Goal: Information Seeking & Learning: Learn about a topic

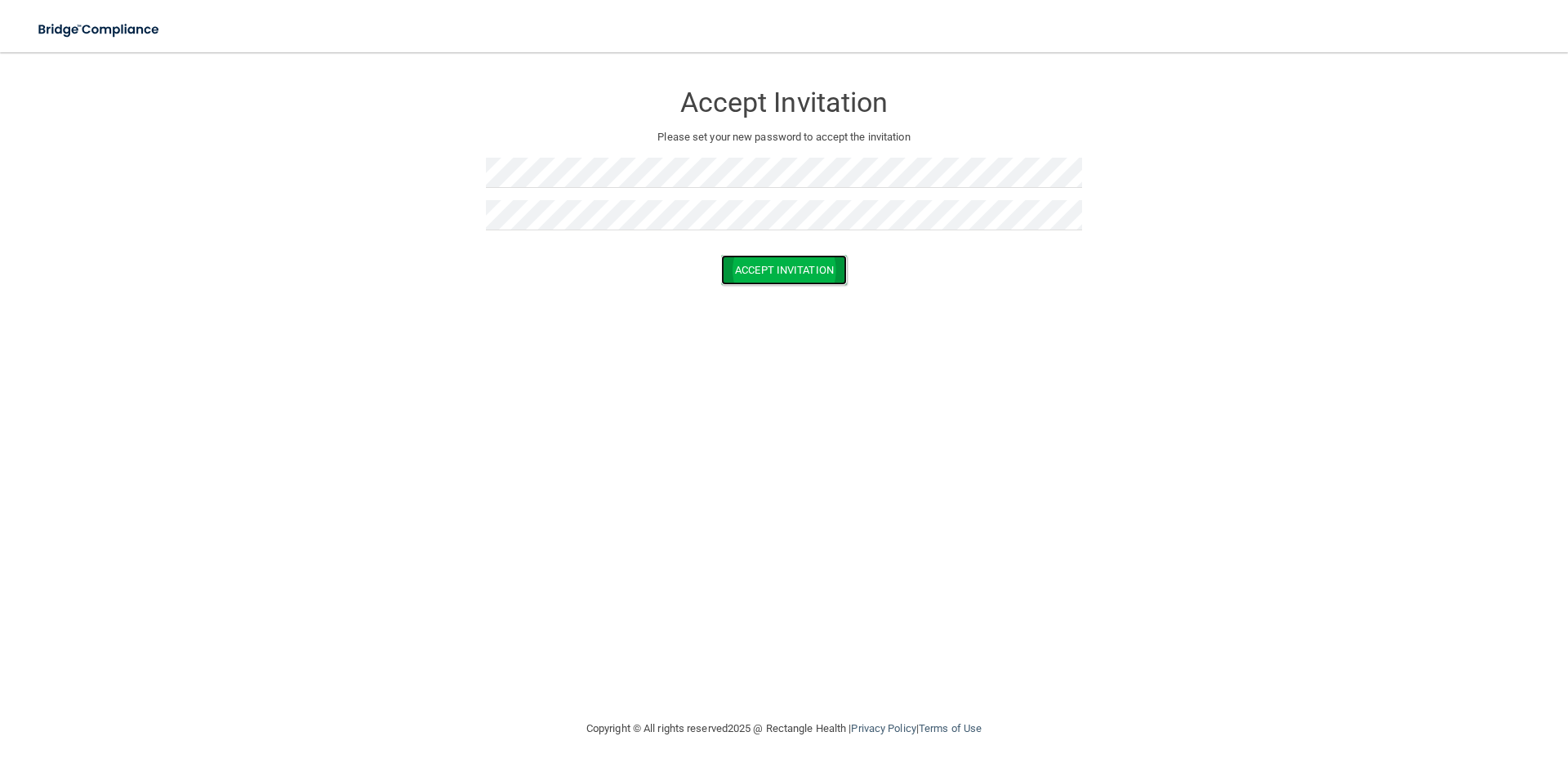
click at [752, 265] on button "Accept Invitation" at bounding box center [784, 270] width 126 height 30
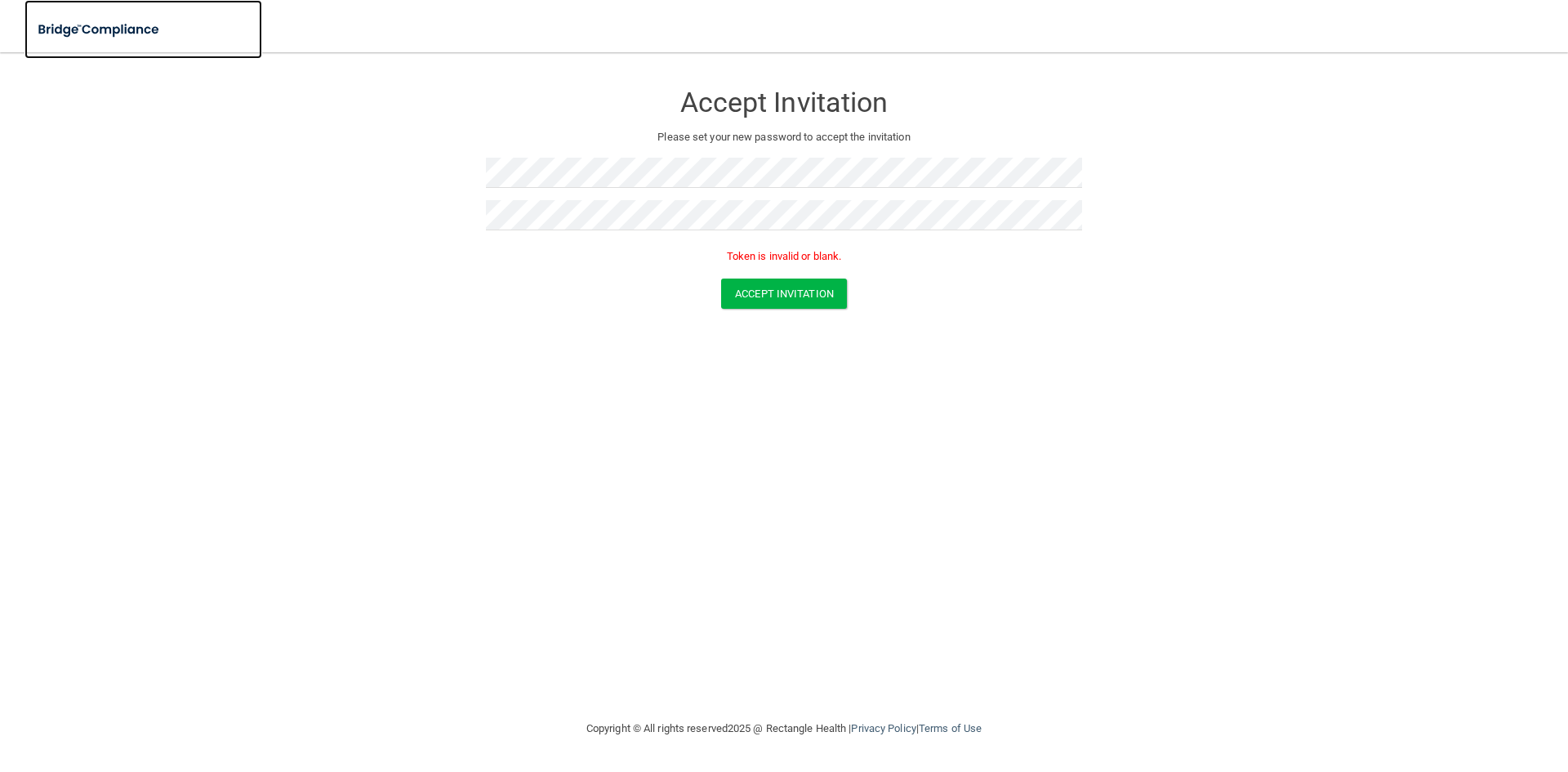
click at [103, 28] on img at bounding box center [99, 30] width 150 height 34
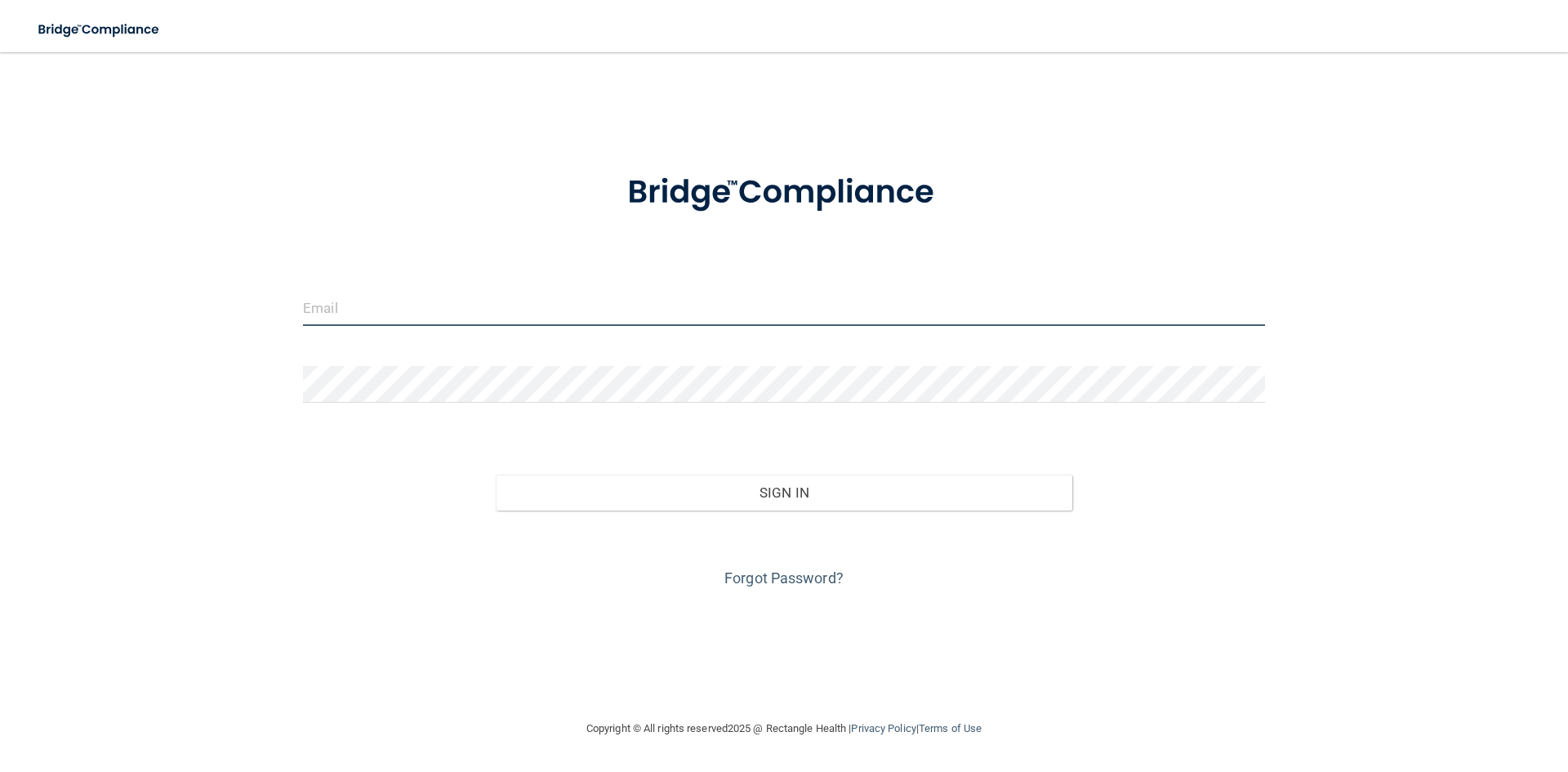
click at [339, 314] on input "email" at bounding box center [784, 307] width 961 height 37
type input "Fee3664@gmail.com"
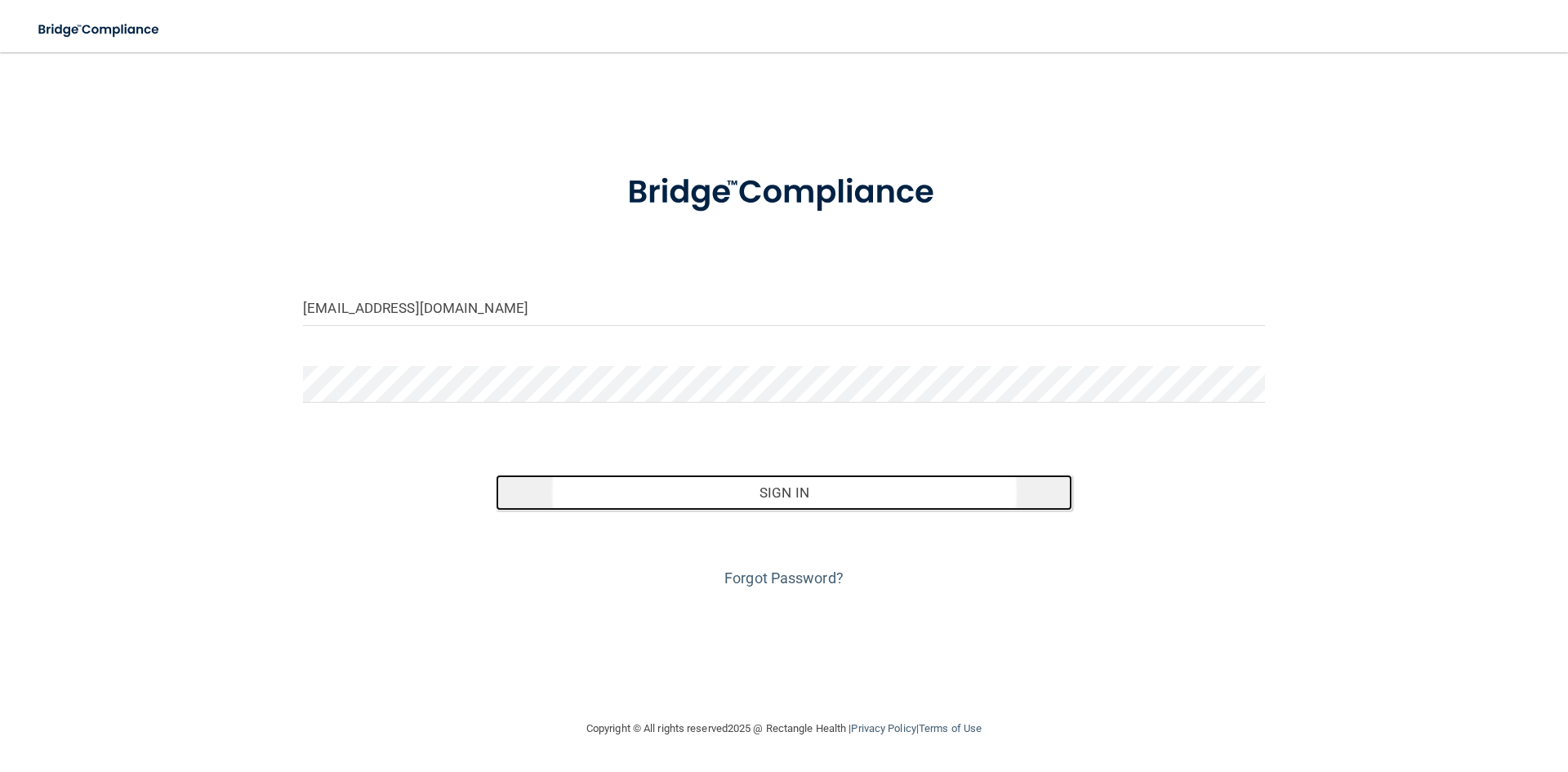
click at [758, 491] on button "Sign In" at bounding box center [784, 493] width 577 height 36
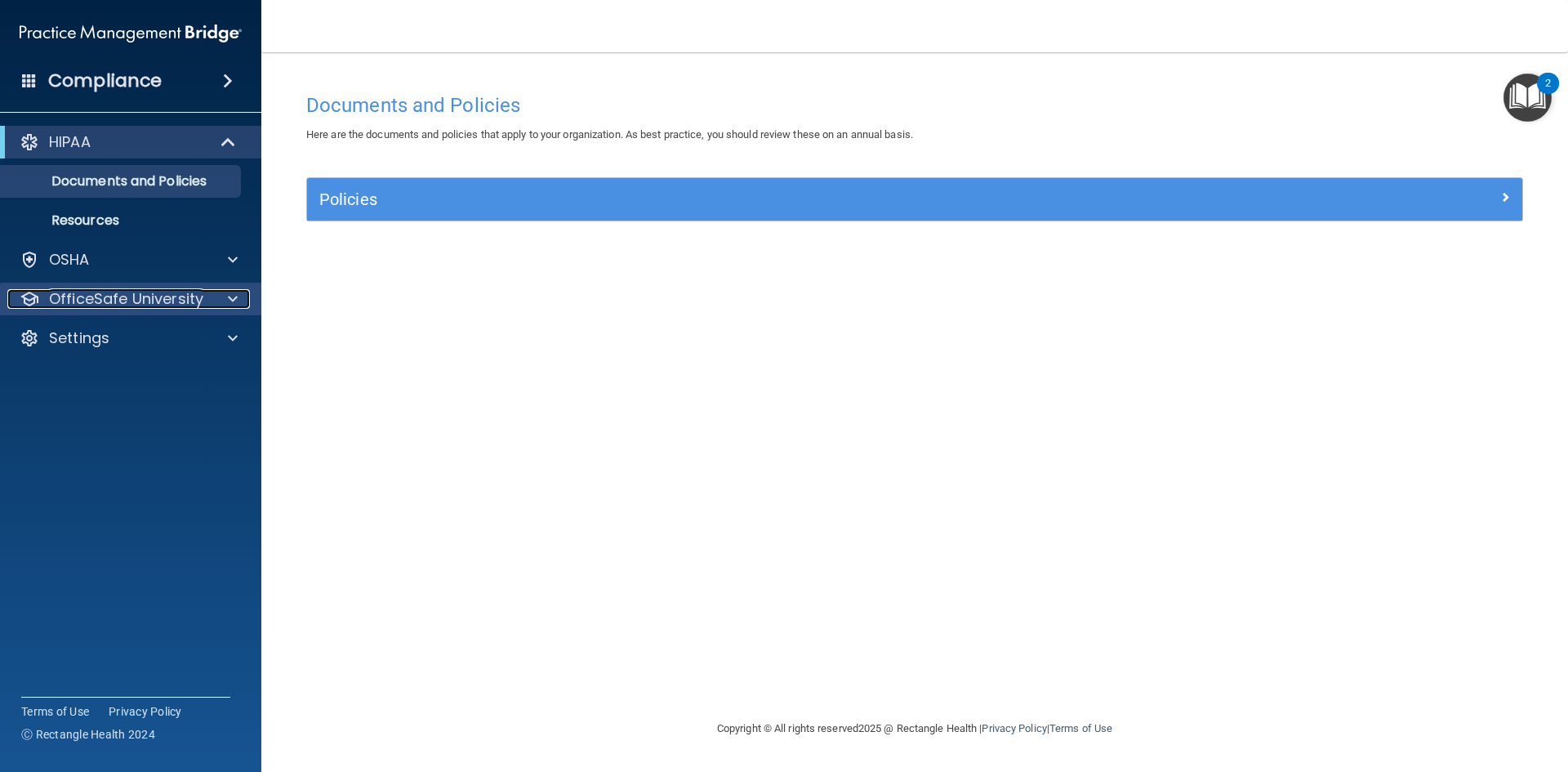
click at [79, 290] on p "OfficeSafe University" at bounding box center [125, 299] width 154 height 20
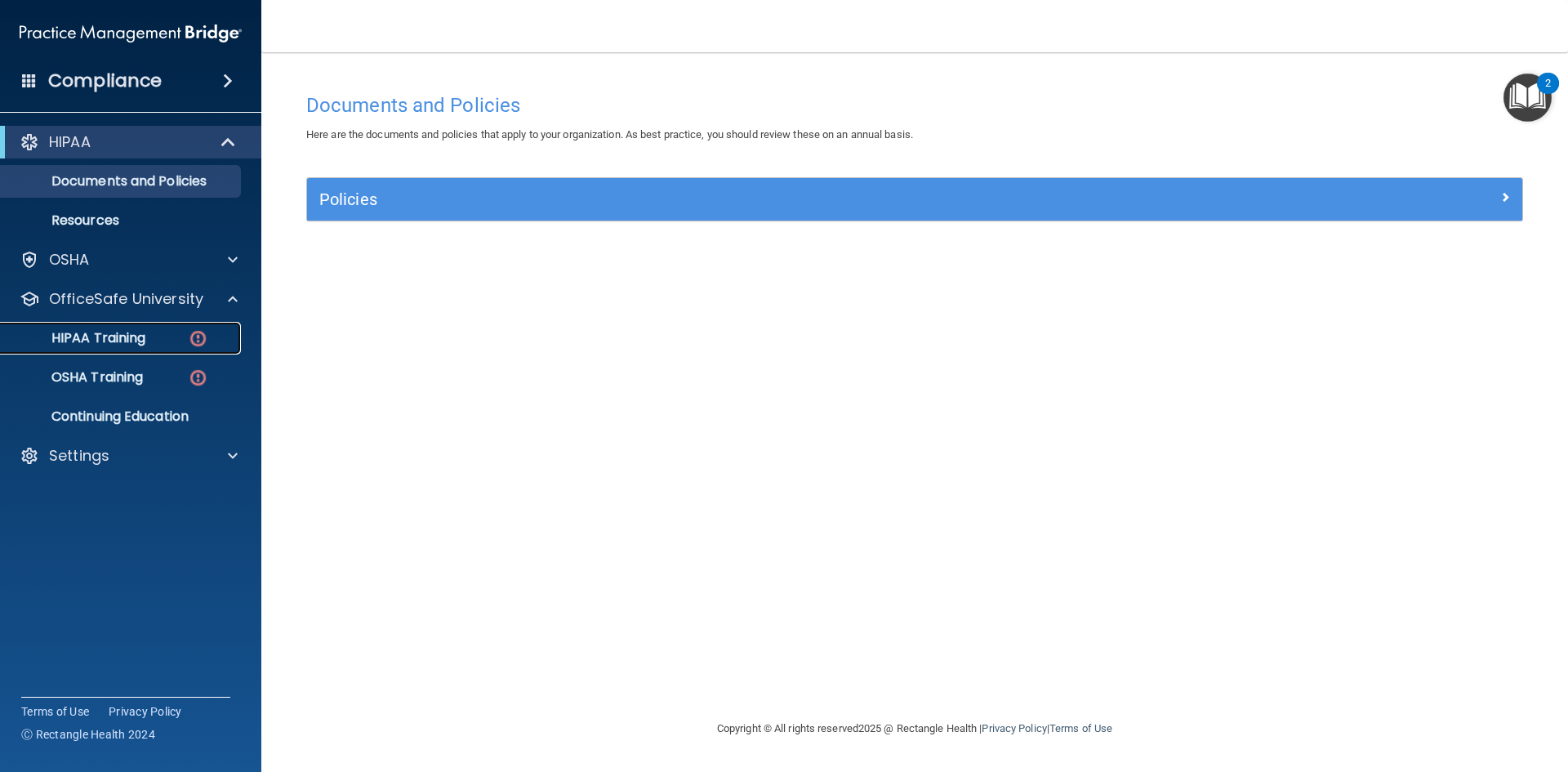
click at [140, 333] on p "HIPAA Training" at bounding box center [78, 338] width 135 height 16
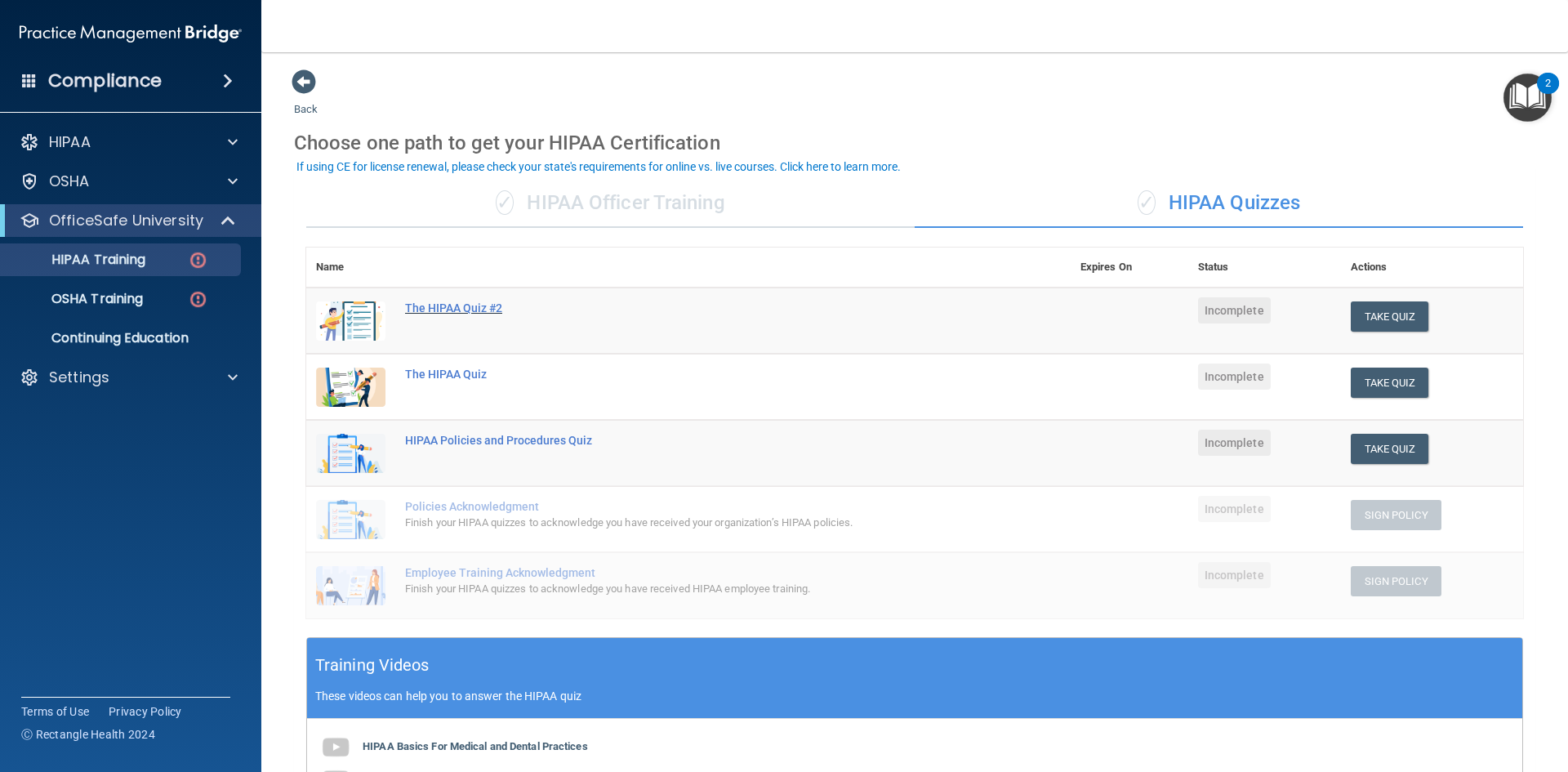
click at [475, 304] on div "The HIPAA Quiz #2" at bounding box center [697, 307] width 584 height 13
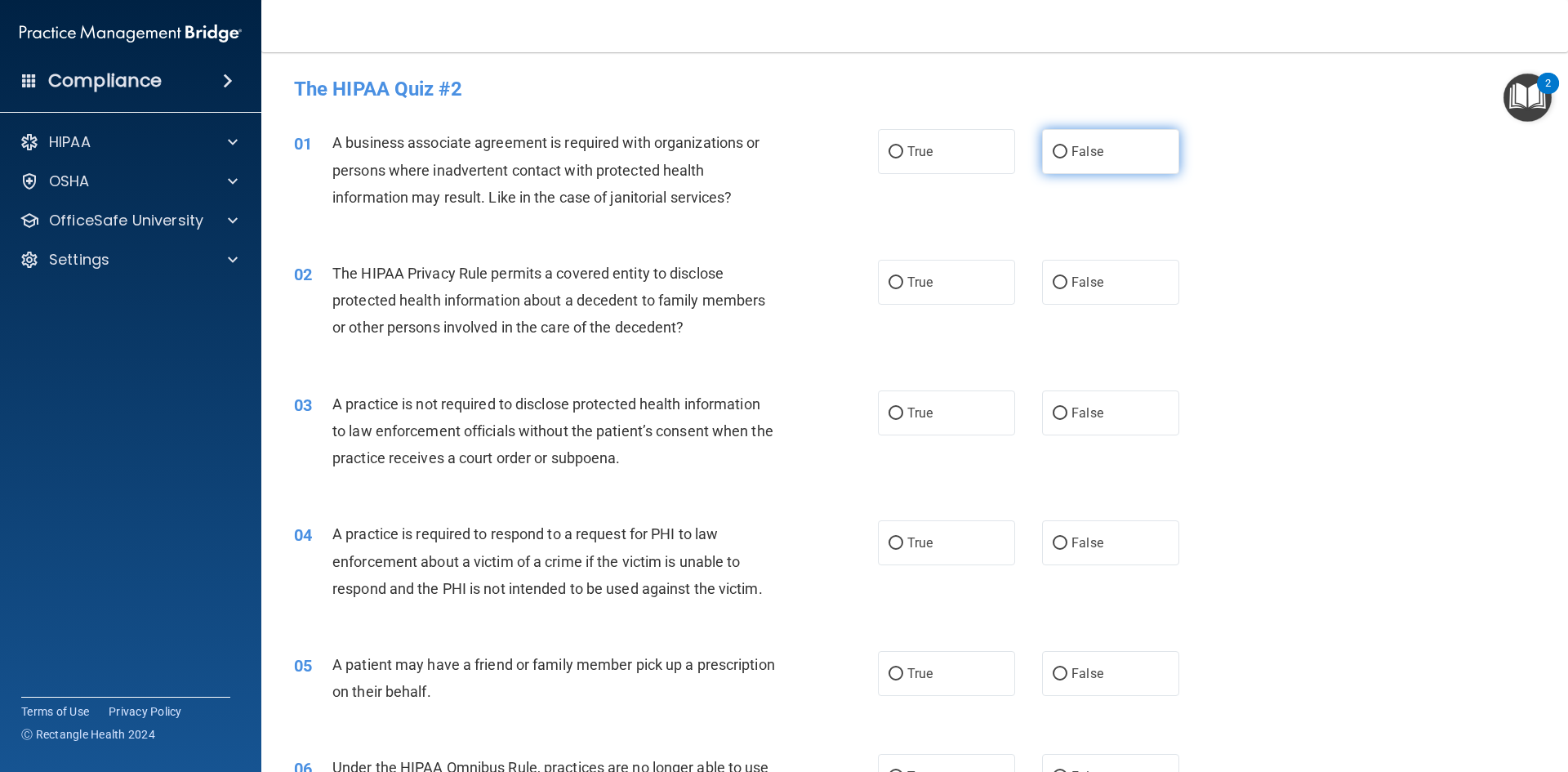
click at [1054, 154] on input "False" at bounding box center [1060, 152] width 15 height 12
radio input "true"
click at [1057, 280] on input "False" at bounding box center [1060, 283] width 15 height 12
radio input "true"
click at [1058, 411] on input "False" at bounding box center [1060, 413] width 15 height 12
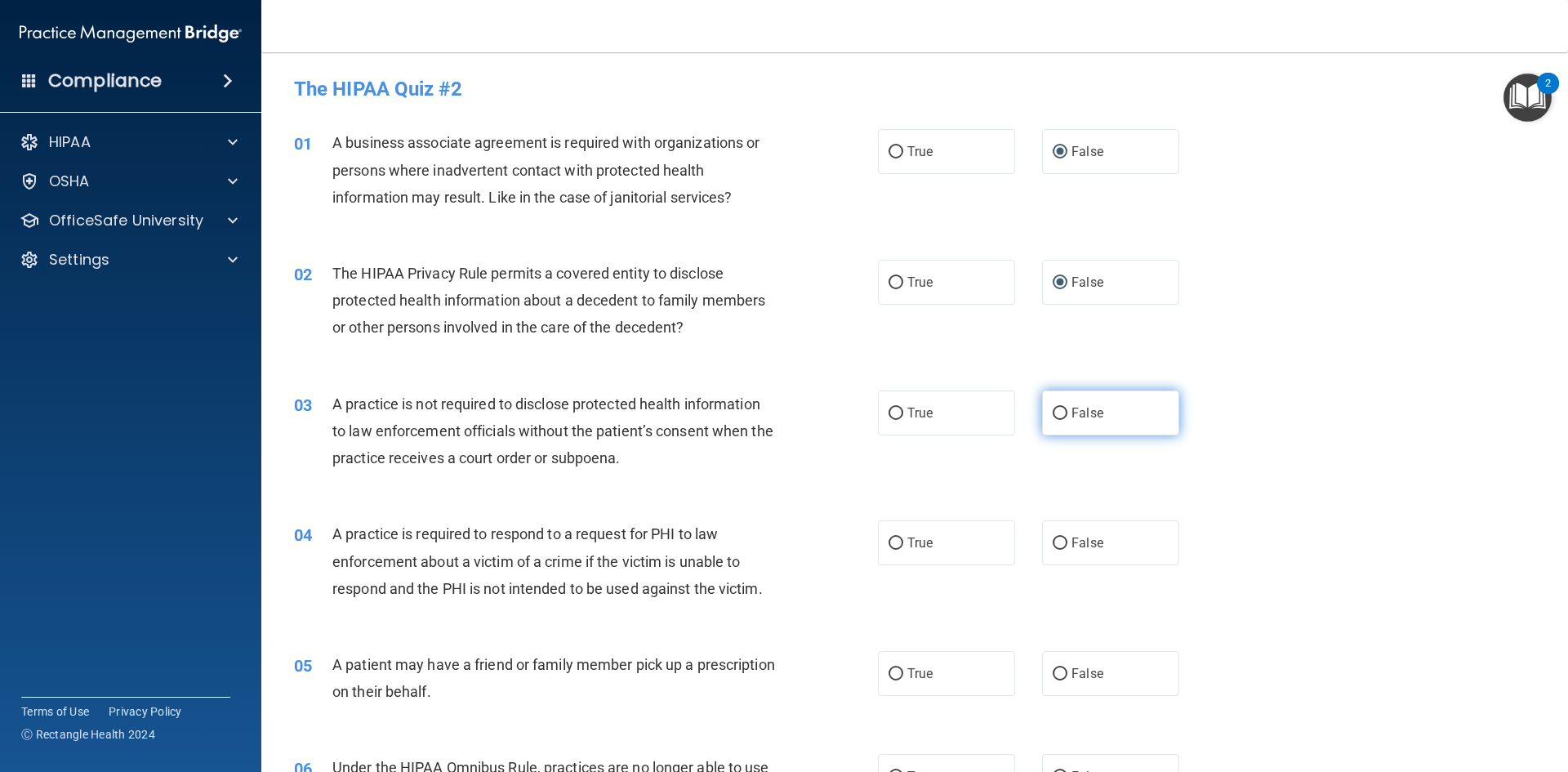
radio input "true"
click at [1054, 543] on input "False" at bounding box center [1060, 543] width 15 height 12
radio input "true"
click at [1053, 673] on input "False" at bounding box center [1060, 675] width 15 height 12
radio input "true"
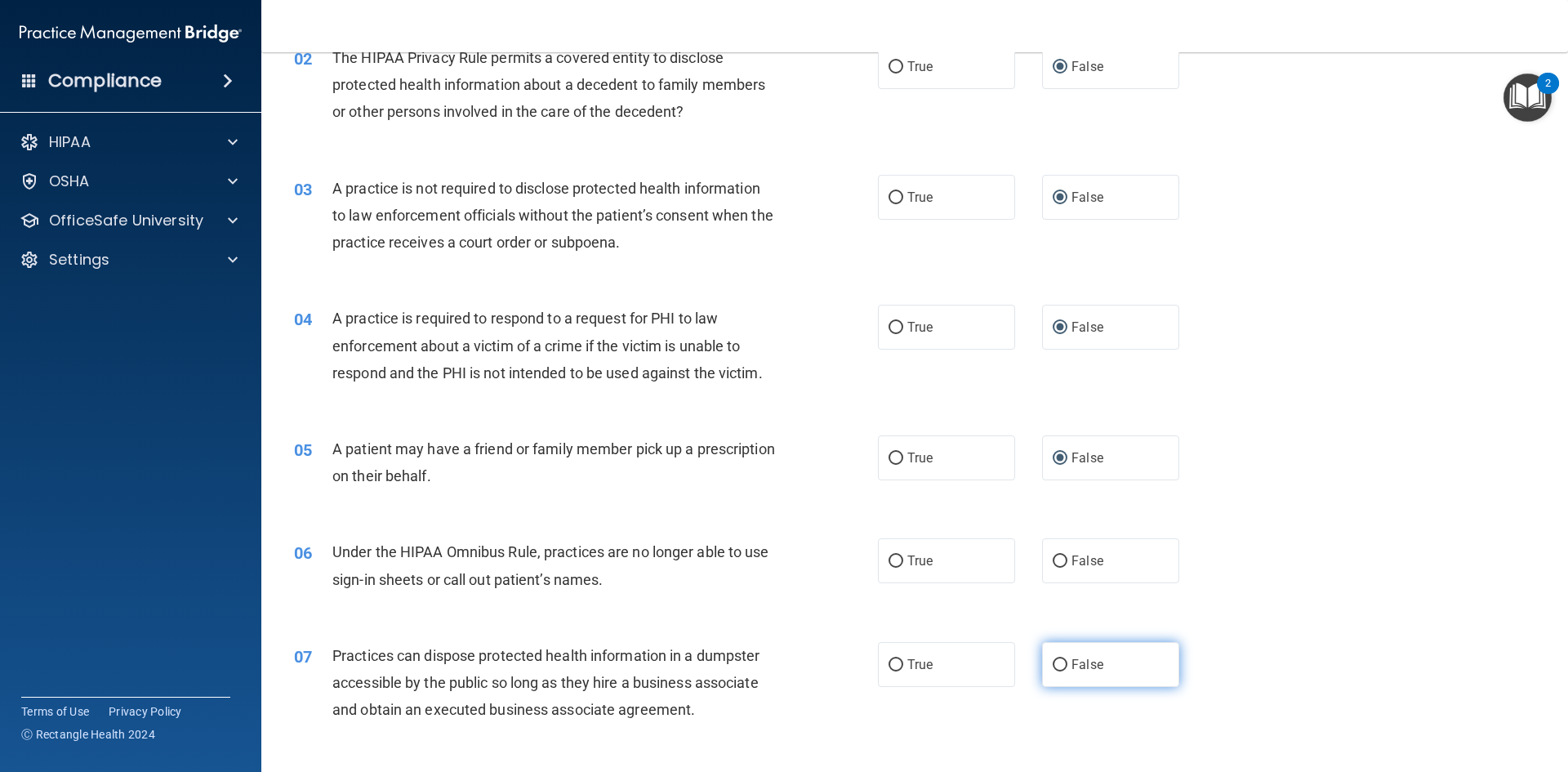
scroll to position [245, 0]
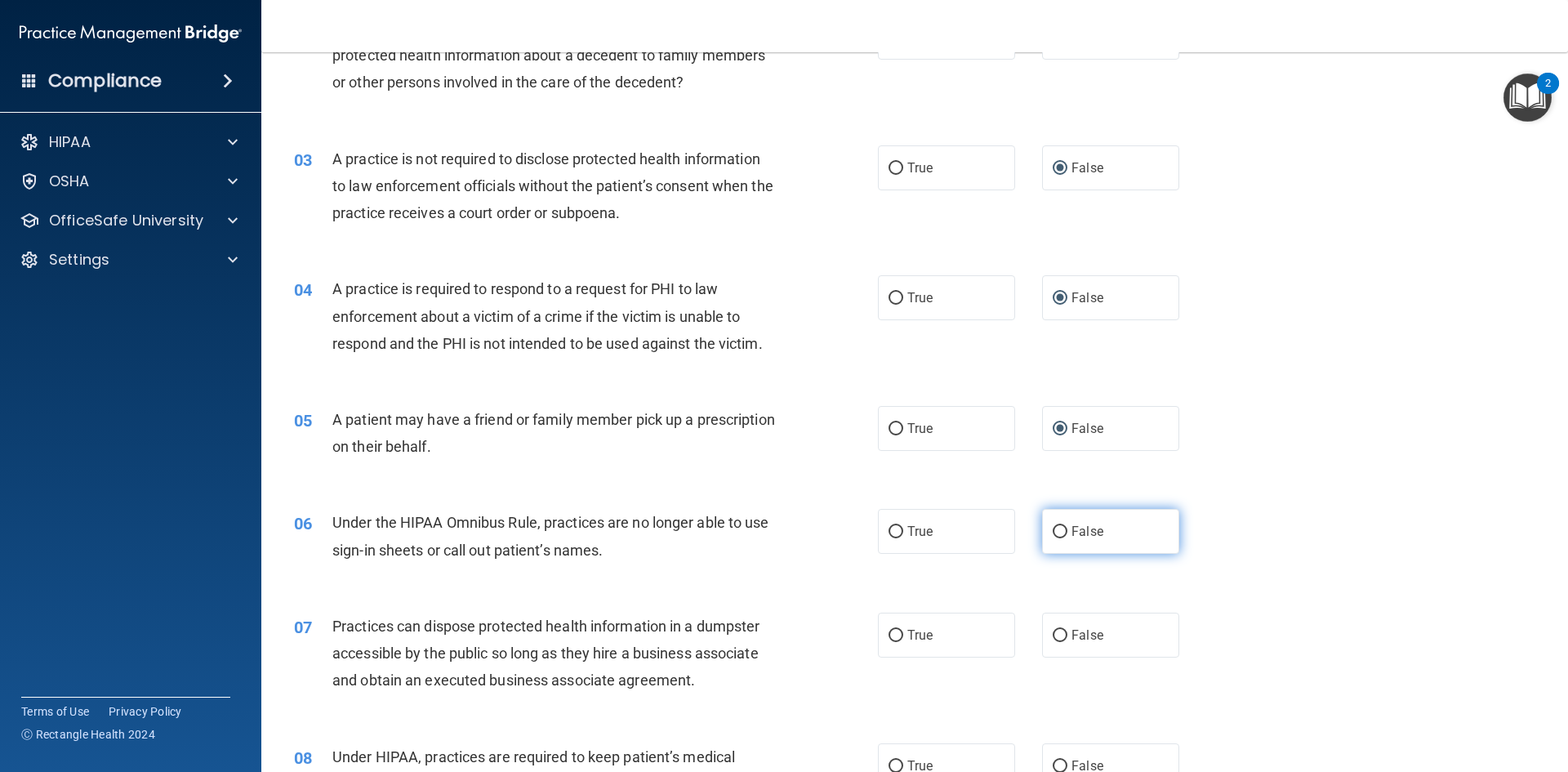
click at [1053, 531] on input "False" at bounding box center [1060, 532] width 15 height 12
radio input "true"
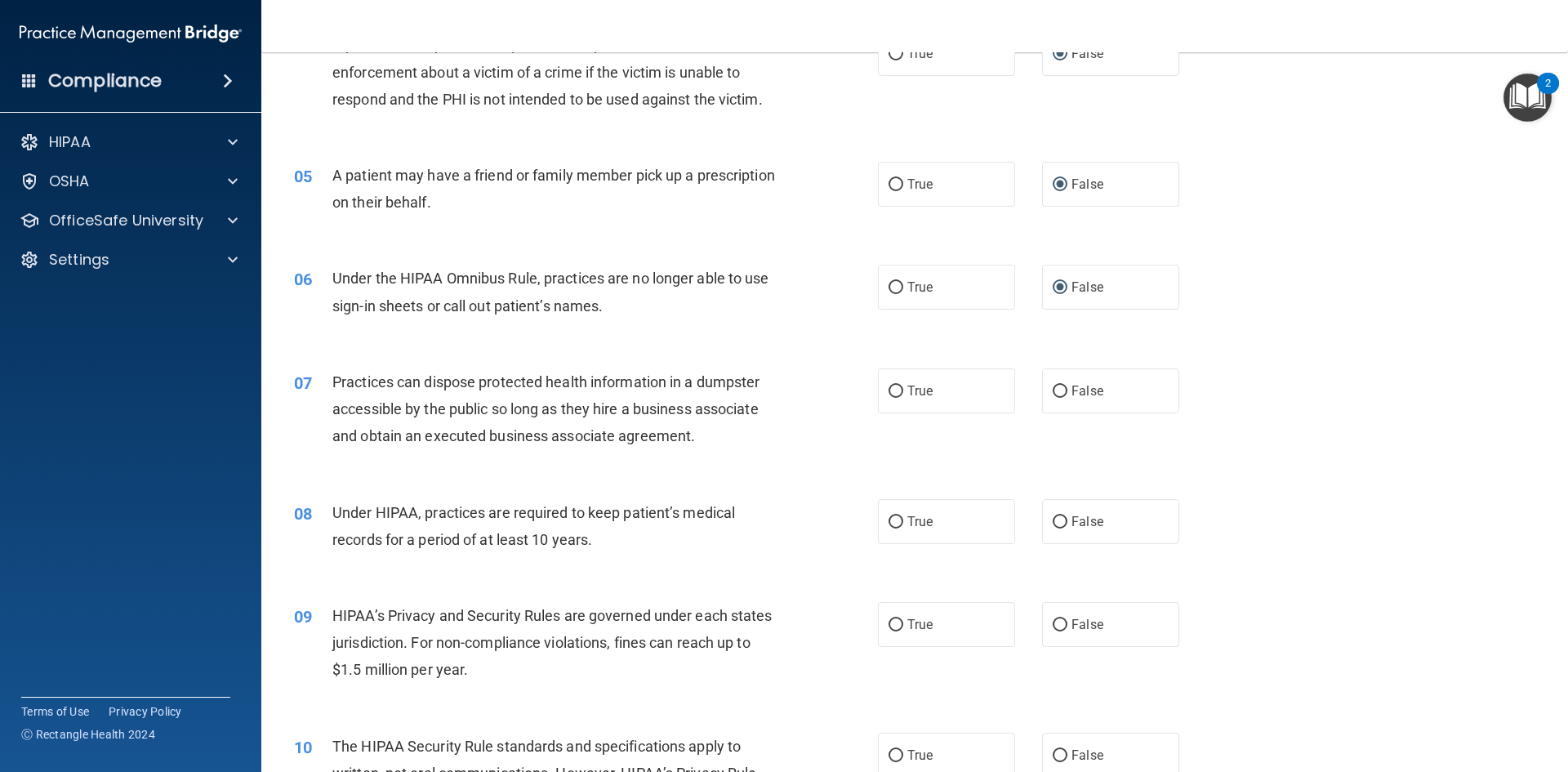
scroll to position [490, 0]
click at [1054, 394] on input "False" at bounding box center [1060, 390] width 15 height 12
radio input "true"
click at [1054, 516] on input "False" at bounding box center [1060, 522] width 15 height 12
radio input "true"
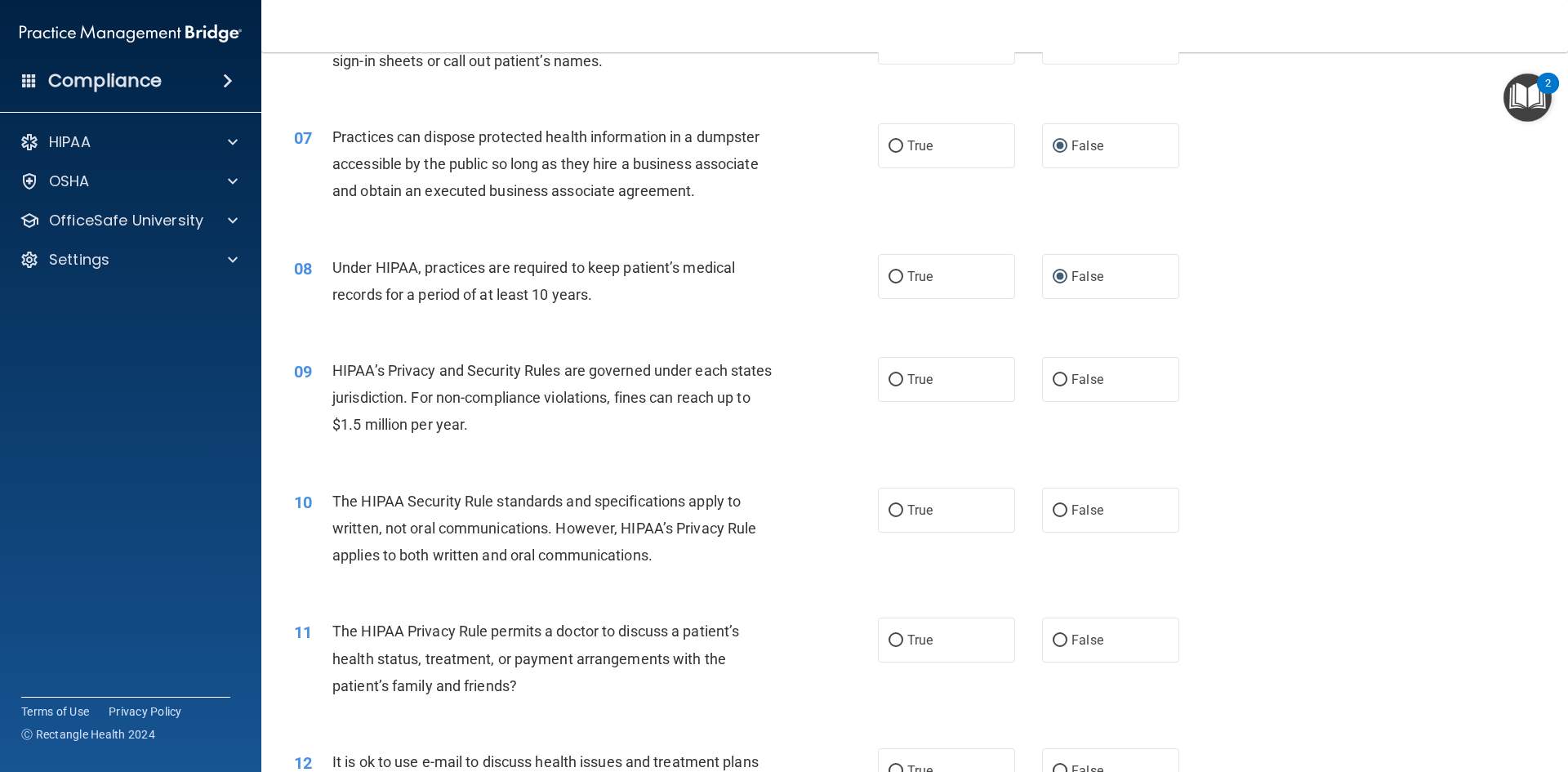
scroll to position [735, 0]
click at [1053, 379] on input "False" at bounding box center [1060, 380] width 15 height 12
radio input "true"
click at [1053, 511] on input "False" at bounding box center [1060, 510] width 15 height 12
radio input "true"
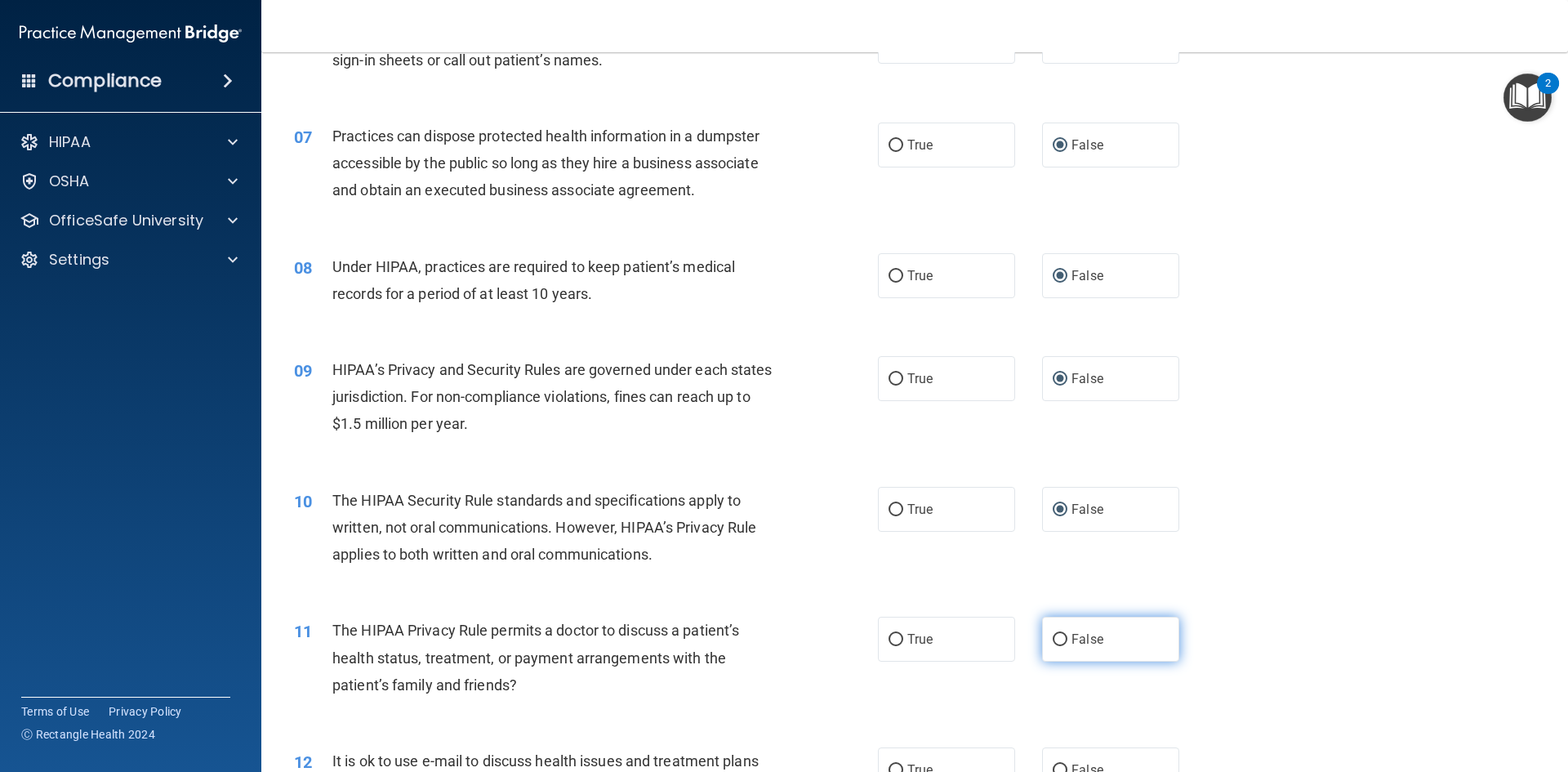
click at [1053, 634] on input "False" at bounding box center [1060, 640] width 15 height 12
radio input "true"
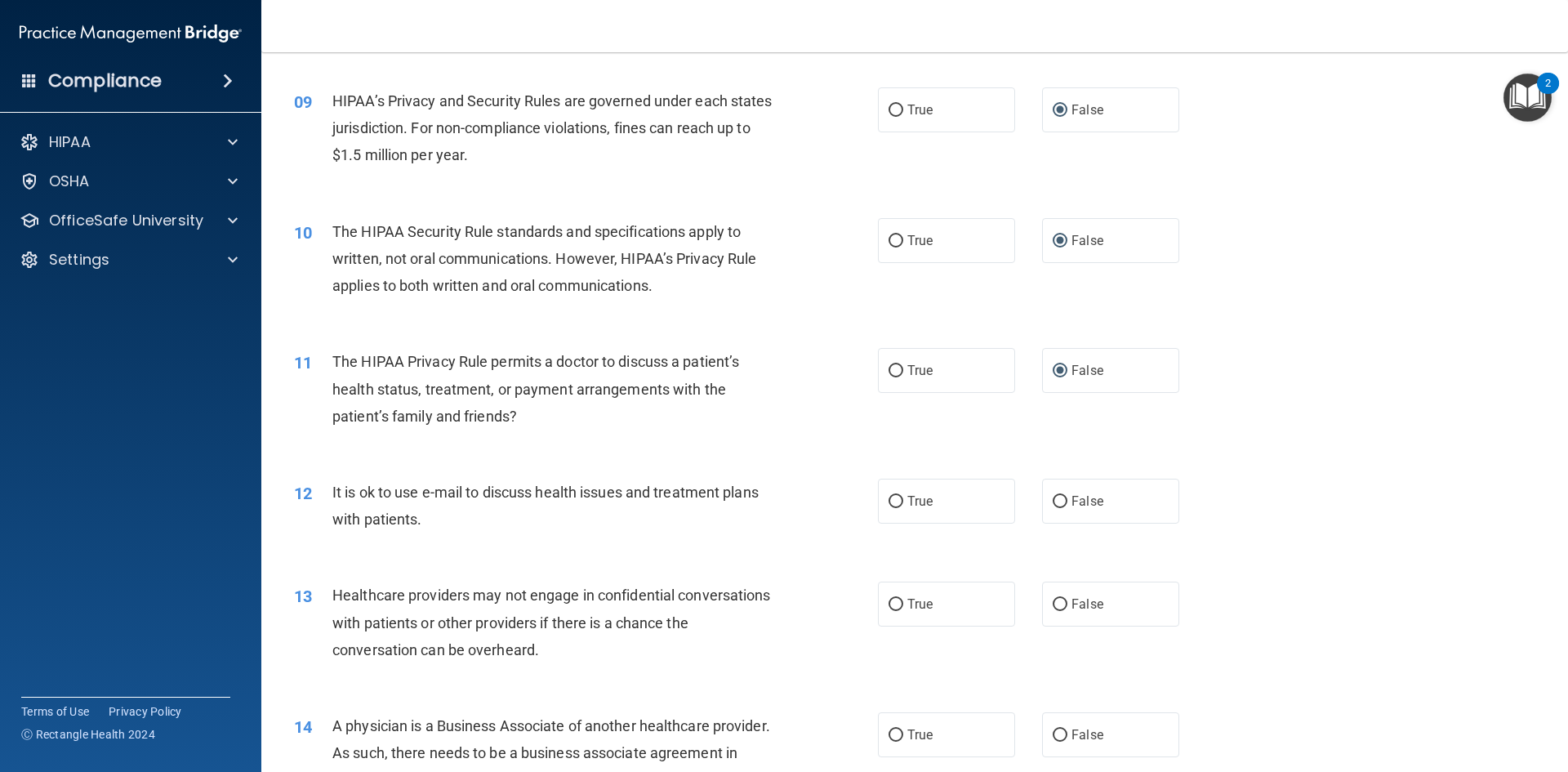
scroll to position [1062, 0]
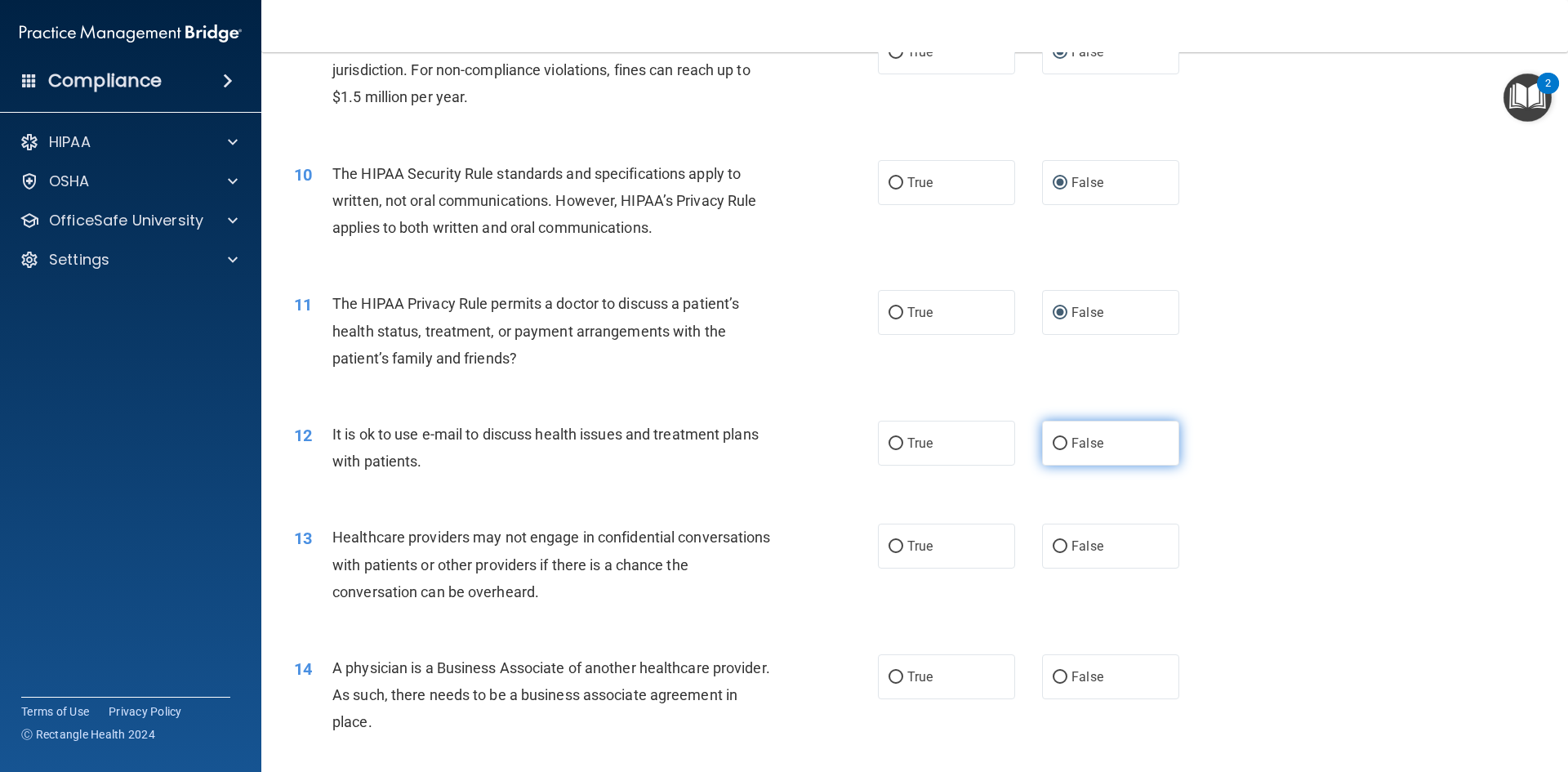
click at [1056, 443] on input "False" at bounding box center [1060, 444] width 15 height 12
radio input "true"
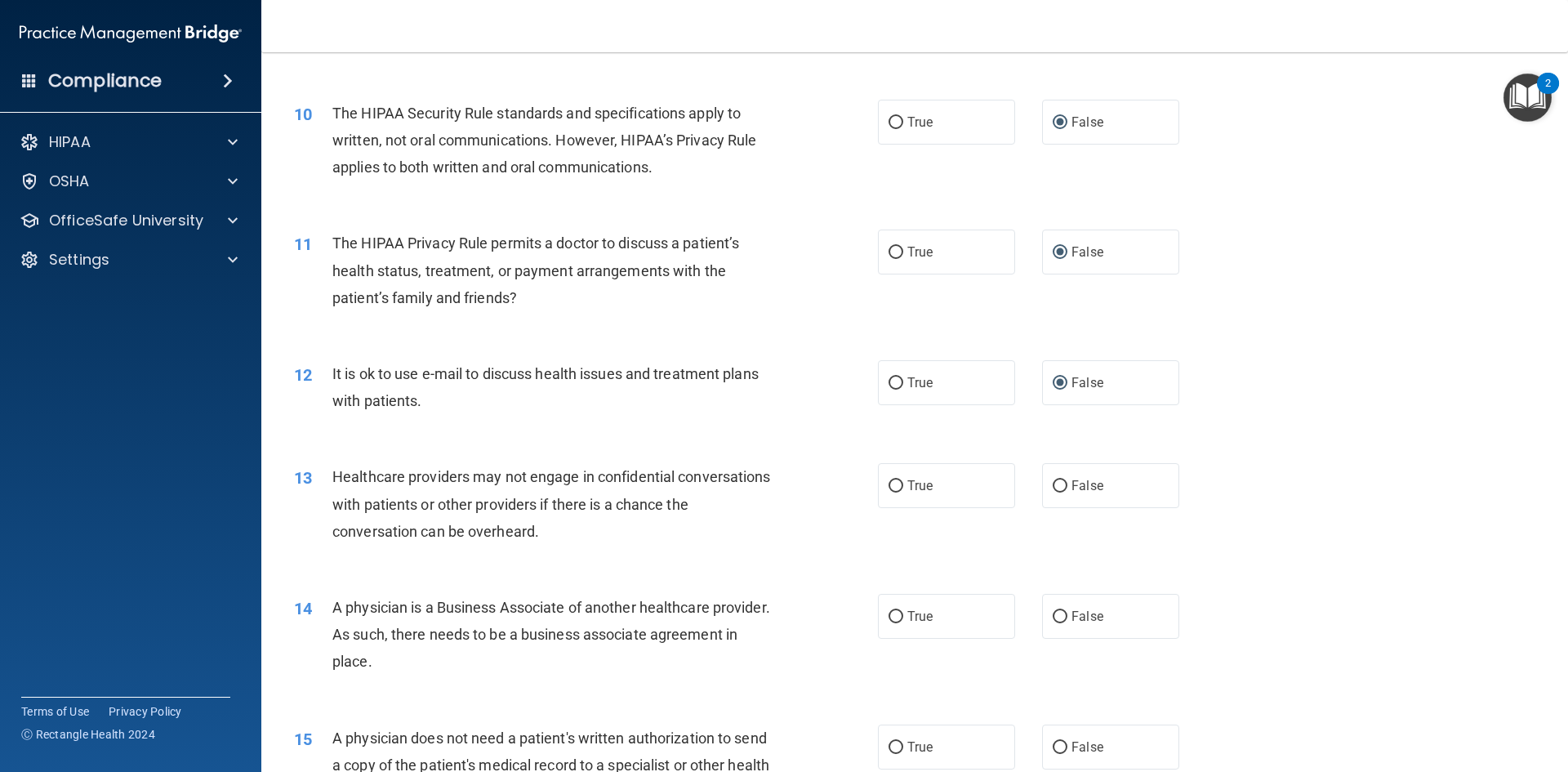
scroll to position [1225, 0]
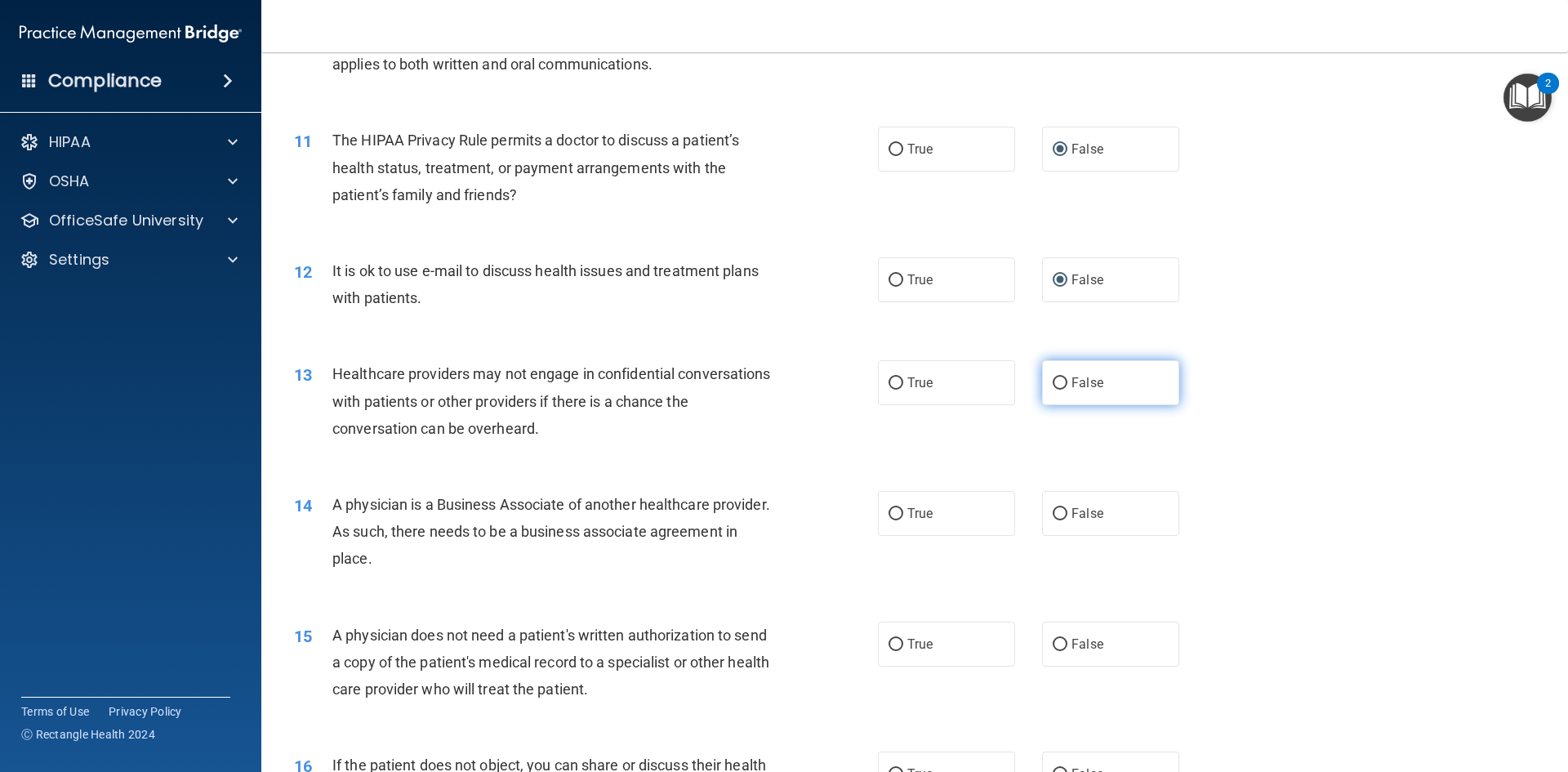
click at [1053, 384] on input "False" at bounding box center [1060, 384] width 15 height 12
radio input "true"
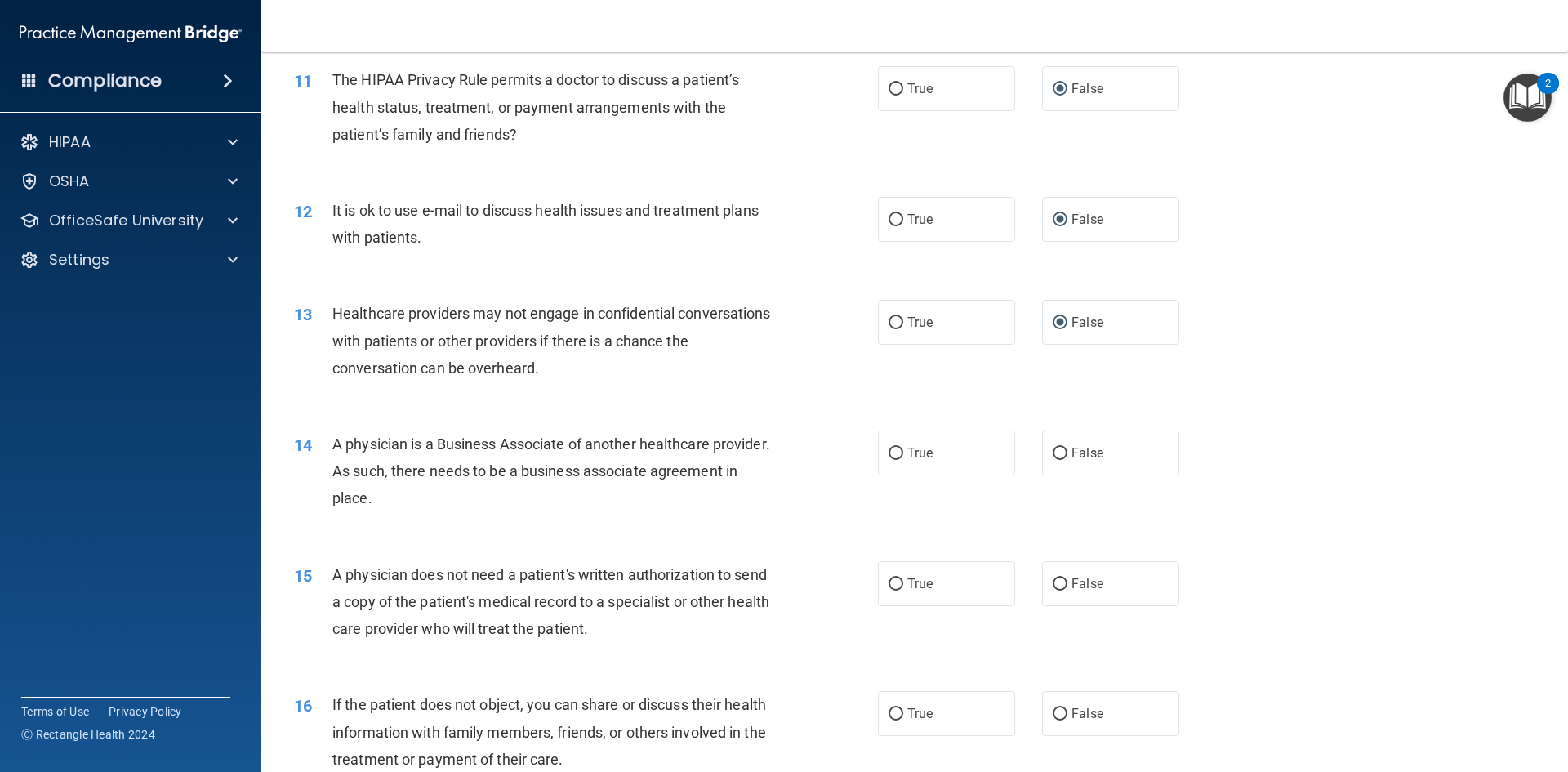
scroll to position [1389, 0]
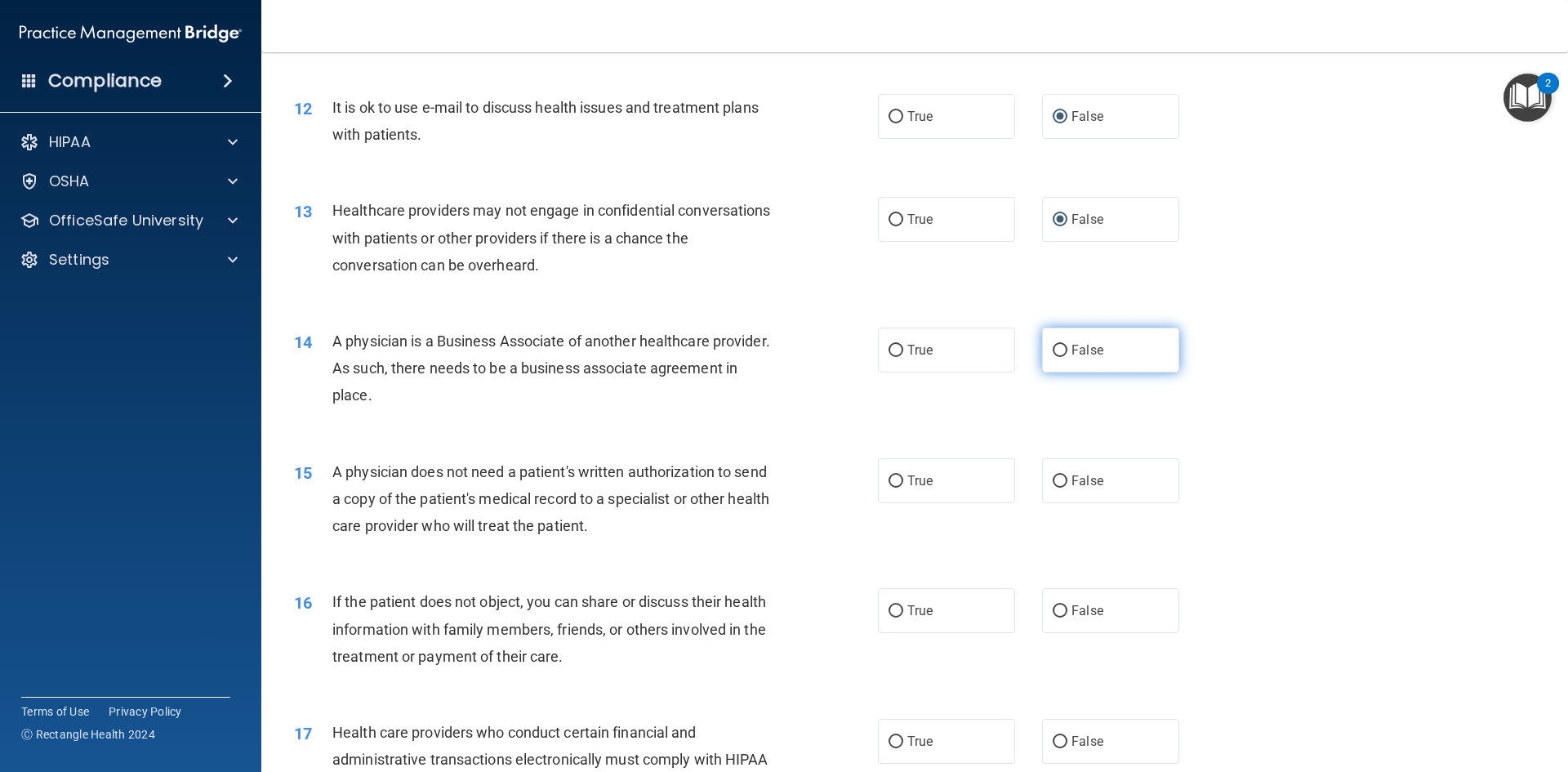
click at [1058, 347] on input "False" at bounding box center [1060, 351] width 15 height 12
radio input "true"
click at [1056, 480] on input "False" at bounding box center [1060, 481] width 15 height 12
radio input "true"
click at [1053, 609] on input "False" at bounding box center [1060, 611] width 15 height 12
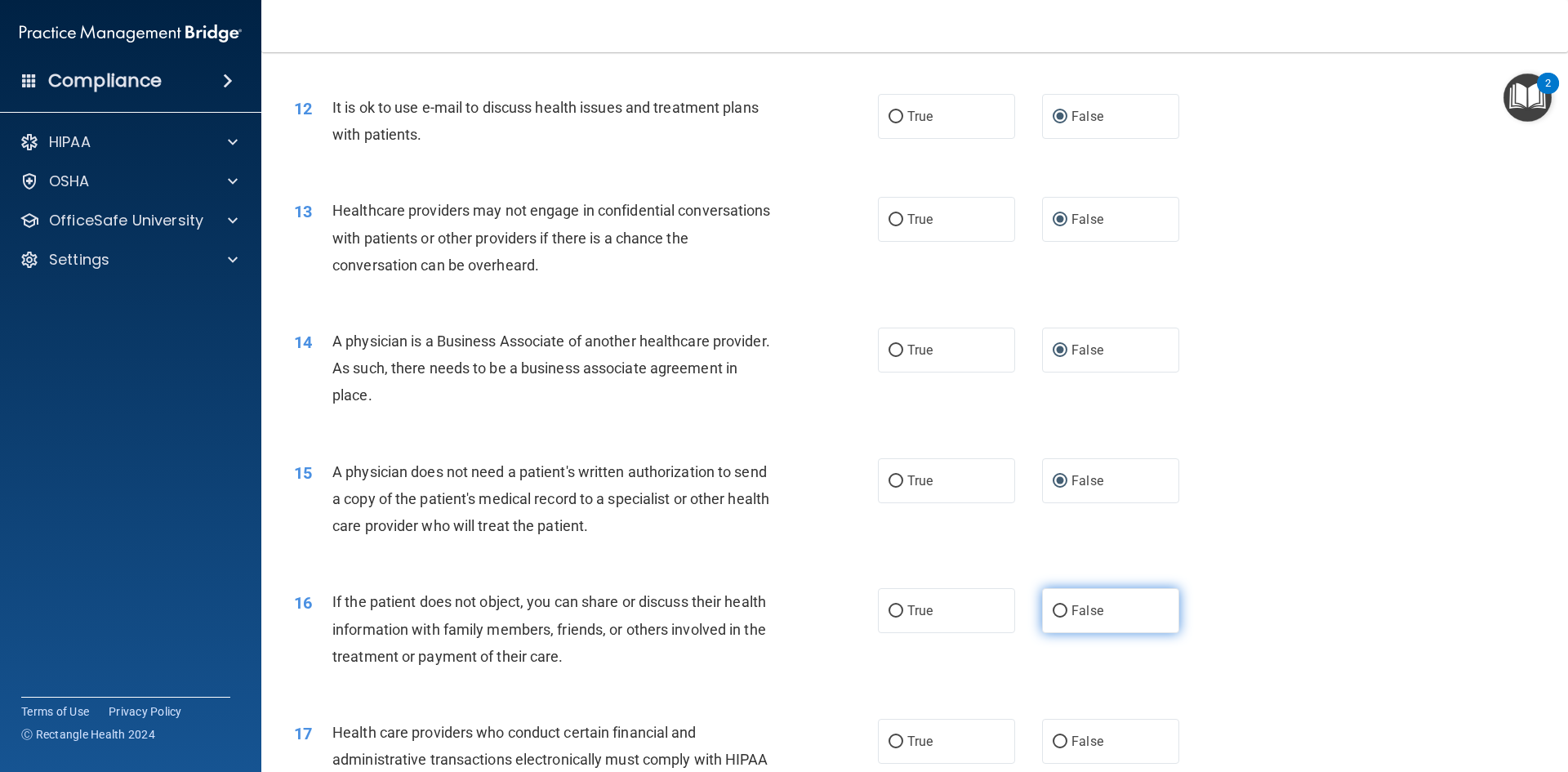
radio input "true"
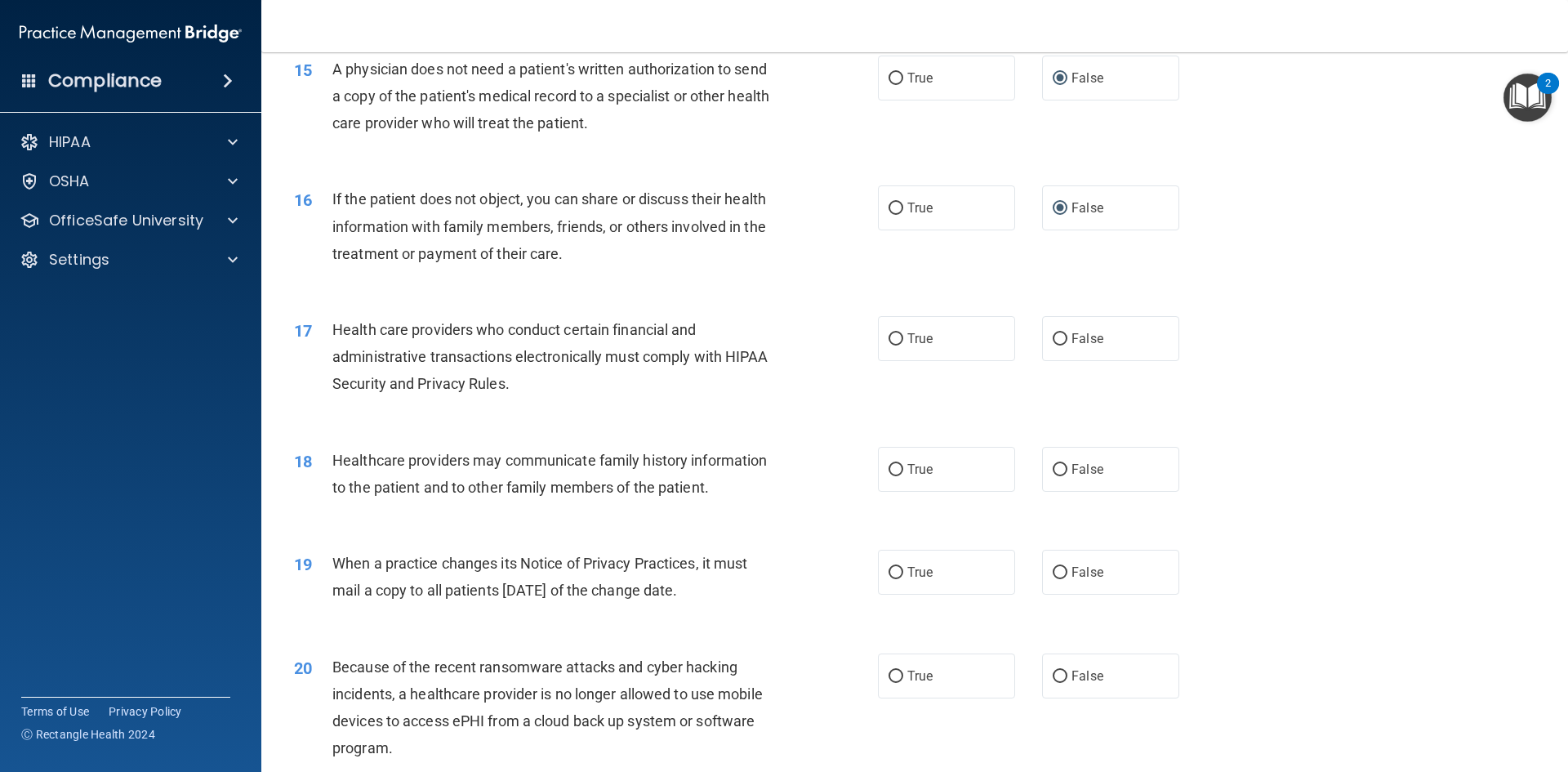
scroll to position [1797, 0]
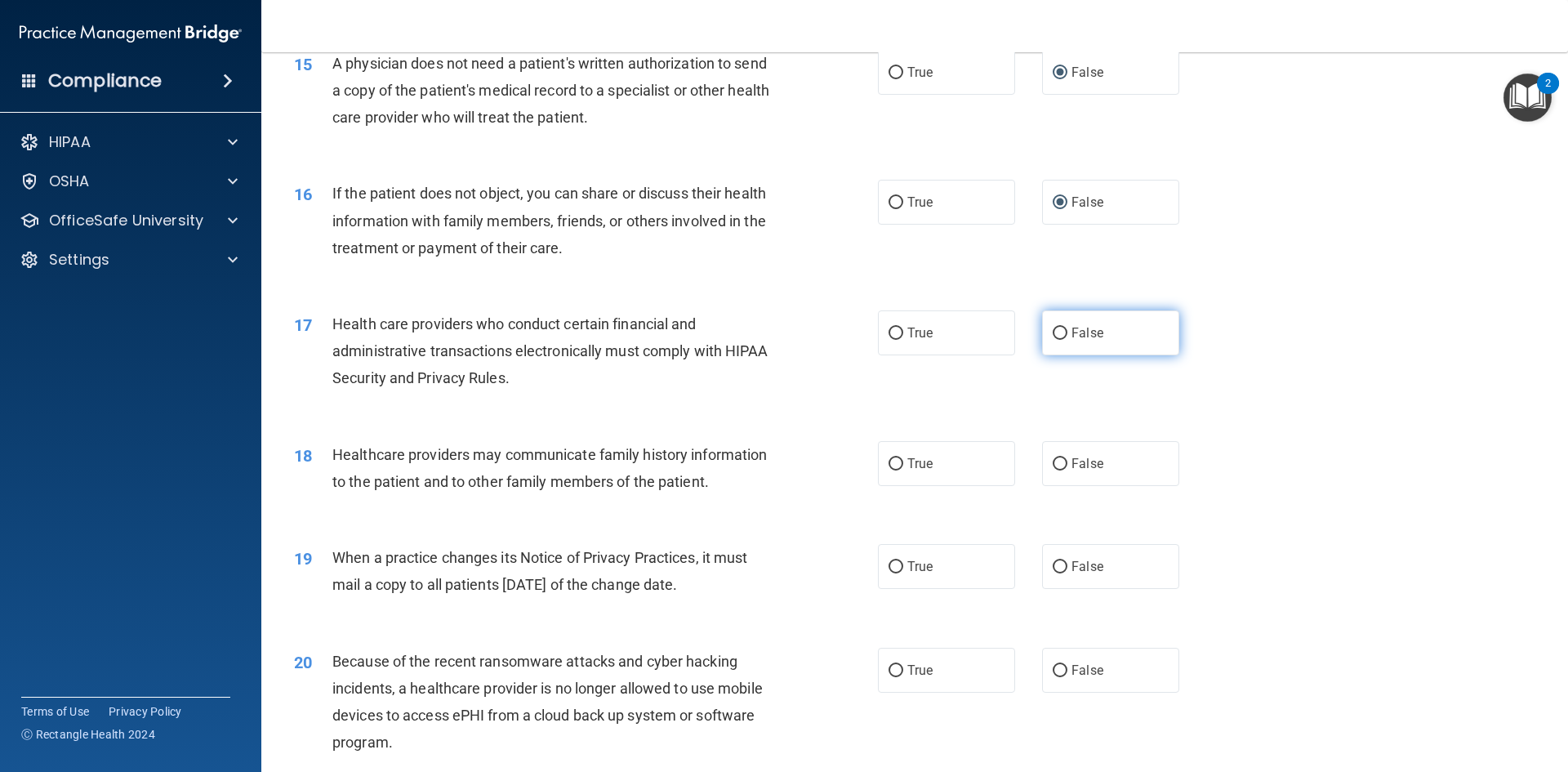
click at [1053, 336] on input "False" at bounding box center [1060, 334] width 15 height 12
radio input "true"
drag, startPoint x: 1051, startPoint y: 466, endPoint x: 1054, endPoint y: 475, distance: 9.5
click at [1054, 475] on label "False" at bounding box center [1110, 463] width 137 height 45
click at [1054, 471] on input "False" at bounding box center [1060, 464] width 15 height 12
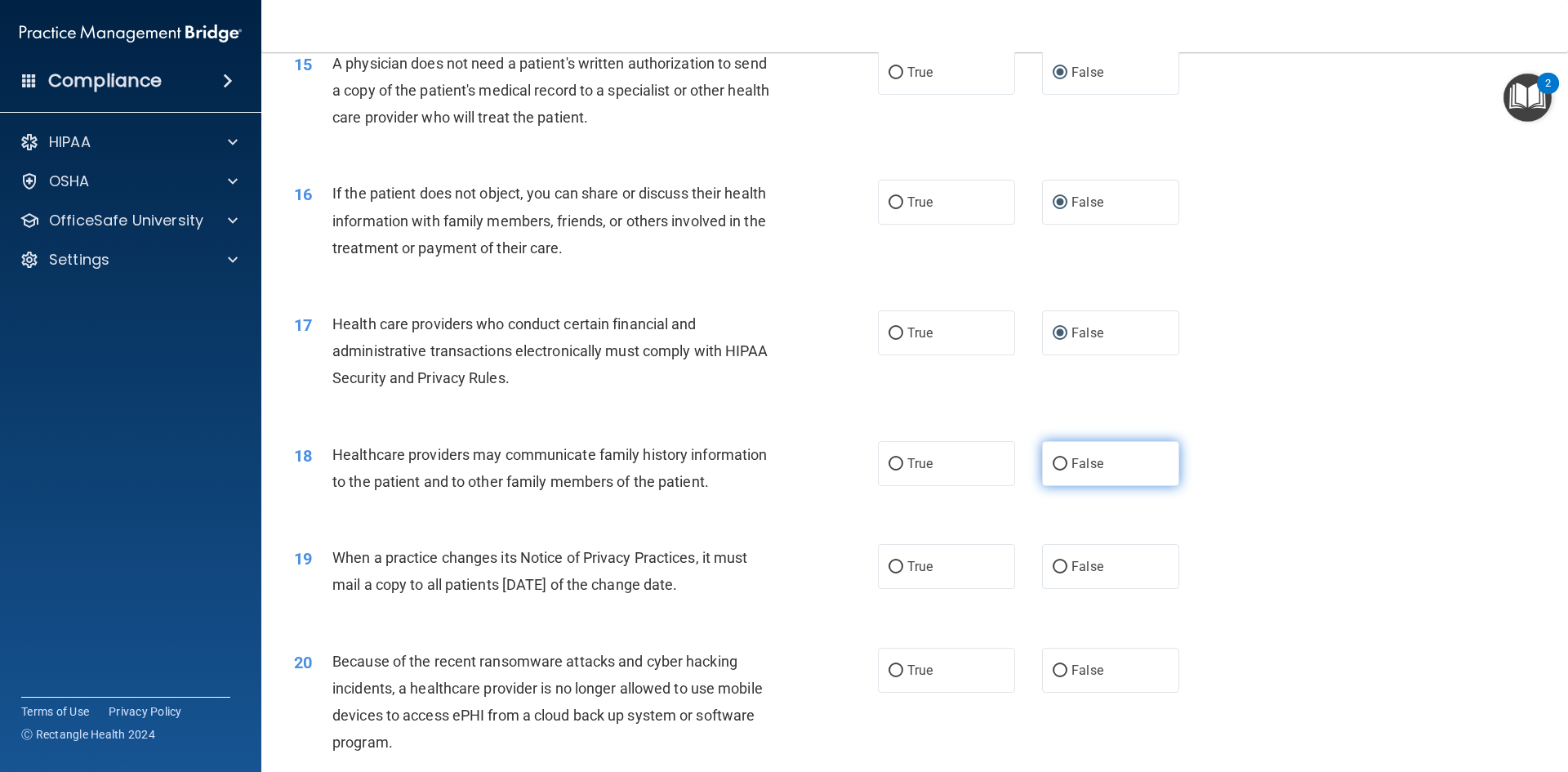
radio input "true"
click at [1053, 563] on input "False" at bounding box center [1060, 567] width 15 height 12
radio input "true"
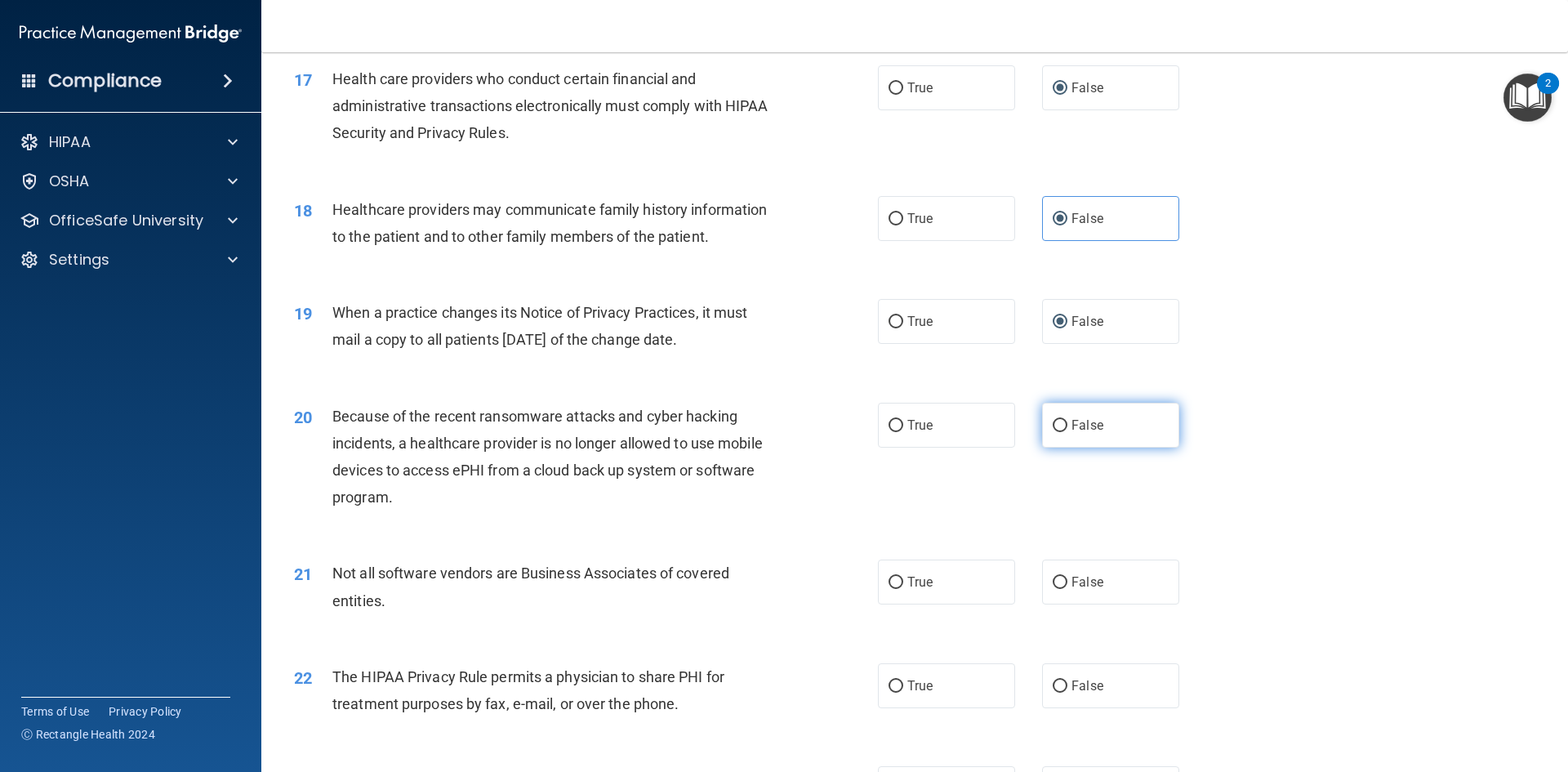
click at [1053, 422] on input "False" at bounding box center [1060, 426] width 15 height 12
radio input "true"
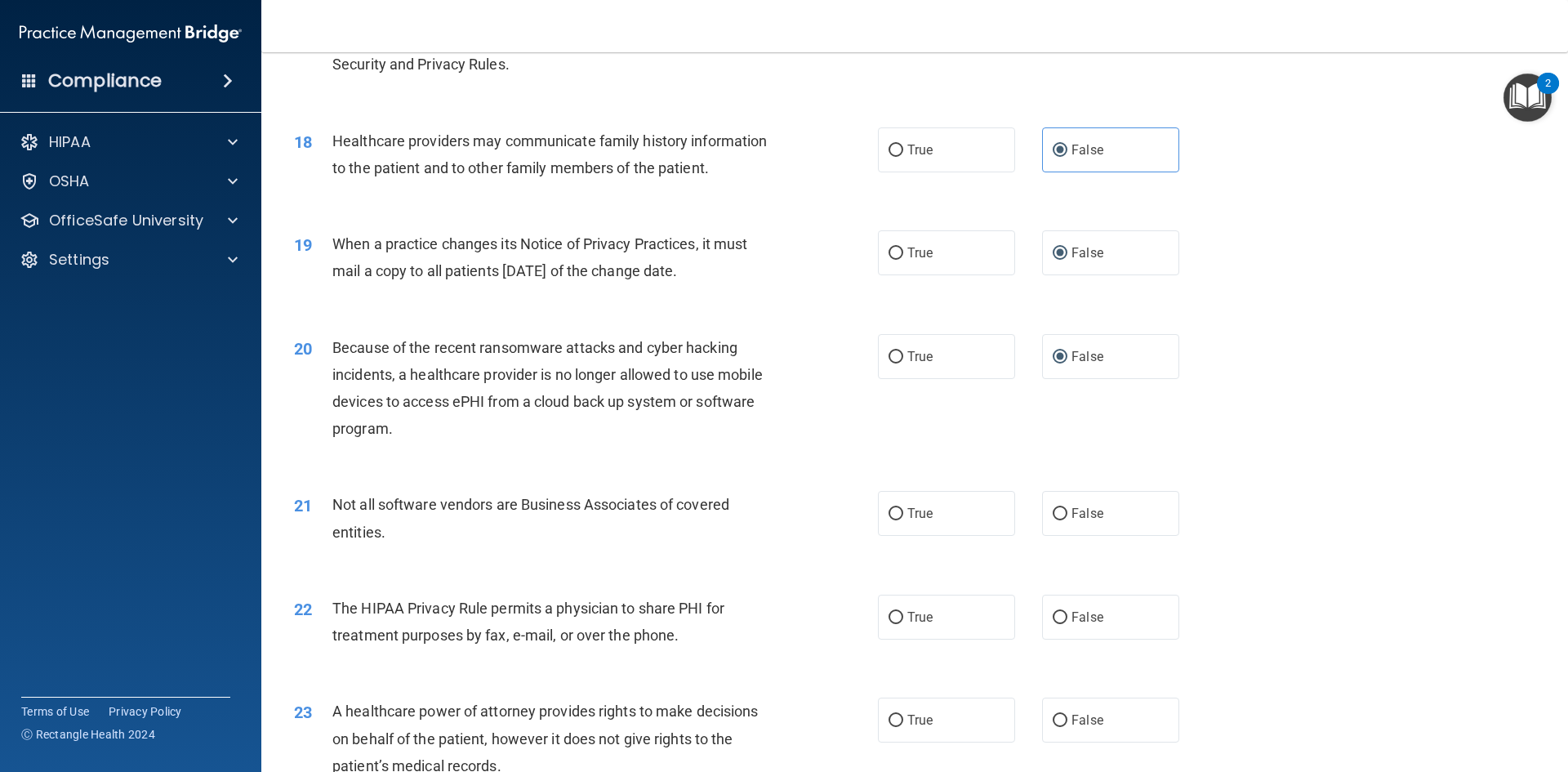
scroll to position [2206, 0]
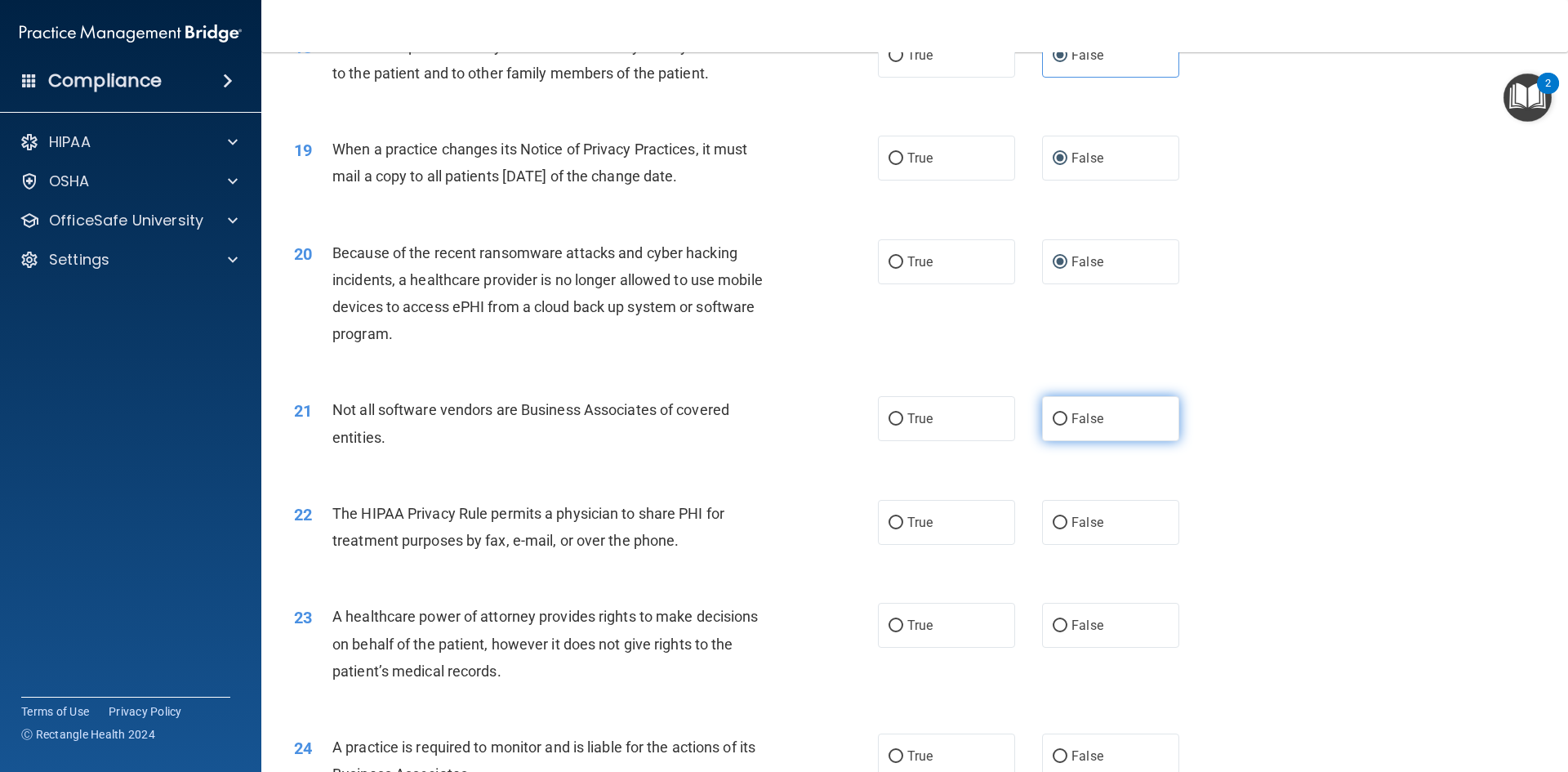
click at [1053, 420] on input "False" at bounding box center [1060, 419] width 15 height 12
radio input "true"
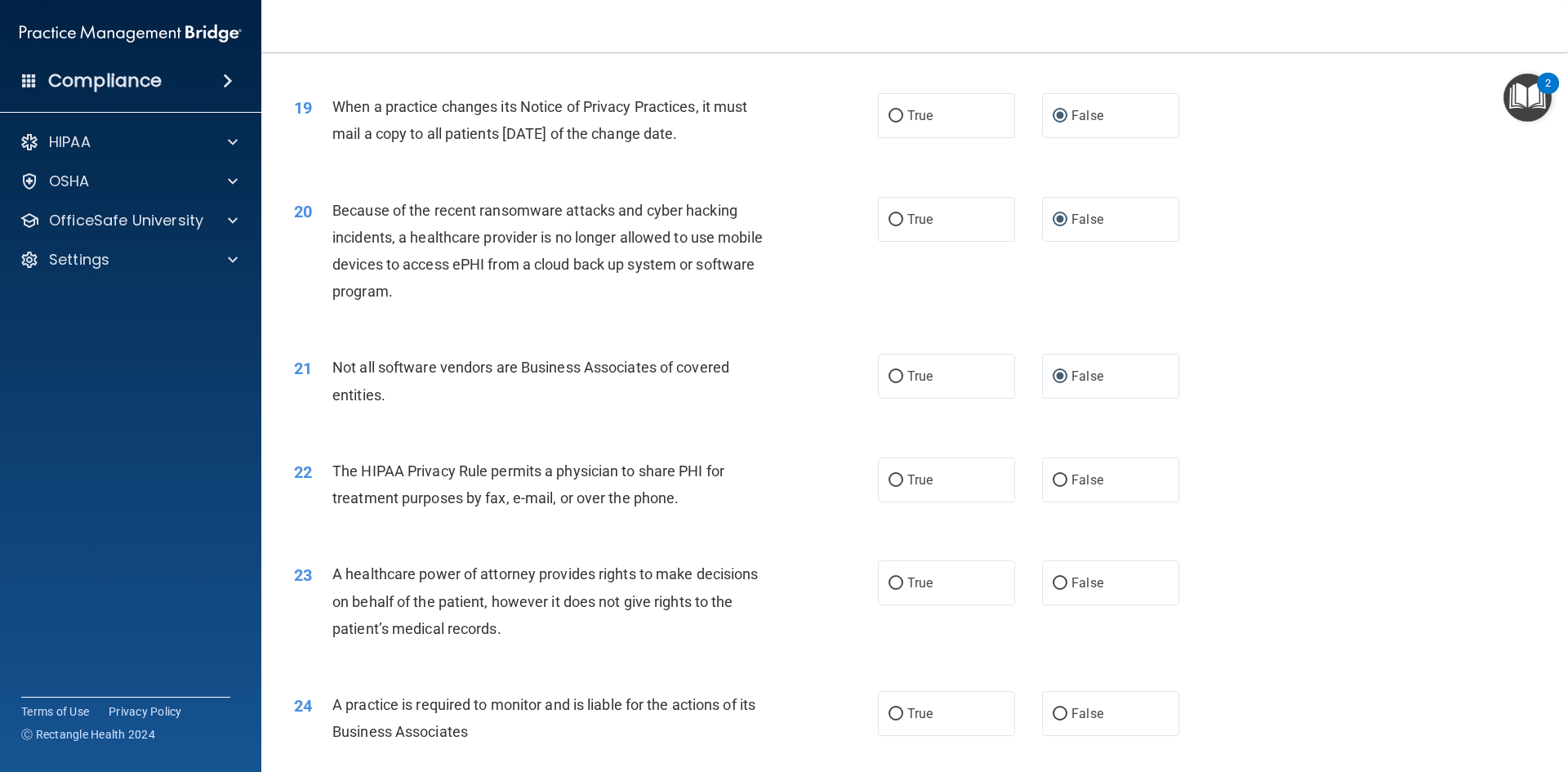
scroll to position [2287, 0]
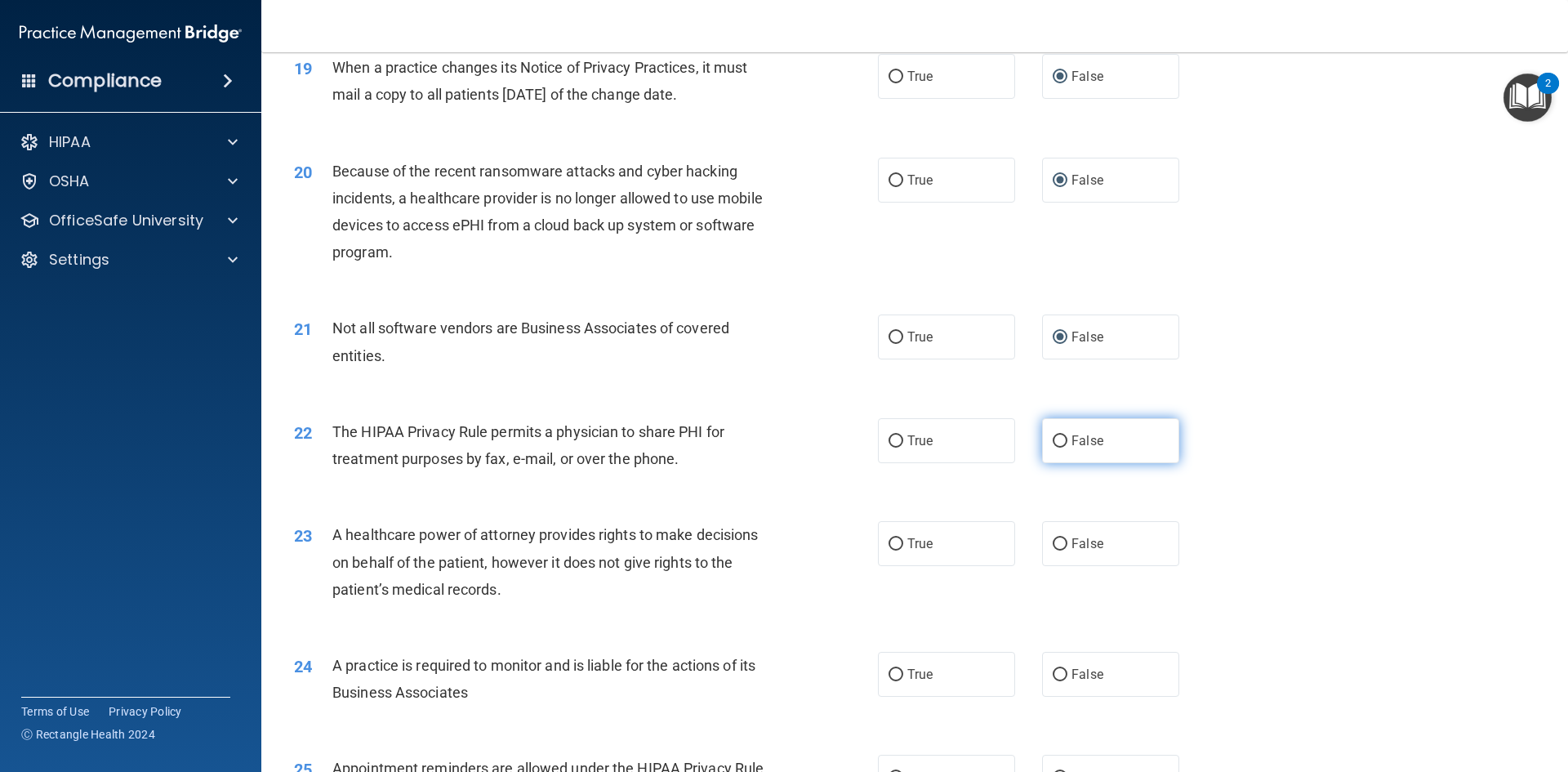
click at [1055, 438] on input "False" at bounding box center [1060, 441] width 15 height 12
radio input "true"
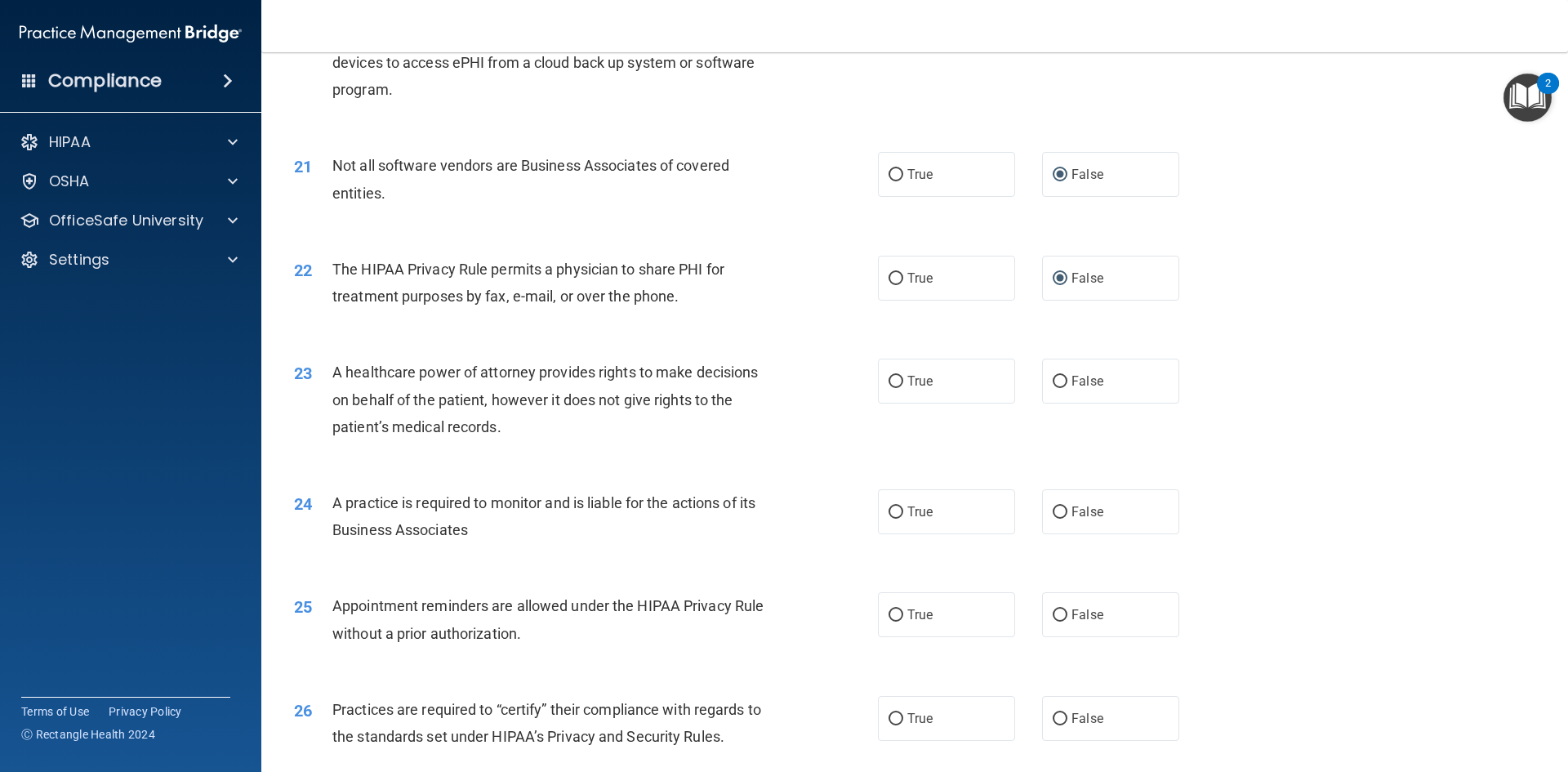
scroll to position [2450, 0]
drag, startPoint x: 1049, startPoint y: 383, endPoint x: 1055, endPoint y: 398, distance: 16.2
click at [1054, 397] on label "False" at bounding box center [1110, 380] width 137 height 45
click at [1054, 387] on input "False" at bounding box center [1060, 381] width 15 height 12
radio input "true"
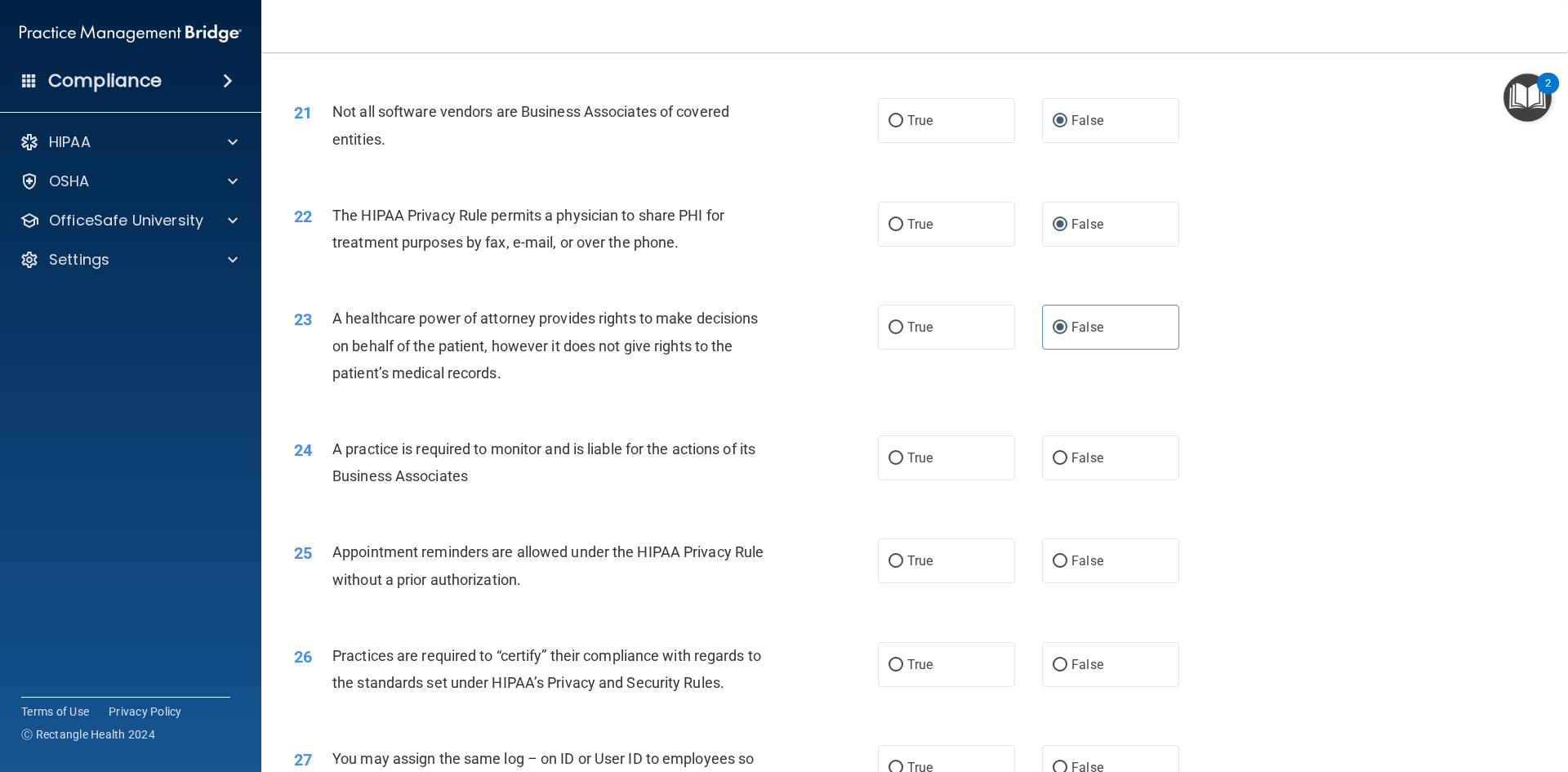
scroll to position [2614, 0]
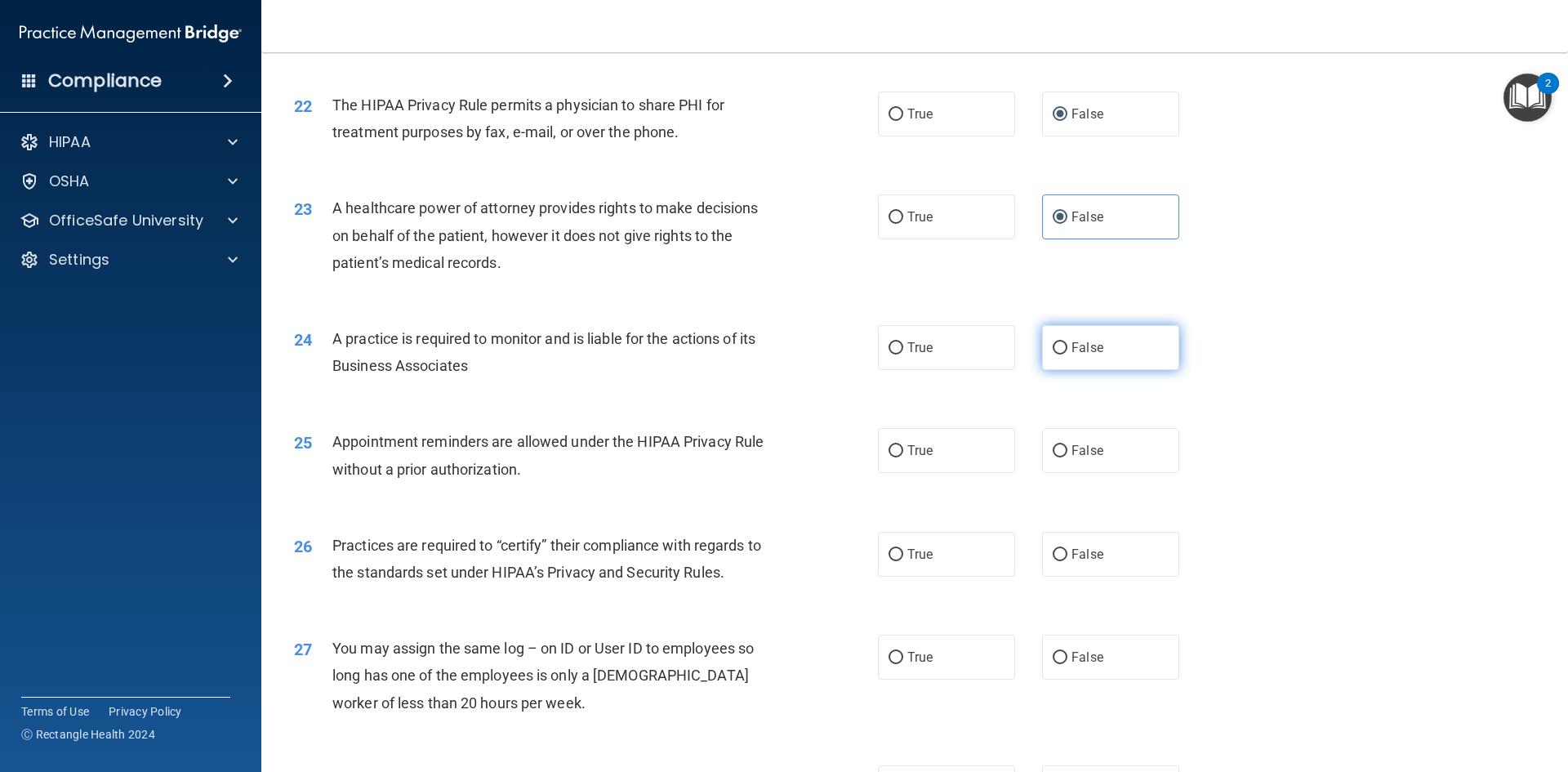
click at [1056, 350] on input "False" at bounding box center [1060, 348] width 15 height 12
radio input "true"
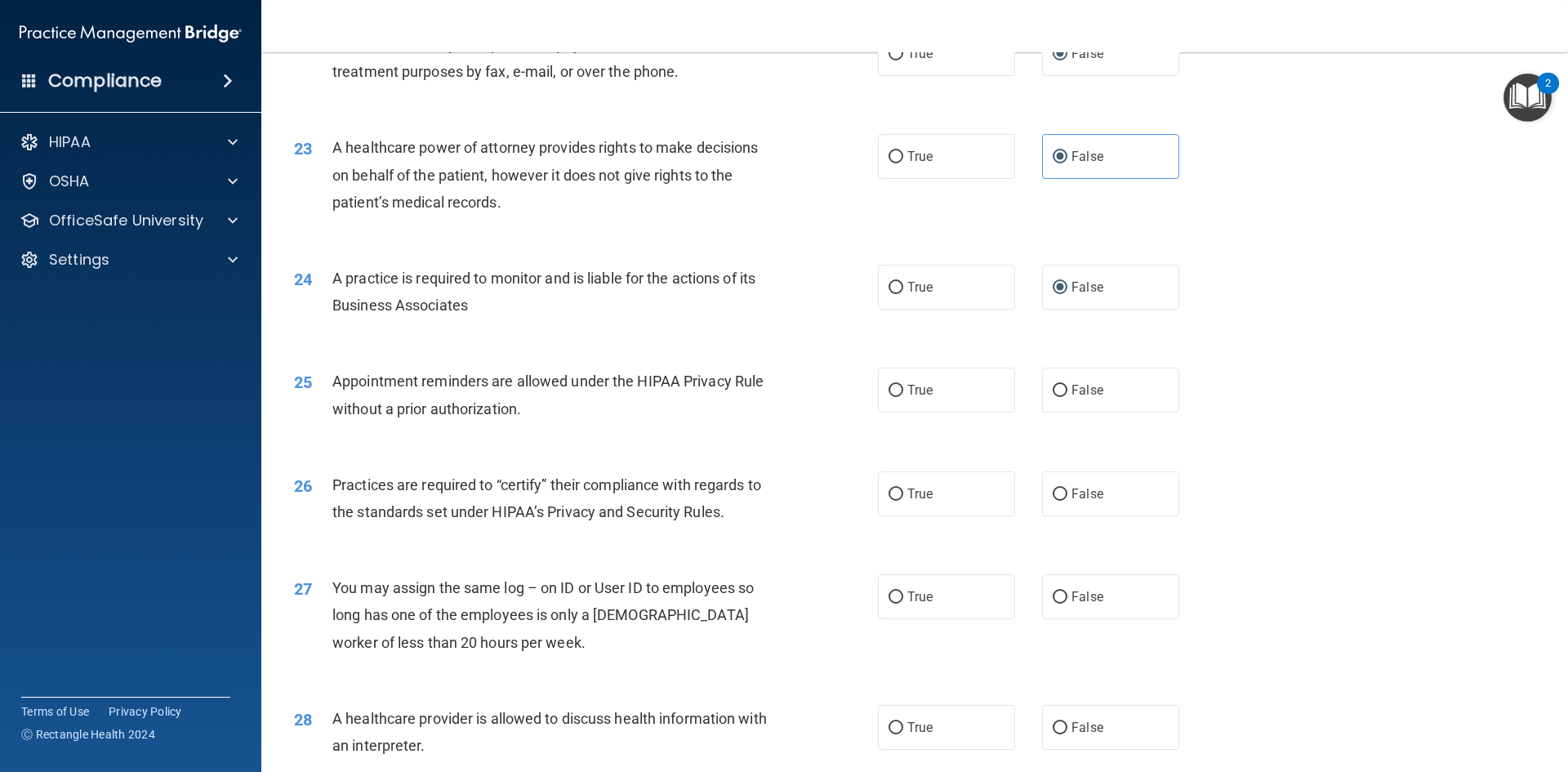
scroll to position [2777, 0]
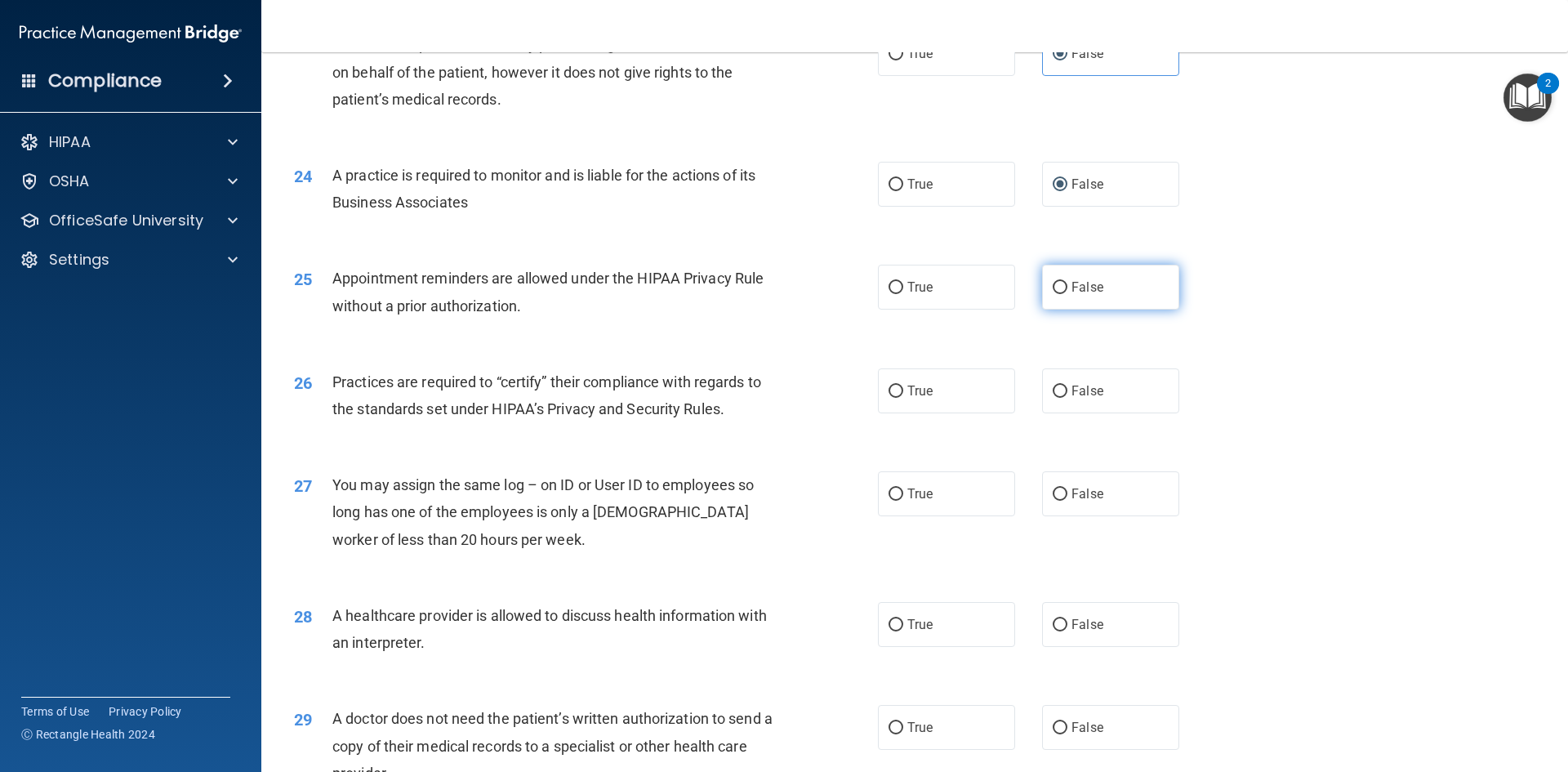
click at [1053, 283] on input "False" at bounding box center [1060, 288] width 15 height 12
radio input "true"
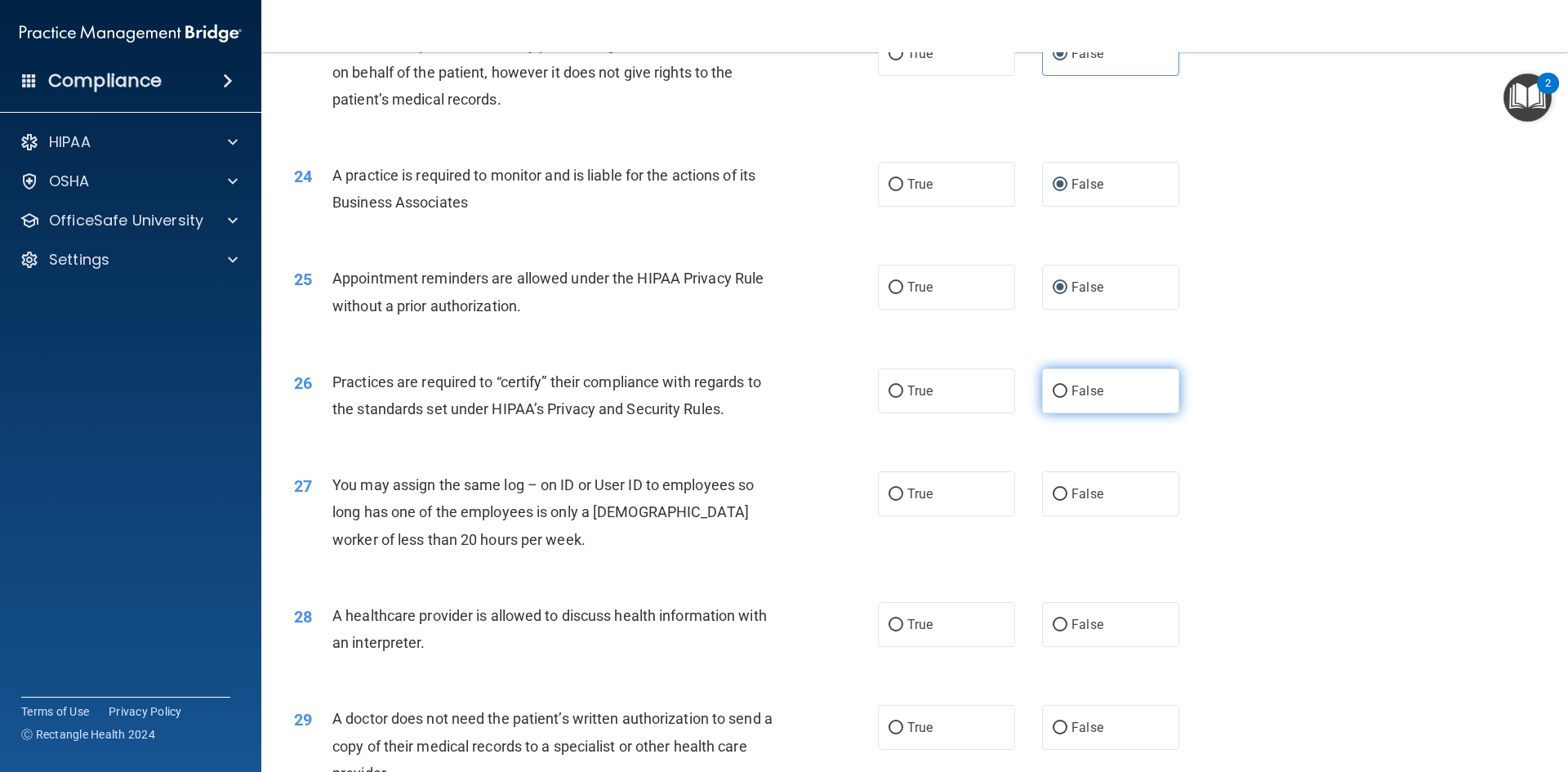
click at [1053, 390] on input "False" at bounding box center [1060, 391] width 15 height 12
radio input "true"
click at [1056, 491] on input "False" at bounding box center [1060, 495] width 15 height 12
radio input "true"
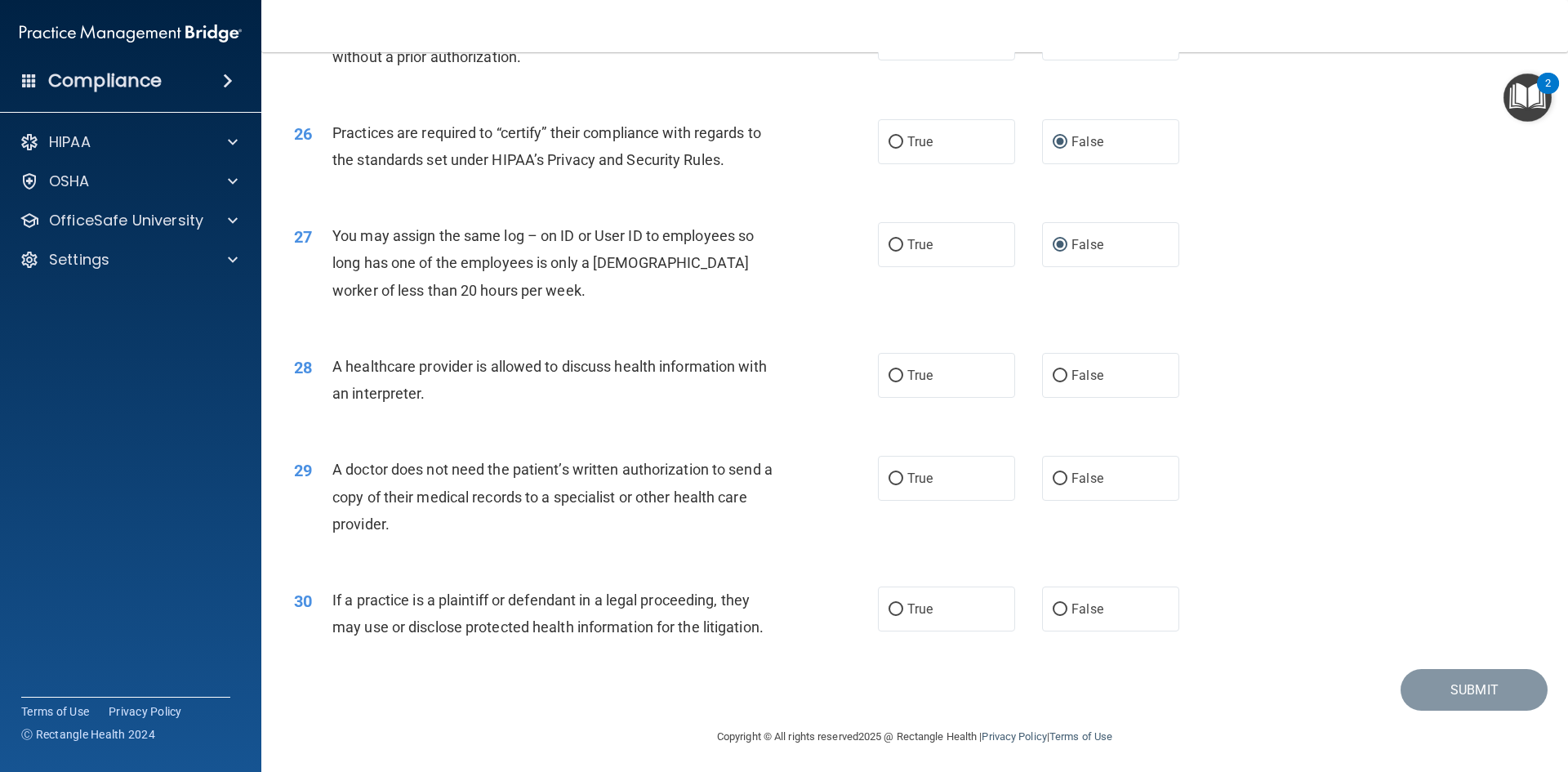
scroll to position [3030, 0]
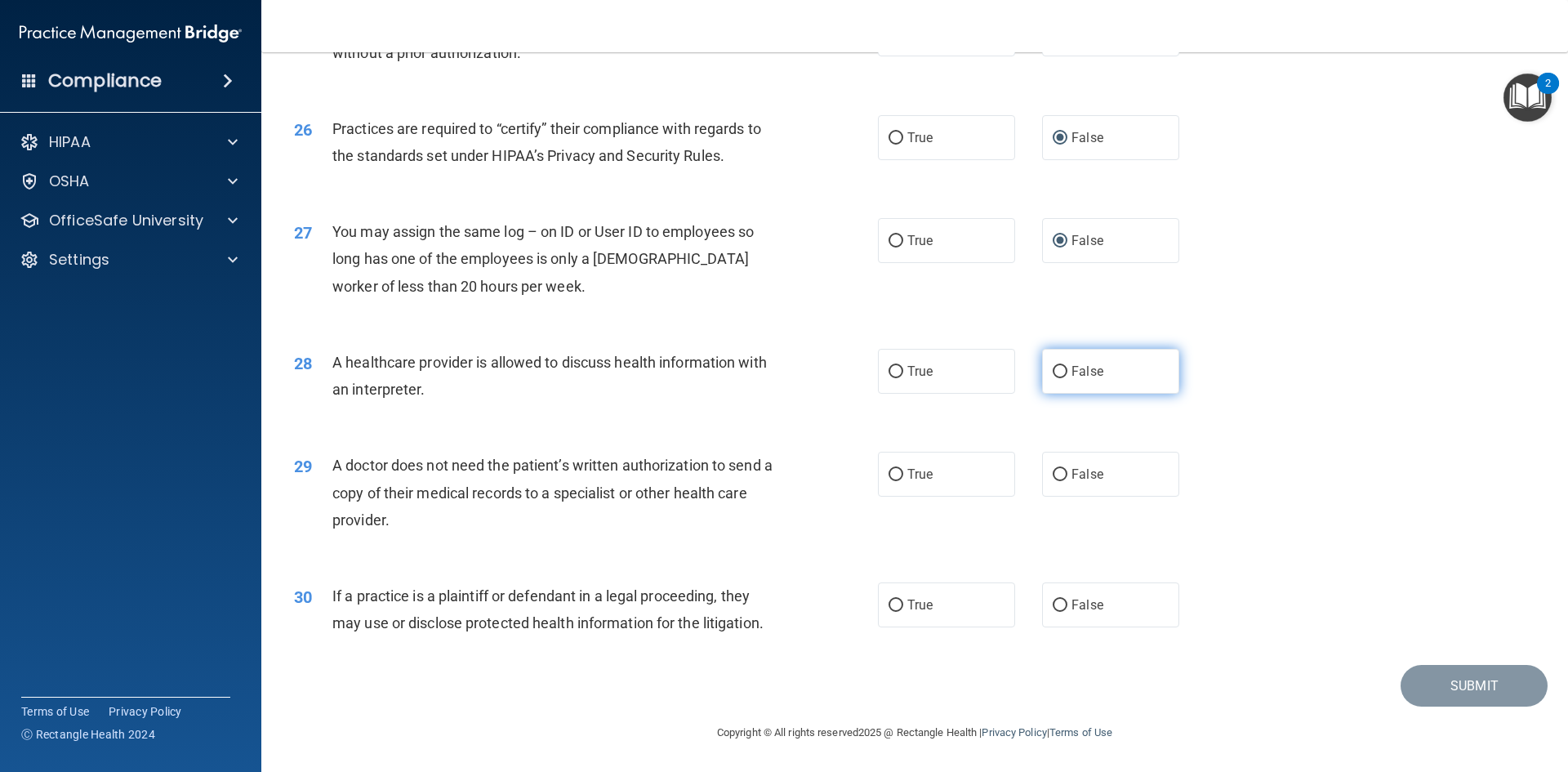
click at [1053, 366] on input "False" at bounding box center [1060, 372] width 15 height 12
radio input "true"
click at [1053, 473] on input "False" at bounding box center [1060, 475] width 15 height 12
radio input "true"
click at [1053, 600] on input "False" at bounding box center [1060, 605] width 15 height 12
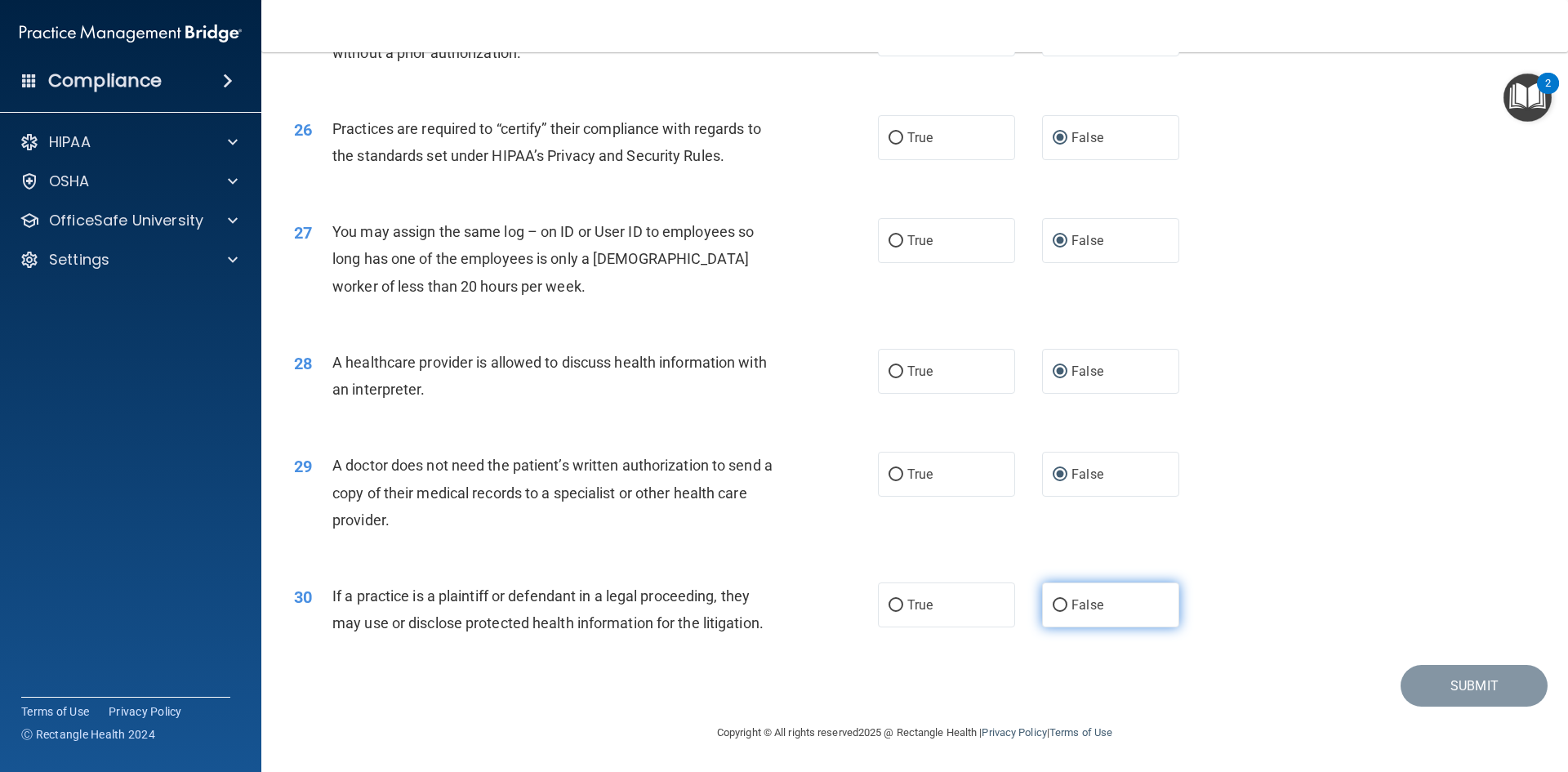
radio input "true"
click at [1463, 683] on button "Submit" at bounding box center [1474, 686] width 147 height 42
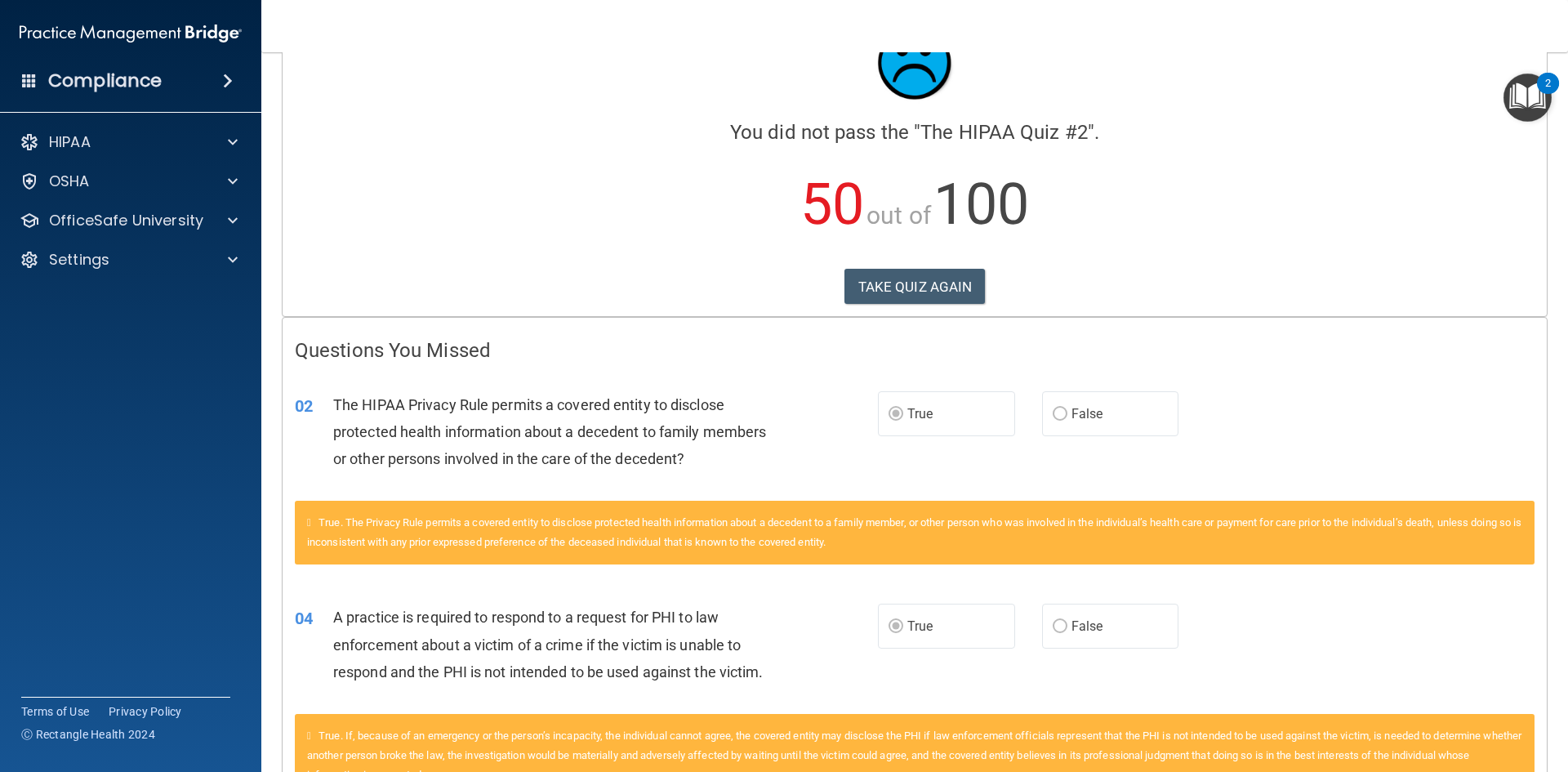
scroll to position [53, 0]
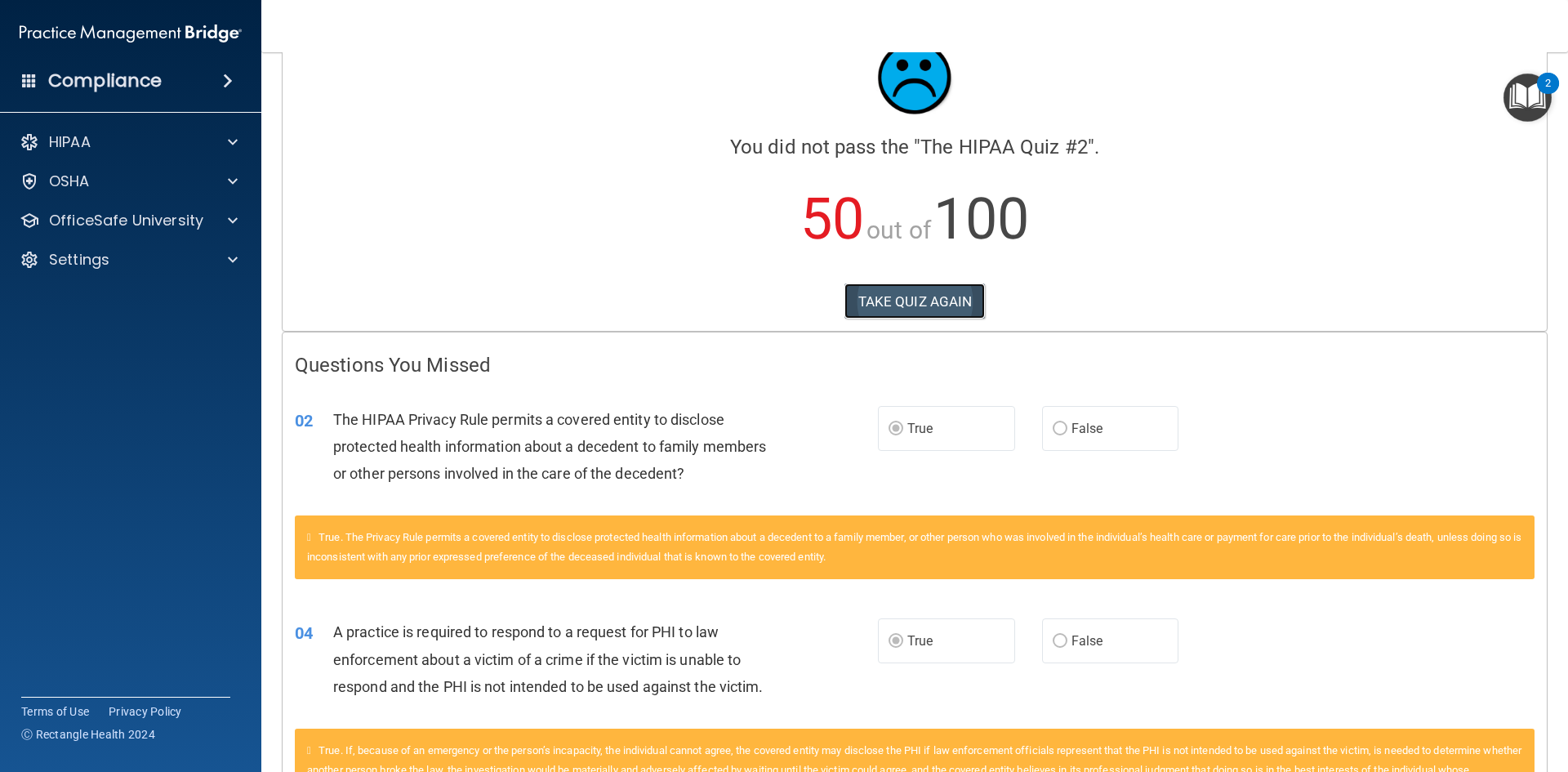
click at [931, 287] on button "TAKE QUIZ AGAIN" at bounding box center [915, 301] width 141 height 36
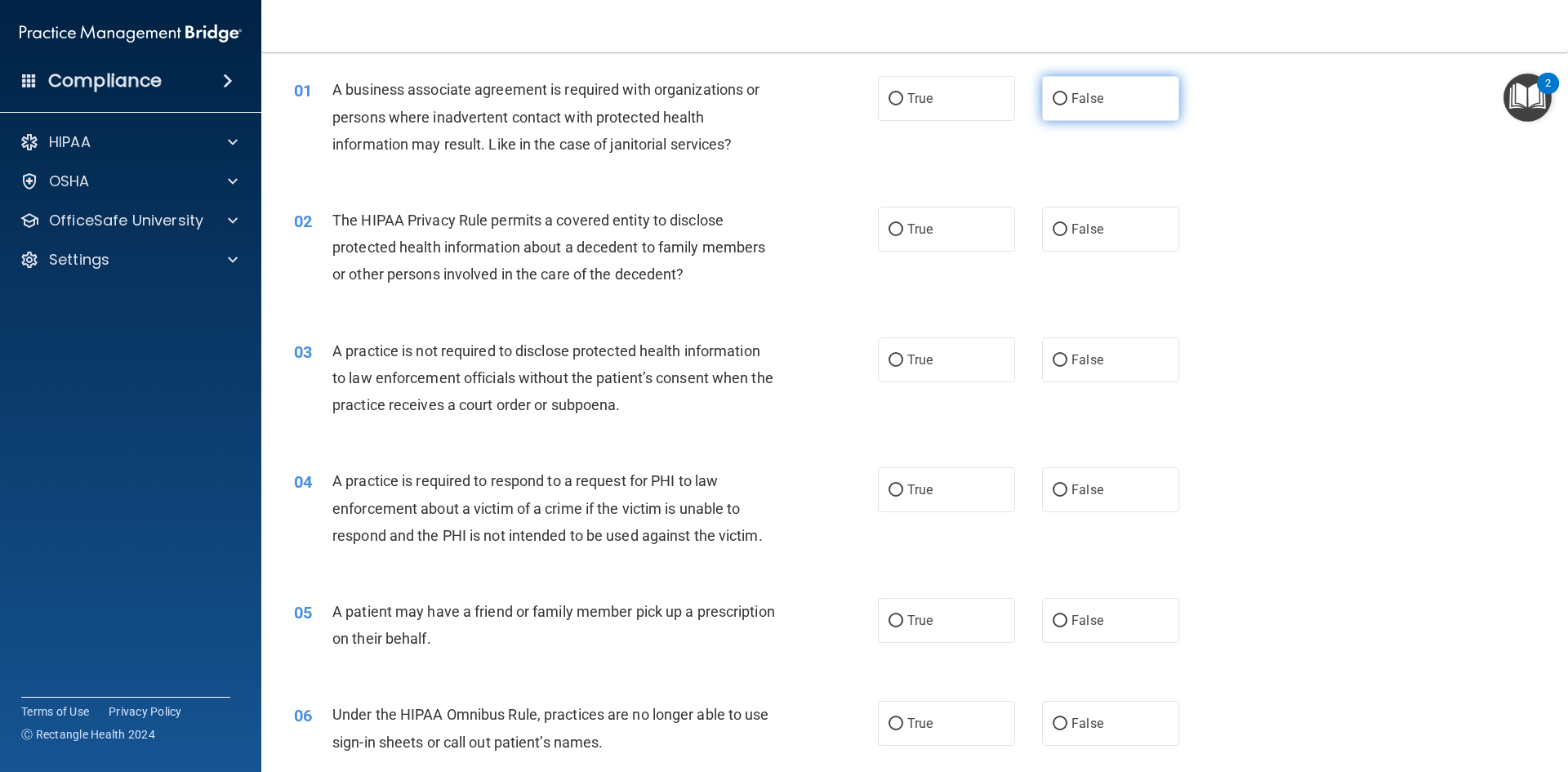
click at [1053, 98] on input "False" at bounding box center [1060, 99] width 15 height 12
radio input "true"
click at [888, 228] on input "True" at bounding box center [895, 230] width 15 height 12
radio input "true"
click at [1053, 360] on input "False" at bounding box center [1060, 361] width 15 height 12
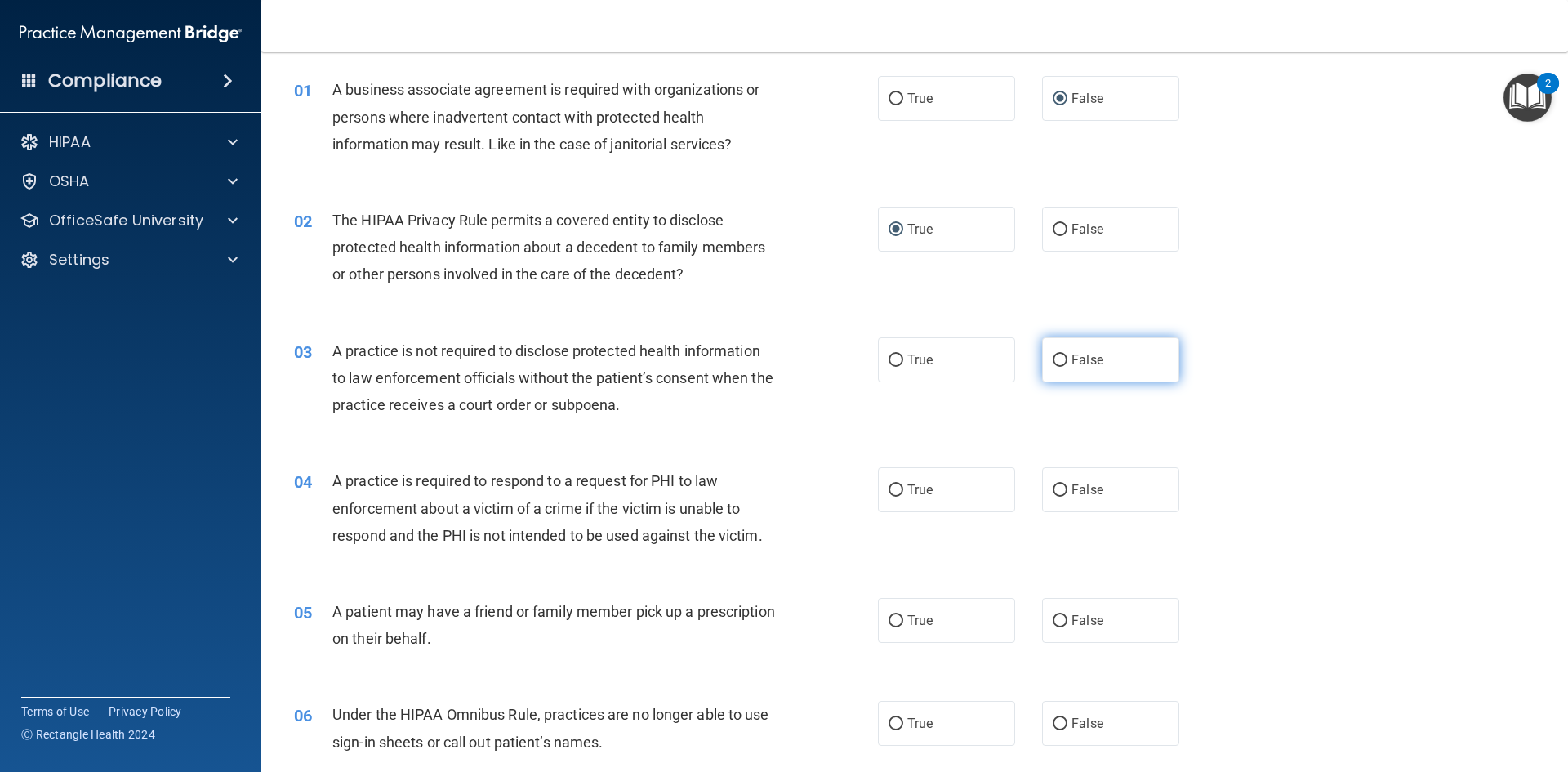
radio input "true"
click at [890, 489] on input "True" at bounding box center [895, 491] width 15 height 12
radio input "true"
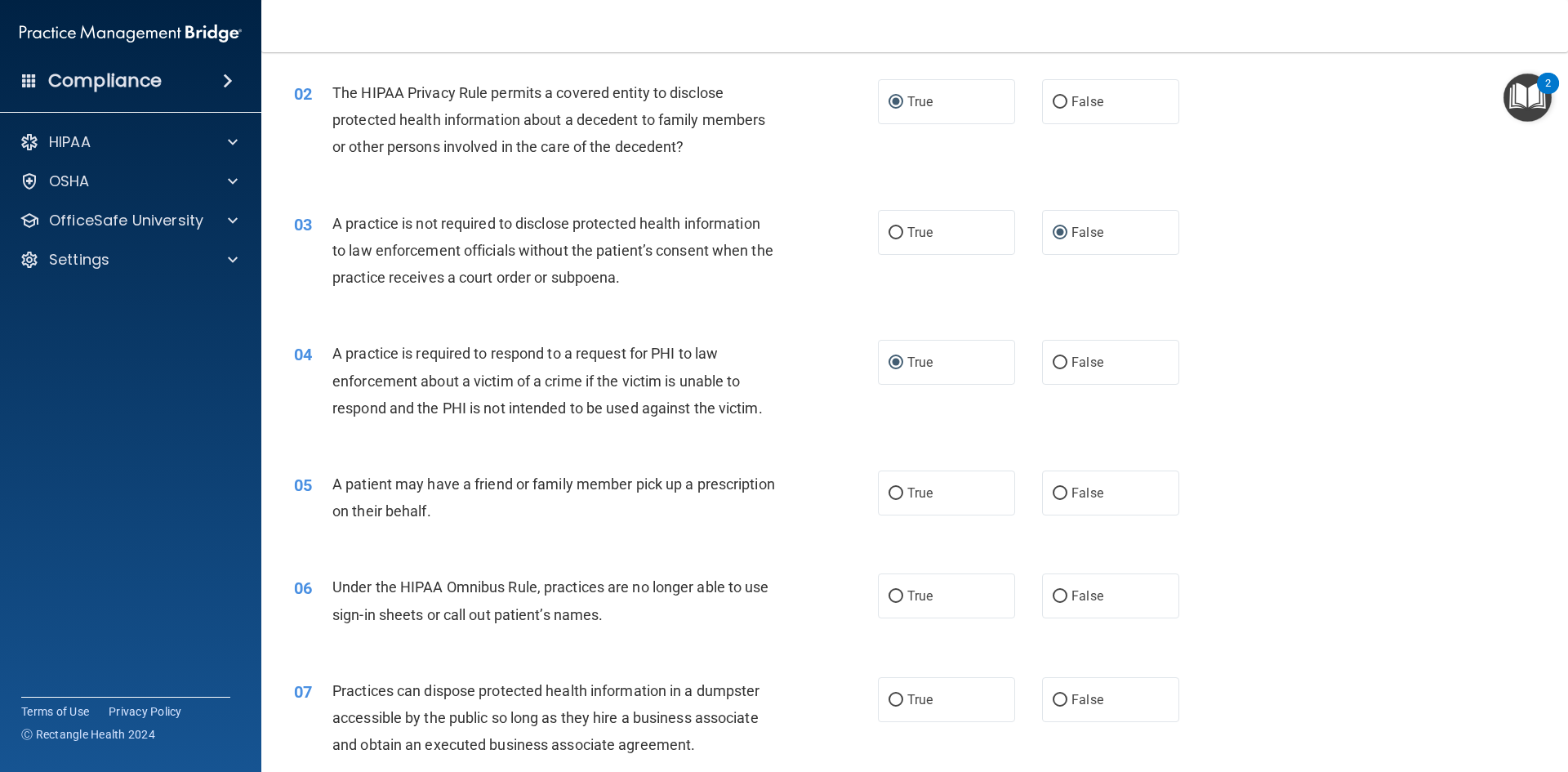
scroll to position [217, 0]
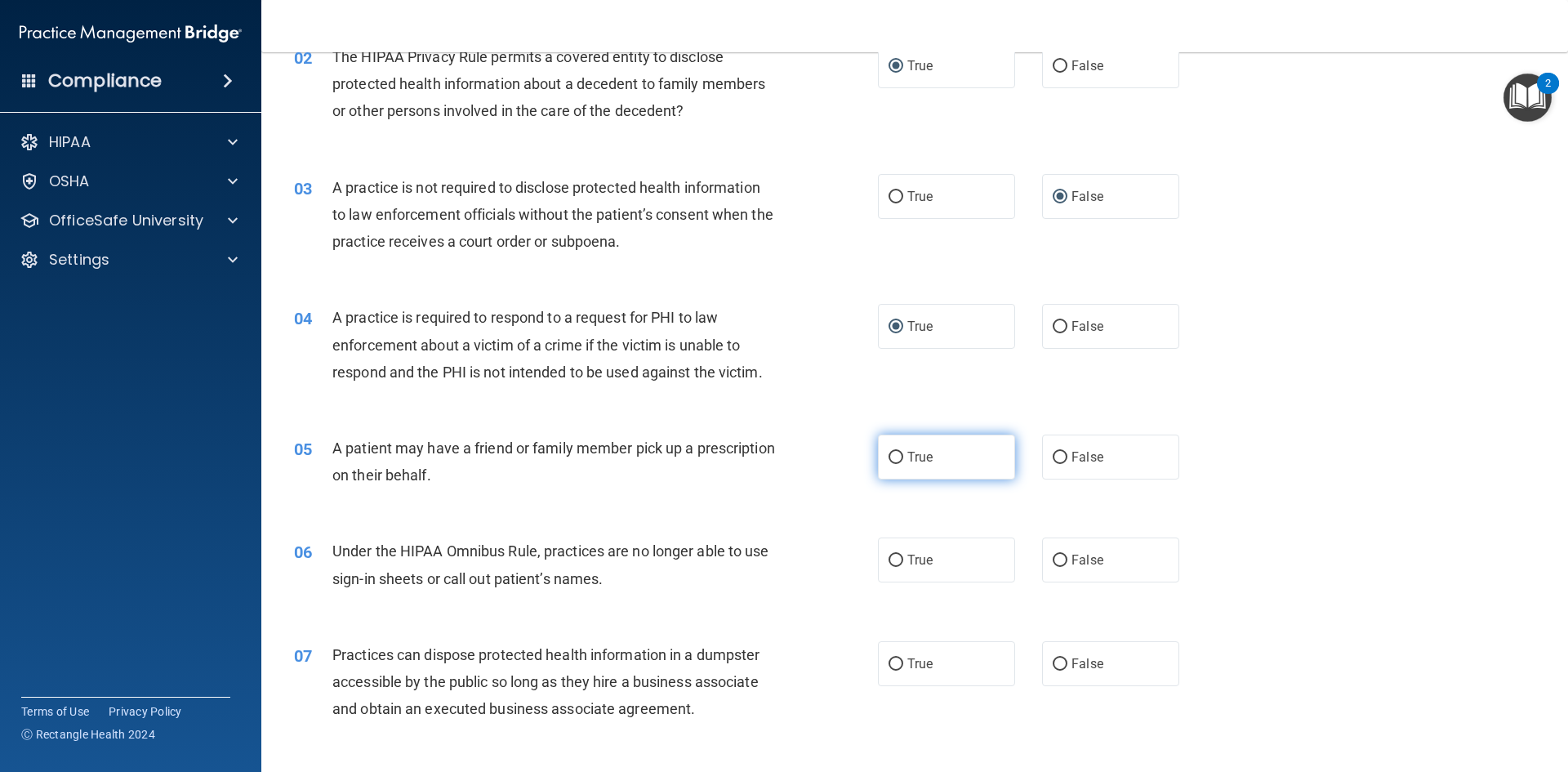
click at [890, 452] on input "True" at bounding box center [895, 458] width 15 height 12
radio input "true"
click at [1054, 562] on input "False" at bounding box center [1060, 560] width 15 height 12
radio input "true"
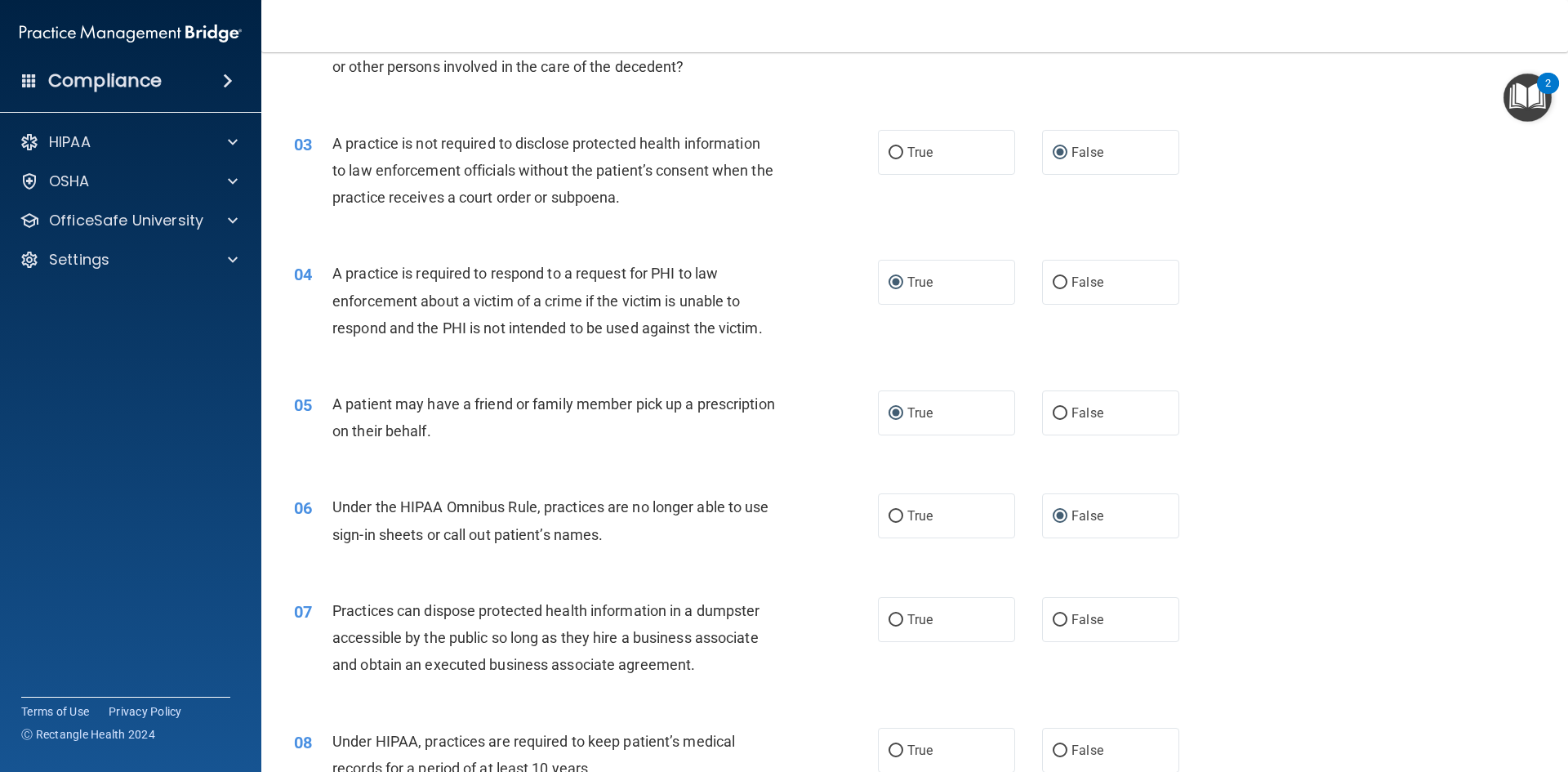
scroll to position [298, 0]
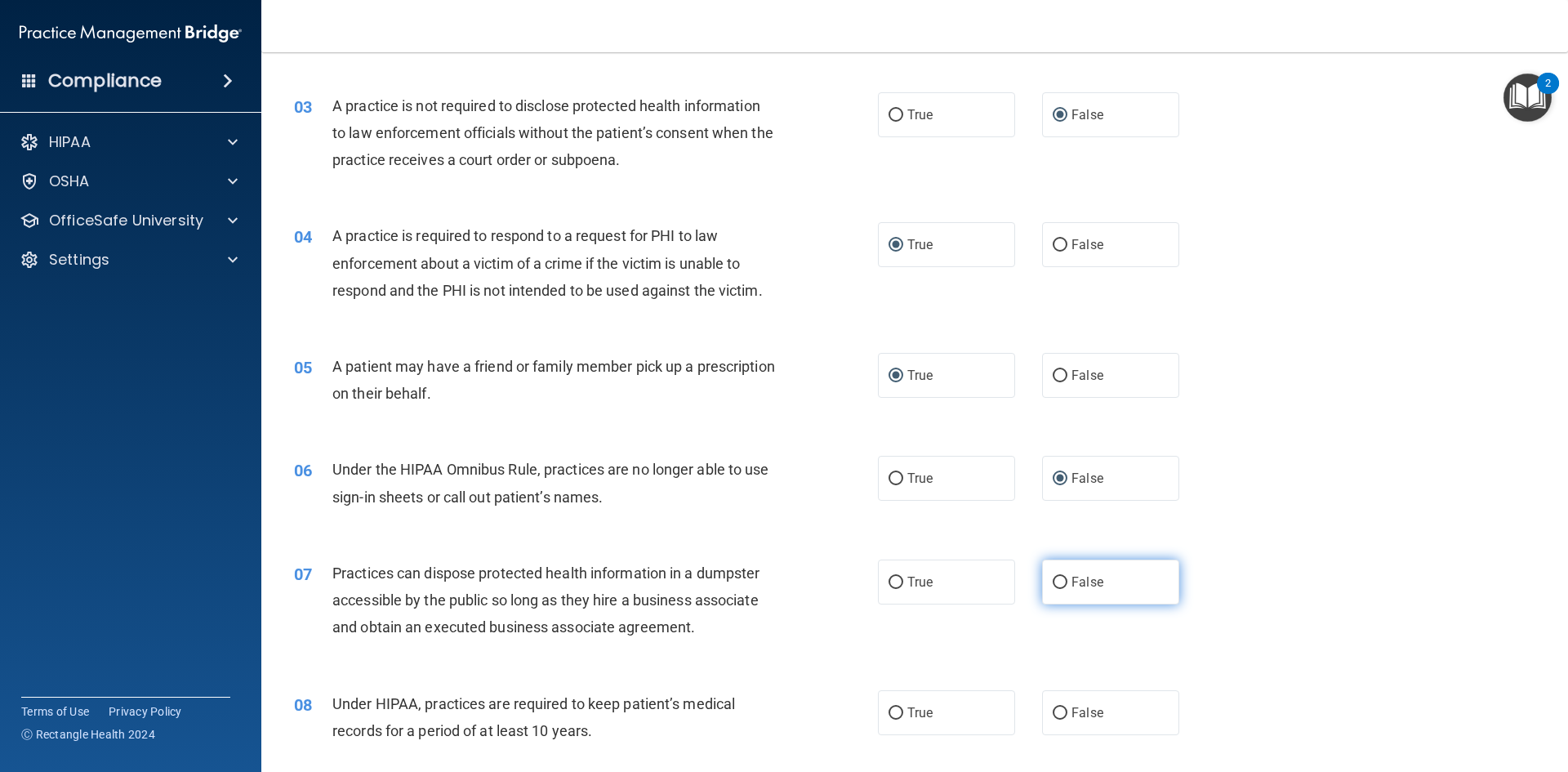
click at [1057, 580] on input "False" at bounding box center [1060, 582] width 15 height 12
radio input "true"
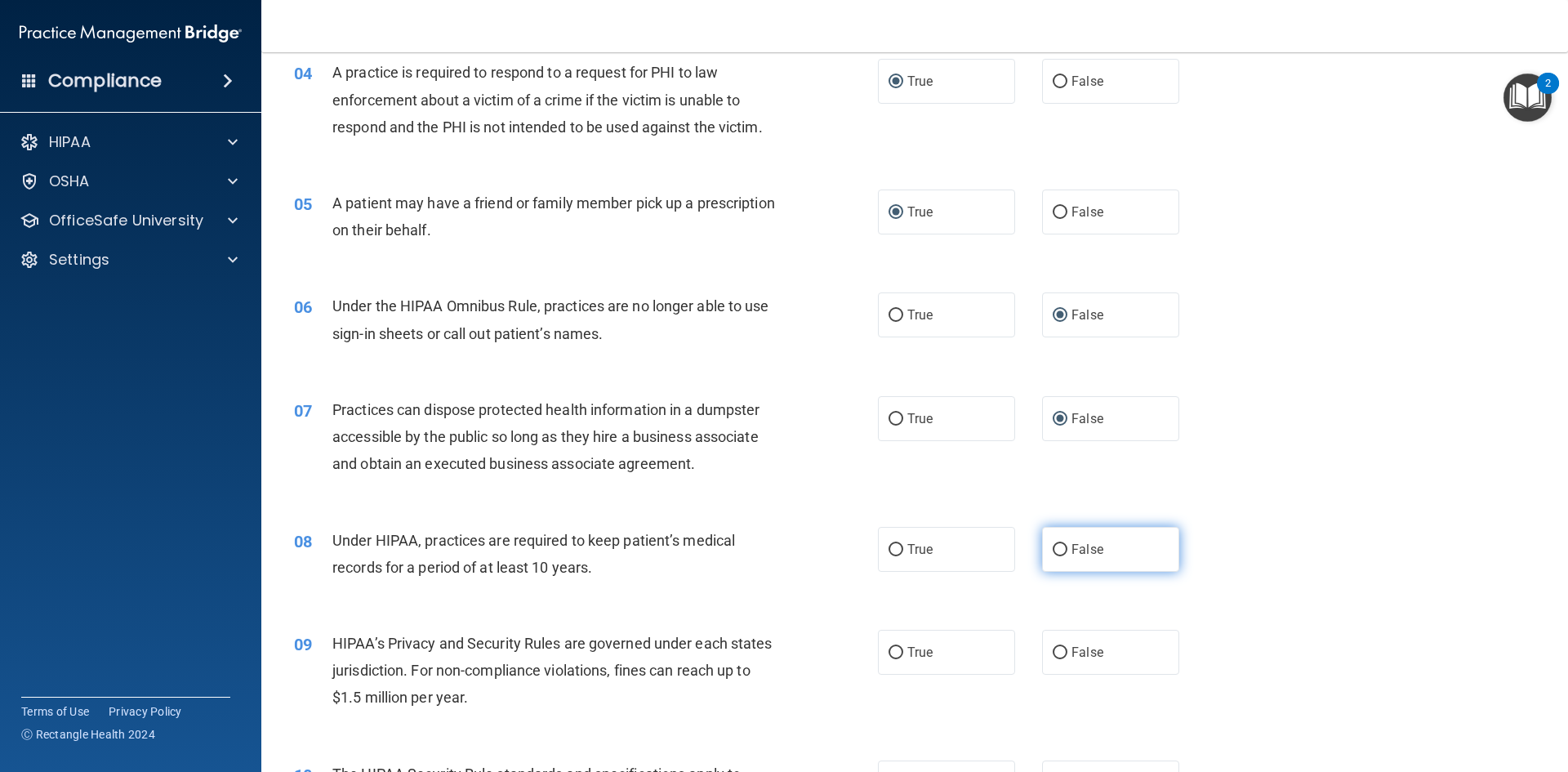
click at [1054, 550] on input "False" at bounding box center [1060, 550] width 15 height 12
radio input "true"
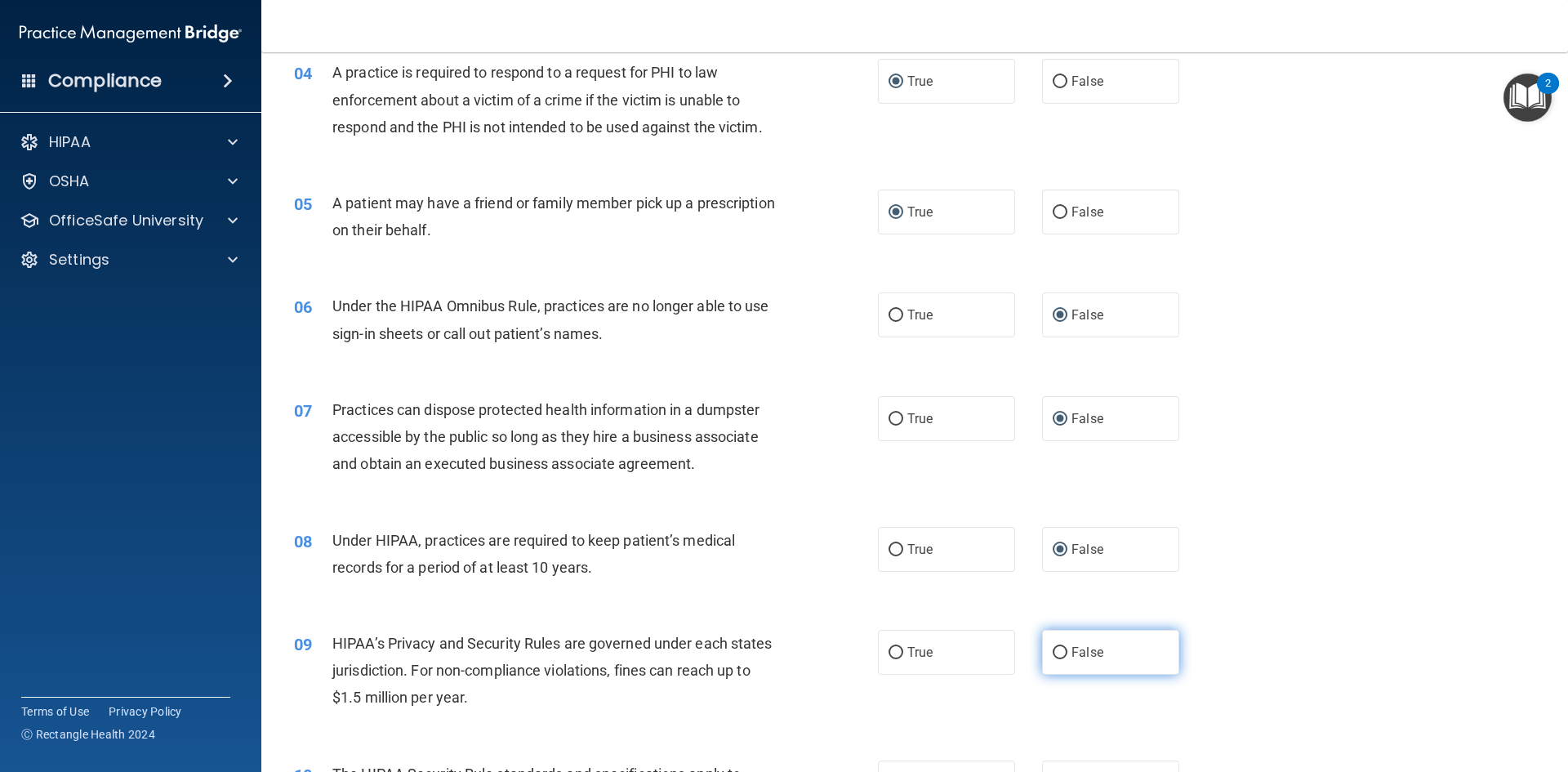
click at [1058, 653] on input "False" at bounding box center [1060, 653] width 15 height 12
radio input "true"
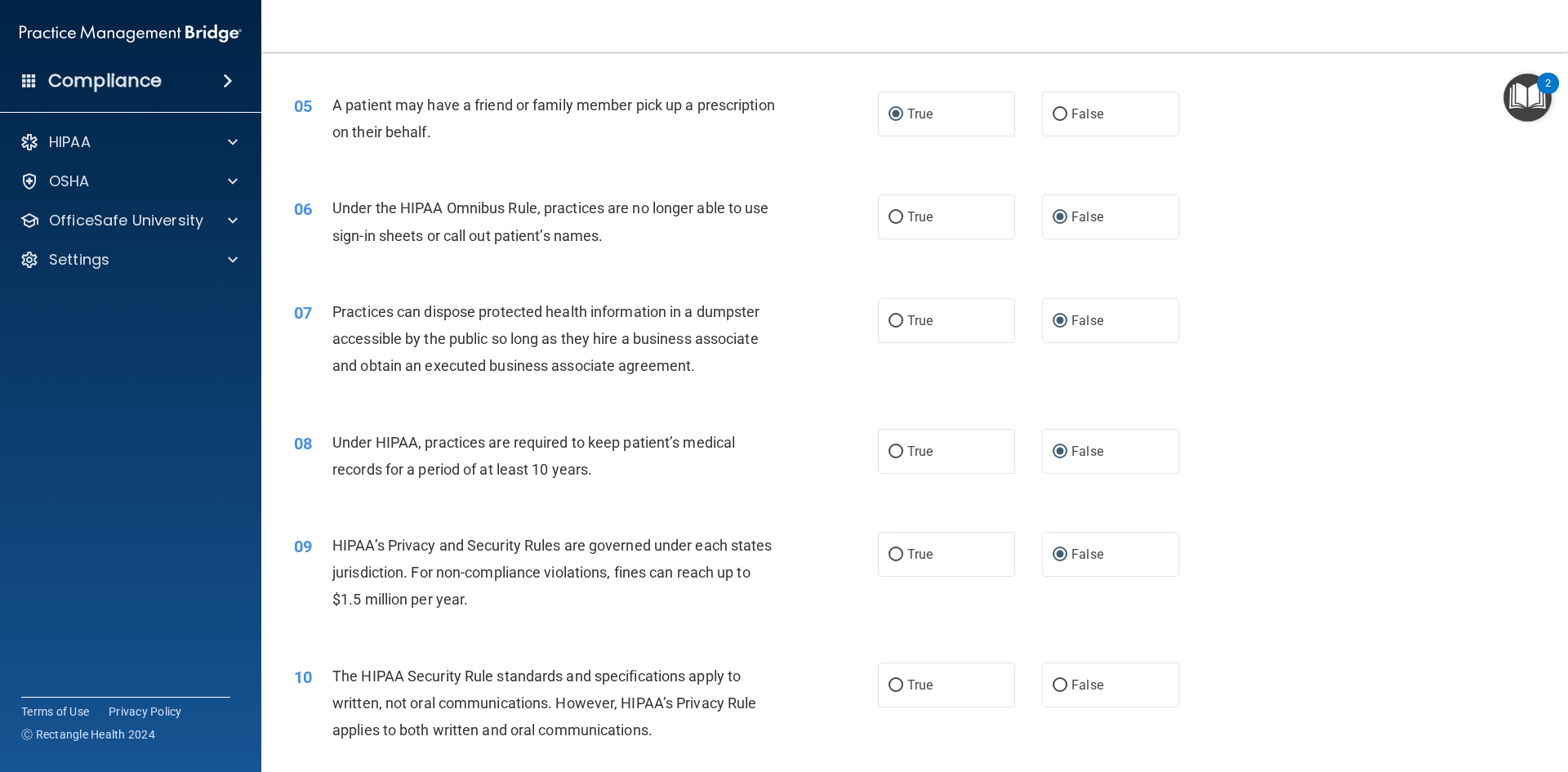
scroll to position [706, 0]
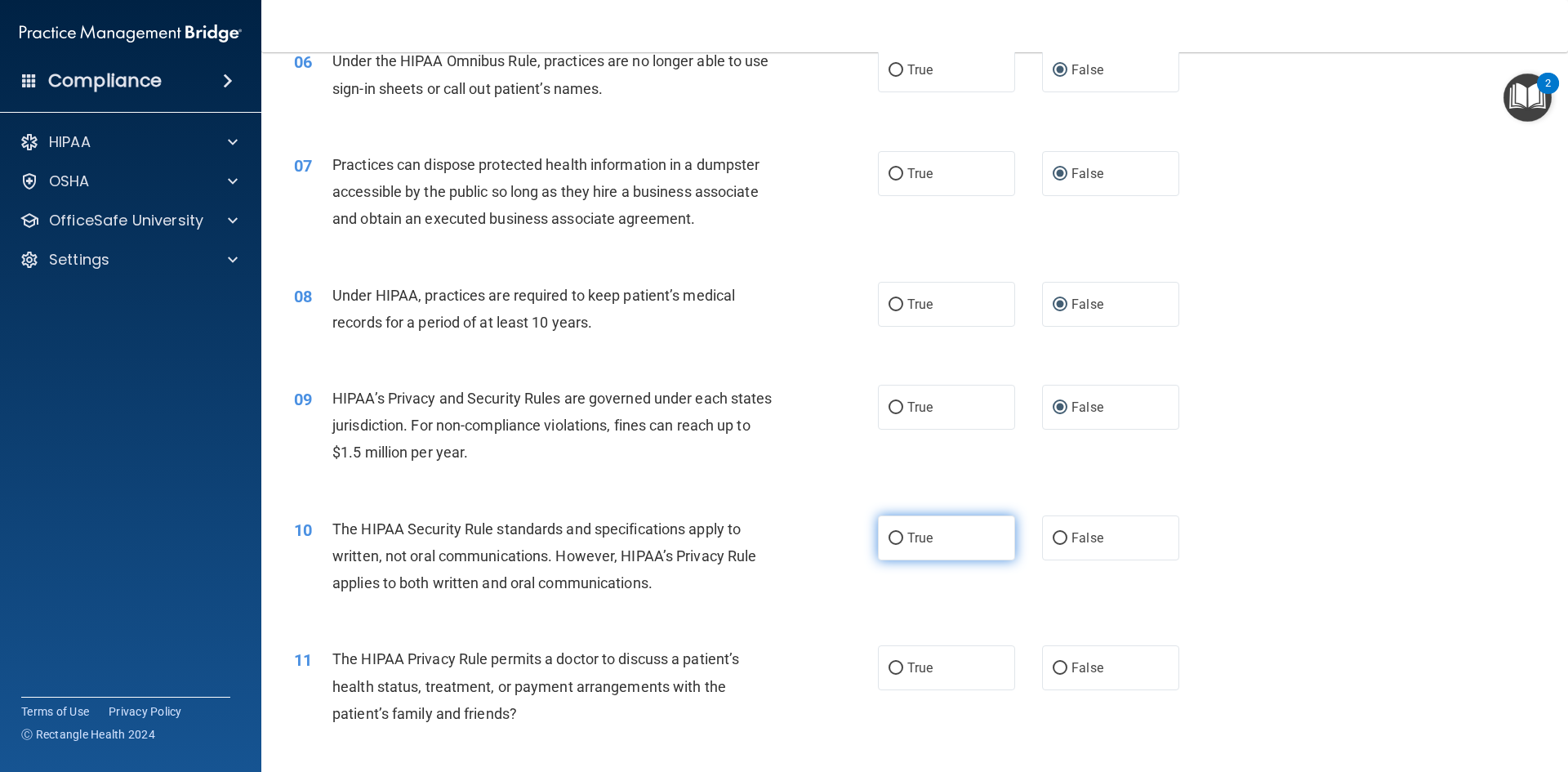
click at [892, 533] on input "True" at bounding box center [895, 539] width 15 height 12
radio input "true"
click at [890, 669] on input "True" at bounding box center [895, 669] width 15 height 12
radio input "true"
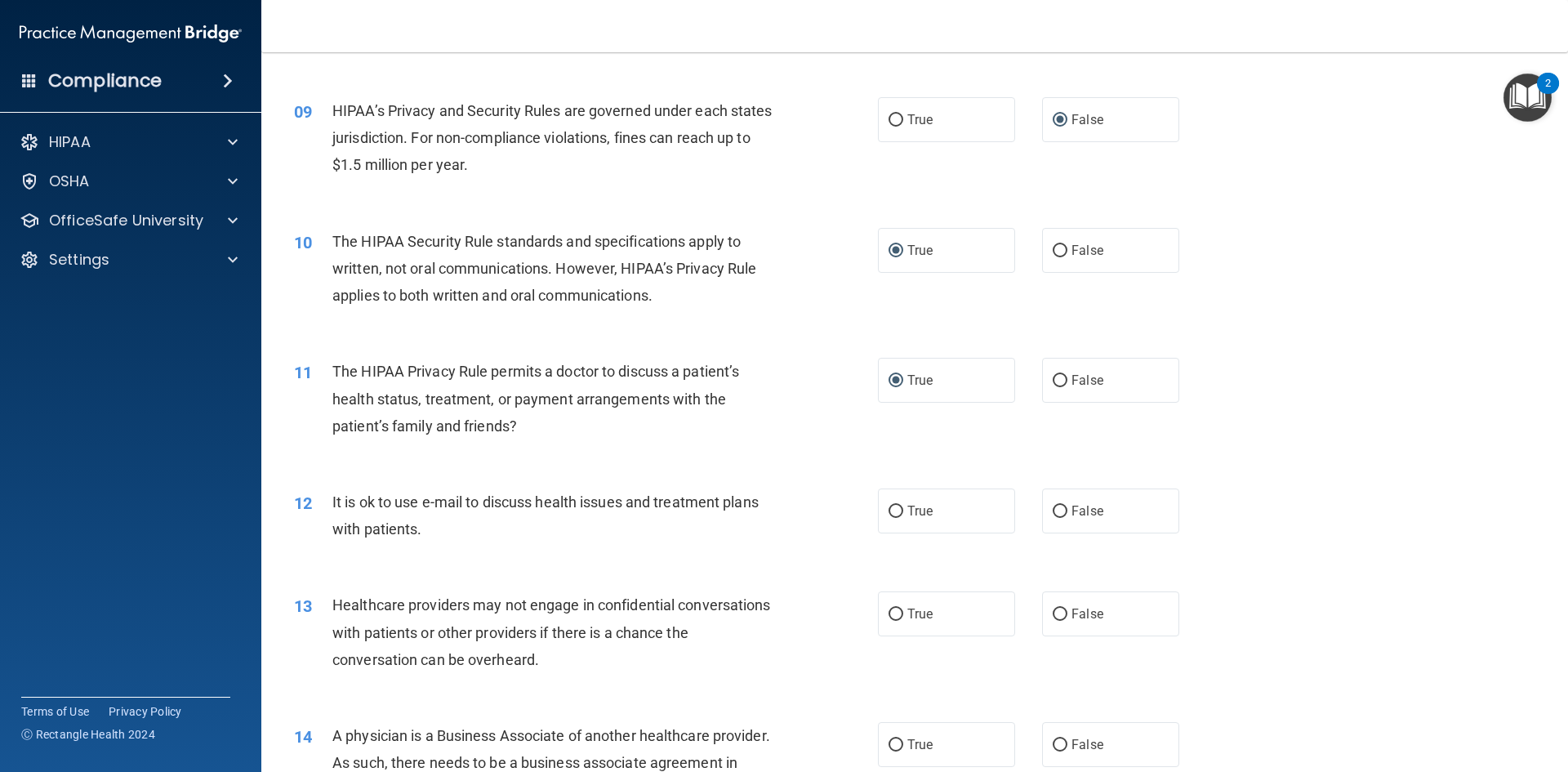
scroll to position [1115, 0]
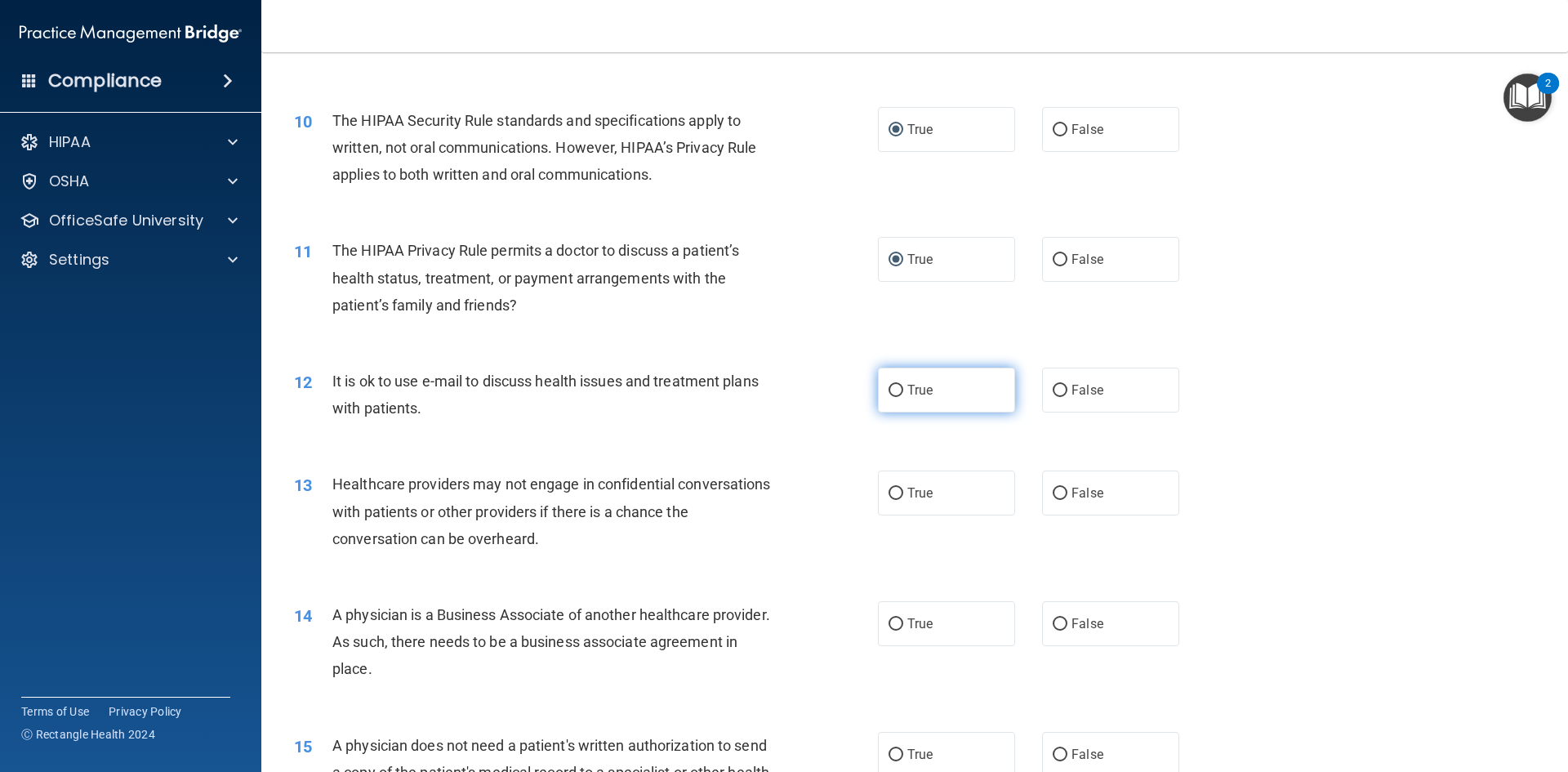
click at [891, 387] on input "True" at bounding box center [895, 390] width 15 height 12
radio input "true"
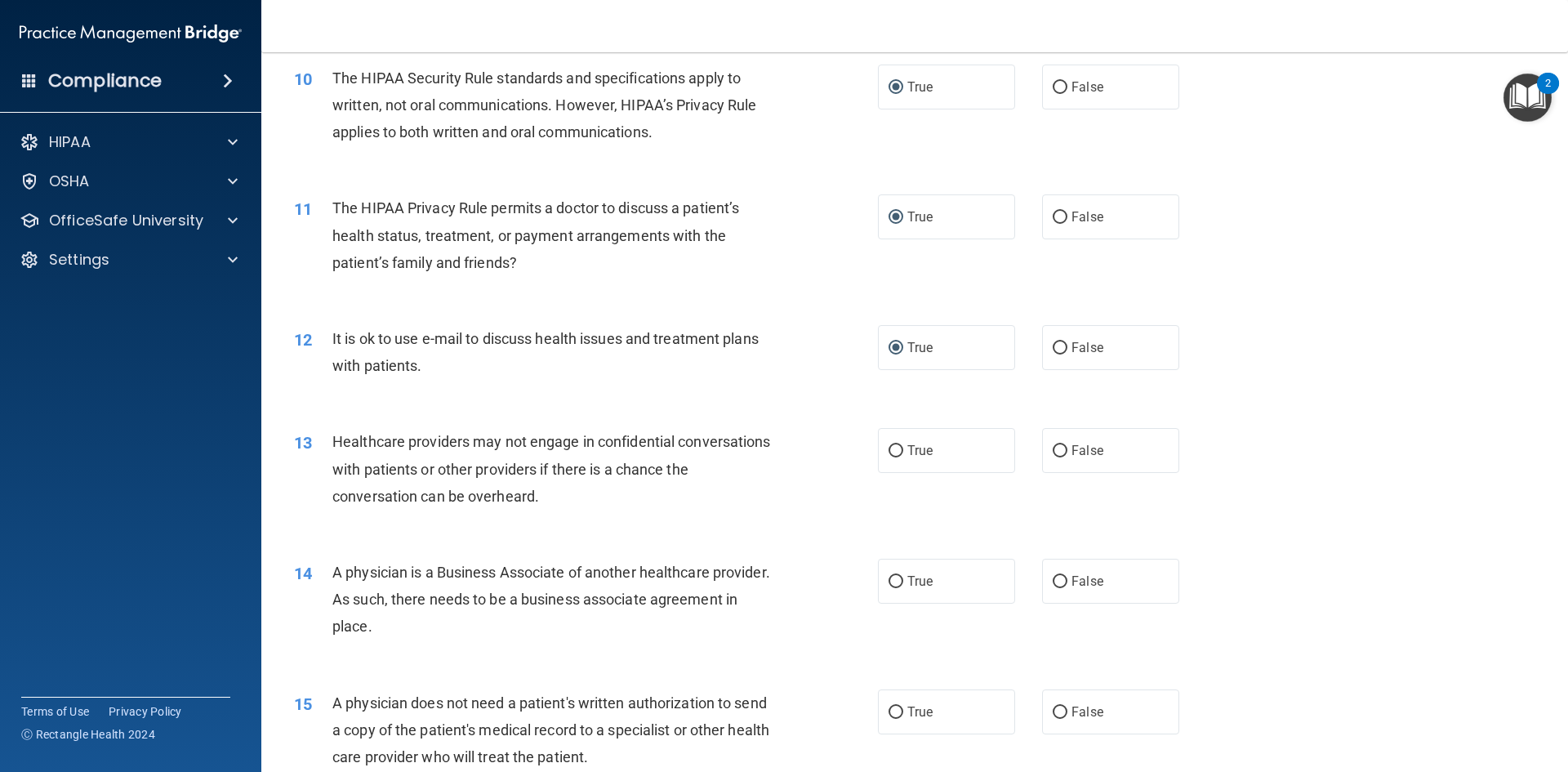
scroll to position [1196, 0]
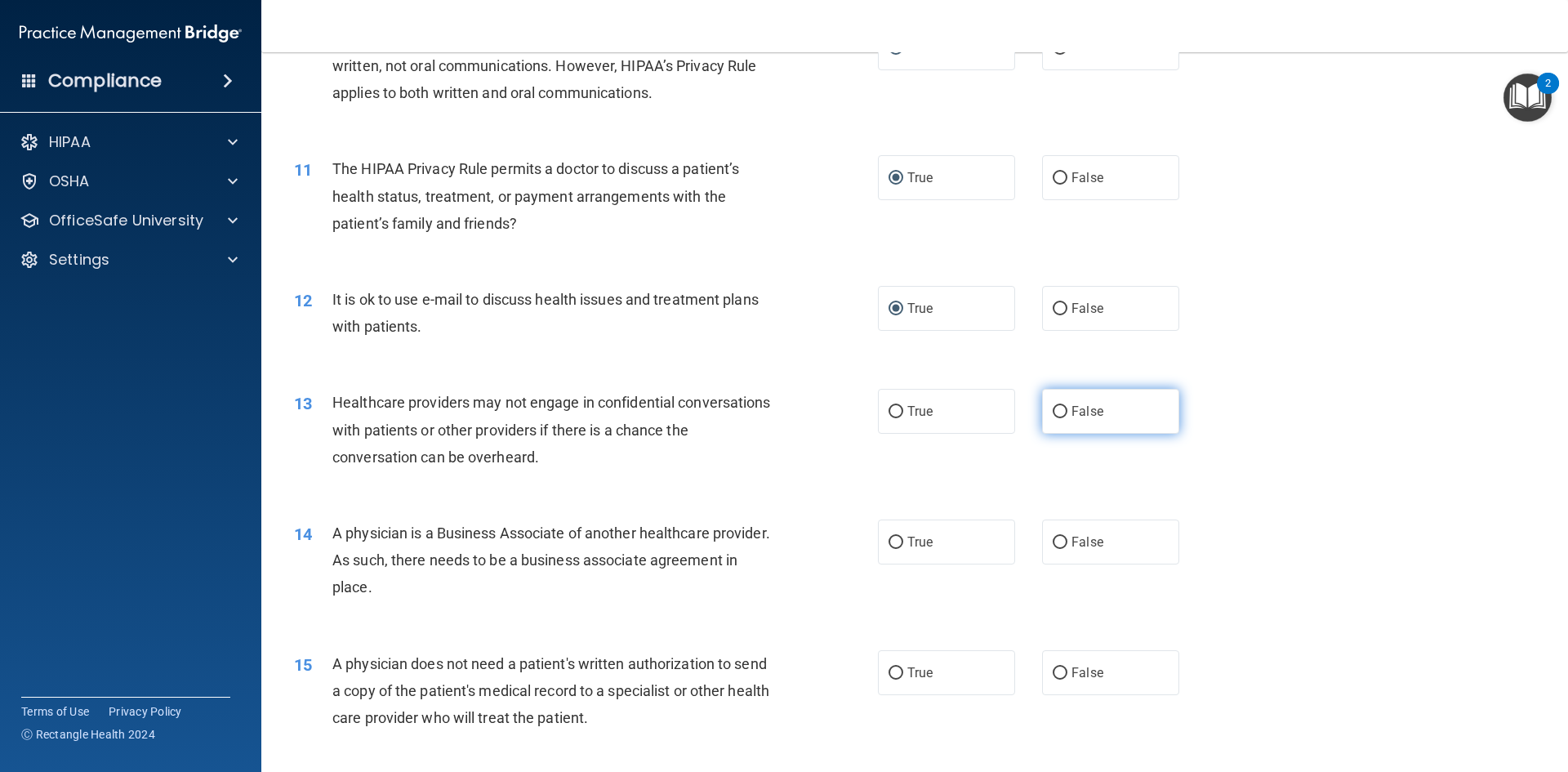
click at [1053, 411] on input "False" at bounding box center [1060, 412] width 15 height 12
radio input "true"
click at [1057, 540] on input "False" at bounding box center [1060, 542] width 15 height 12
radio input "true"
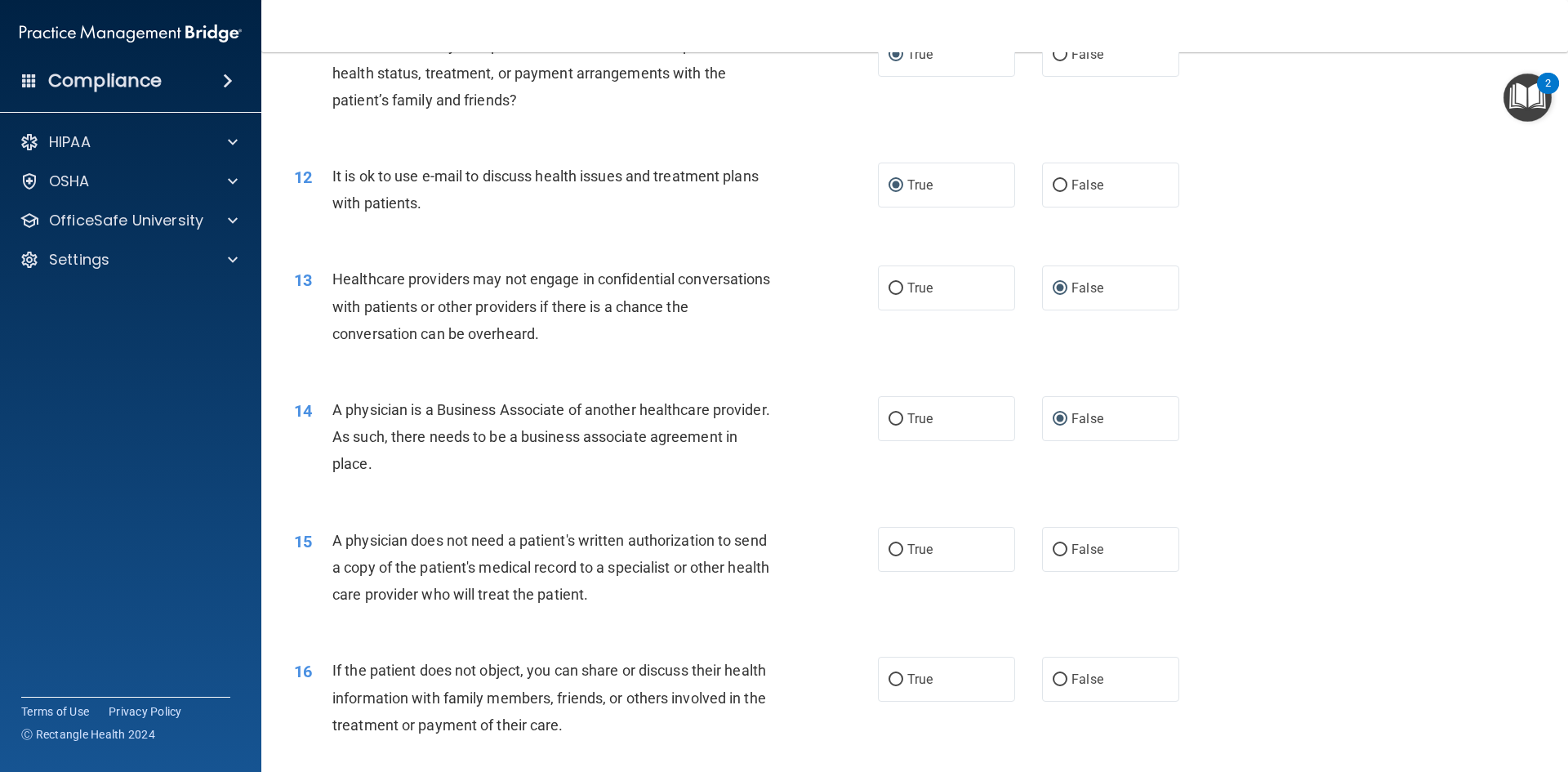
scroll to position [1360, 0]
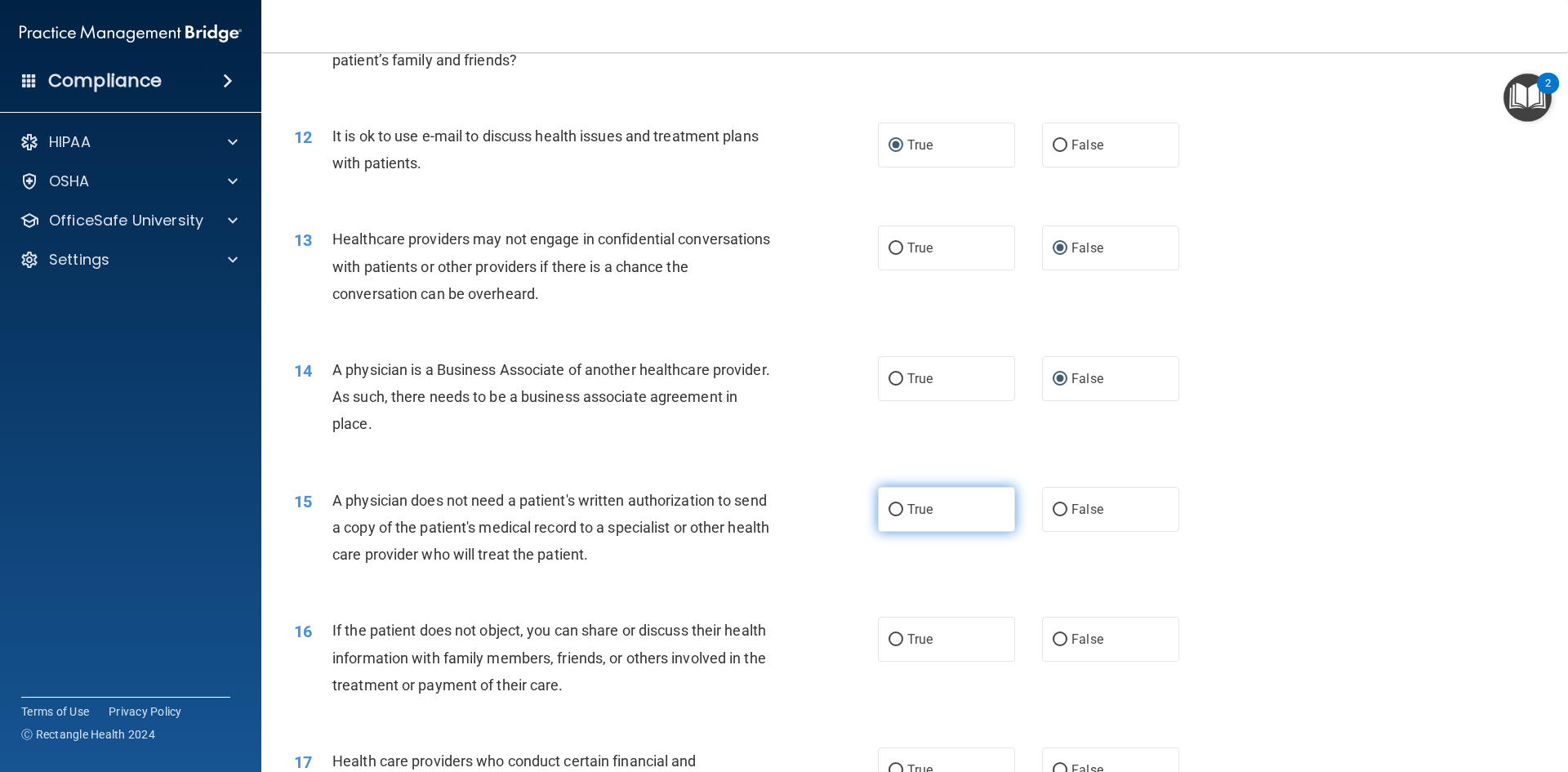
click at [888, 504] on input "True" at bounding box center [895, 510] width 15 height 12
radio input "true"
click at [895, 636] on input "True" at bounding box center [895, 640] width 15 height 12
radio input "true"
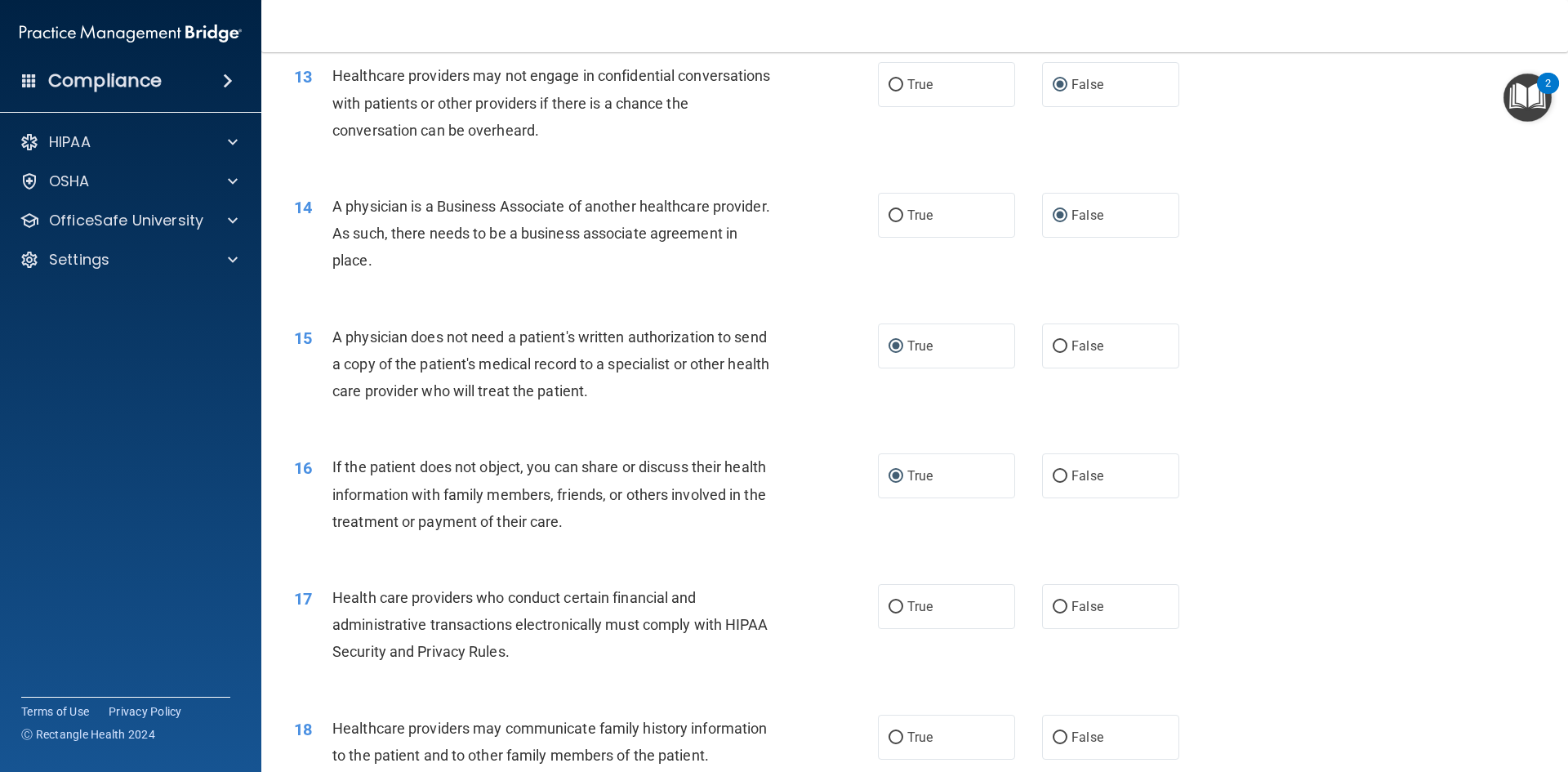
scroll to position [1606, 0]
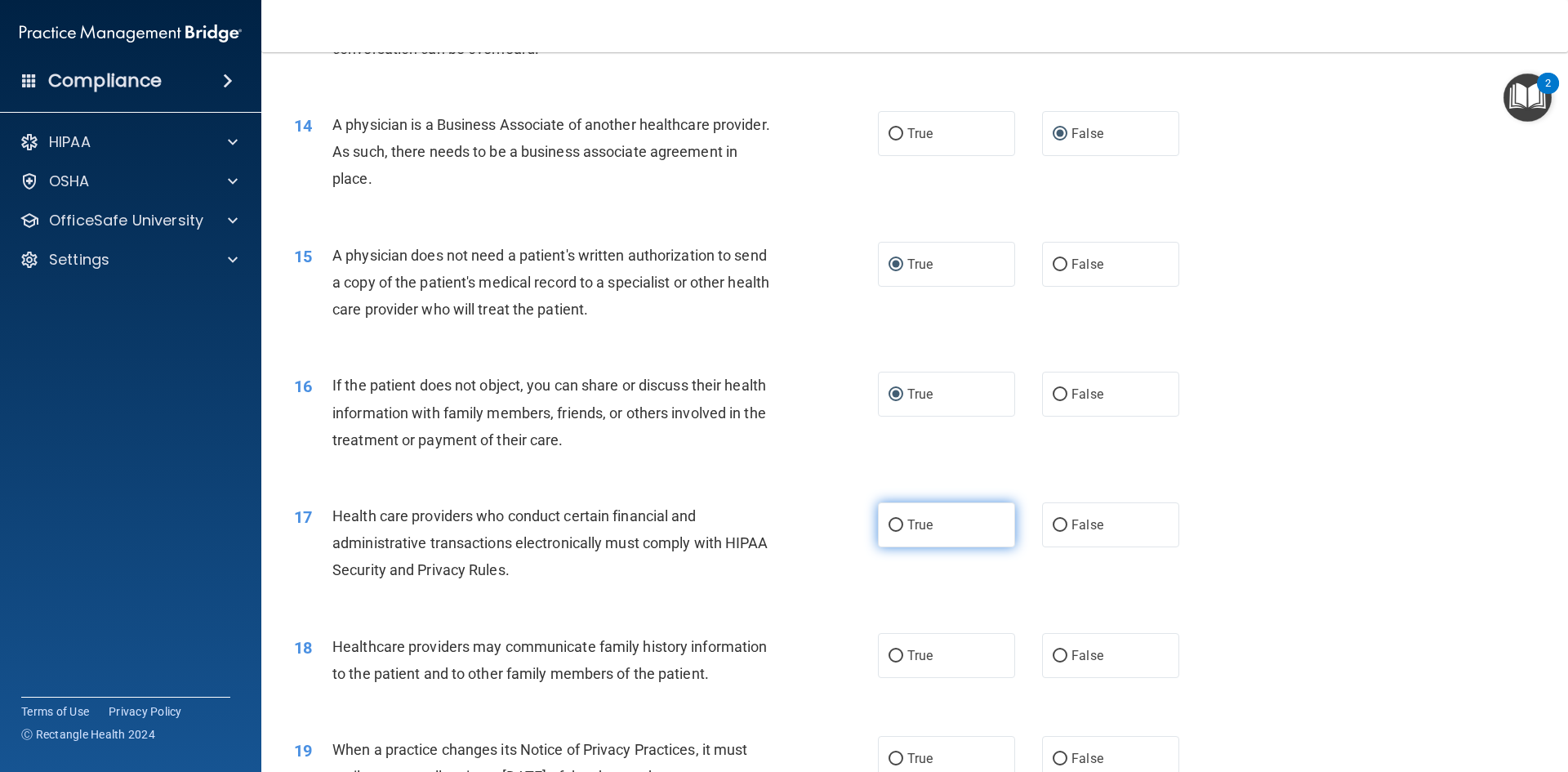
click at [889, 521] on input "True" at bounding box center [895, 526] width 15 height 12
radio input "true"
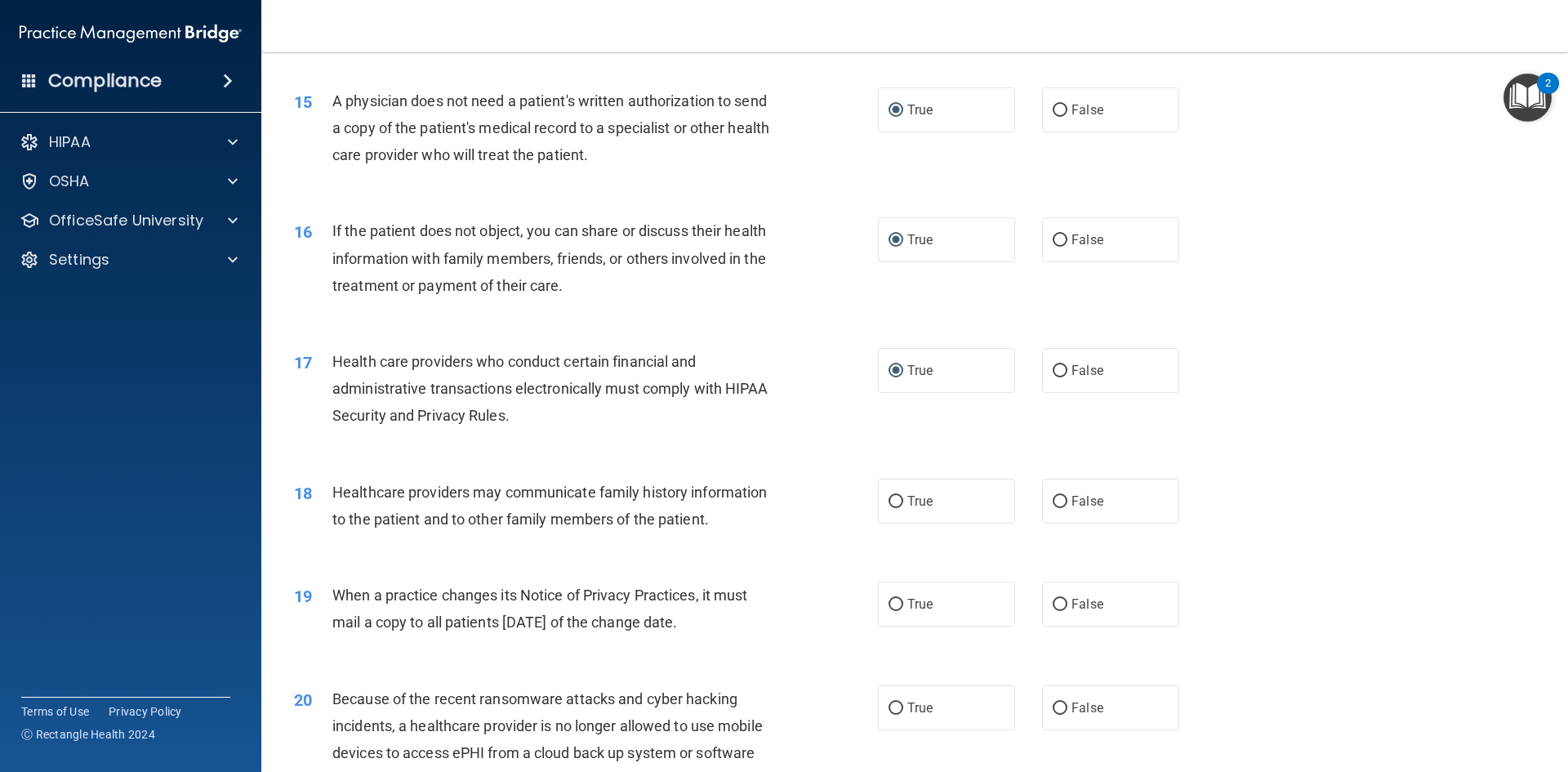
scroll to position [1769, 0]
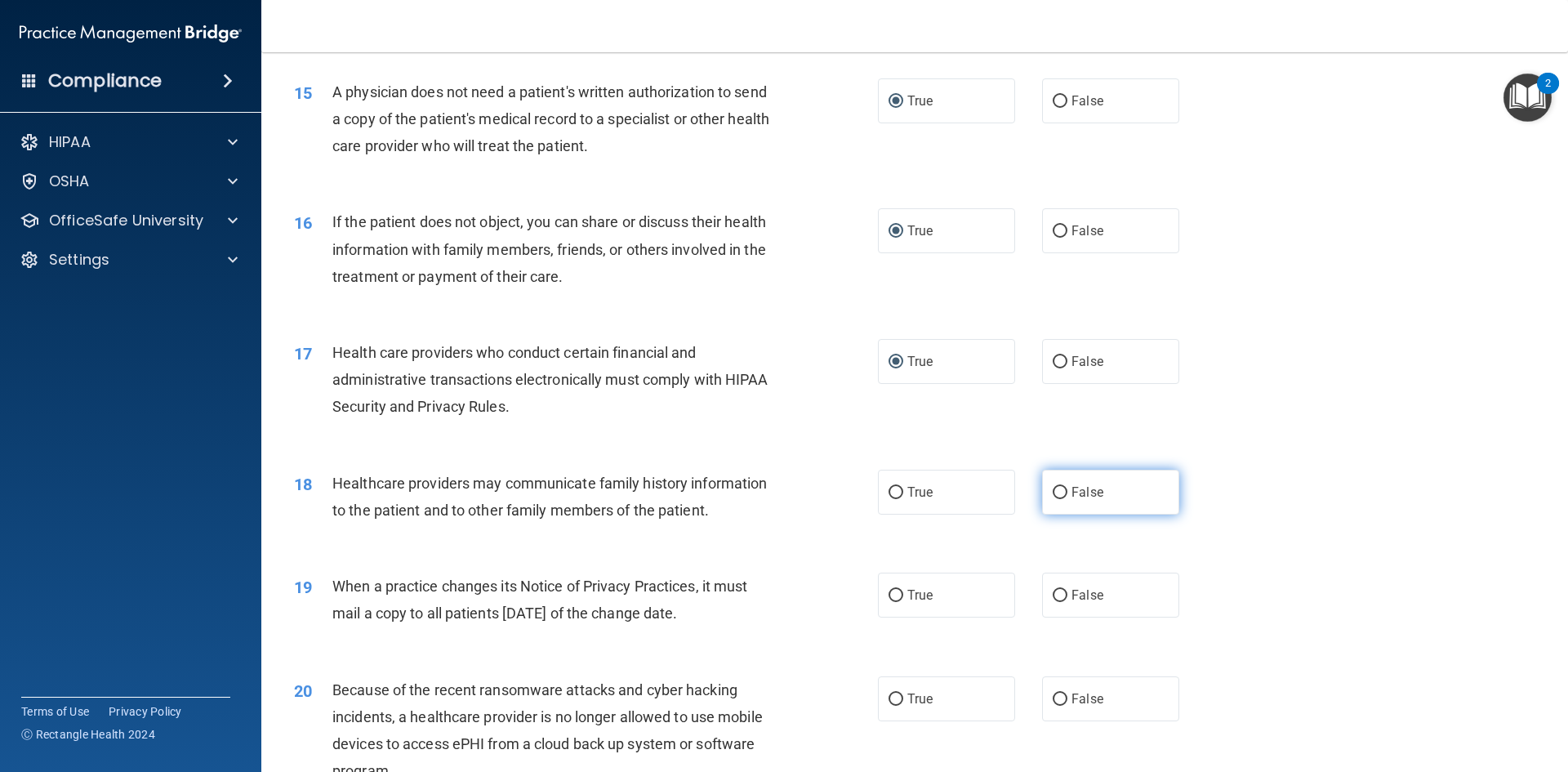
click at [1053, 494] on input "False" at bounding box center [1060, 493] width 15 height 12
radio input "true"
click at [1054, 597] on input "False" at bounding box center [1060, 596] width 15 height 12
radio input "true"
click at [1053, 695] on input "False" at bounding box center [1060, 699] width 15 height 12
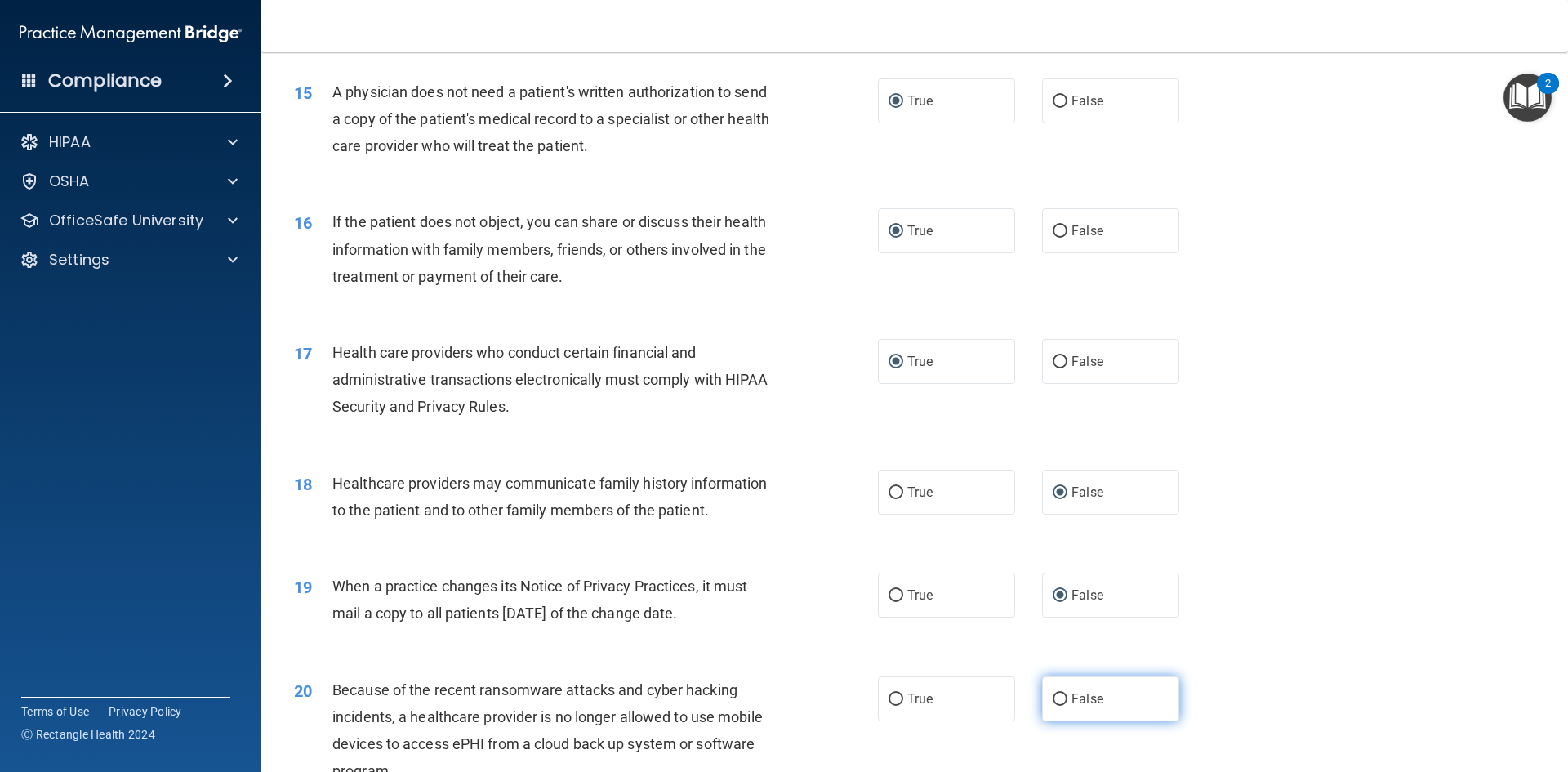
radio input "true"
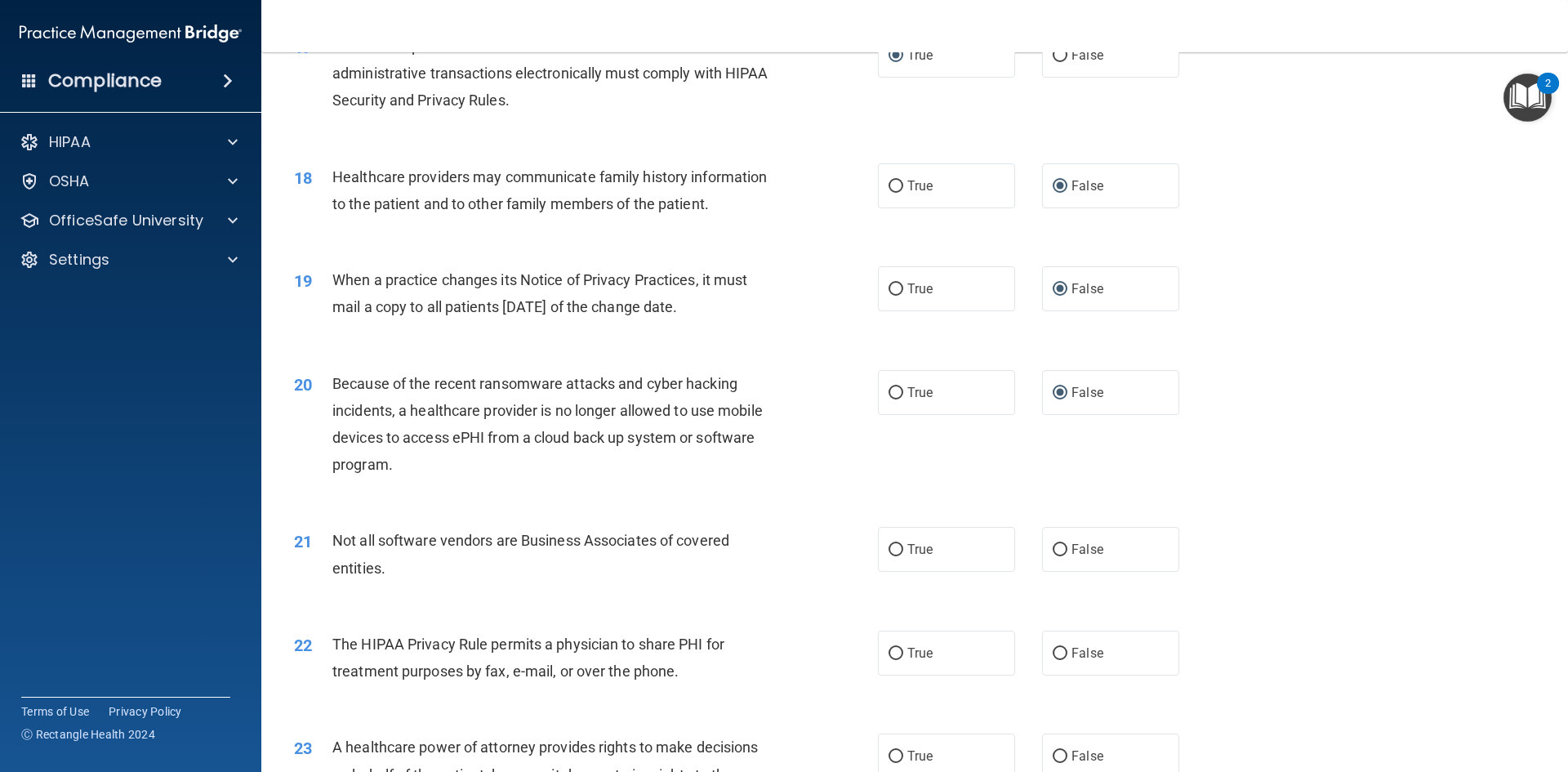
scroll to position [2095, 0]
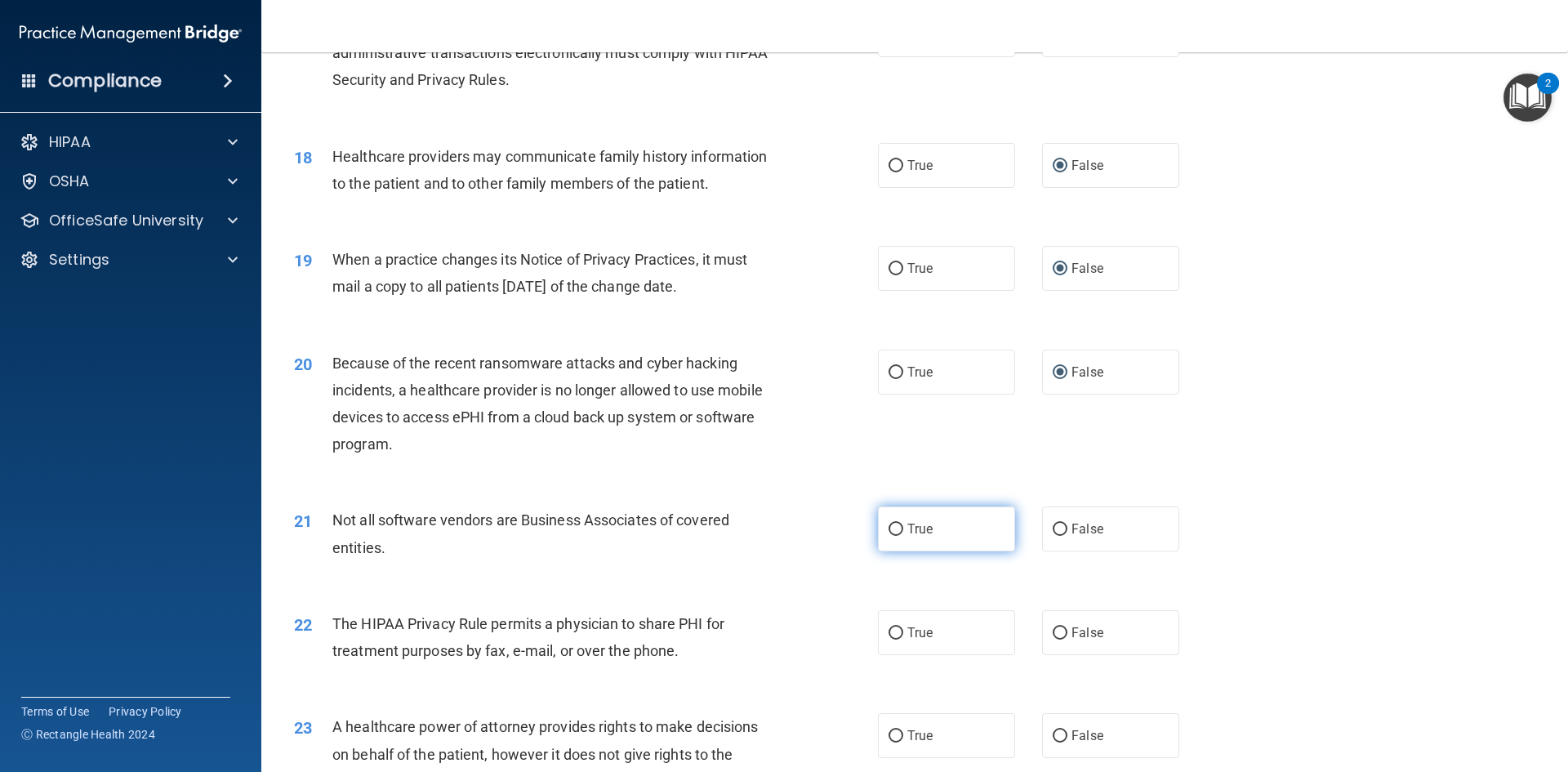
click at [889, 526] on input "True" at bounding box center [895, 530] width 15 height 12
radio input "true"
click at [895, 631] on input "True" at bounding box center [895, 633] width 15 height 12
radio input "true"
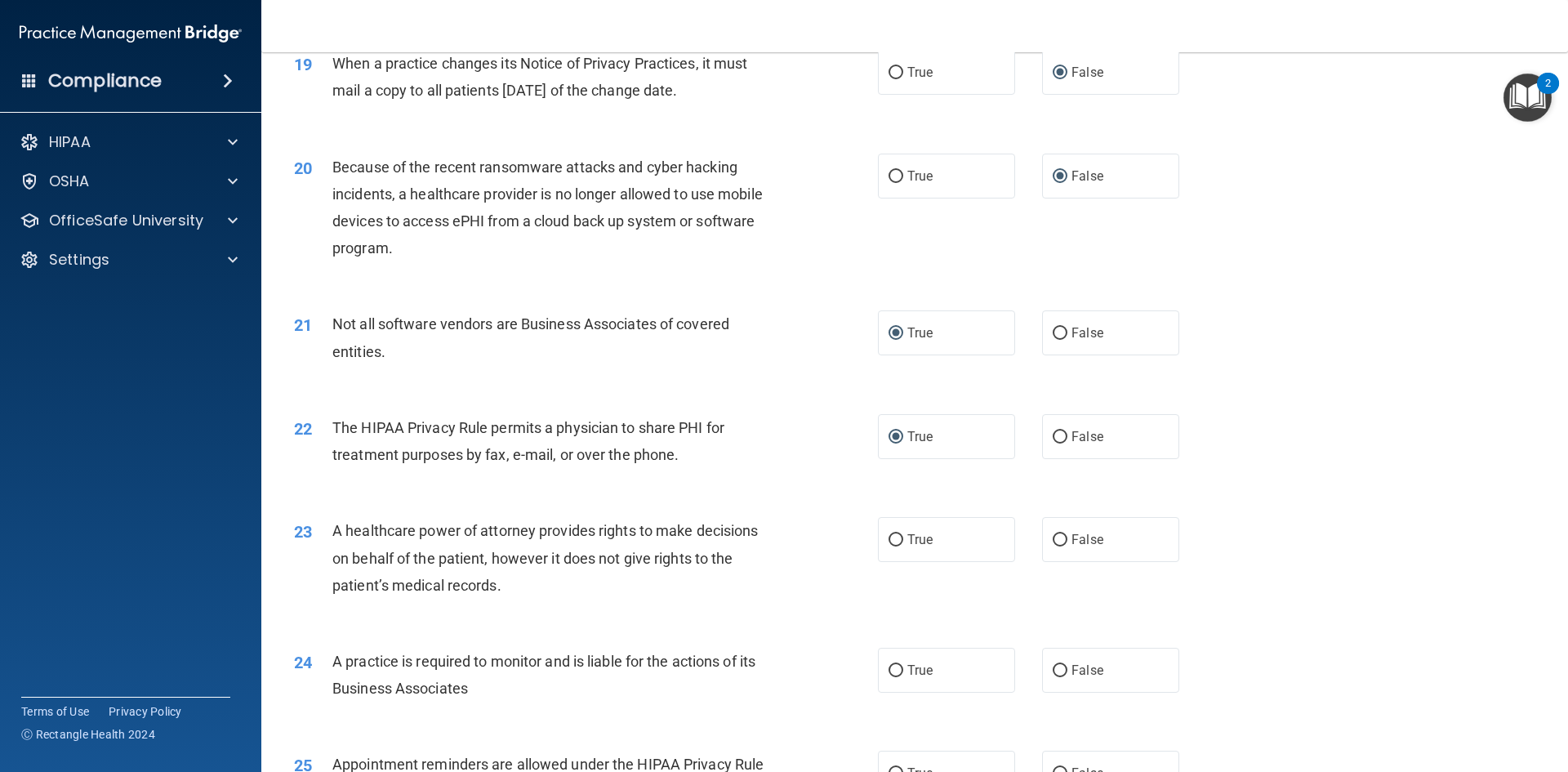
scroll to position [2340, 0]
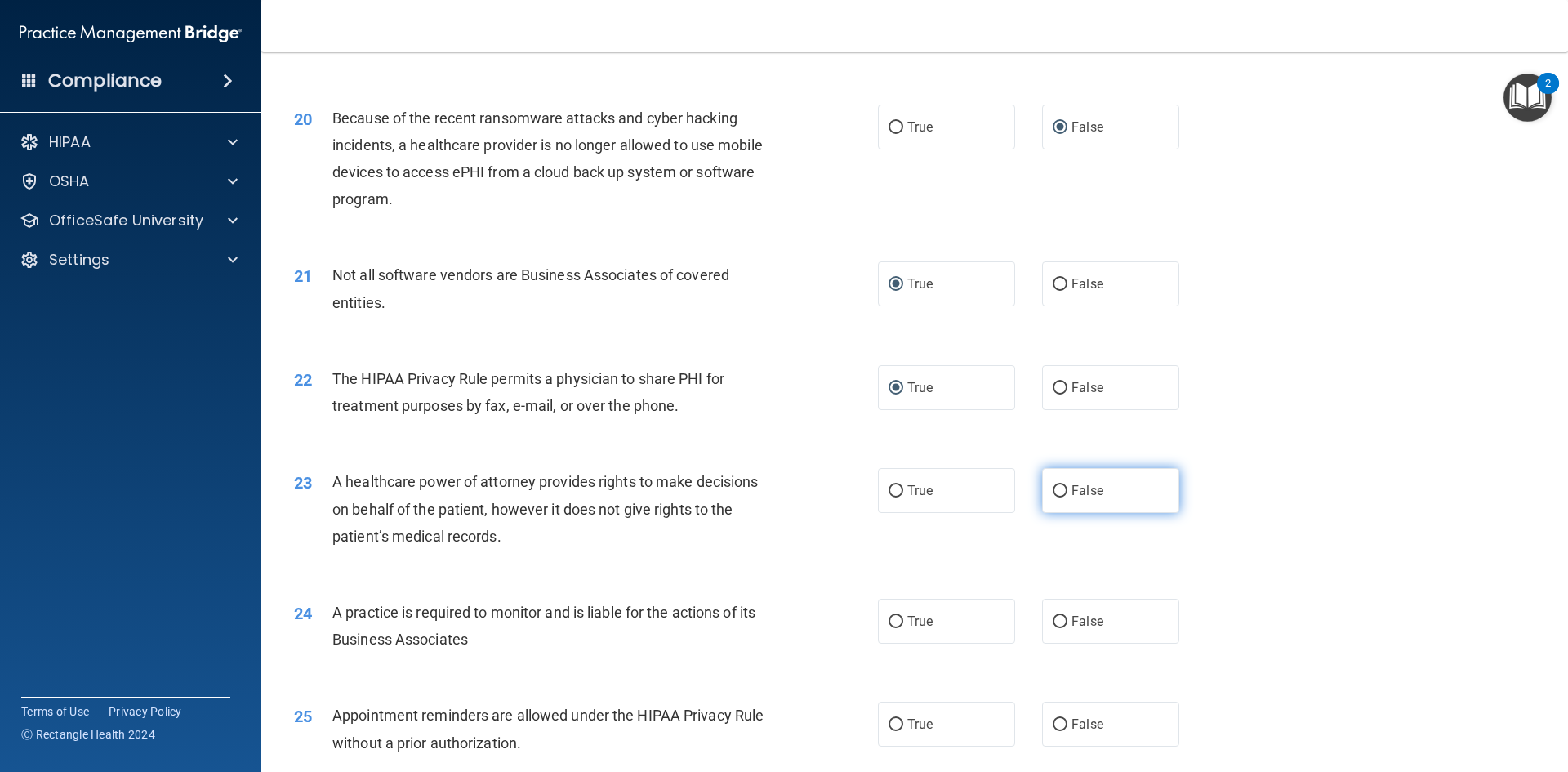
click at [1053, 493] on input "False" at bounding box center [1060, 491] width 15 height 12
radio input "true"
click at [1054, 619] on input "False" at bounding box center [1060, 622] width 15 height 12
radio input "true"
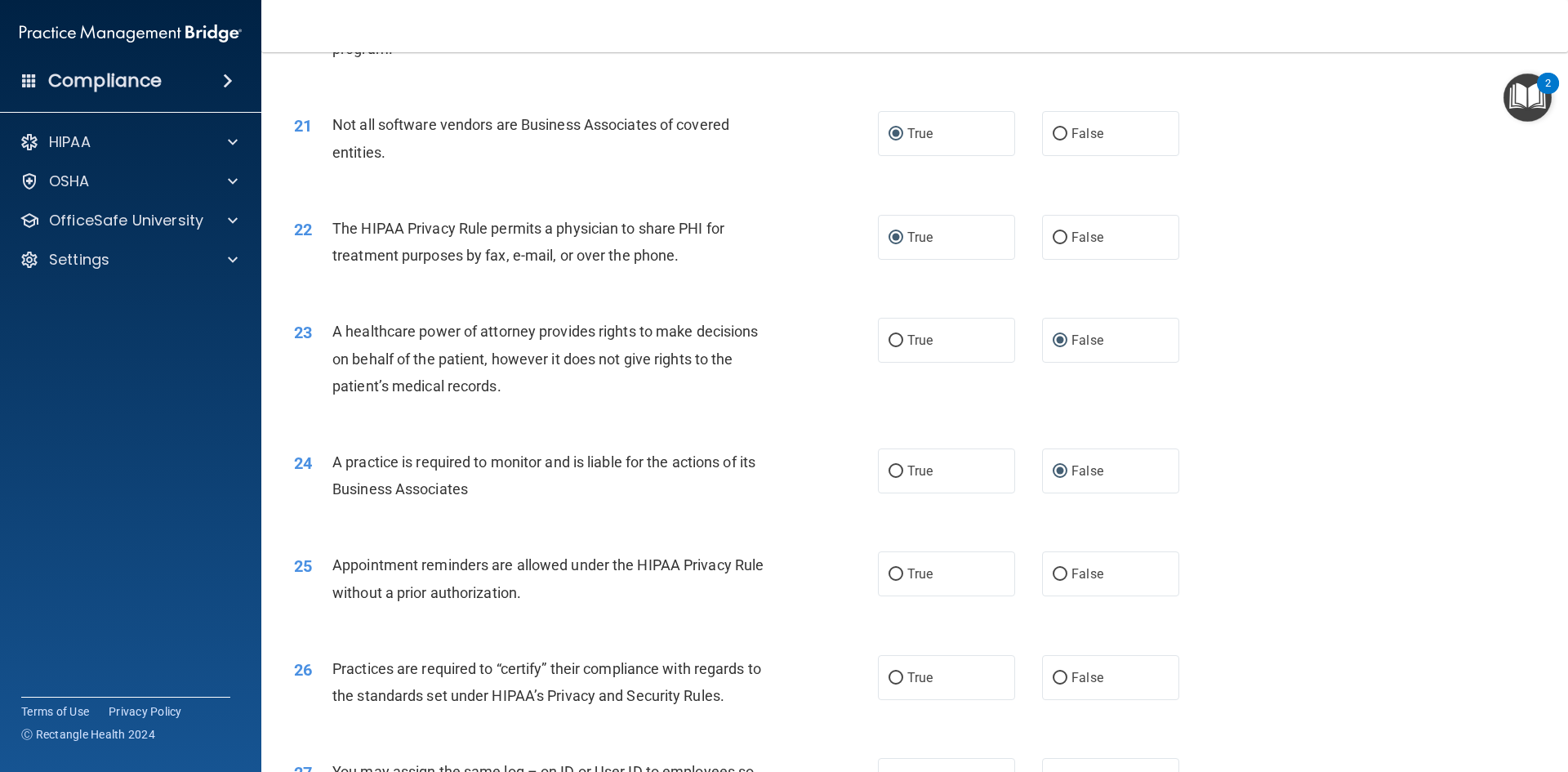
scroll to position [2504, 0]
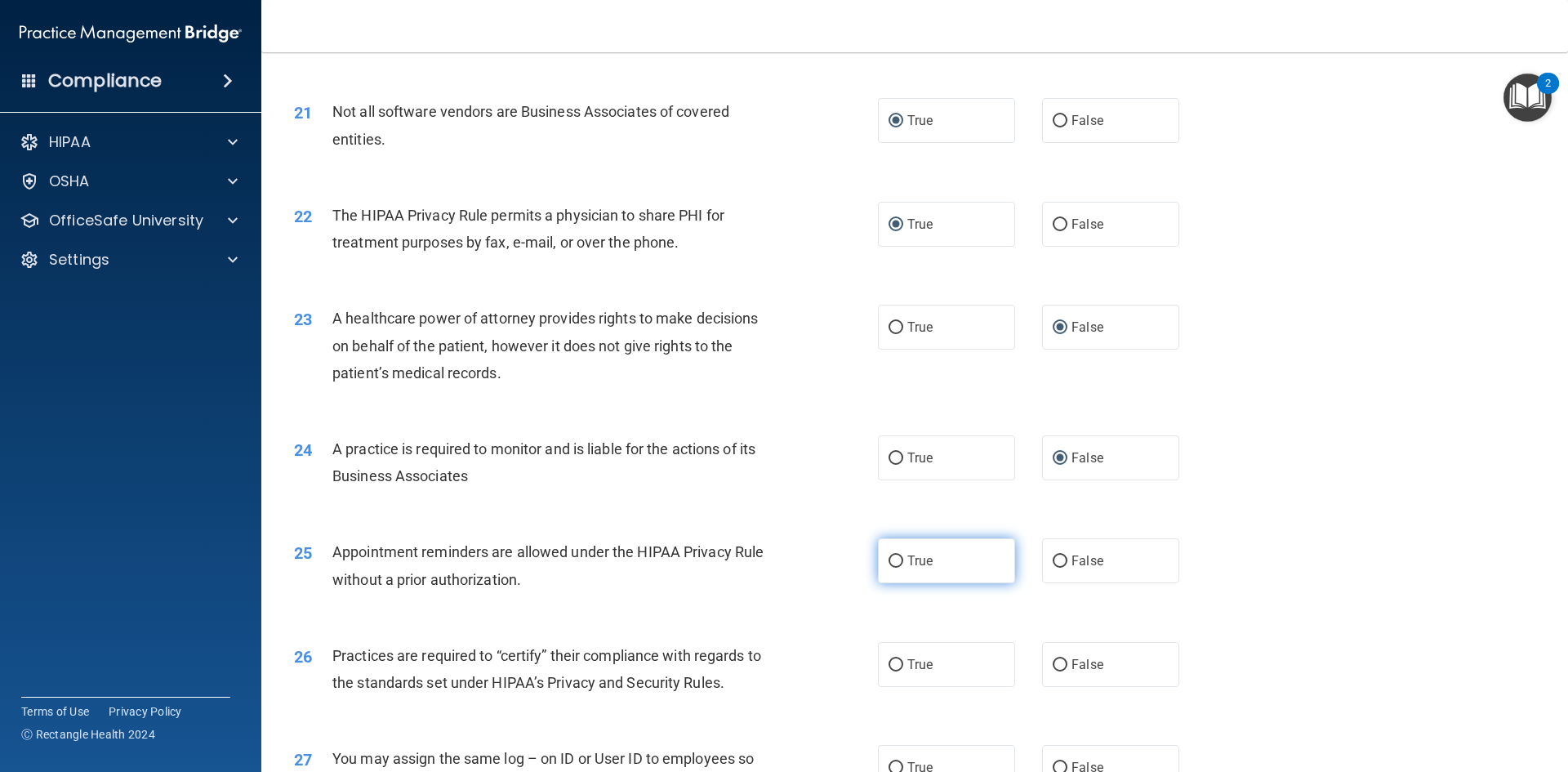
click at [893, 558] on input "True" at bounding box center [895, 561] width 15 height 12
radio input "true"
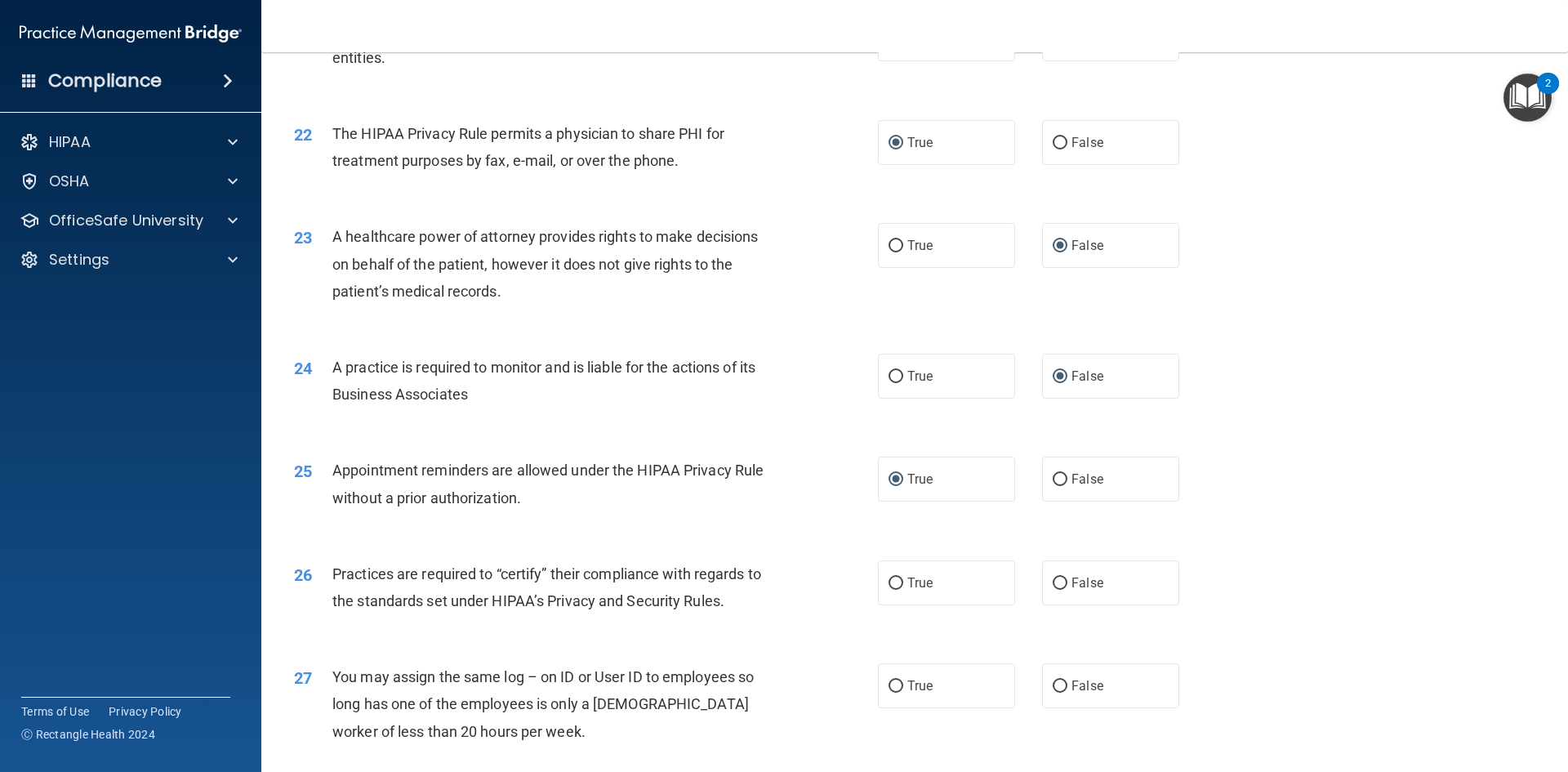
scroll to position [2667, 0]
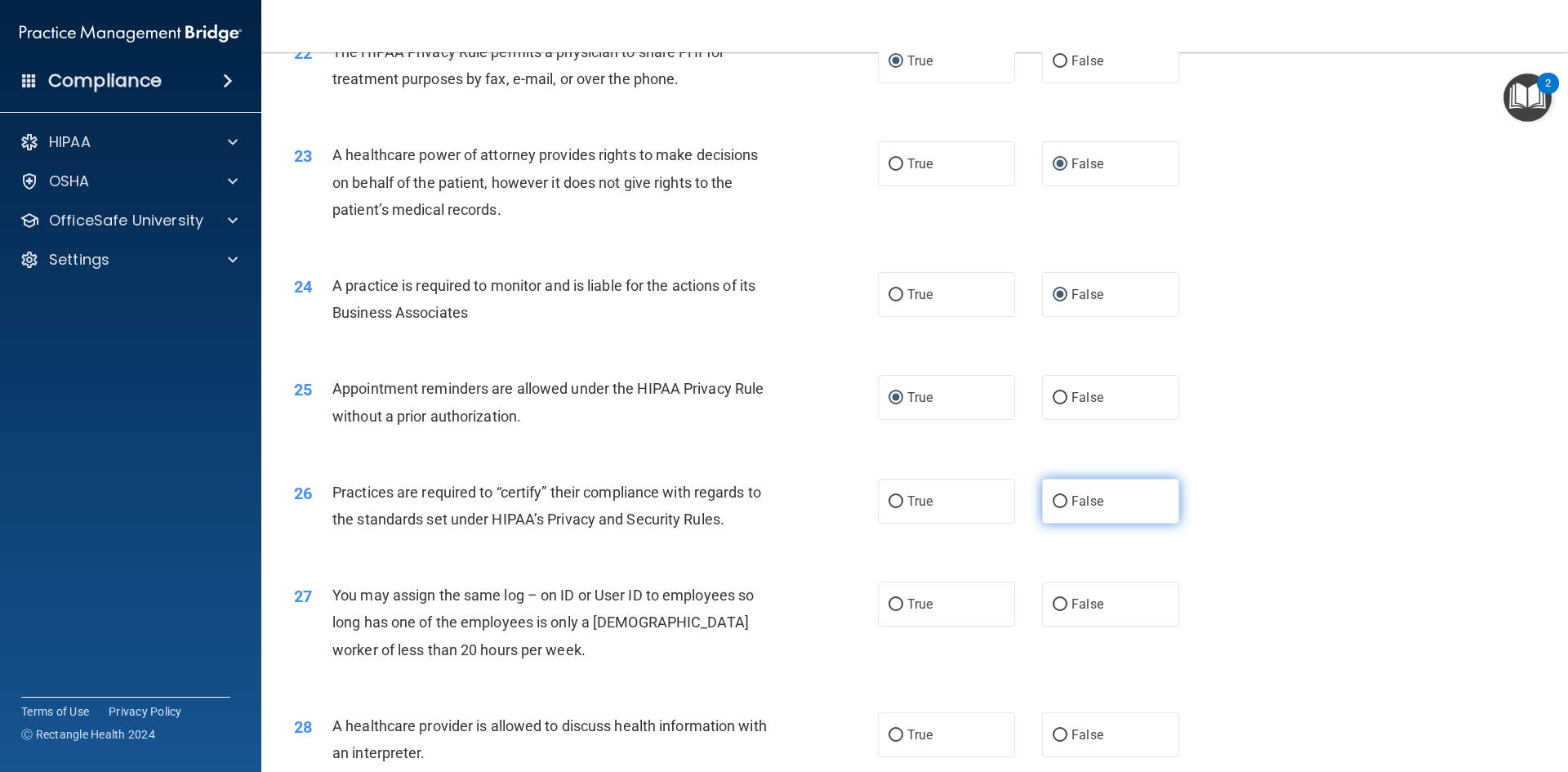
click at [1058, 500] on input "False" at bounding box center [1060, 502] width 15 height 12
radio input "true"
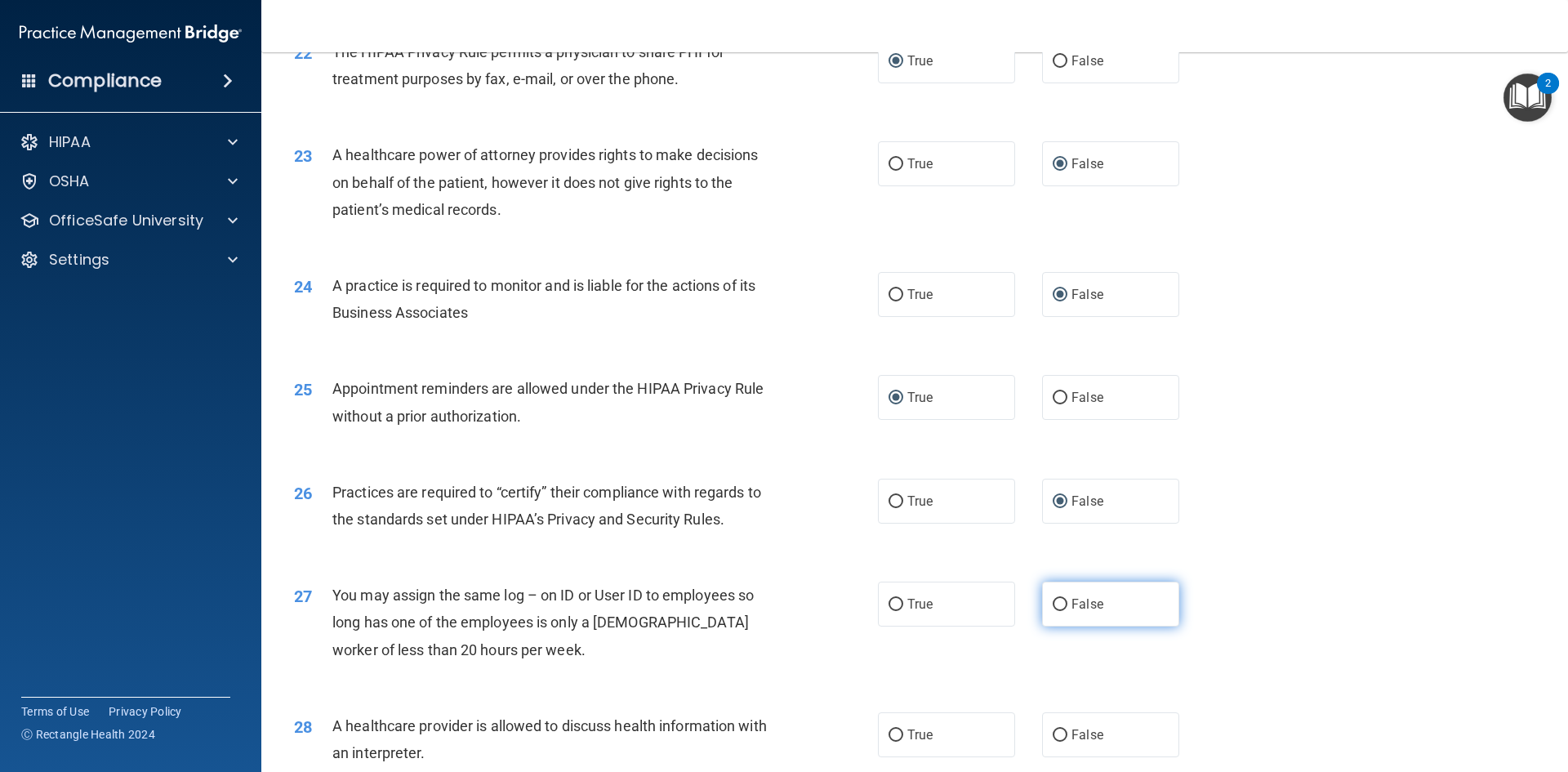
click at [1054, 604] on input "False" at bounding box center [1060, 605] width 15 height 12
radio input "true"
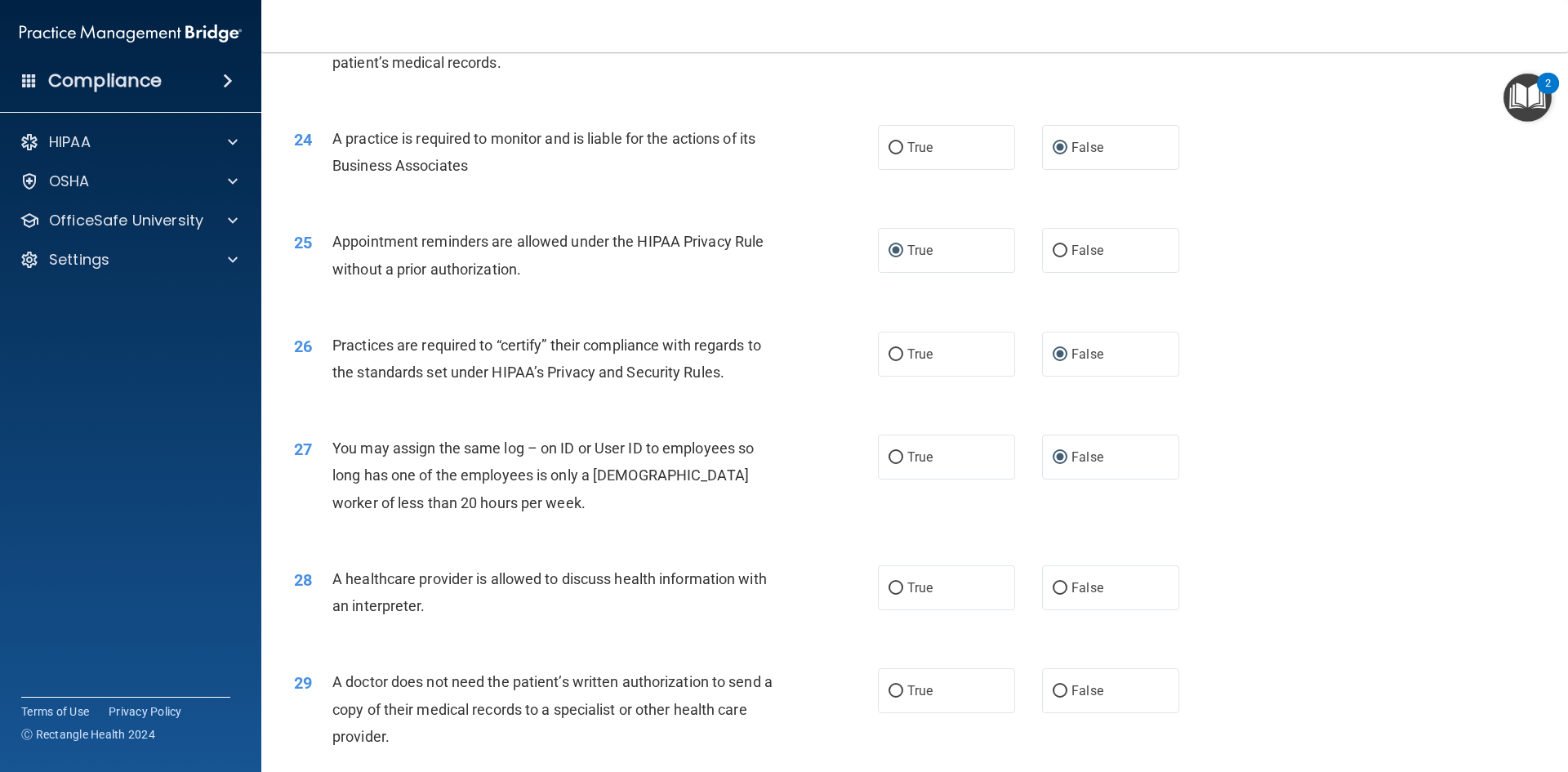
scroll to position [2831, 0]
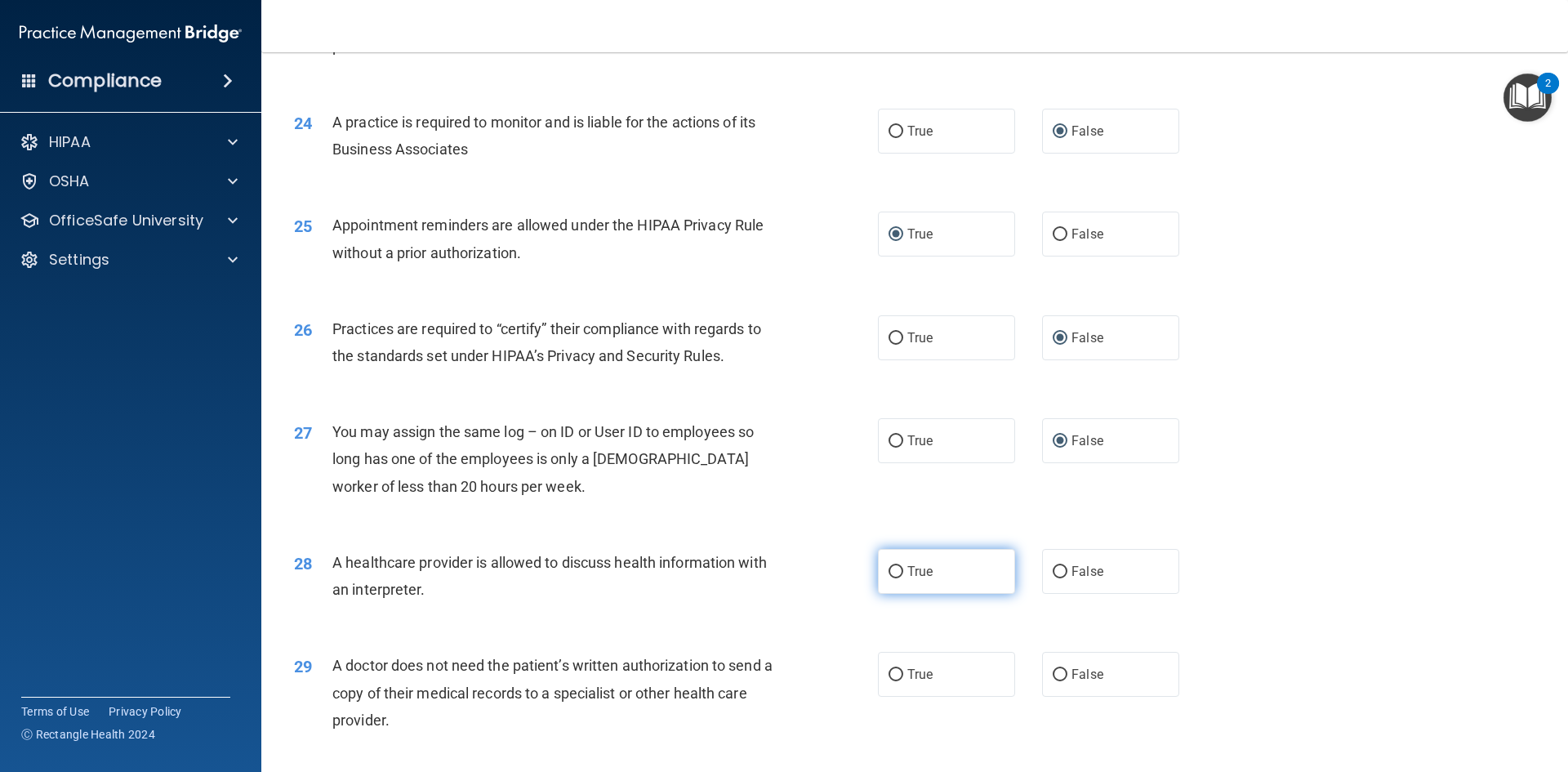
click at [888, 572] on input "True" at bounding box center [895, 572] width 15 height 12
radio input "true"
click at [893, 675] on input "True" at bounding box center [895, 675] width 15 height 12
radio input "true"
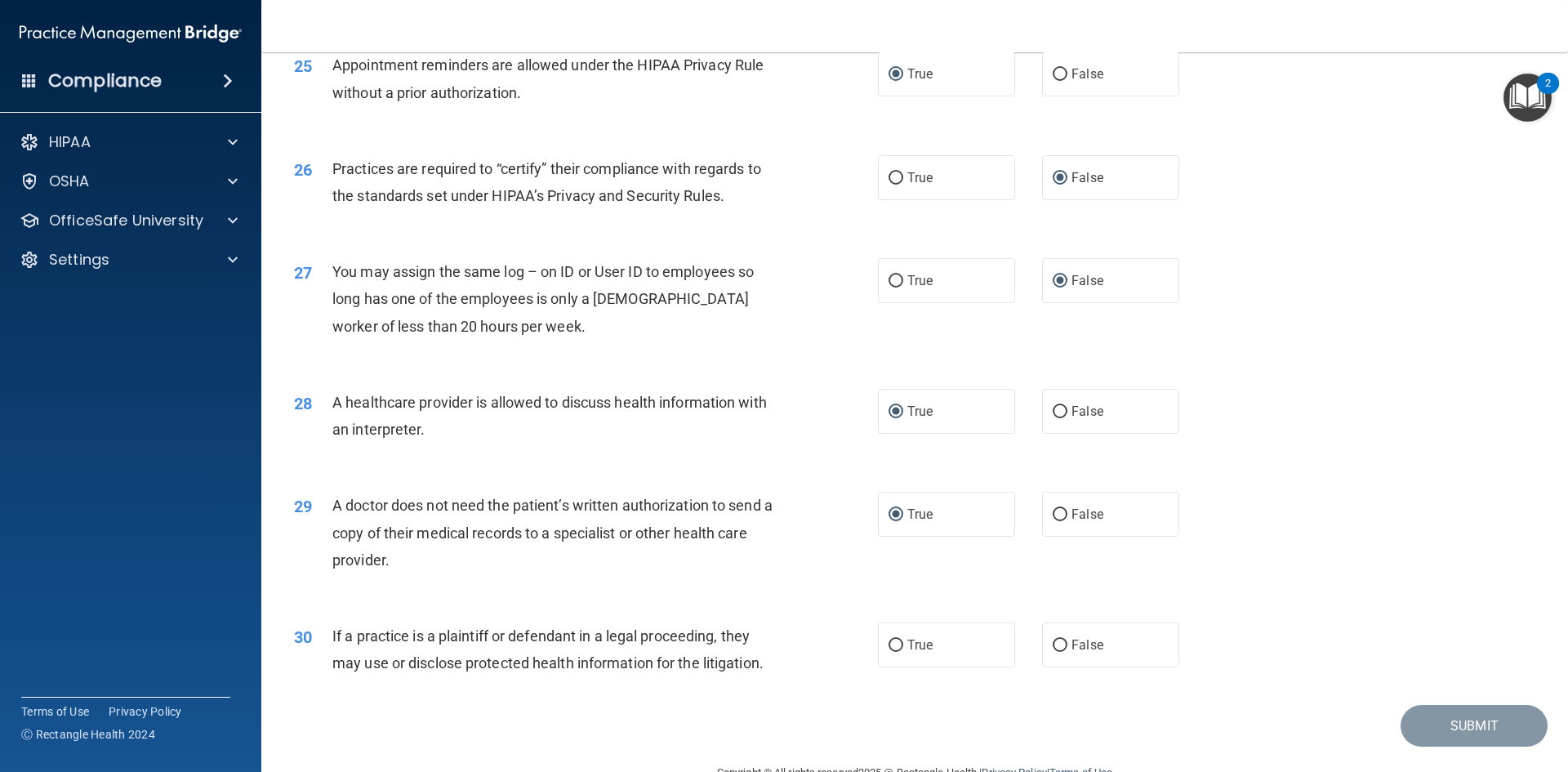
scroll to position [3030, 0]
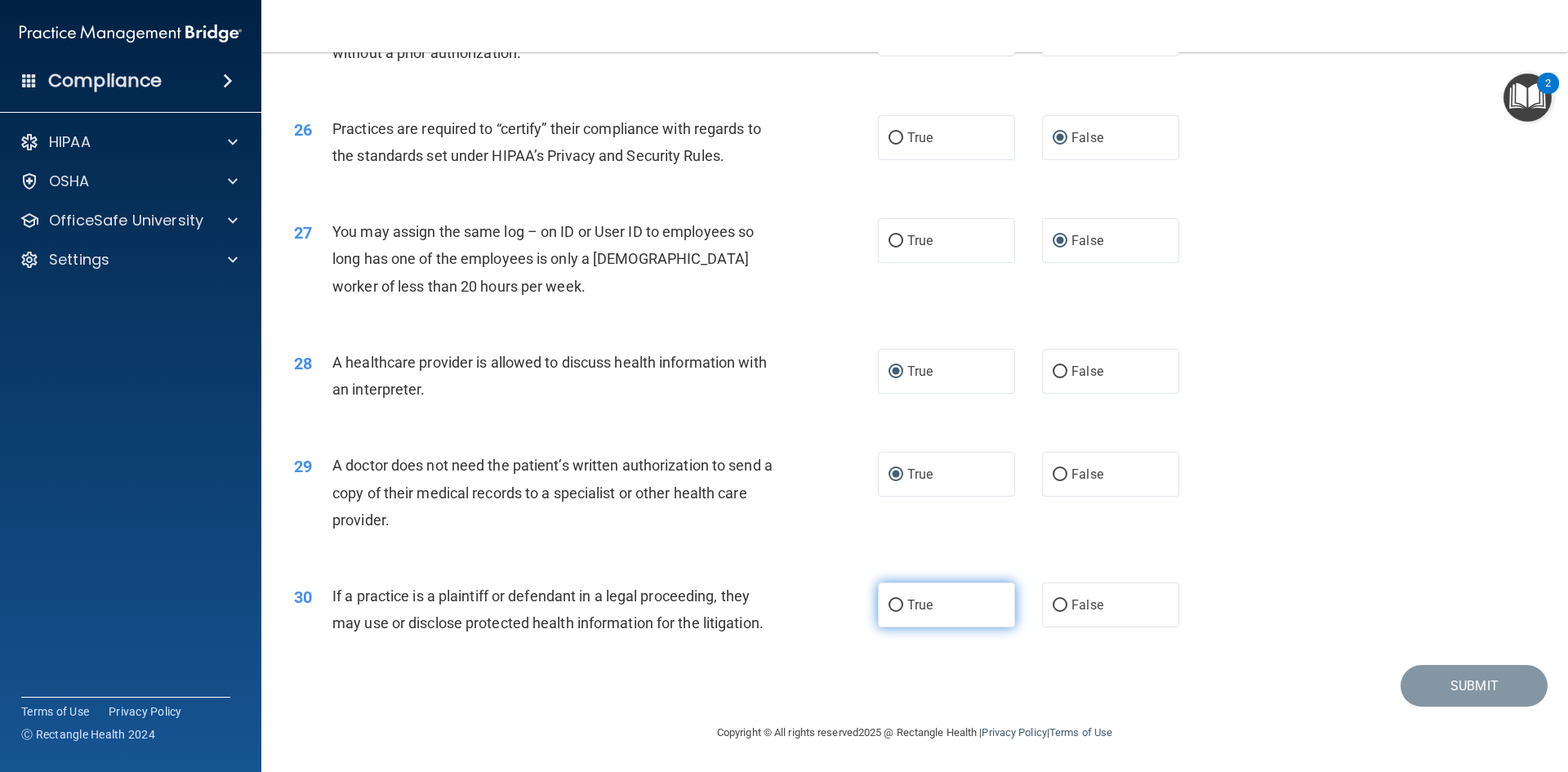
click at [890, 603] on input "True" at bounding box center [895, 605] width 15 height 12
radio input "true"
click at [1448, 682] on button "Submit" at bounding box center [1474, 686] width 147 height 42
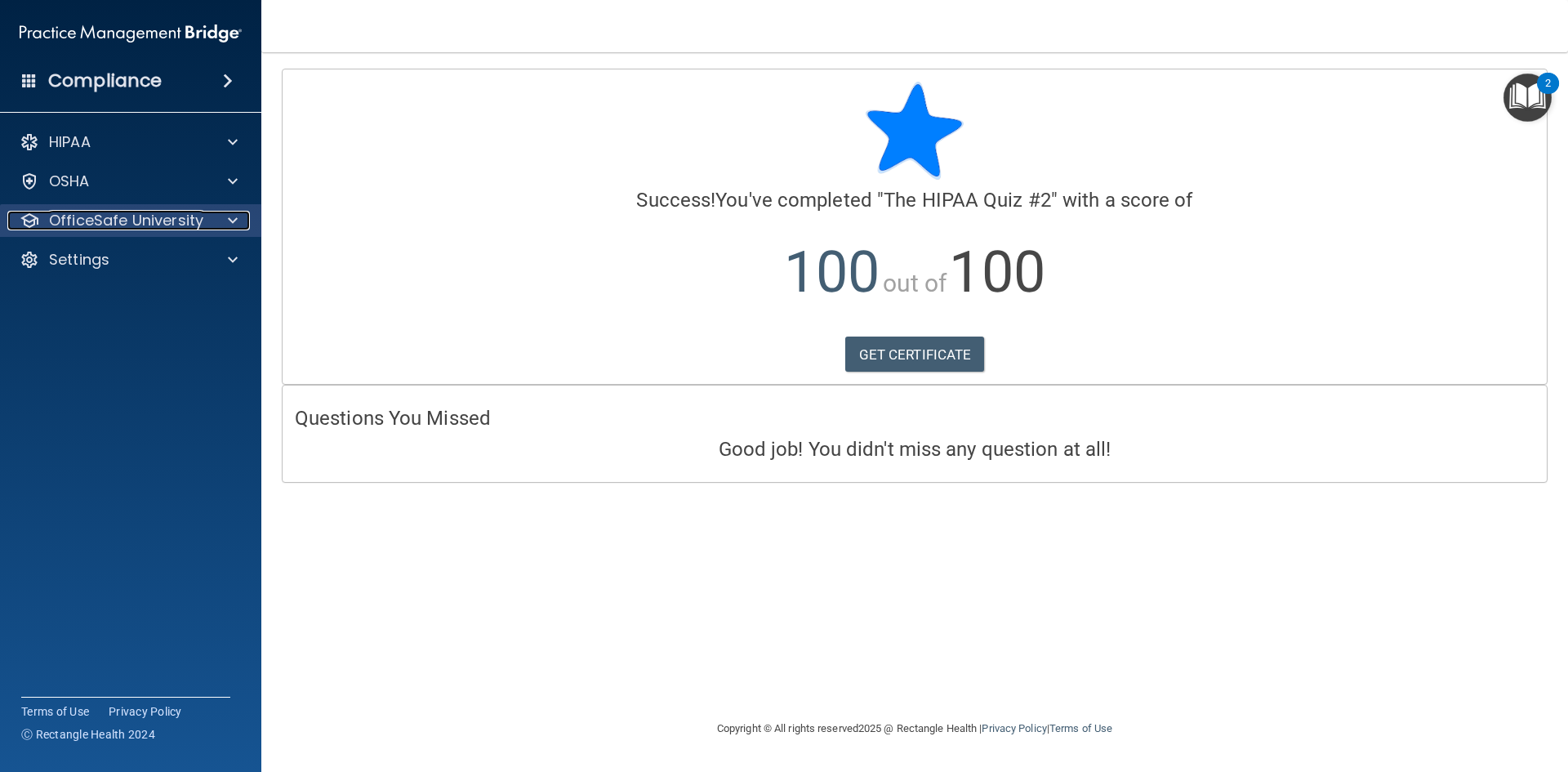
click at [138, 223] on p "OfficeSafe University" at bounding box center [125, 221] width 154 height 20
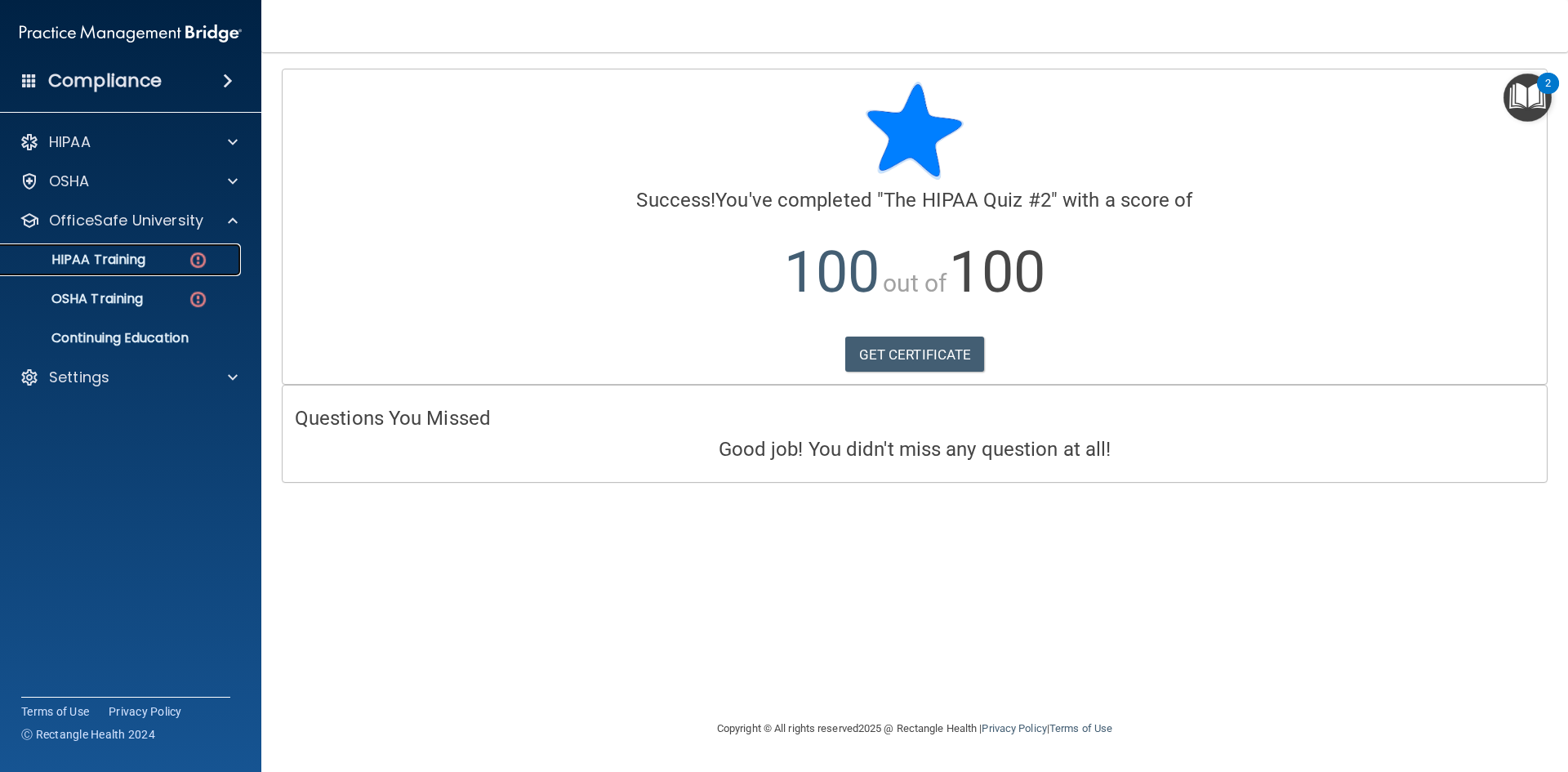
click at [134, 259] on p "HIPAA Training" at bounding box center [78, 259] width 135 height 16
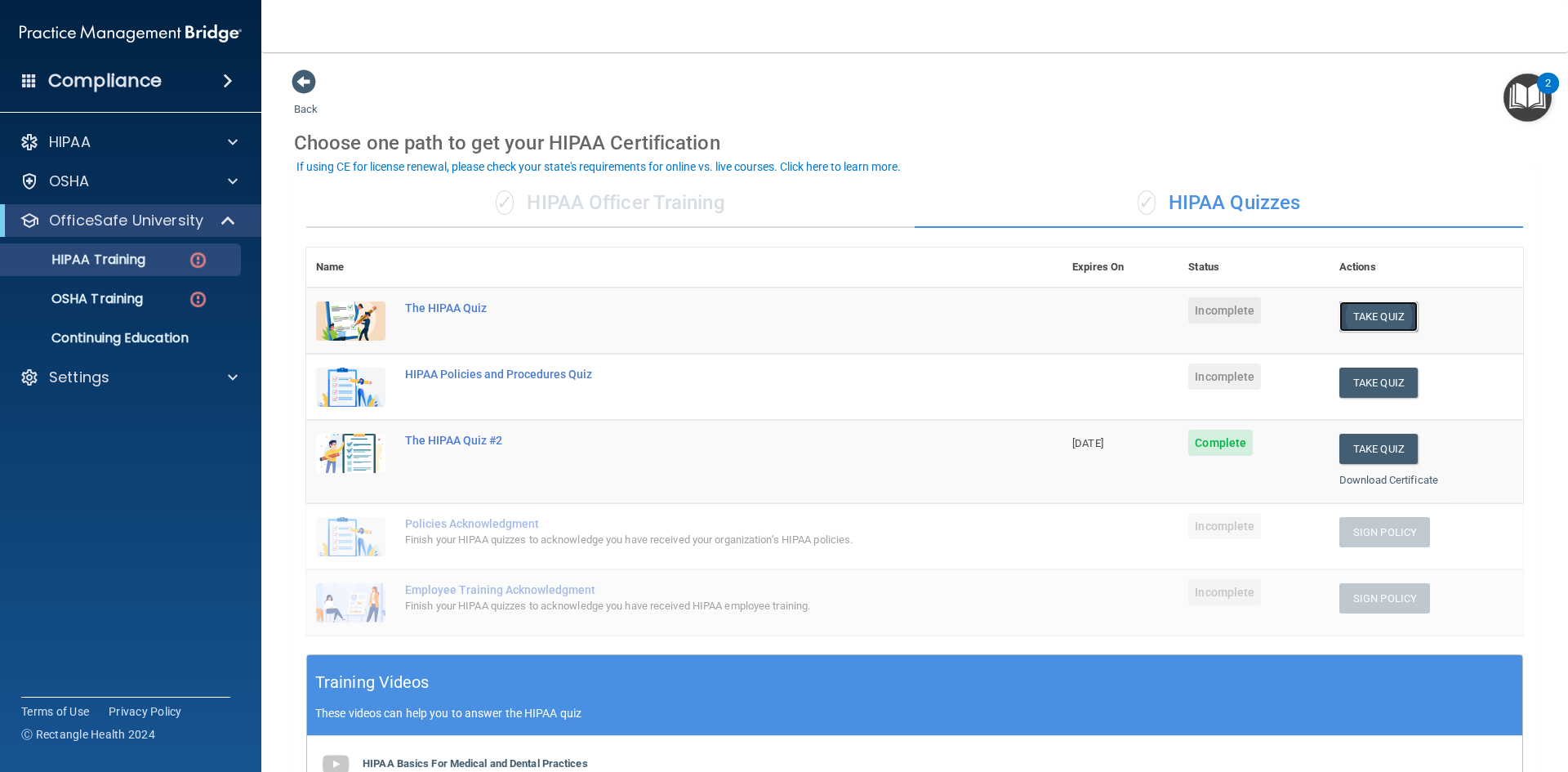
click at [1381, 315] on button "Take Quiz" at bounding box center [1377, 316] width 78 height 30
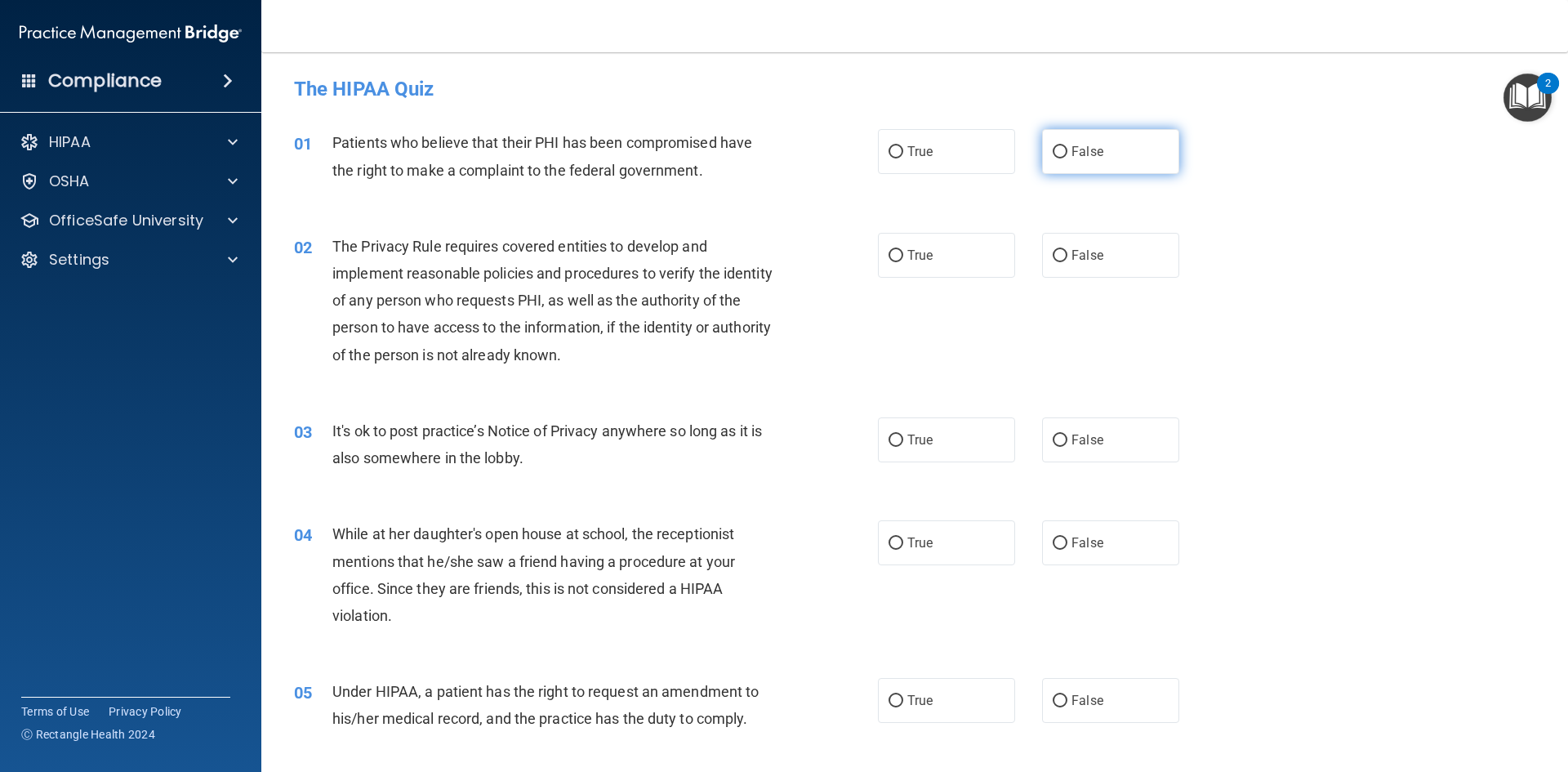
click at [1053, 149] on input "False" at bounding box center [1060, 152] width 15 height 12
radio input "true"
click at [1053, 253] on input "False" at bounding box center [1060, 256] width 15 height 12
radio input "true"
click at [1055, 439] on input "False" at bounding box center [1060, 440] width 15 height 12
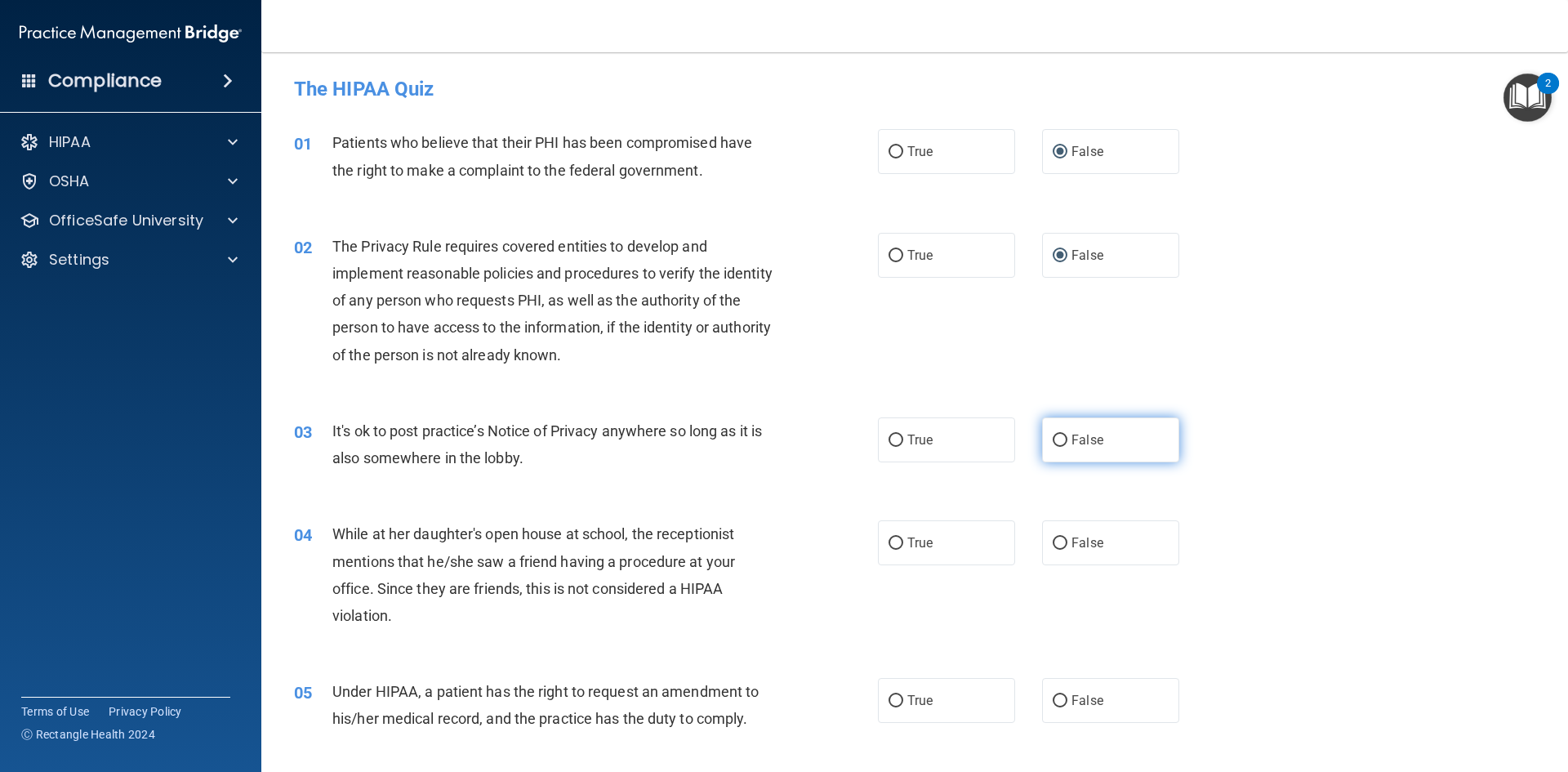
radio input "true"
click at [1054, 544] on input "False" at bounding box center [1060, 543] width 15 height 12
radio input "true"
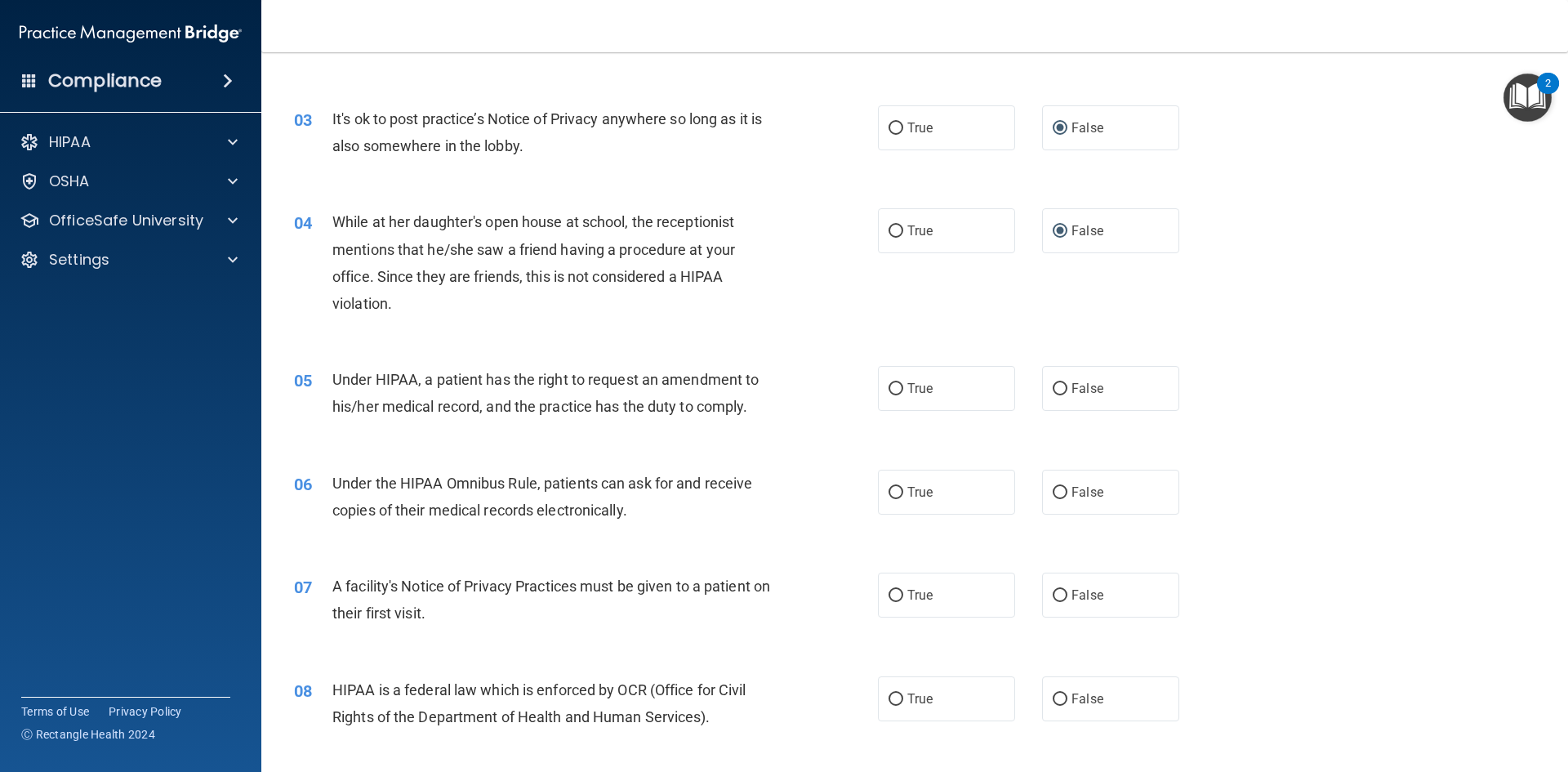
scroll to position [327, 0]
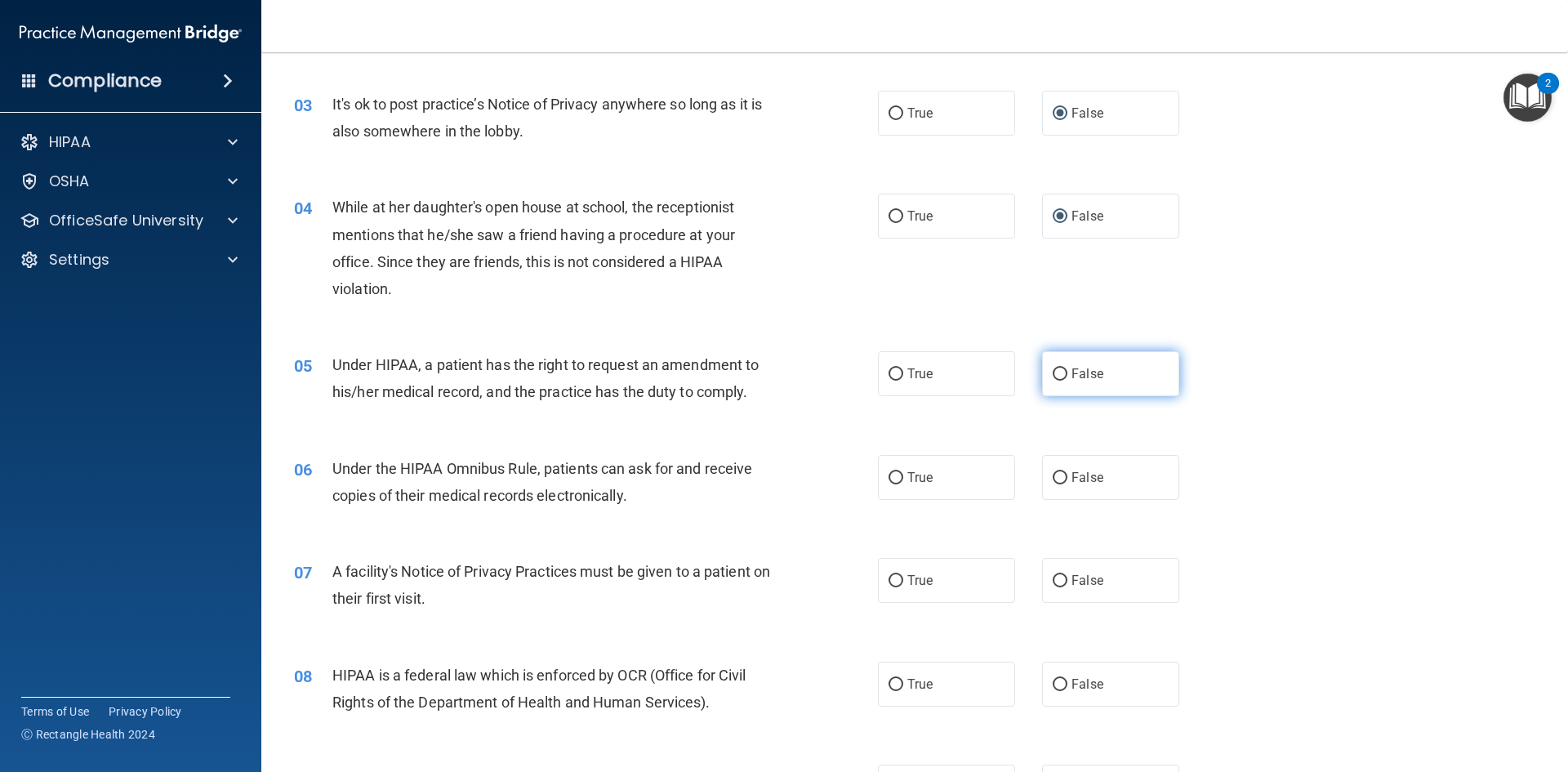
click at [1054, 375] on input "False" at bounding box center [1060, 375] width 15 height 12
radio input "true"
click at [1053, 479] on input "False" at bounding box center [1060, 478] width 15 height 12
radio input "true"
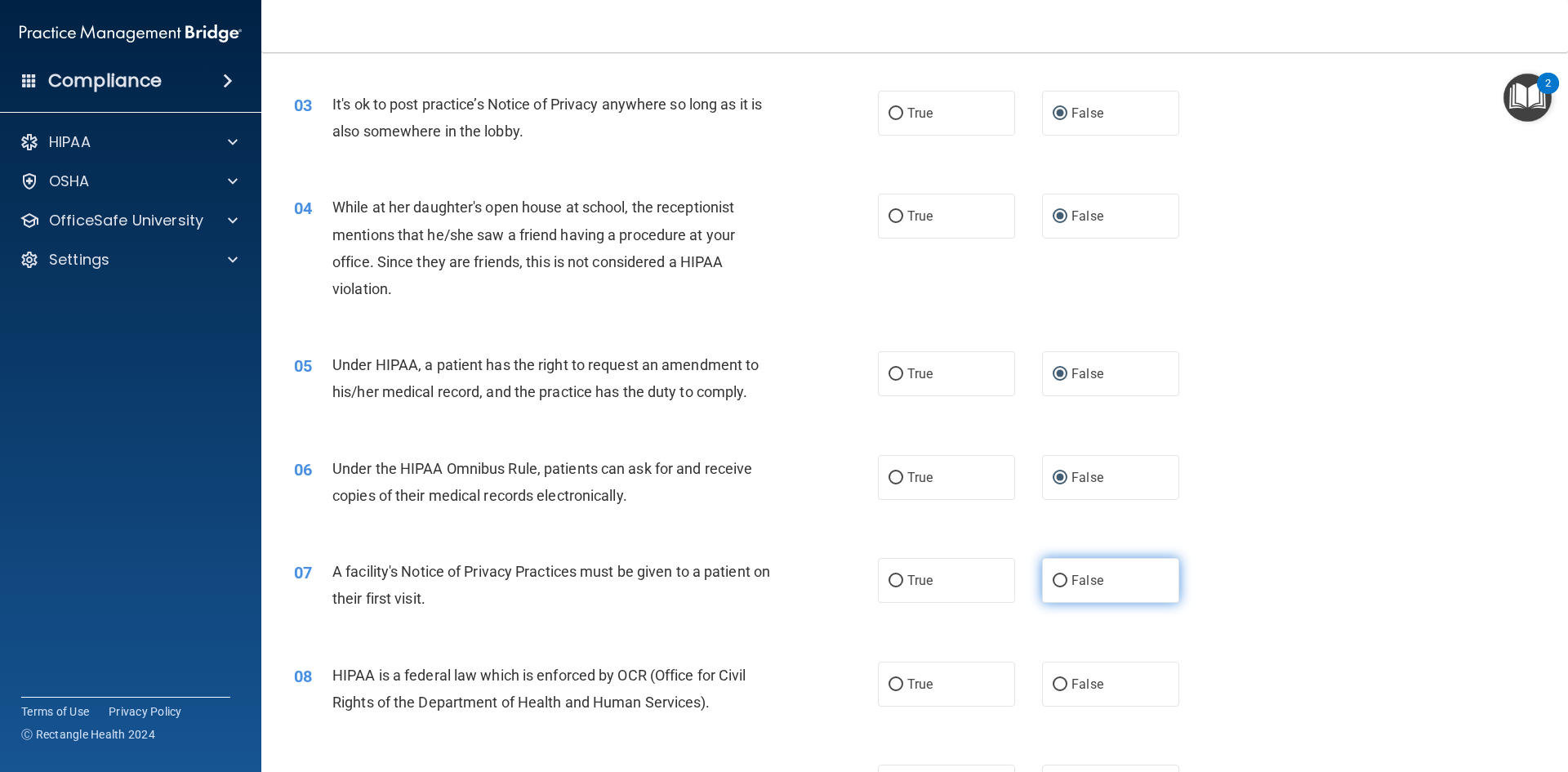
click at [1054, 581] on input "False" at bounding box center [1060, 581] width 15 height 12
radio input "true"
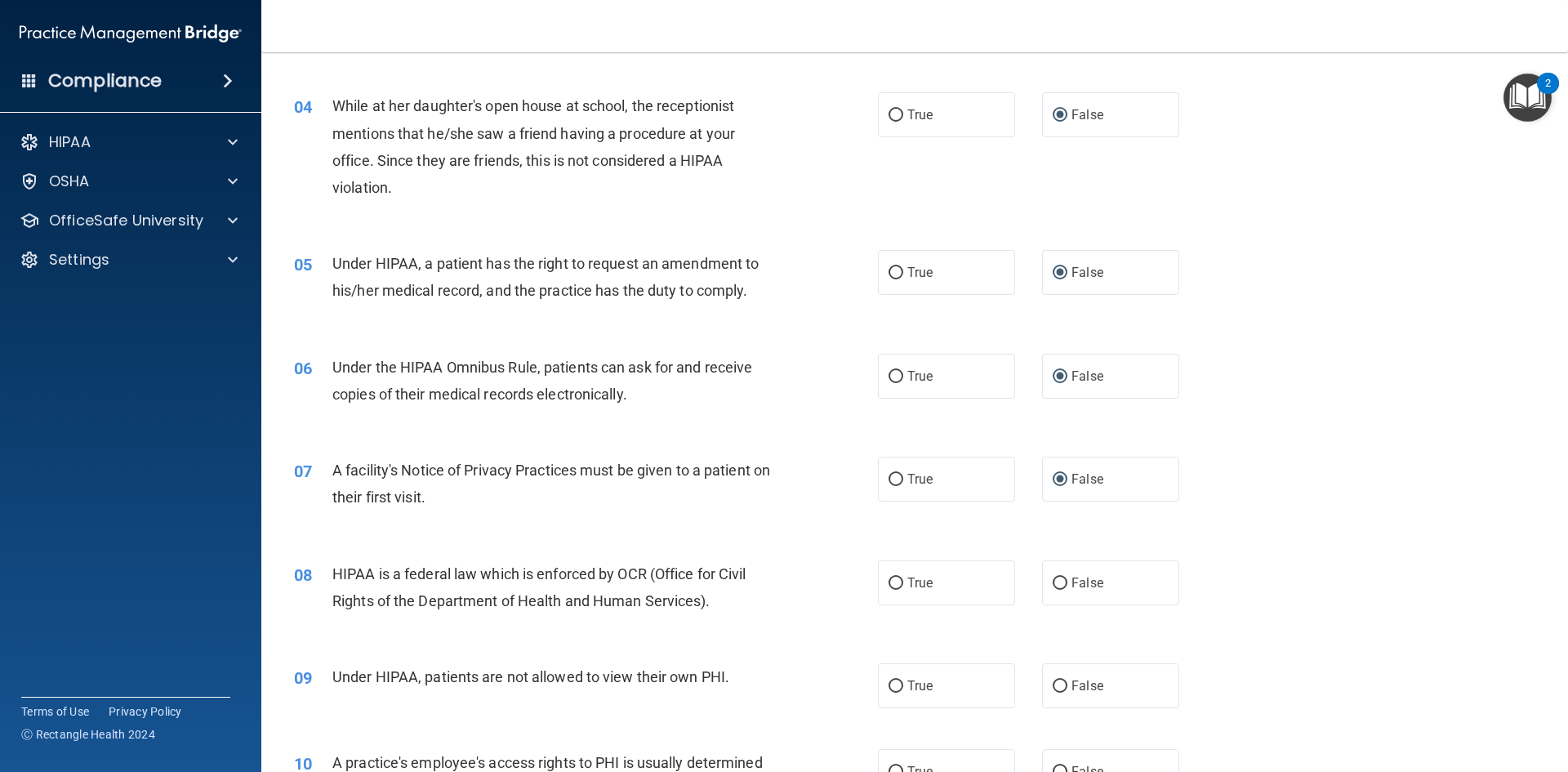
scroll to position [571, 0]
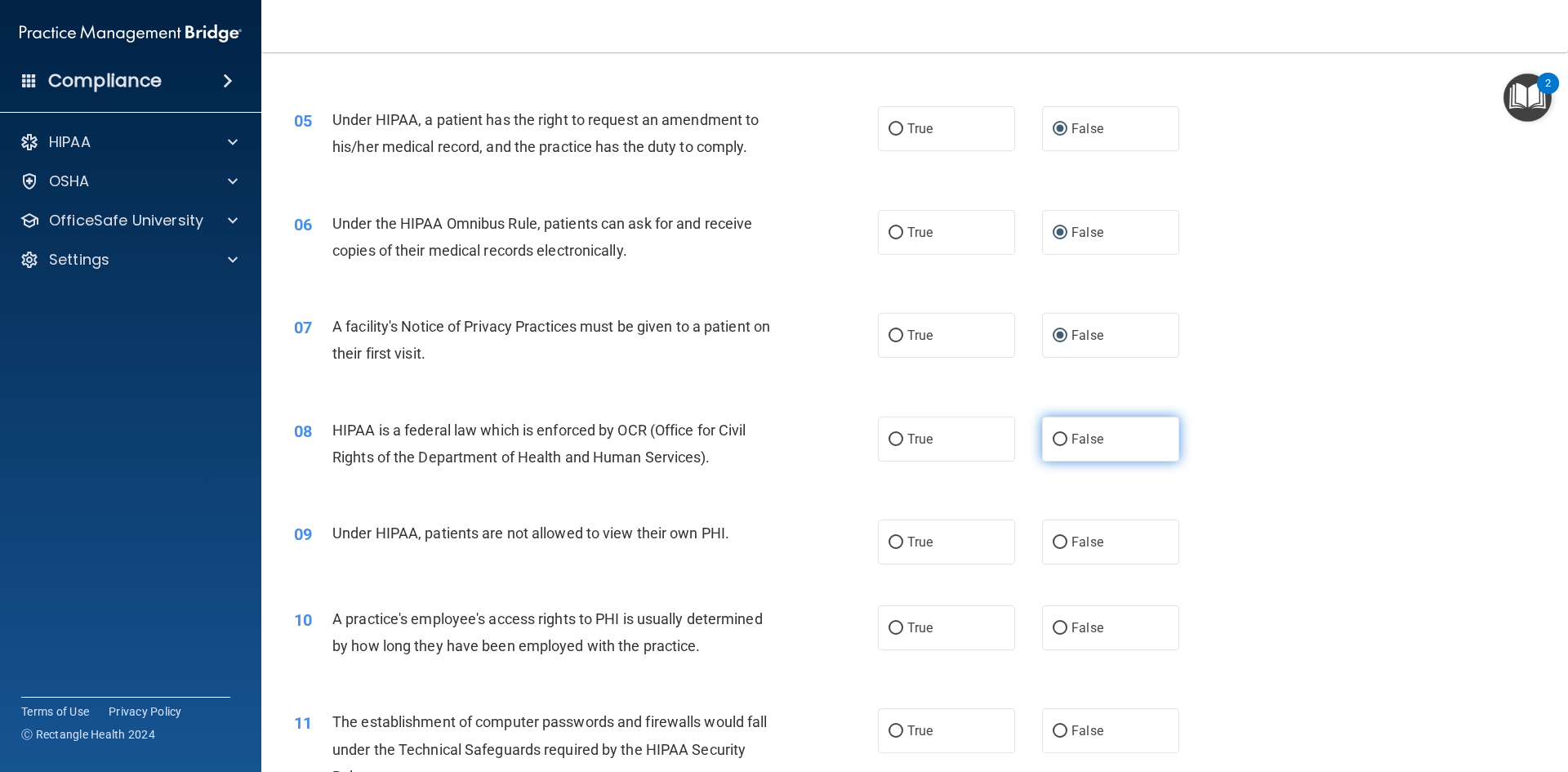
click at [1053, 436] on input "False" at bounding box center [1060, 440] width 15 height 12
radio input "true"
click at [1053, 539] on input "False" at bounding box center [1060, 542] width 15 height 12
radio input "true"
click at [1053, 627] on input "False" at bounding box center [1060, 628] width 15 height 12
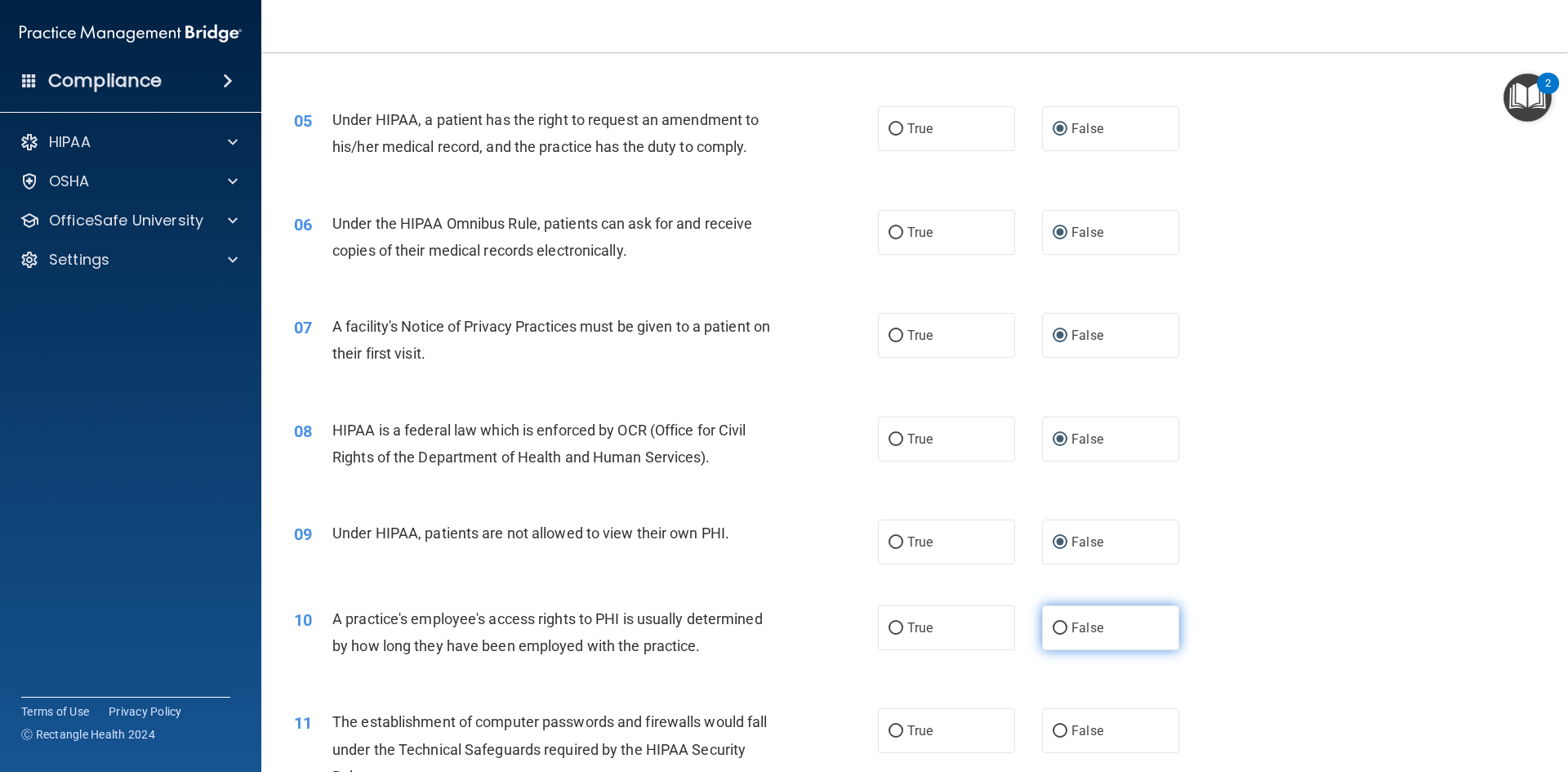
radio input "true"
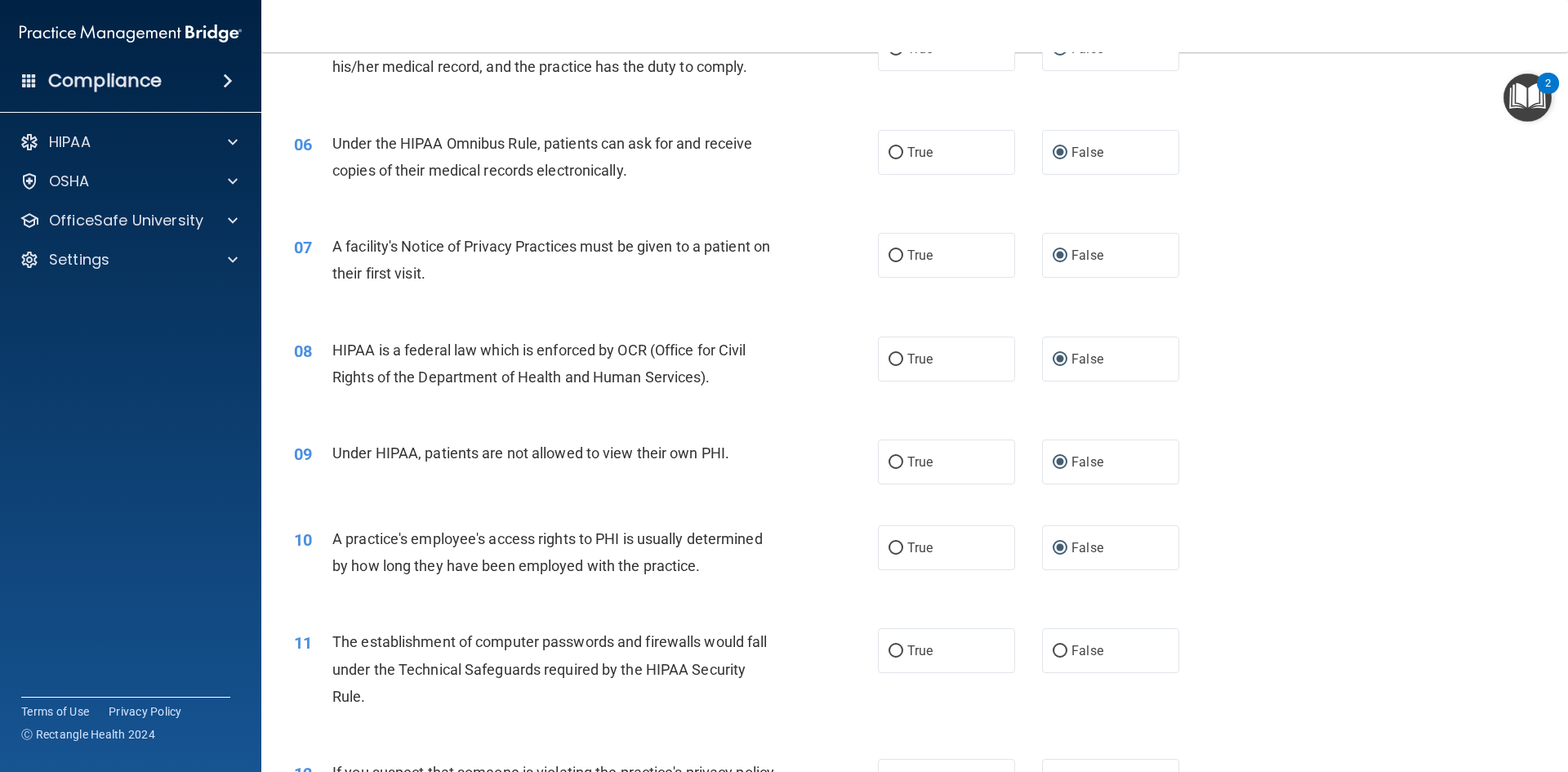
scroll to position [817, 0]
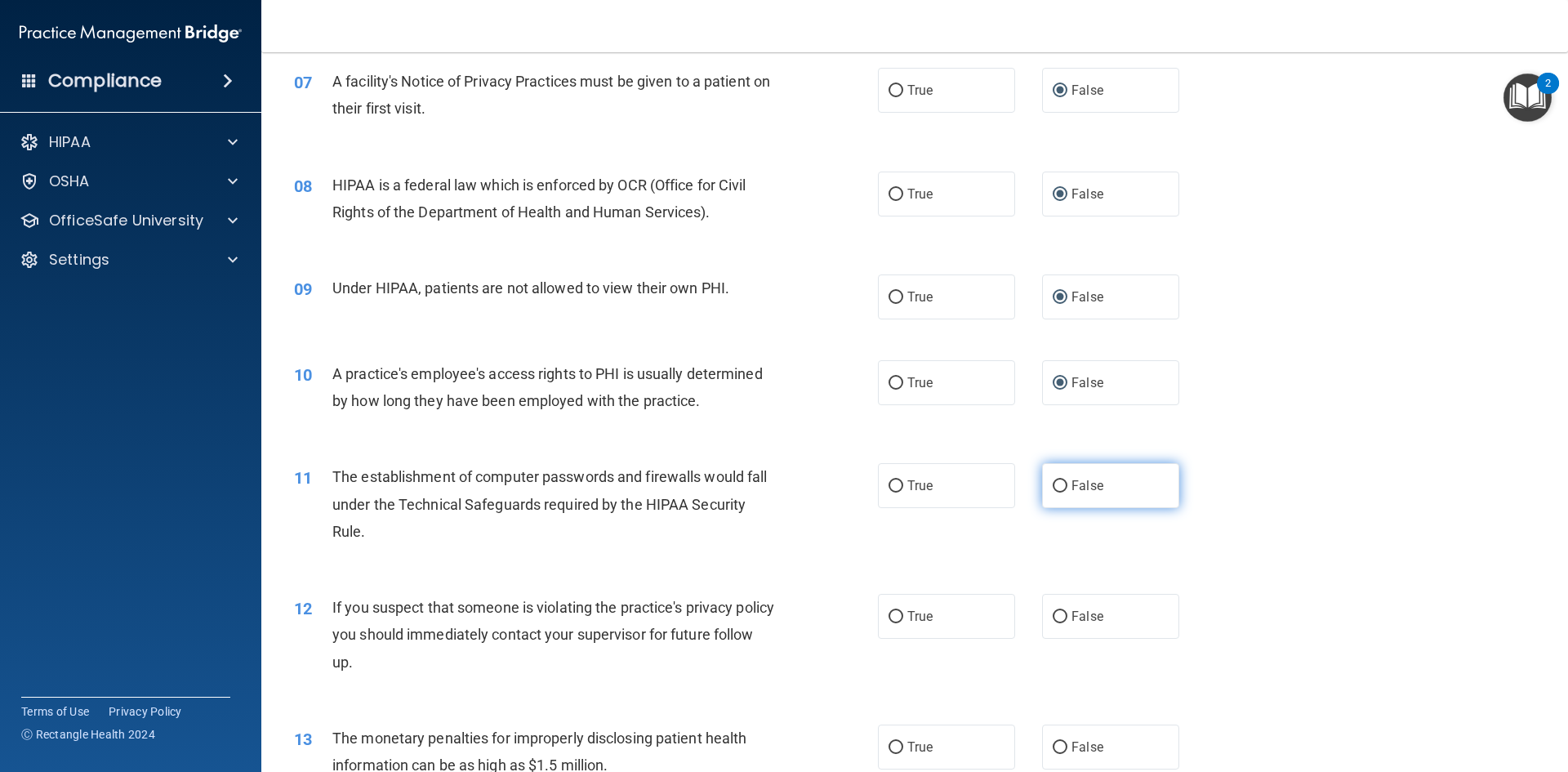
click at [1053, 486] on input "False" at bounding box center [1060, 486] width 15 height 12
radio input "true"
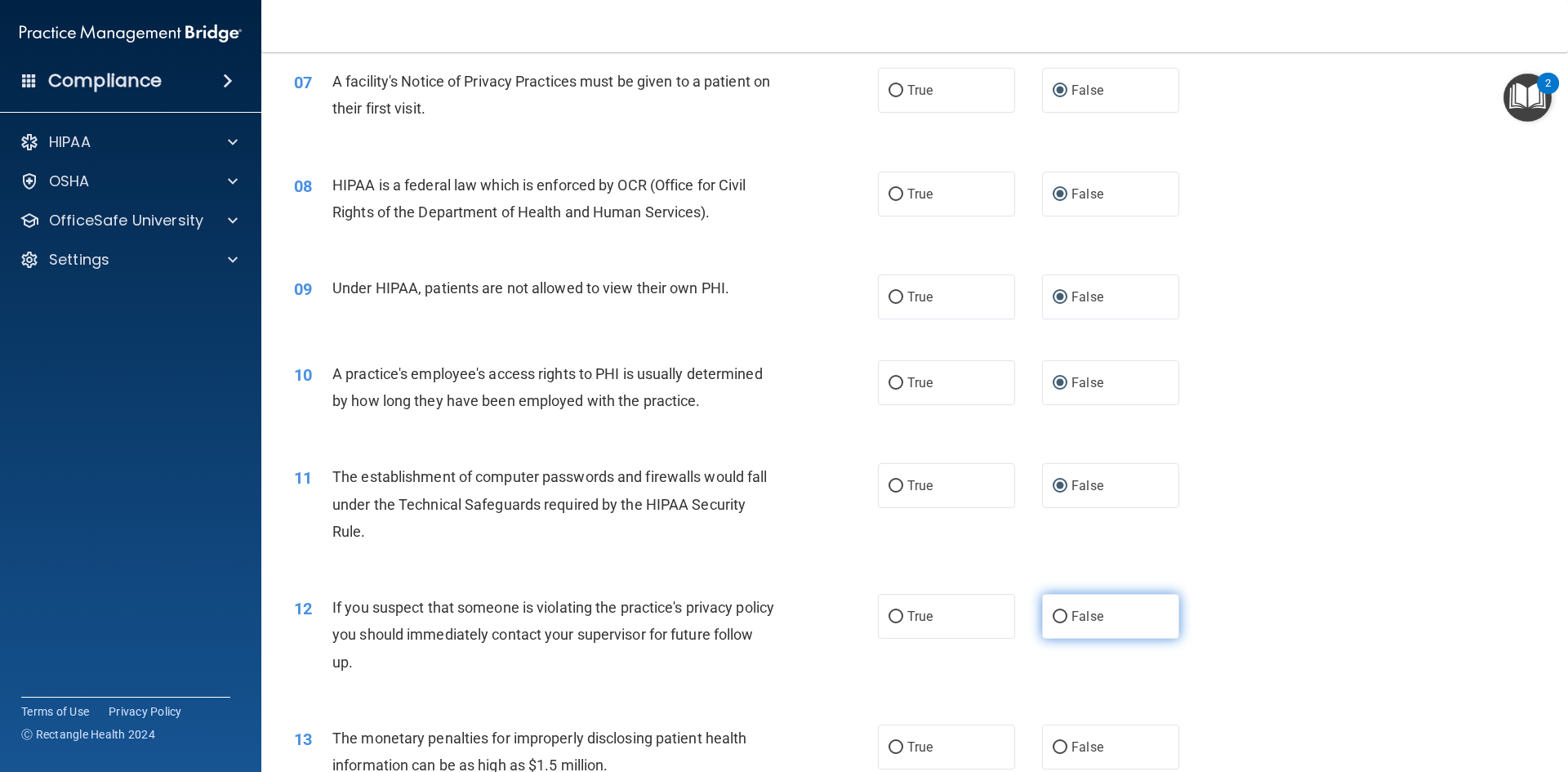
click at [1054, 613] on input "False" at bounding box center [1060, 617] width 15 height 12
radio input "true"
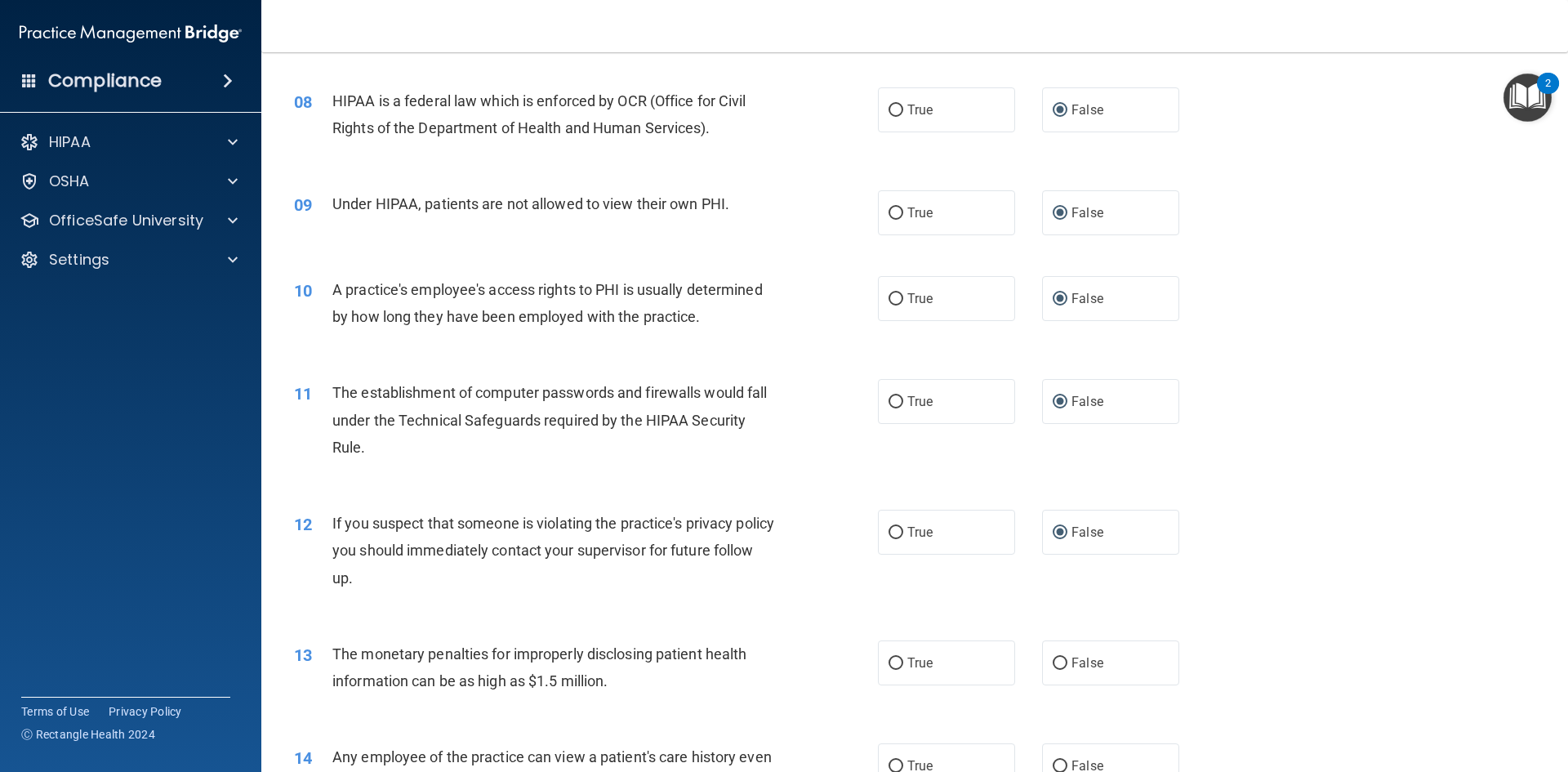
scroll to position [1062, 0]
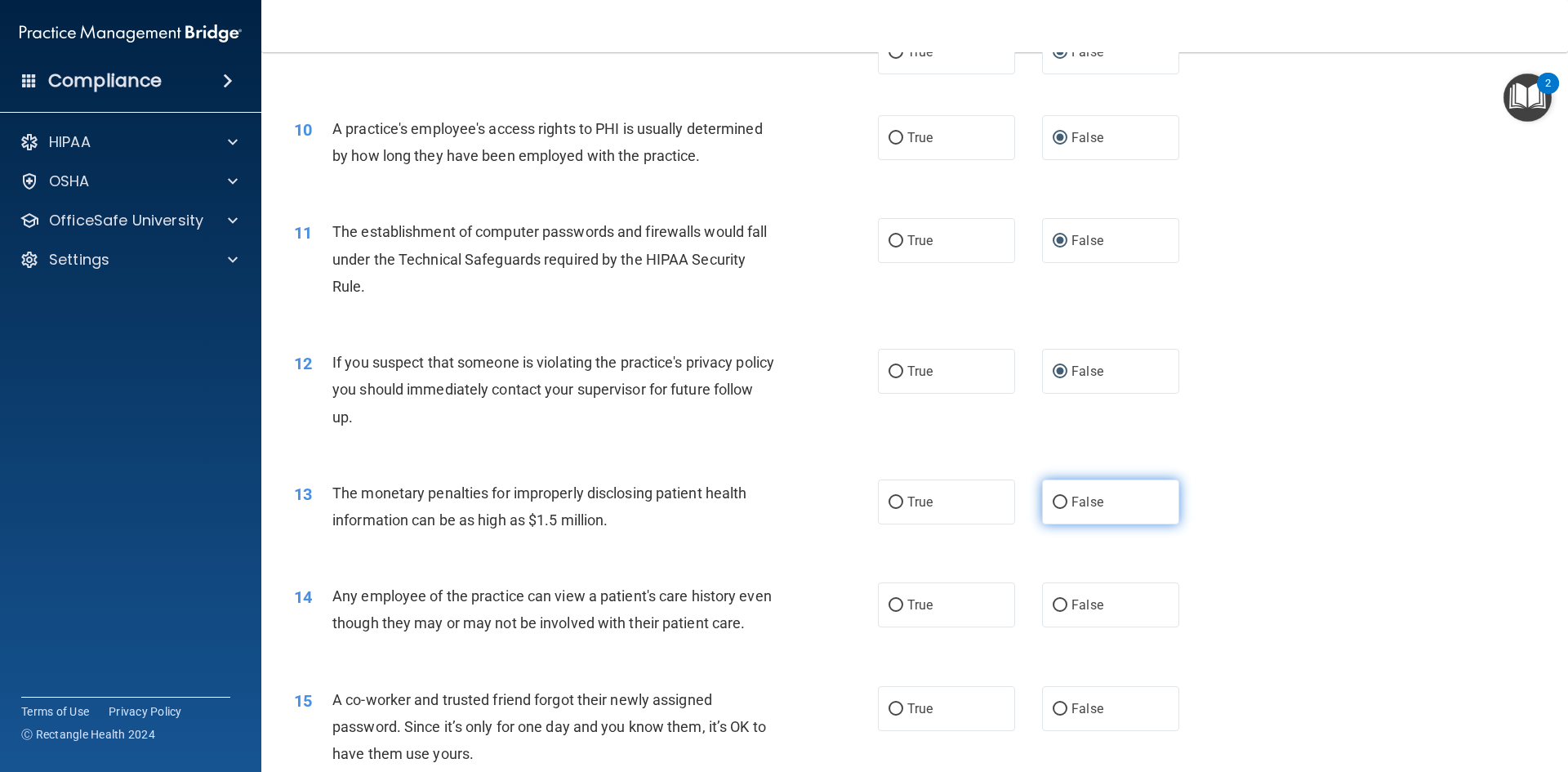
click at [1053, 503] on input "False" at bounding box center [1060, 503] width 15 height 12
radio input "true"
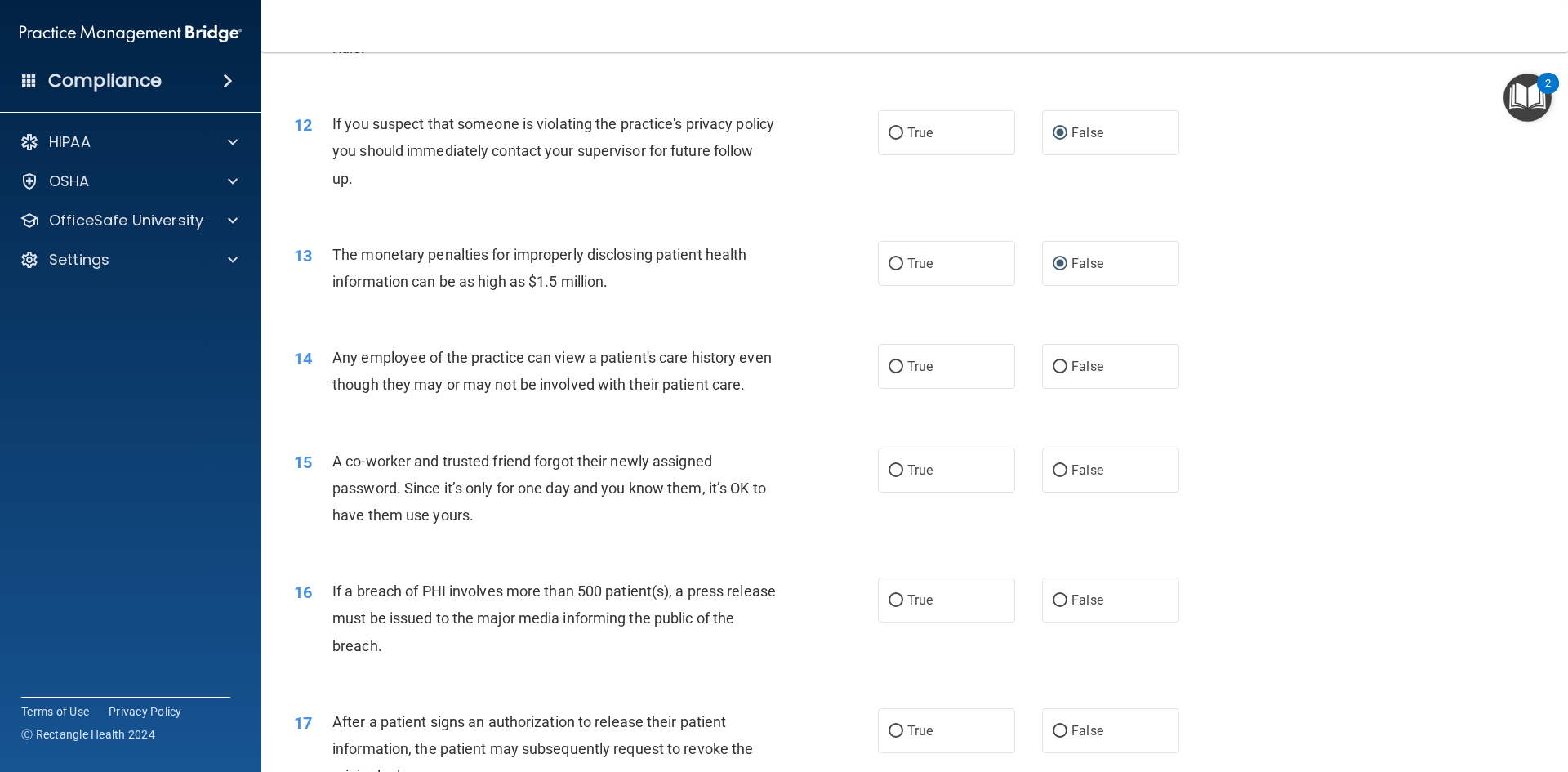
scroll to position [1307, 0]
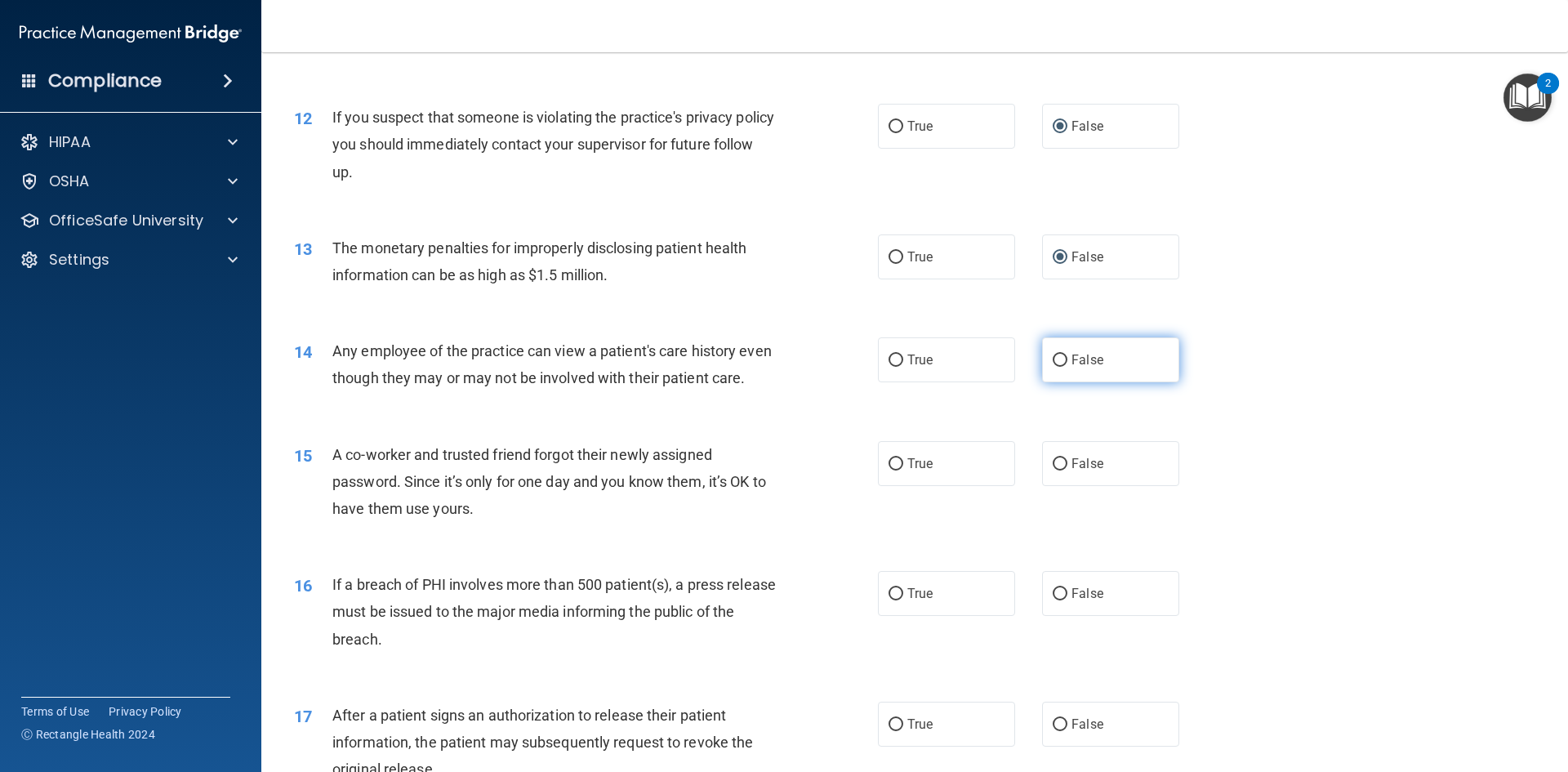
click at [1053, 357] on input "False" at bounding box center [1060, 361] width 15 height 12
radio input "true"
click at [1054, 471] on input "False" at bounding box center [1060, 464] width 15 height 12
radio input "true"
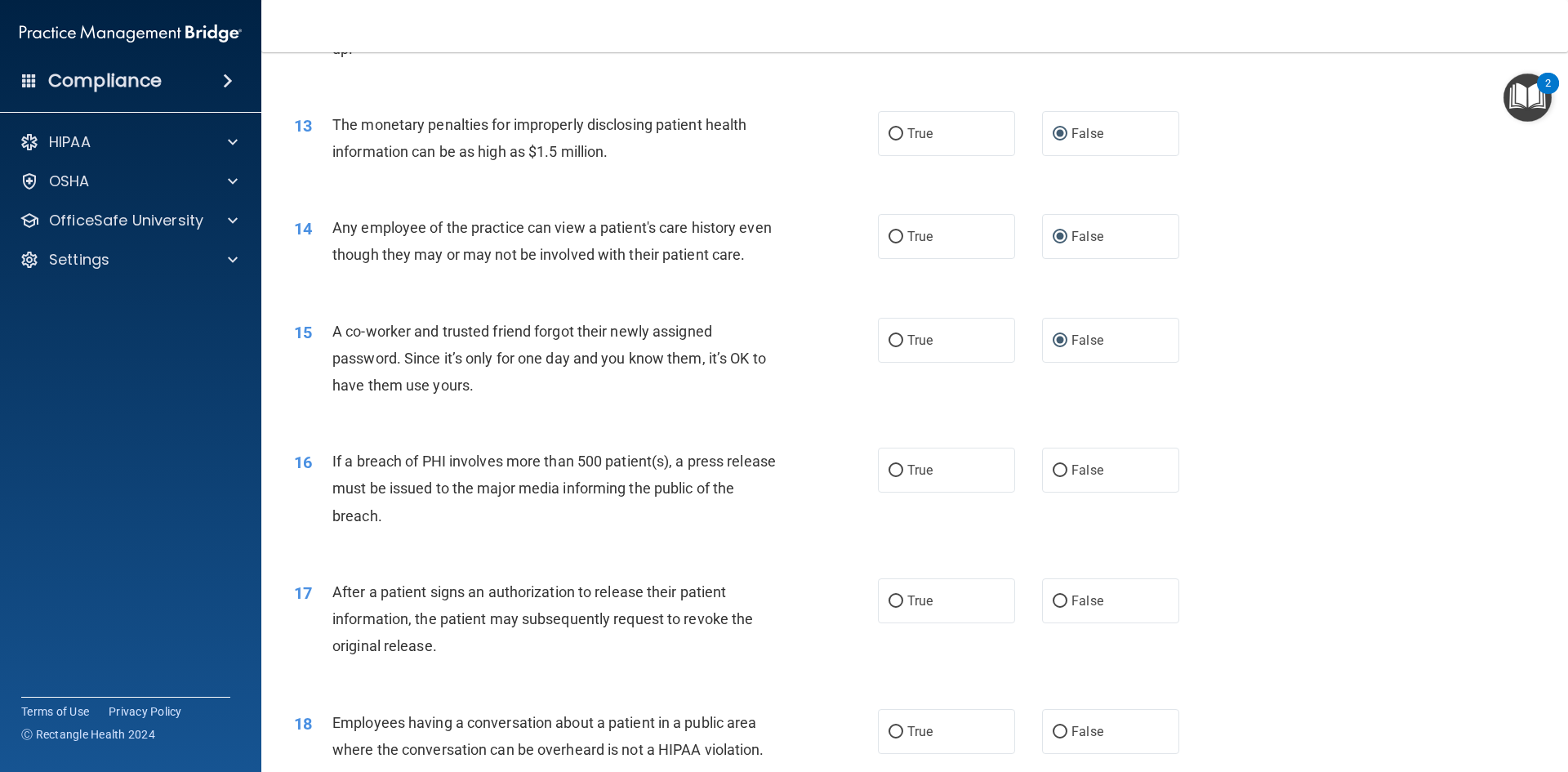
scroll to position [1470, 0]
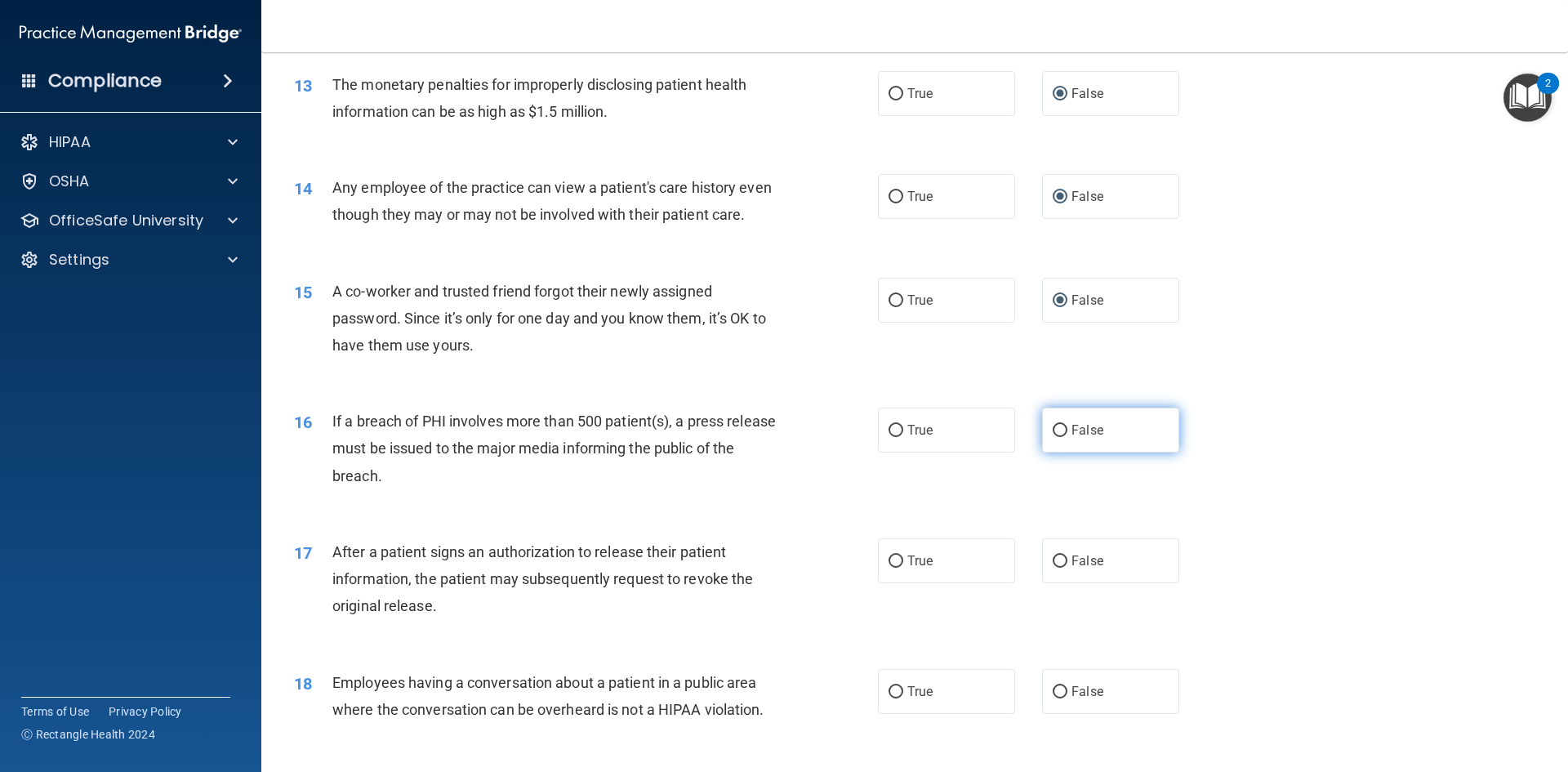
click at [1057, 437] on input "False" at bounding box center [1060, 431] width 15 height 12
radio input "true"
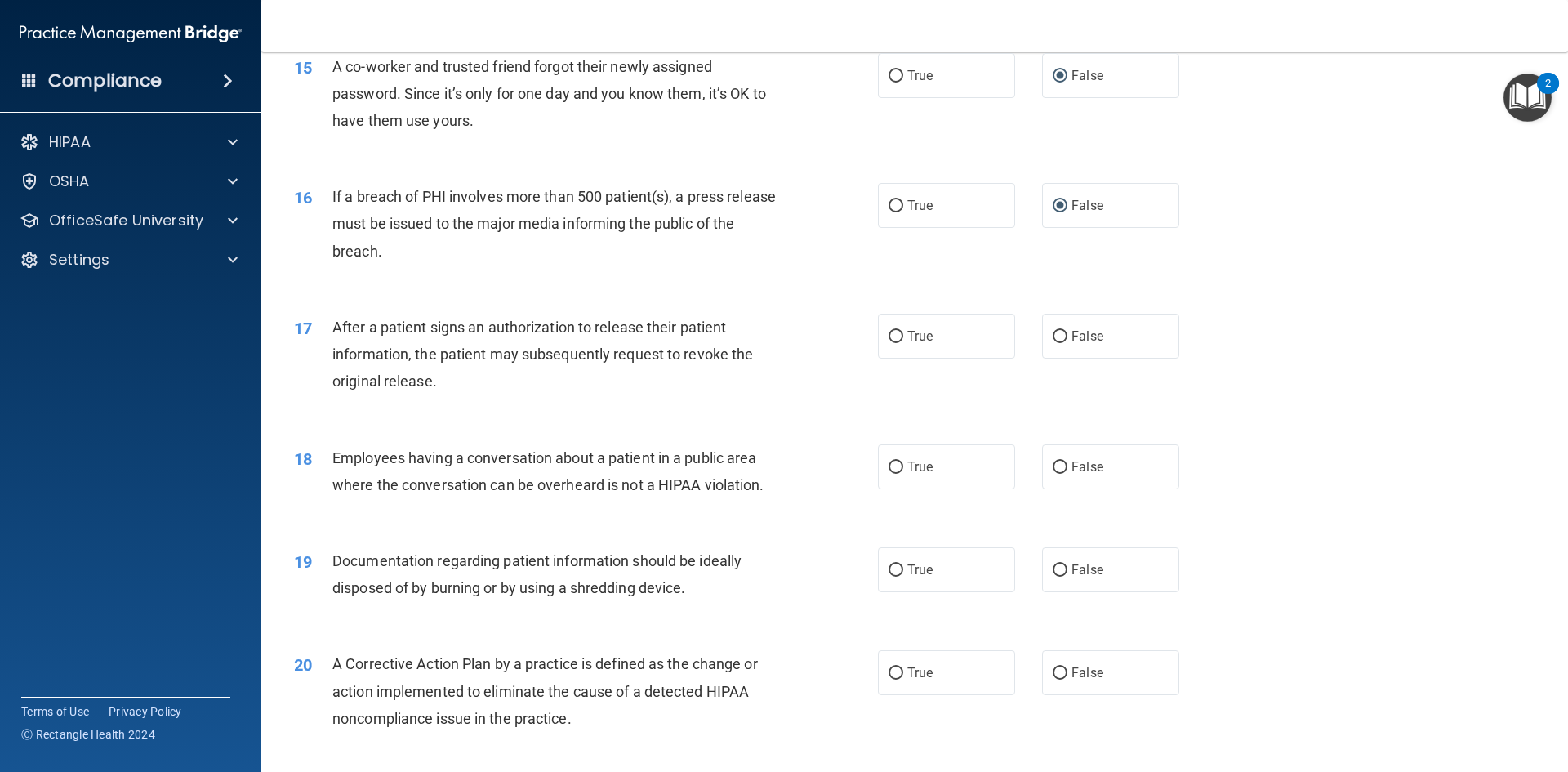
scroll to position [1797, 0]
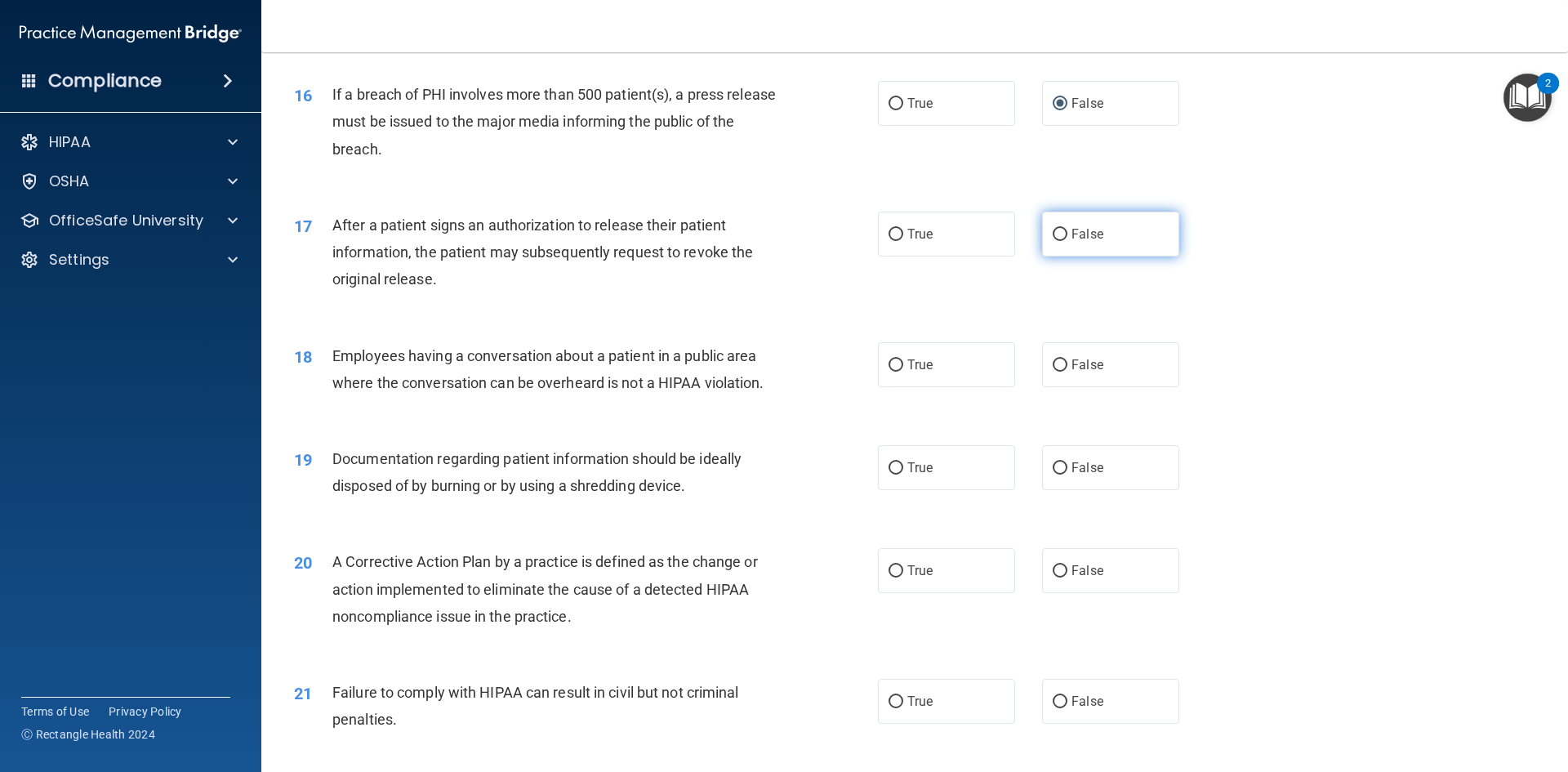
click at [1056, 241] on input "False" at bounding box center [1060, 234] width 15 height 12
radio input "true"
click at [1053, 372] on input "False" at bounding box center [1060, 366] width 15 height 12
radio input "true"
click at [1054, 475] on input "False" at bounding box center [1060, 468] width 15 height 12
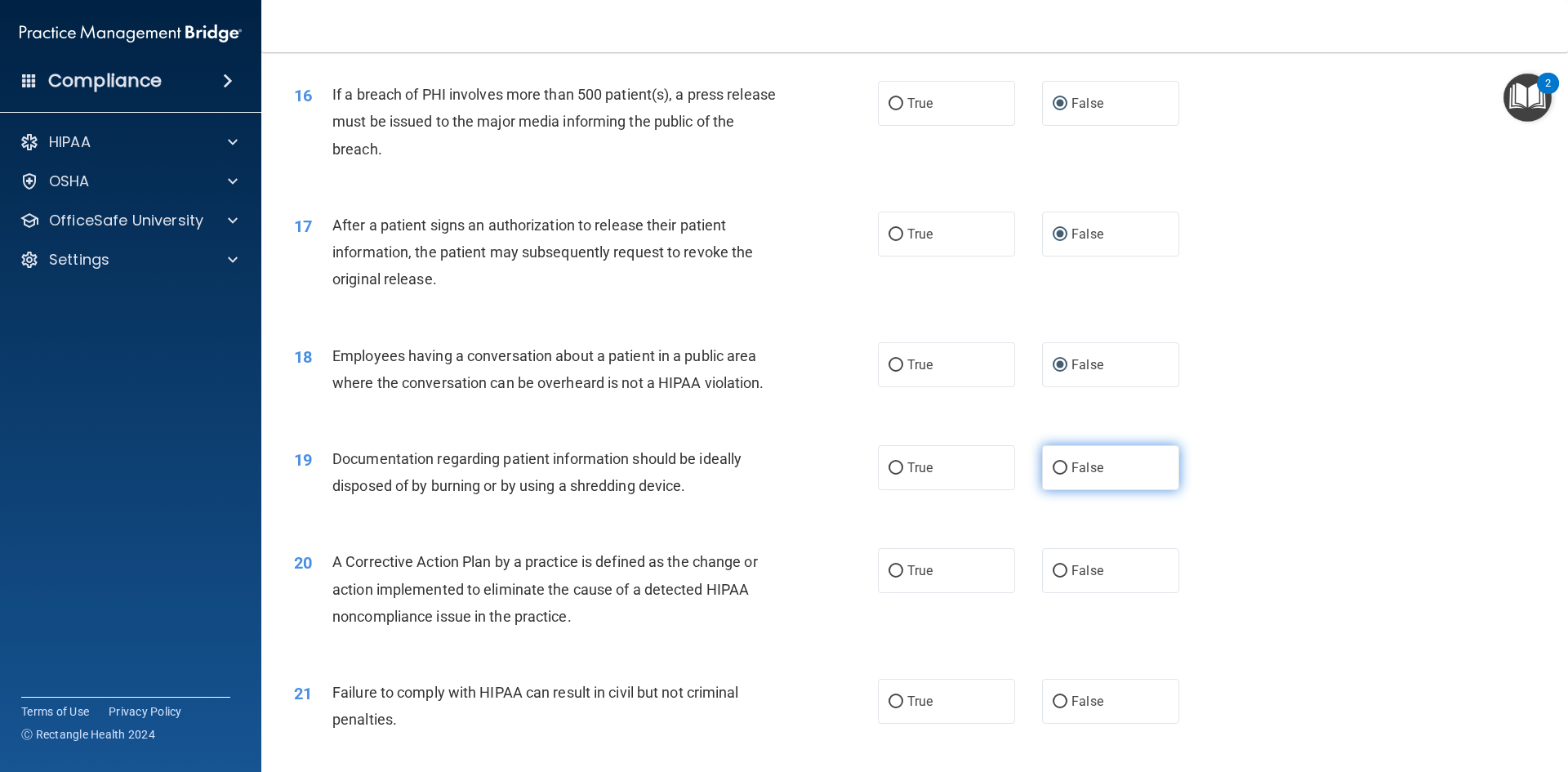
radio input "true"
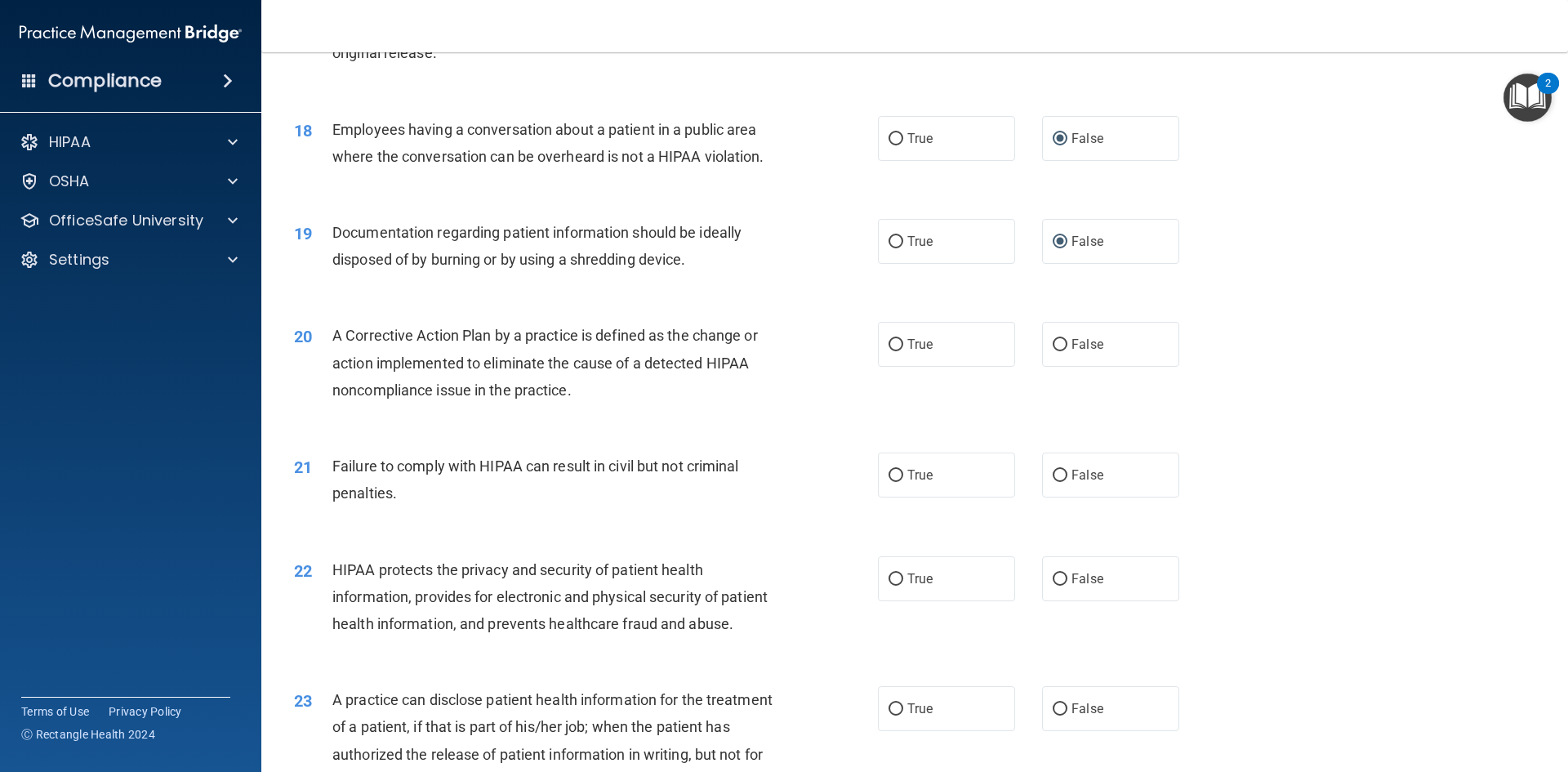
scroll to position [2042, 0]
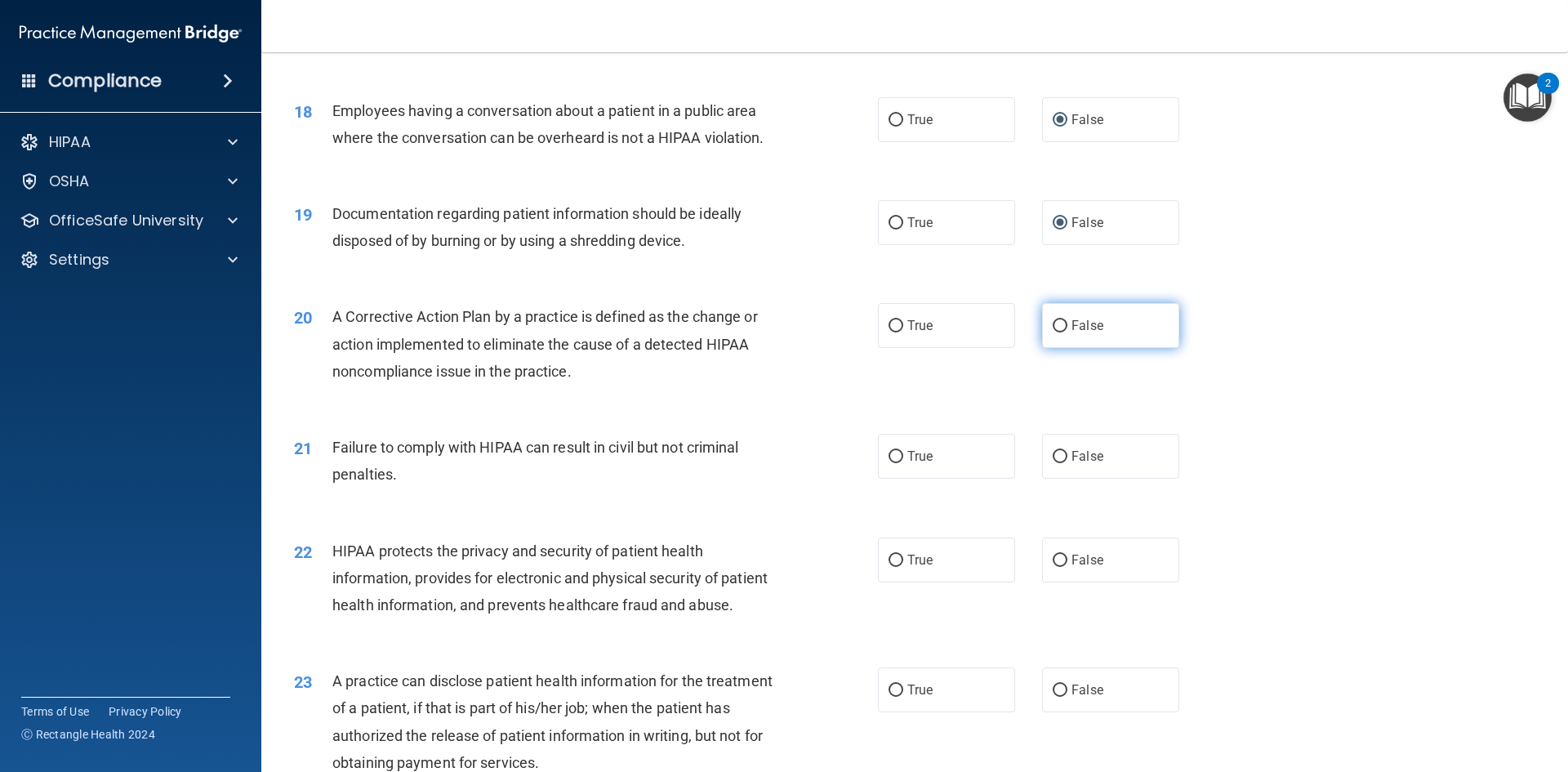
click at [1055, 333] on input "False" at bounding box center [1060, 326] width 15 height 12
radio input "true"
click at [1053, 463] on input "False" at bounding box center [1060, 457] width 15 height 12
radio input "true"
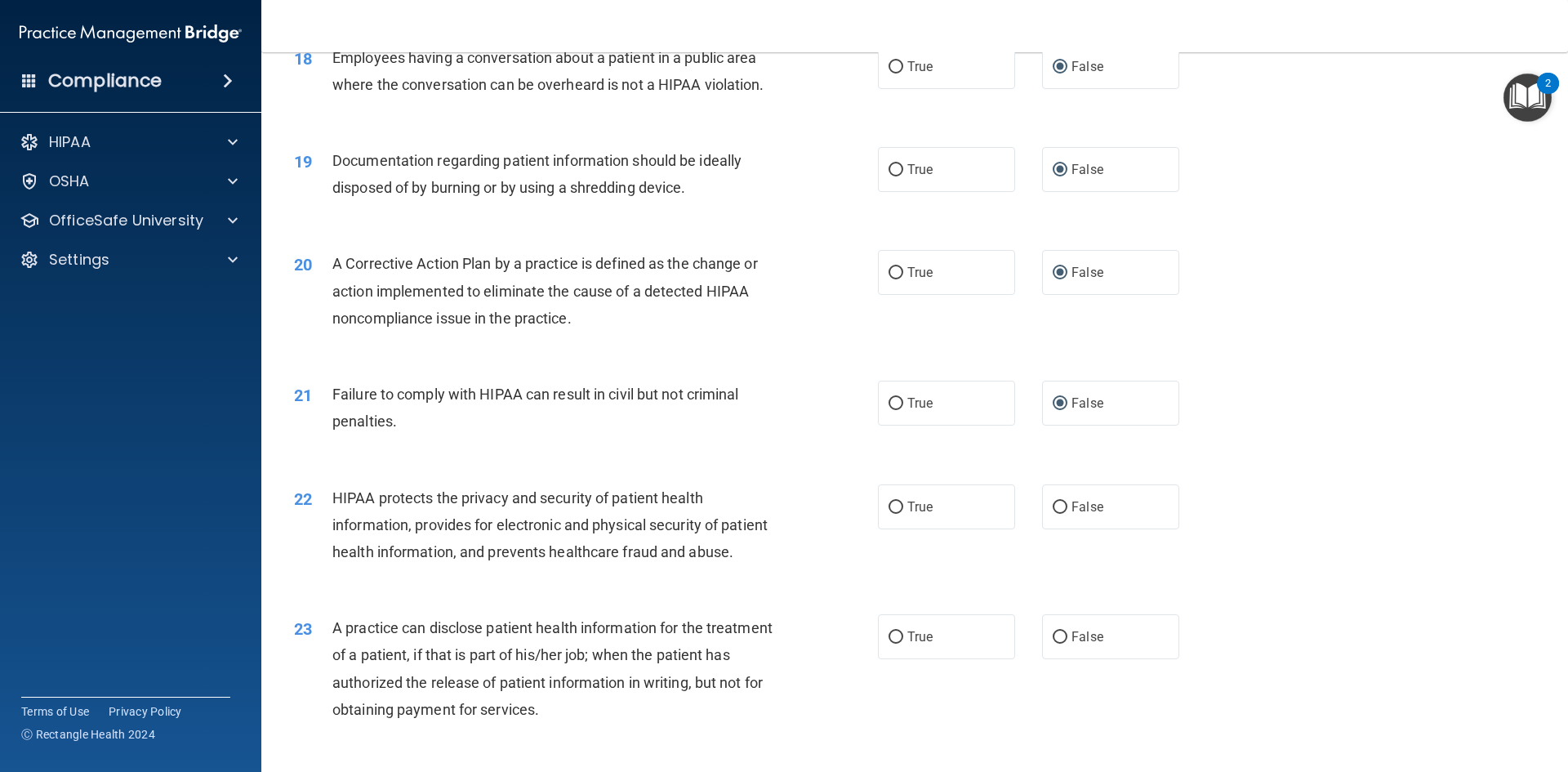
scroll to position [2287, 0]
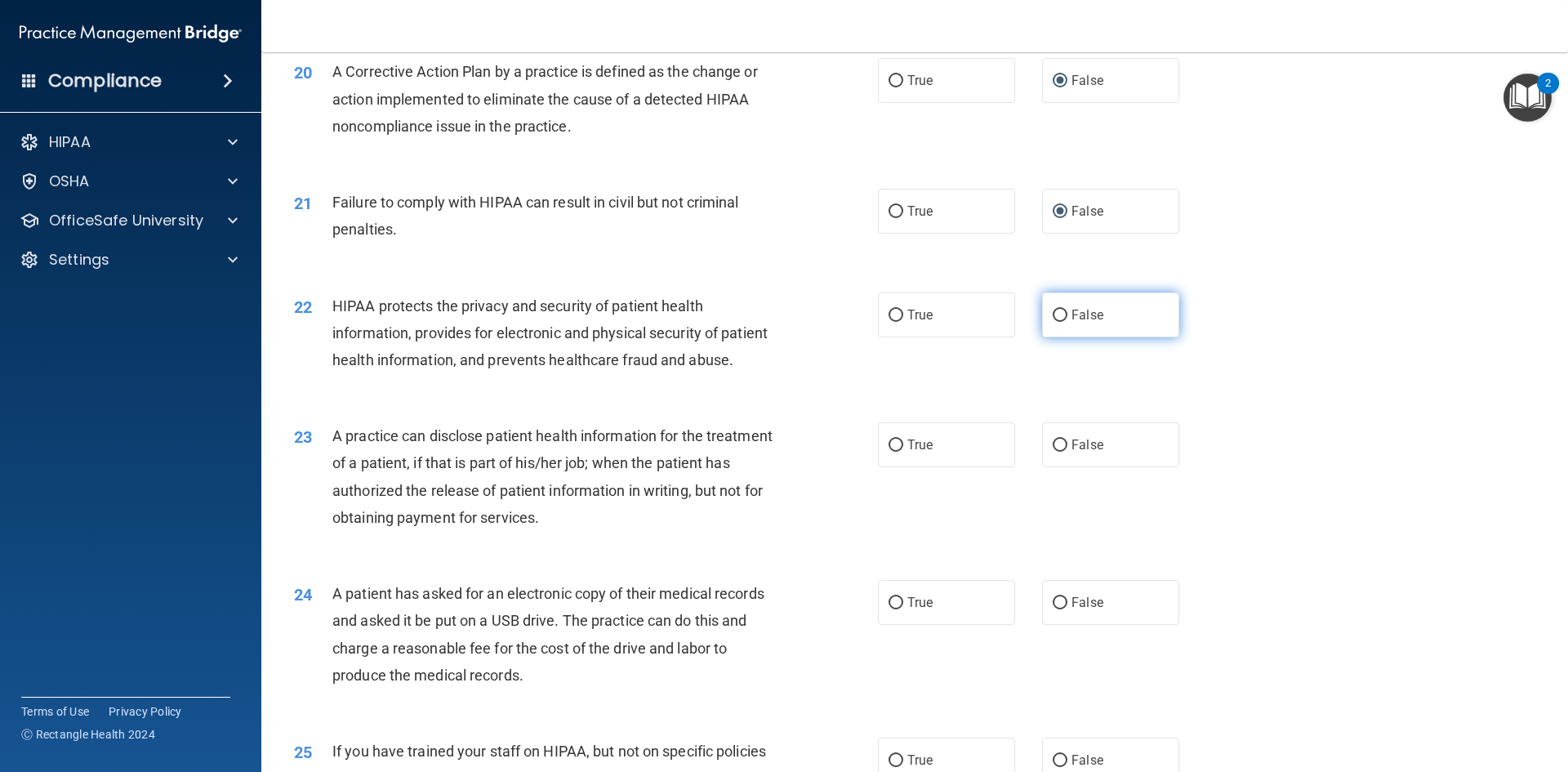
click at [1053, 322] on input "False" at bounding box center [1060, 316] width 15 height 12
radio input "true"
click at [1055, 452] on input "False" at bounding box center [1060, 445] width 15 height 12
radio input "true"
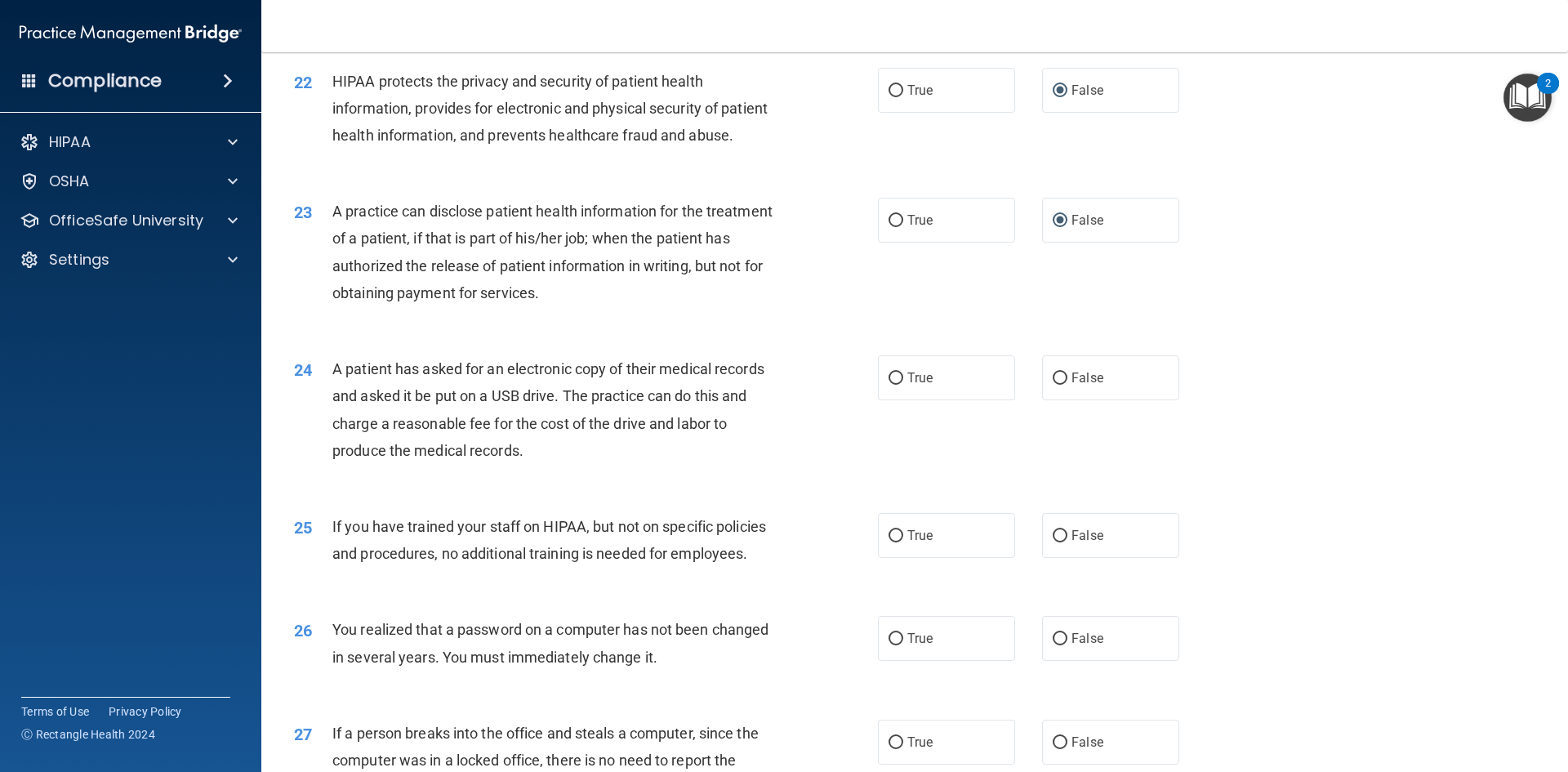
scroll to position [2533, 0]
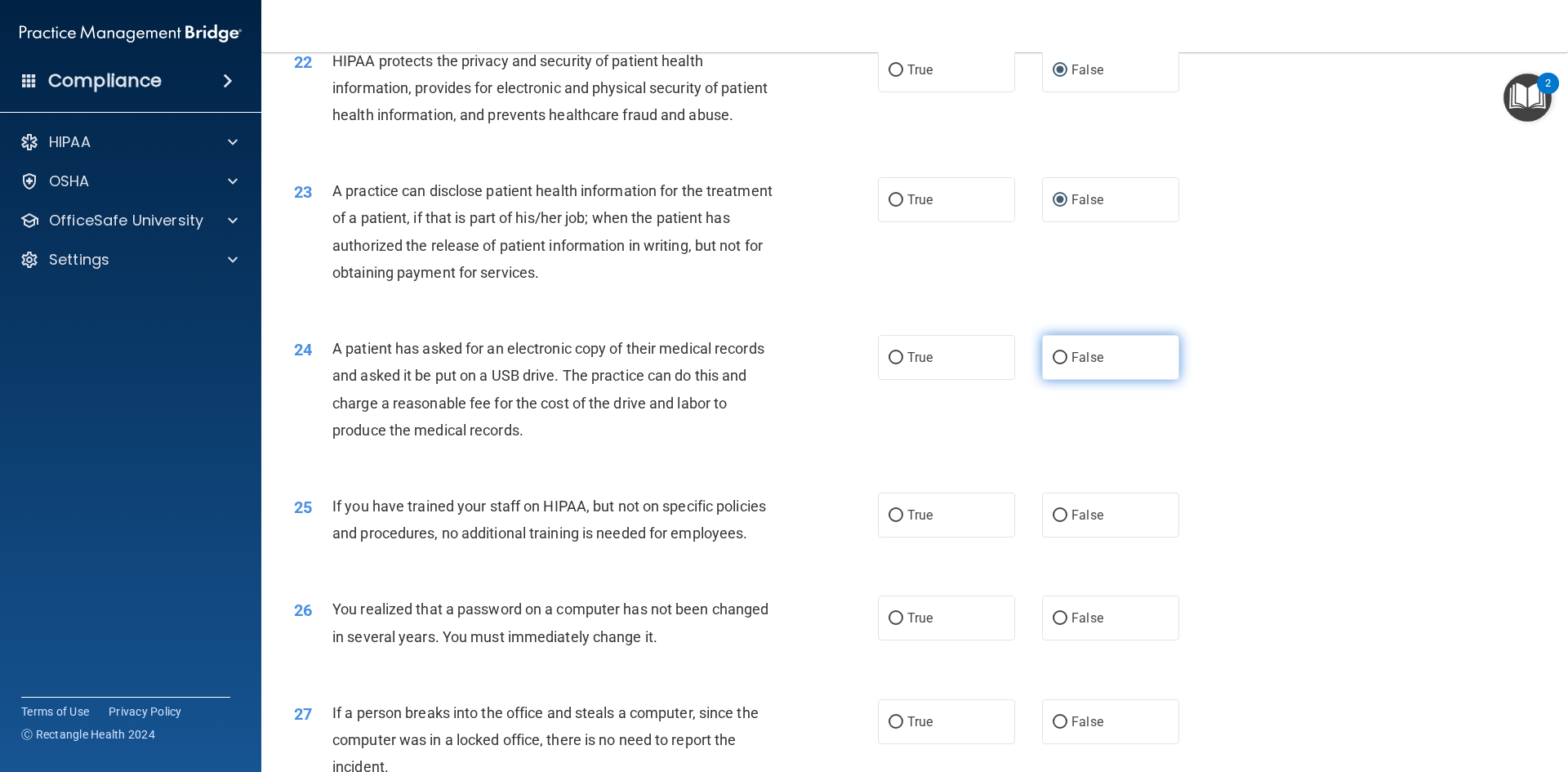
click at [1055, 365] on input "False" at bounding box center [1060, 358] width 15 height 12
radio input "true"
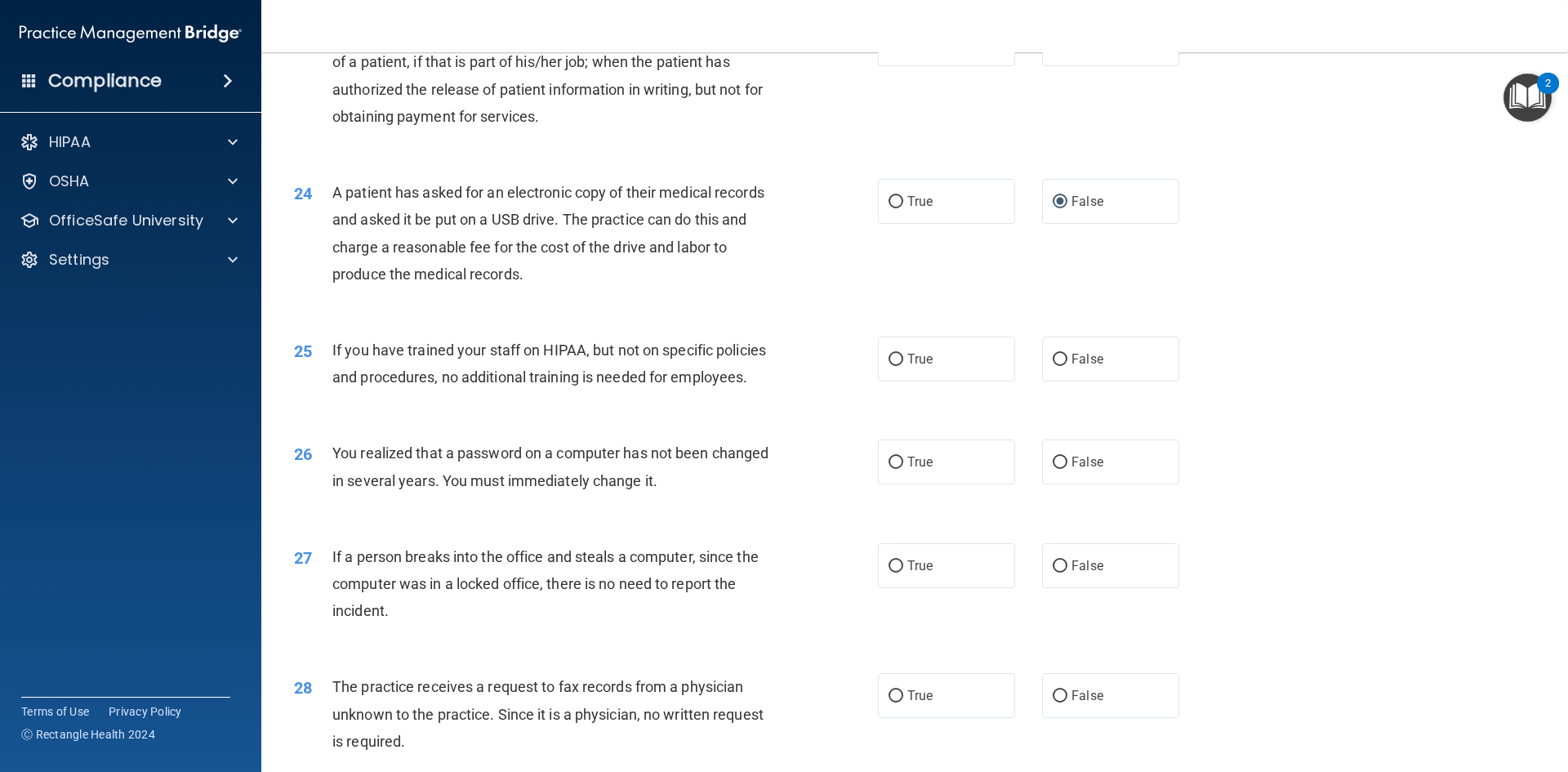
scroll to position [2696, 0]
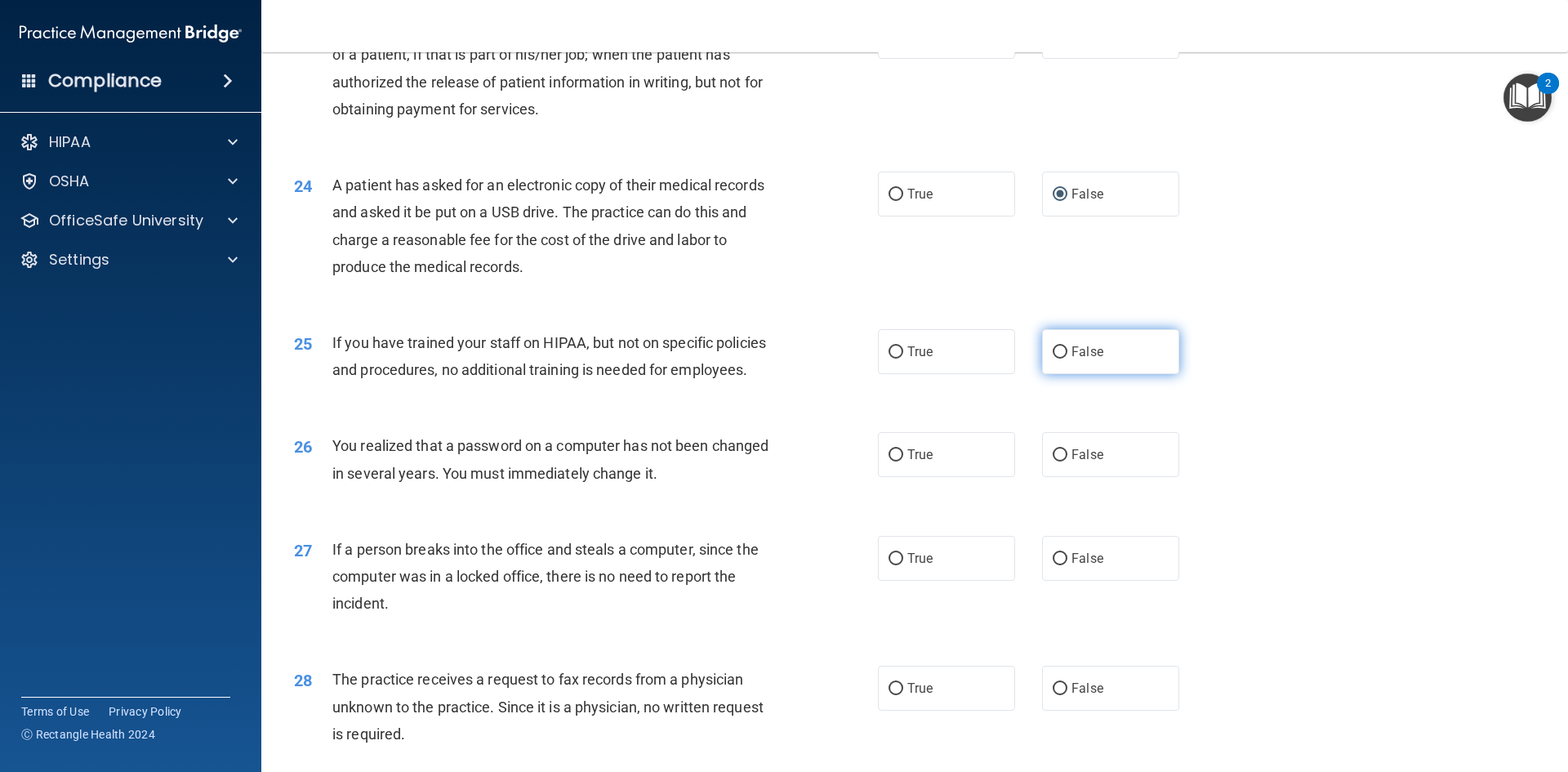
click at [1053, 359] on input "False" at bounding box center [1060, 353] width 15 height 12
radio input "true"
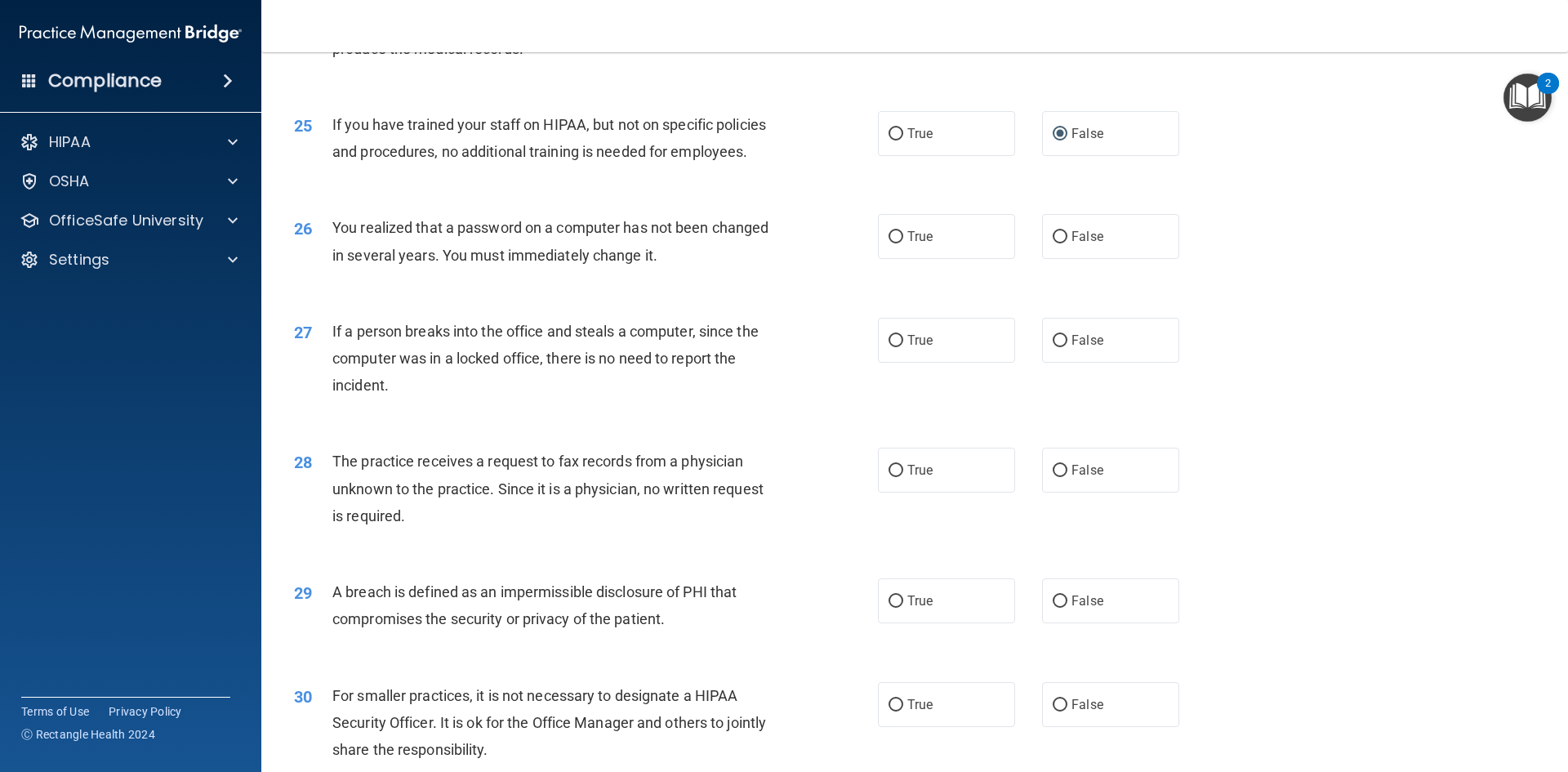
scroll to position [2941, 0]
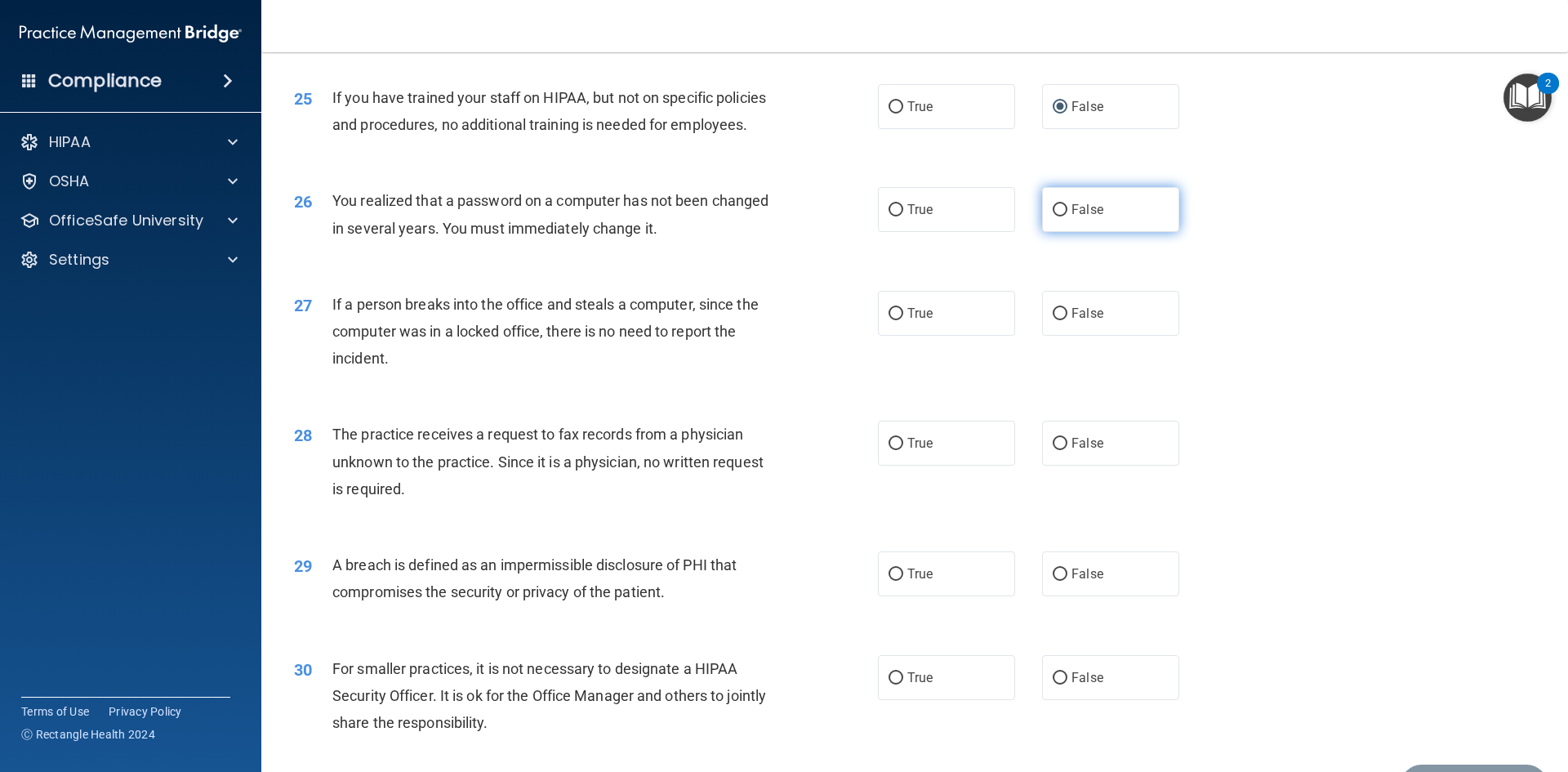
click at [1054, 217] on input "False" at bounding box center [1060, 211] width 15 height 12
radio input "true"
click at [1053, 320] on input "False" at bounding box center [1060, 314] width 15 height 12
radio input "true"
click at [1053, 450] on input "False" at bounding box center [1060, 444] width 15 height 12
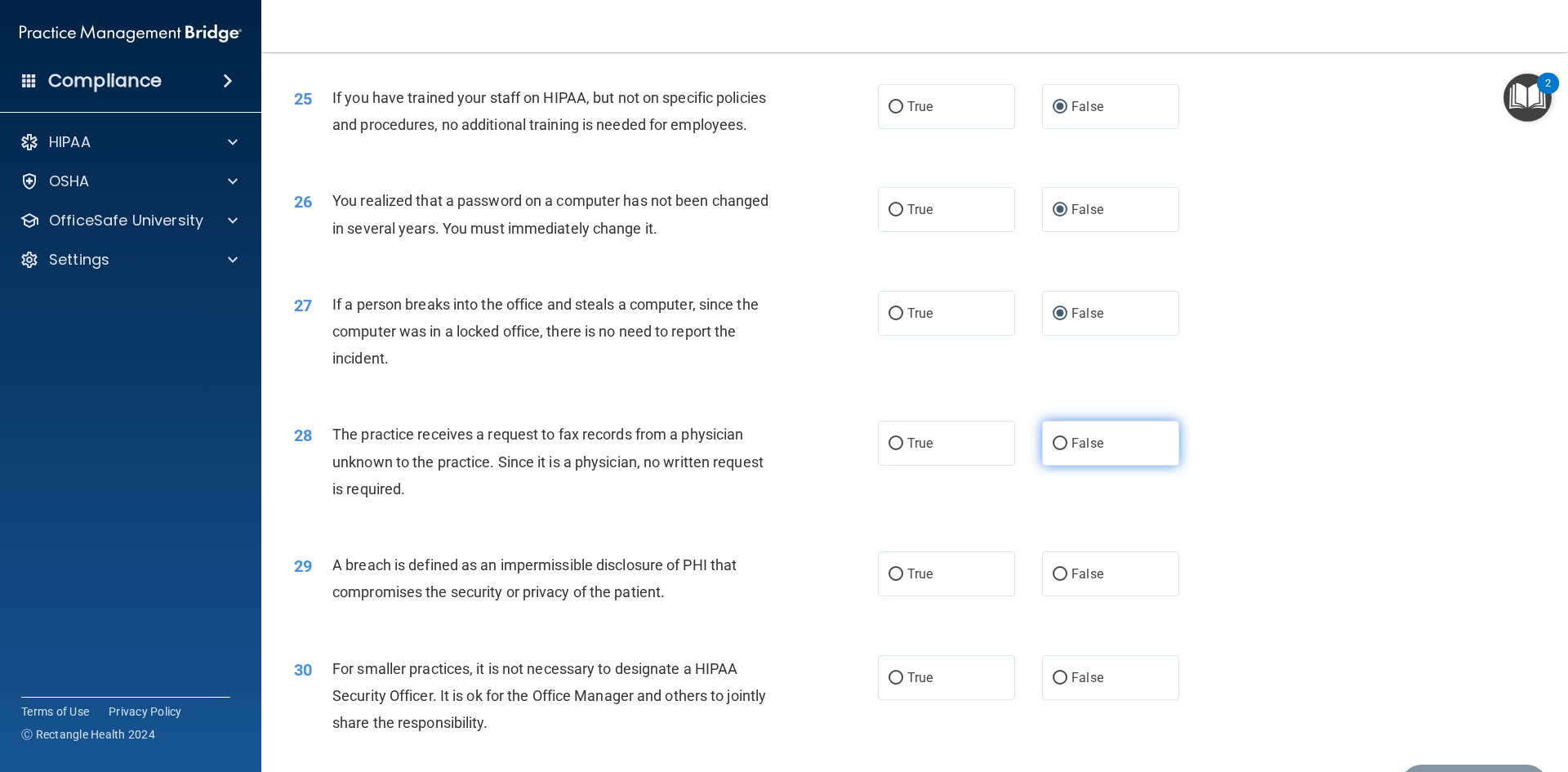
radio input "true"
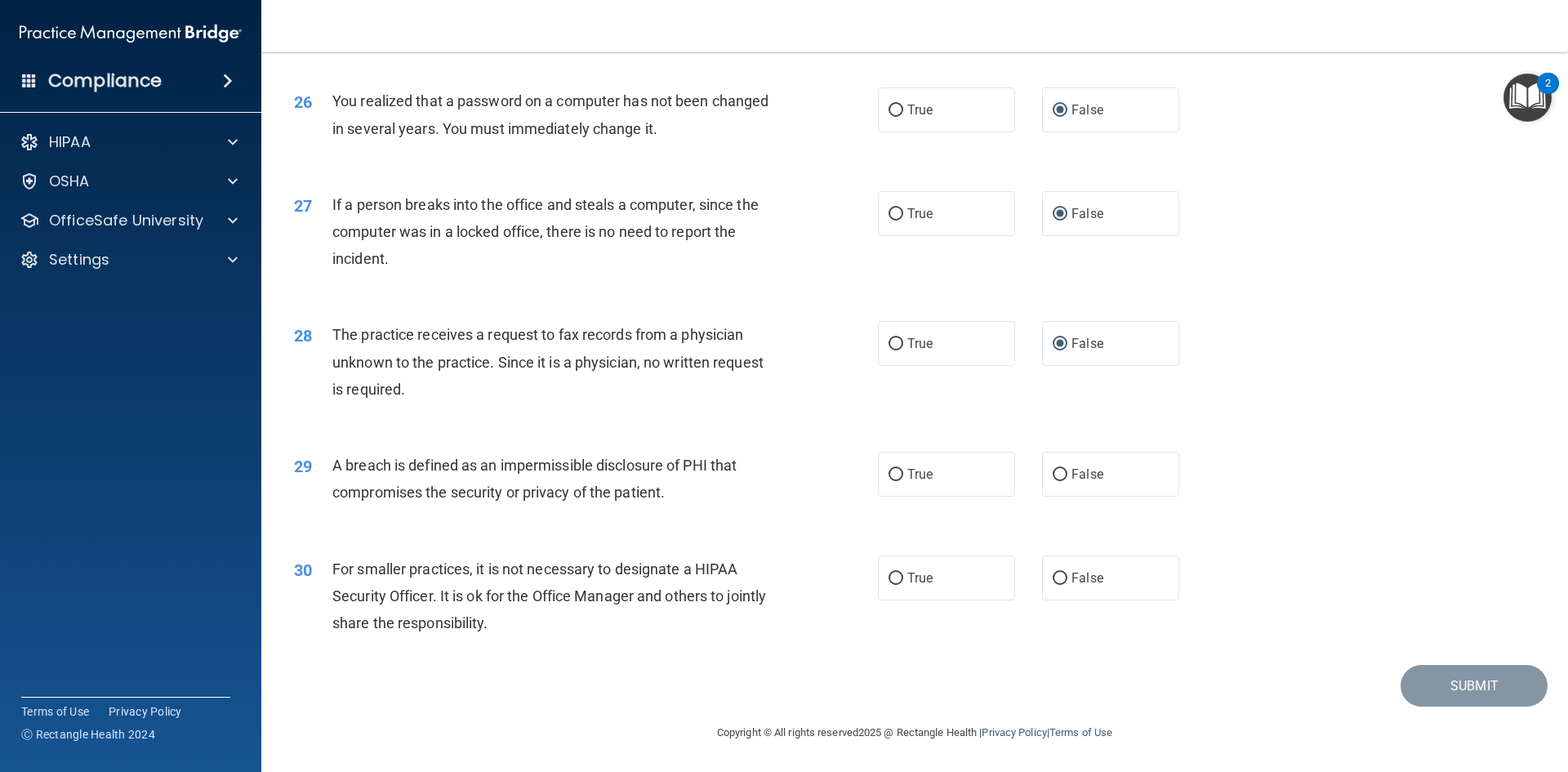
scroll to position [3094, 0]
click at [1053, 471] on input "False" at bounding box center [1060, 475] width 15 height 12
radio input "true"
click at [1054, 575] on input "False" at bounding box center [1060, 578] width 15 height 12
radio input "true"
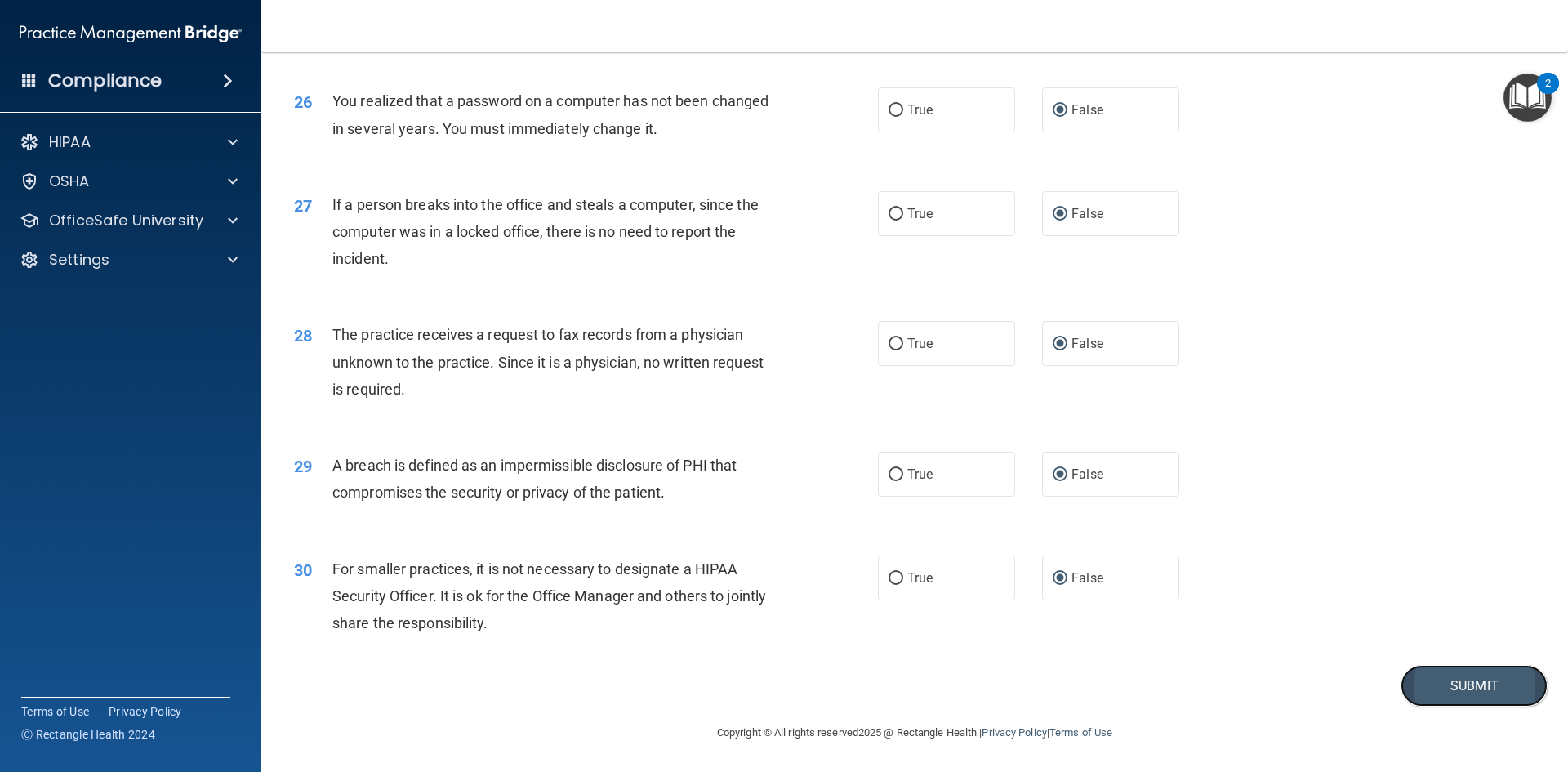
click at [1476, 682] on button "Submit" at bounding box center [1474, 686] width 147 height 42
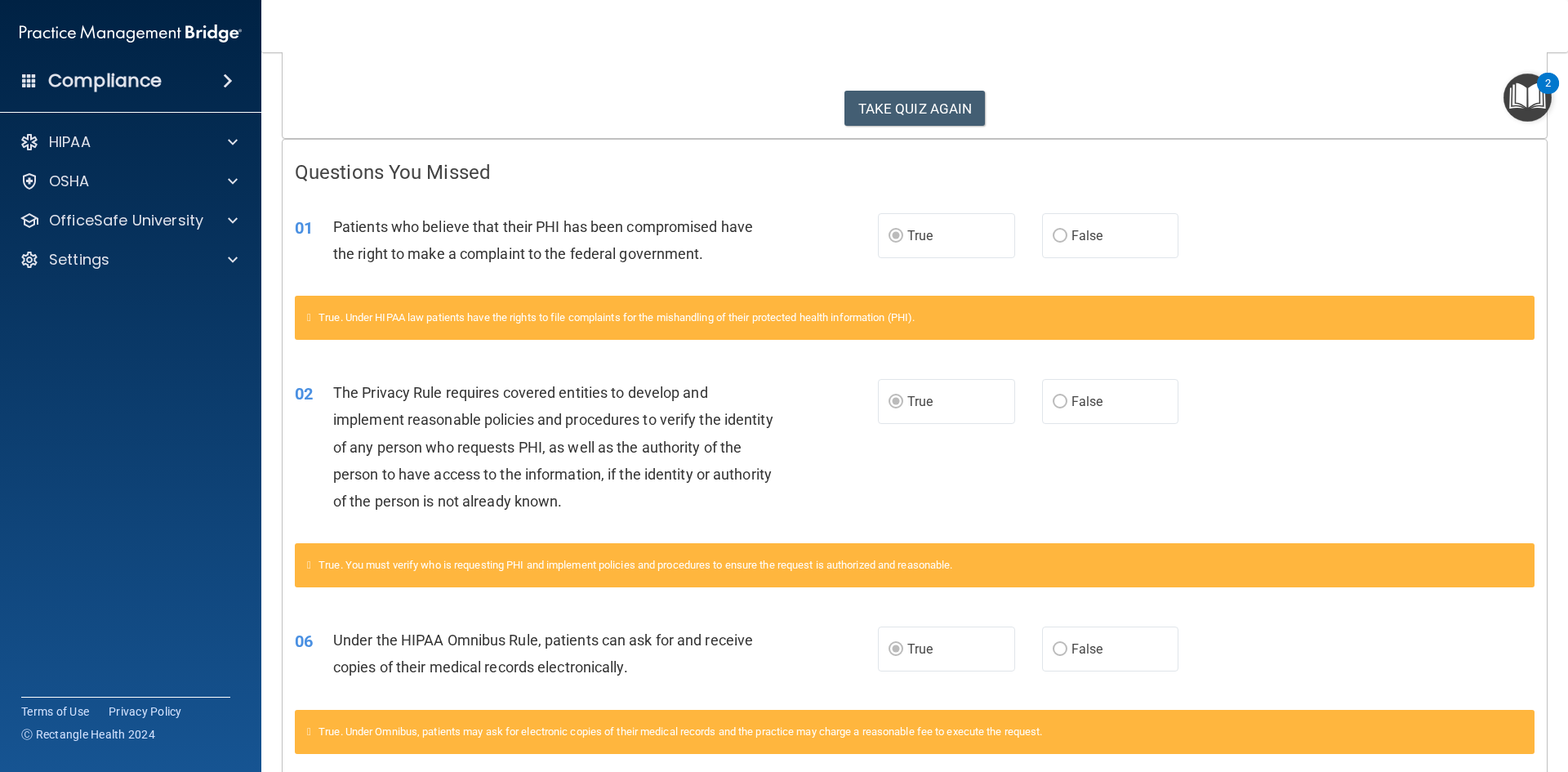
scroll to position [53, 0]
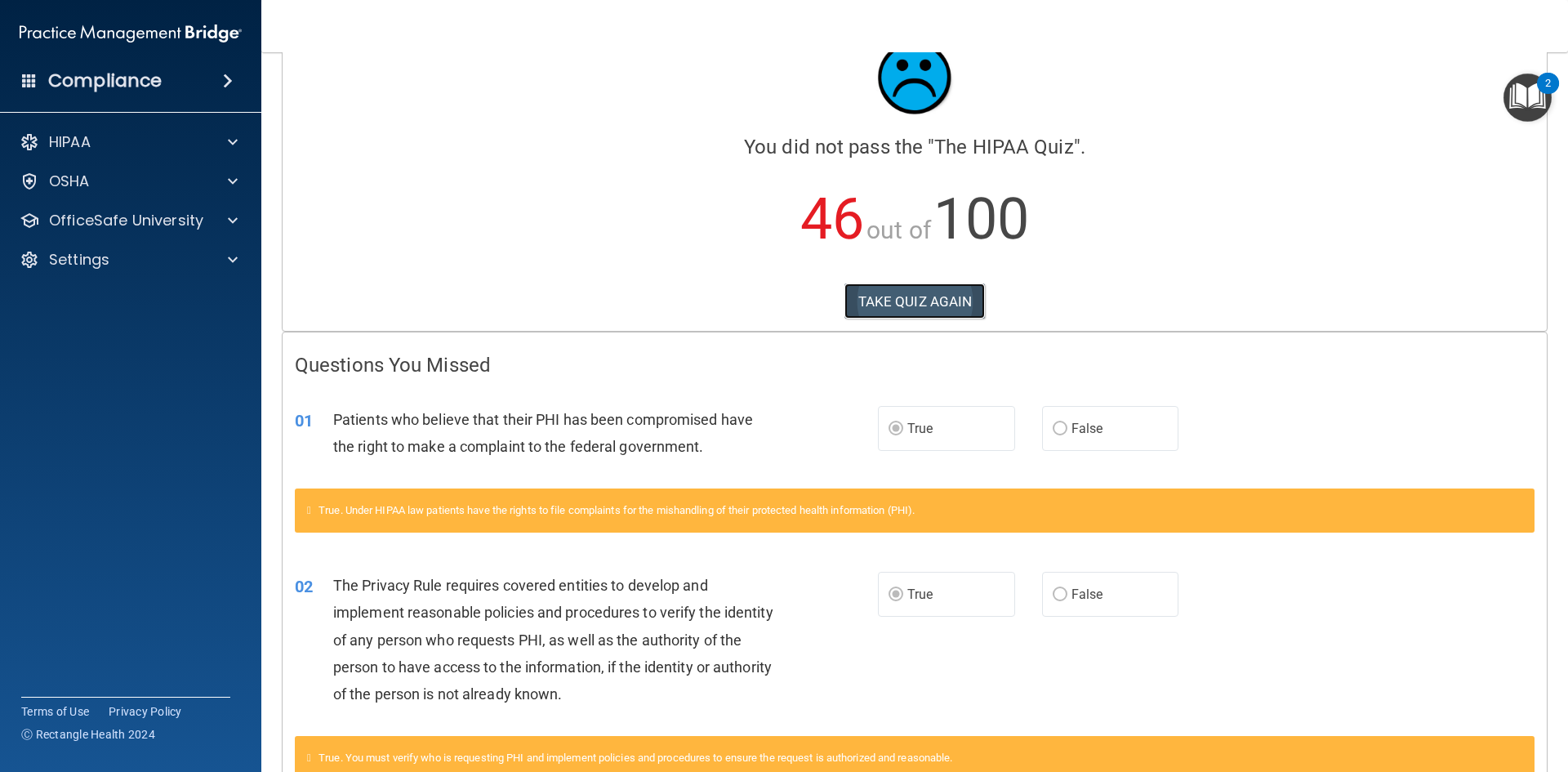
click at [912, 299] on button "TAKE QUIZ AGAIN" at bounding box center [915, 301] width 141 height 36
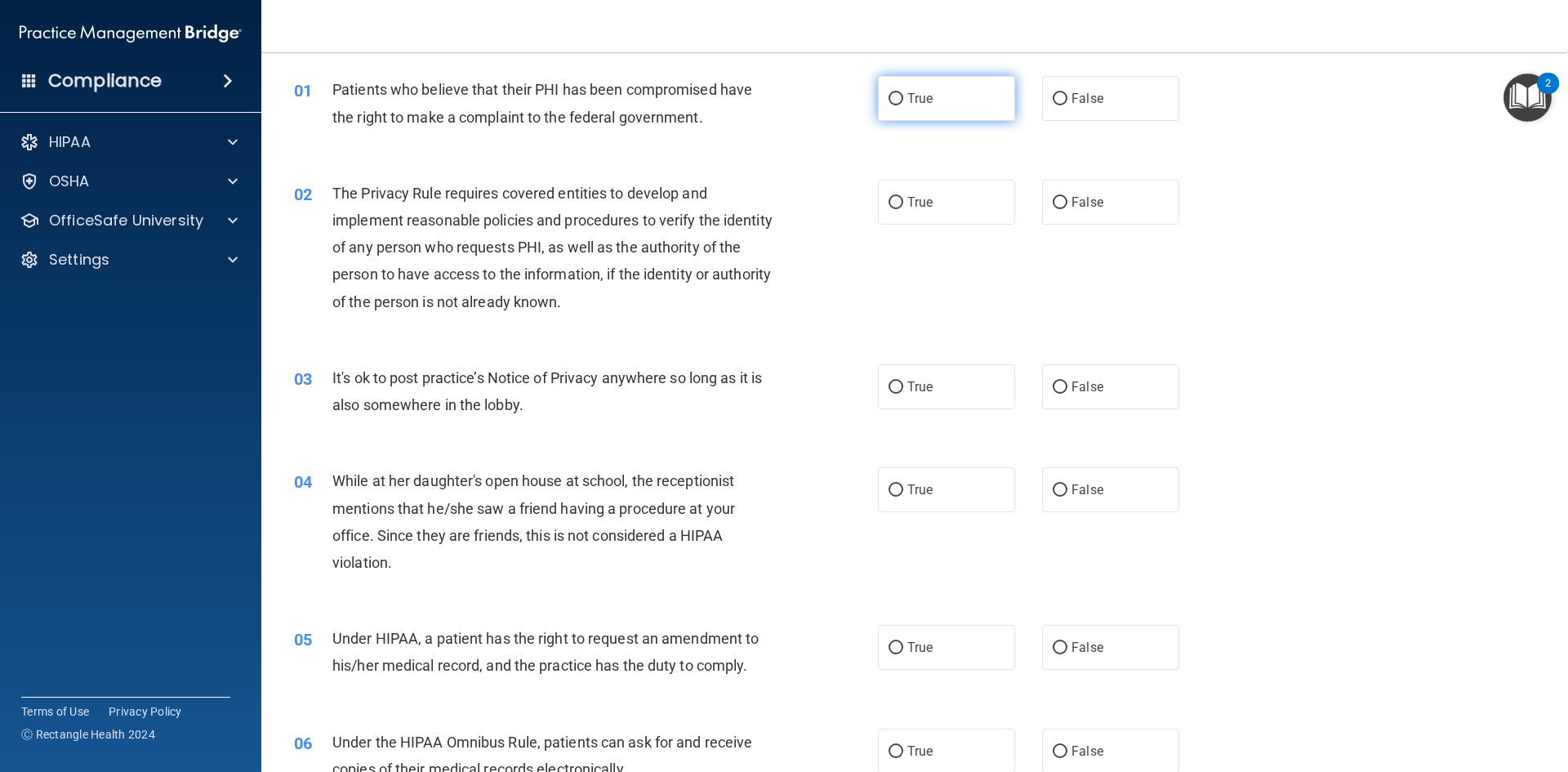
click at [888, 94] on input "True" at bounding box center [895, 99] width 15 height 12
radio input "true"
click at [892, 199] on input "True" at bounding box center [895, 203] width 15 height 12
radio input "true"
click at [1053, 382] on input "False" at bounding box center [1060, 387] width 15 height 12
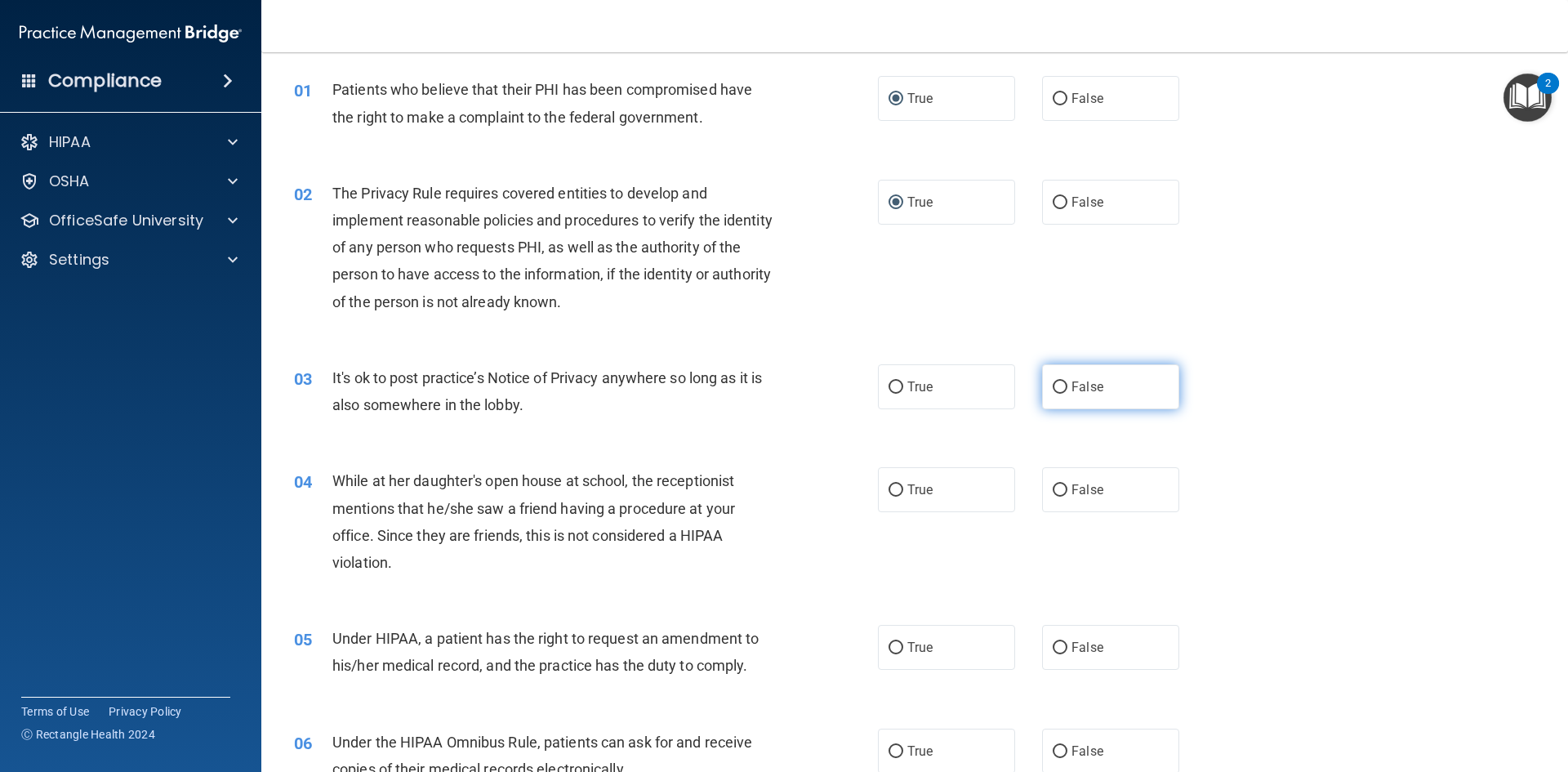
radio input "true"
click at [1053, 489] on input "False" at bounding box center [1060, 491] width 15 height 12
radio input "true"
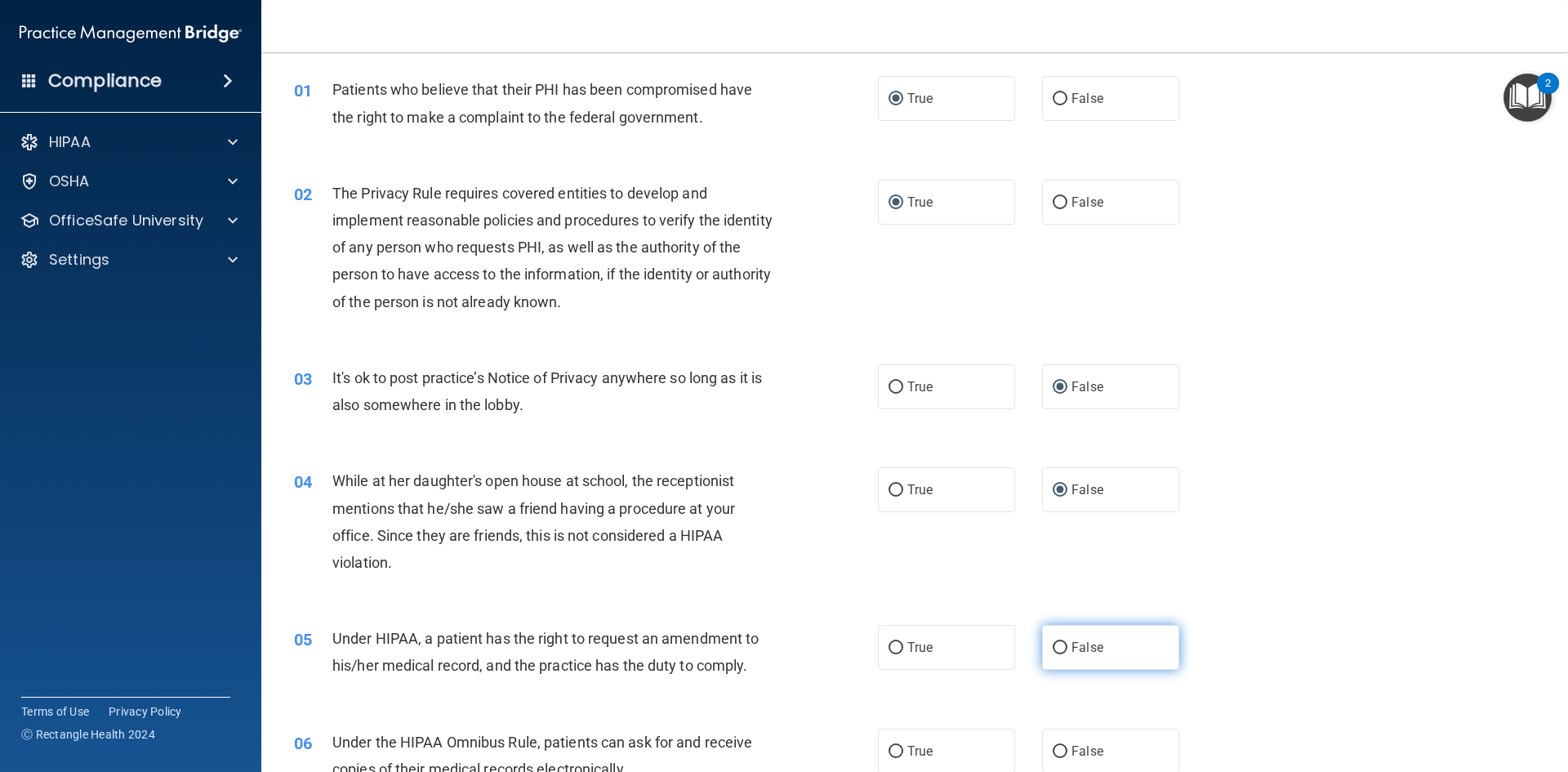
click at [1054, 648] on input "False" at bounding box center [1060, 648] width 15 height 12
radio input "true"
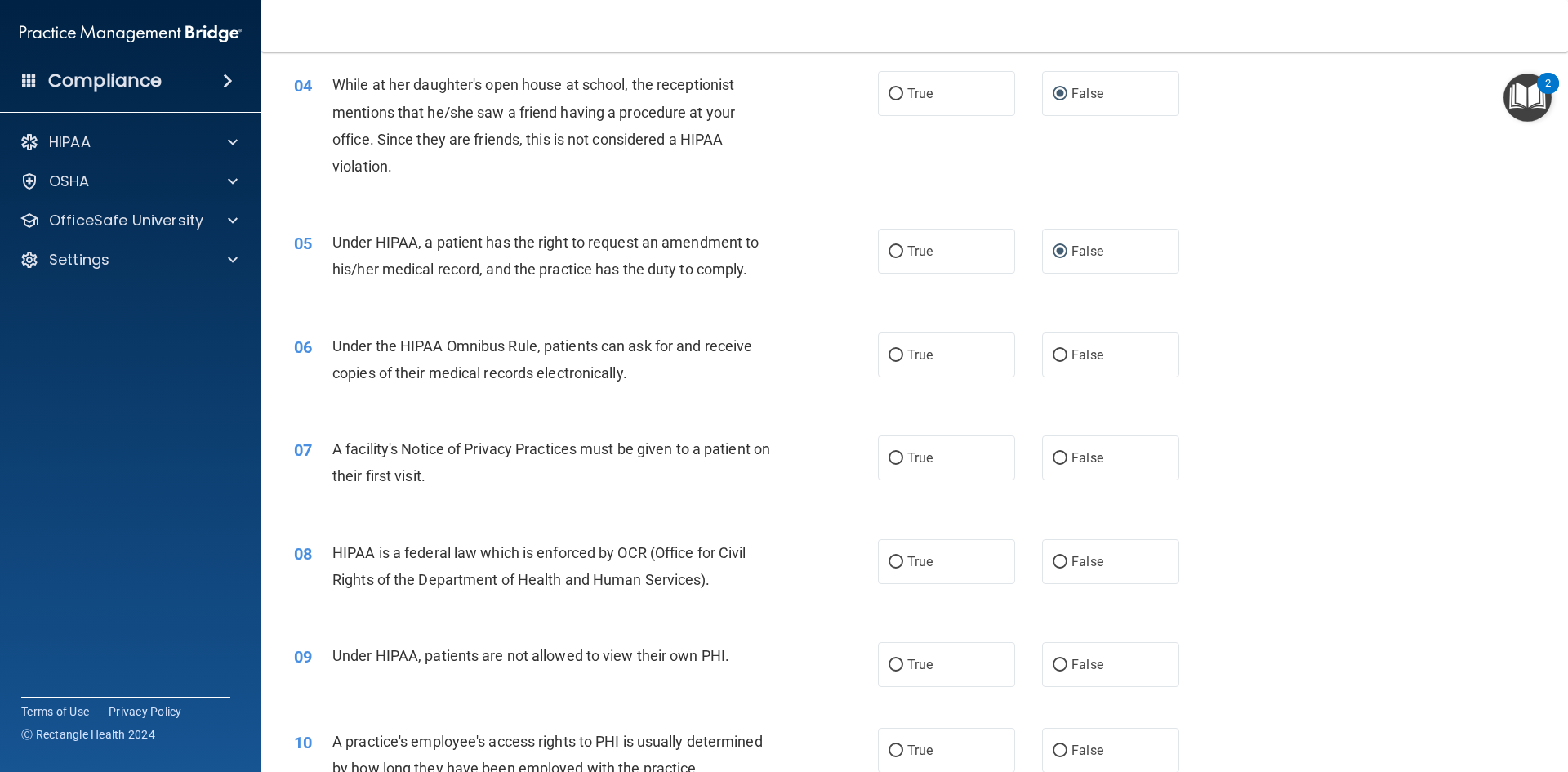
scroll to position [462, 0]
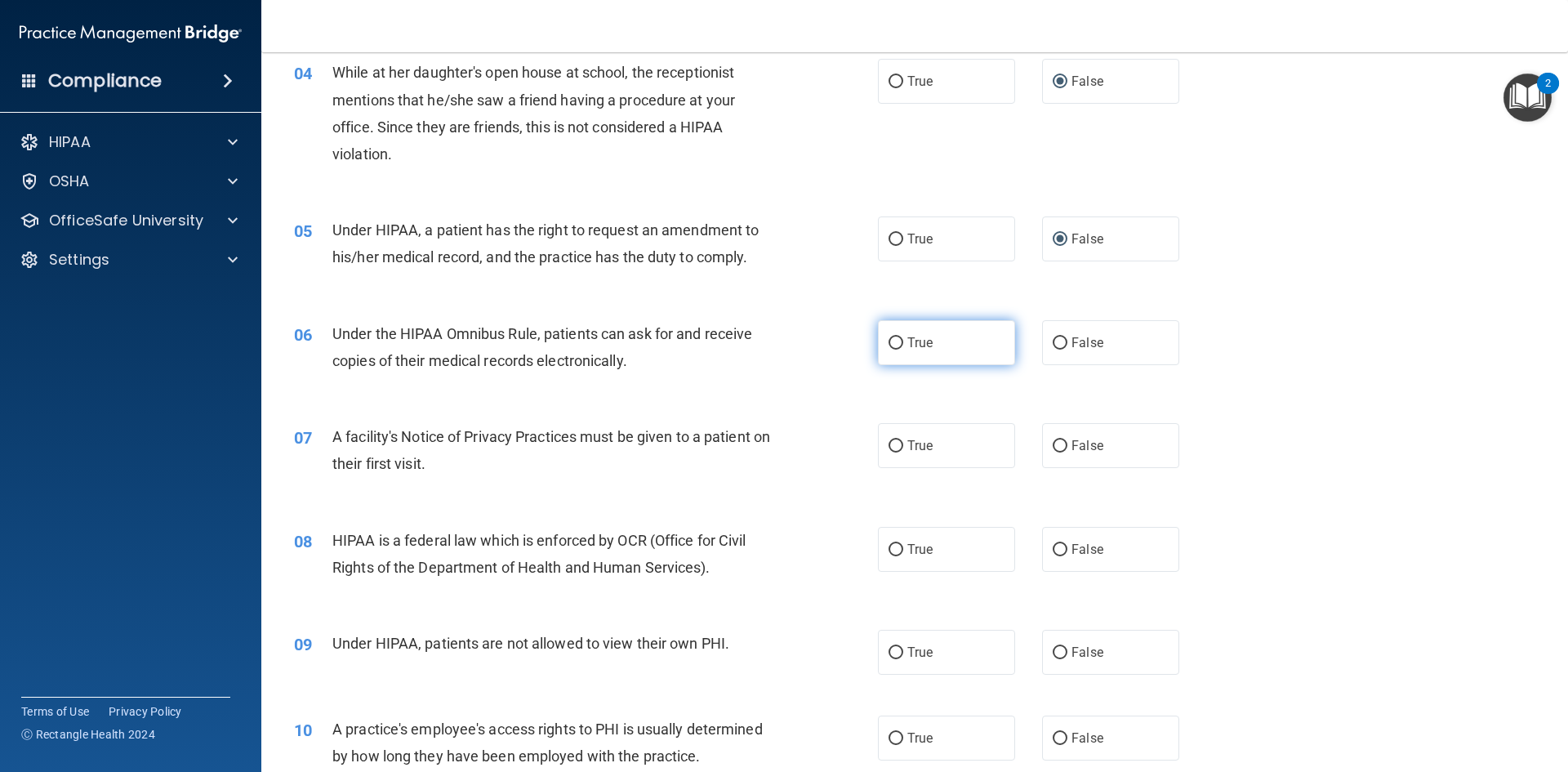
click at [891, 344] on input "True" at bounding box center [895, 344] width 15 height 12
radio input "true"
click at [891, 448] on input "True" at bounding box center [895, 446] width 15 height 12
radio input "true"
drag, startPoint x: 890, startPoint y: 548, endPoint x: 906, endPoint y: 544, distance: 16.5
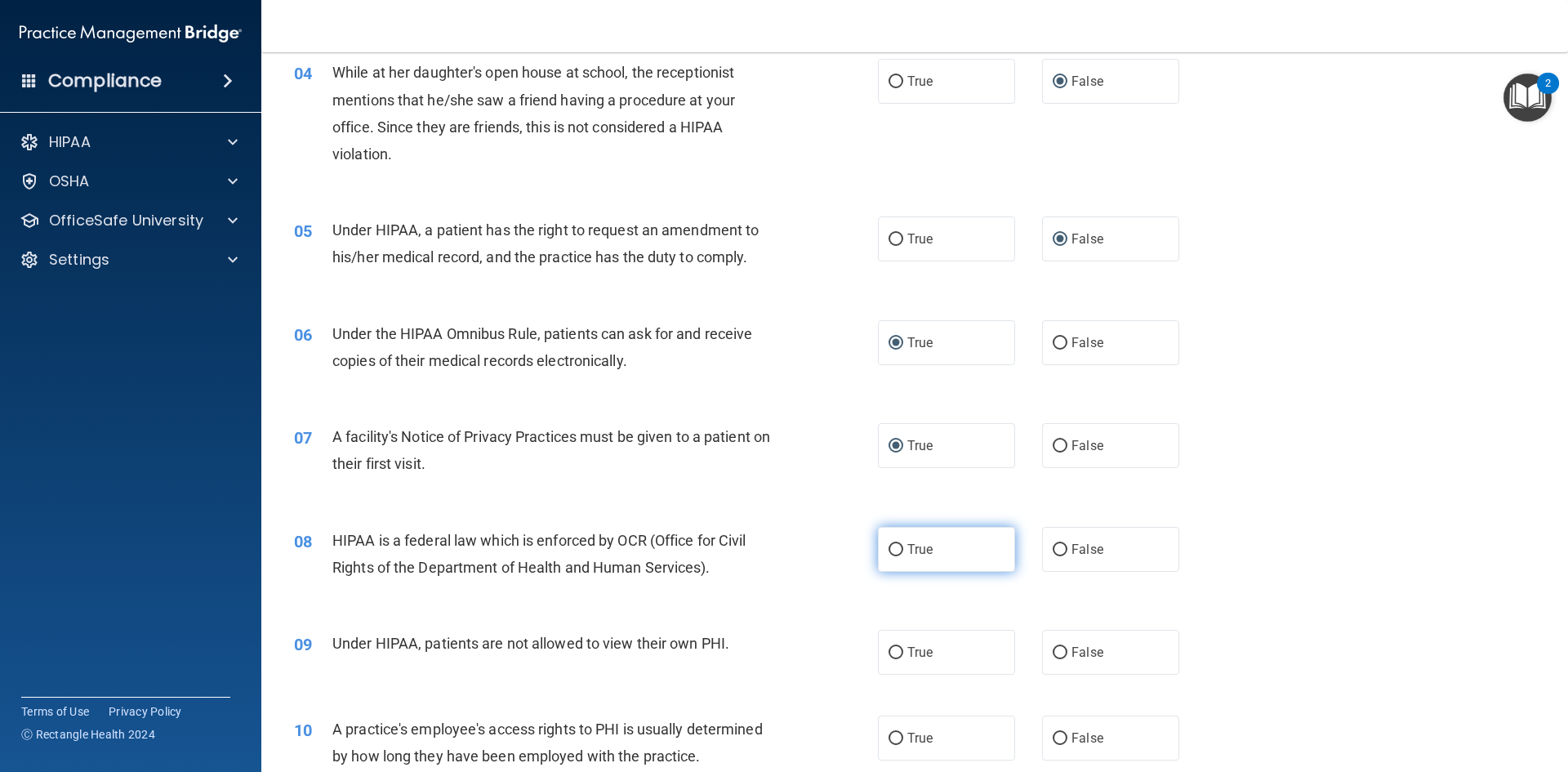
click at [890, 547] on input "True" at bounding box center [895, 550] width 15 height 12
radio input "true"
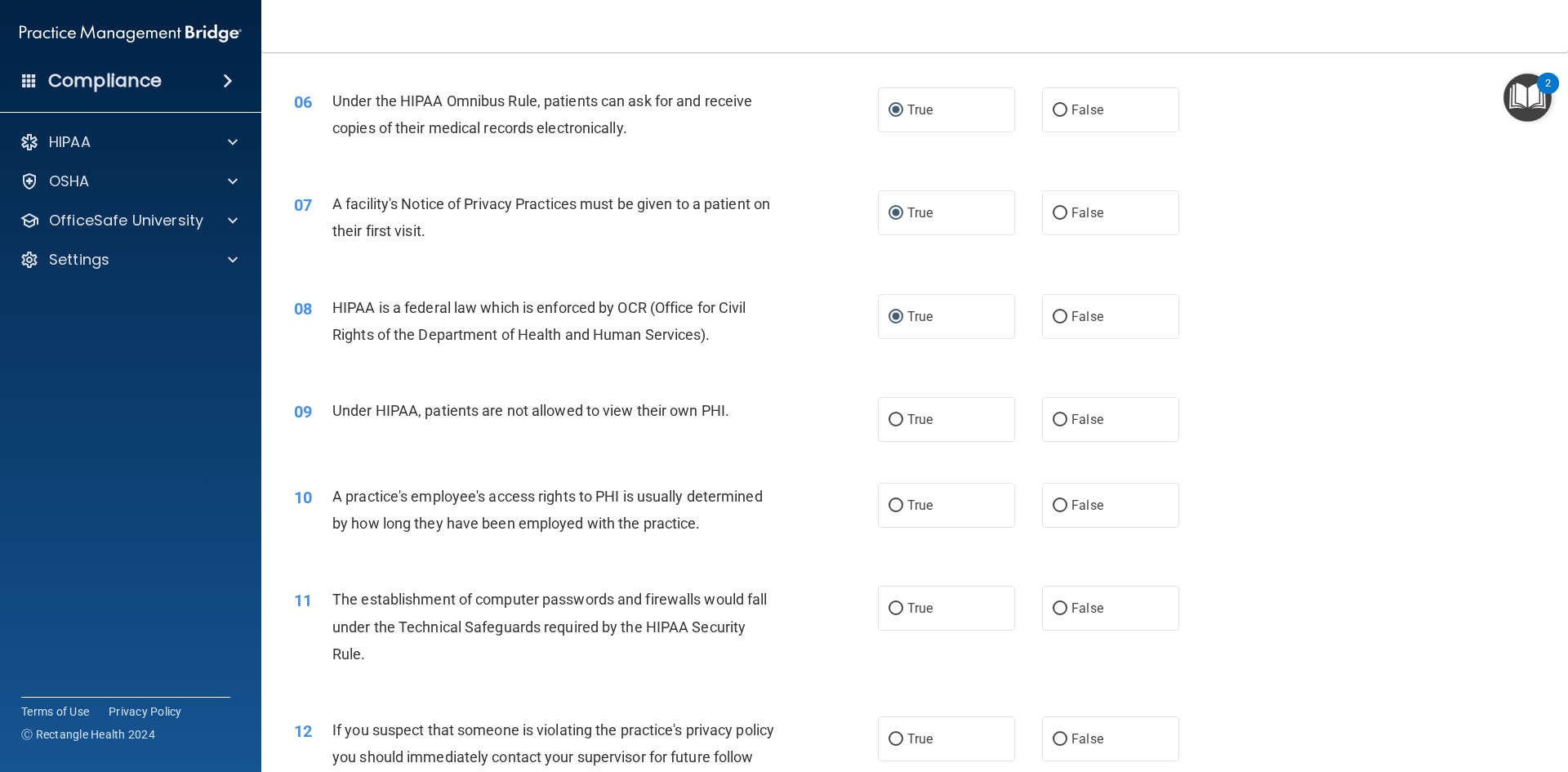
scroll to position [706, 0]
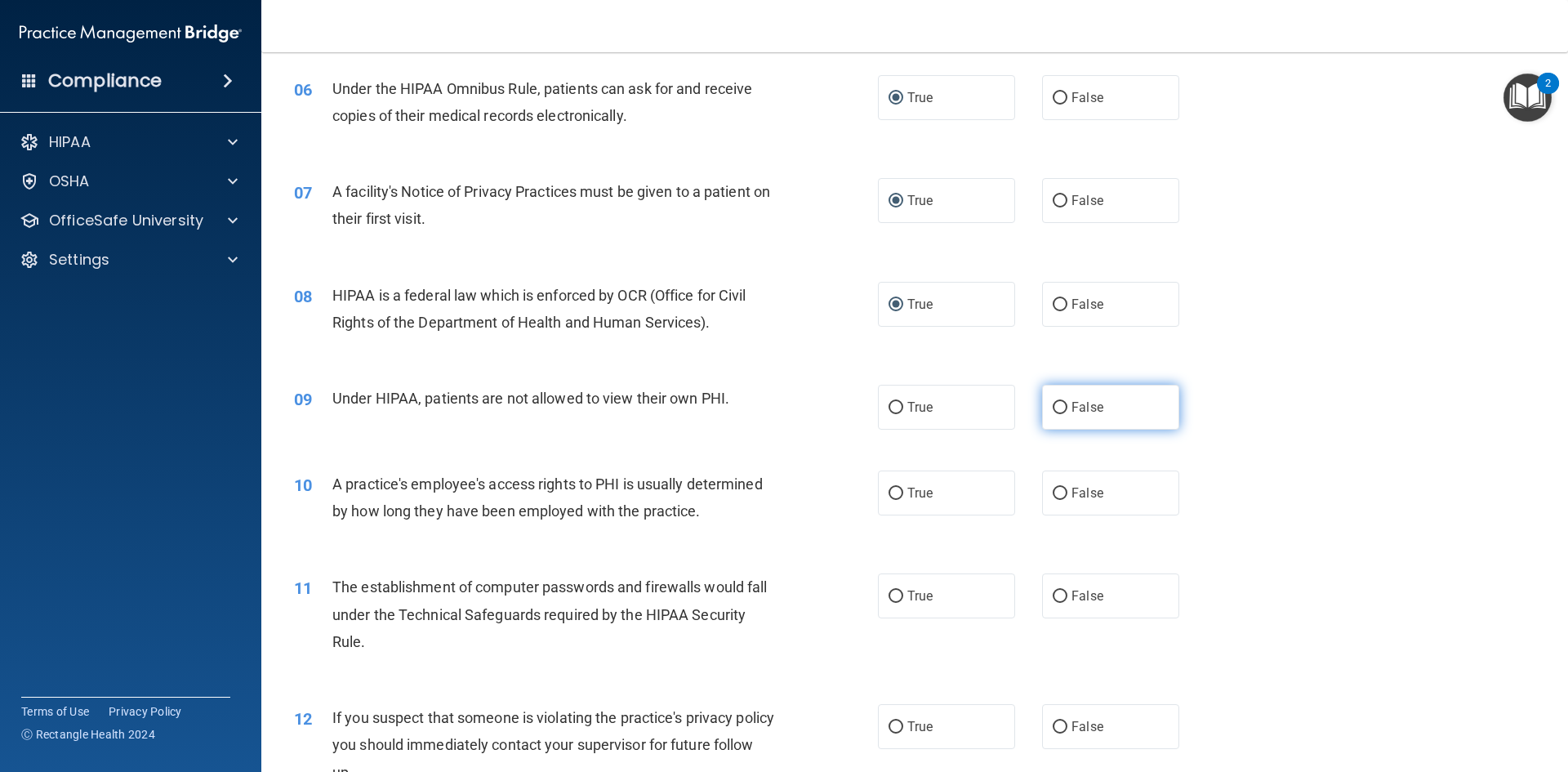
click at [1054, 402] on input "False" at bounding box center [1060, 407] width 15 height 12
radio input "true"
click at [1055, 491] on input "False" at bounding box center [1060, 494] width 15 height 12
radio input "true"
click at [891, 592] on input "True" at bounding box center [895, 596] width 15 height 12
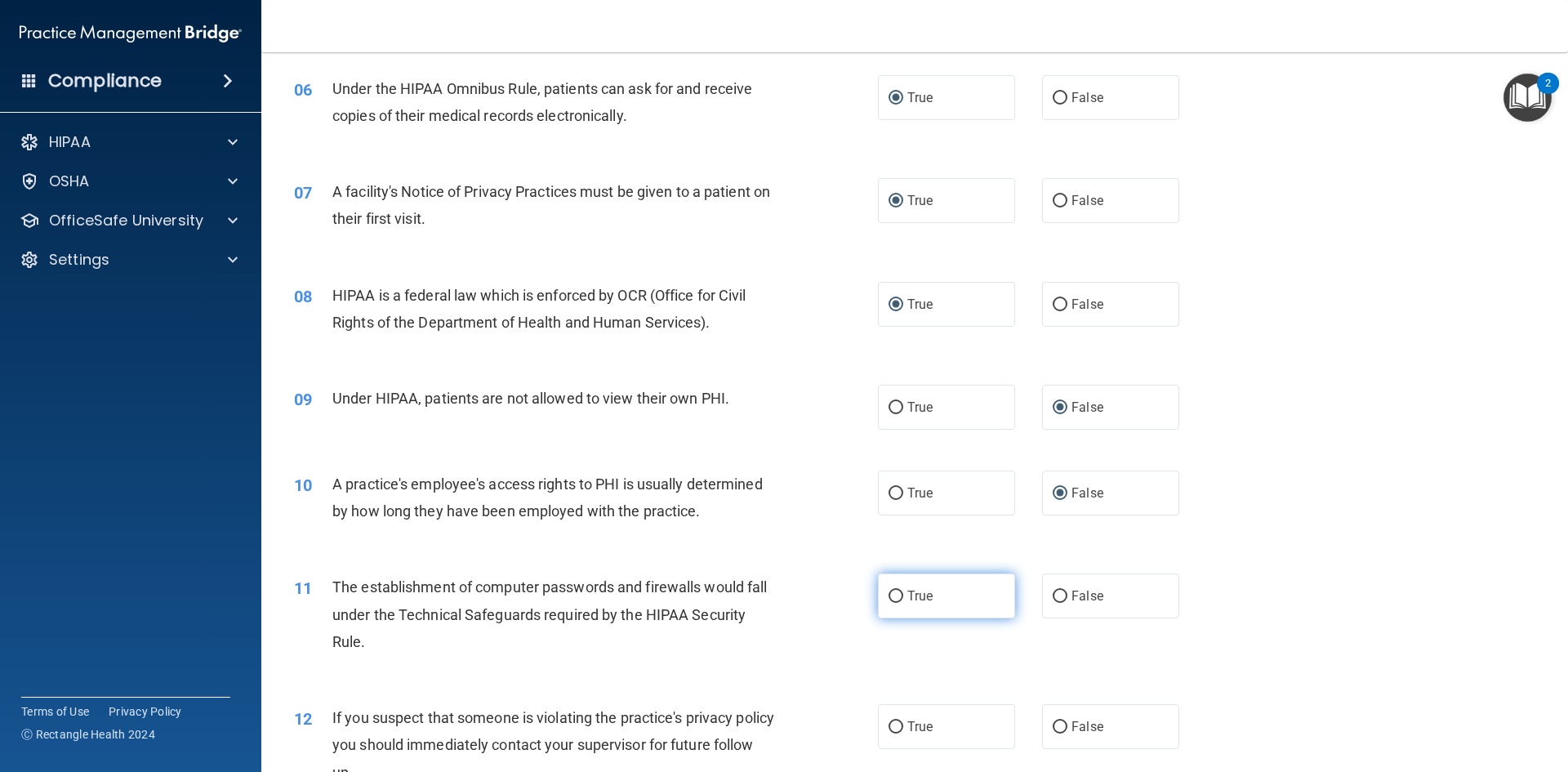
radio input "true"
click at [888, 726] on input "True" at bounding box center [895, 727] width 15 height 12
radio input "true"
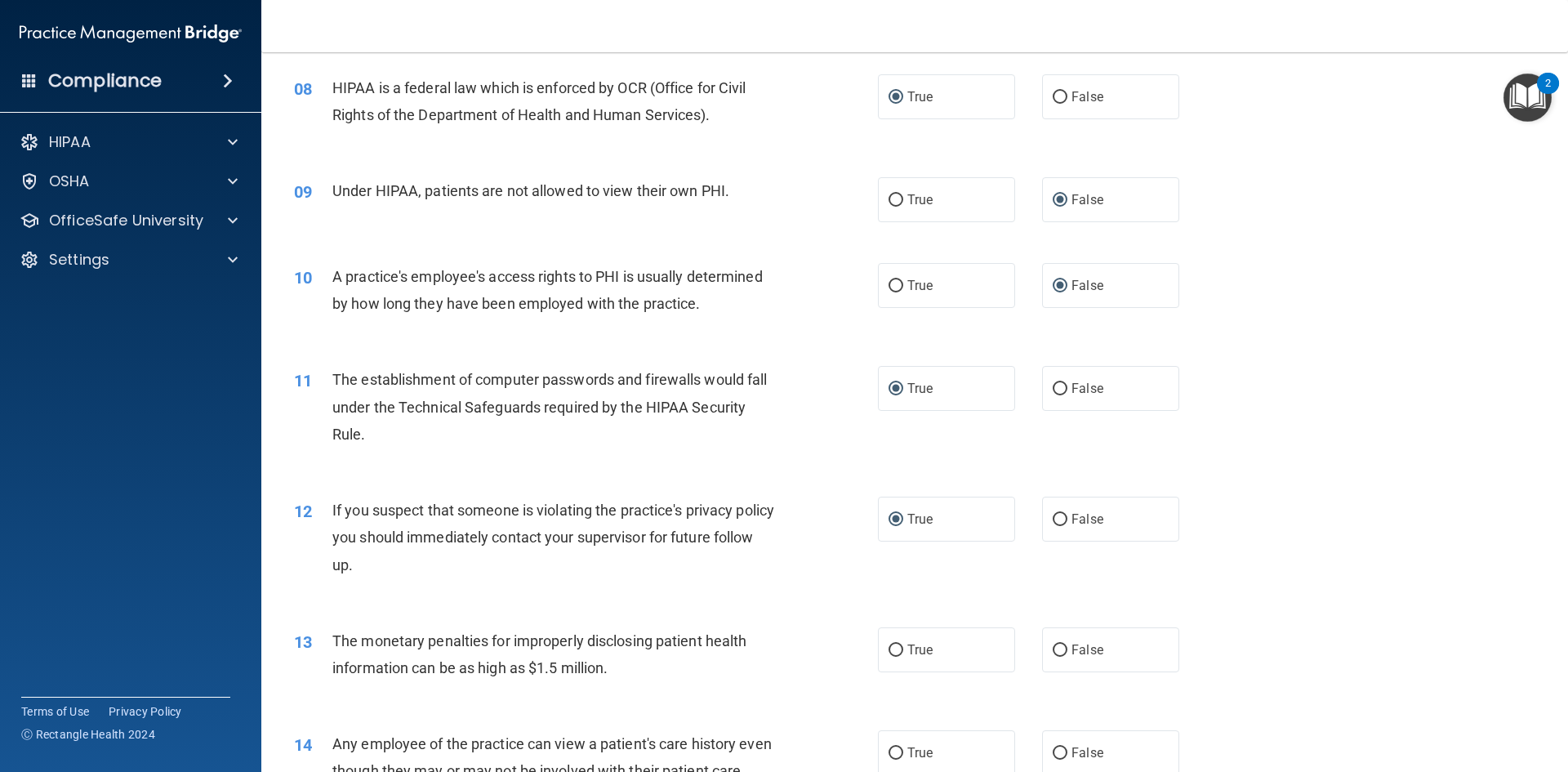
scroll to position [952, 0]
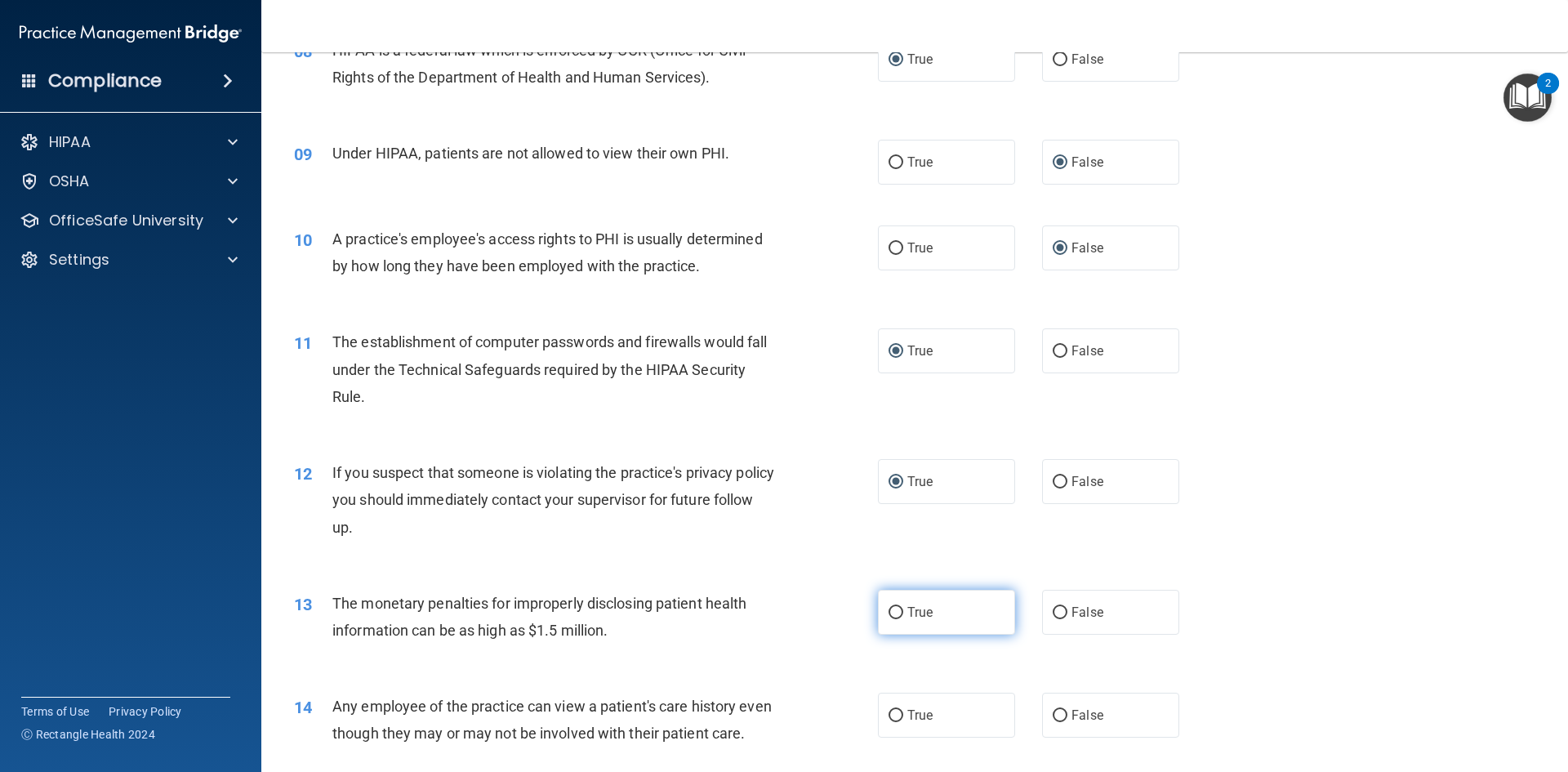
click at [889, 615] on input "True" at bounding box center [895, 613] width 15 height 12
radio input "true"
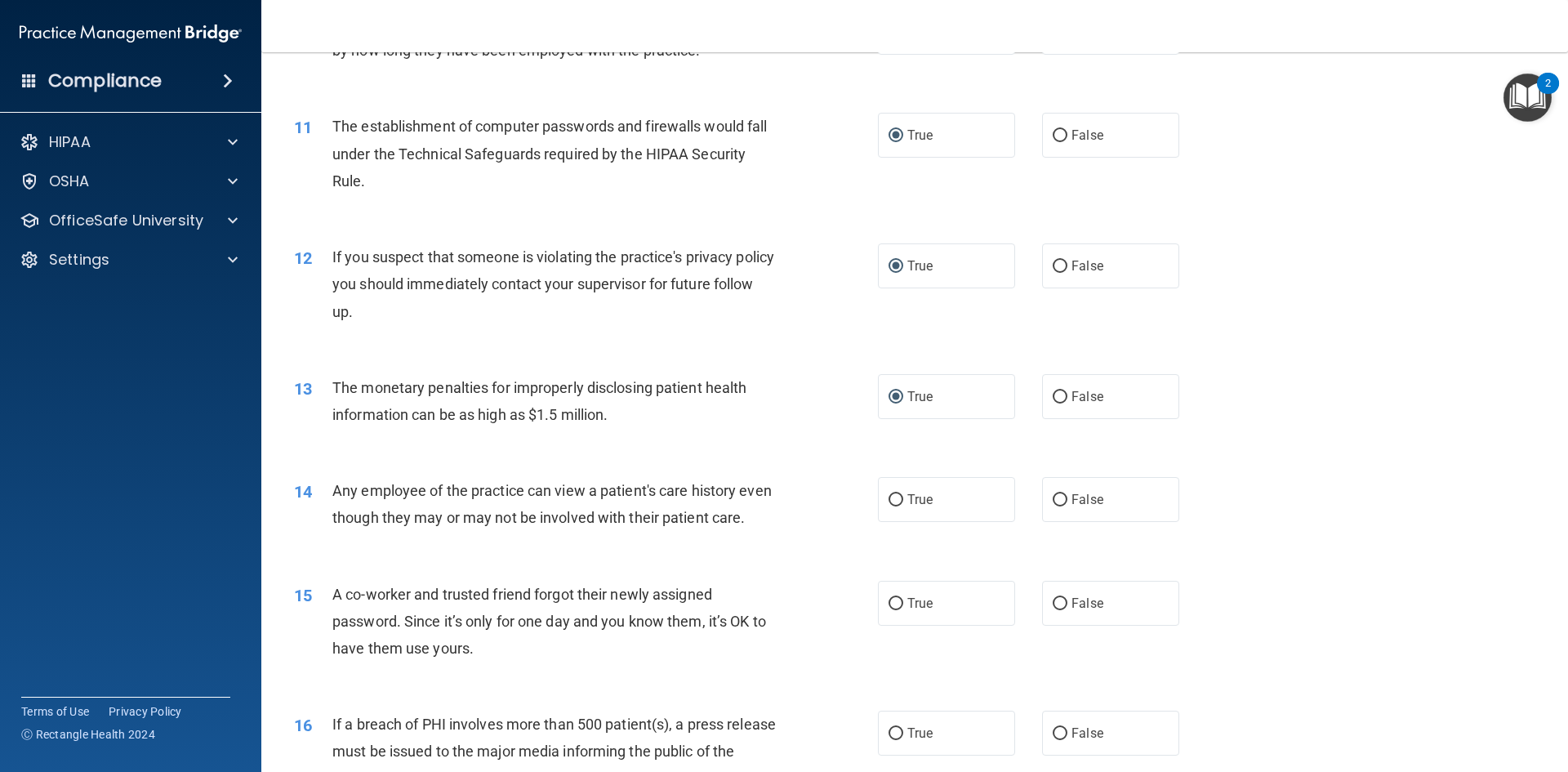
scroll to position [1196, 0]
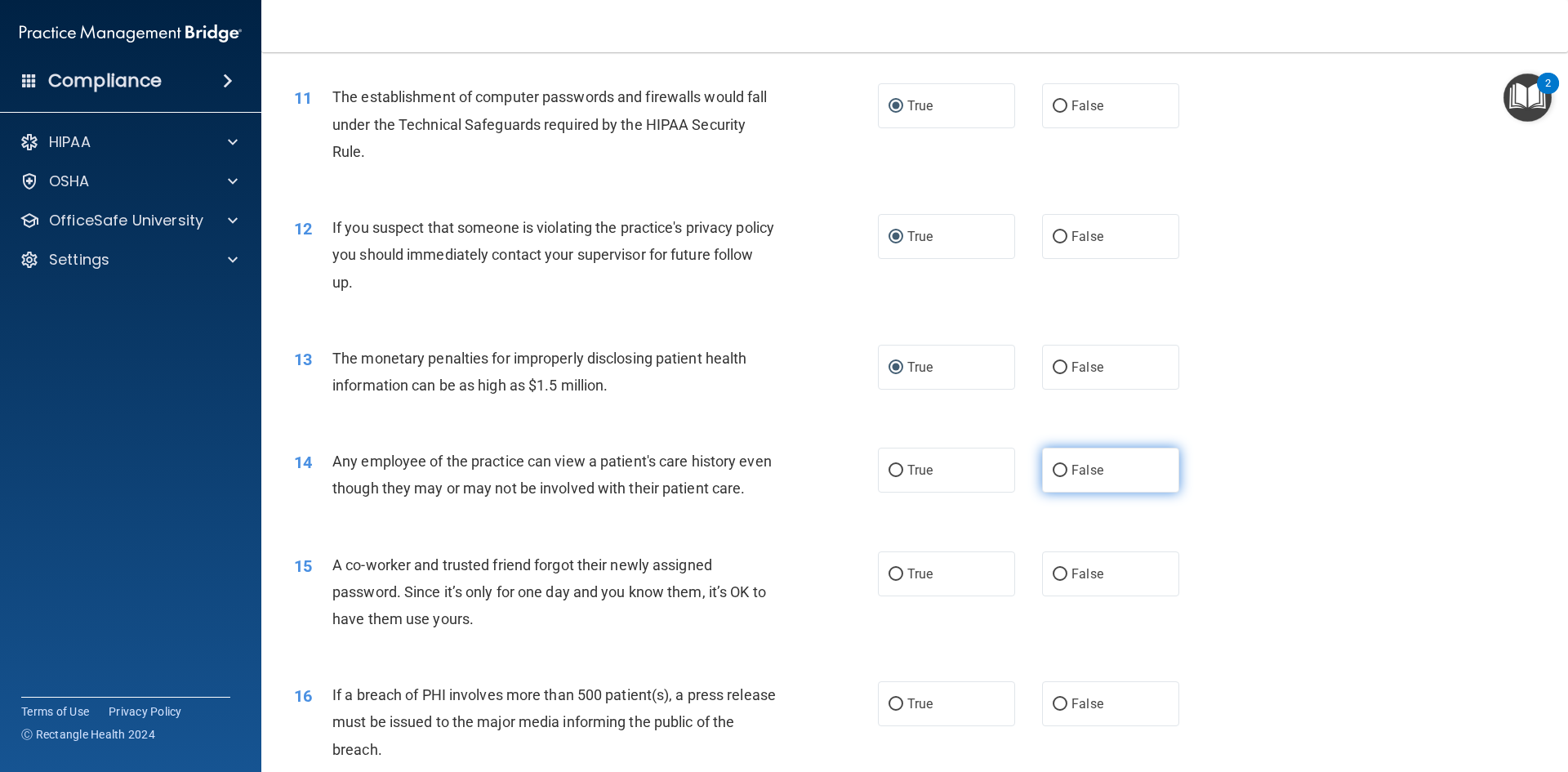
click at [1055, 466] on input "False" at bounding box center [1060, 471] width 15 height 12
radio input "true"
click at [1053, 581] on input "False" at bounding box center [1060, 574] width 15 height 12
radio input "true"
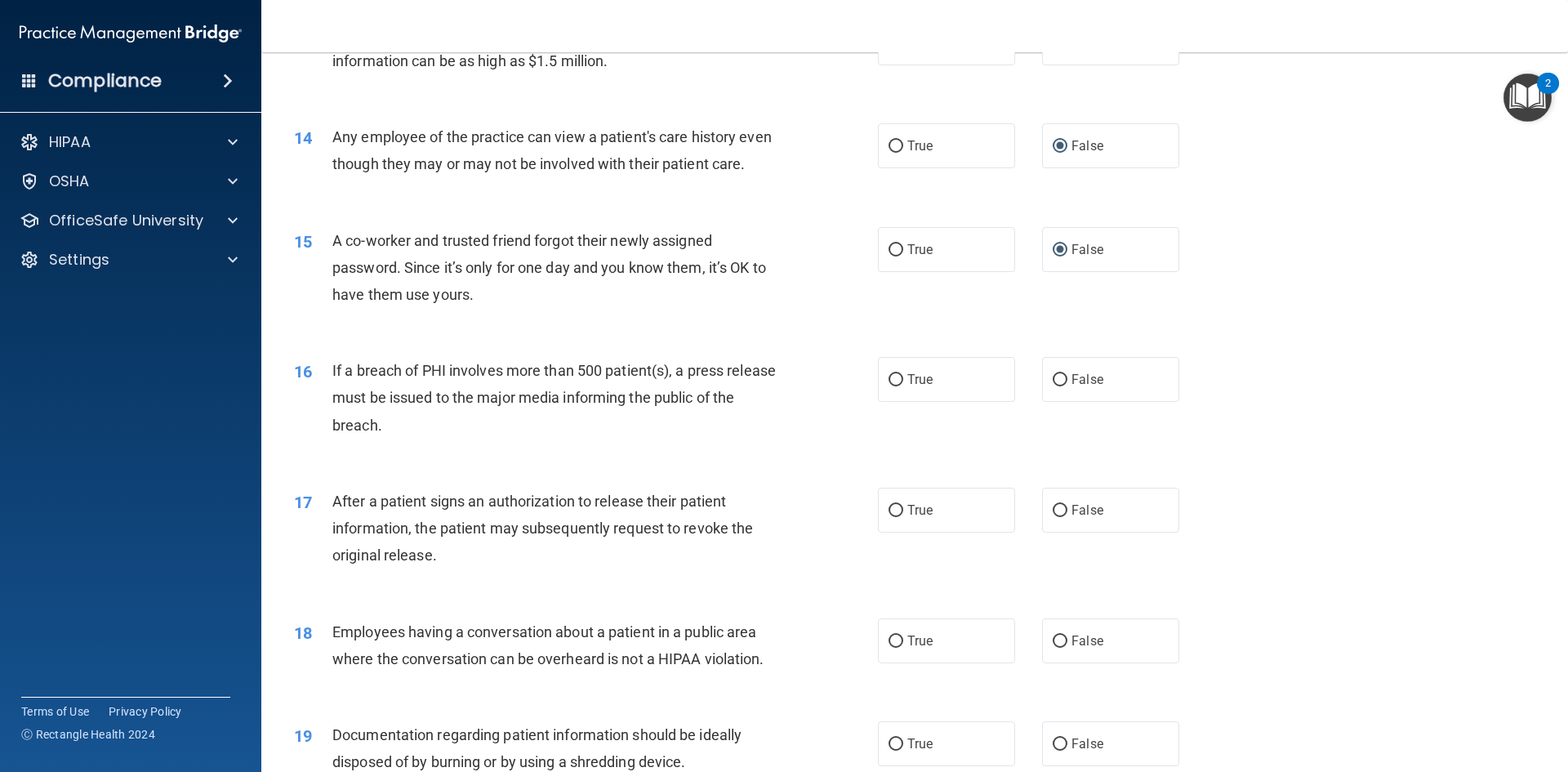
scroll to position [1523, 0]
click at [892, 384] on input "True" at bounding box center [895, 378] width 15 height 12
radio input "true"
click at [891, 515] on input "True" at bounding box center [895, 509] width 15 height 12
radio input "true"
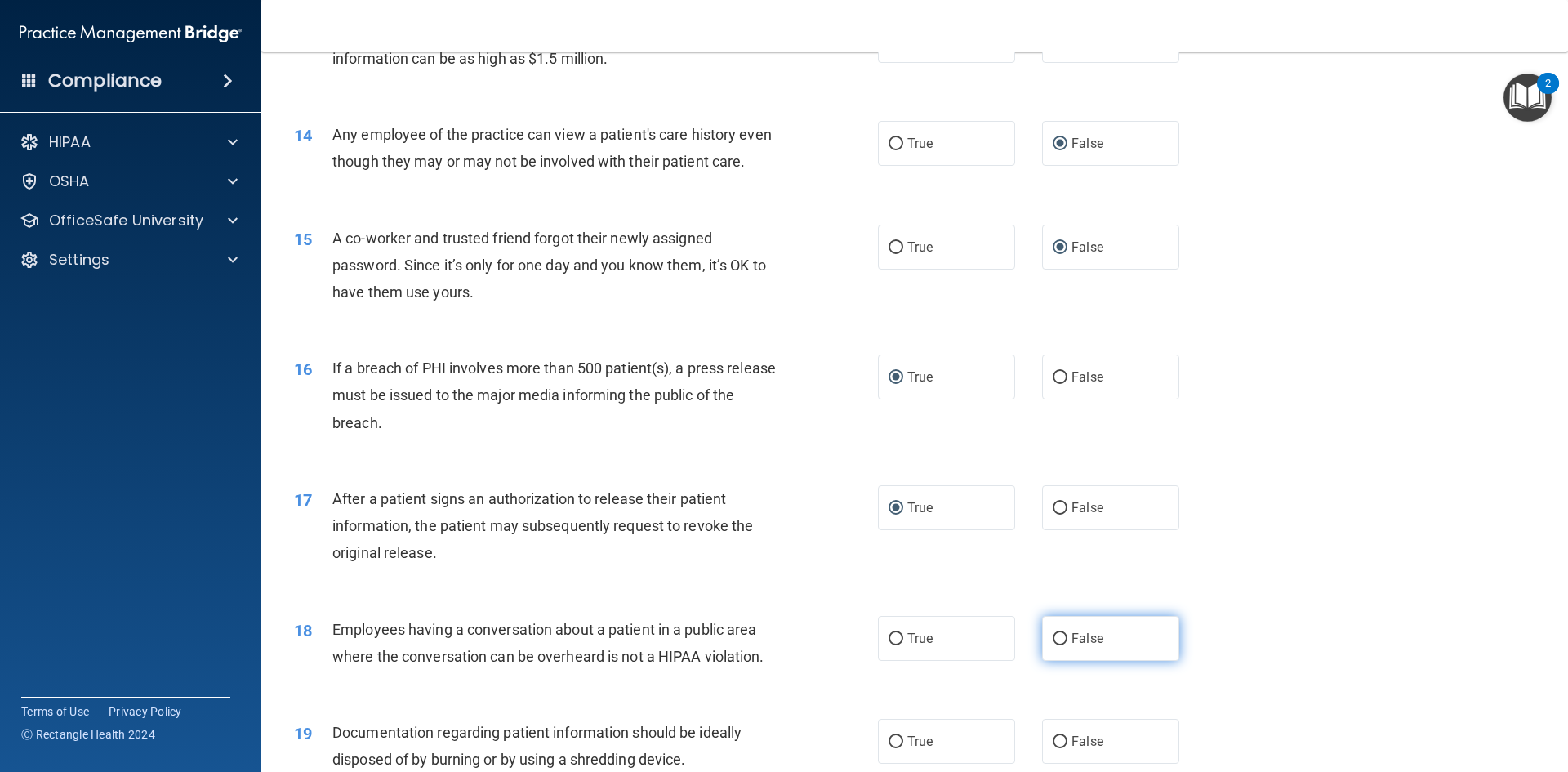
click at [1054, 645] on input "False" at bounding box center [1060, 639] width 15 height 12
radio input "true"
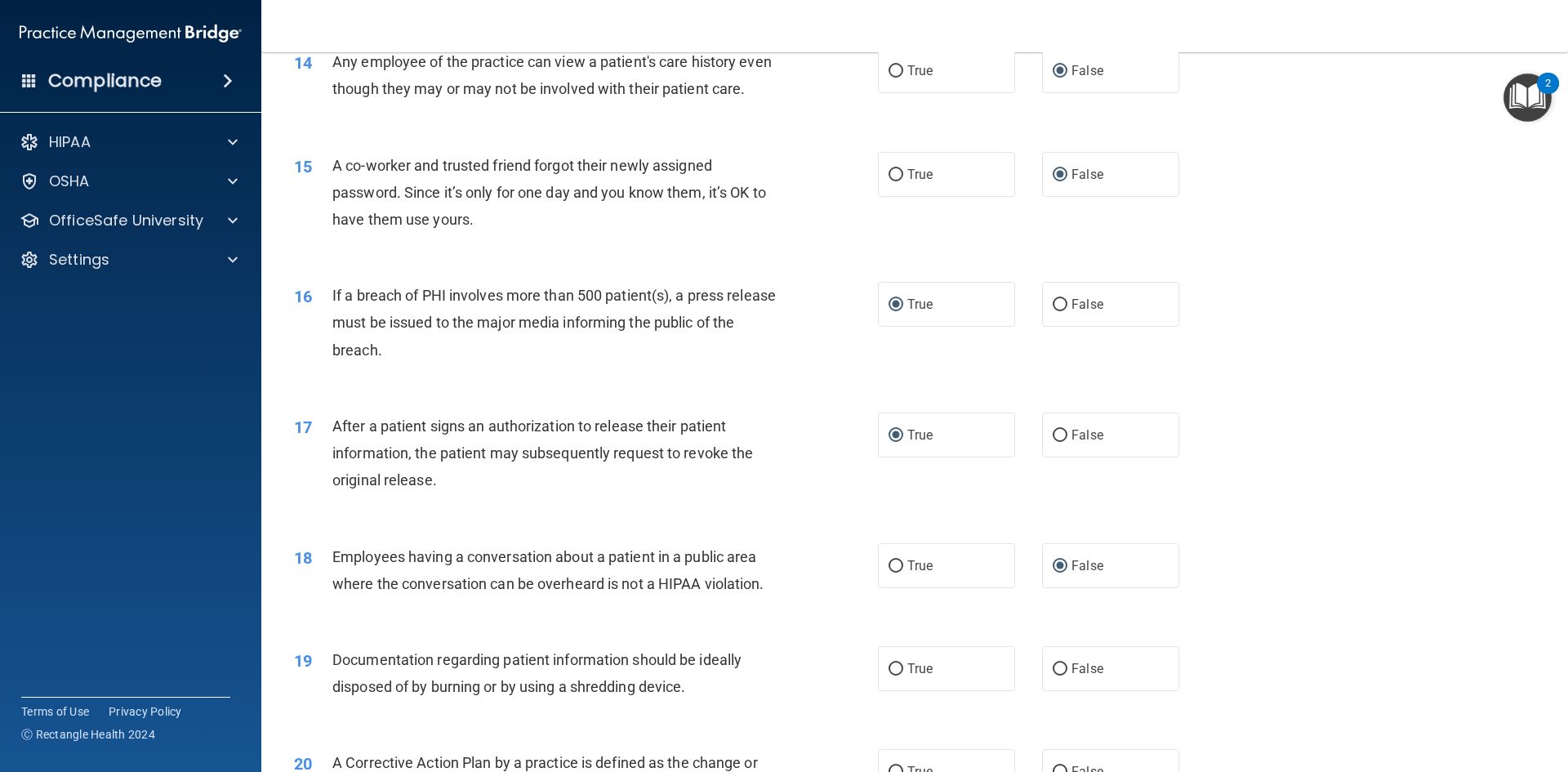
scroll to position [1769, 0]
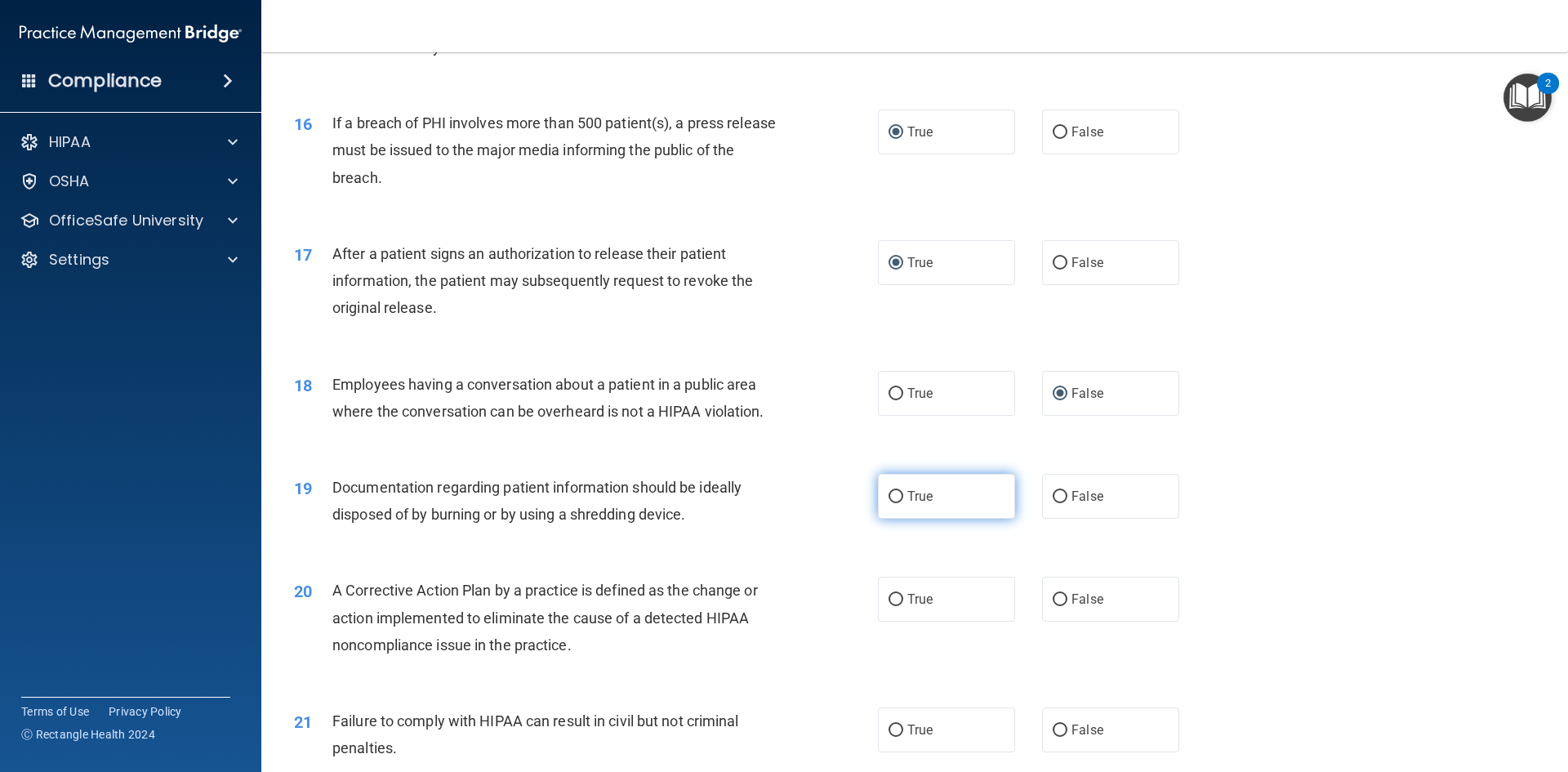
click at [893, 503] on input "True" at bounding box center [895, 497] width 15 height 12
radio input "true"
click at [891, 606] on input "True" at bounding box center [895, 600] width 15 height 12
radio input "true"
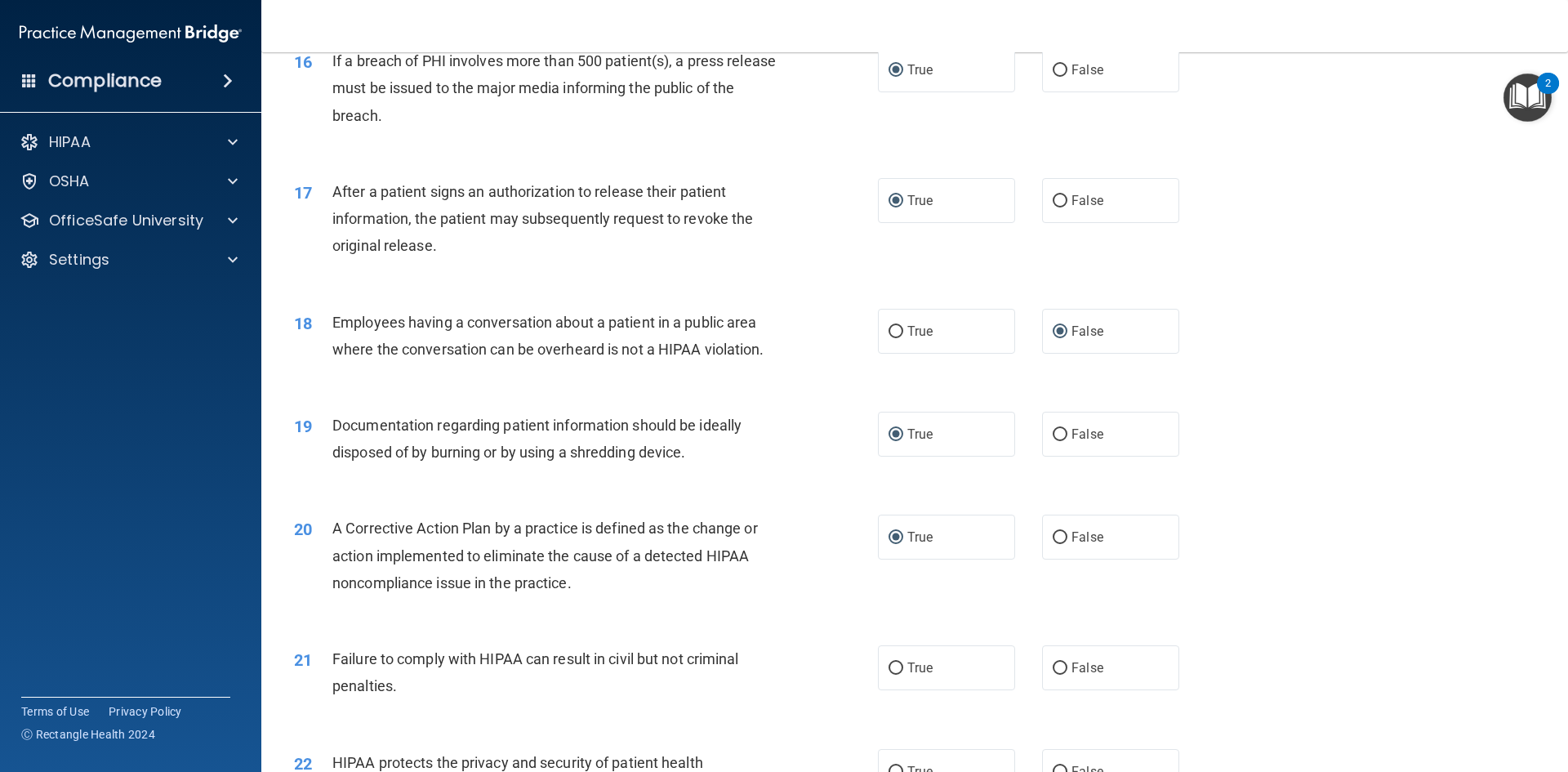
scroll to position [2014, 0]
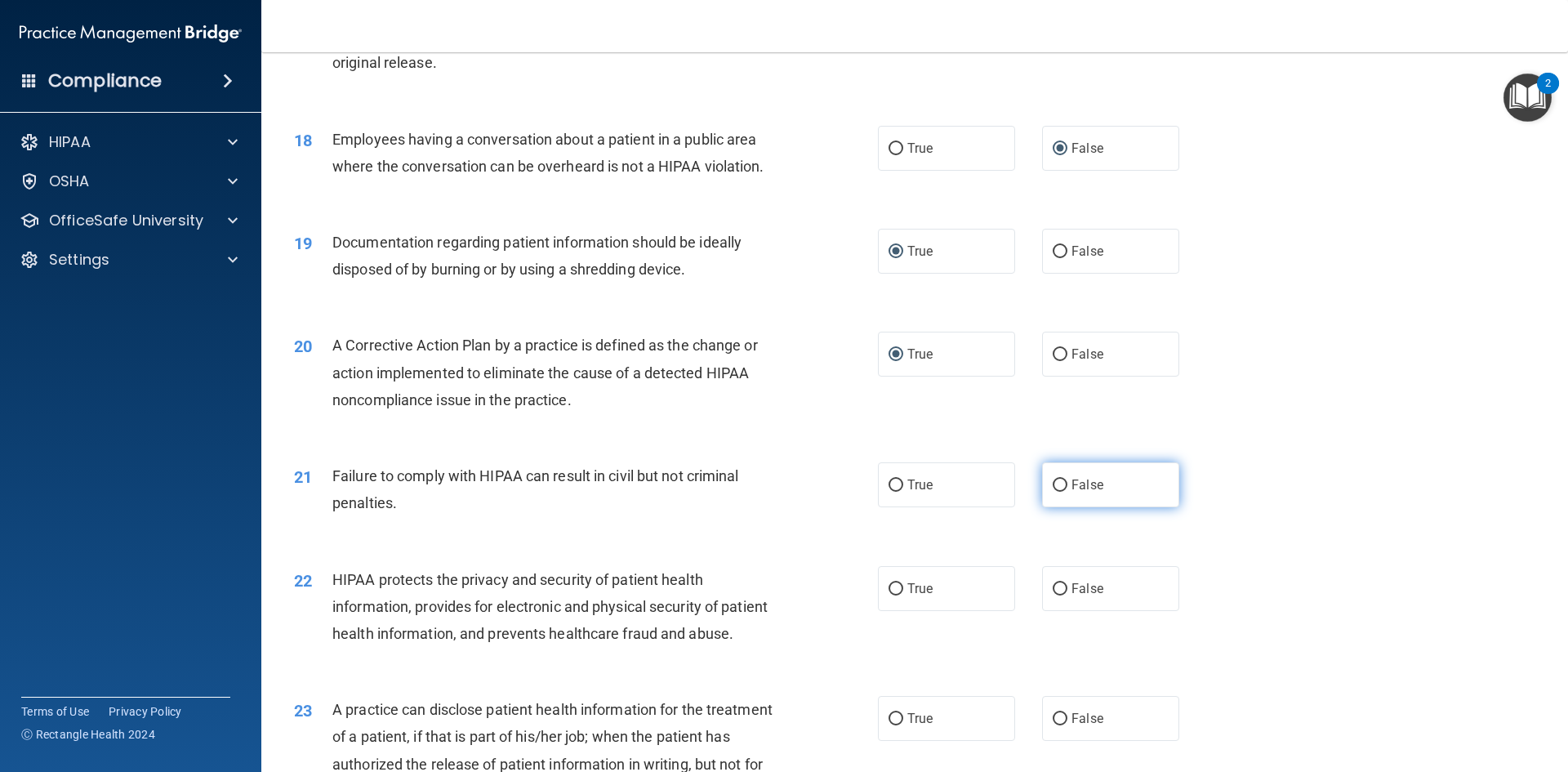
click at [1053, 492] on input "False" at bounding box center [1060, 486] width 15 height 12
radio input "true"
click at [888, 595] on input "True" at bounding box center [895, 589] width 15 height 12
radio input "true"
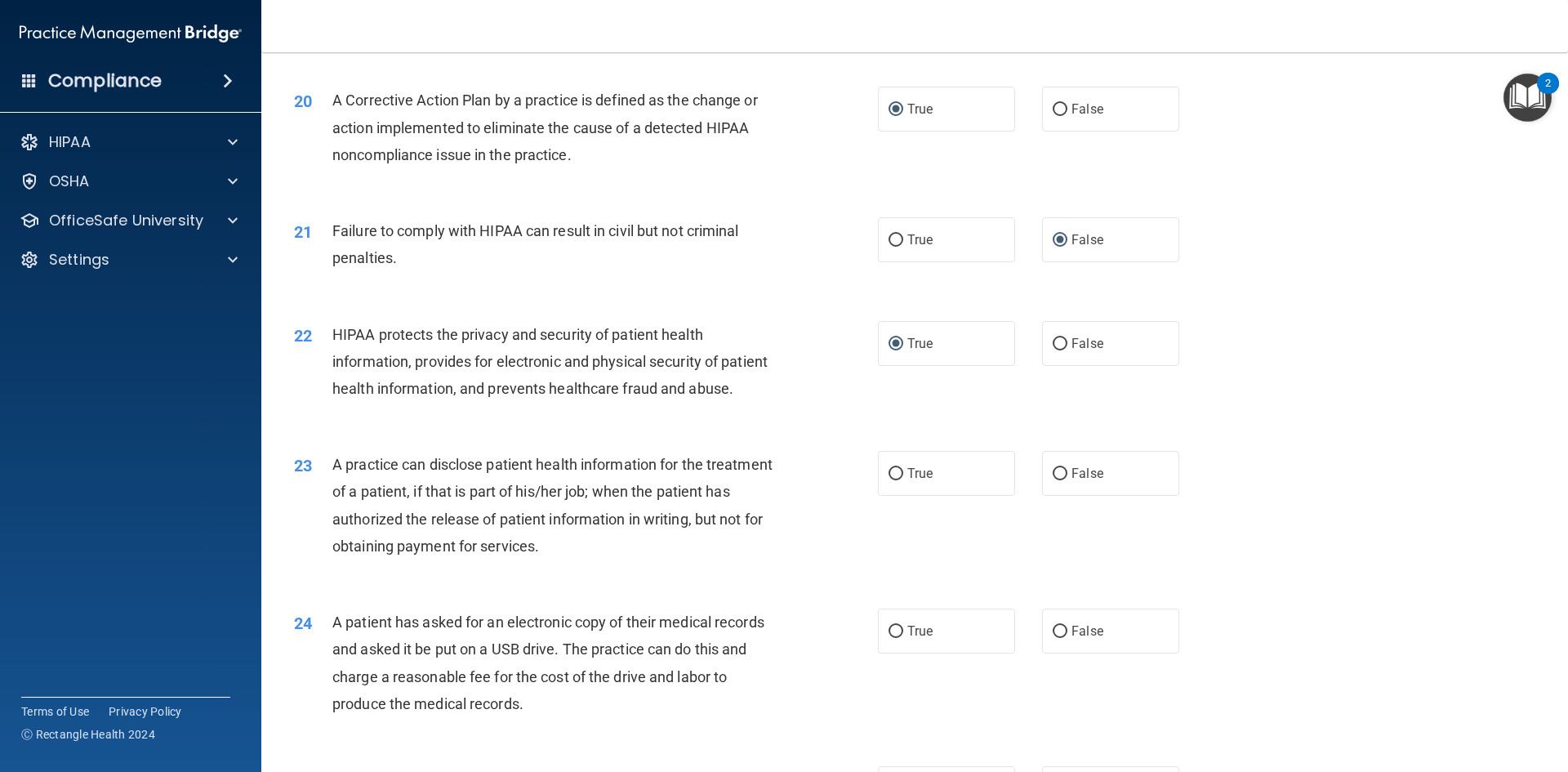
scroll to position [2340, 0]
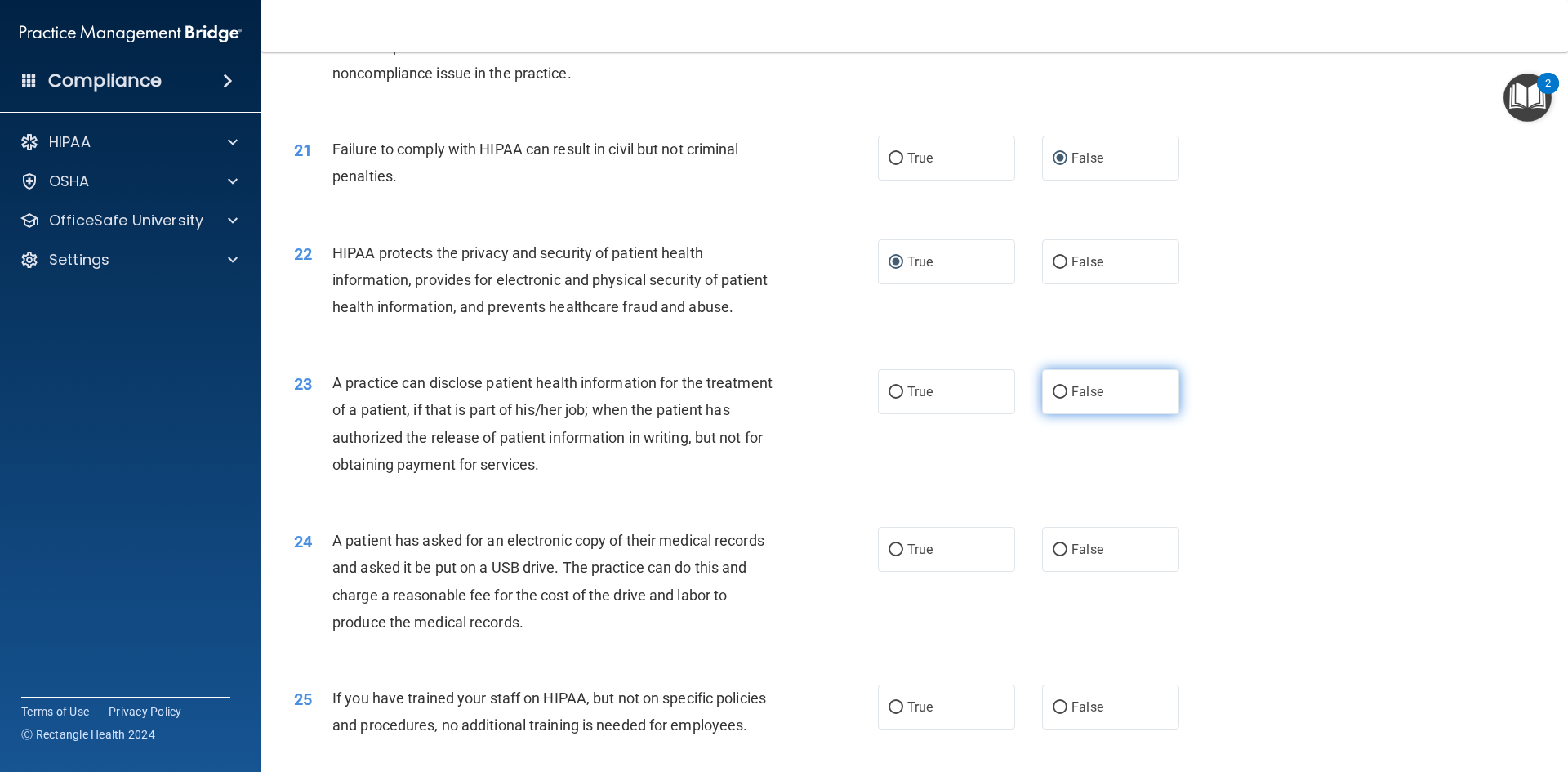
click at [1059, 398] on input "False" at bounding box center [1060, 392] width 15 height 12
radio input "true"
click at [890, 556] on input "True" at bounding box center [895, 550] width 15 height 12
radio input "true"
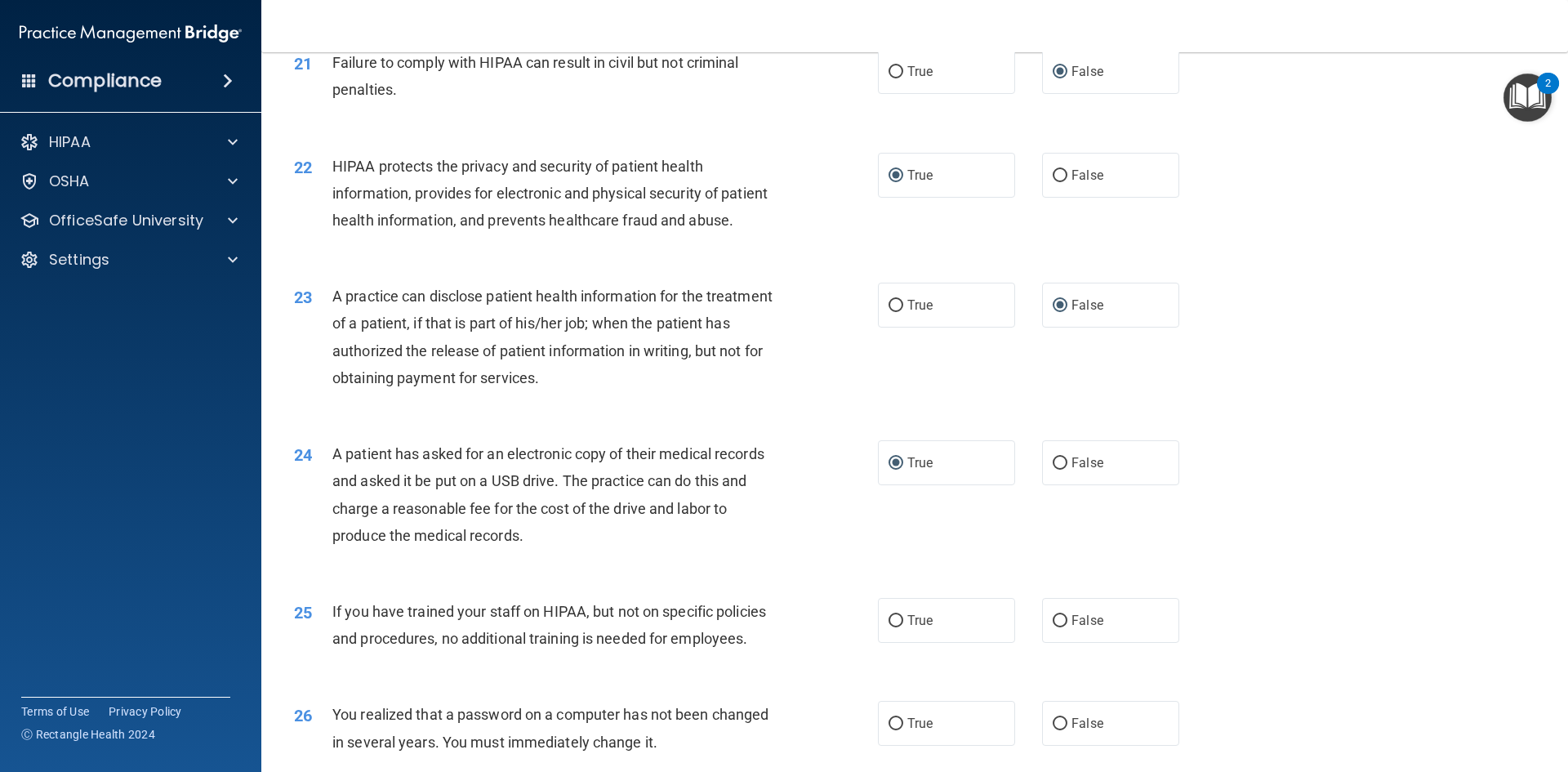
scroll to position [2667, 0]
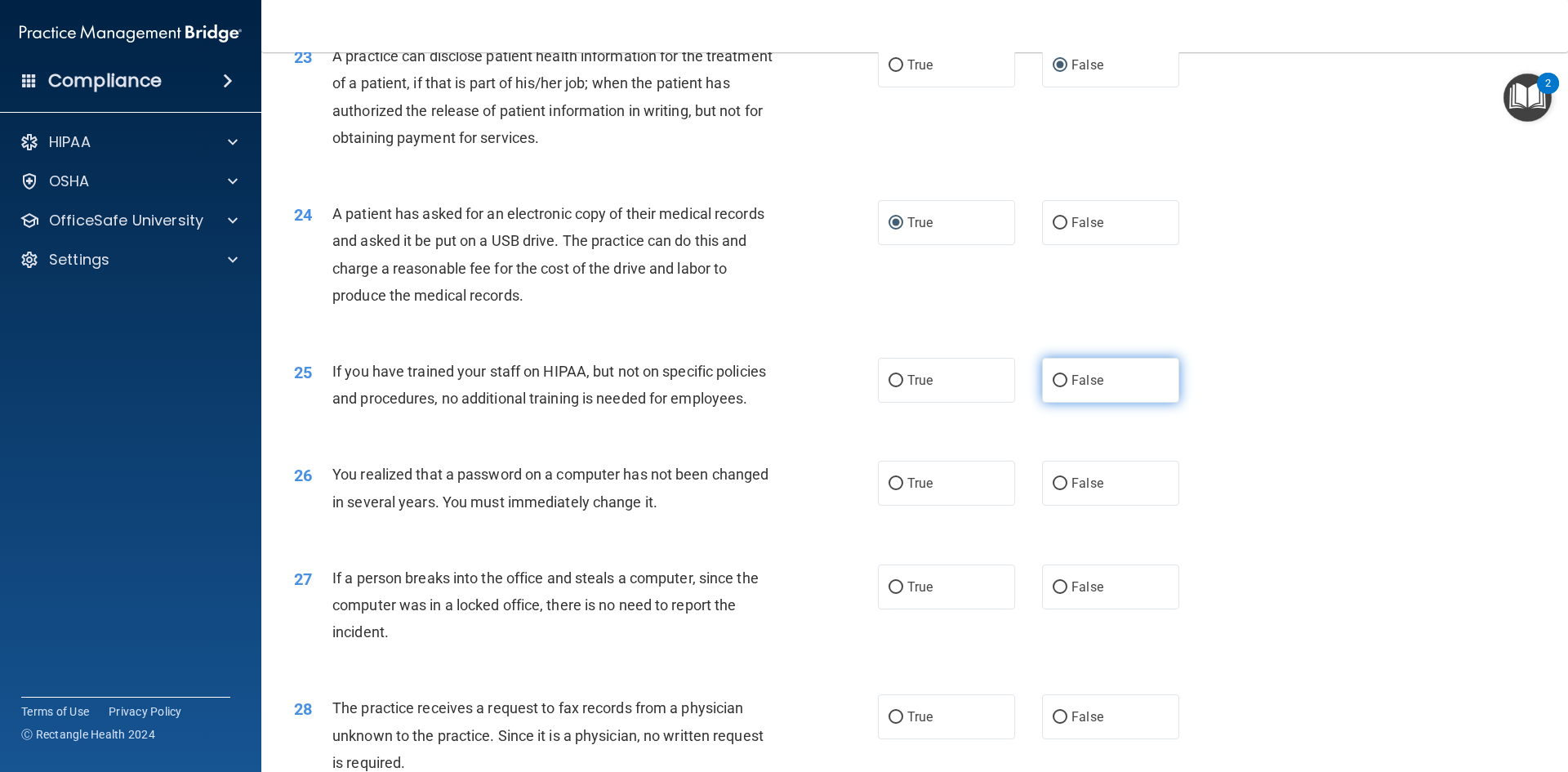
click at [1053, 387] on input "False" at bounding box center [1060, 381] width 15 height 12
radio input "true"
click at [888, 490] on input "True" at bounding box center [895, 484] width 15 height 12
radio input "true"
click at [1053, 594] on input "False" at bounding box center [1060, 587] width 15 height 12
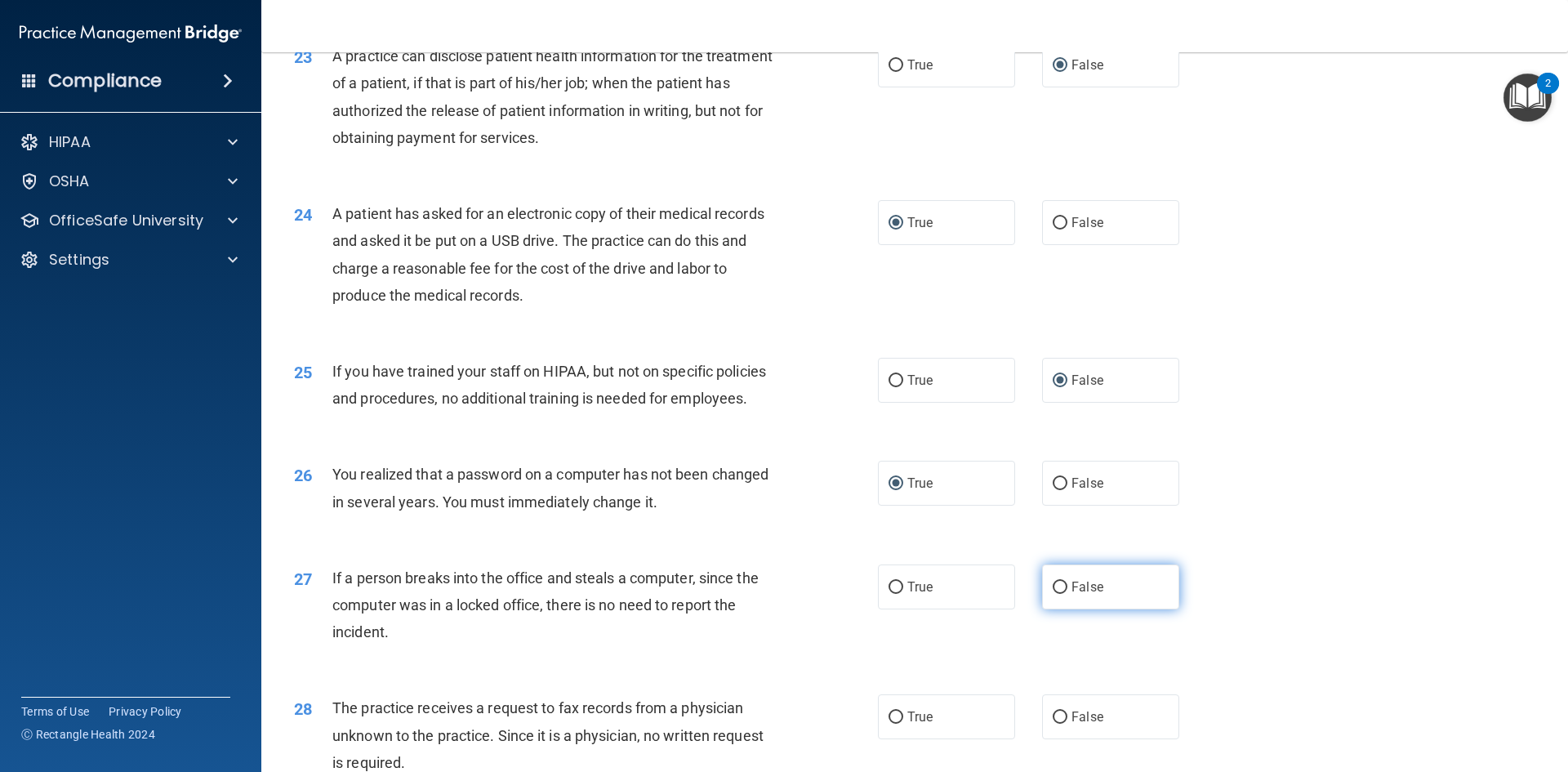
radio input "true"
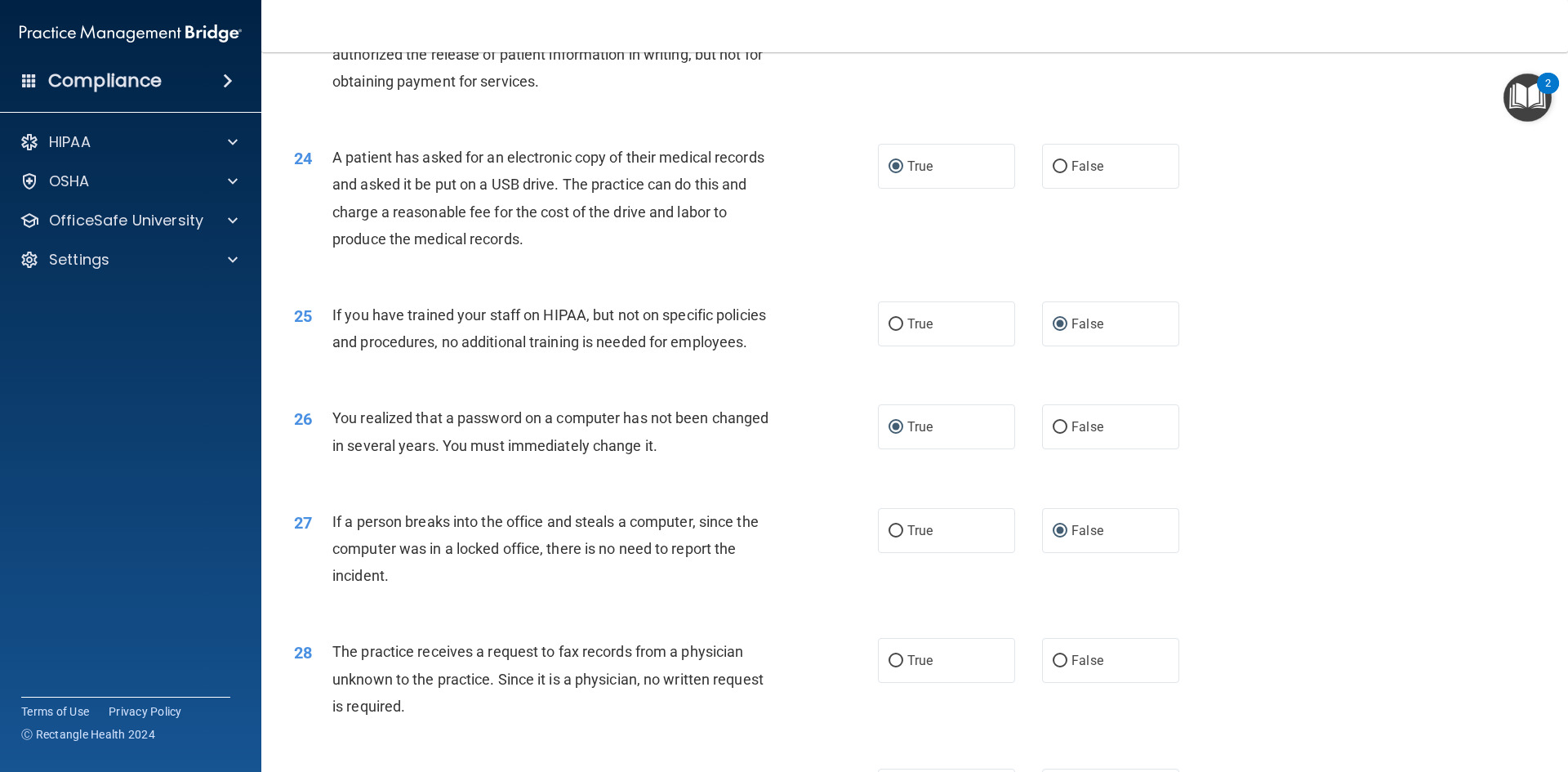
scroll to position [2994, 0]
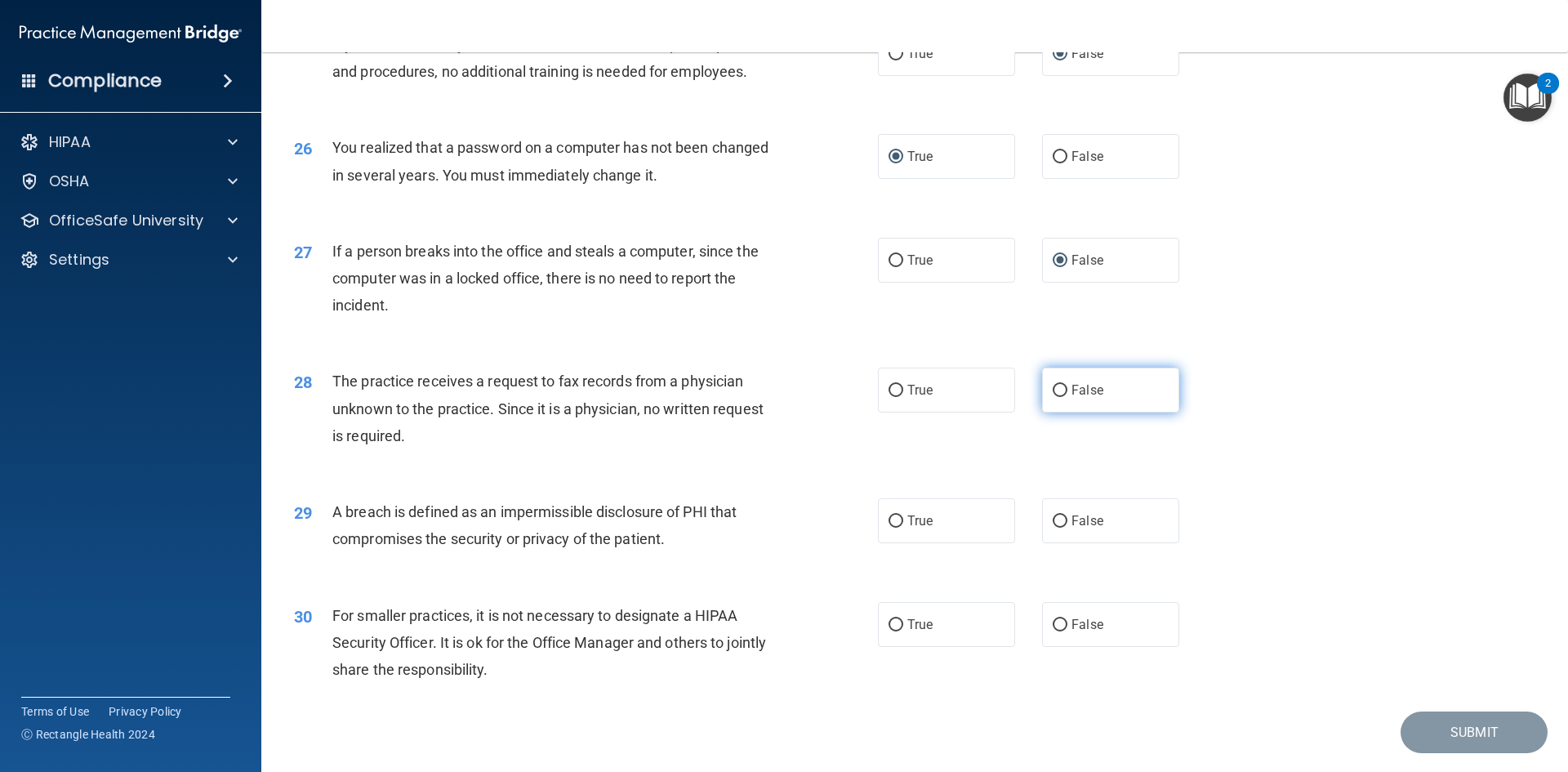
click at [1057, 397] on input "False" at bounding box center [1060, 390] width 15 height 12
radio input "true"
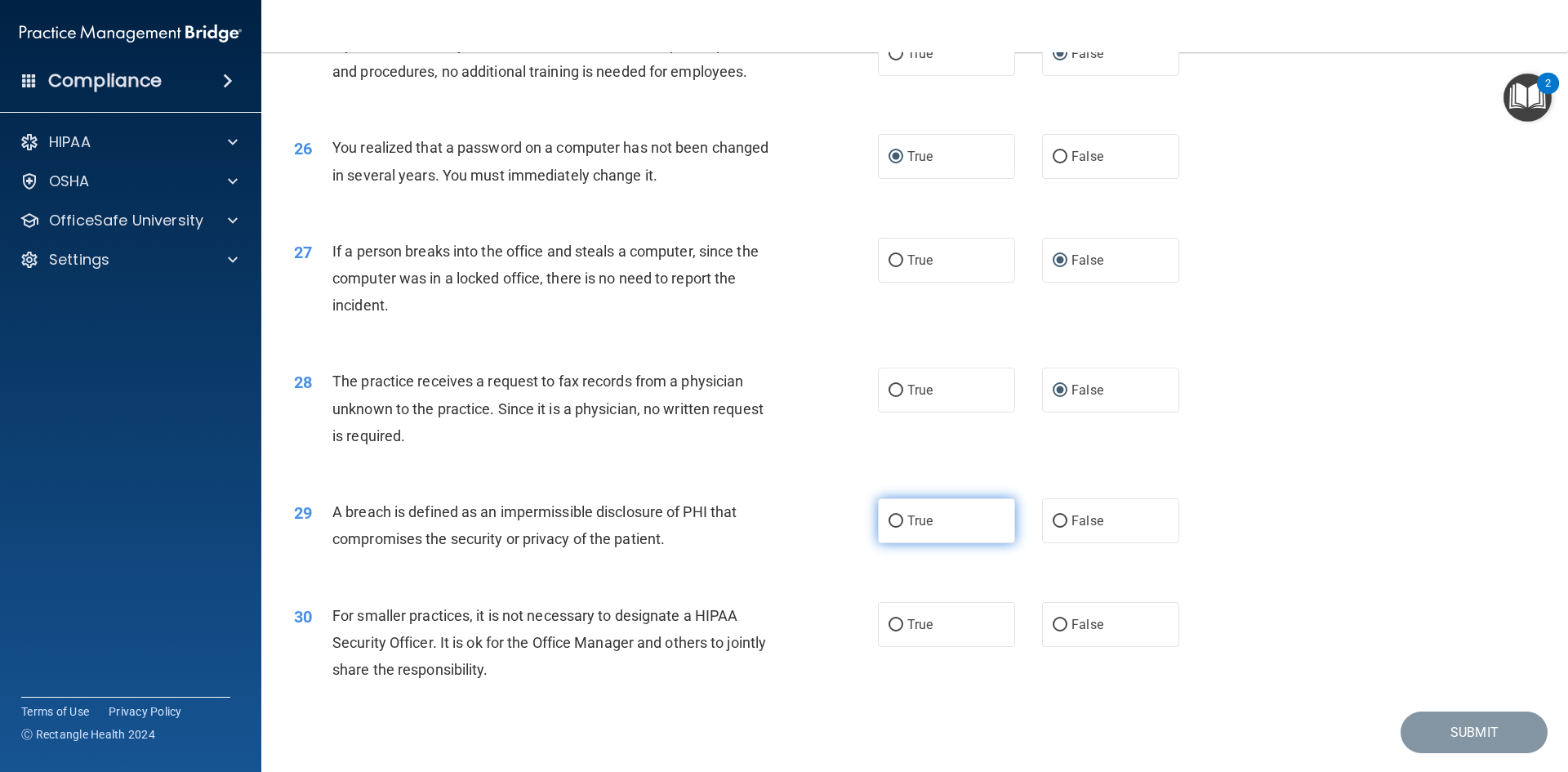
click at [888, 528] on input "True" at bounding box center [895, 522] width 15 height 12
radio input "true"
click at [1053, 632] on input "False" at bounding box center [1060, 625] width 15 height 12
radio input "true"
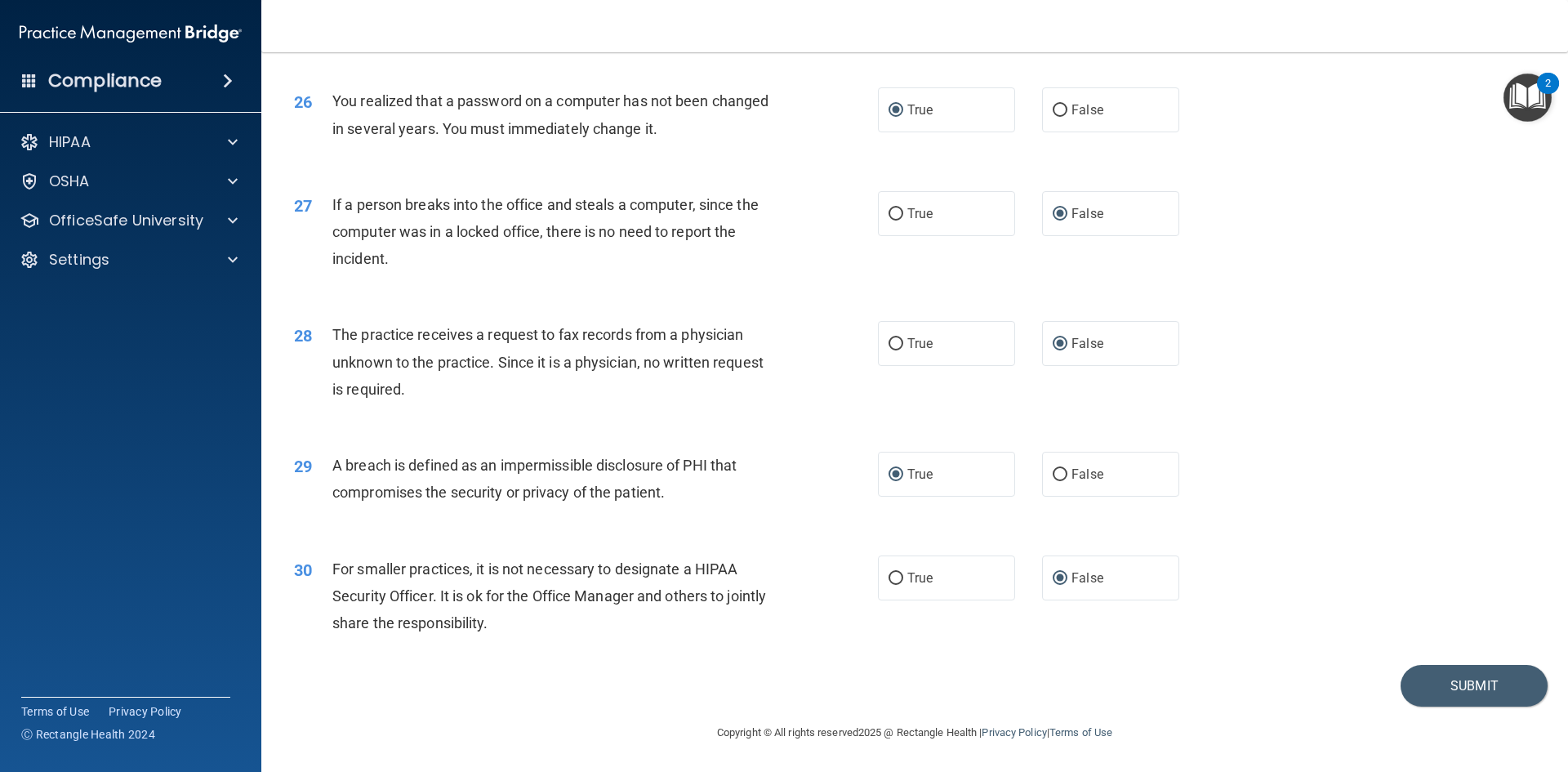
scroll to position [3094, 0]
click at [1447, 682] on button "Submit" at bounding box center [1474, 686] width 147 height 42
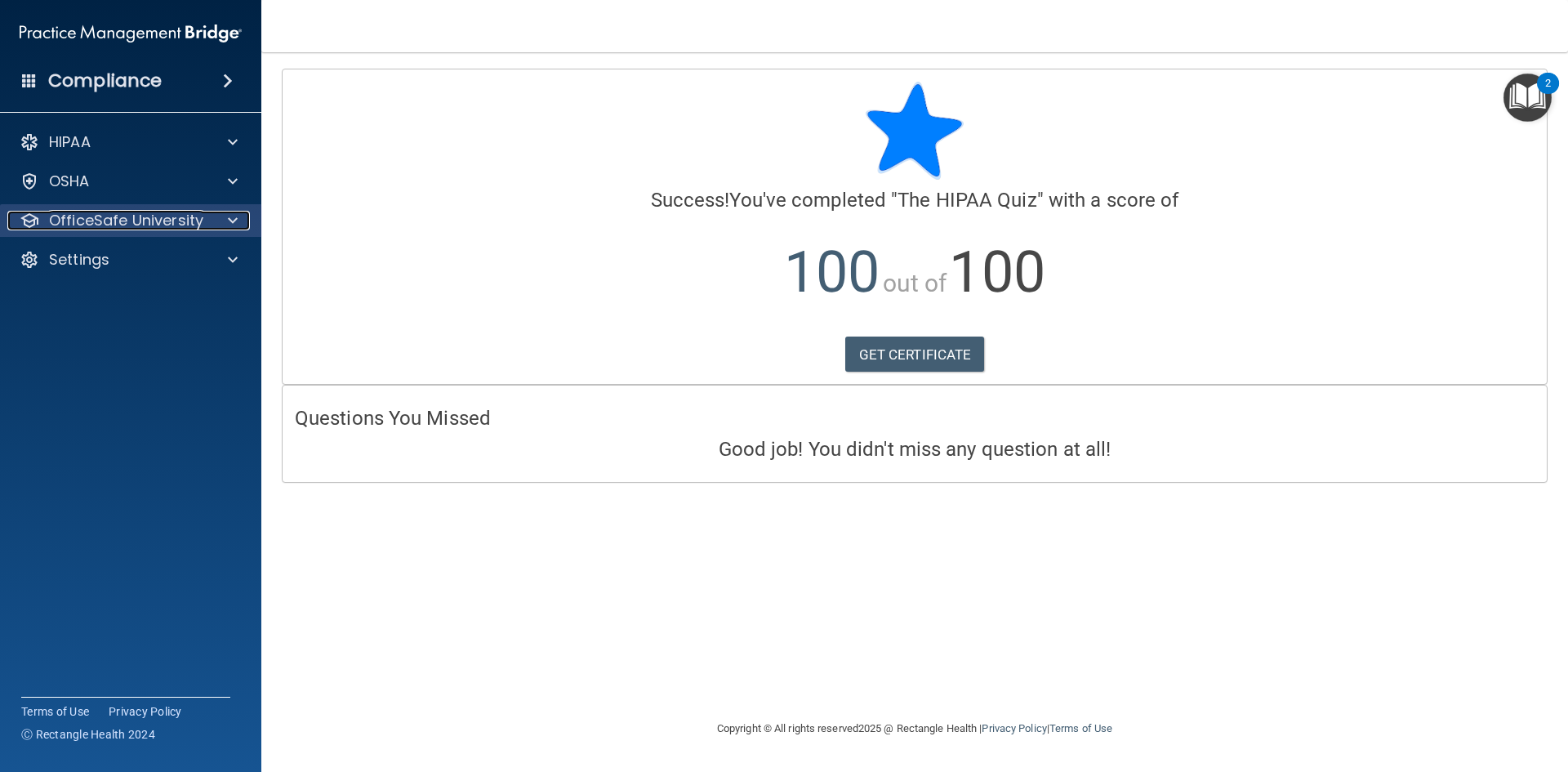
click at [209, 218] on div "OfficeSafe University" at bounding box center [108, 221] width 203 height 20
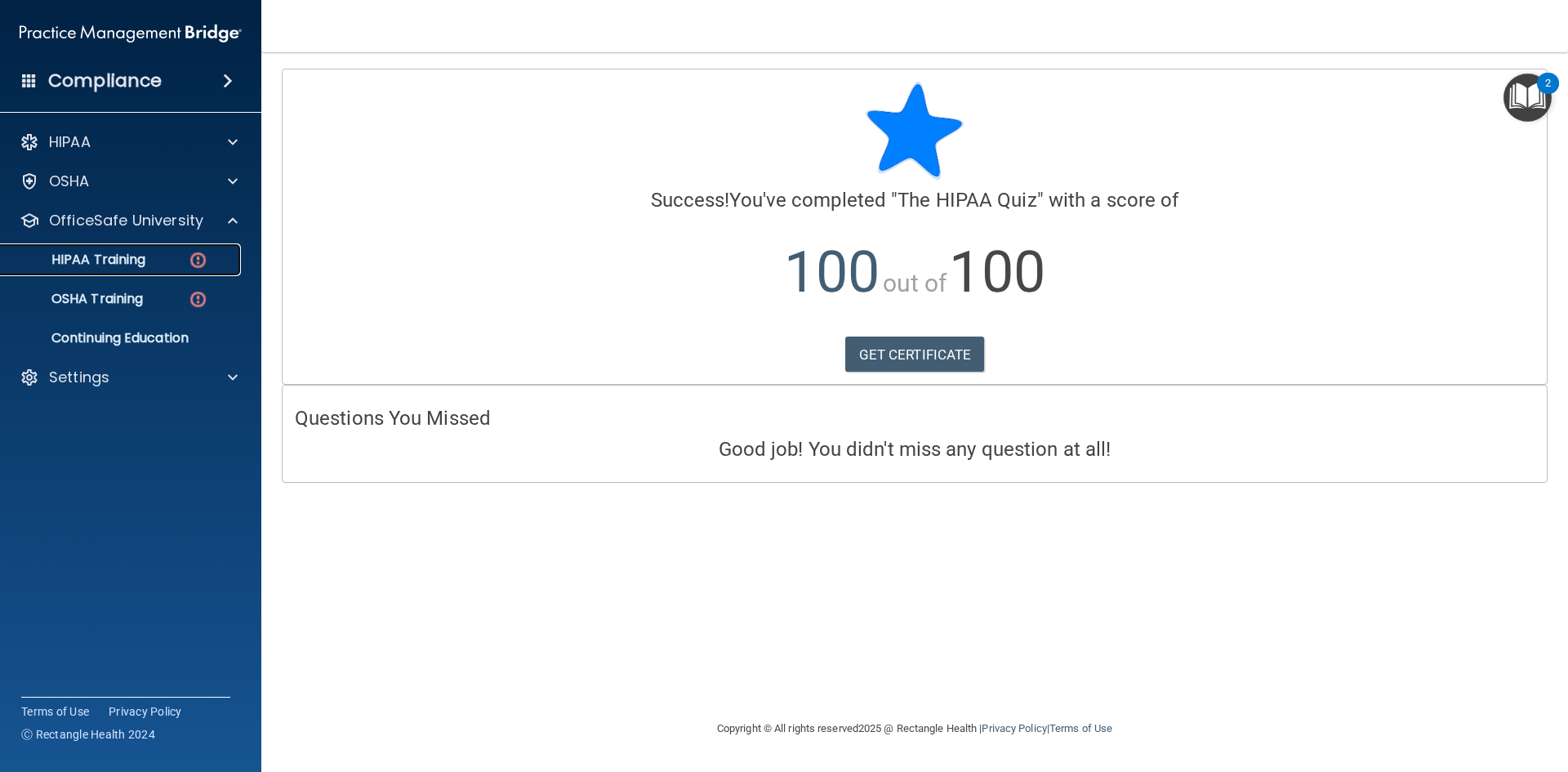
click at [136, 264] on p "HIPAA Training" at bounding box center [78, 259] width 135 height 16
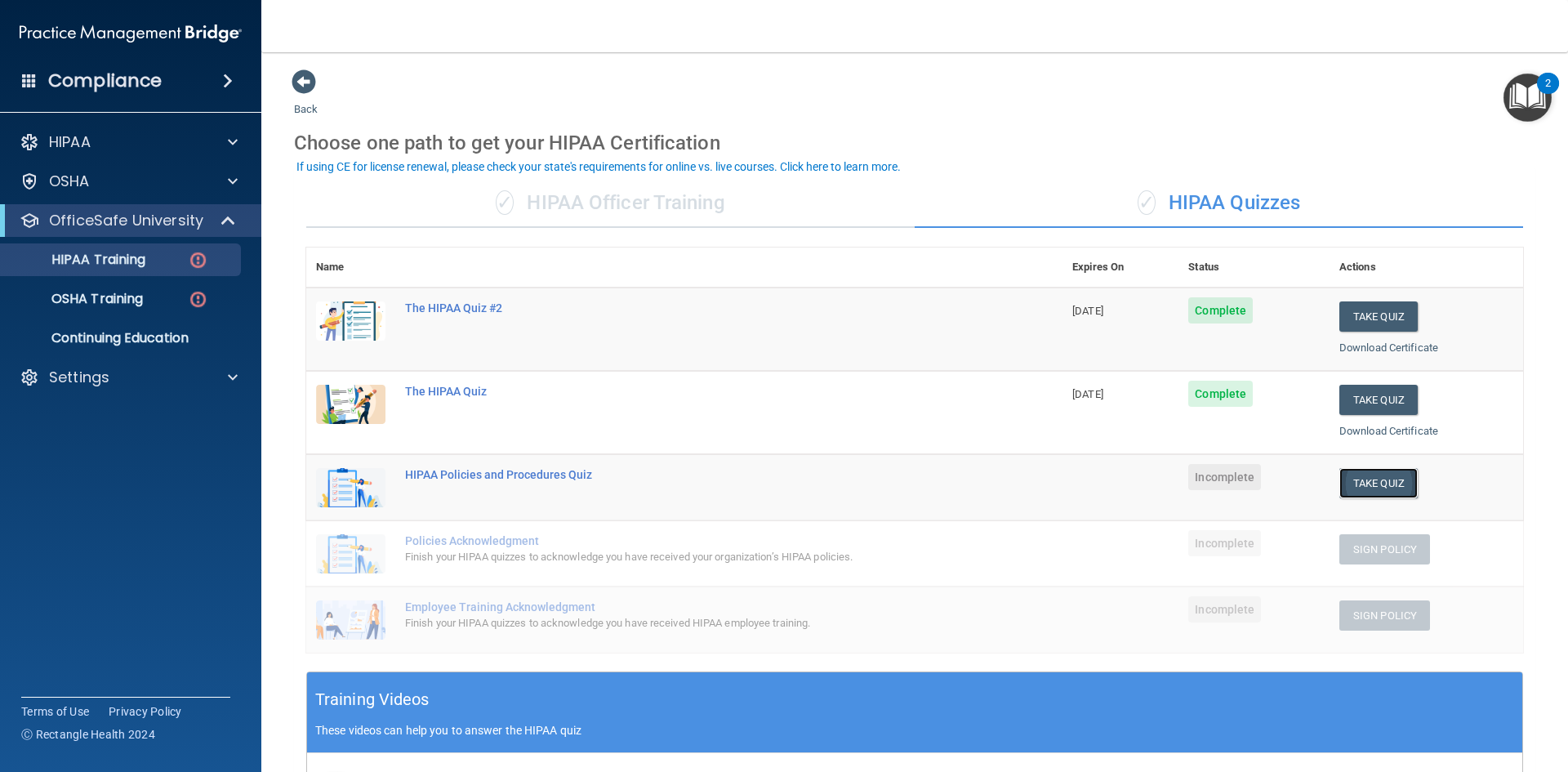
click at [1378, 482] on button "Take Quiz" at bounding box center [1377, 483] width 78 height 30
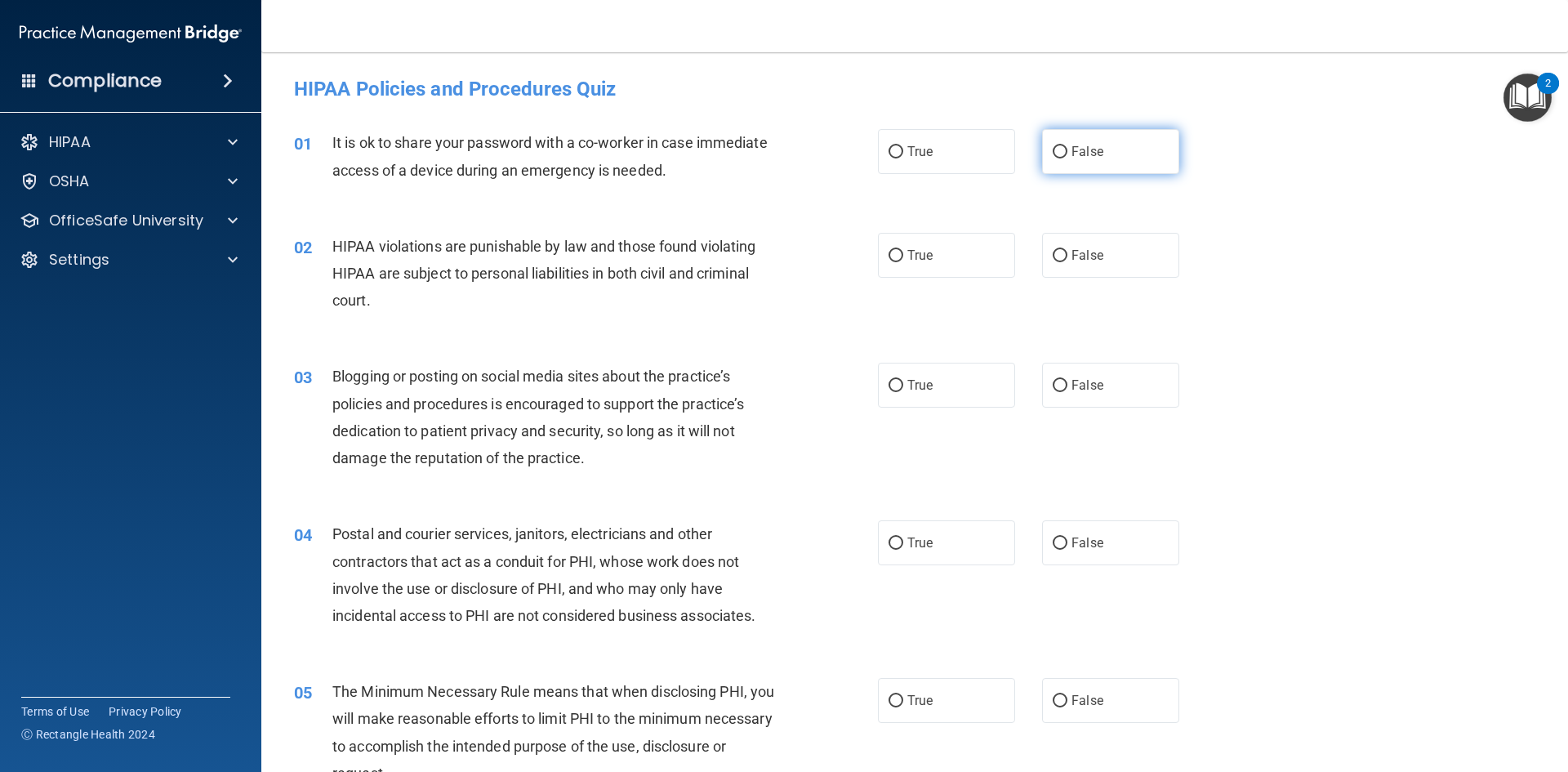
click at [1058, 147] on input "False" at bounding box center [1060, 152] width 15 height 12
radio input "true"
click at [1057, 252] on input "False" at bounding box center [1060, 256] width 15 height 12
radio input "true"
drag, startPoint x: 1052, startPoint y: 381, endPoint x: 1058, endPoint y: 392, distance: 12.5
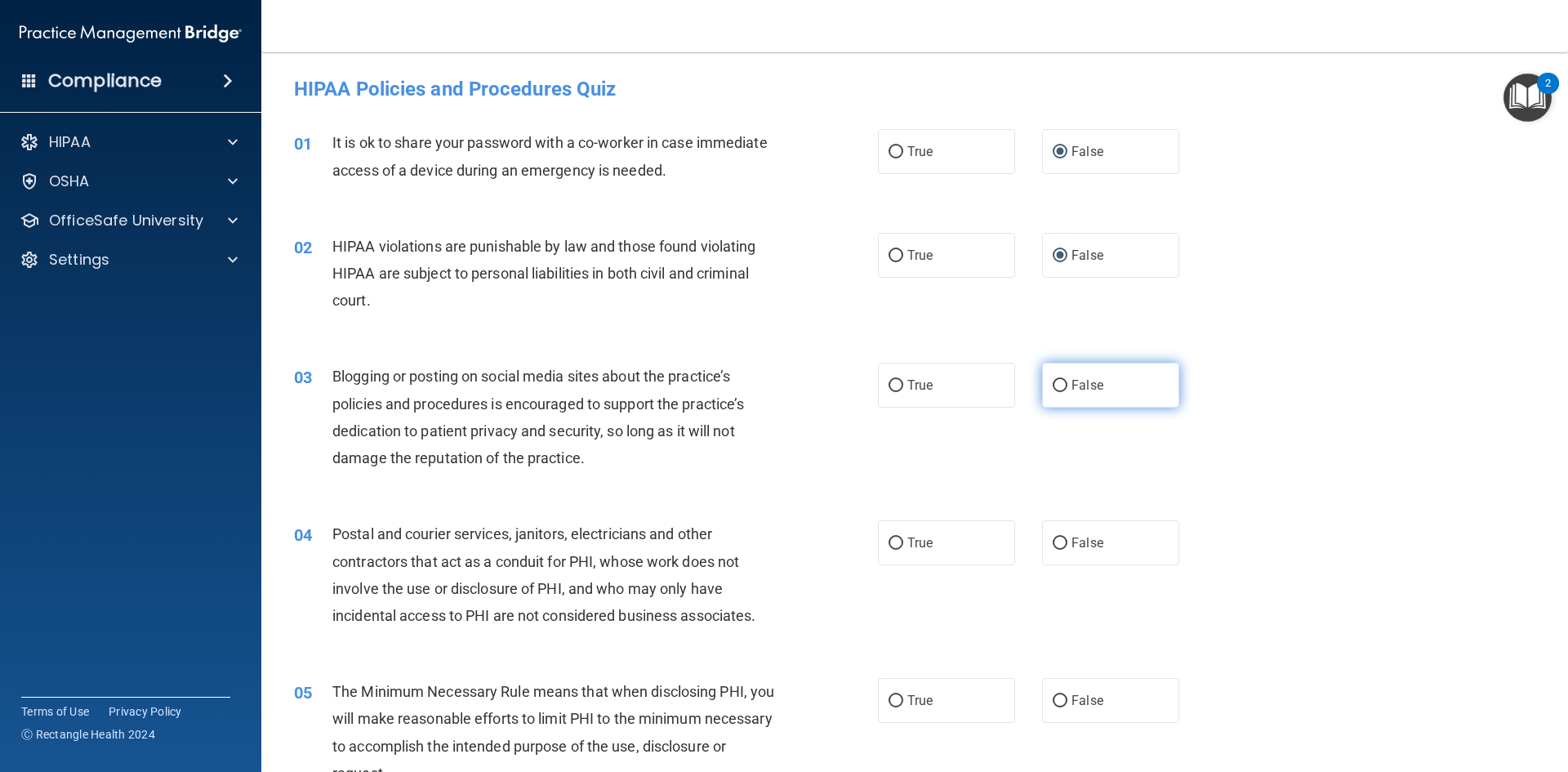
click at [1053, 381] on input "False" at bounding box center [1060, 386] width 15 height 12
radio input "true"
click at [1053, 540] on input "False" at bounding box center [1060, 543] width 15 height 12
radio input "true"
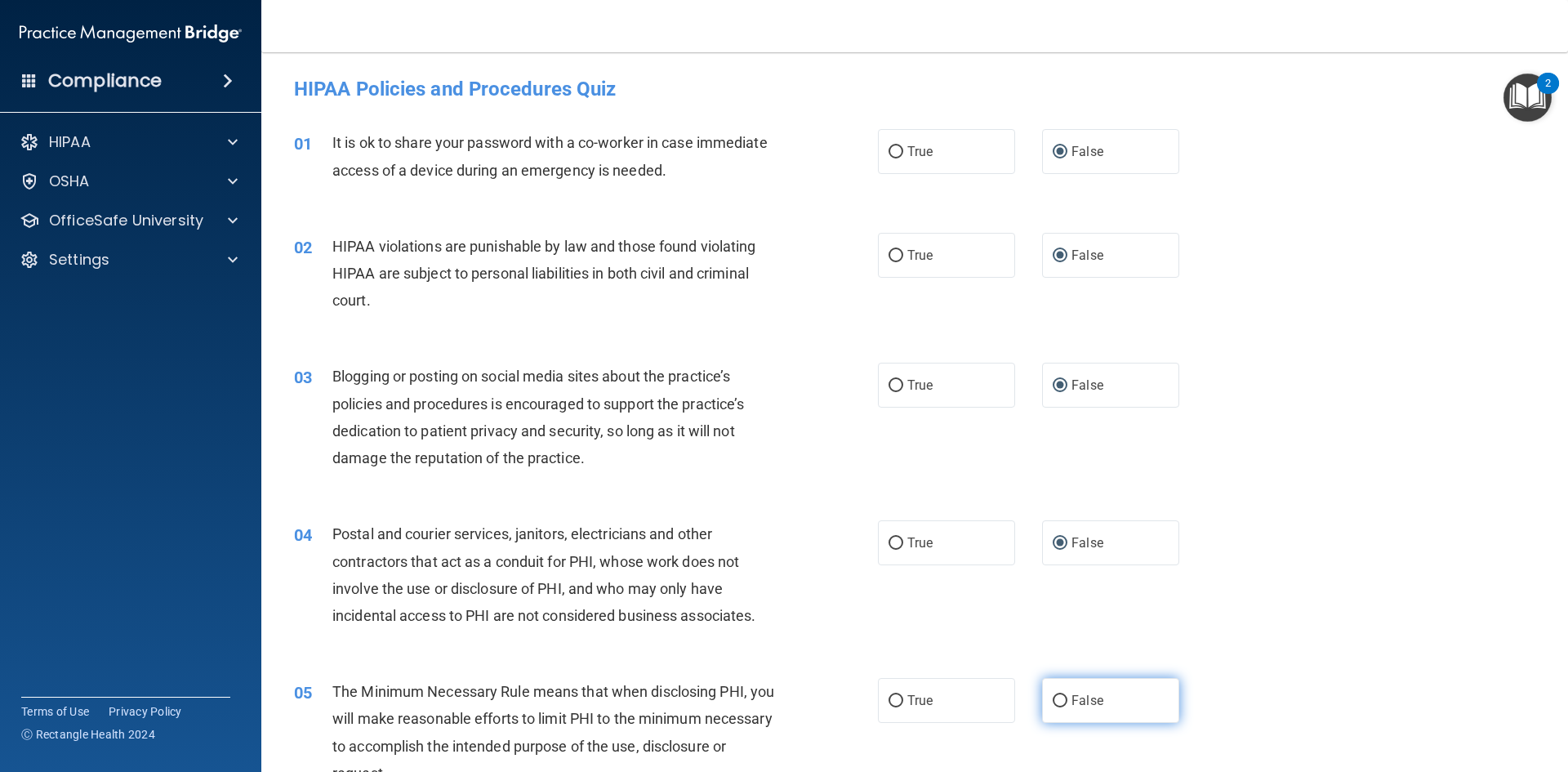
click at [1054, 698] on input "False" at bounding box center [1060, 701] width 15 height 12
radio input "true"
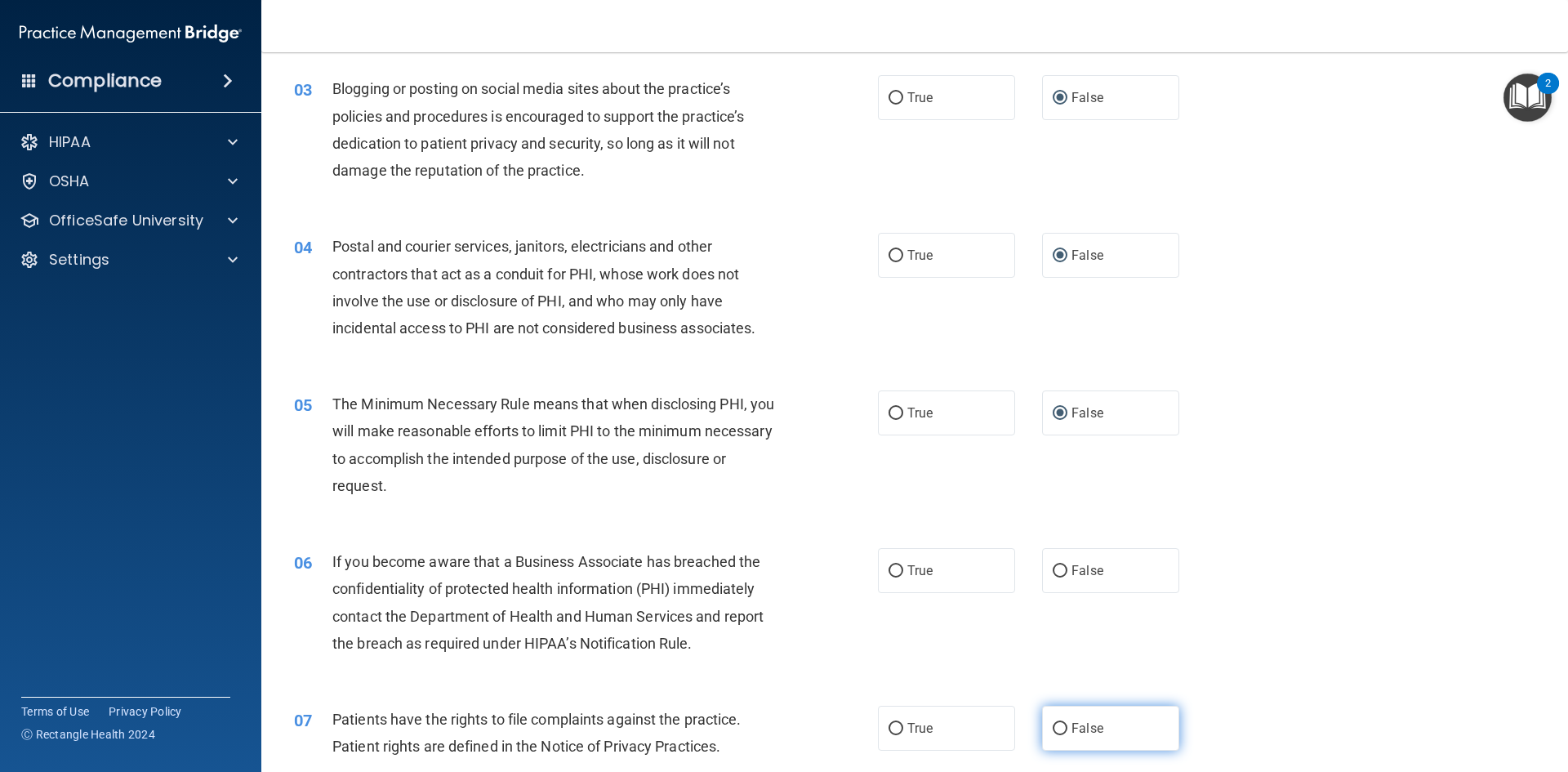
scroll to position [327, 0]
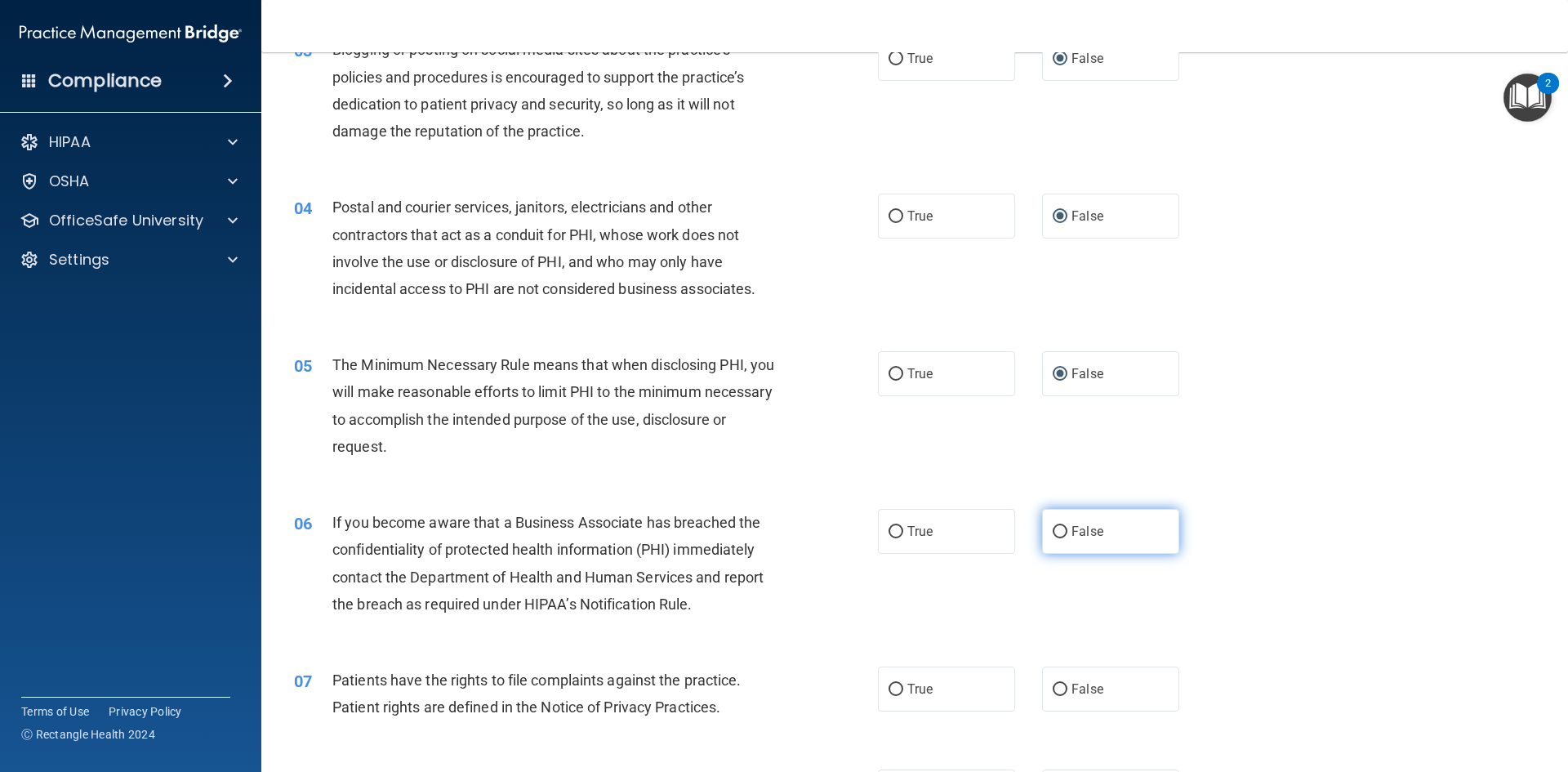
drag, startPoint x: 1053, startPoint y: 531, endPoint x: 1045, endPoint y: 548, distance: 18.8
click at [1053, 530] on input "False" at bounding box center [1060, 532] width 15 height 12
radio input "true"
drag, startPoint x: 1054, startPoint y: 687, endPoint x: 1066, endPoint y: 686, distance: 12.0
click at [1054, 686] on input "False" at bounding box center [1060, 690] width 15 height 12
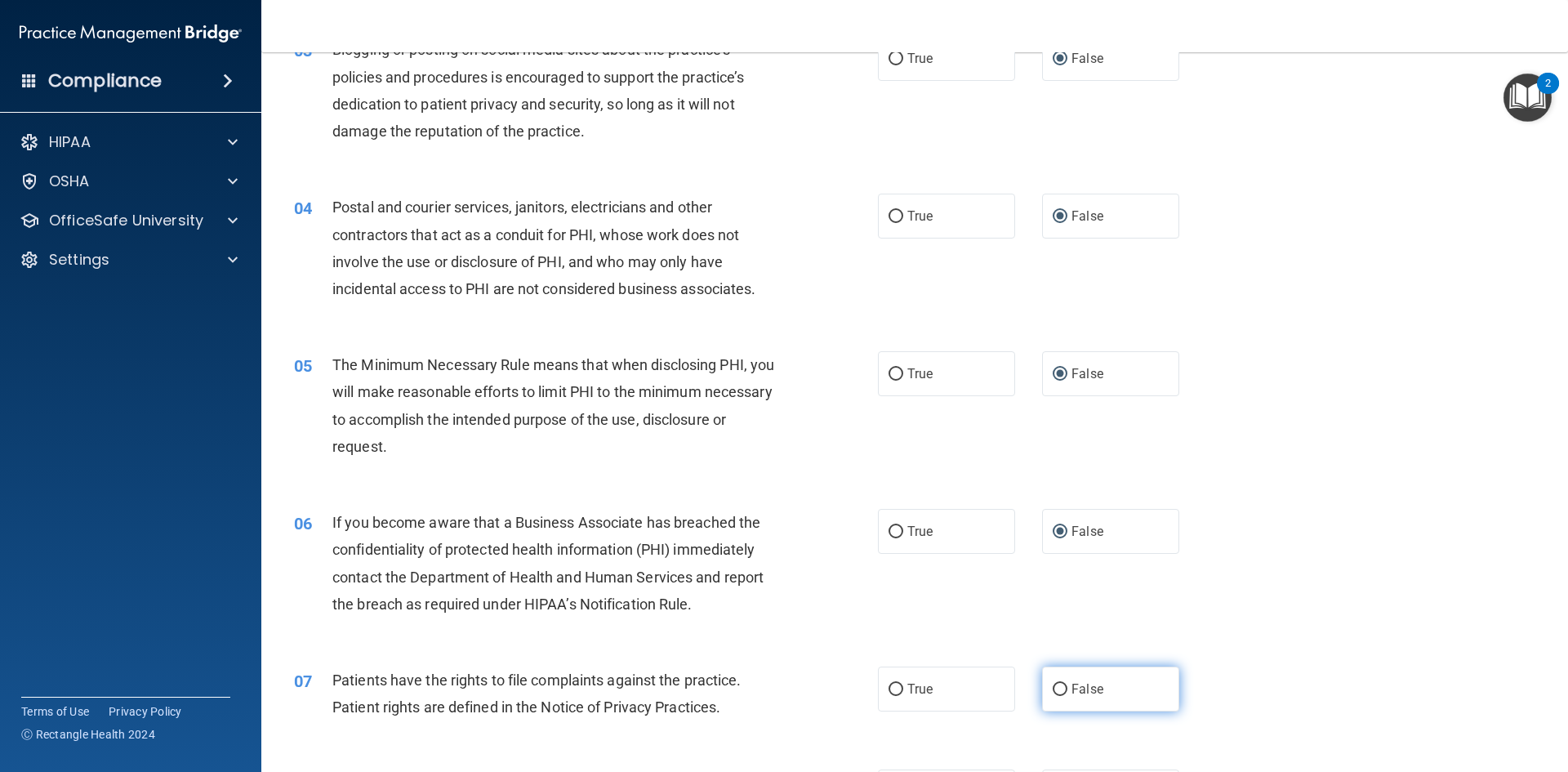
radio input "true"
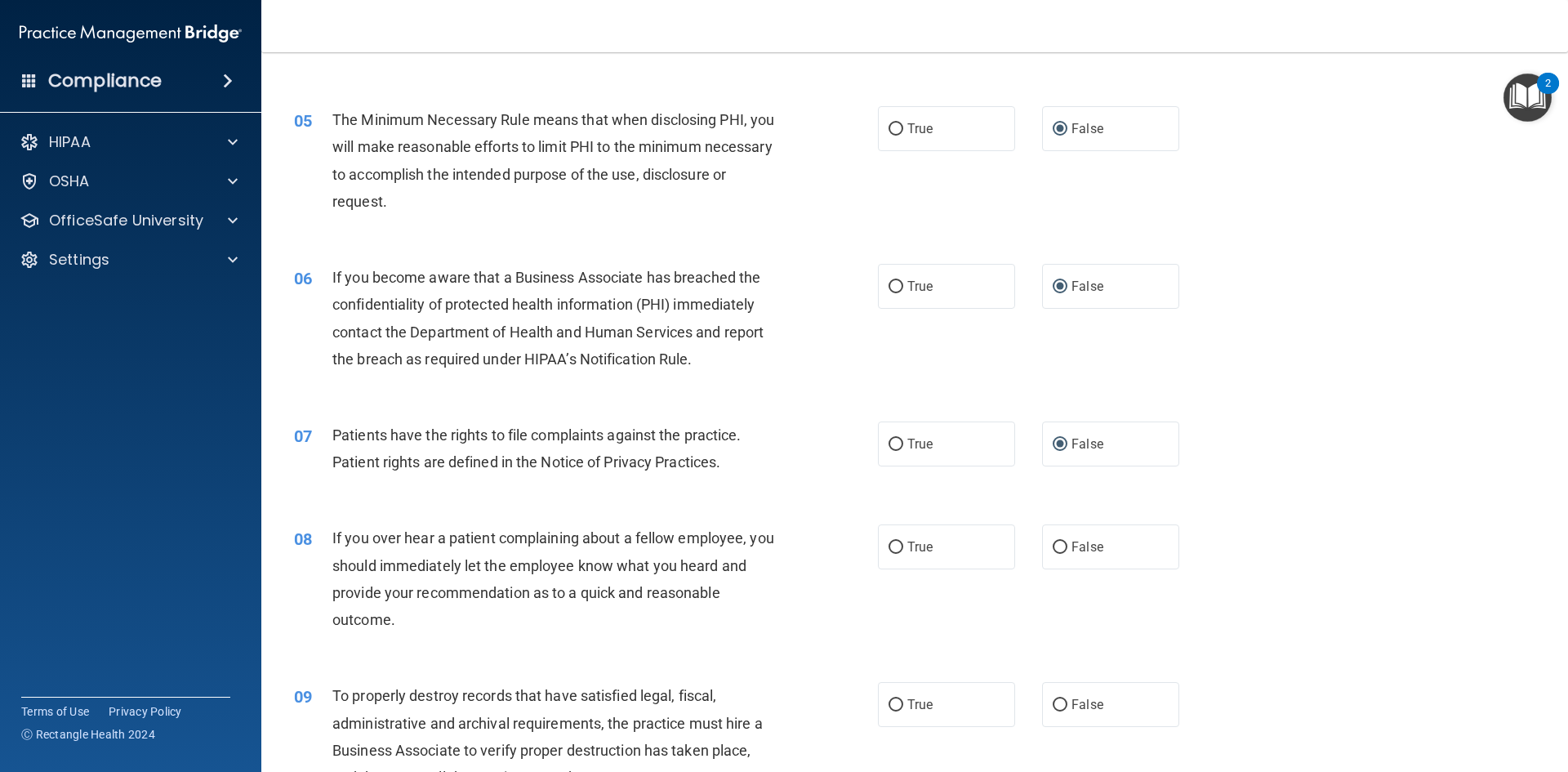
scroll to position [654, 0]
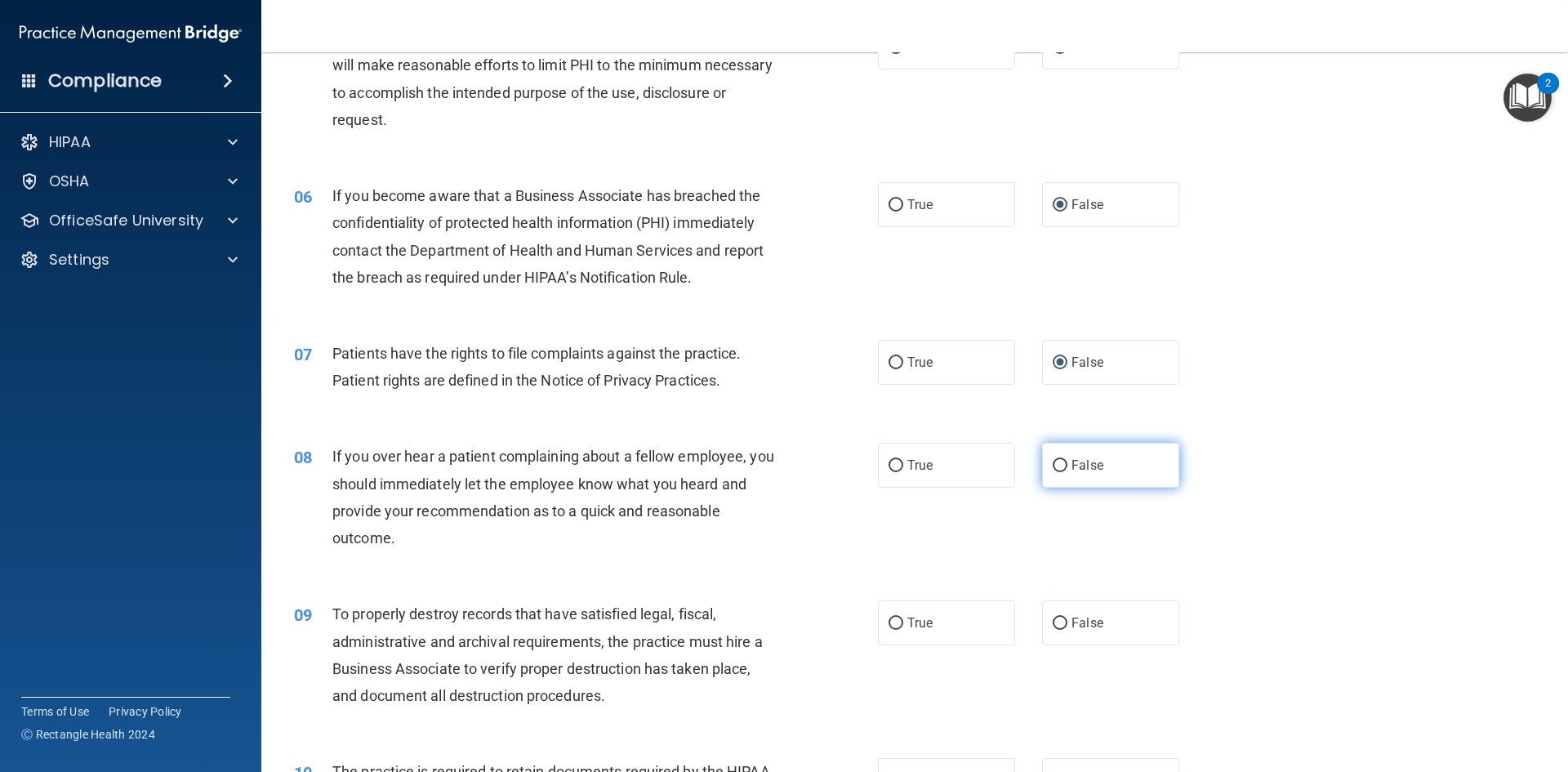
click at [1053, 462] on input "False" at bounding box center [1060, 466] width 15 height 12
radio input "true"
click at [1054, 618] on input "False" at bounding box center [1060, 624] width 15 height 12
radio input "true"
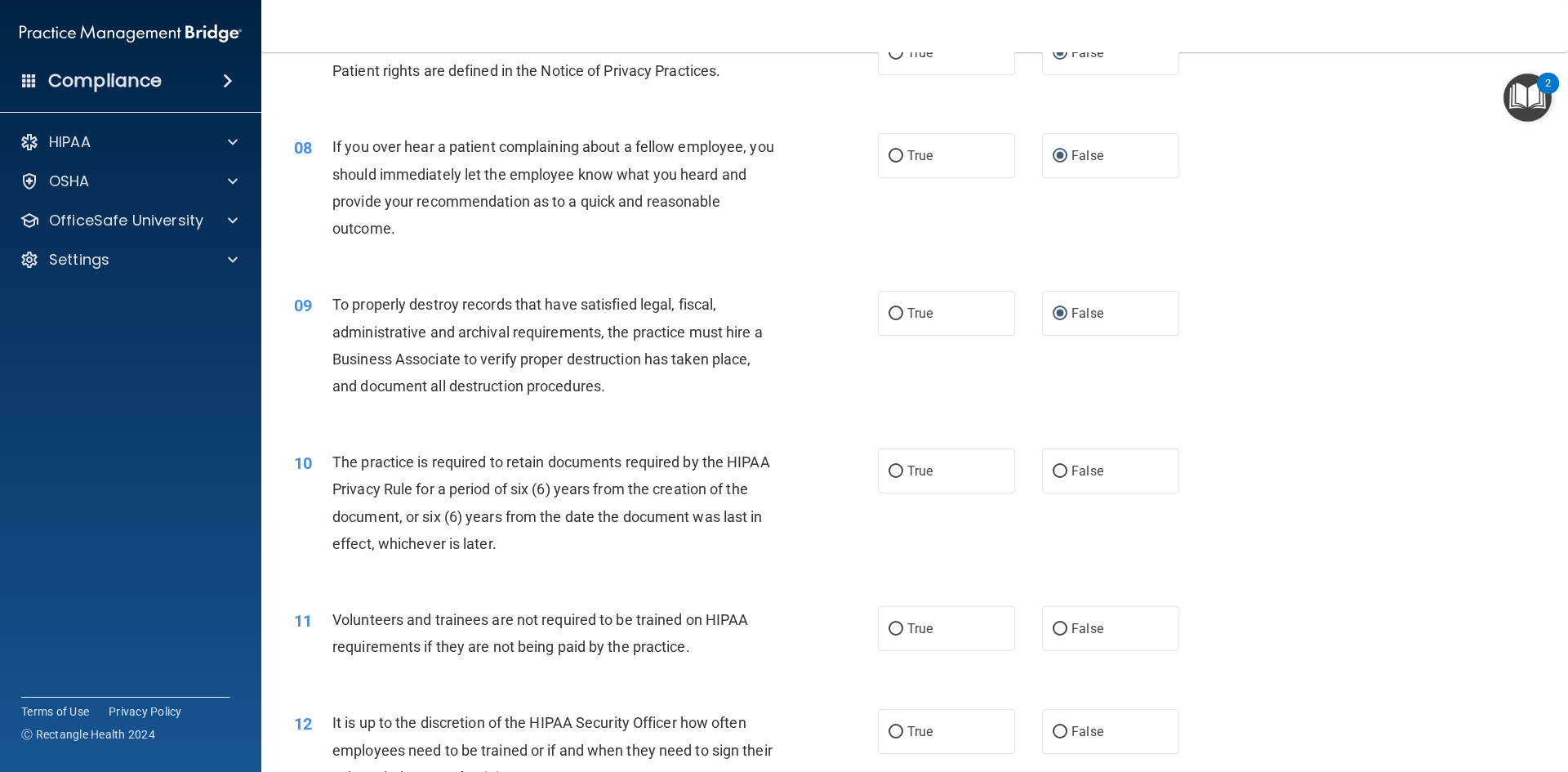
scroll to position [1062, 0]
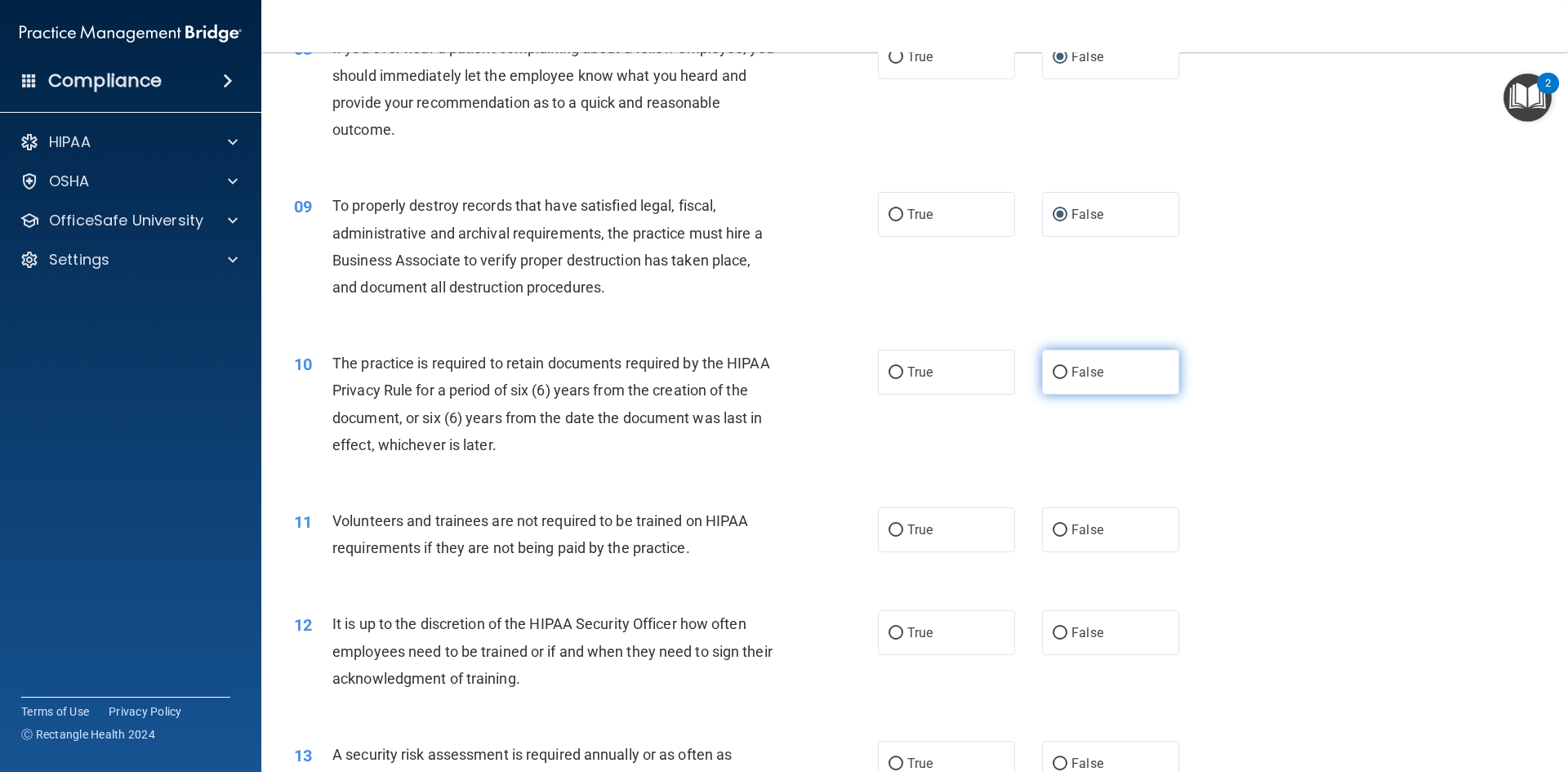
click at [1057, 370] on input "False" at bounding box center [1060, 373] width 15 height 12
radio input "true"
click at [1053, 529] on input "False" at bounding box center [1060, 531] width 15 height 12
radio input "true"
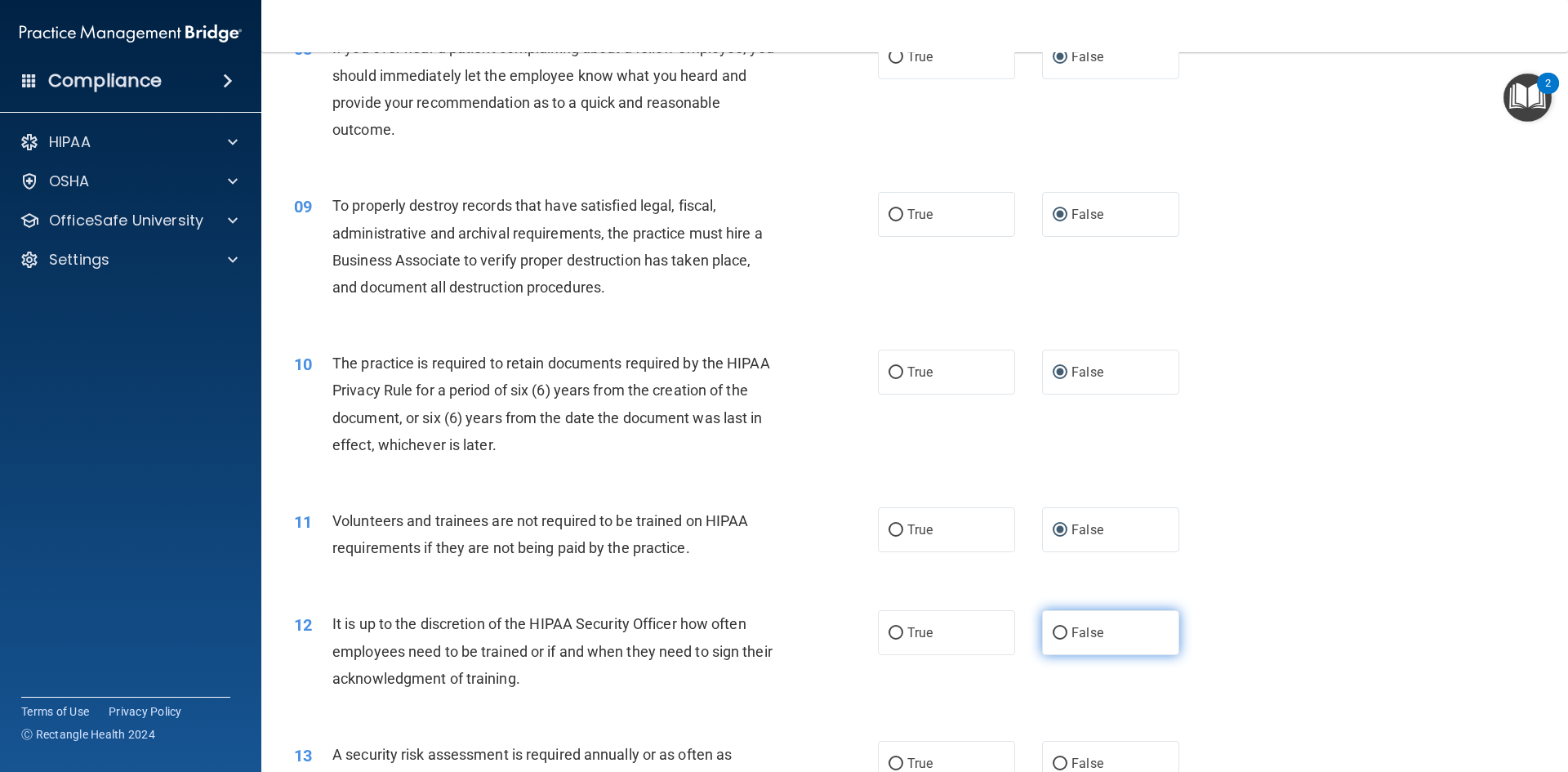
click at [1054, 632] on input "False" at bounding box center [1060, 633] width 15 height 12
radio input "true"
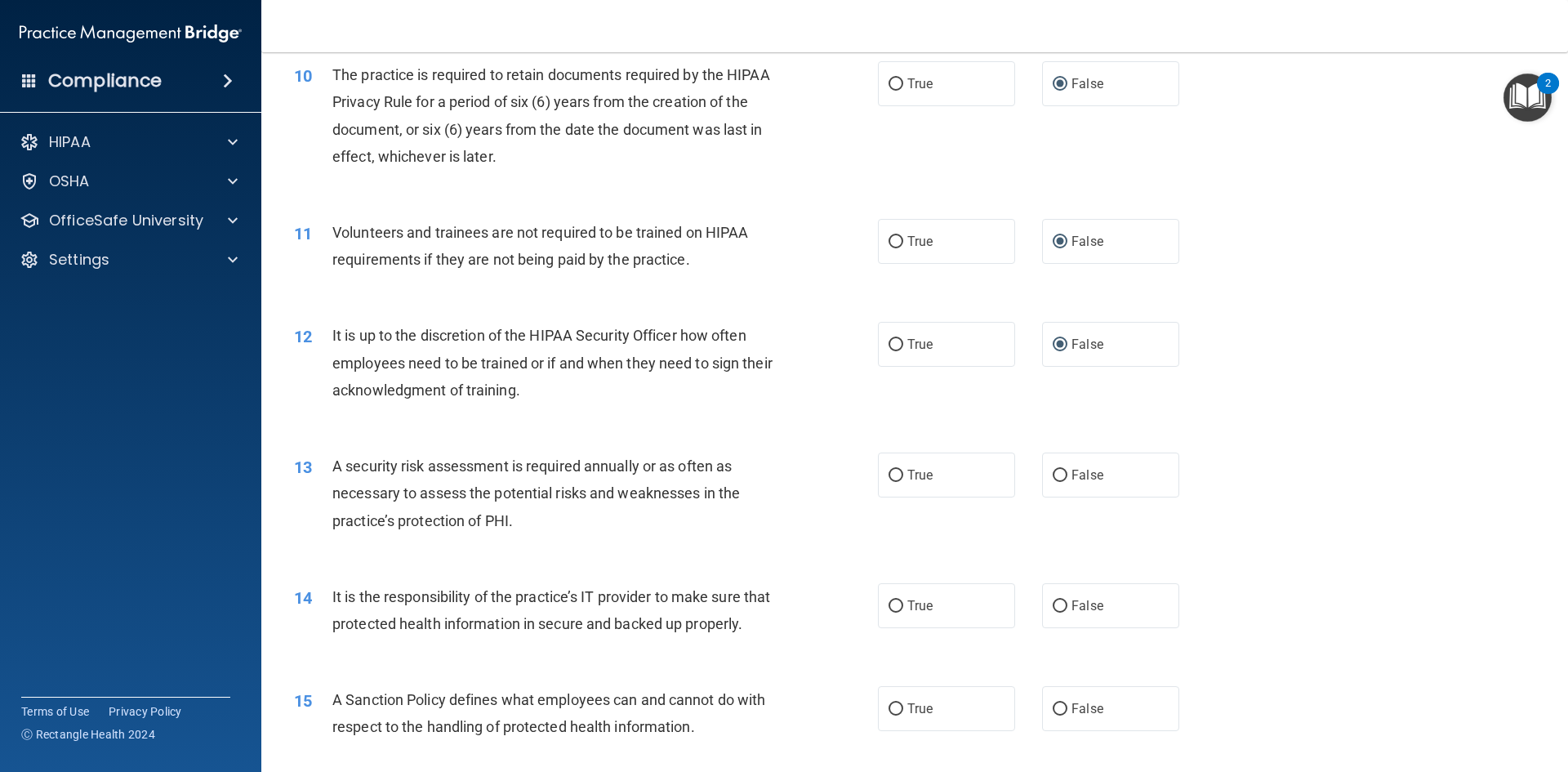
scroll to position [1389, 0]
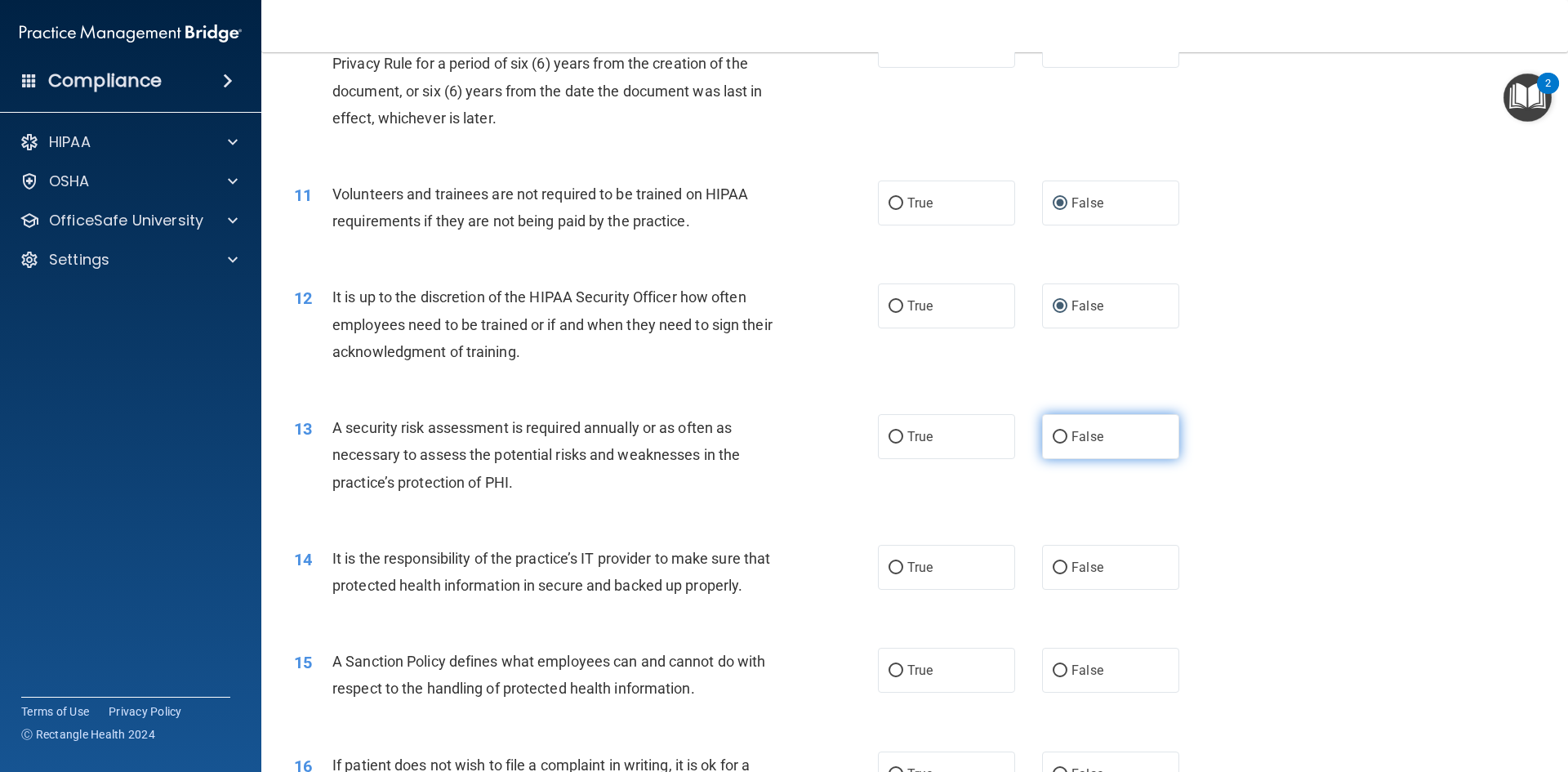
click at [1057, 434] on input "False" at bounding box center [1060, 437] width 15 height 12
radio input "true"
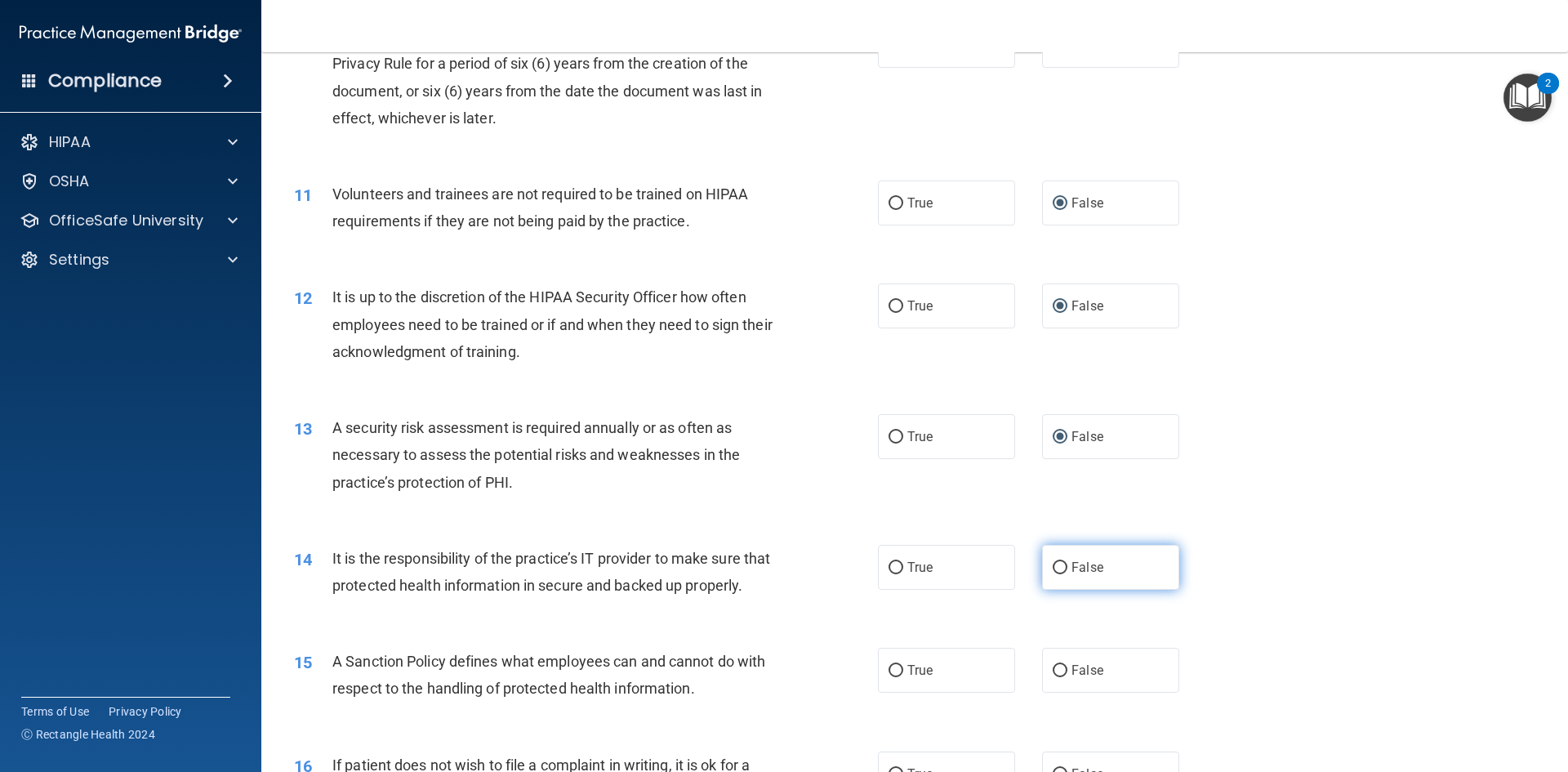
click at [1053, 566] on input "False" at bounding box center [1060, 568] width 15 height 12
radio input "true"
click at [1055, 678] on input "False" at bounding box center [1060, 671] width 15 height 12
radio input "true"
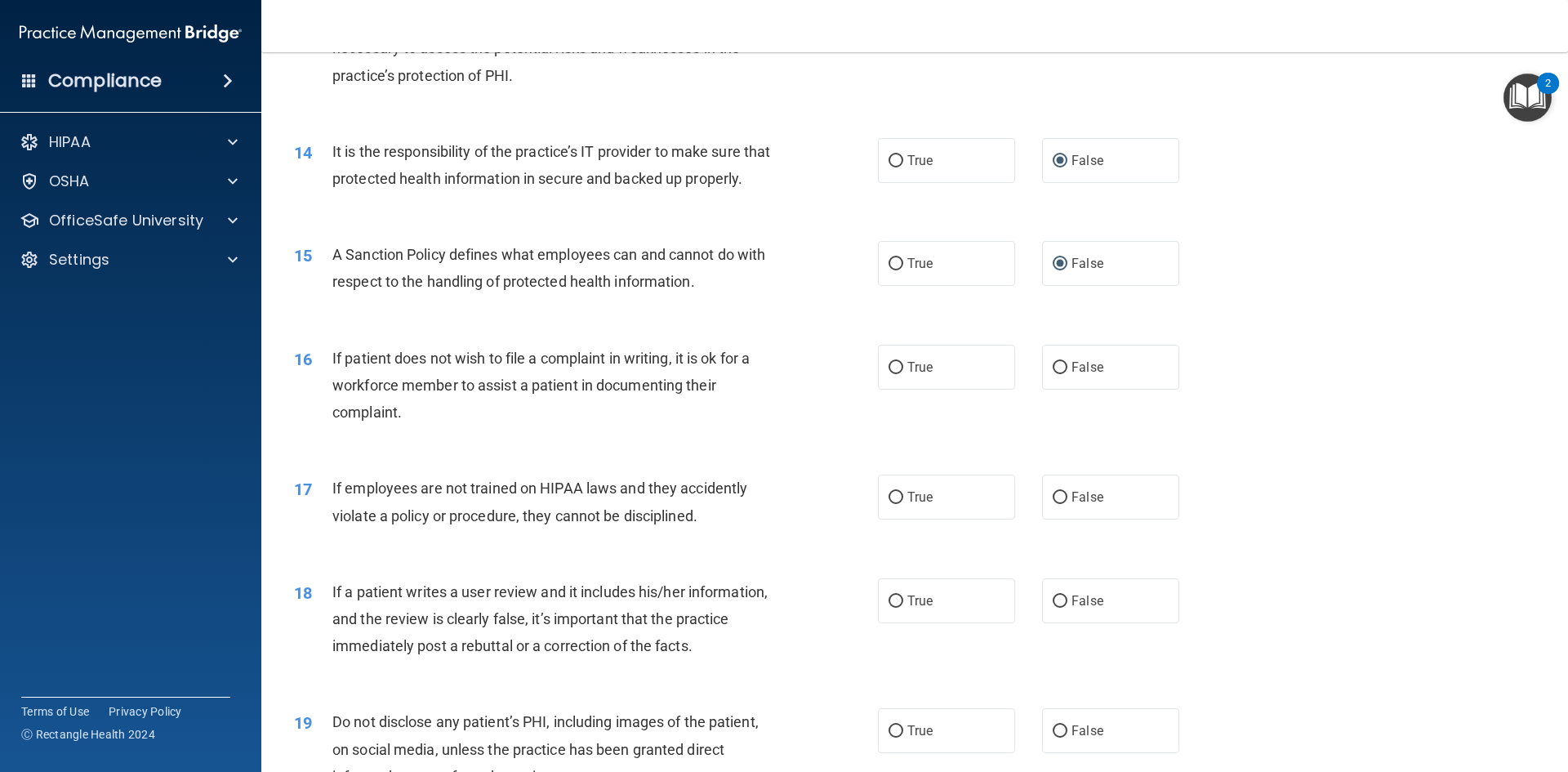
scroll to position [1797, 0]
click at [1053, 373] on input "False" at bounding box center [1060, 367] width 15 height 12
radio input "true"
click at [1054, 503] on input "False" at bounding box center [1060, 496] width 15 height 12
radio input "true"
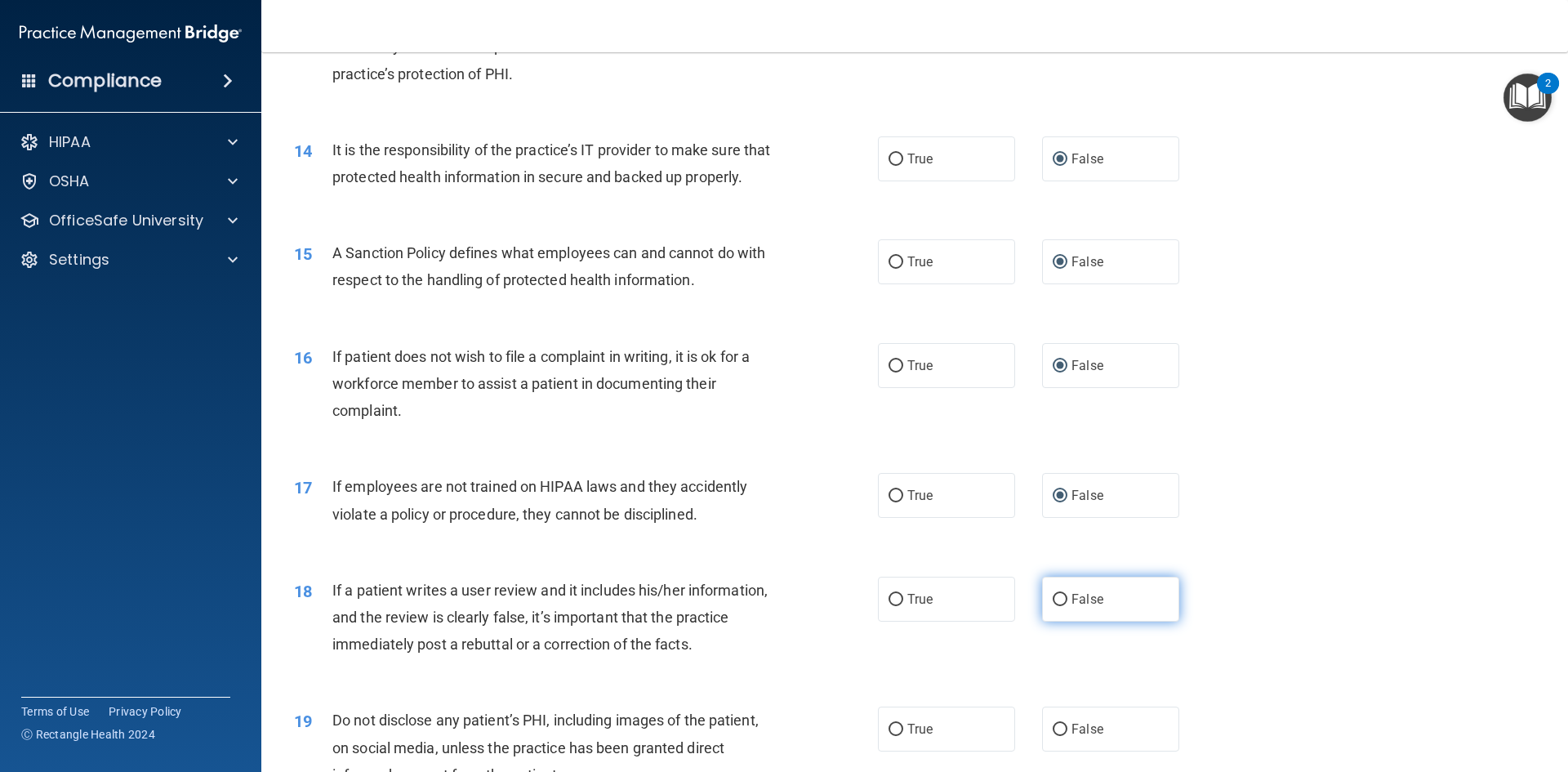
click at [1053, 606] on input "False" at bounding box center [1060, 600] width 15 height 12
radio input "true"
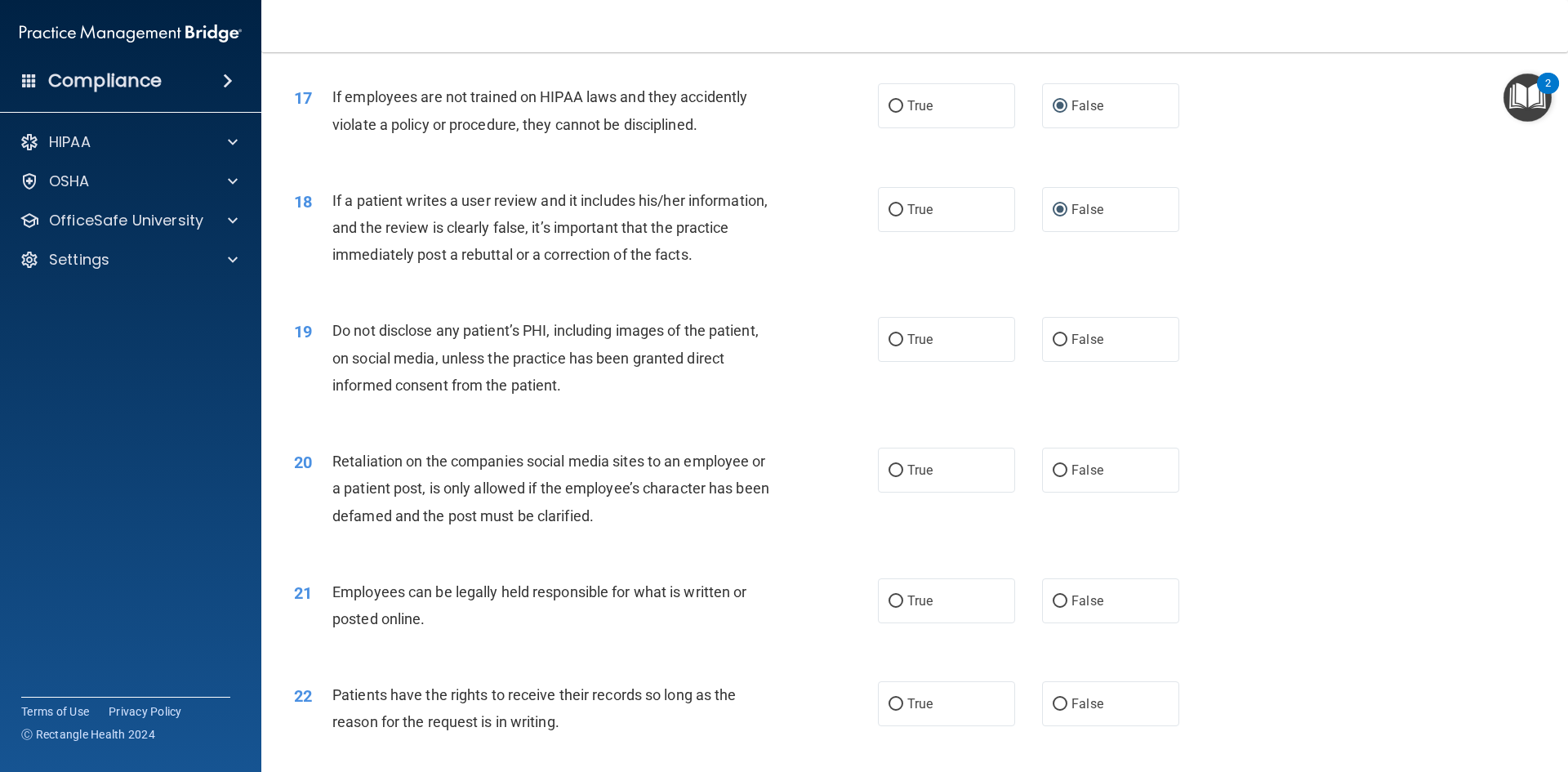
scroll to position [2287, 0]
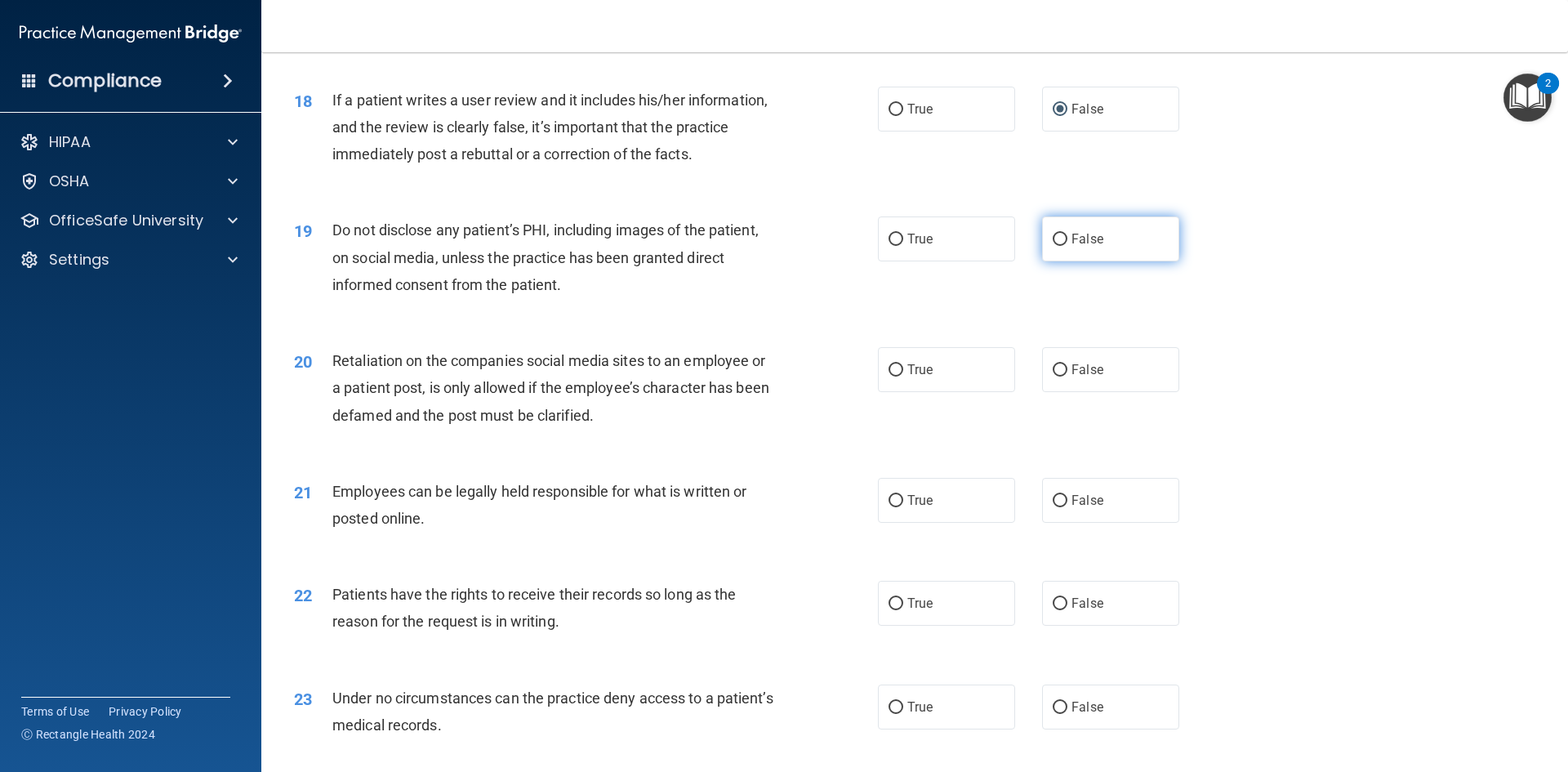
click at [1053, 245] on input "False" at bounding box center [1060, 239] width 15 height 12
radio input "true"
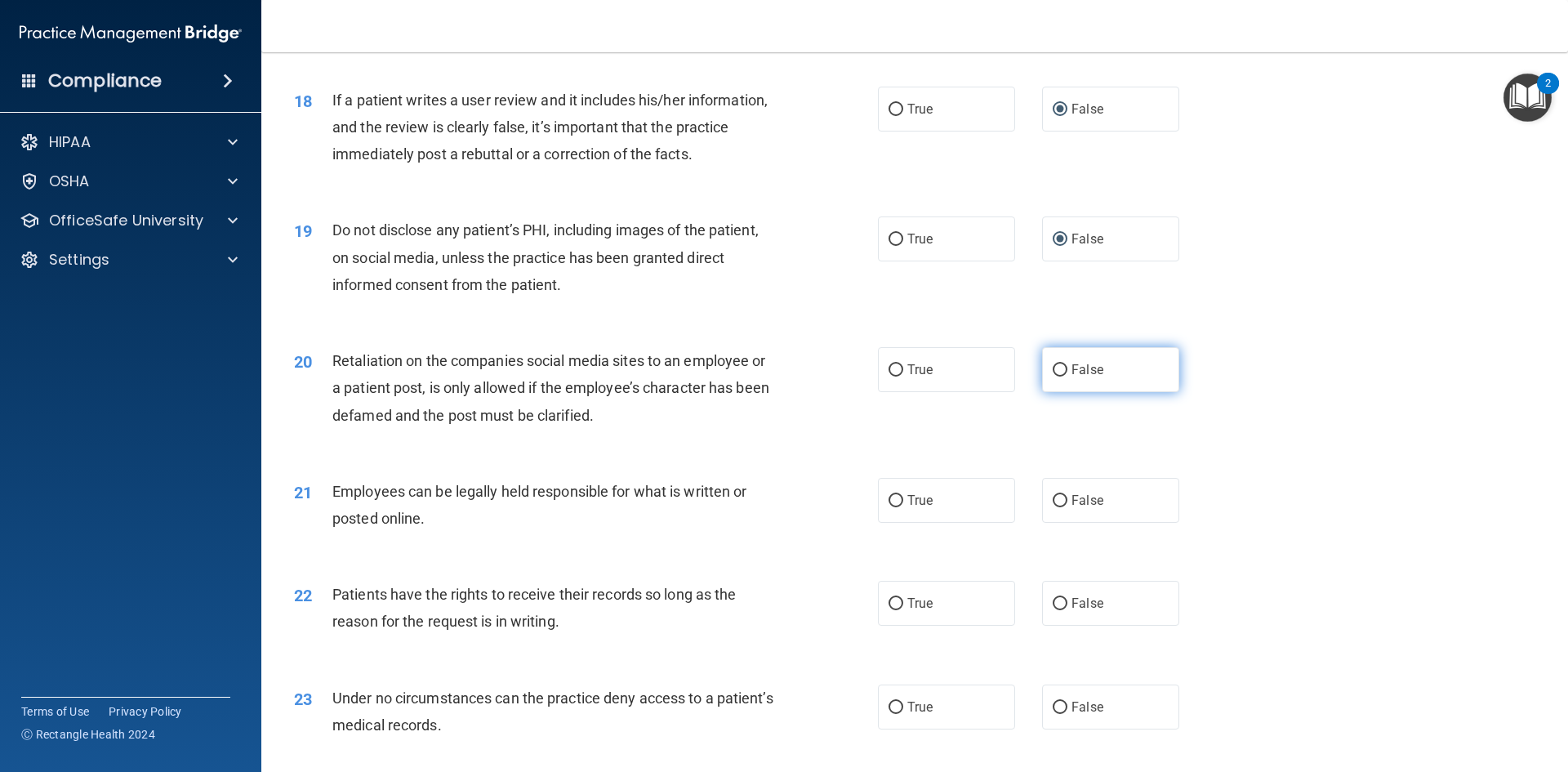
click at [1054, 377] on input "False" at bounding box center [1060, 371] width 15 height 12
radio input "true"
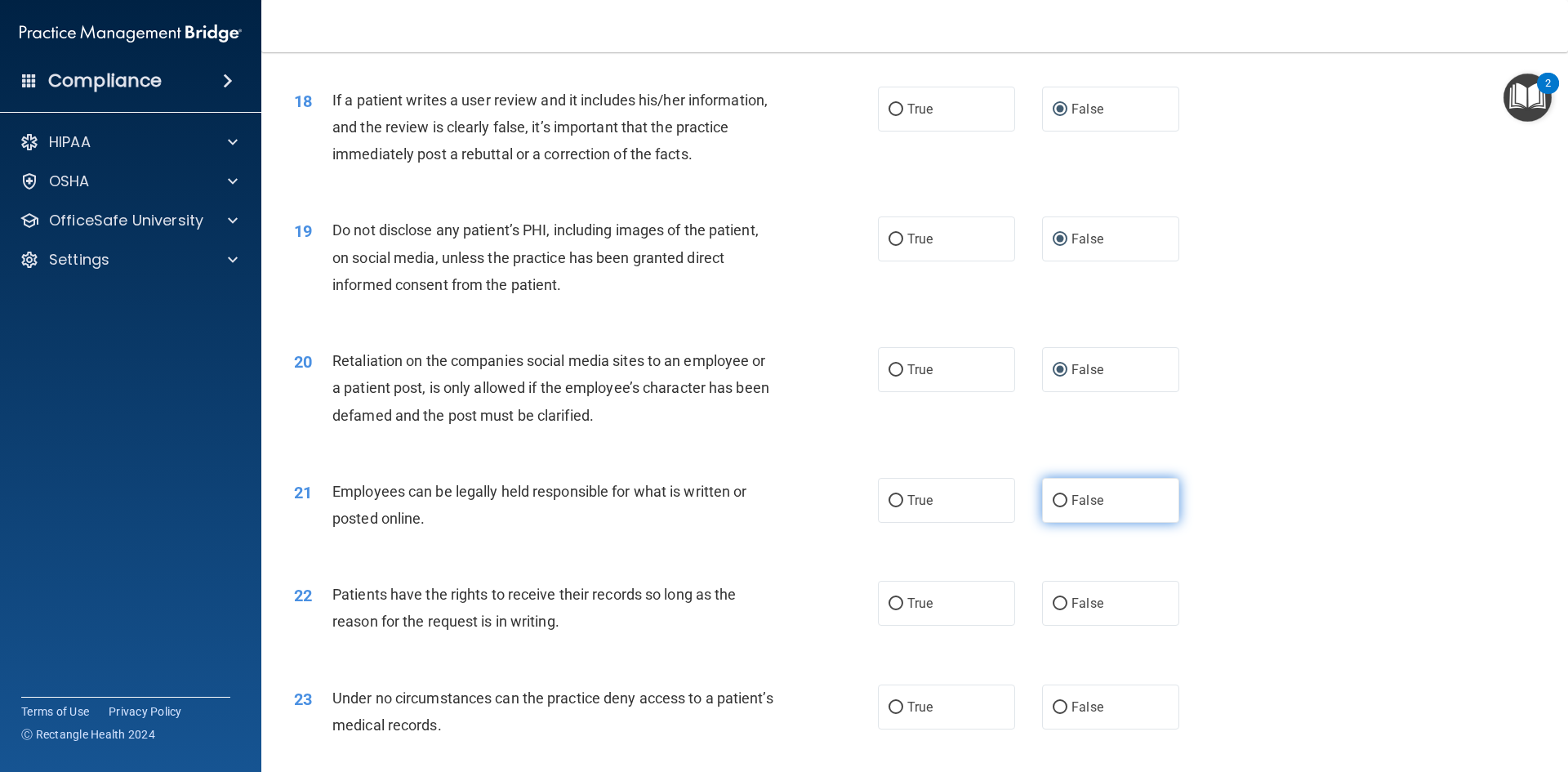
click at [1053, 508] on input "False" at bounding box center [1060, 501] width 15 height 12
radio input "true"
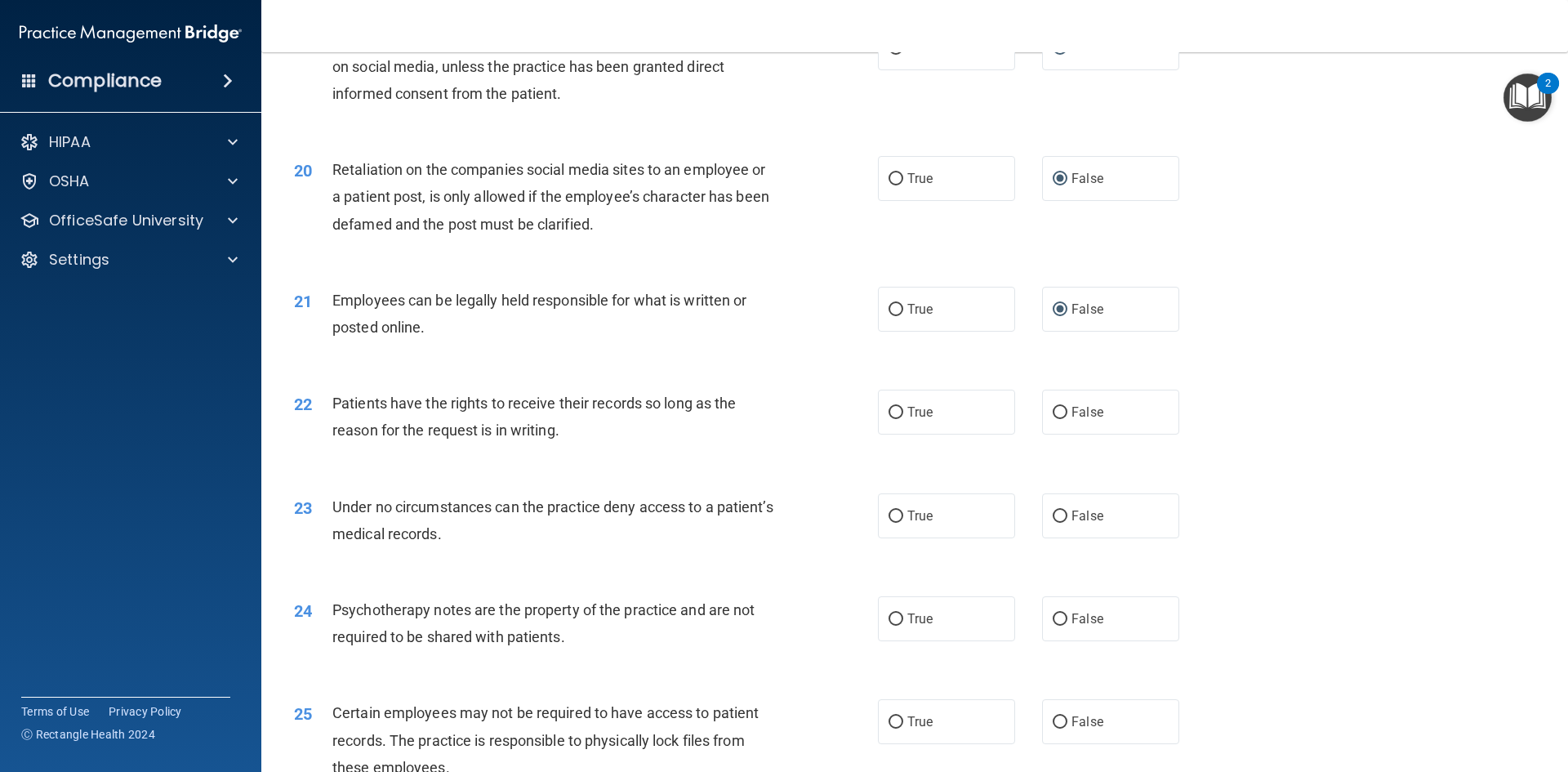
scroll to position [2533, 0]
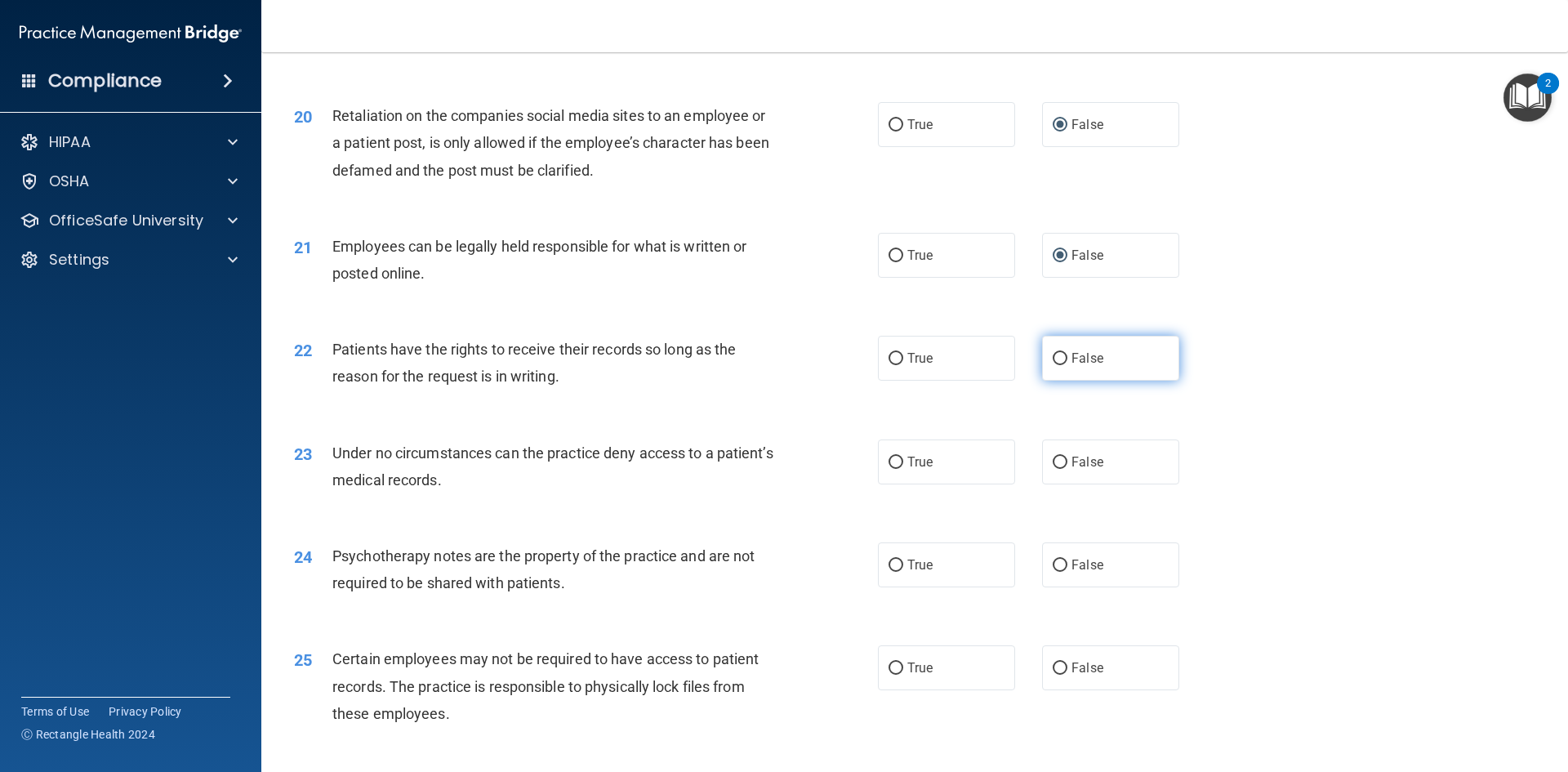
click at [1055, 365] on input "False" at bounding box center [1060, 359] width 15 height 12
radio input "true"
click at [1054, 469] on input "False" at bounding box center [1060, 463] width 15 height 12
radio input "true"
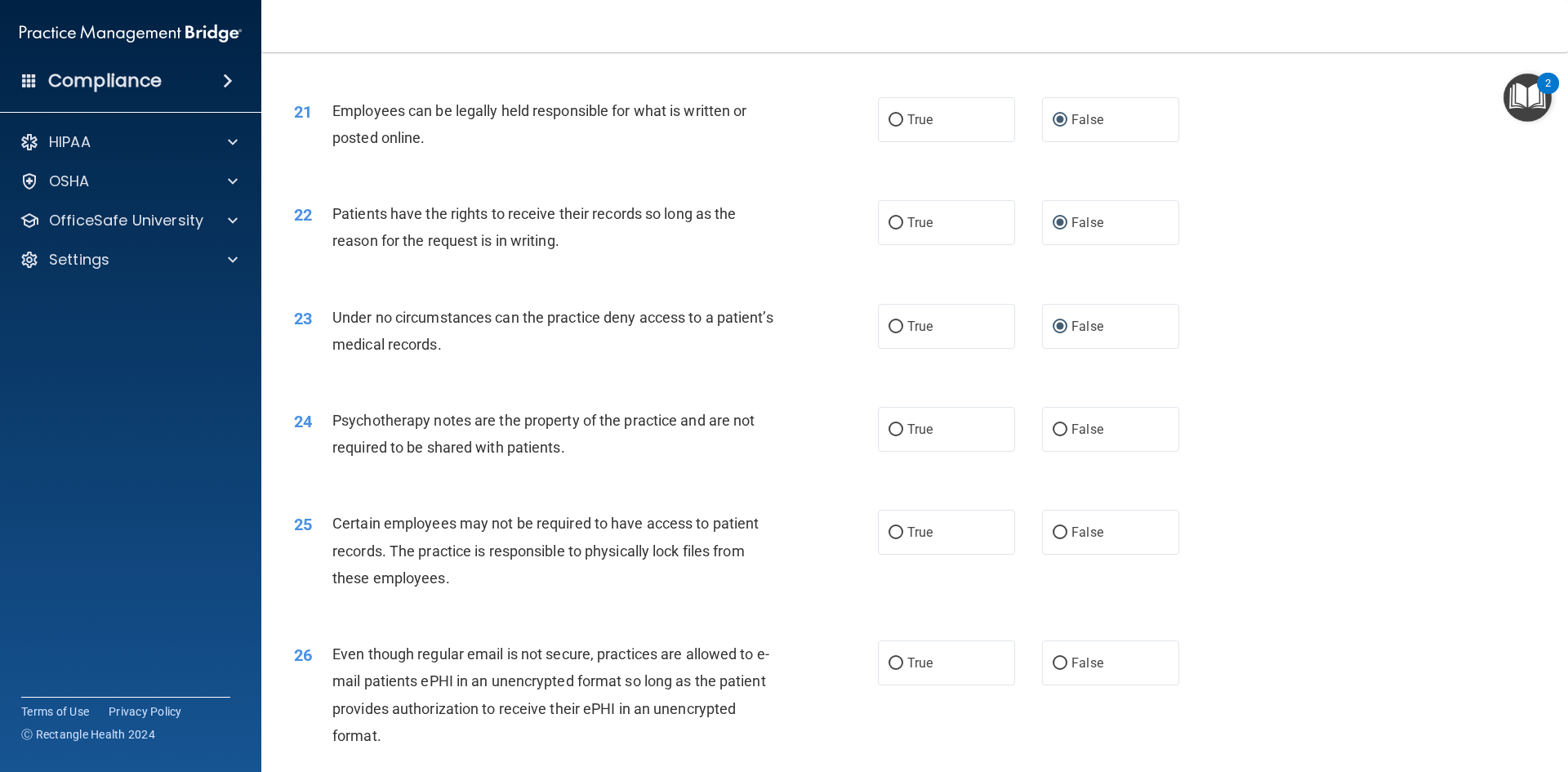
scroll to position [2696, 0]
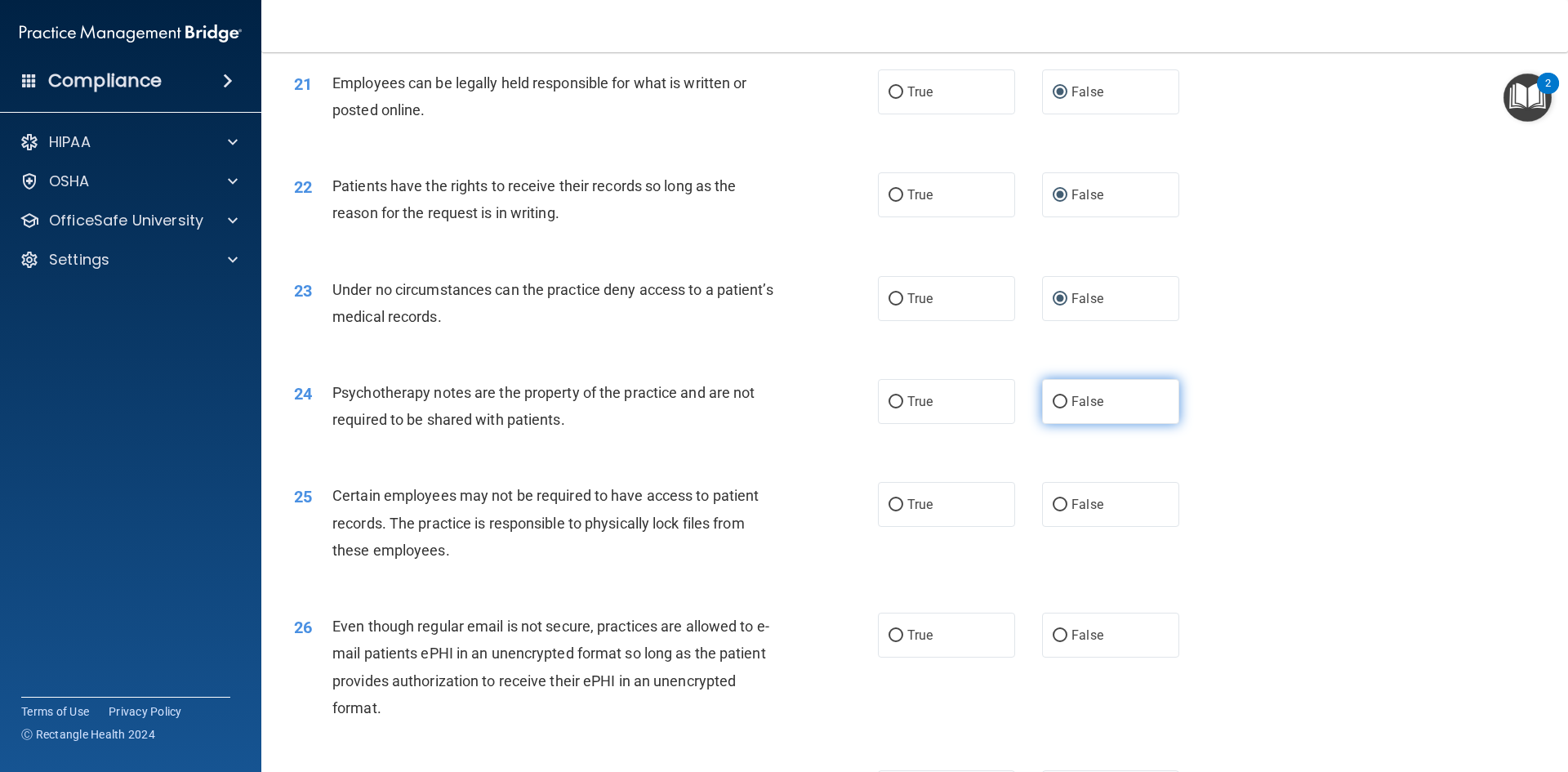
click at [1054, 408] on input "False" at bounding box center [1060, 402] width 15 height 12
radio input "true"
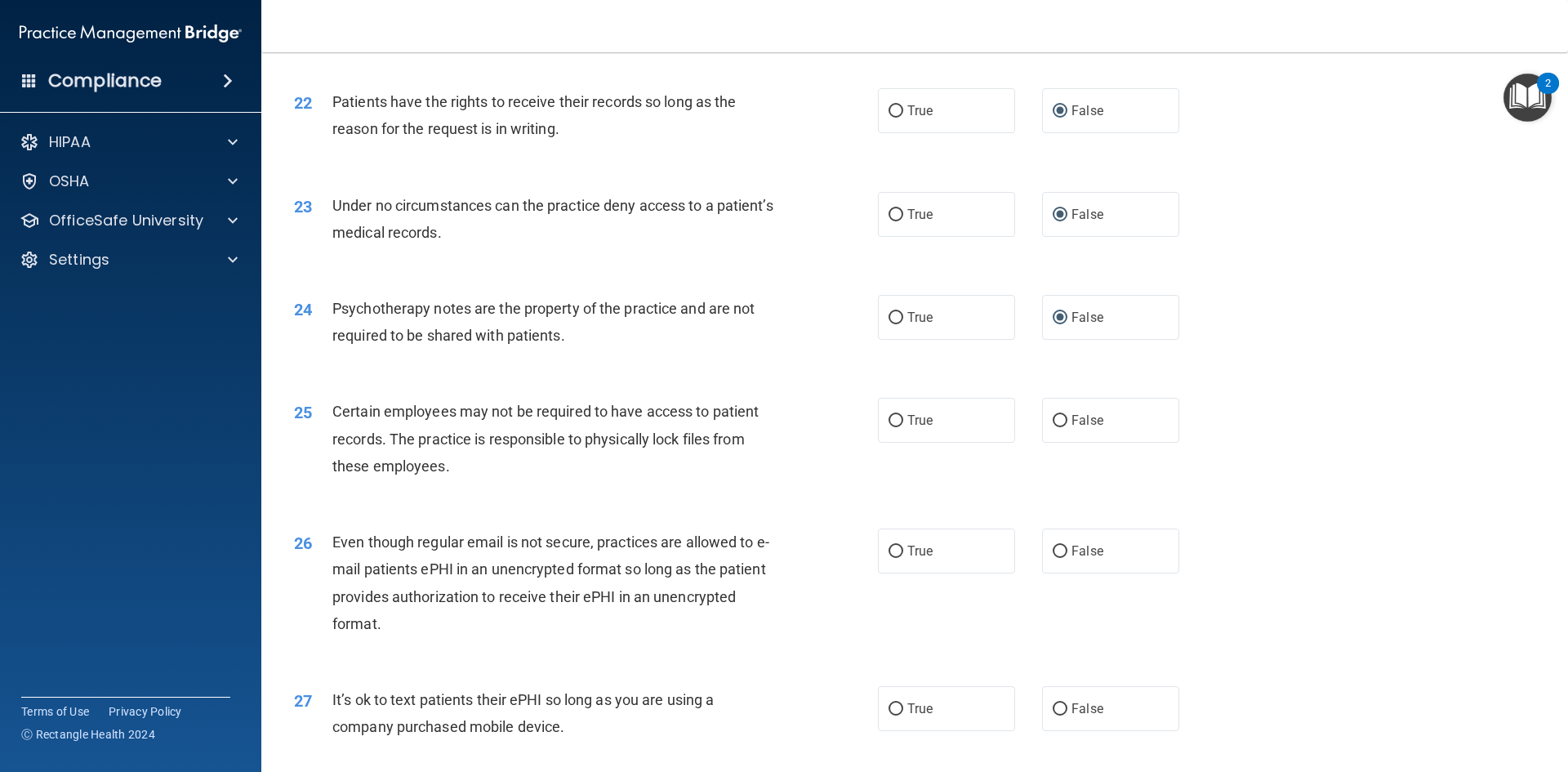
scroll to position [2777, 0]
click at [1053, 429] on input "False" at bounding box center [1060, 423] width 15 height 12
radio input "true"
click at [1053, 560] on input "False" at bounding box center [1060, 554] width 15 height 12
radio input "true"
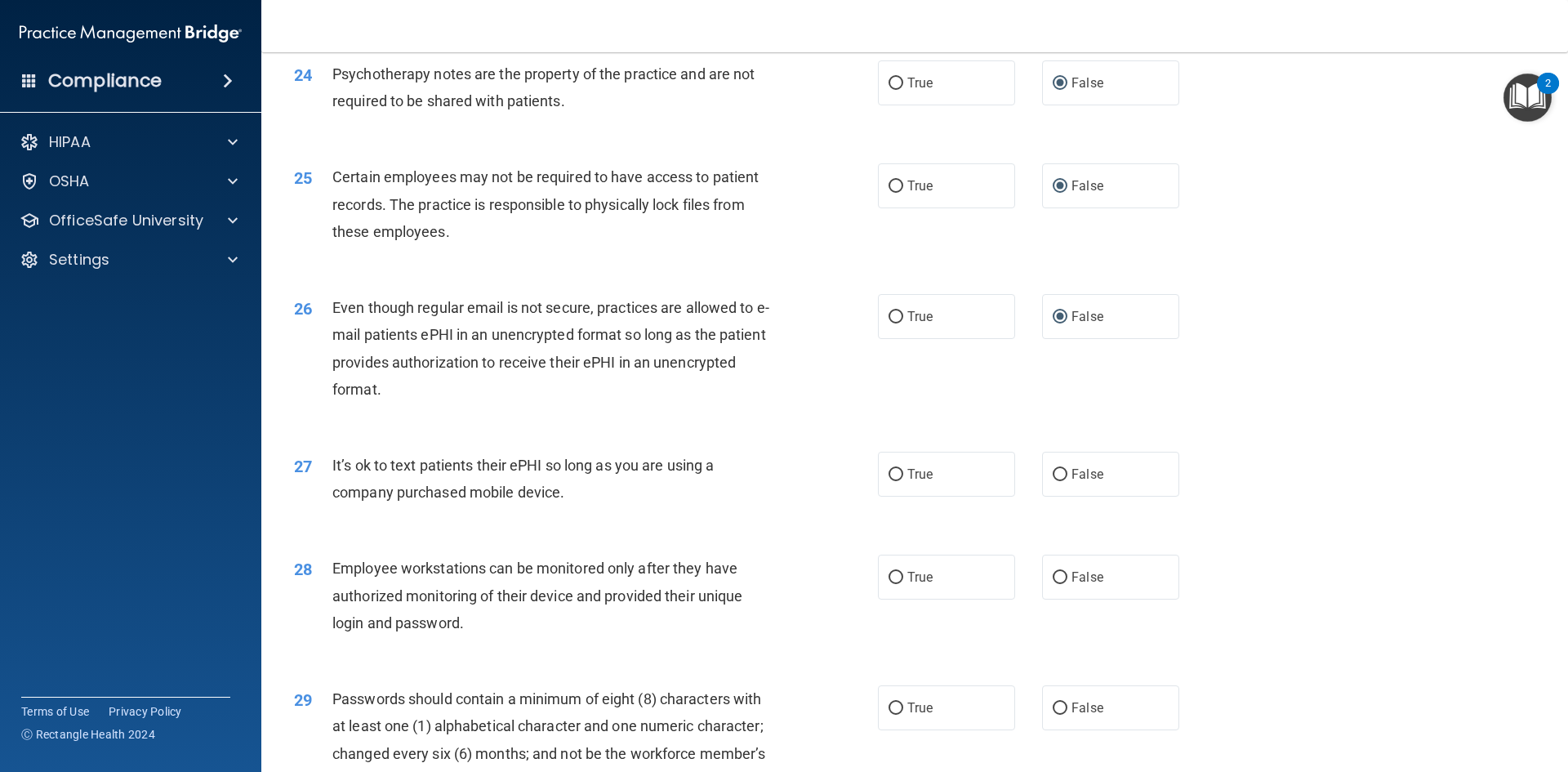
scroll to position [3022, 0]
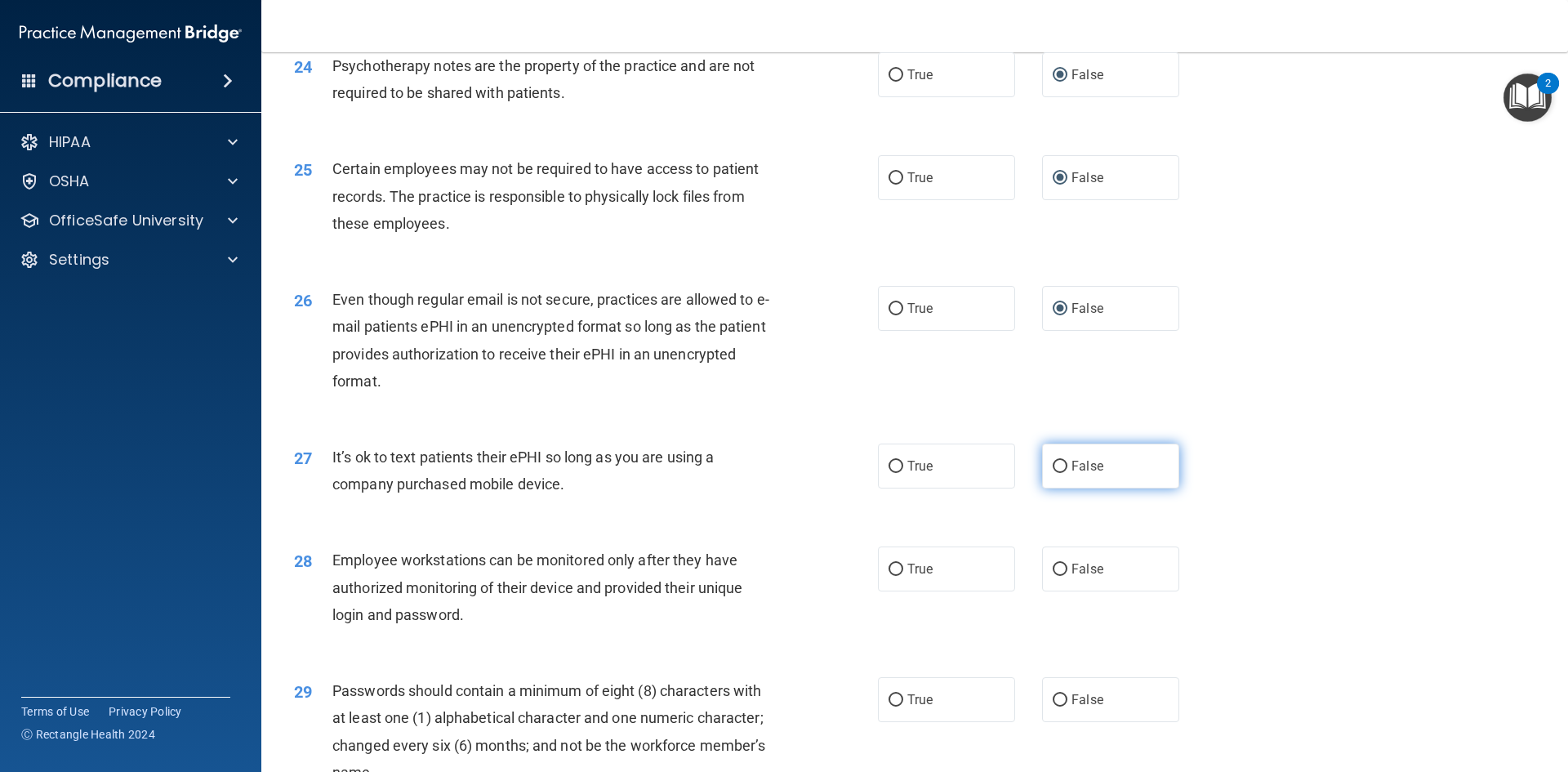
click at [1053, 473] on input "False" at bounding box center [1060, 467] width 15 height 12
radio input "true"
click at [1050, 591] on label "False" at bounding box center [1110, 568] width 137 height 45
click at [1053, 576] on input "False" at bounding box center [1060, 569] width 15 height 12
radio input "true"
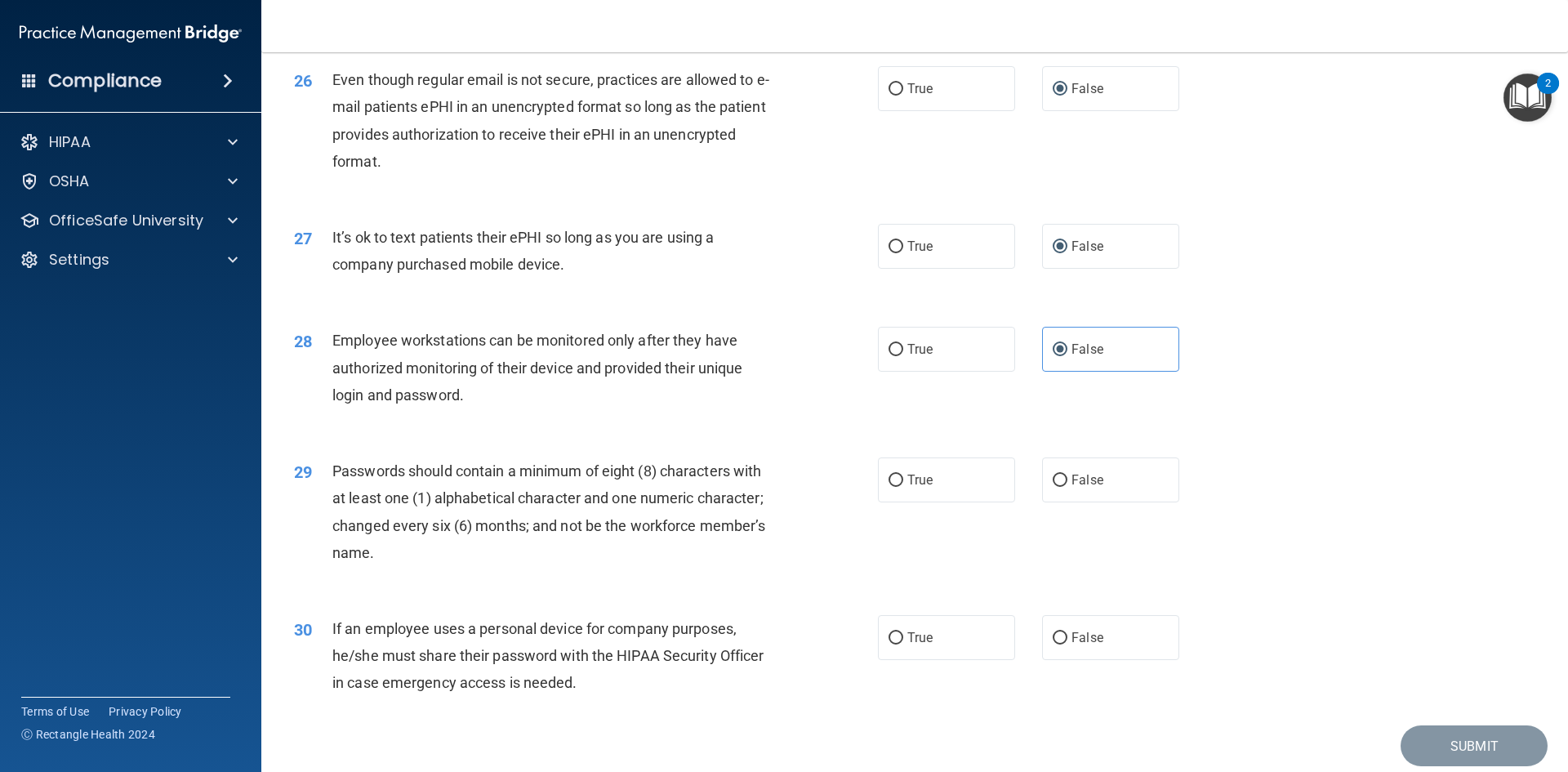
scroll to position [3328, 0]
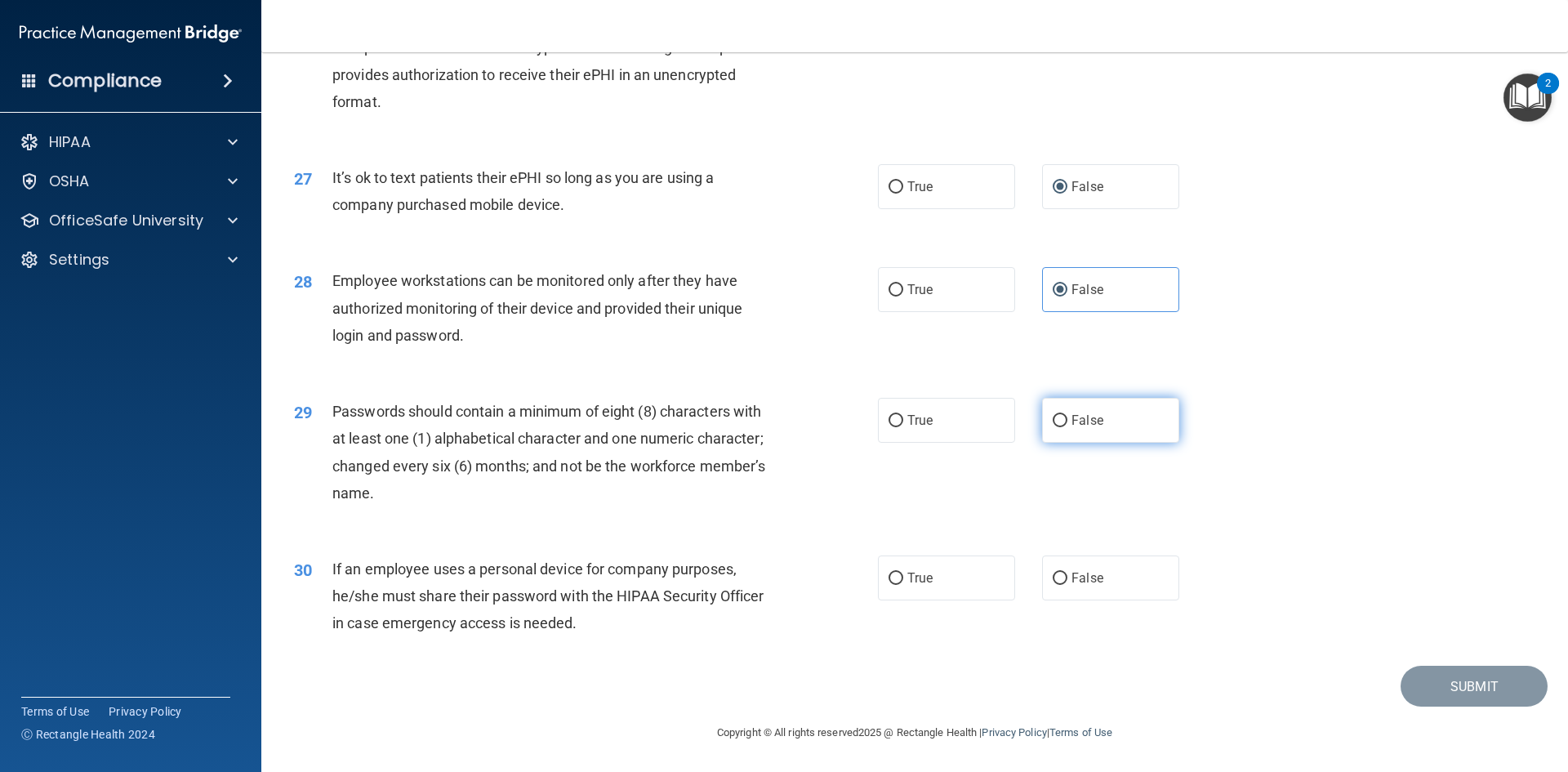
click at [1053, 419] on input "False" at bounding box center [1060, 421] width 15 height 12
radio input "true"
click at [1053, 576] on input "False" at bounding box center [1060, 578] width 15 height 12
radio input "true"
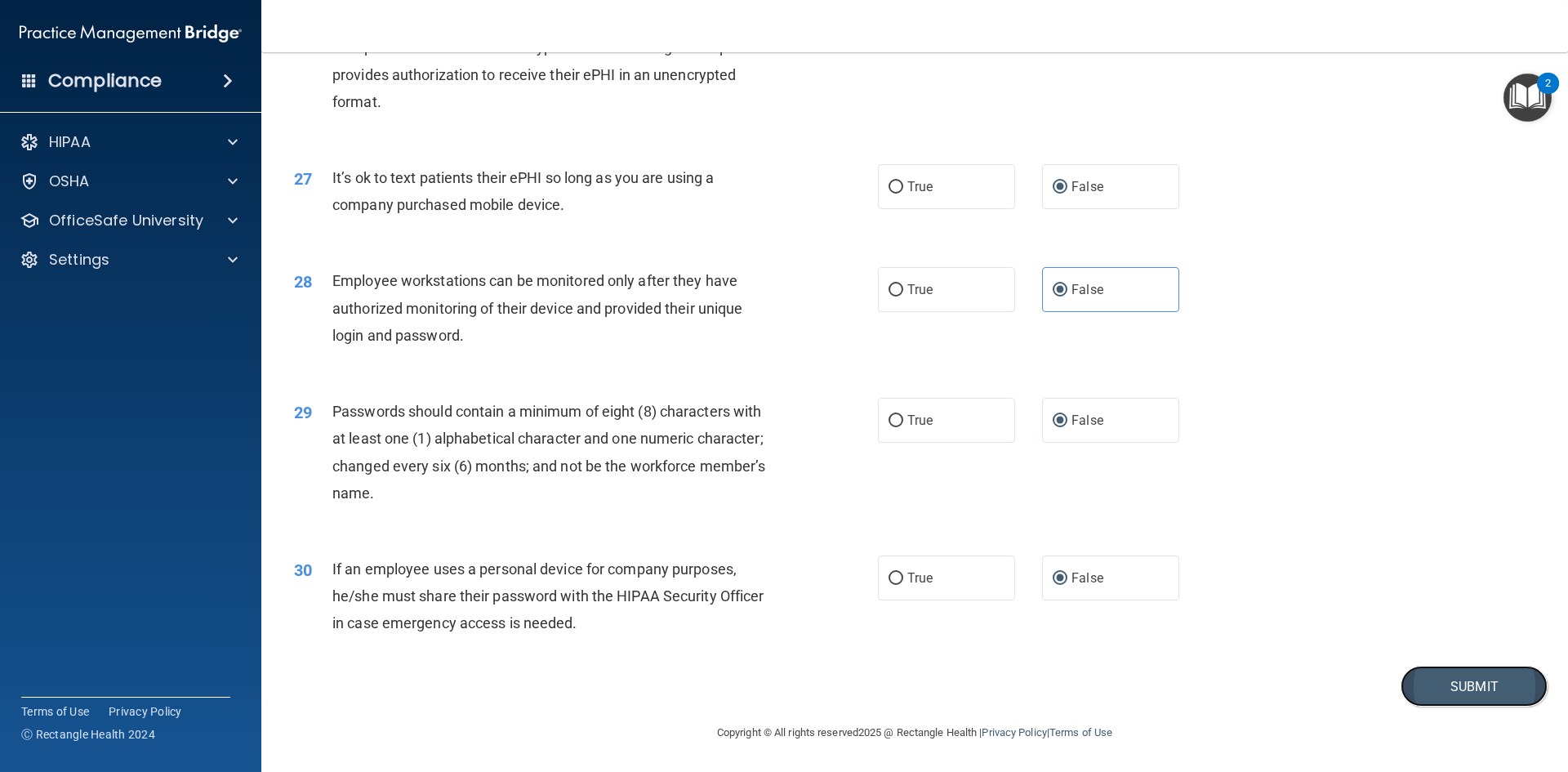
click at [1454, 682] on button "Submit" at bounding box center [1474, 687] width 147 height 42
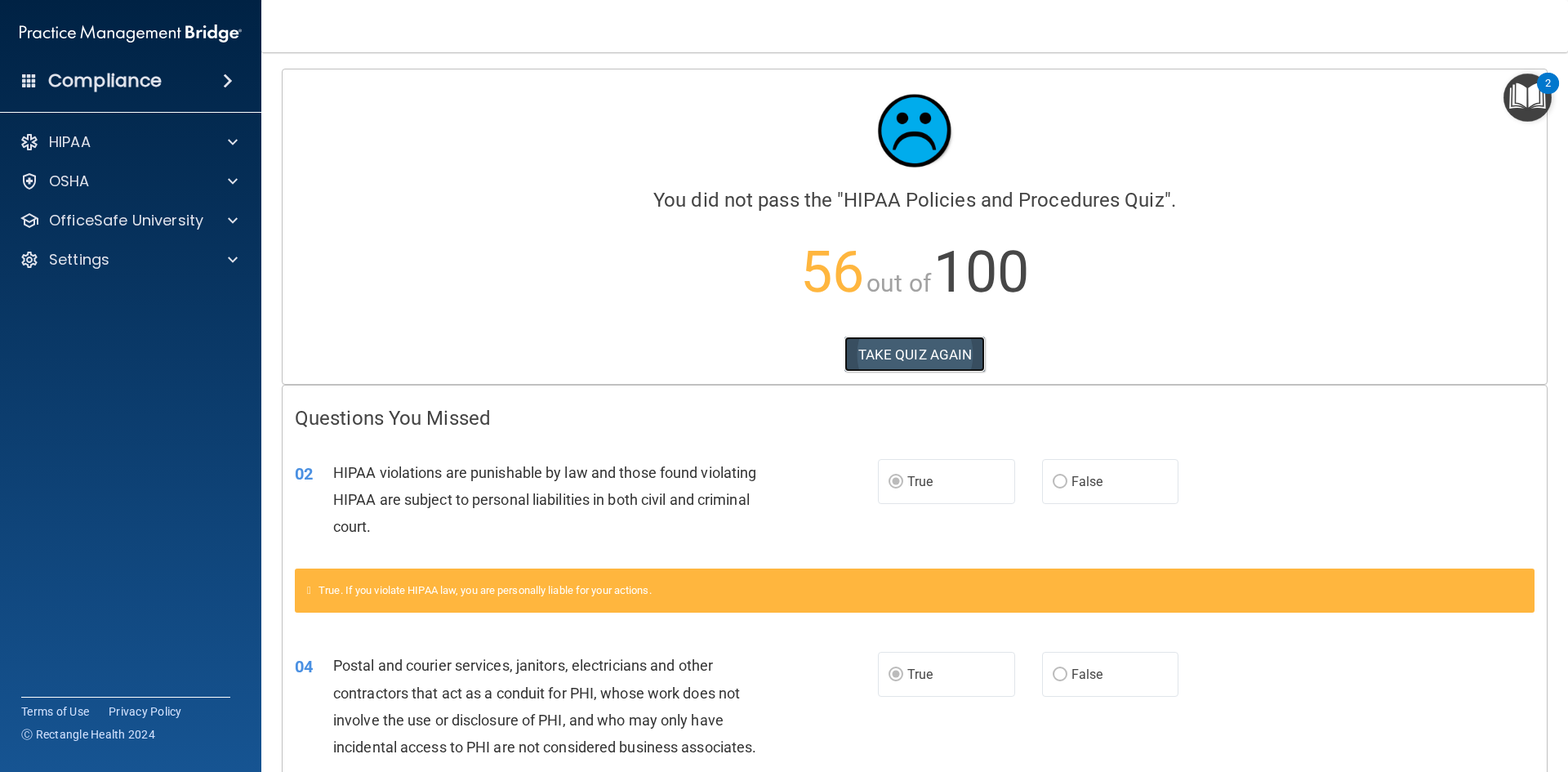
click at [932, 352] on button "TAKE QUIZ AGAIN" at bounding box center [915, 355] width 141 height 36
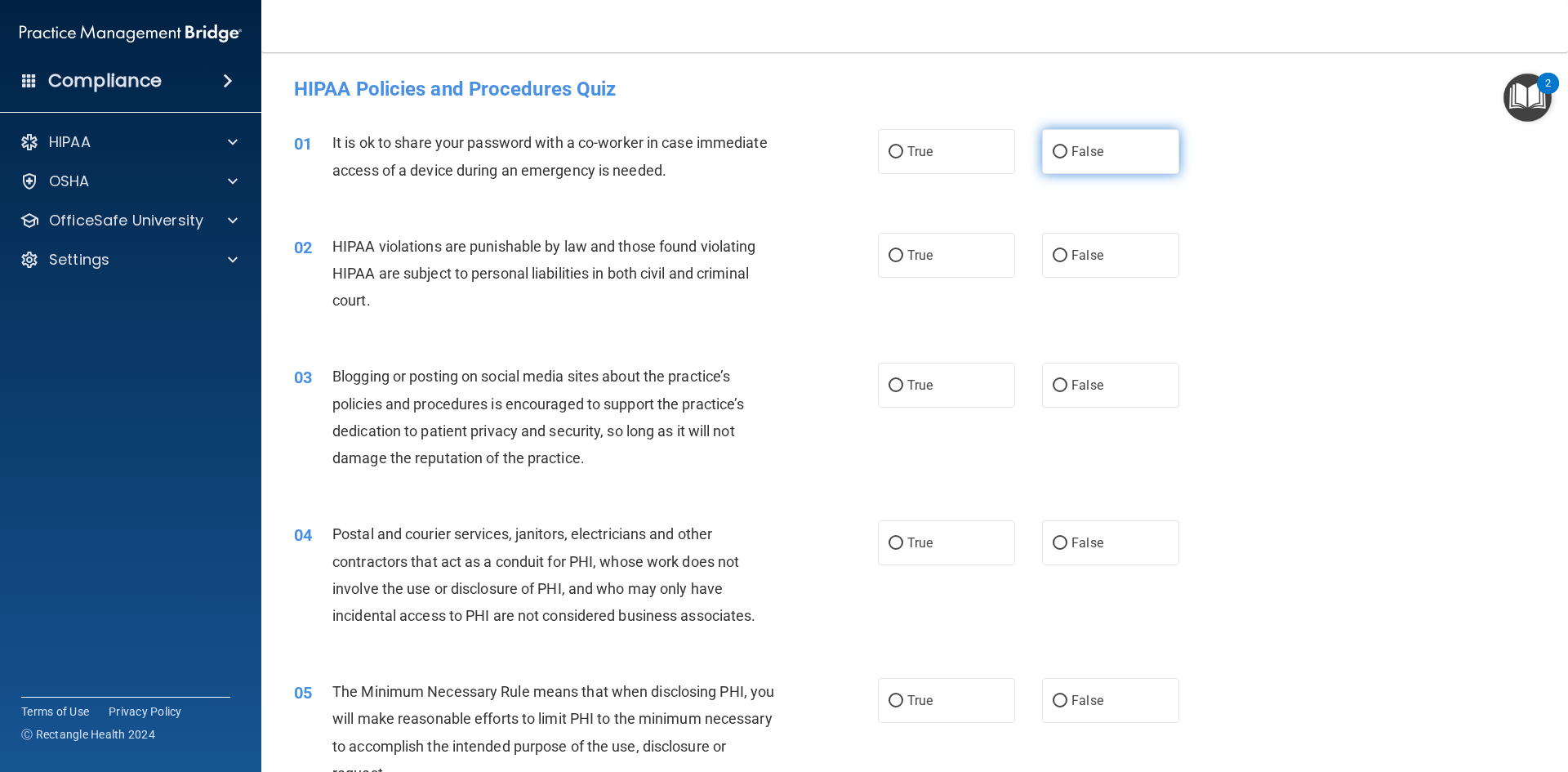
click at [1054, 149] on input "False" at bounding box center [1060, 152] width 15 height 12
radio input "true"
click at [888, 254] on input "True" at bounding box center [895, 256] width 15 height 12
radio input "true"
click at [1054, 387] on input "False" at bounding box center [1060, 386] width 15 height 12
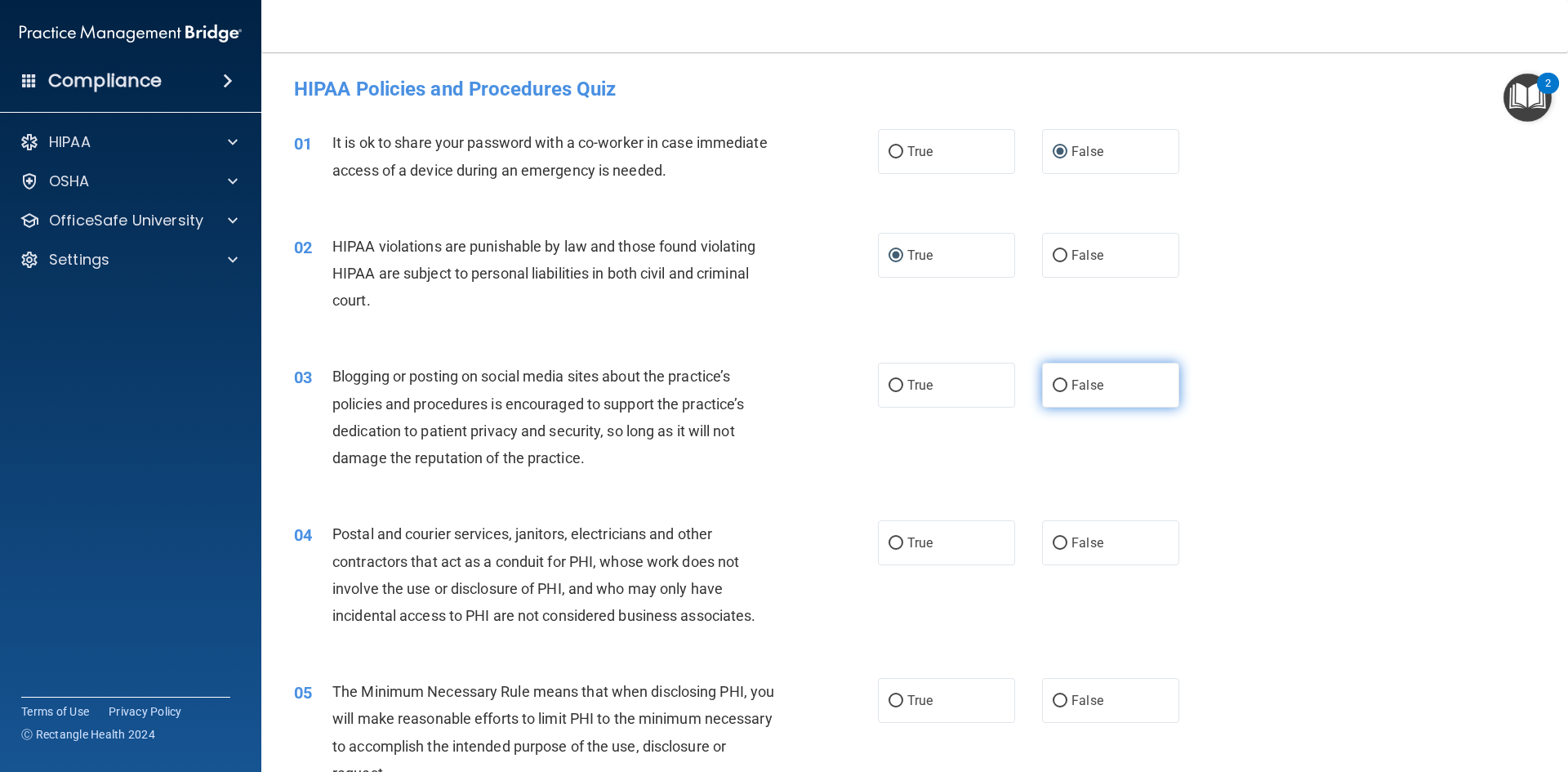
radio input "true"
click at [892, 541] on input "True" at bounding box center [895, 543] width 15 height 12
radio input "true"
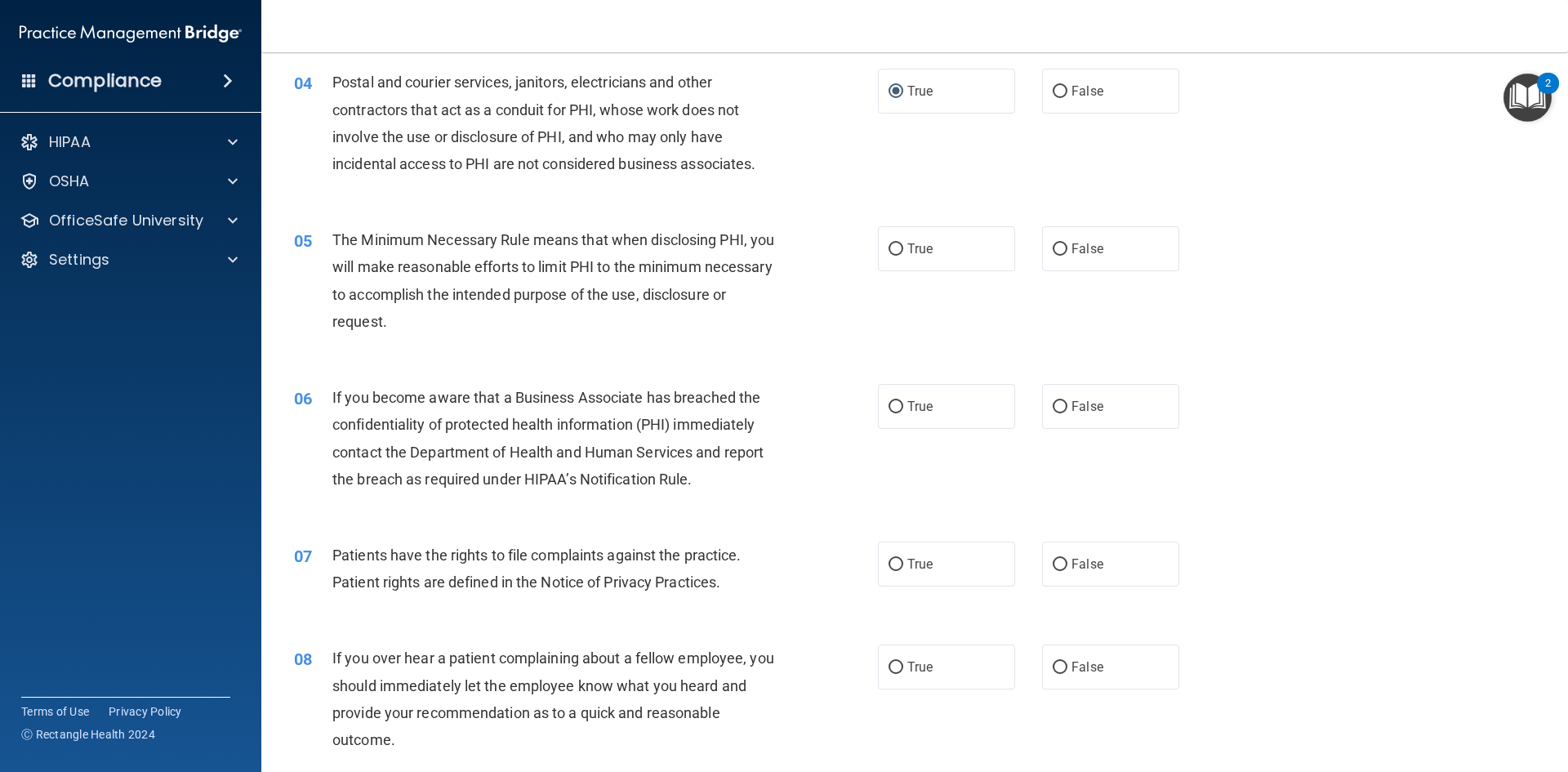
scroll to position [490, 0]
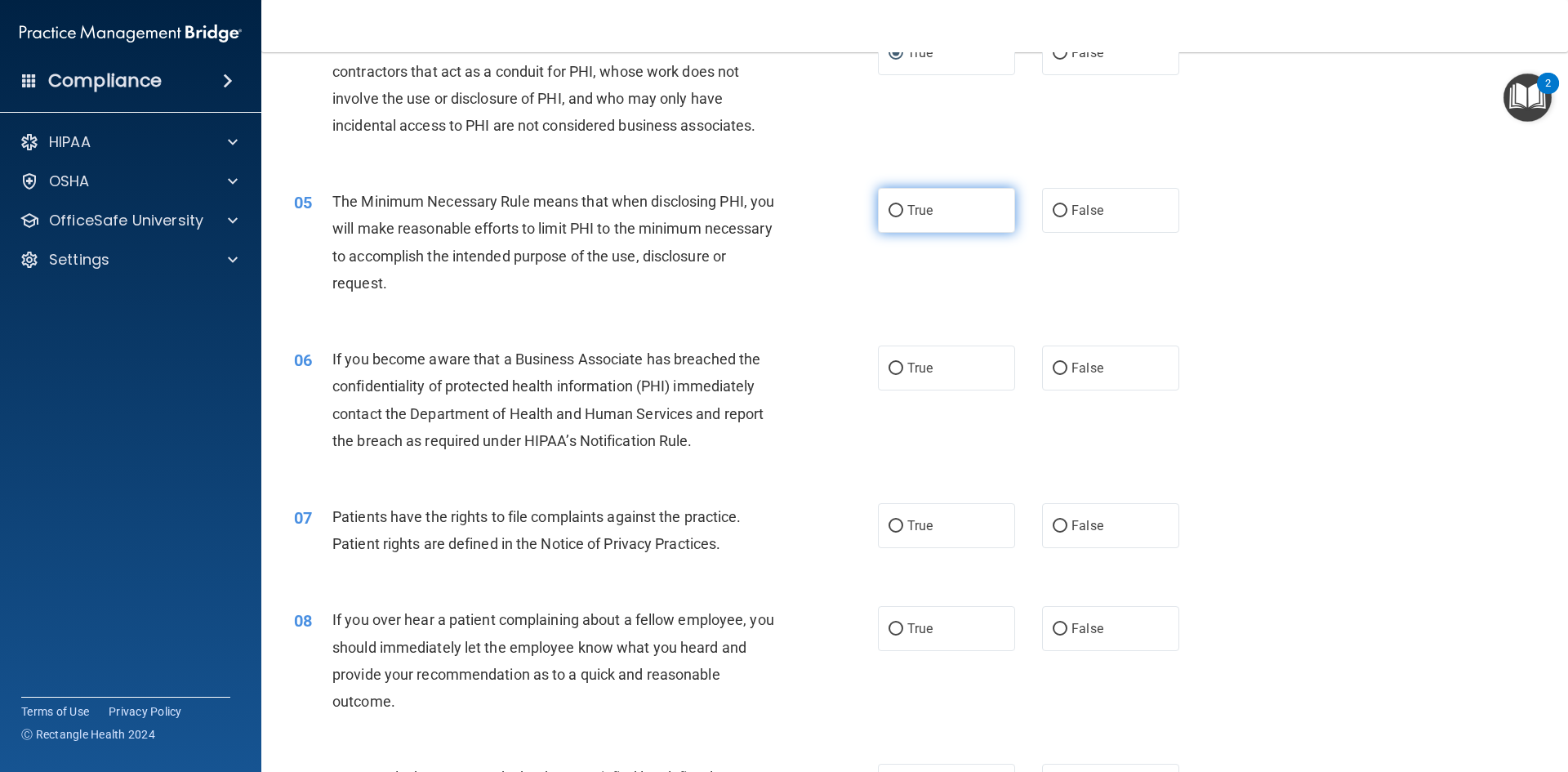
click at [891, 209] on input "True" at bounding box center [895, 211] width 15 height 12
radio input "true"
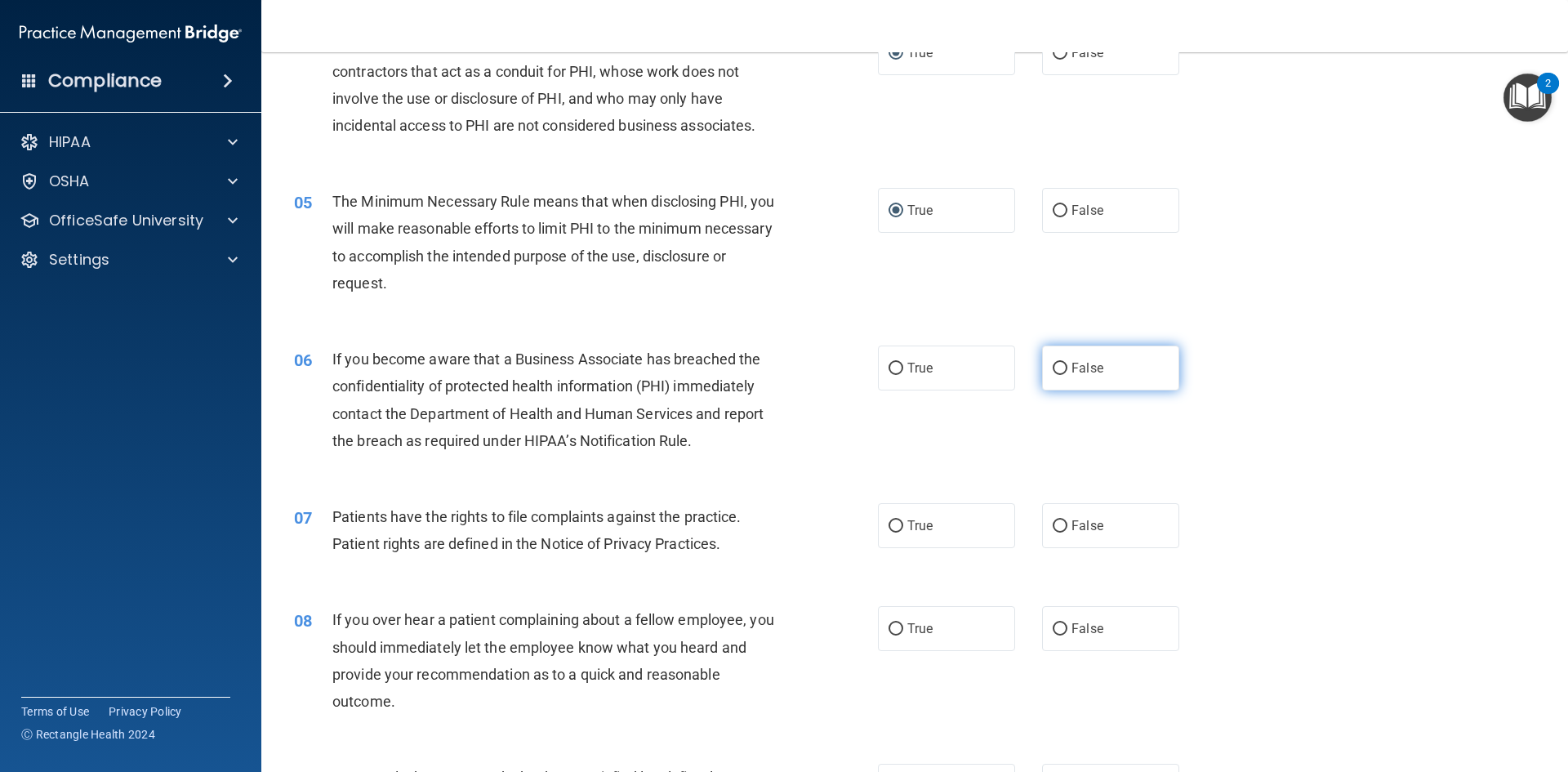
click at [1054, 366] on input "False" at bounding box center [1060, 369] width 15 height 12
radio input "true"
click at [890, 526] on input "True" at bounding box center [895, 527] width 15 height 12
radio input "true"
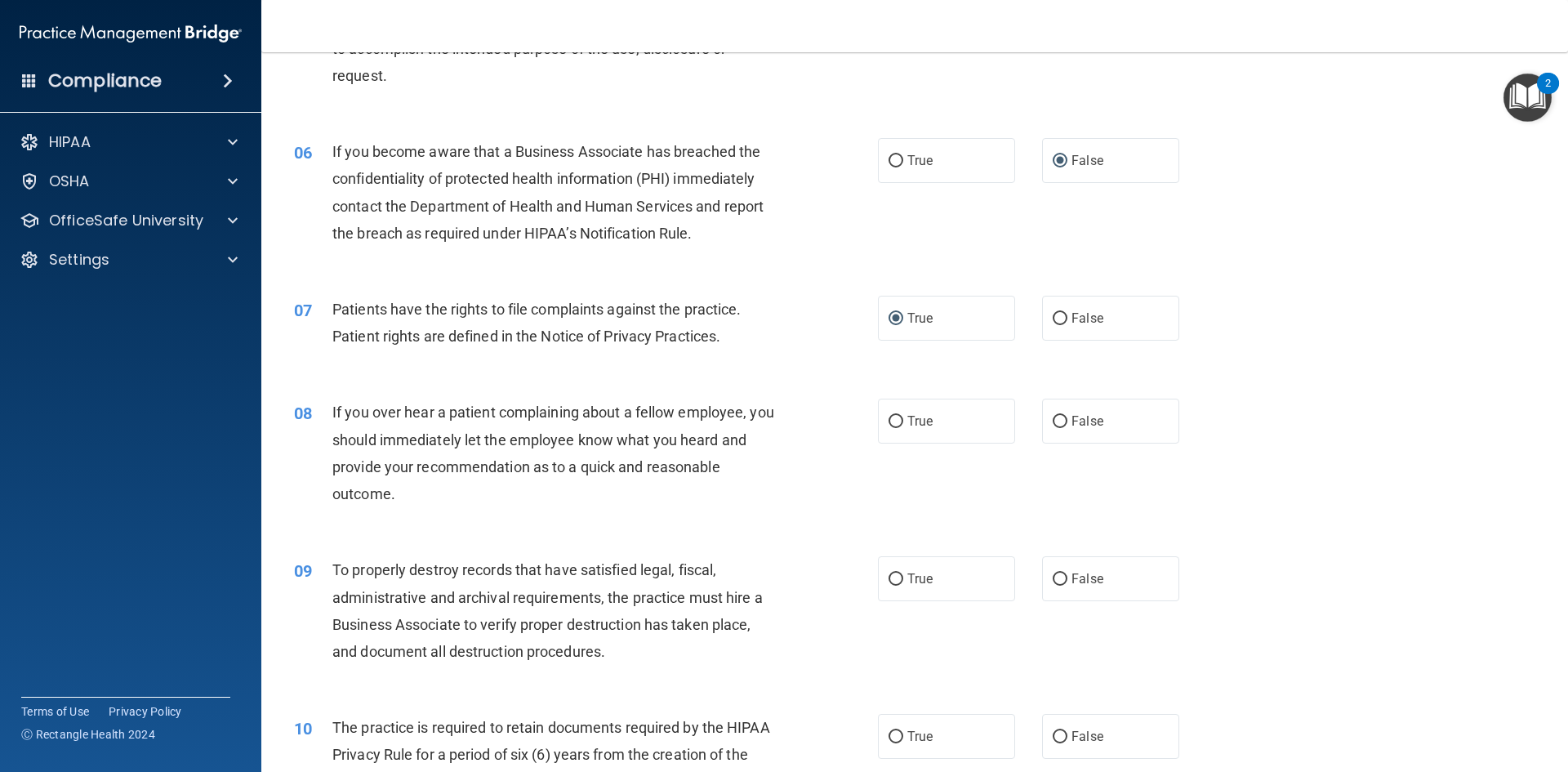
scroll to position [735, 0]
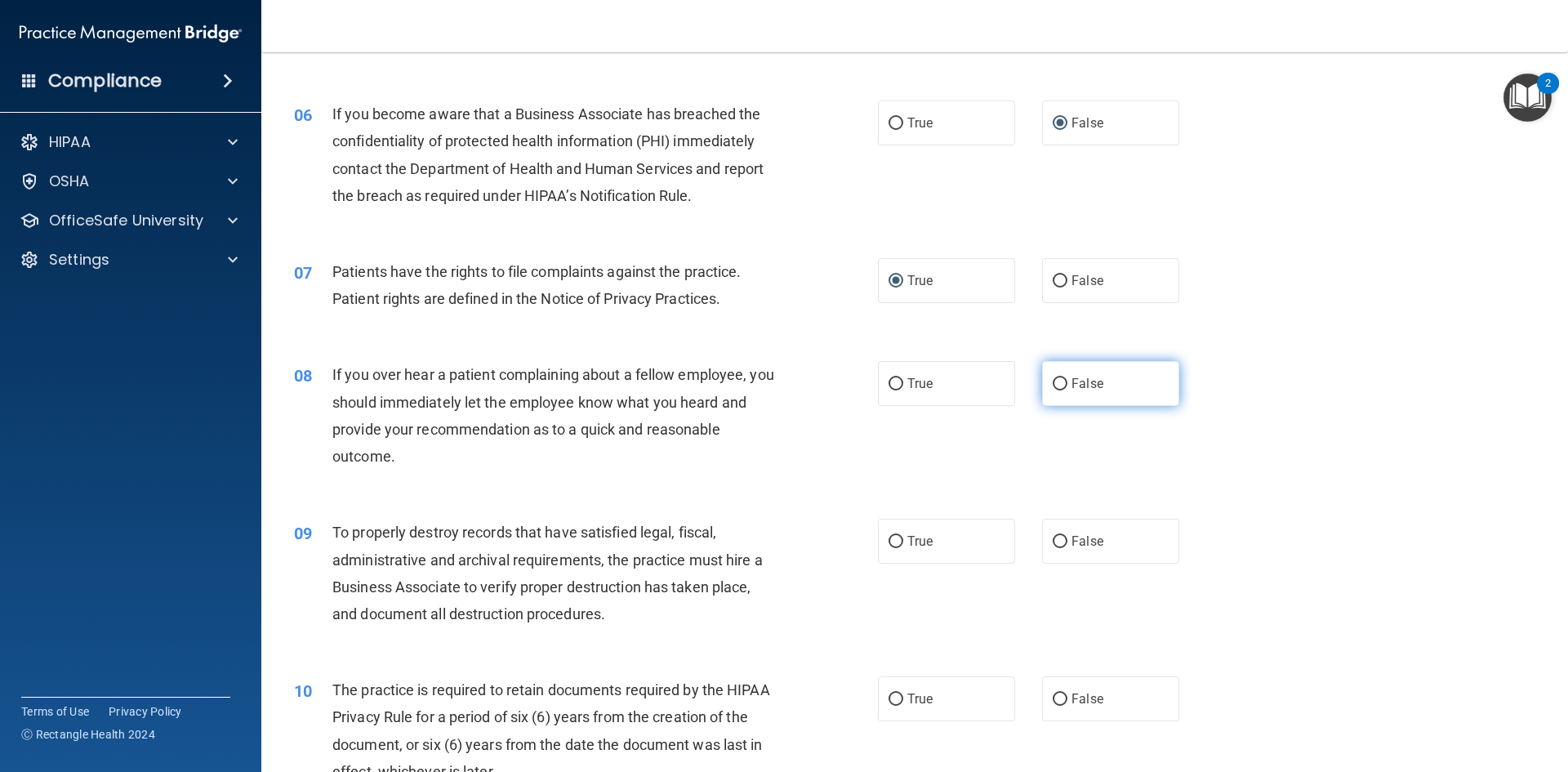
click at [1057, 382] on input "False" at bounding box center [1060, 385] width 15 height 12
radio input "true"
click at [1054, 540] on input "False" at bounding box center [1060, 541] width 15 height 12
radio input "true"
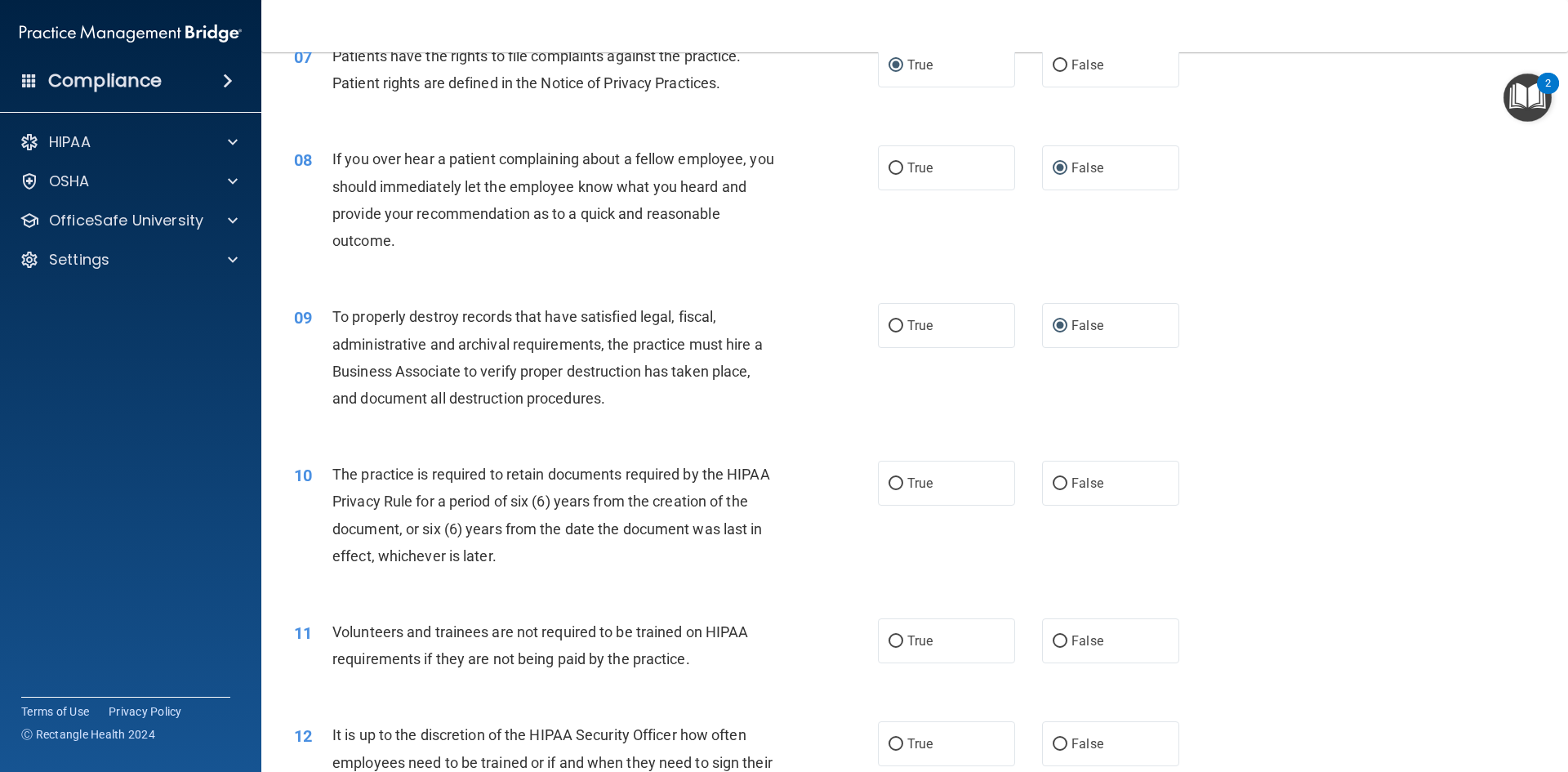
scroll to position [981, 0]
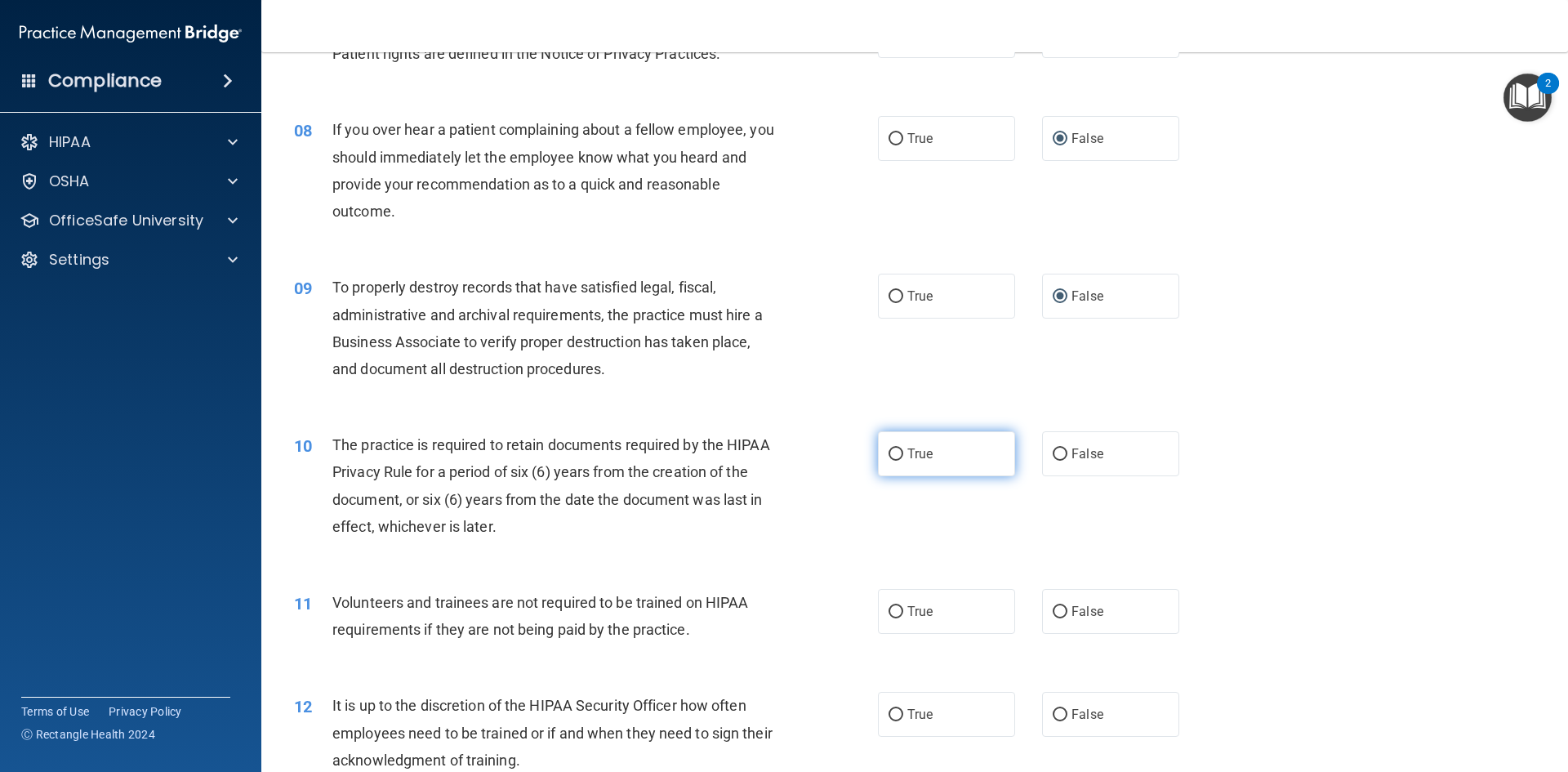
click at [889, 453] on input "True" at bounding box center [895, 454] width 15 height 12
radio input "true"
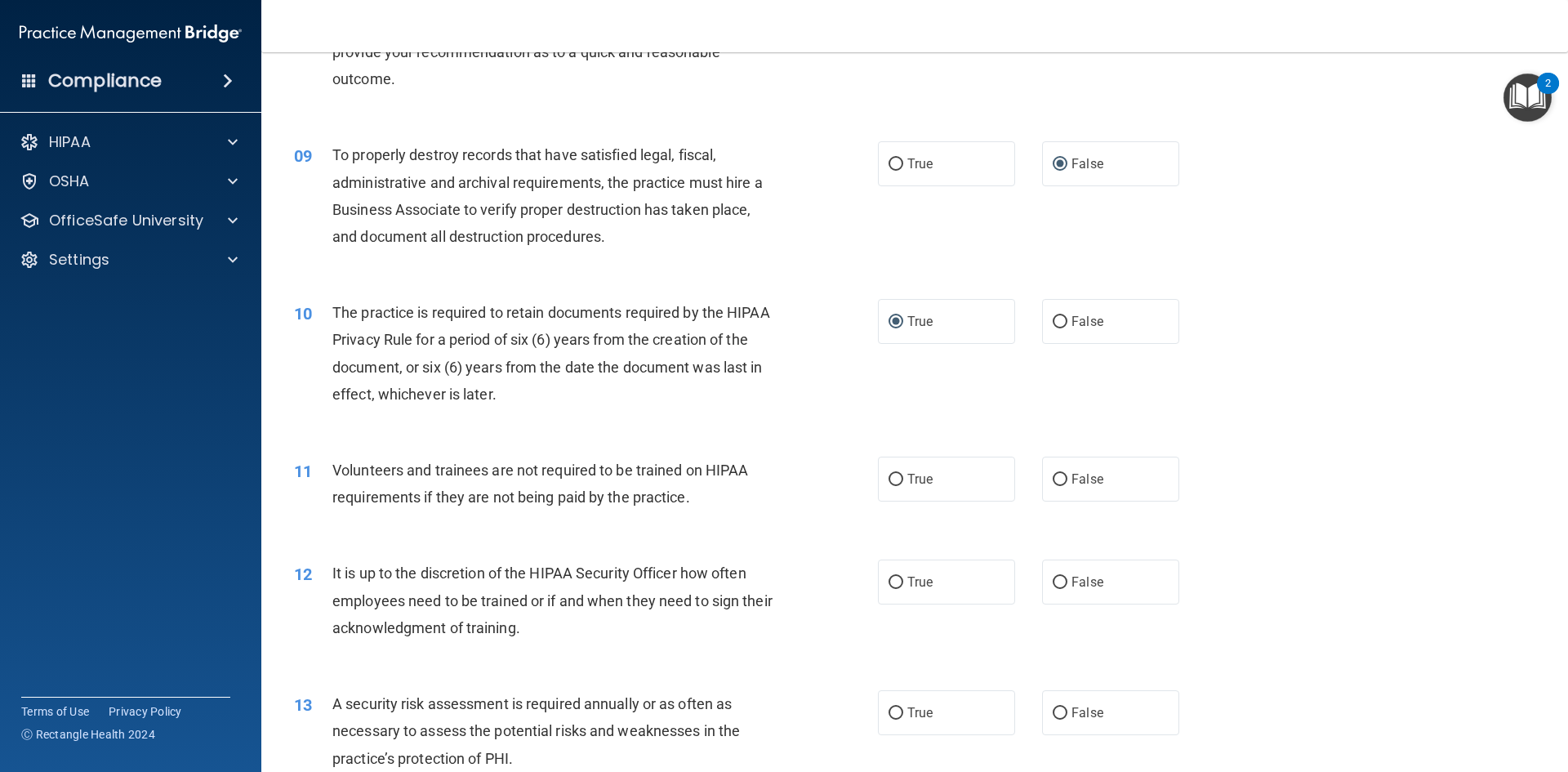
scroll to position [1144, 0]
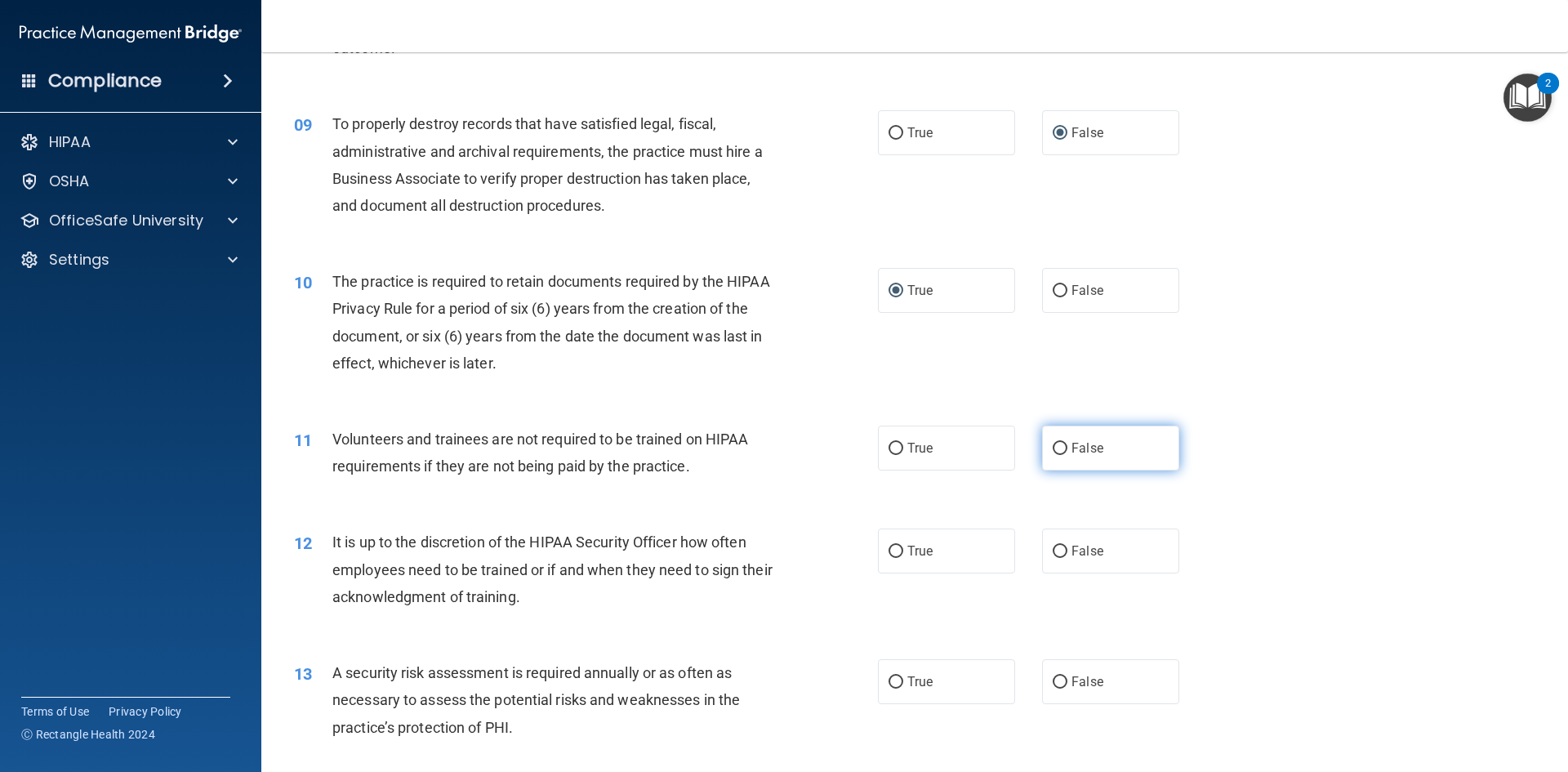
click at [1053, 450] on input "False" at bounding box center [1060, 449] width 15 height 12
radio input "true"
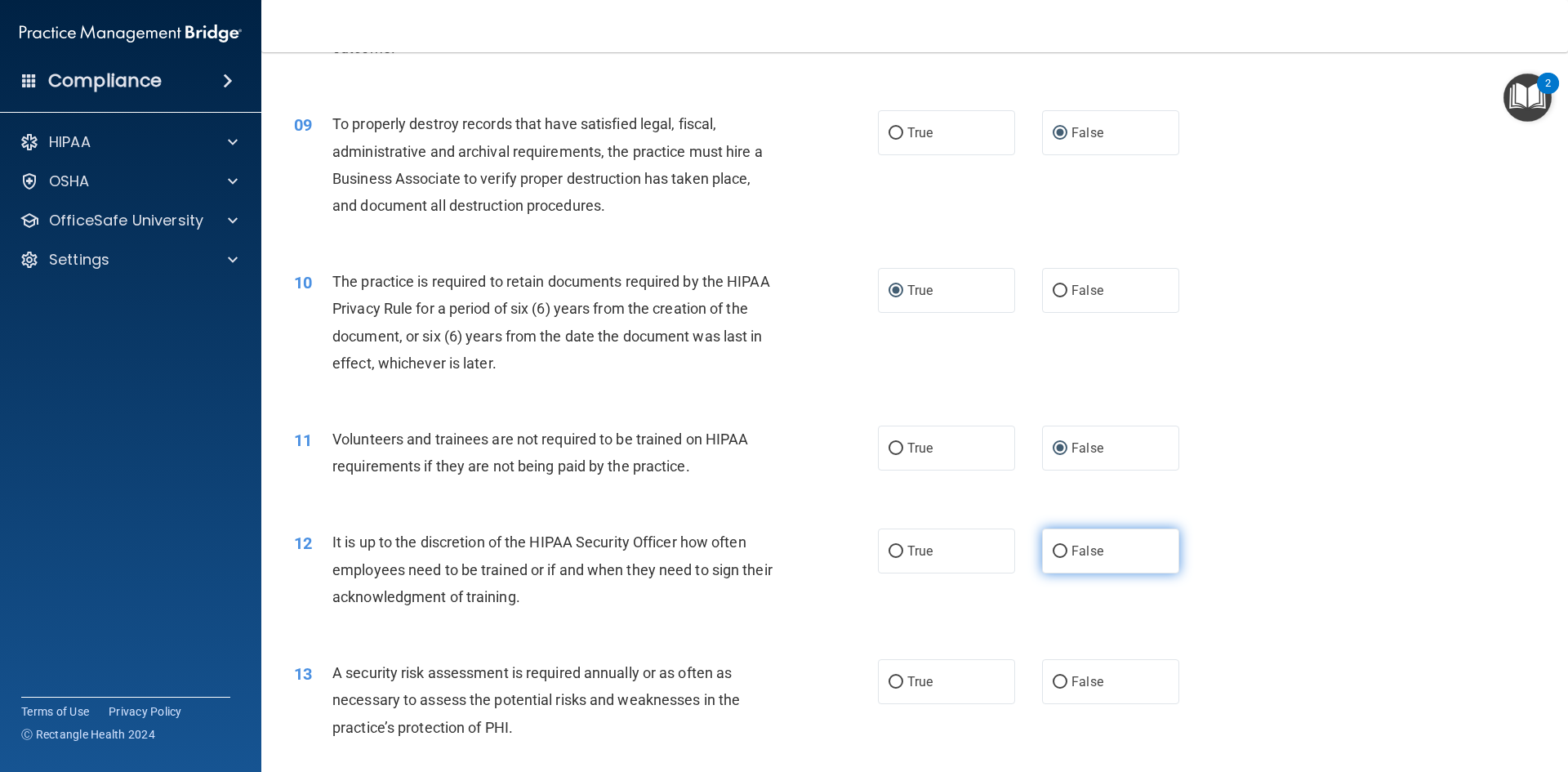
click at [1054, 547] on input "False" at bounding box center [1060, 551] width 15 height 12
radio input "true"
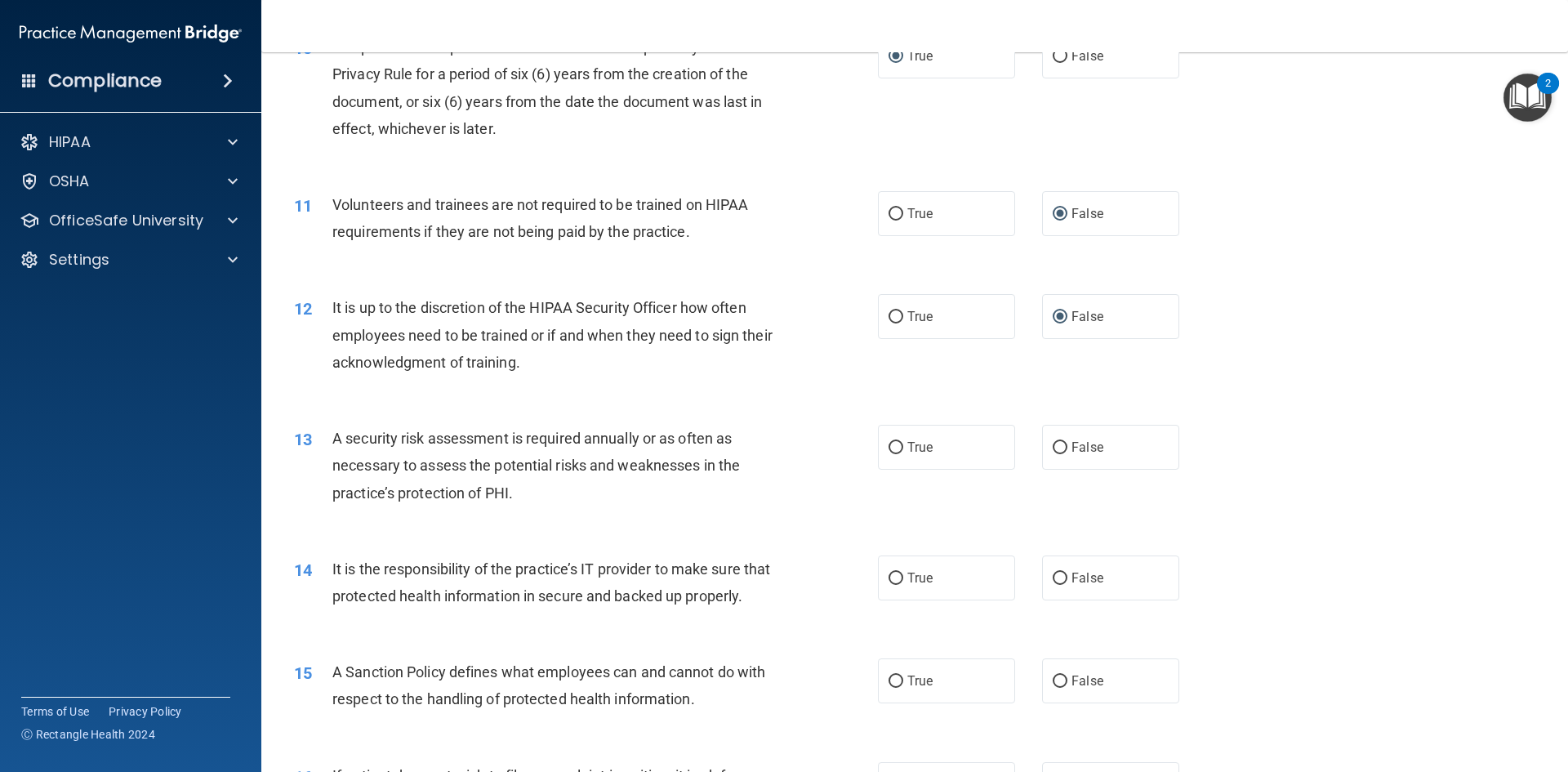
scroll to position [1389, 0]
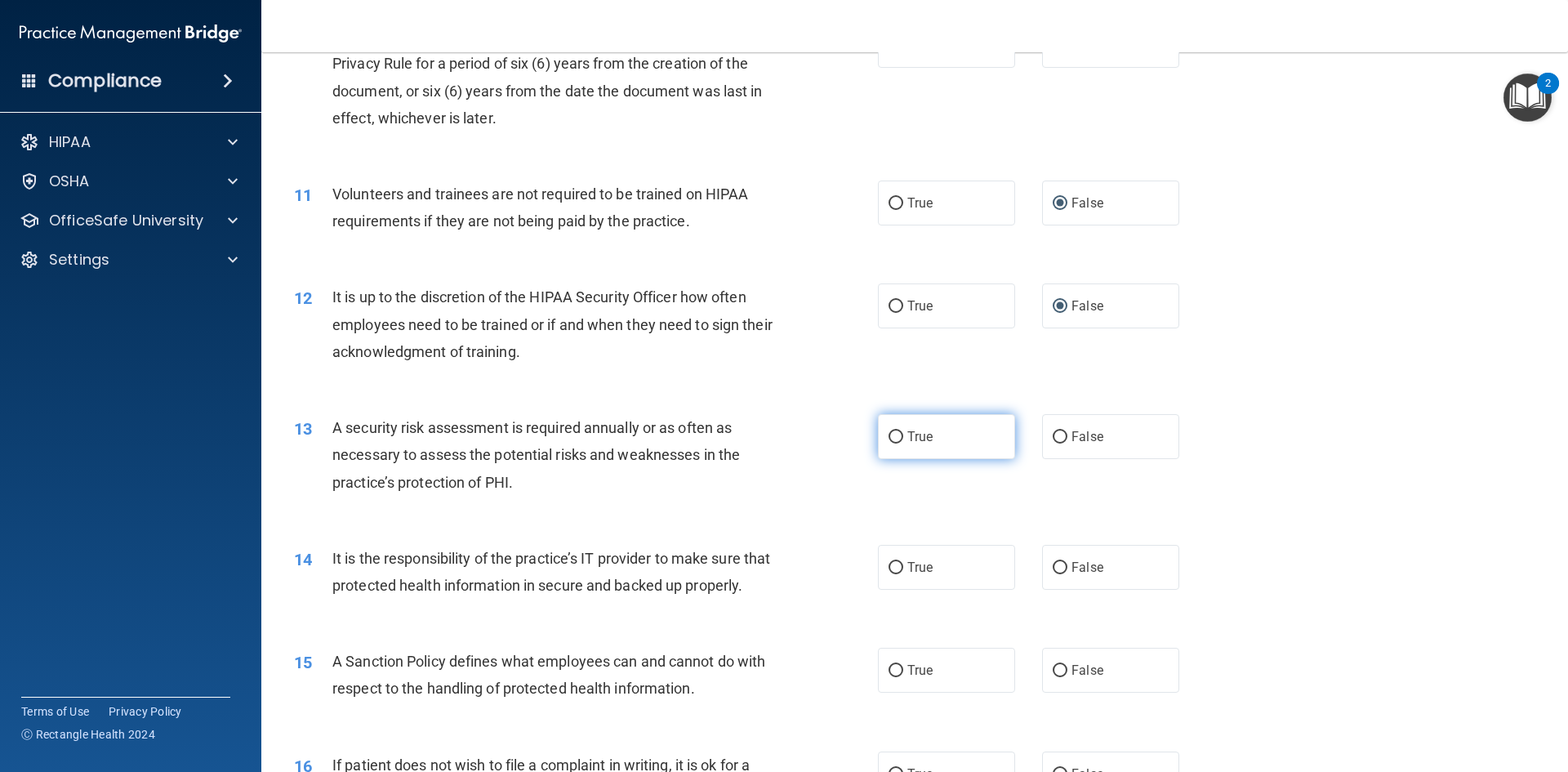
click at [888, 432] on input "True" at bounding box center [895, 437] width 15 height 12
radio input "true"
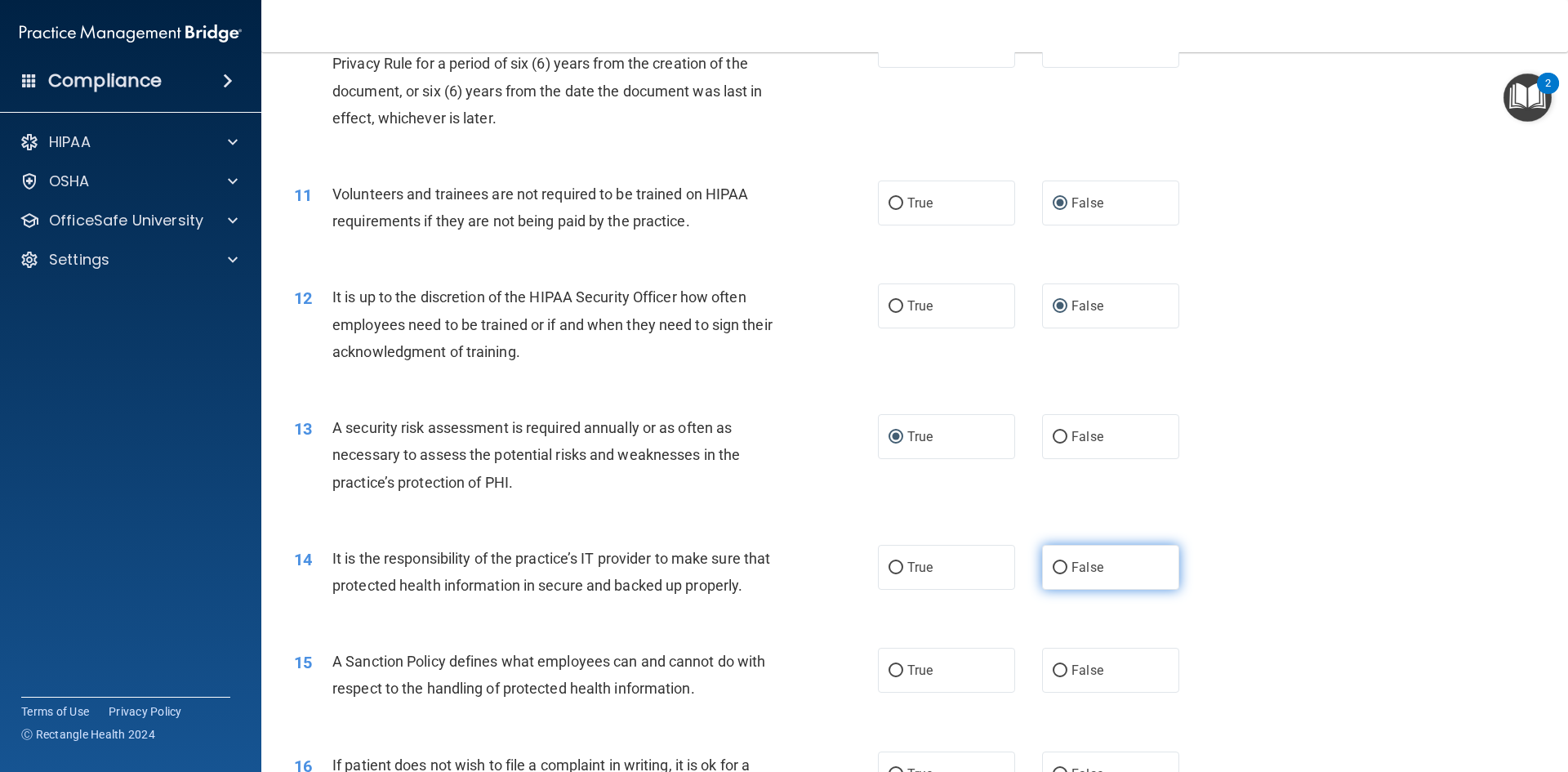
click at [1053, 562] on input "False" at bounding box center [1060, 568] width 15 height 12
radio input "true"
drag, startPoint x: 1055, startPoint y: 695, endPoint x: 1121, endPoint y: 667, distance: 71.7
click at [1057, 678] on input "False" at bounding box center [1060, 671] width 15 height 12
radio input "true"
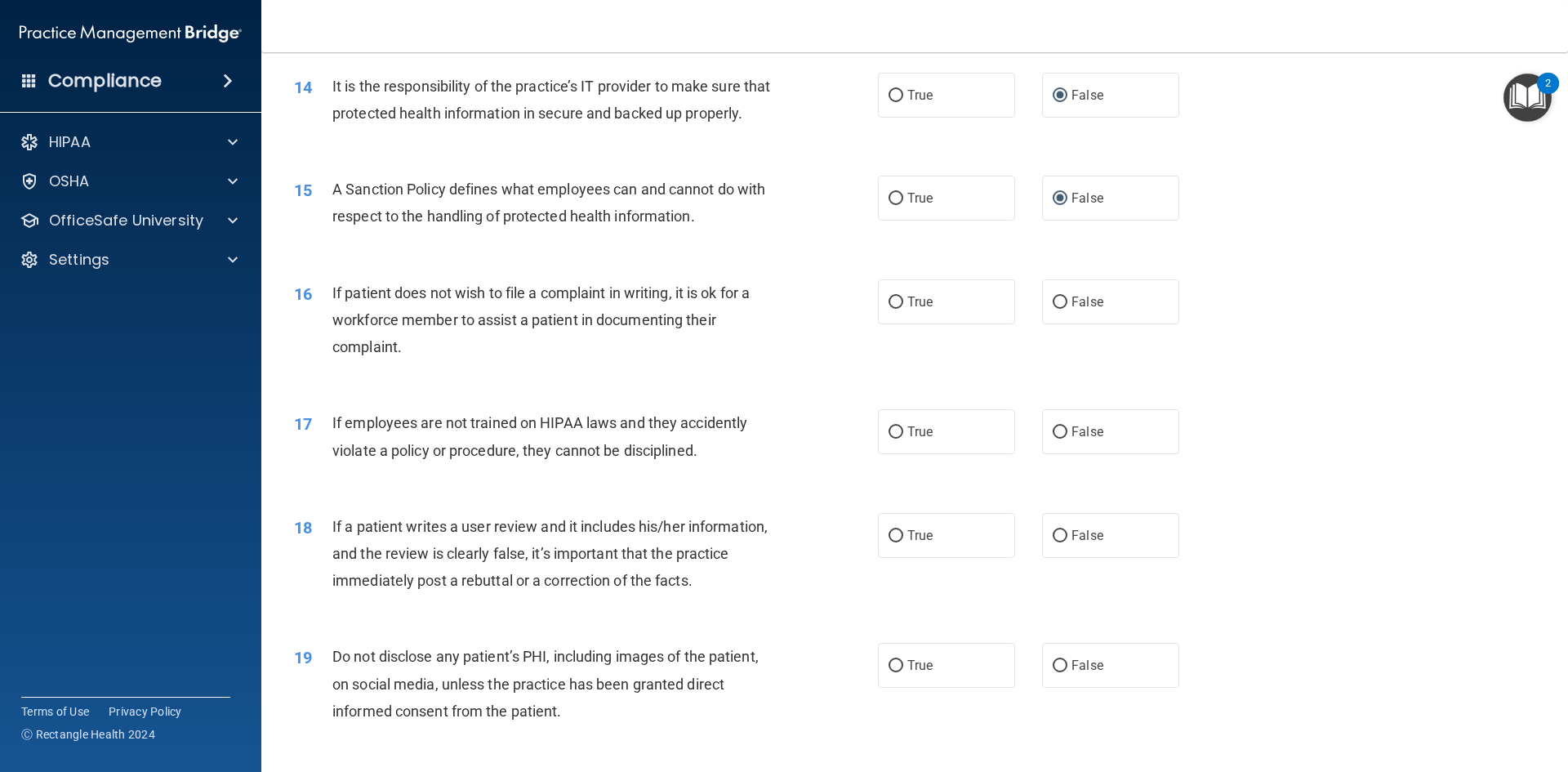
scroll to position [1879, 0]
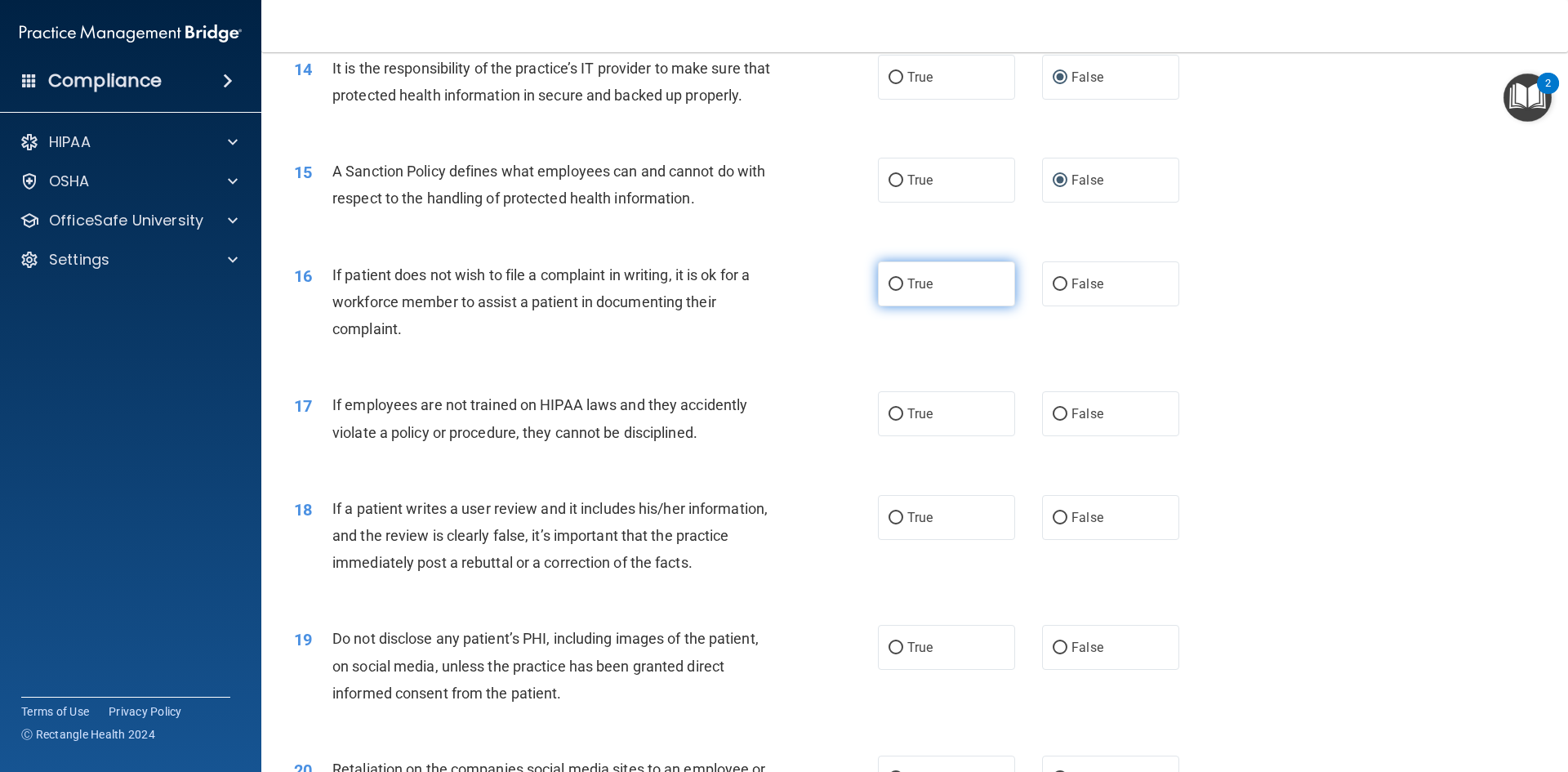
click at [893, 291] on input "True" at bounding box center [895, 284] width 15 height 12
radio input "true"
click at [1053, 420] on input "False" at bounding box center [1060, 414] width 15 height 12
radio input "true"
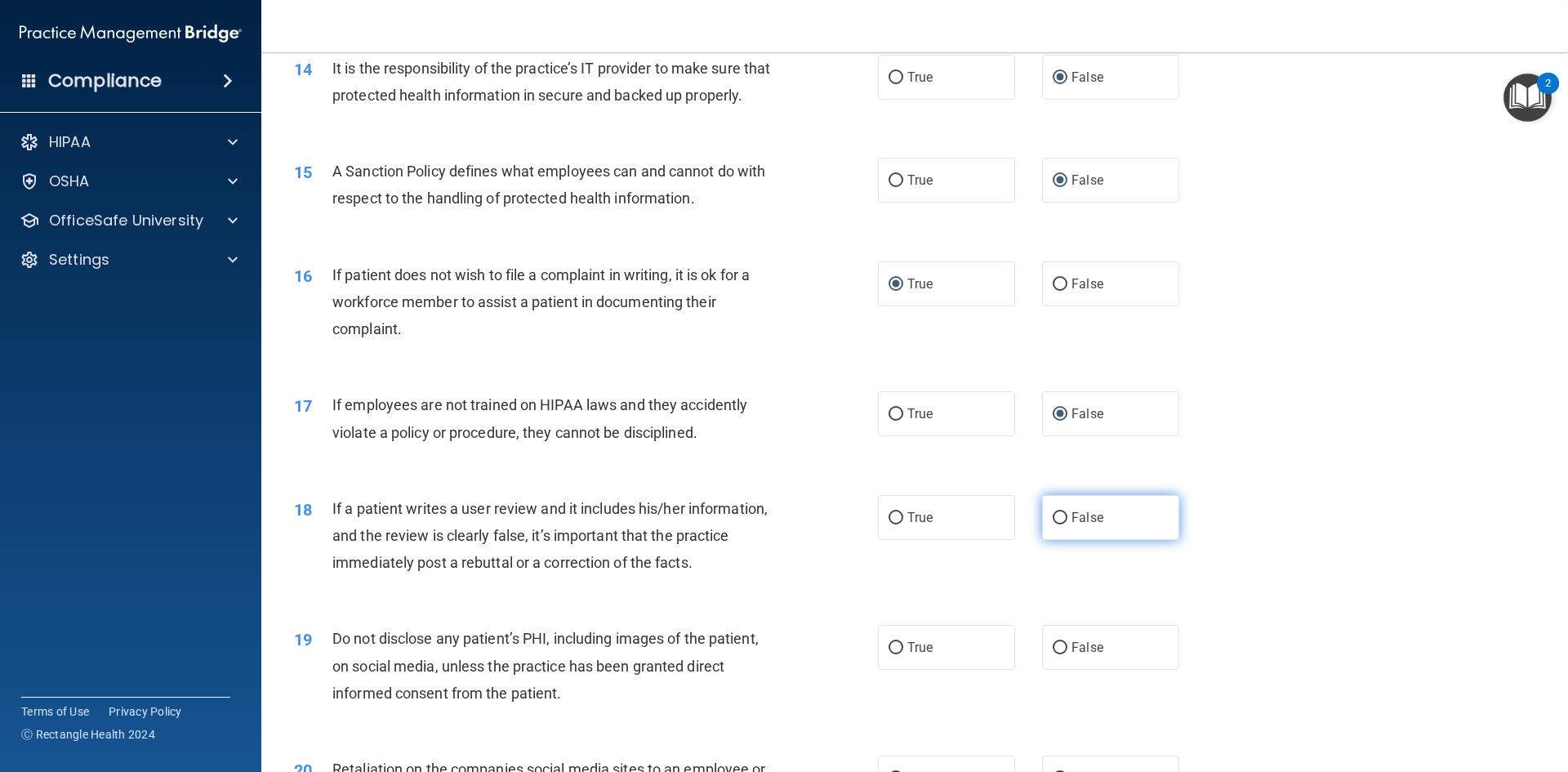
click at [1053, 525] on input "False" at bounding box center [1060, 518] width 15 height 12
radio input "true"
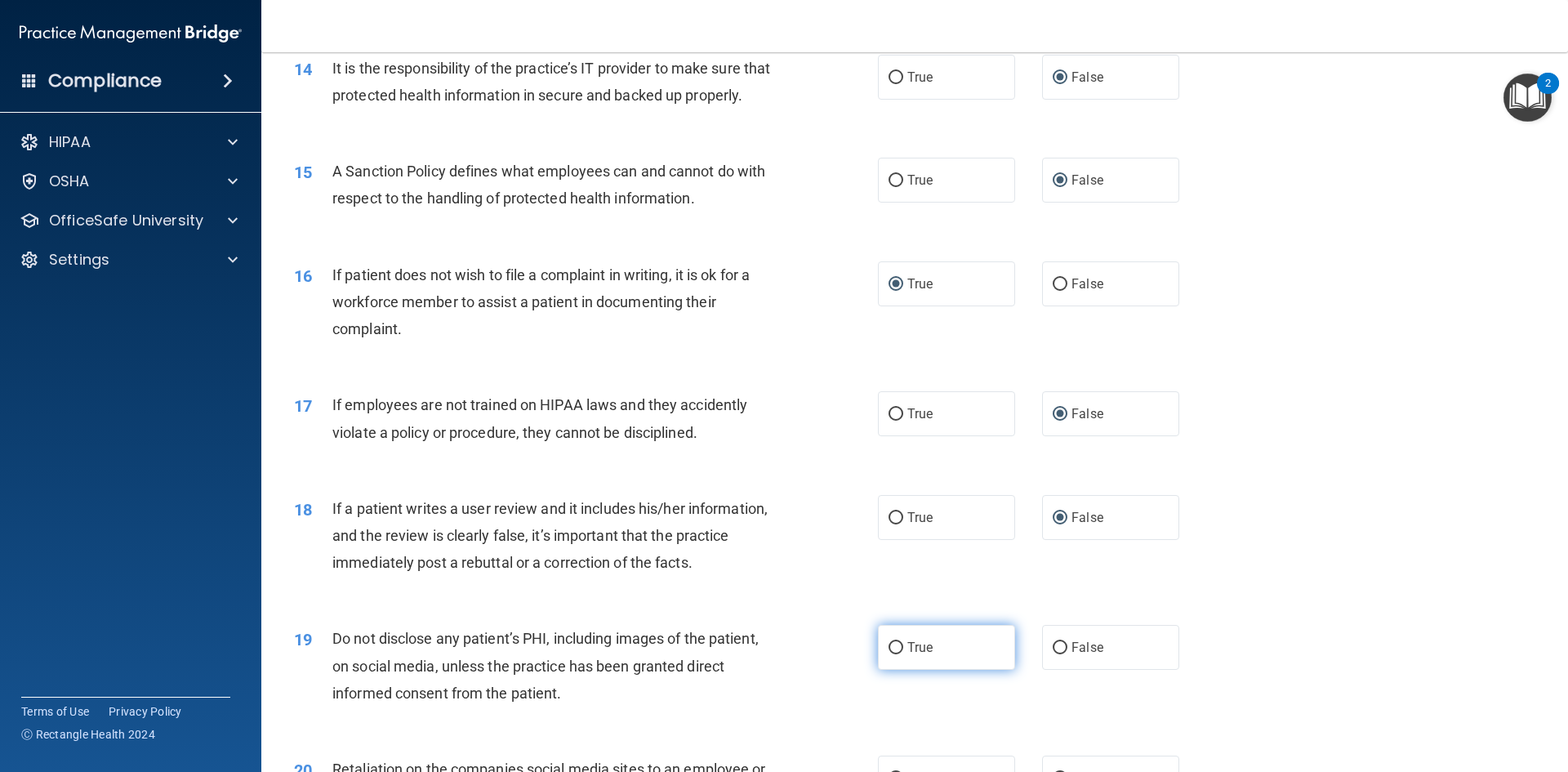
click at [892, 655] on input "True" at bounding box center [895, 648] width 15 height 12
radio input "true"
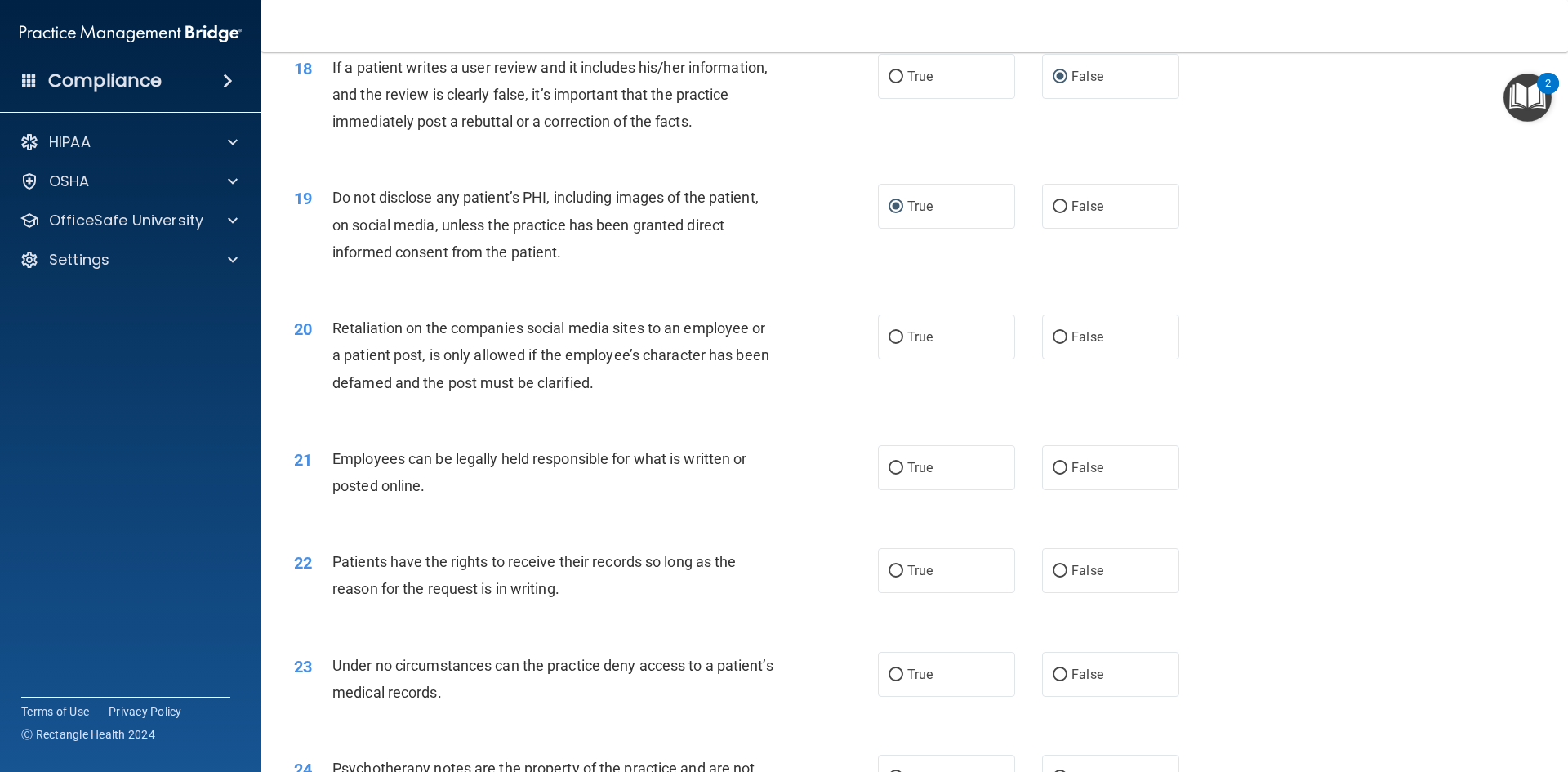
scroll to position [2369, 0]
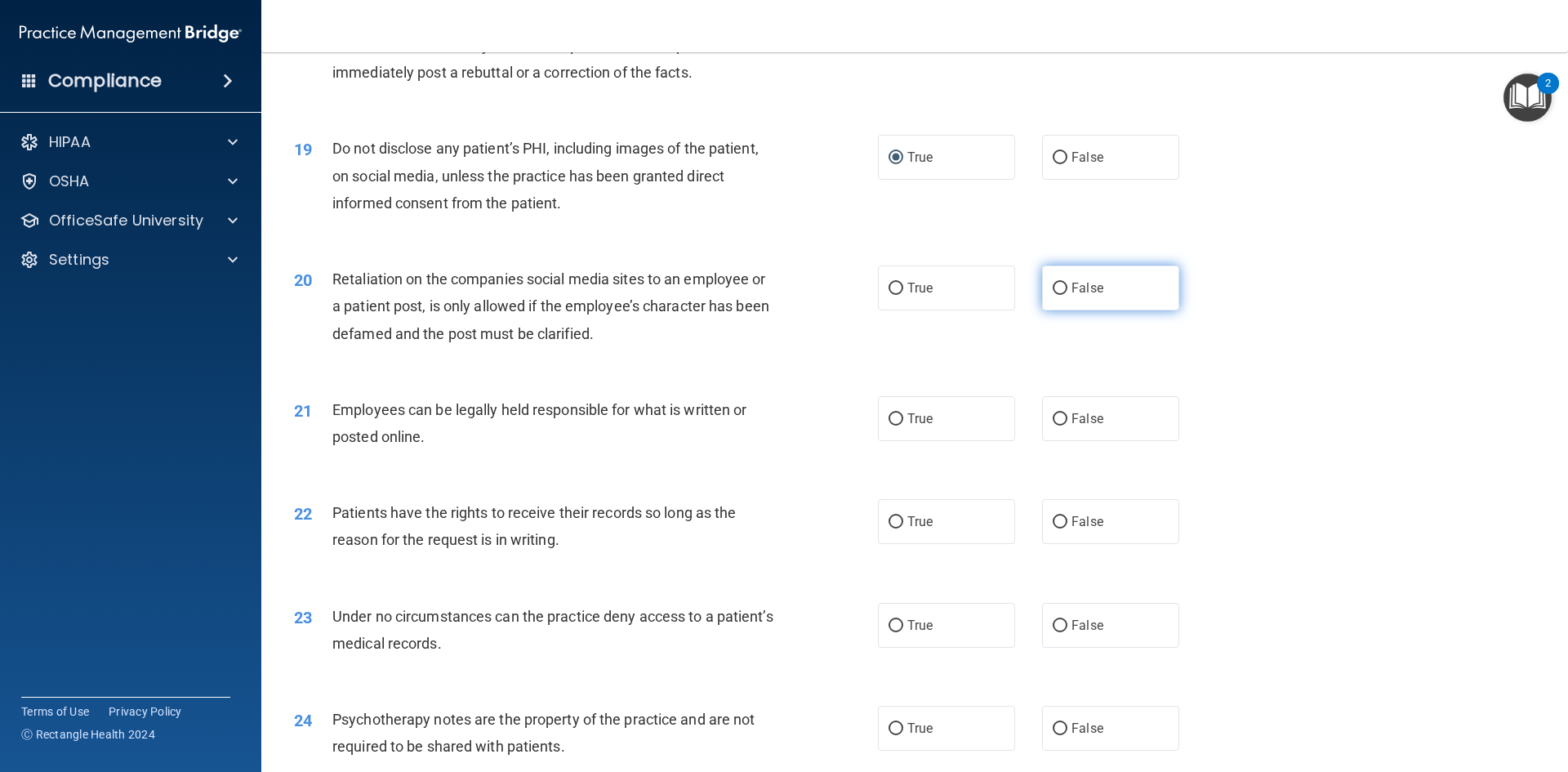
click at [1055, 295] on input "False" at bounding box center [1060, 288] width 15 height 12
radio input "true"
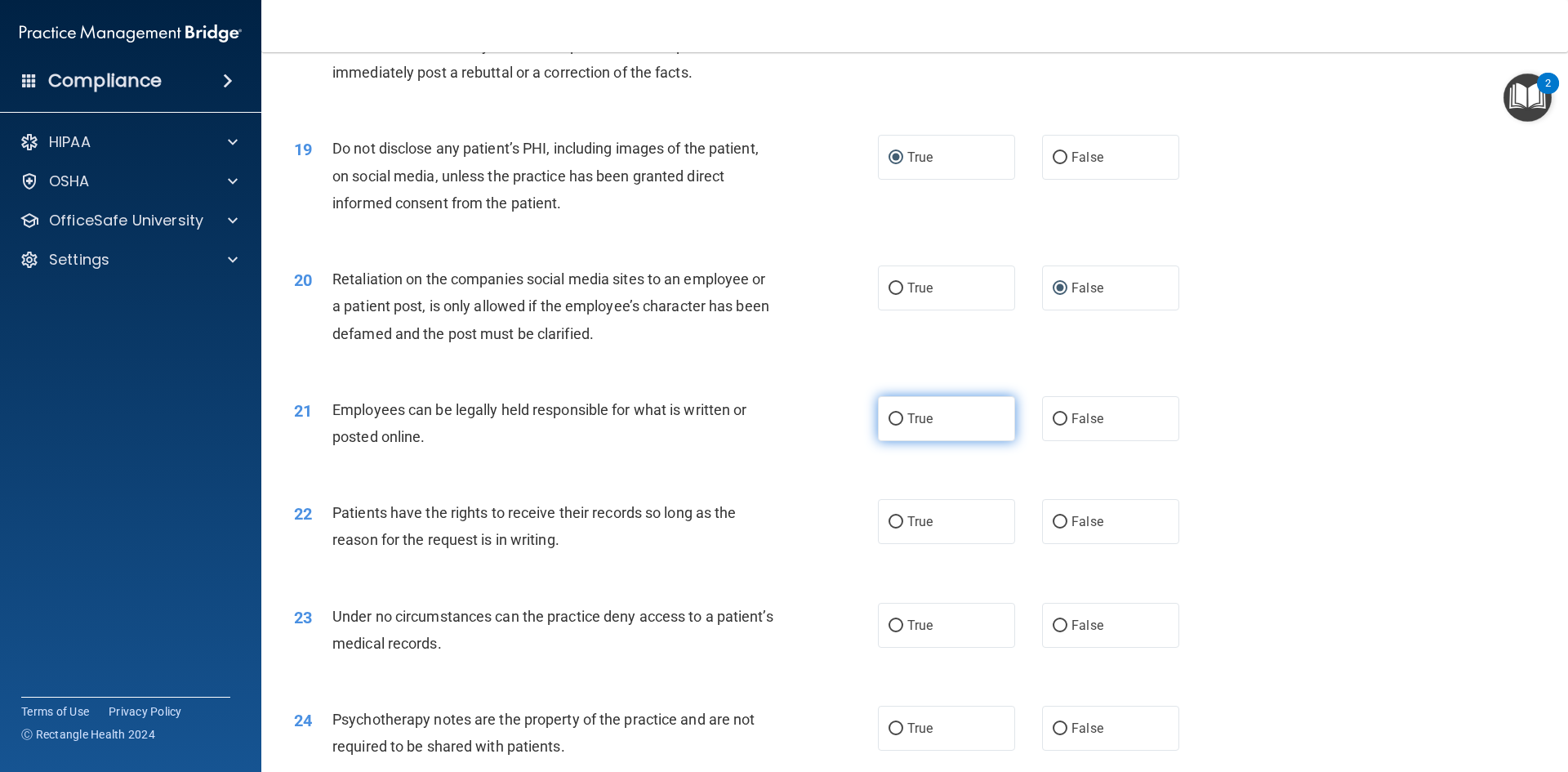
click at [889, 425] on input "True" at bounding box center [895, 419] width 15 height 12
radio input "true"
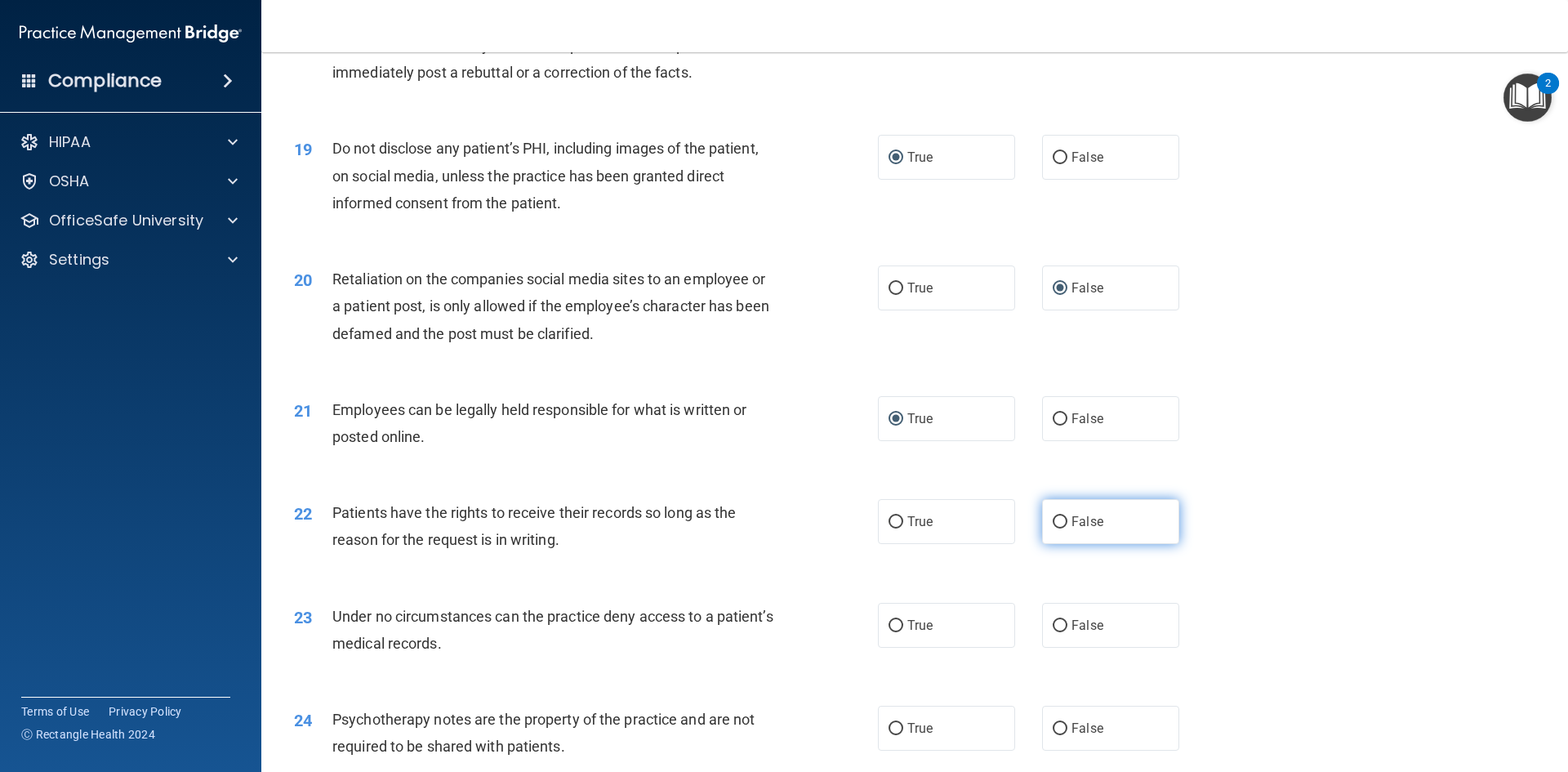
click at [1057, 529] on input "False" at bounding box center [1060, 523] width 15 height 12
radio input "true"
click at [1053, 632] on input "False" at bounding box center [1060, 626] width 15 height 12
radio input "true"
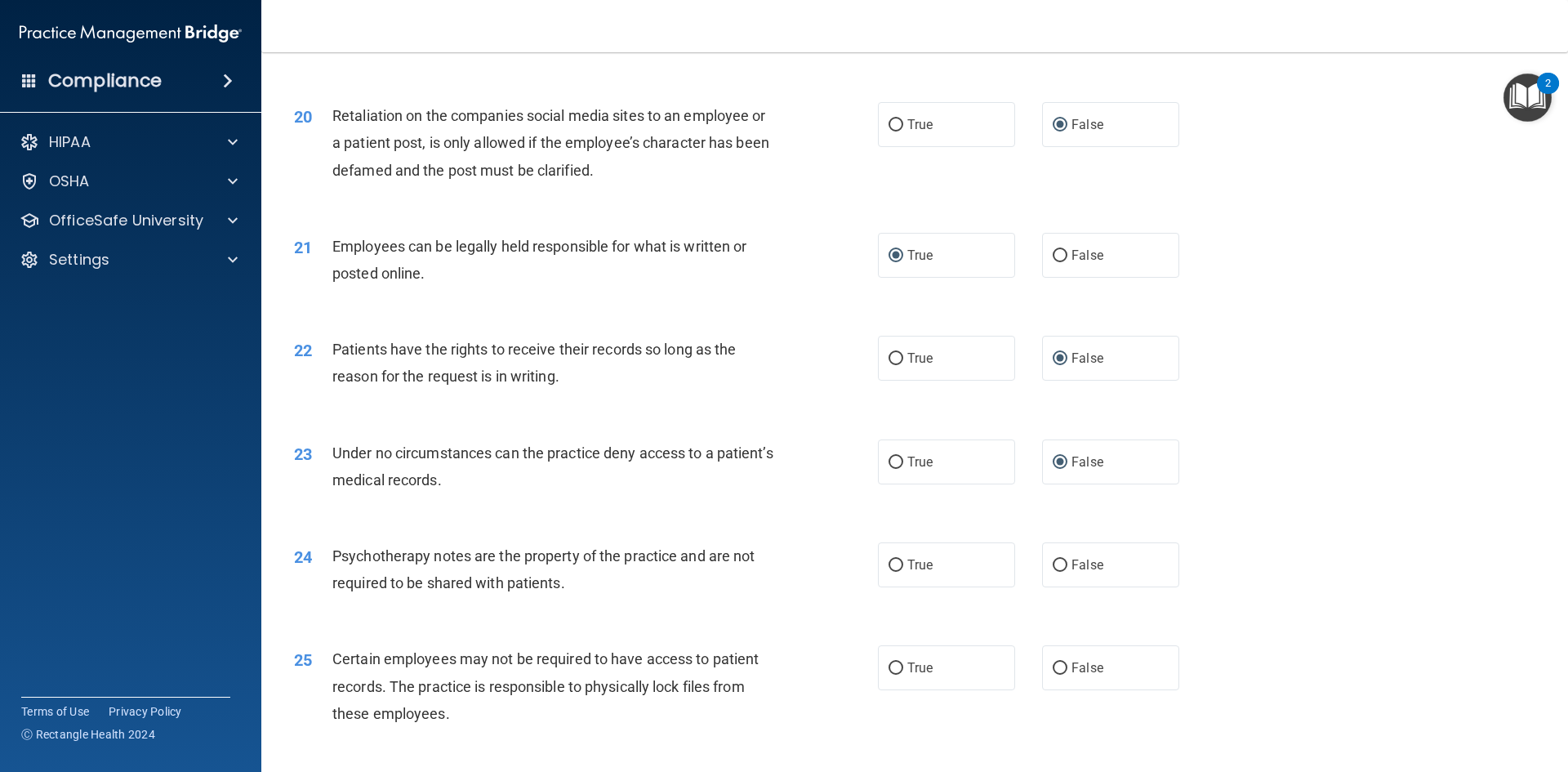
scroll to position [2614, 0]
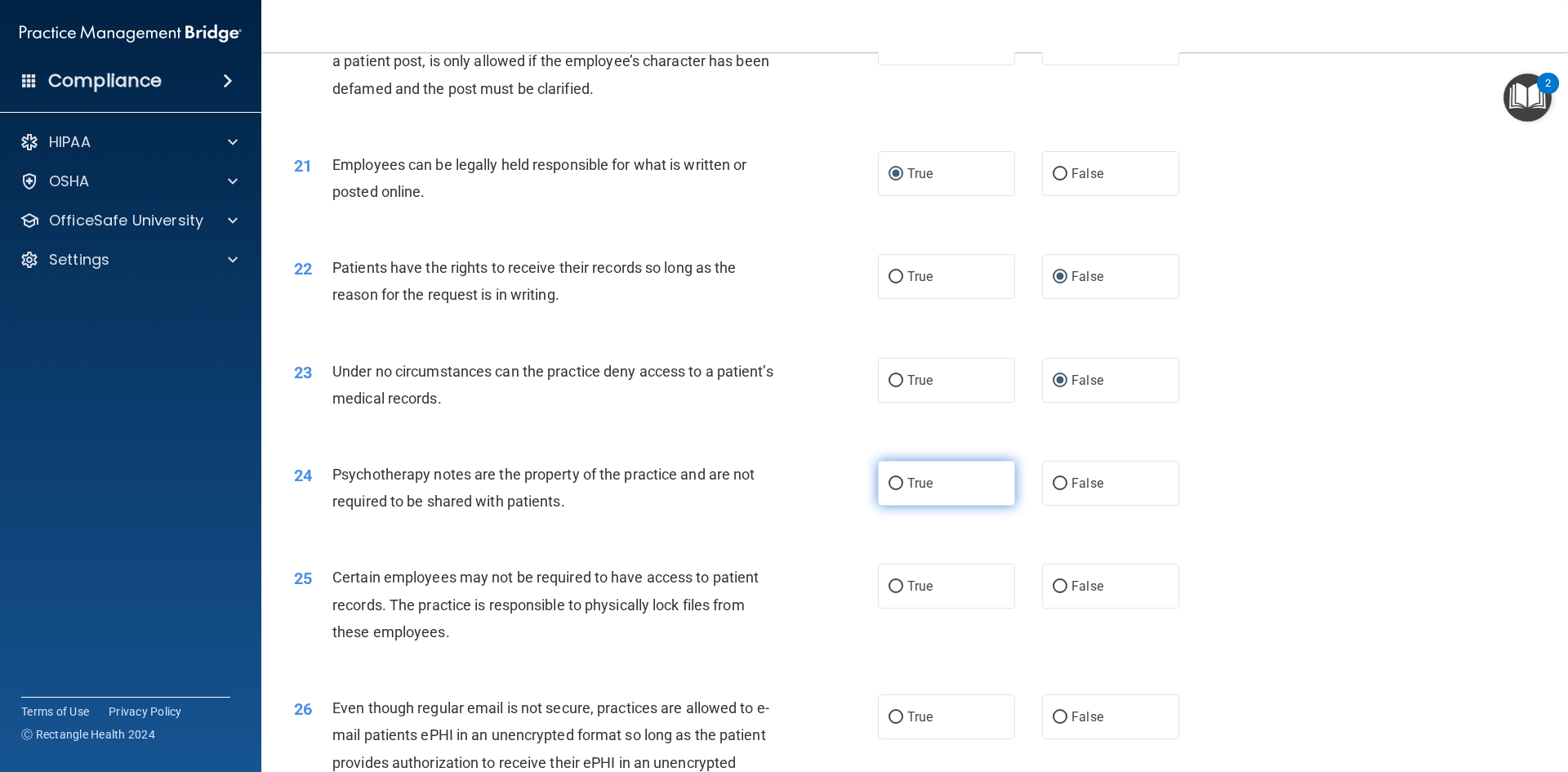
click at [888, 490] on input "True" at bounding box center [895, 484] width 15 height 12
radio input "true"
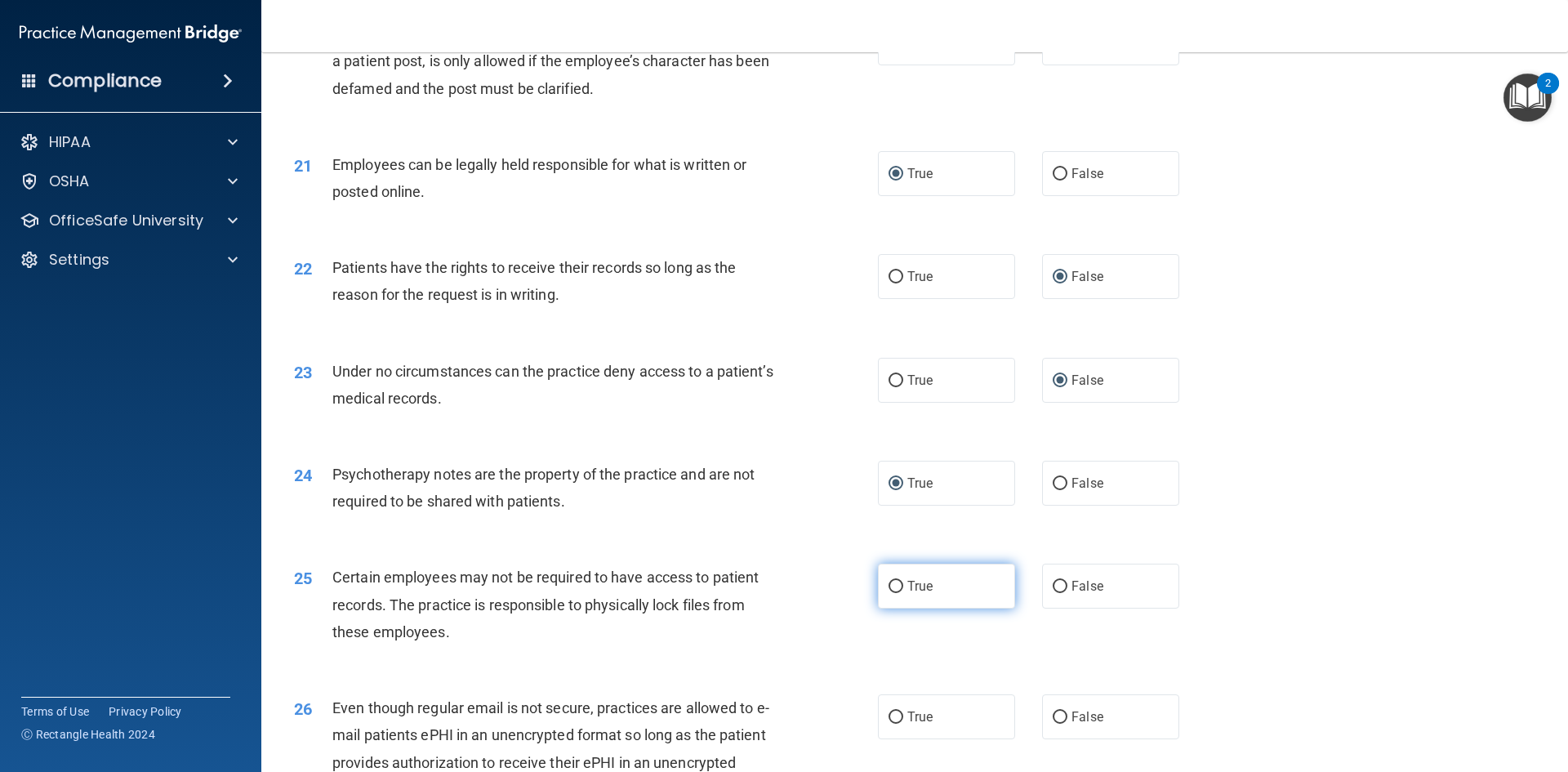
click at [892, 593] on input "True" at bounding box center [895, 587] width 15 height 12
radio input "true"
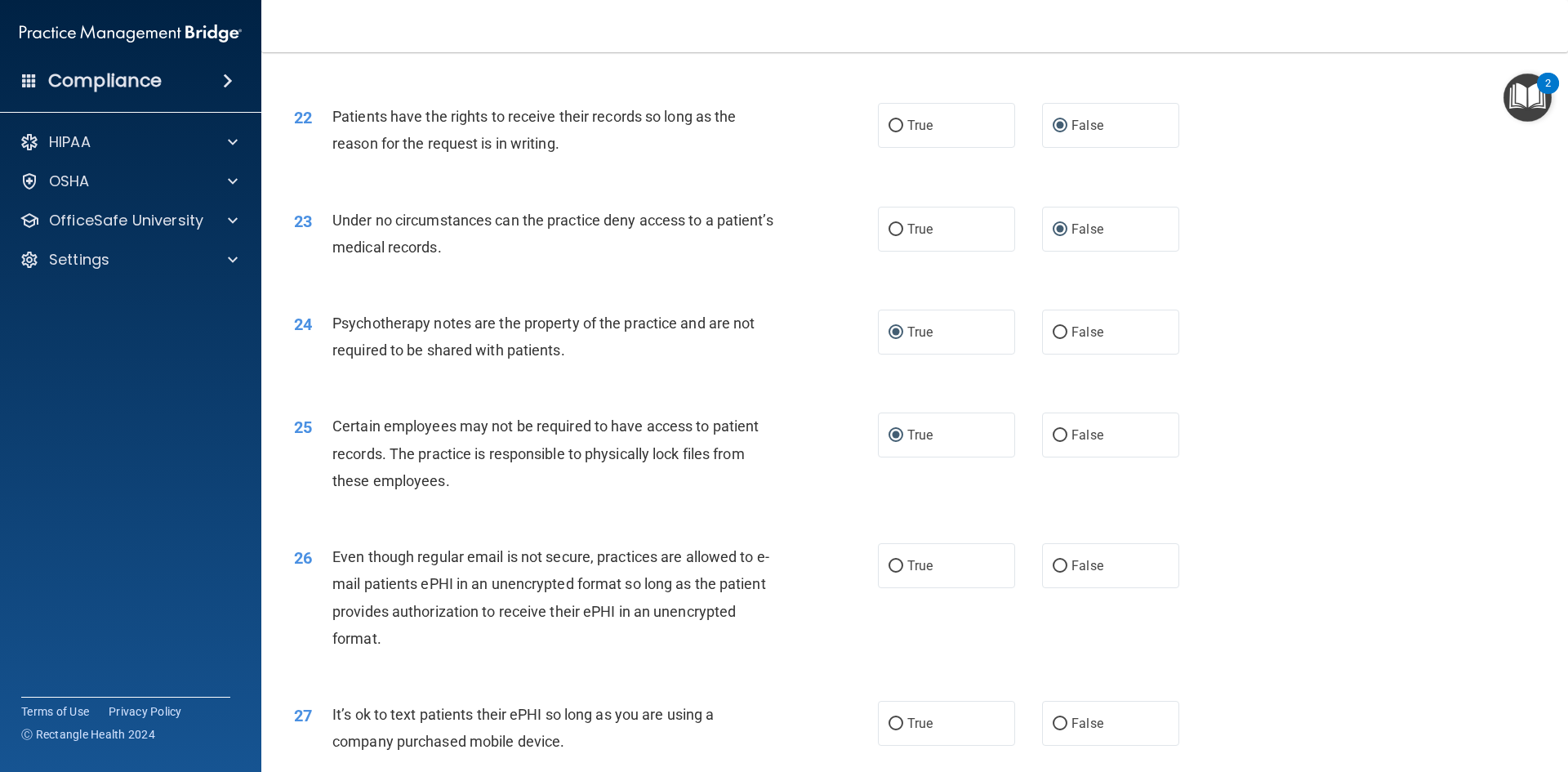
scroll to position [2777, 0]
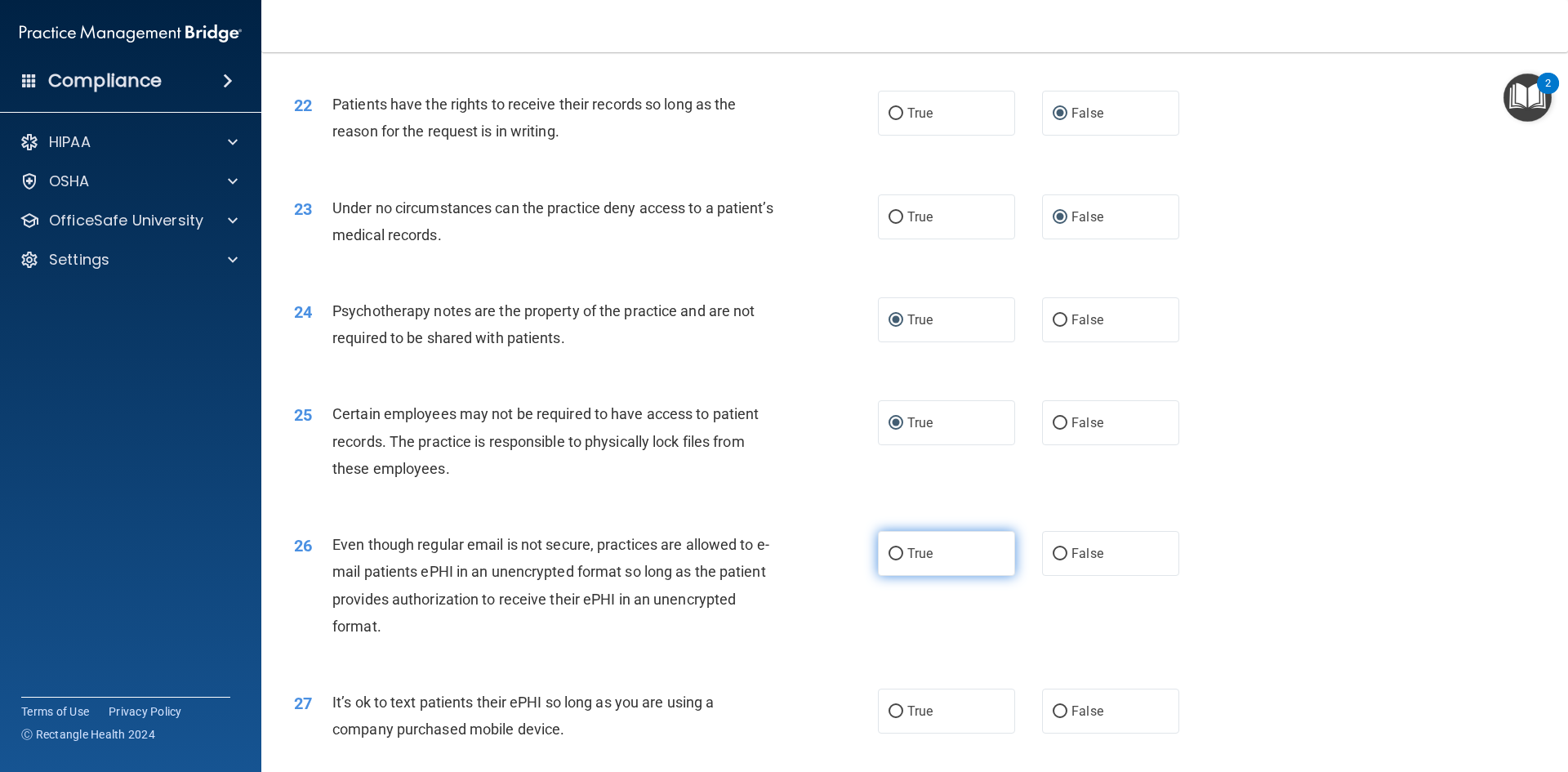
click at [888, 560] on input "True" at bounding box center [895, 554] width 15 height 12
radio input "true"
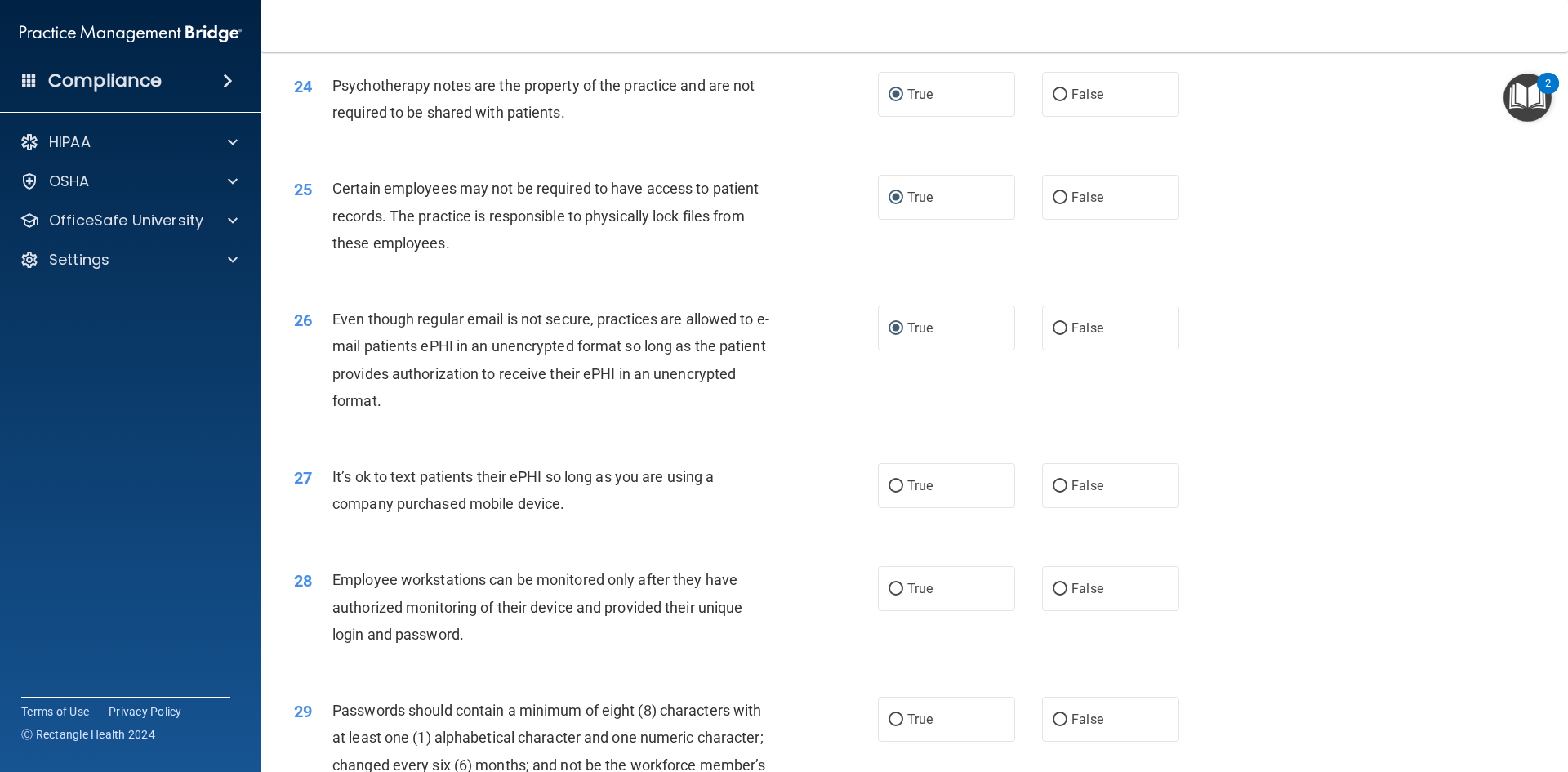
scroll to position [3022, 0]
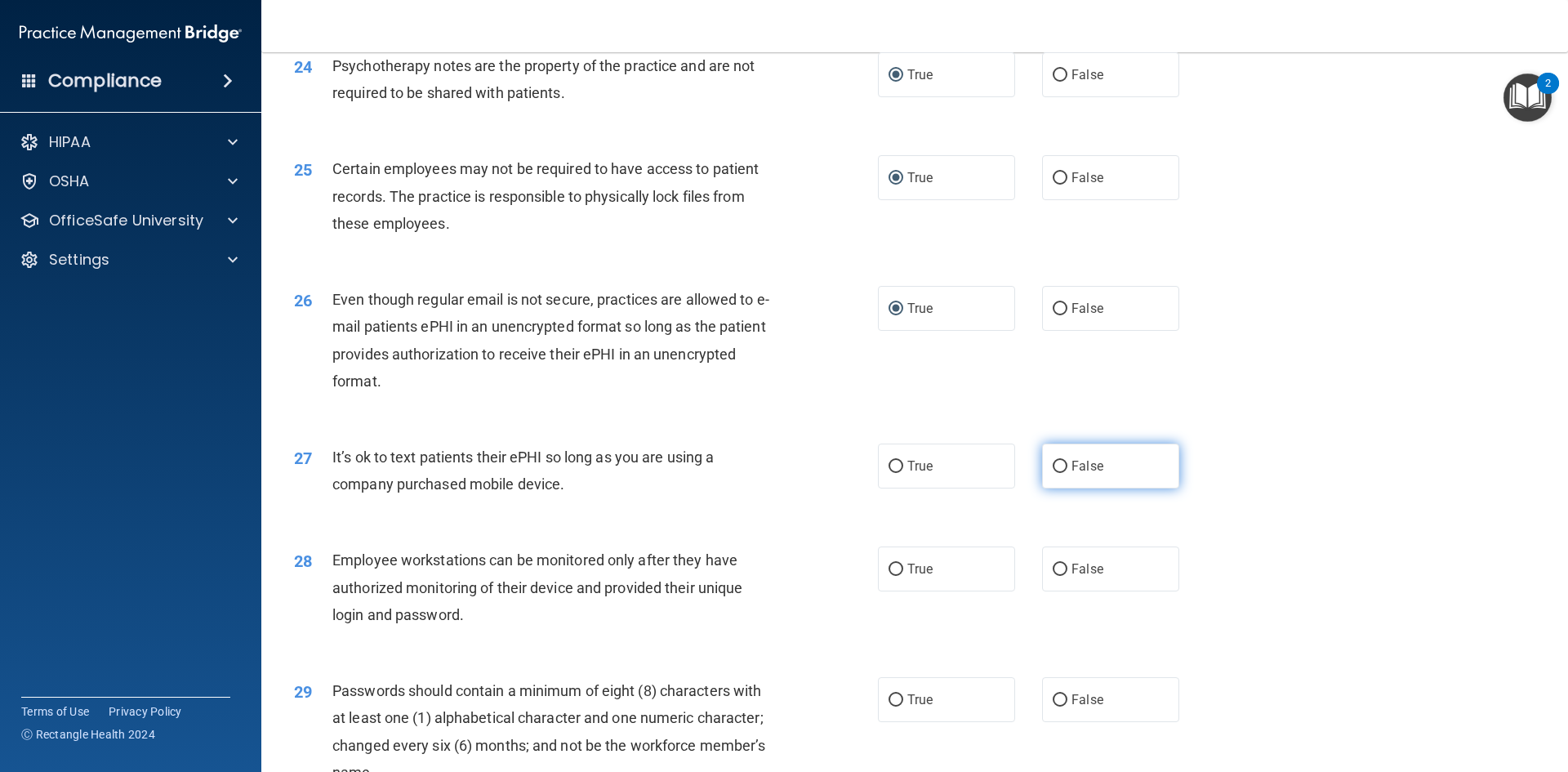
click at [1053, 473] on input "False" at bounding box center [1060, 467] width 15 height 12
radio input "true"
click at [1053, 576] on input "False" at bounding box center [1060, 569] width 15 height 12
radio input "true"
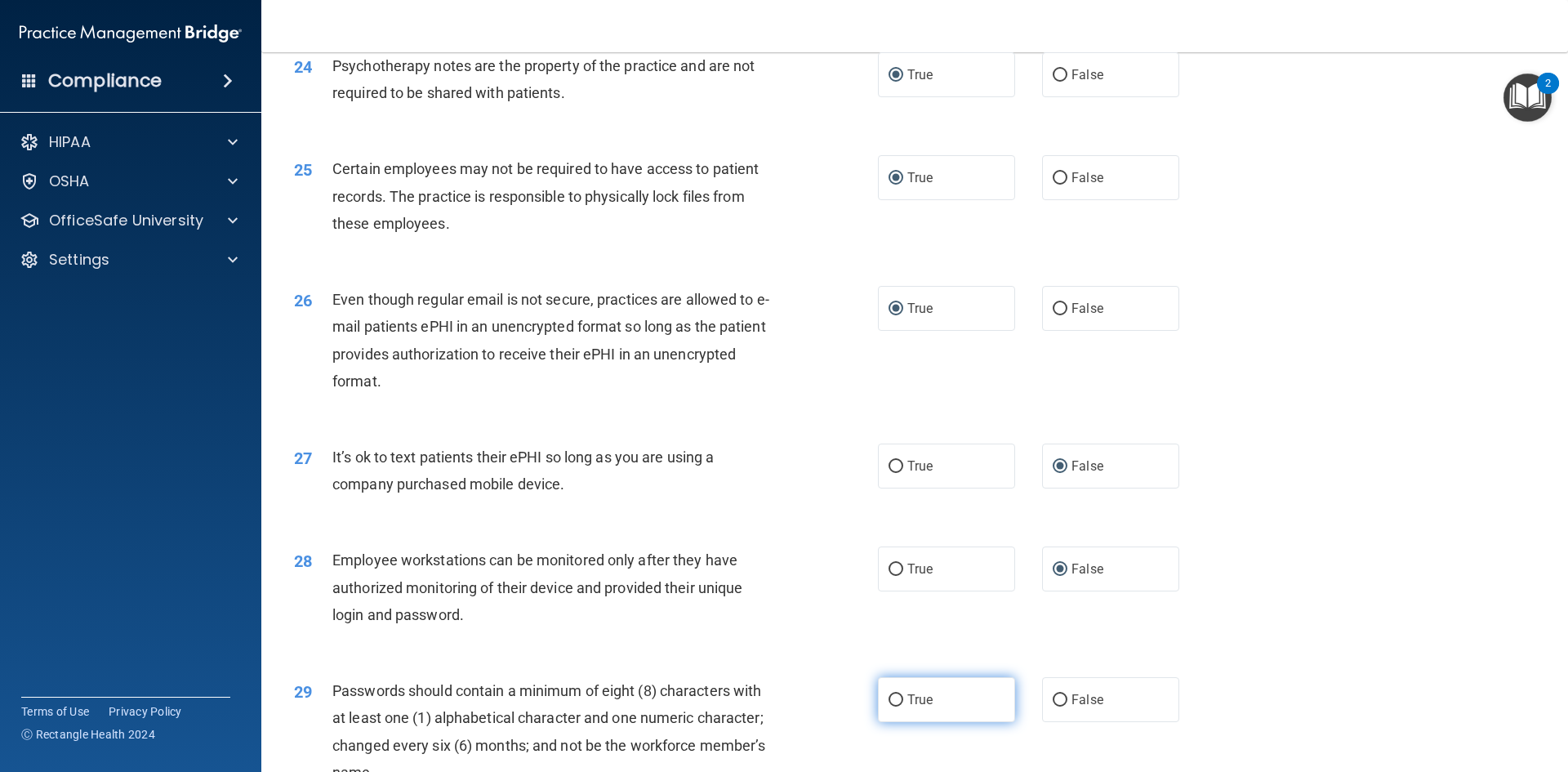
click at [892, 706] on input "True" at bounding box center [895, 700] width 15 height 12
radio input "true"
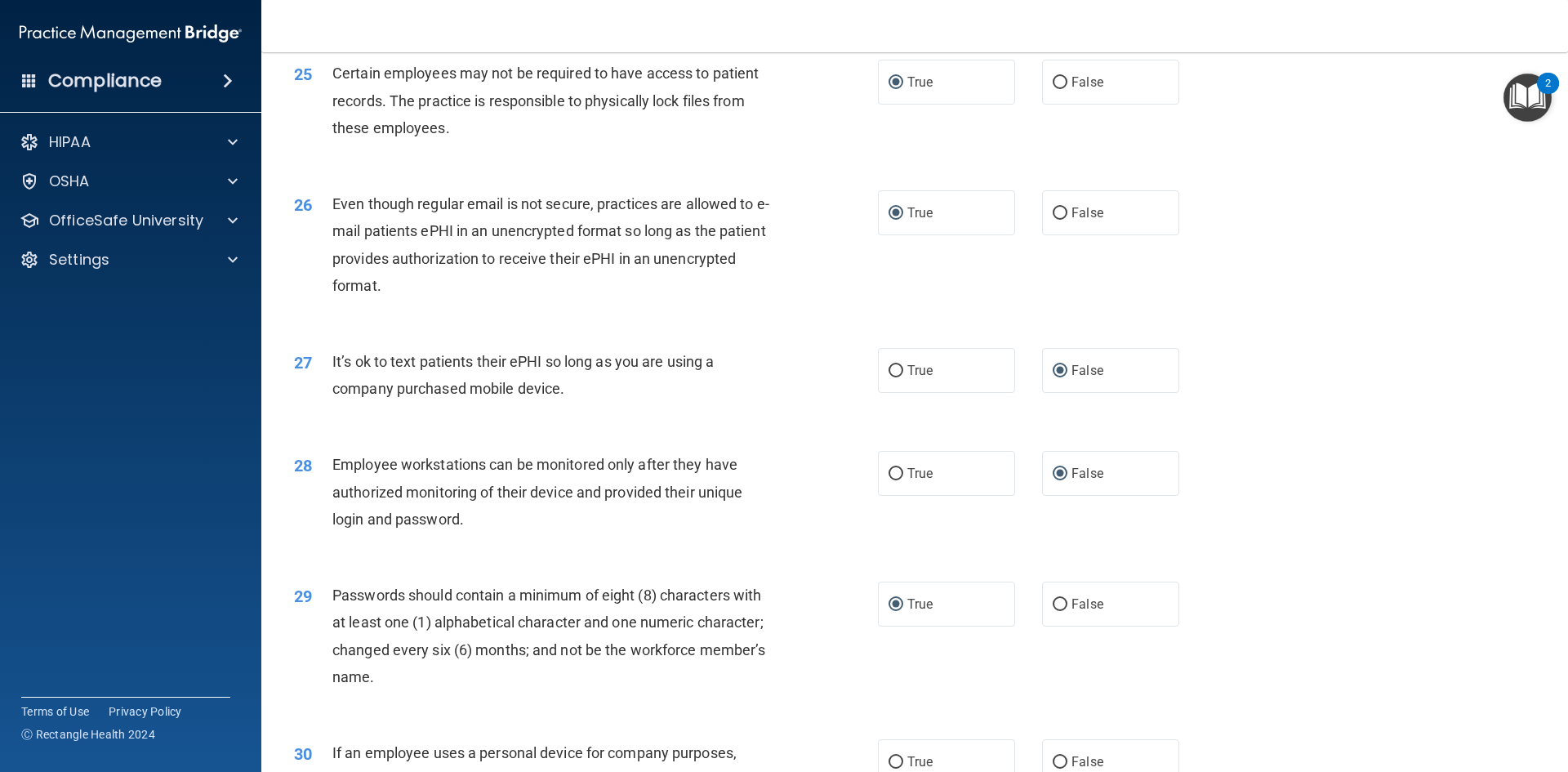
scroll to position [3268, 0]
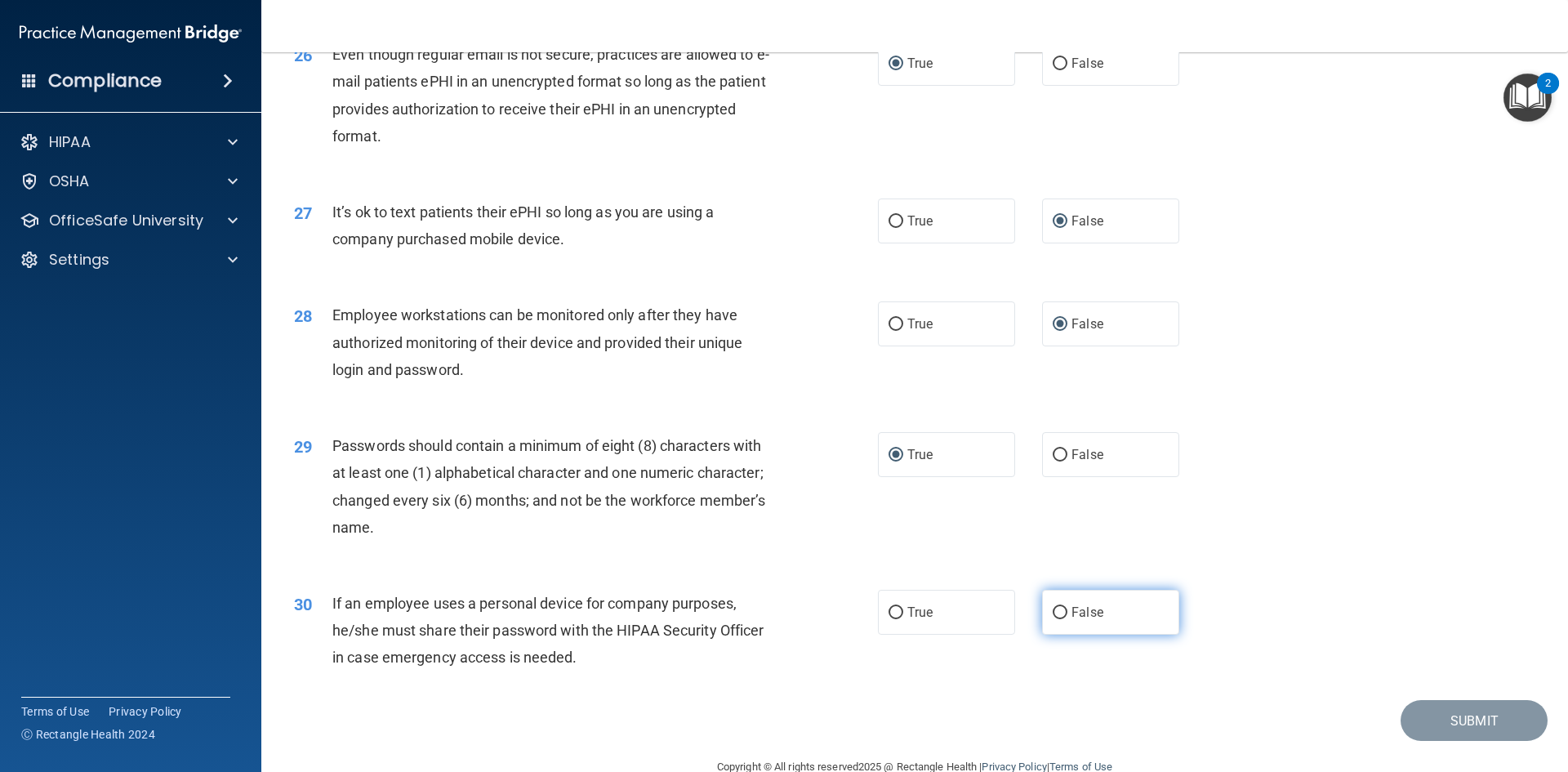
click at [1053, 619] on input "False" at bounding box center [1060, 613] width 15 height 12
radio input "true"
click at [1470, 737] on button "Submit" at bounding box center [1474, 721] width 147 height 42
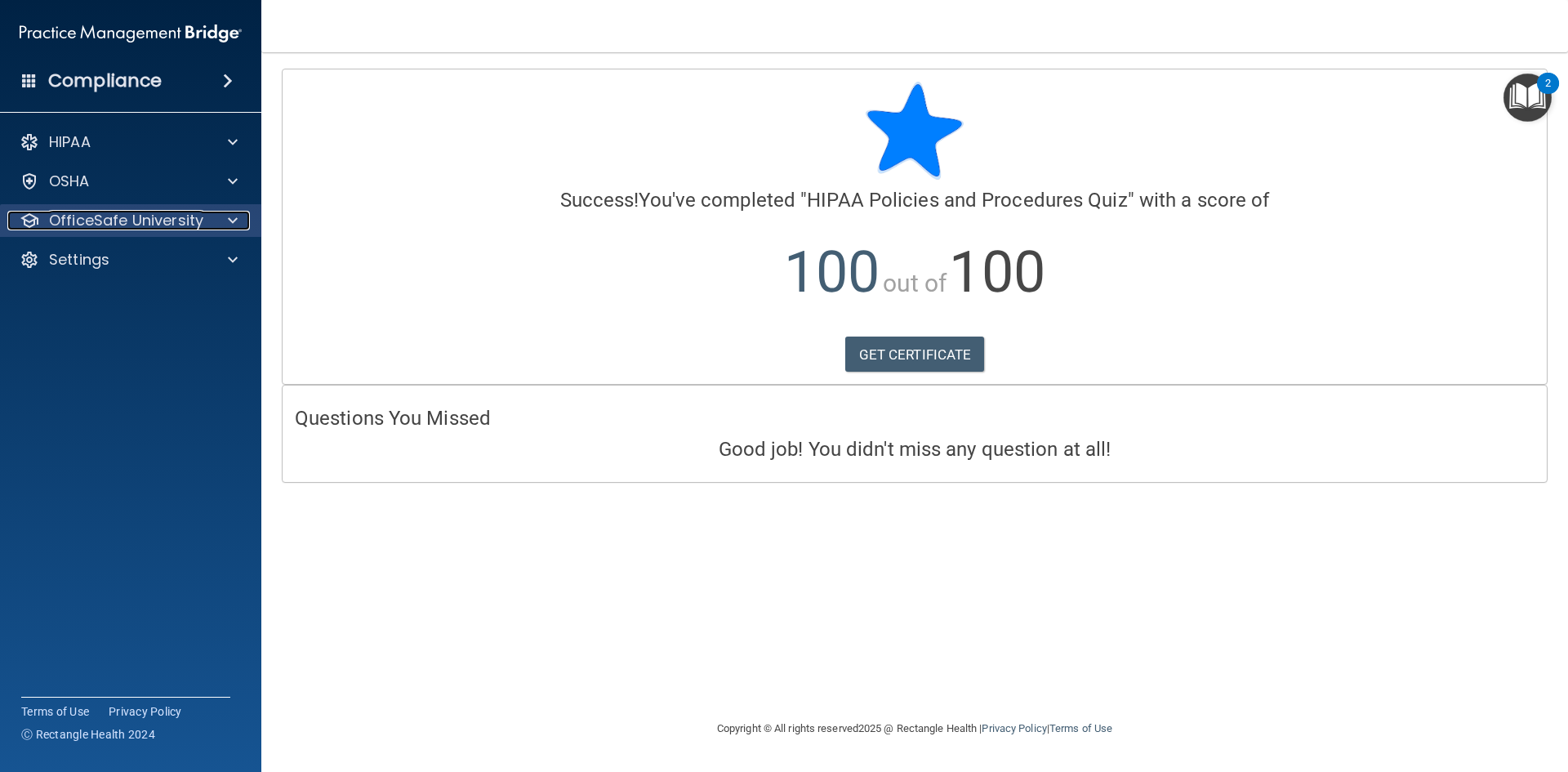
click at [228, 219] on span at bounding box center [232, 221] width 10 height 20
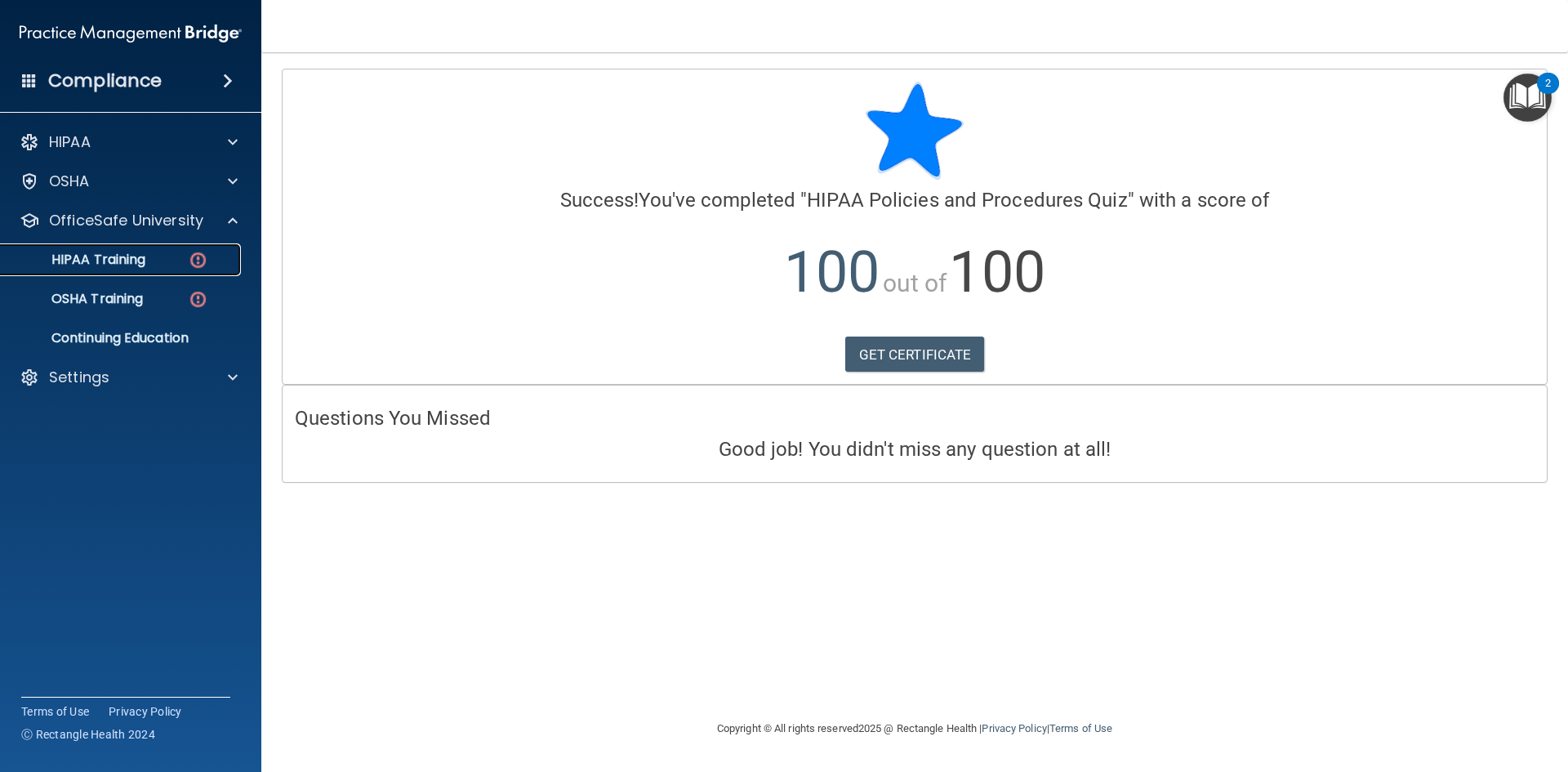
click at [139, 259] on p "HIPAA Training" at bounding box center [78, 259] width 135 height 16
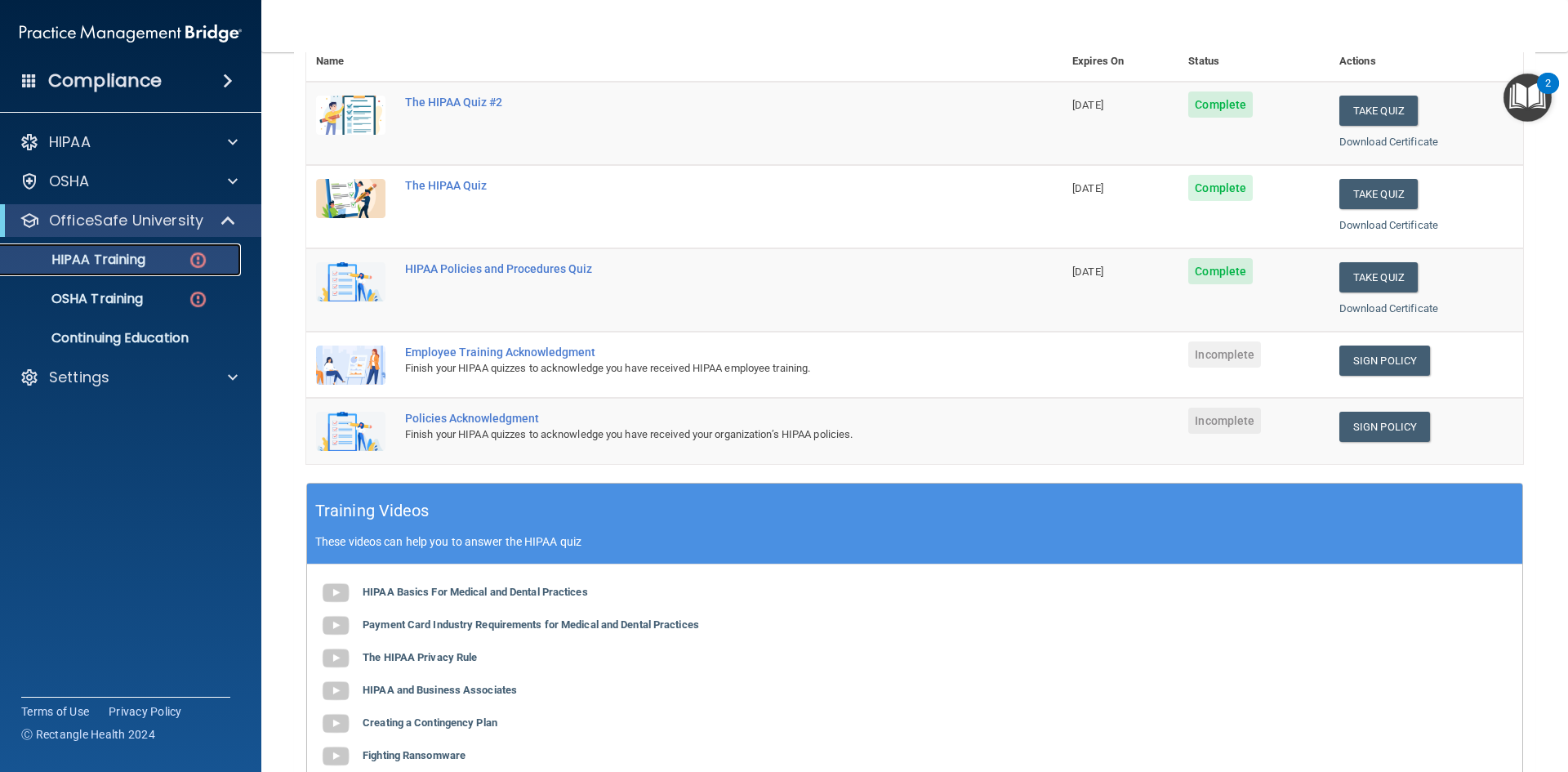
scroll to position [245, 0]
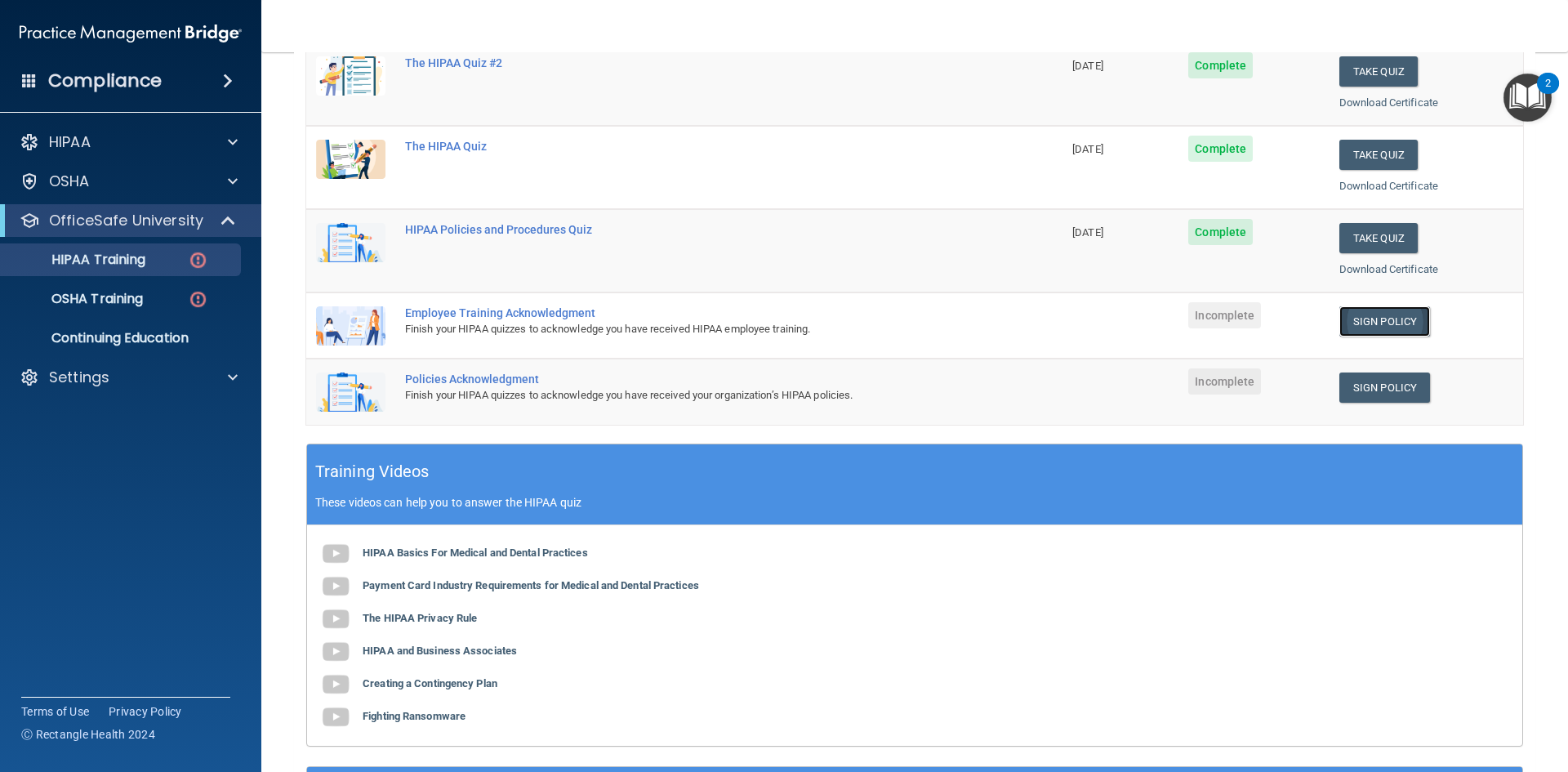
click at [1368, 319] on link "Sign Policy" at bounding box center [1383, 321] width 90 height 30
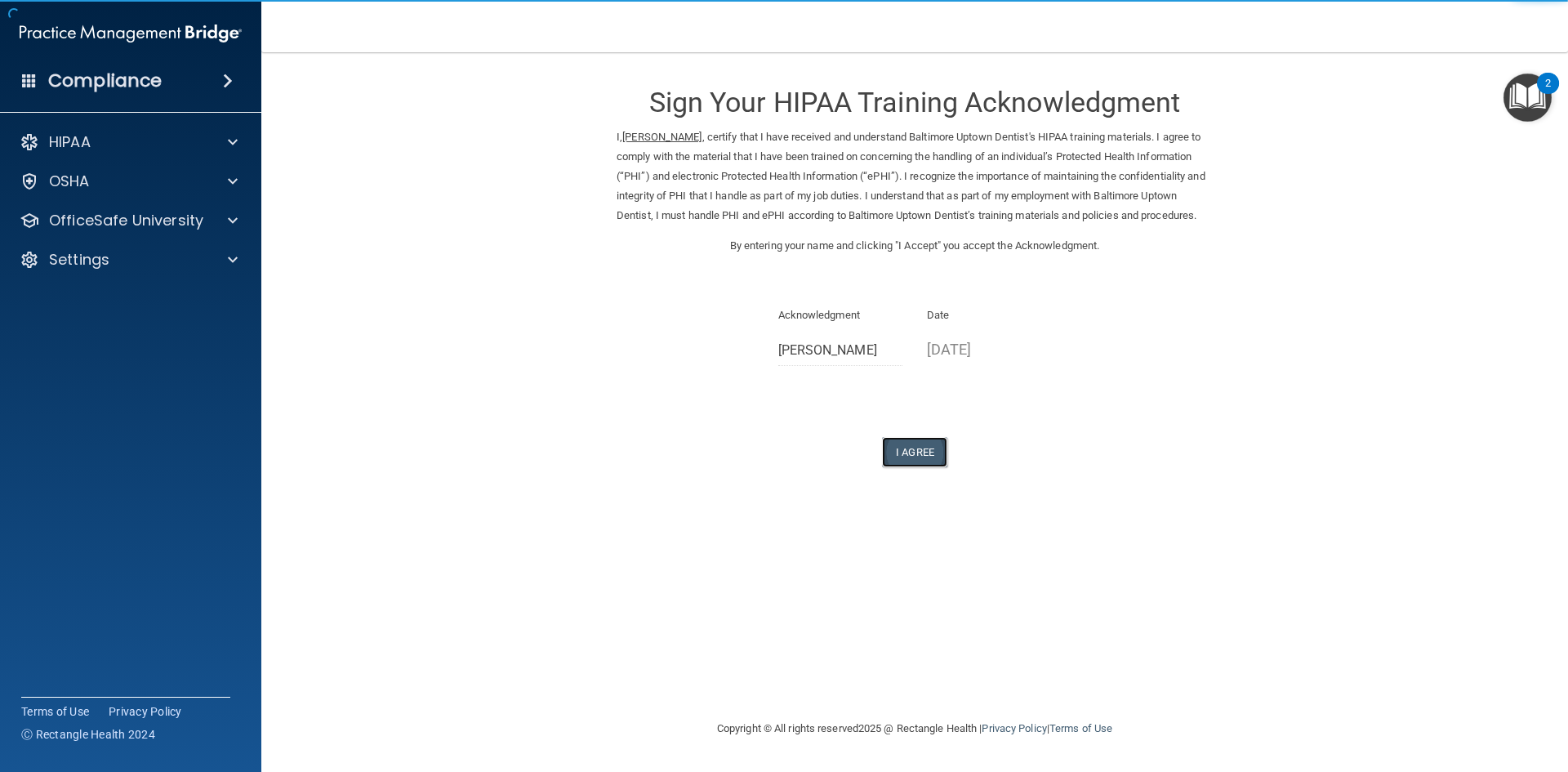
click at [916, 467] on button "I Agree" at bounding box center [915, 452] width 66 height 30
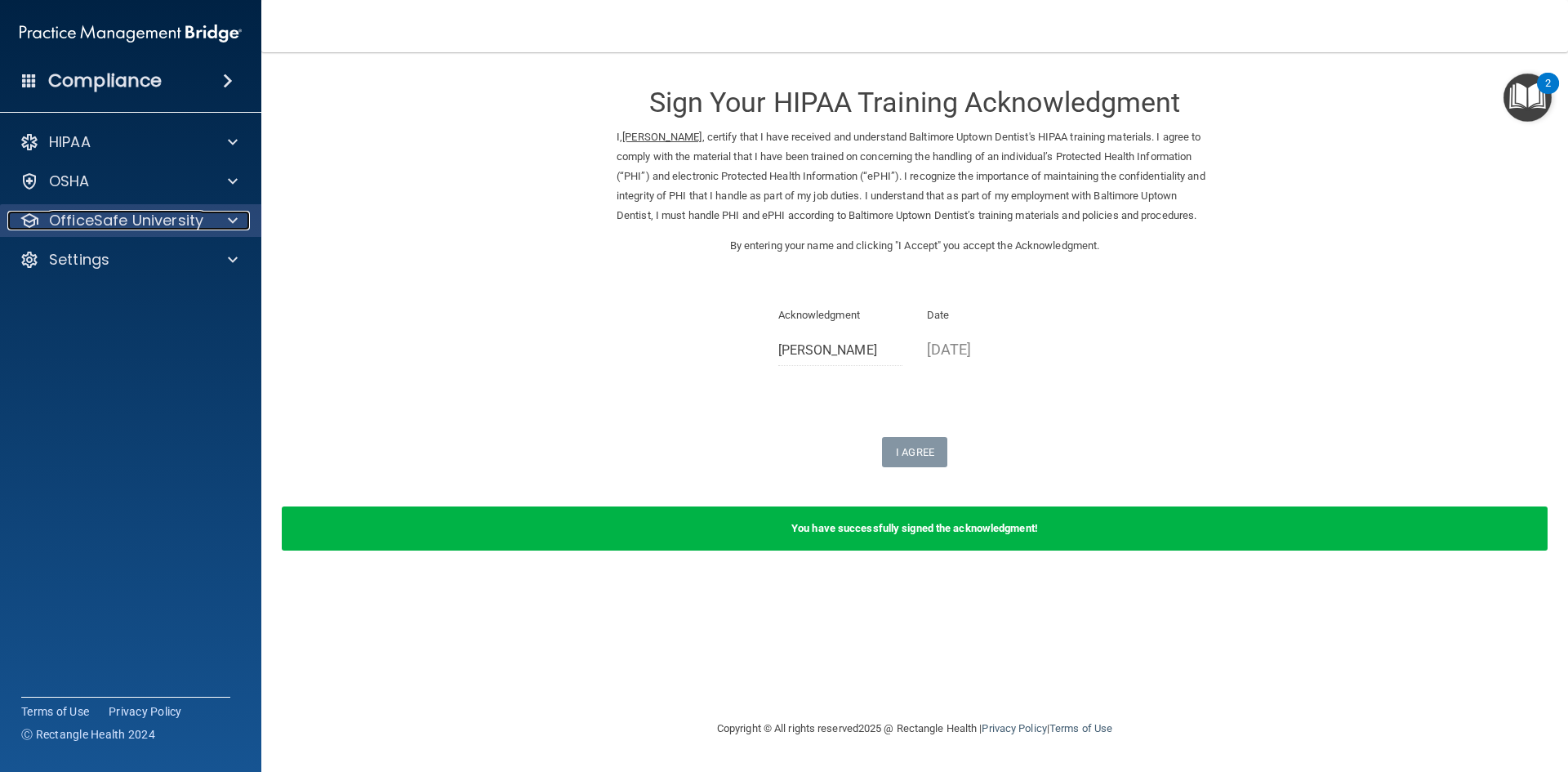
click at [230, 220] on span at bounding box center [232, 221] width 10 height 20
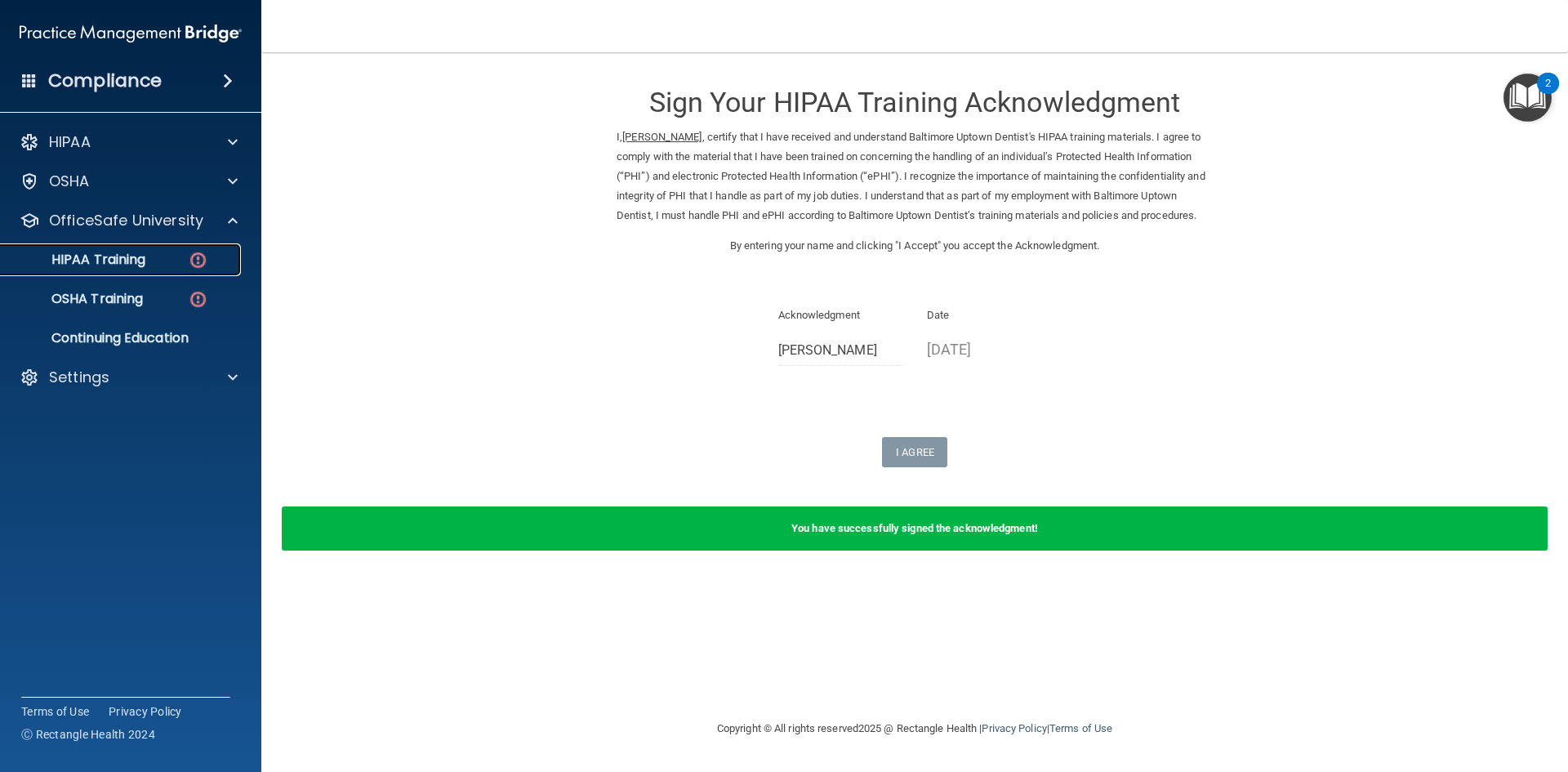
click at [124, 258] on p "HIPAA Training" at bounding box center [78, 259] width 135 height 16
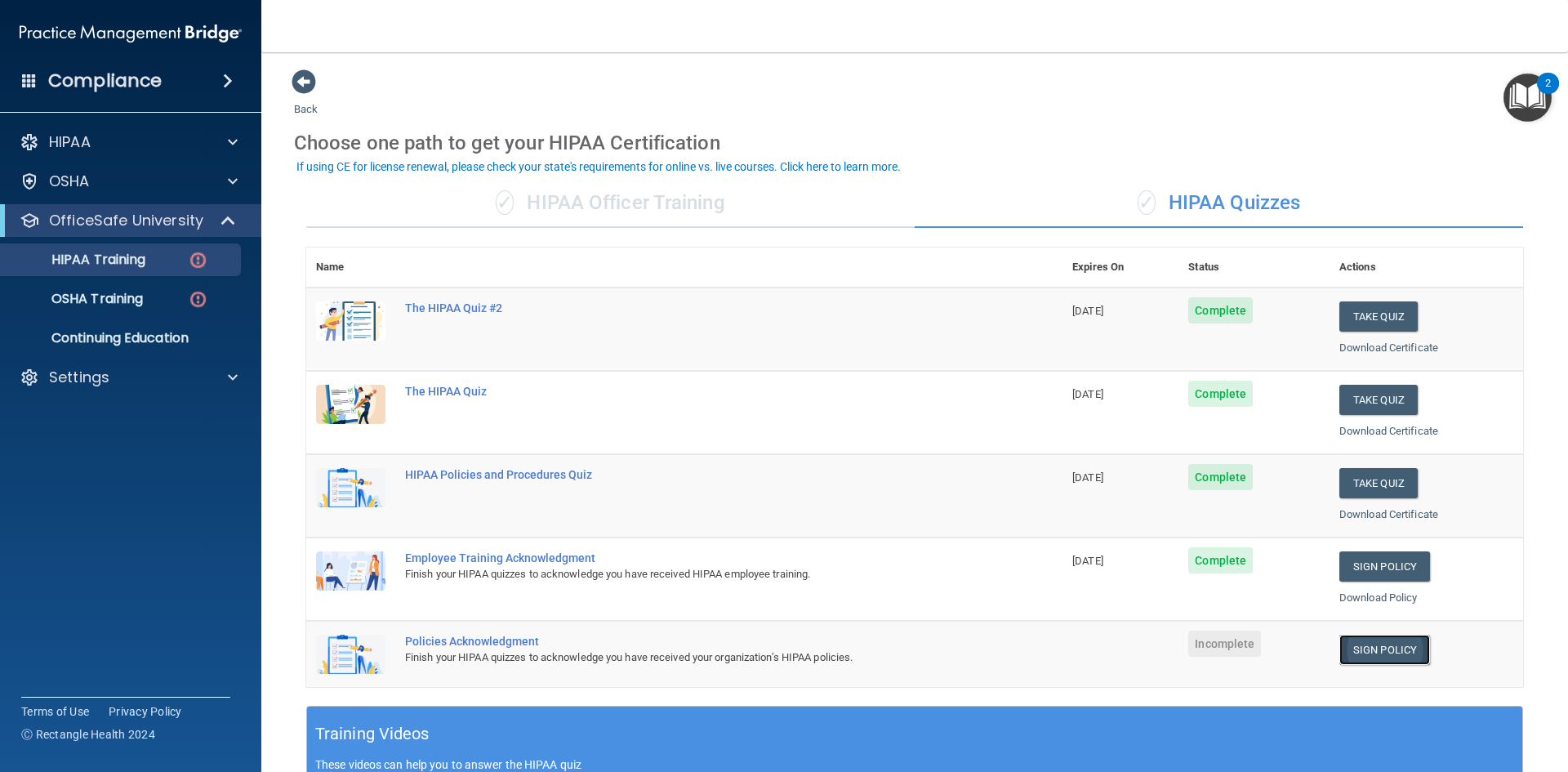
click at [1356, 647] on link "Sign Policy" at bounding box center [1383, 650] width 90 height 30
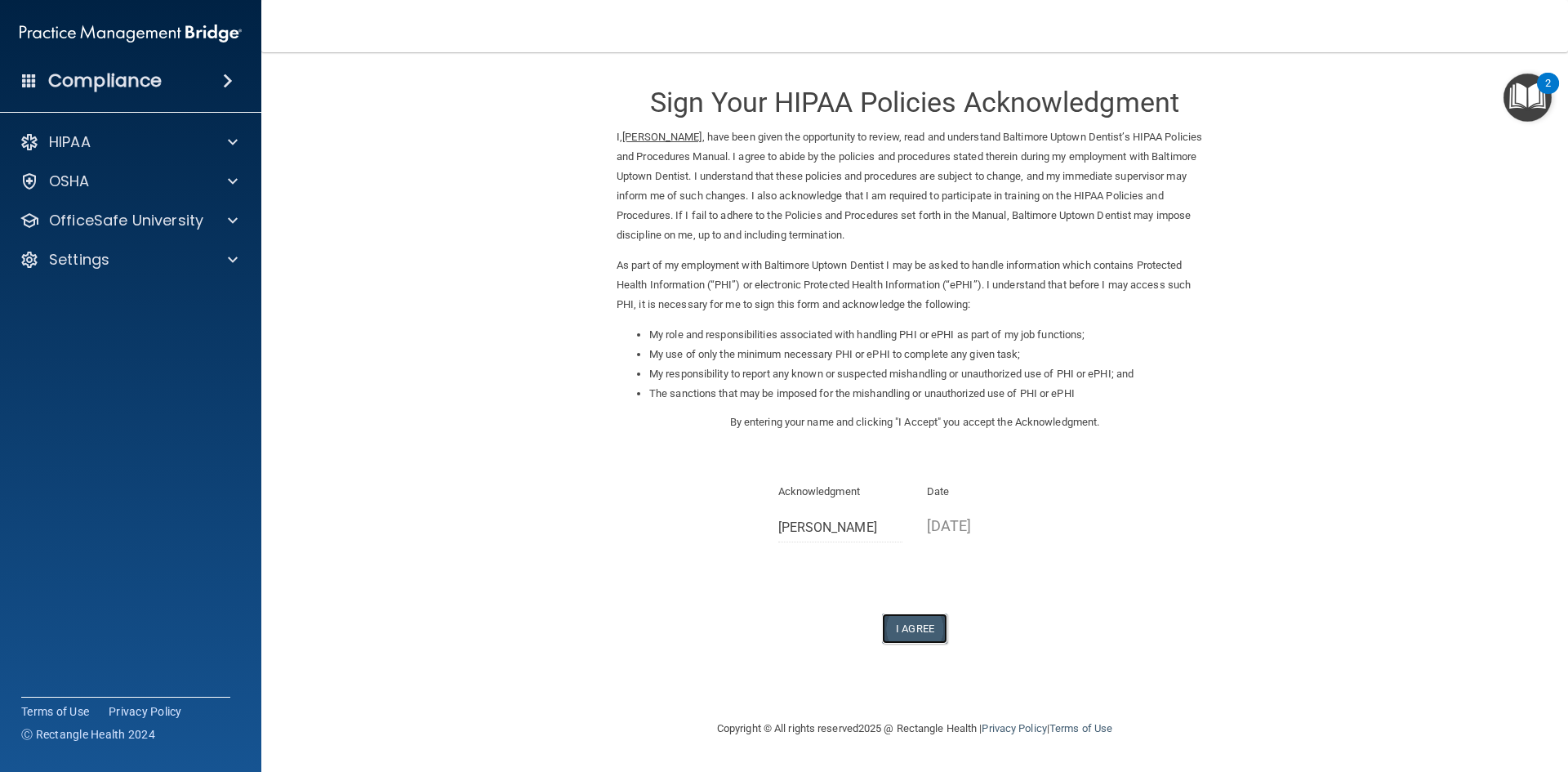
click at [920, 628] on button "I Agree" at bounding box center [915, 628] width 66 height 30
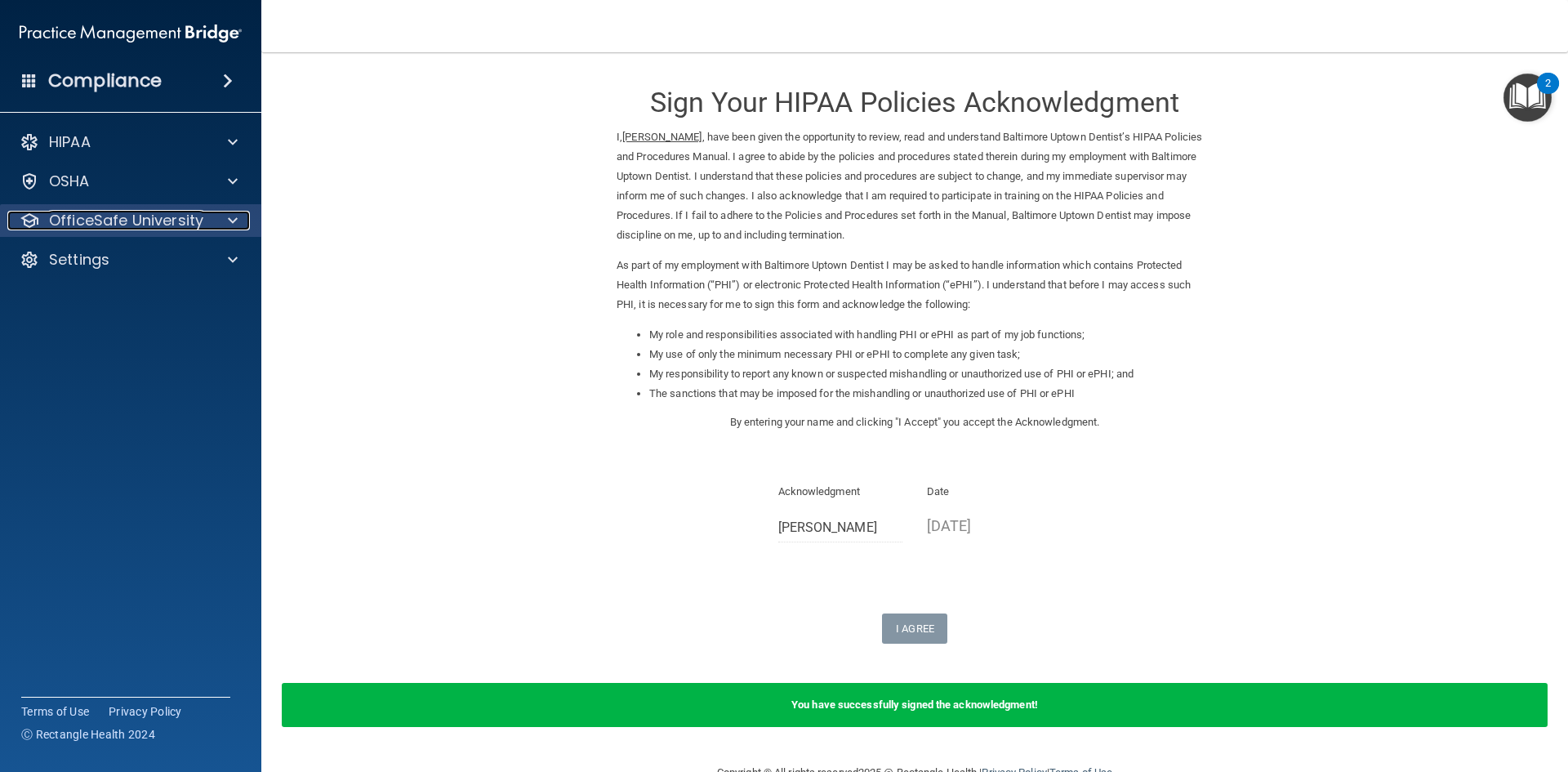
click at [120, 221] on p "OfficeSafe University" at bounding box center [125, 221] width 154 height 20
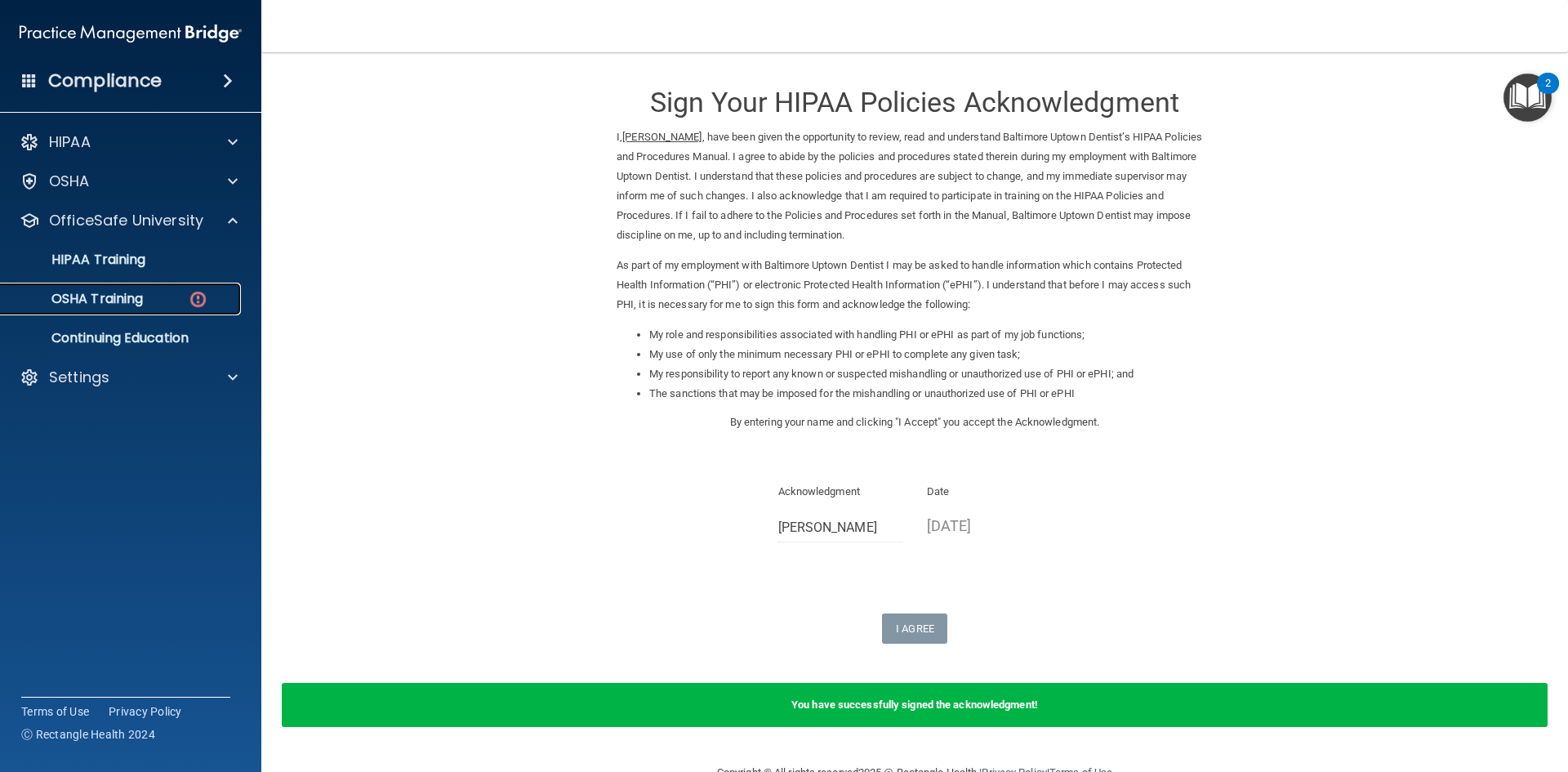
click at [139, 298] on p "OSHA Training" at bounding box center [76, 299] width 132 height 16
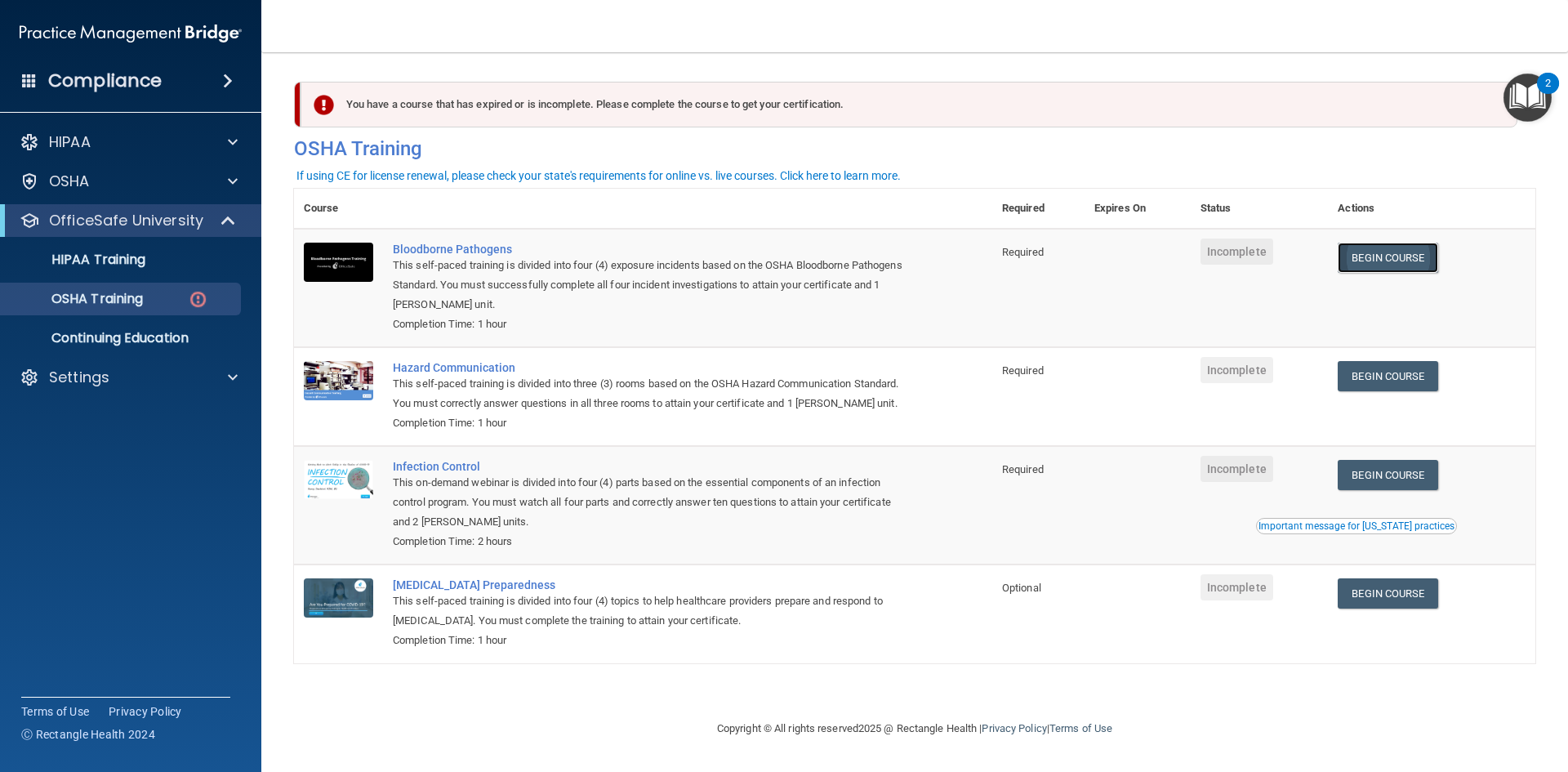
click at [1387, 257] on link "Begin Course" at bounding box center [1387, 257] width 99 height 30
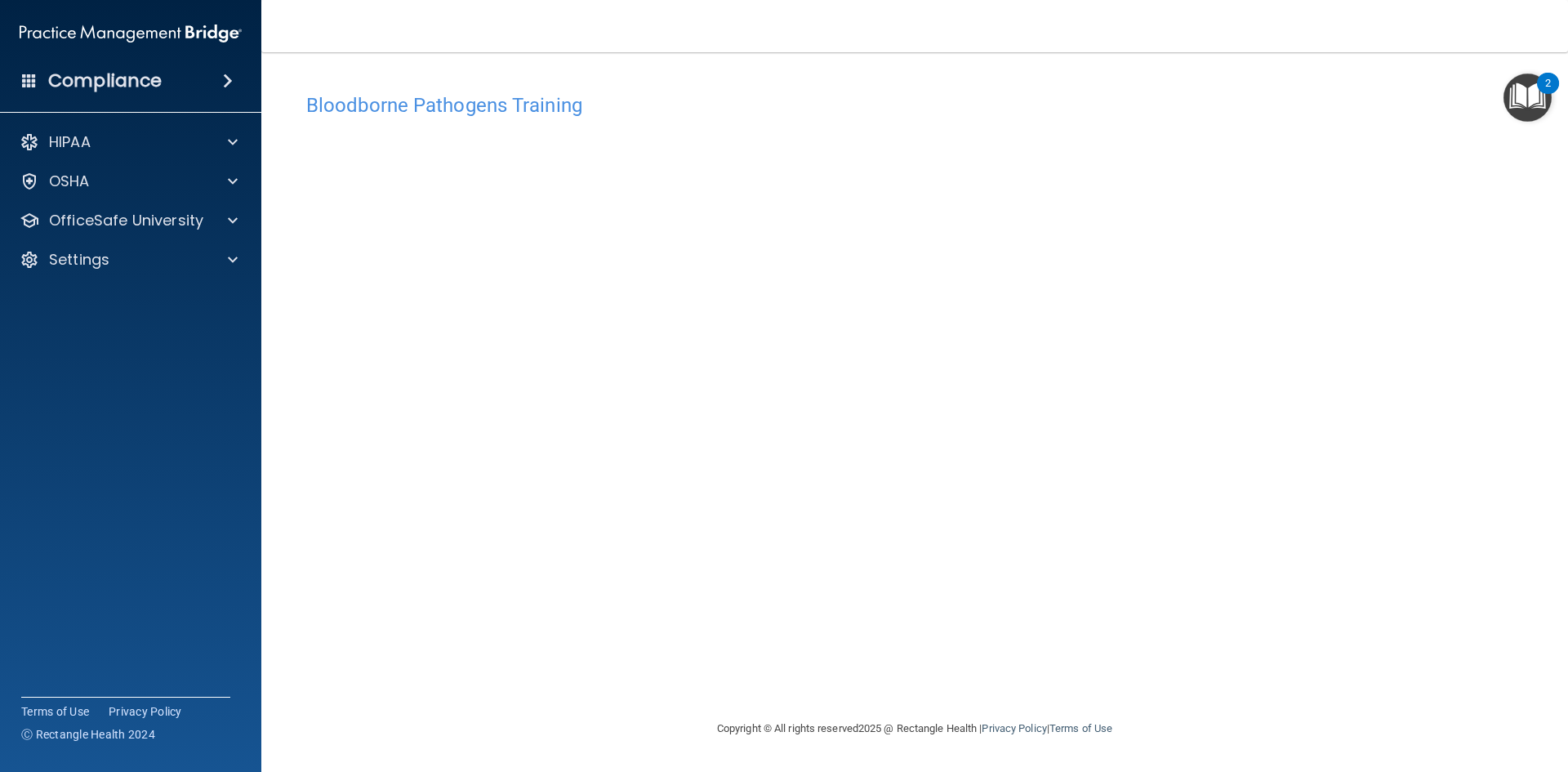
click at [1529, 97] on img "Open Resource Center, 2 new notifications" at bounding box center [1527, 97] width 49 height 49
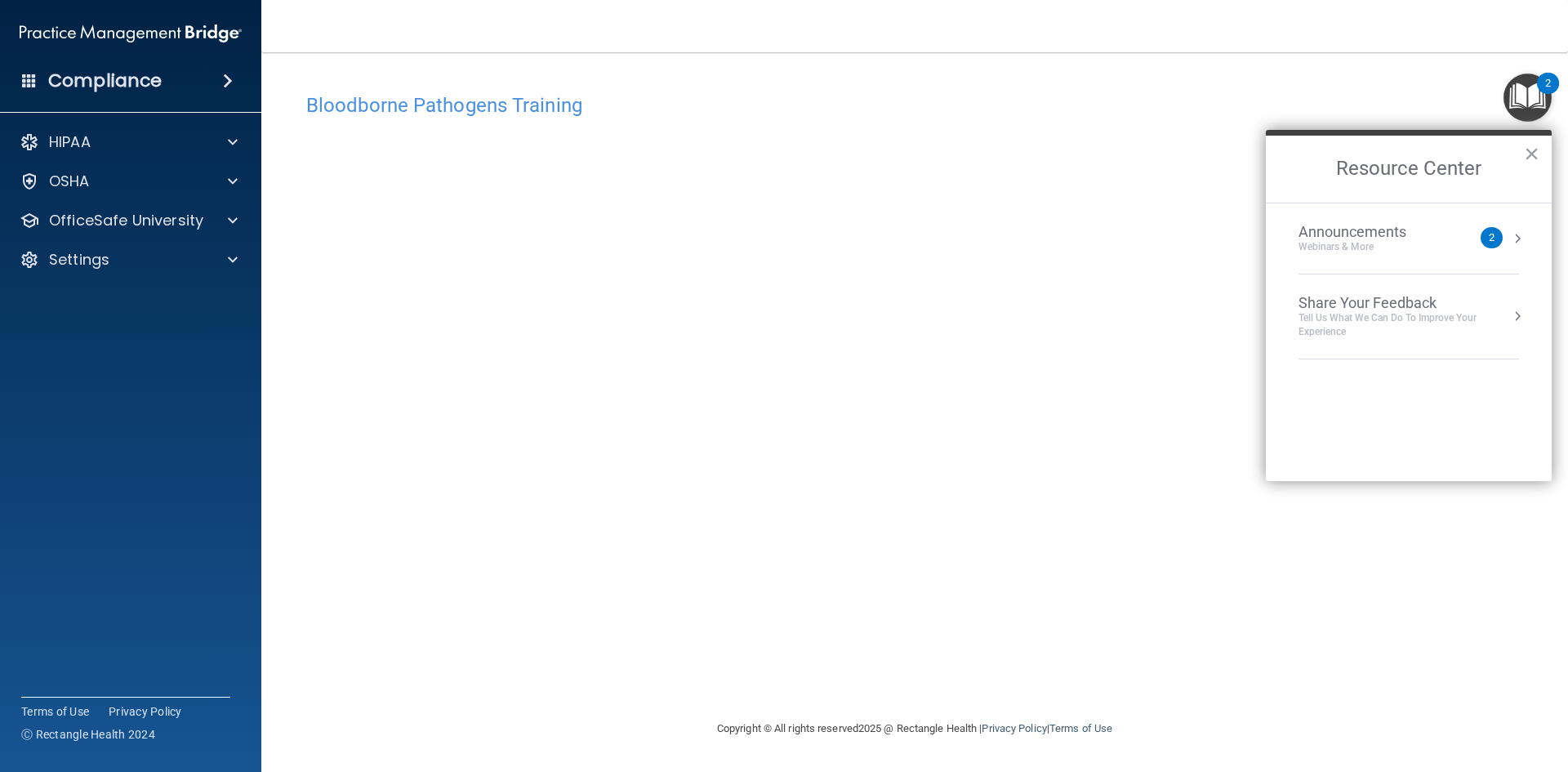
click at [1204, 115] on h4 "Bloodborne Pathogens Training" at bounding box center [914, 104] width 1216 height 21
click at [1528, 154] on button "×" at bounding box center [1531, 153] width 16 height 26
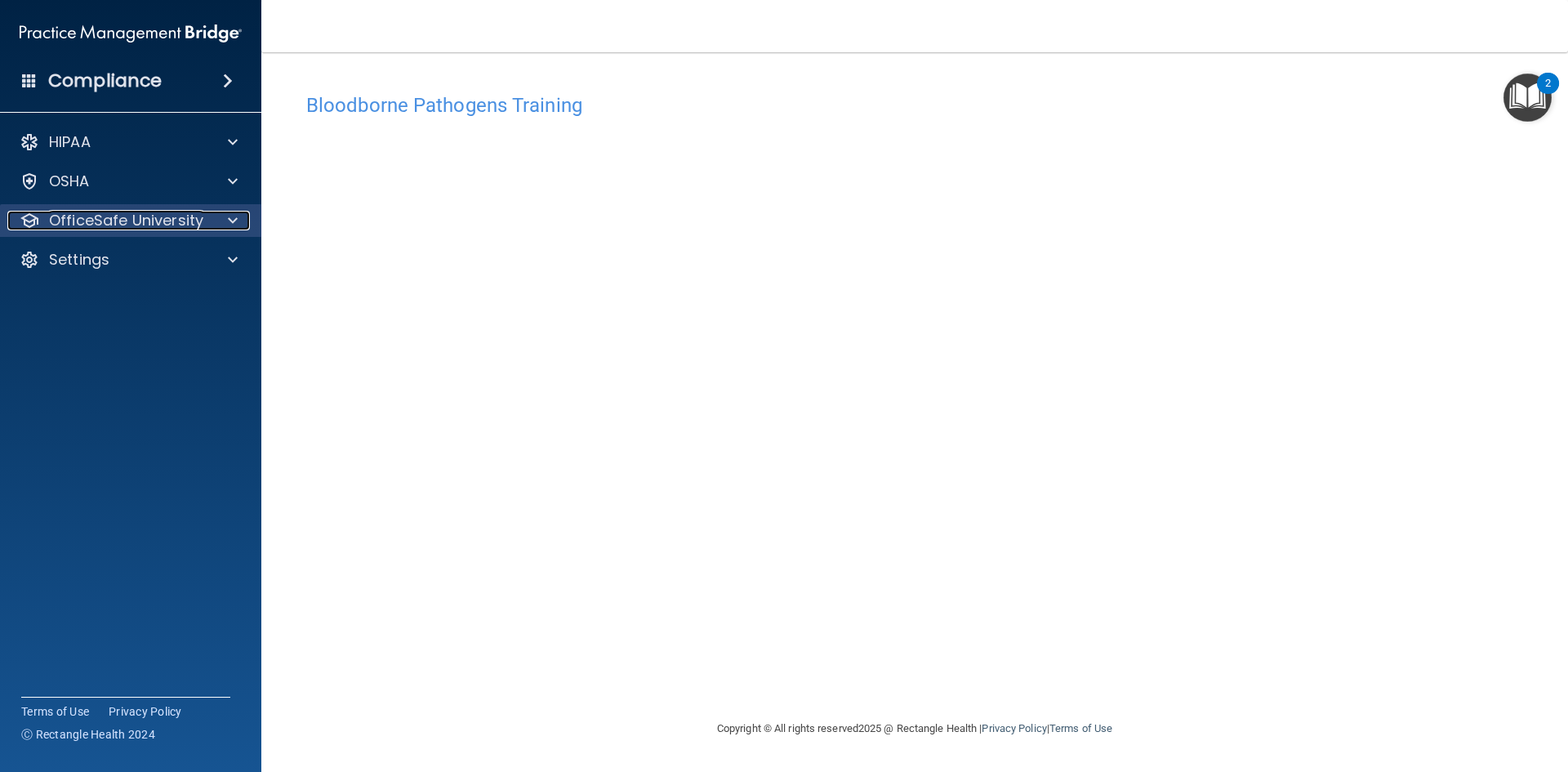
click at [162, 228] on p "OfficeSafe University" at bounding box center [125, 221] width 154 height 20
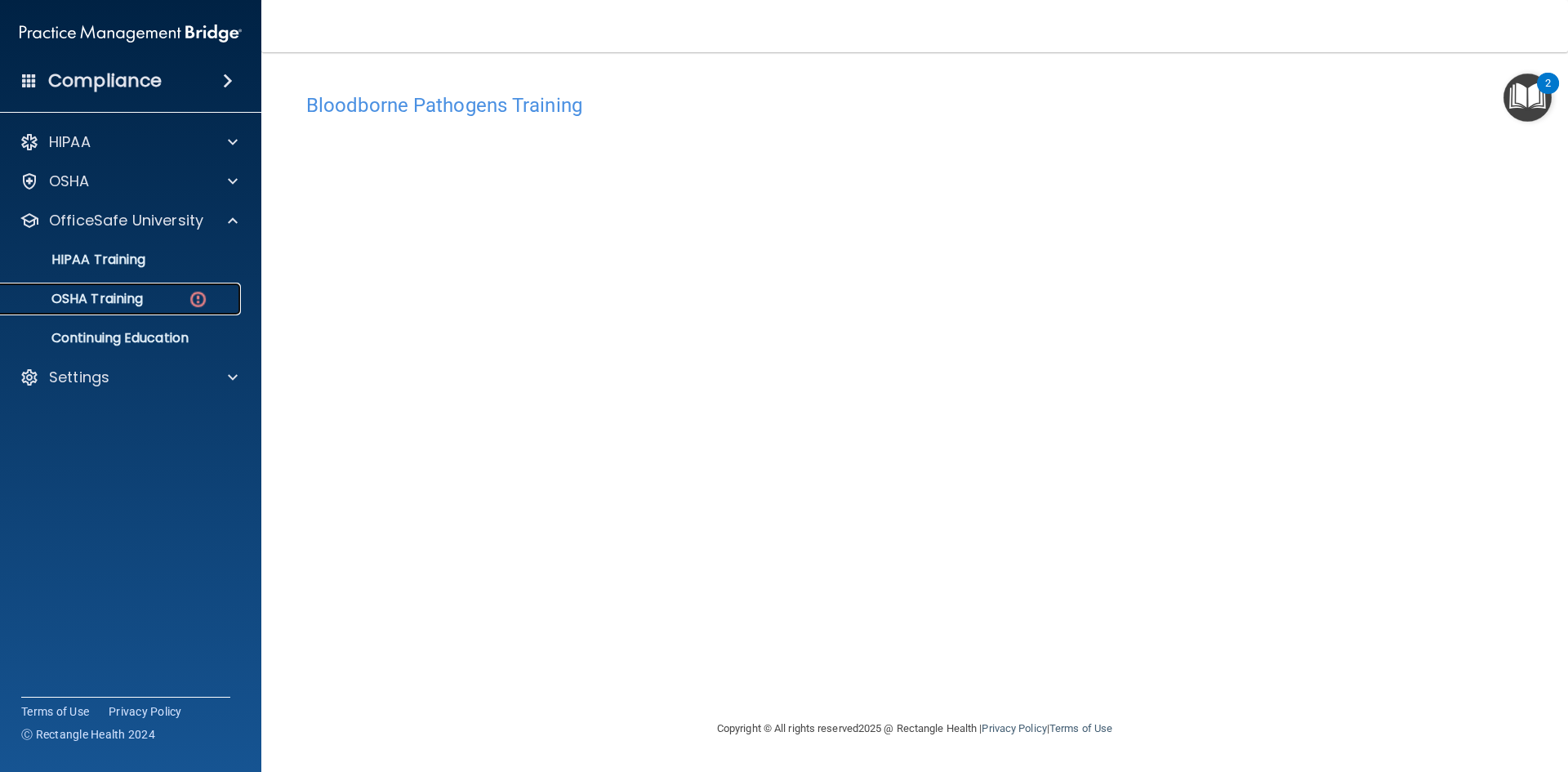
click at [132, 294] on p "OSHA Training" at bounding box center [76, 299] width 132 height 16
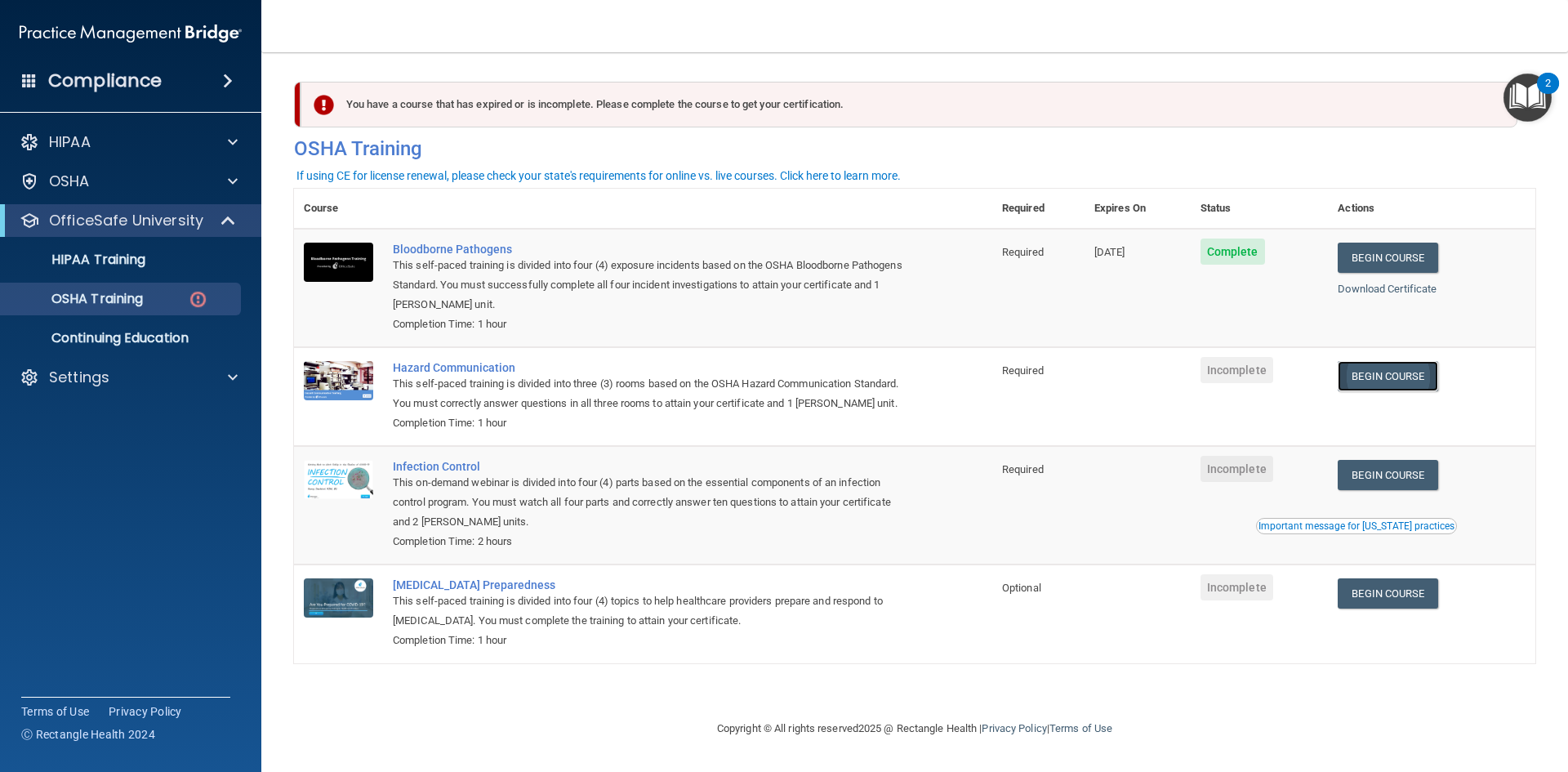
click at [1389, 383] on link "Begin Course" at bounding box center [1387, 376] width 99 height 30
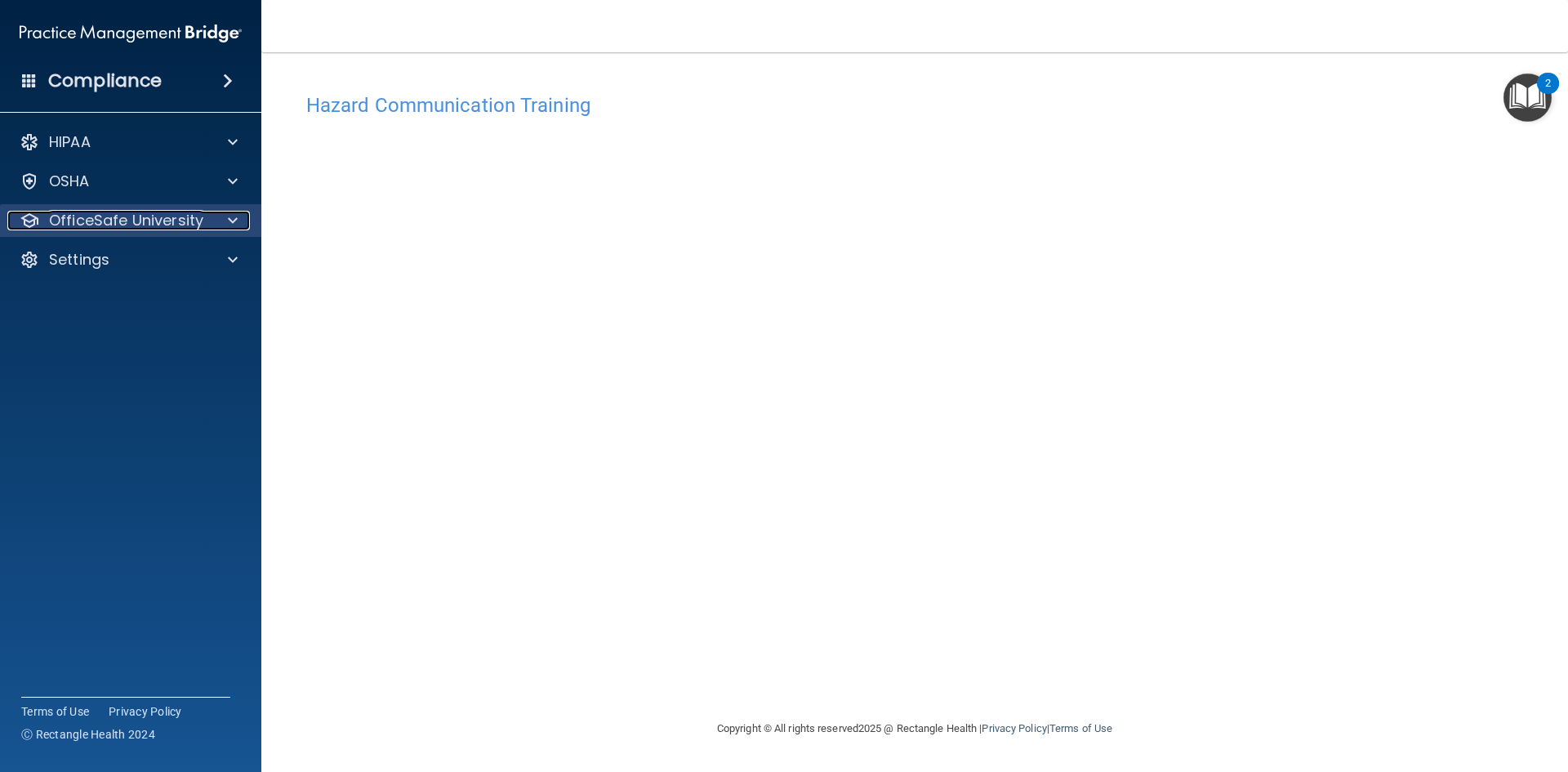
click at [154, 223] on p "OfficeSafe University" at bounding box center [125, 221] width 154 height 20
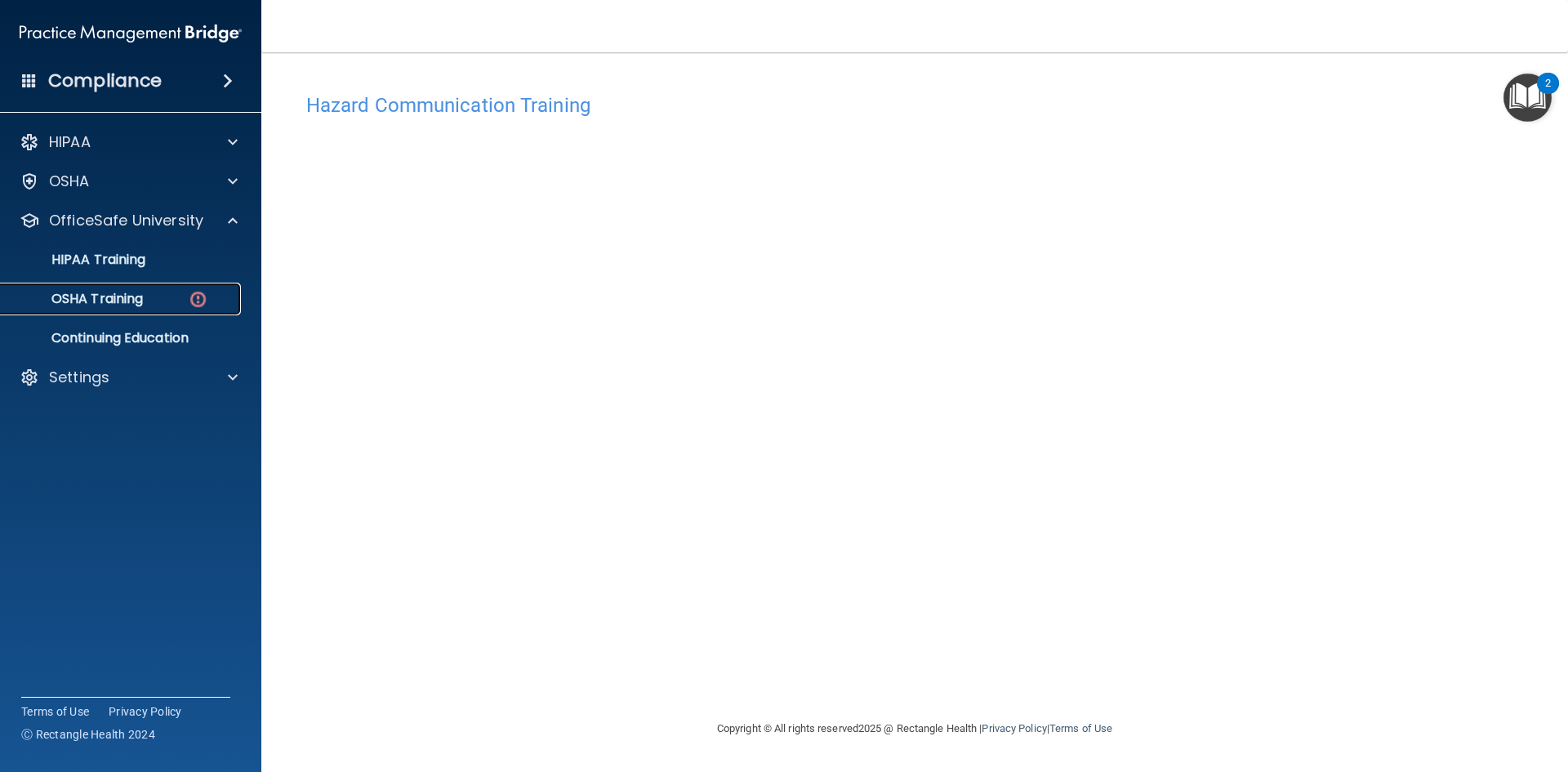
click at [149, 293] on div "OSHA Training" at bounding box center [122, 299] width 222 height 16
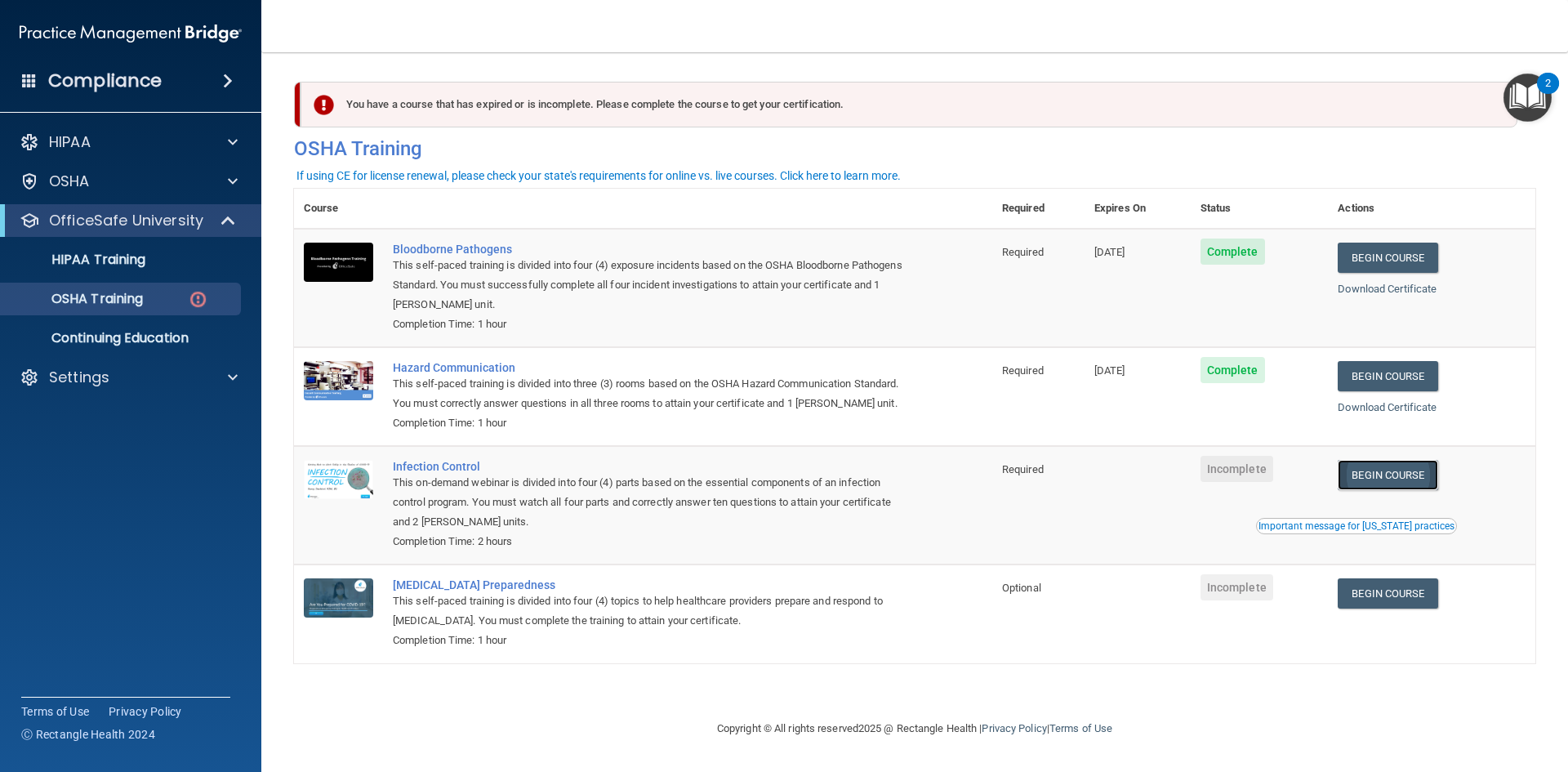
click at [1404, 482] on link "Begin Course" at bounding box center [1387, 475] width 99 height 30
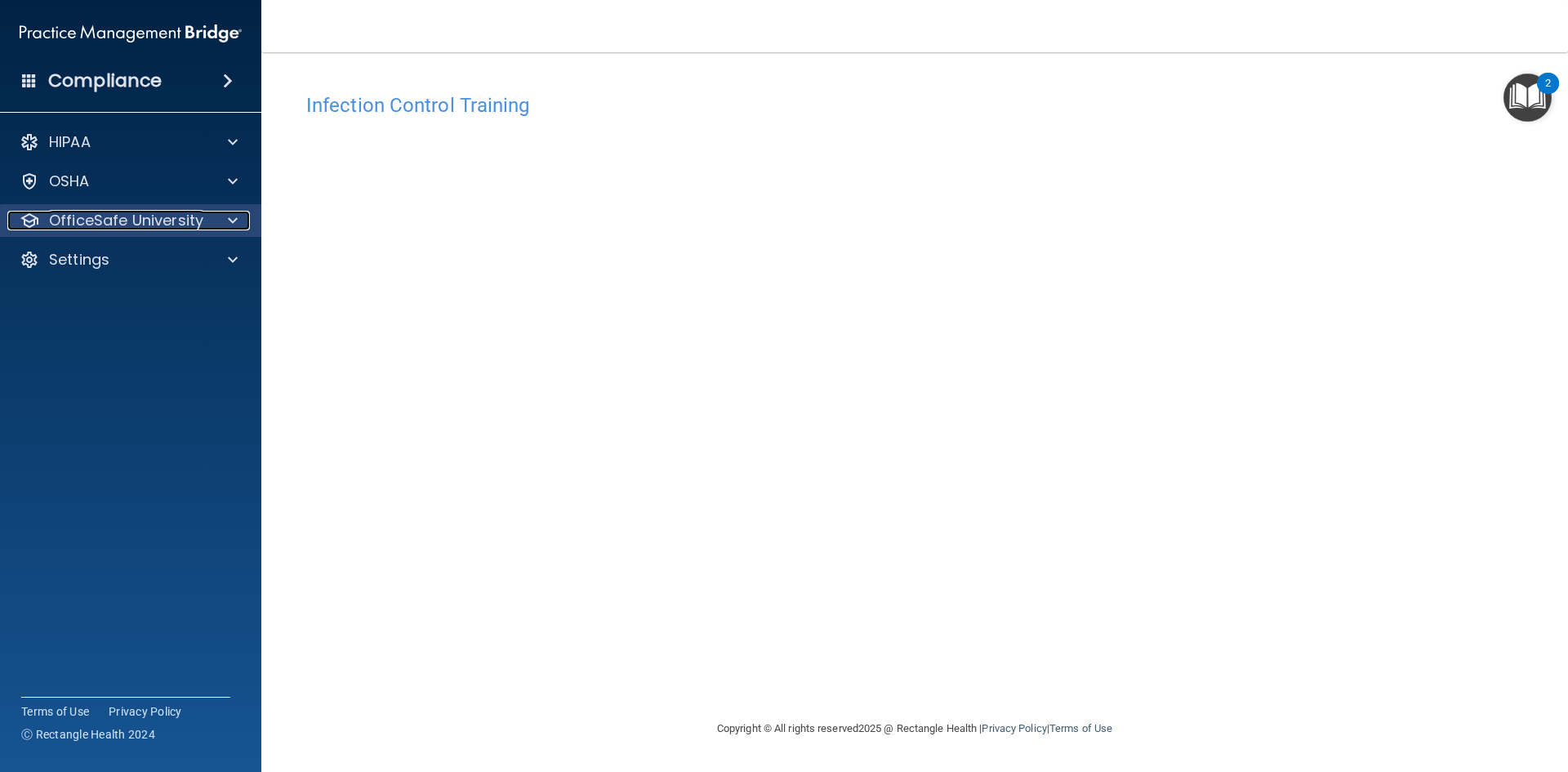
click at [192, 219] on p "OfficeSafe University" at bounding box center [125, 221] width 154 height 20
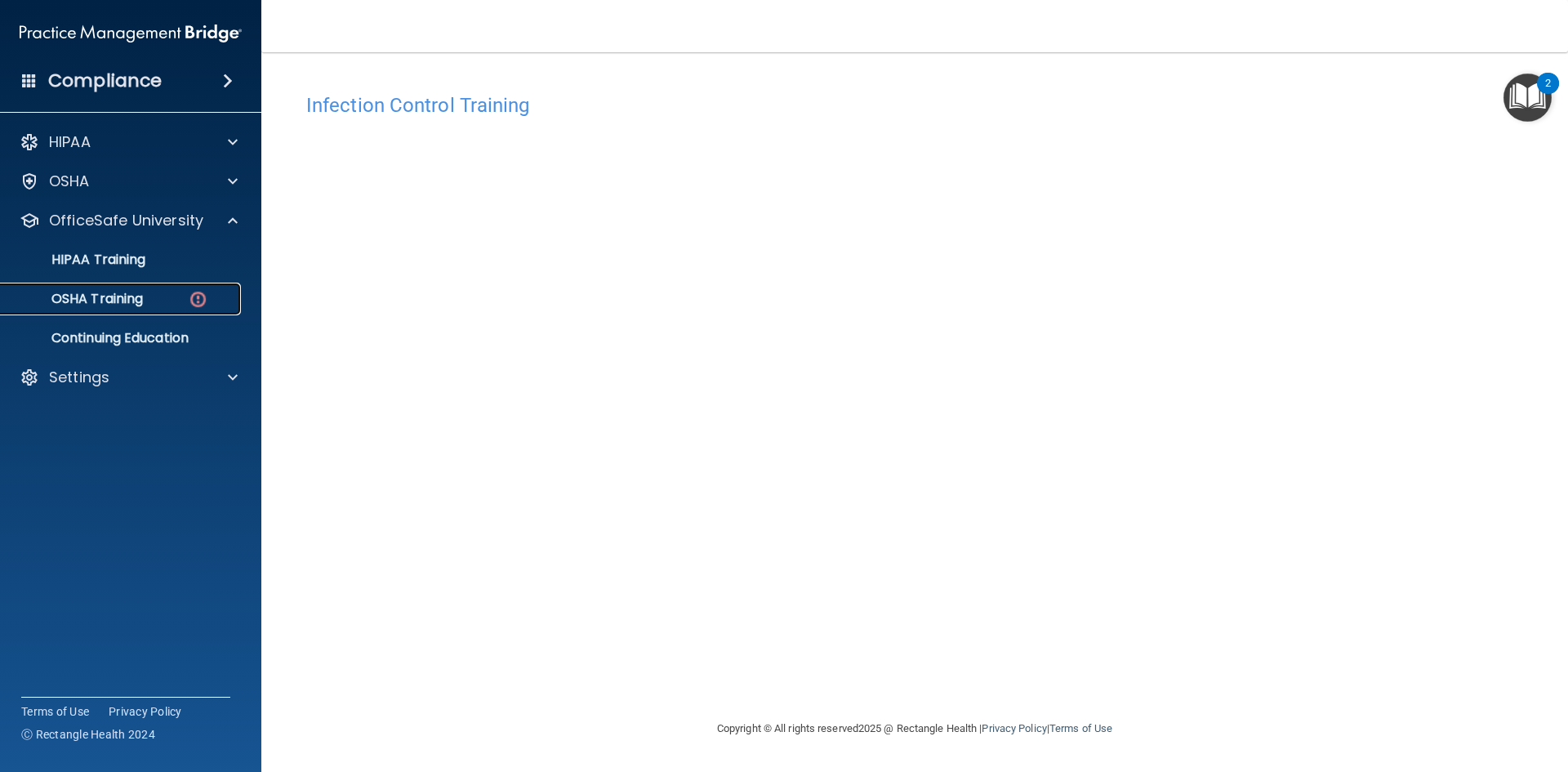
click at [153, 294] on div "OSHA Training" at bounding box center [122, 299] width 222 height 16
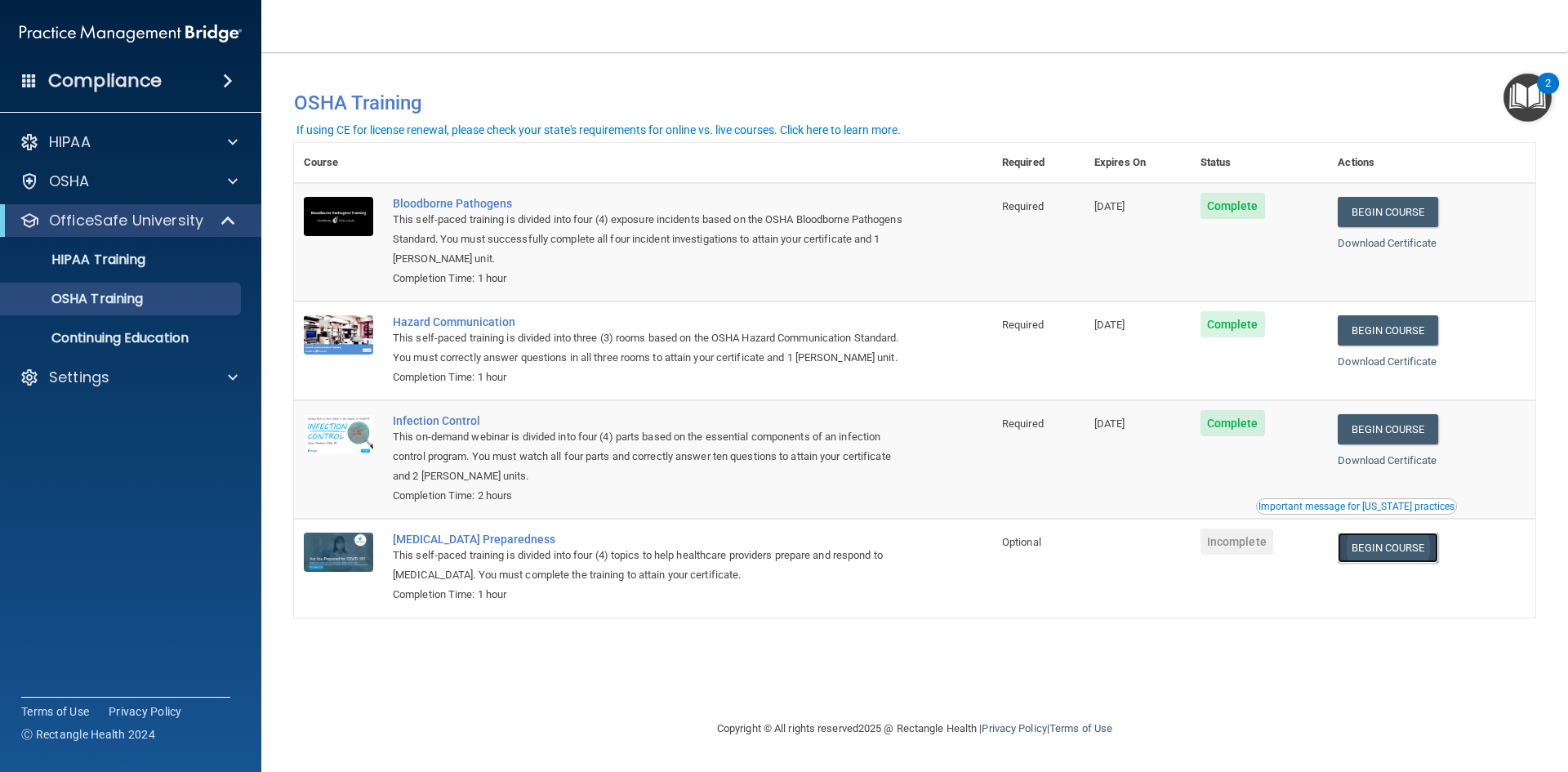
click at [1371, 551] on link "Begin Course" at bounding box center [1387, 547] width 99 height 30
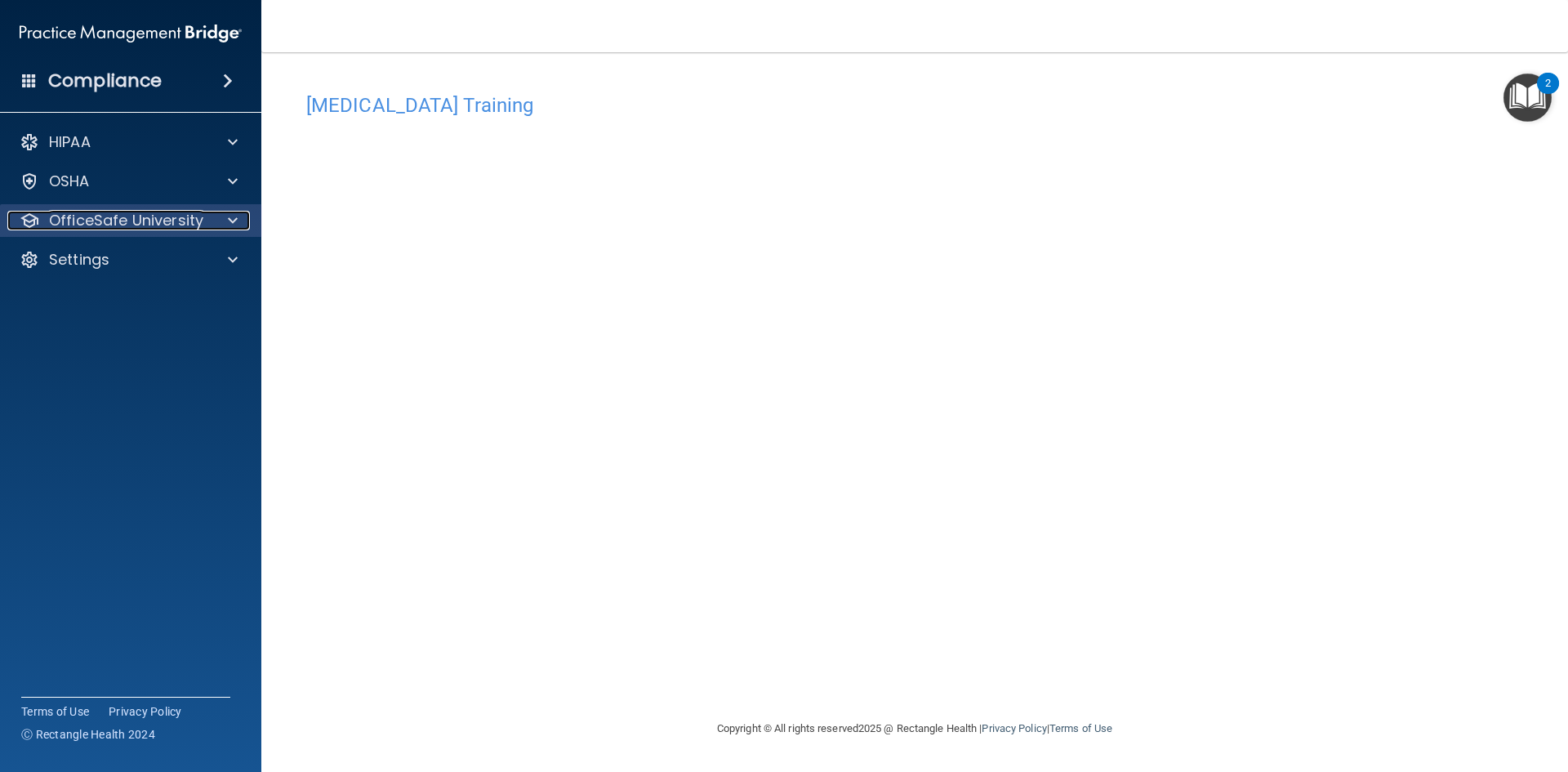
click at [238, 216] on div at bounding box center [229, 221] width 41 height 20
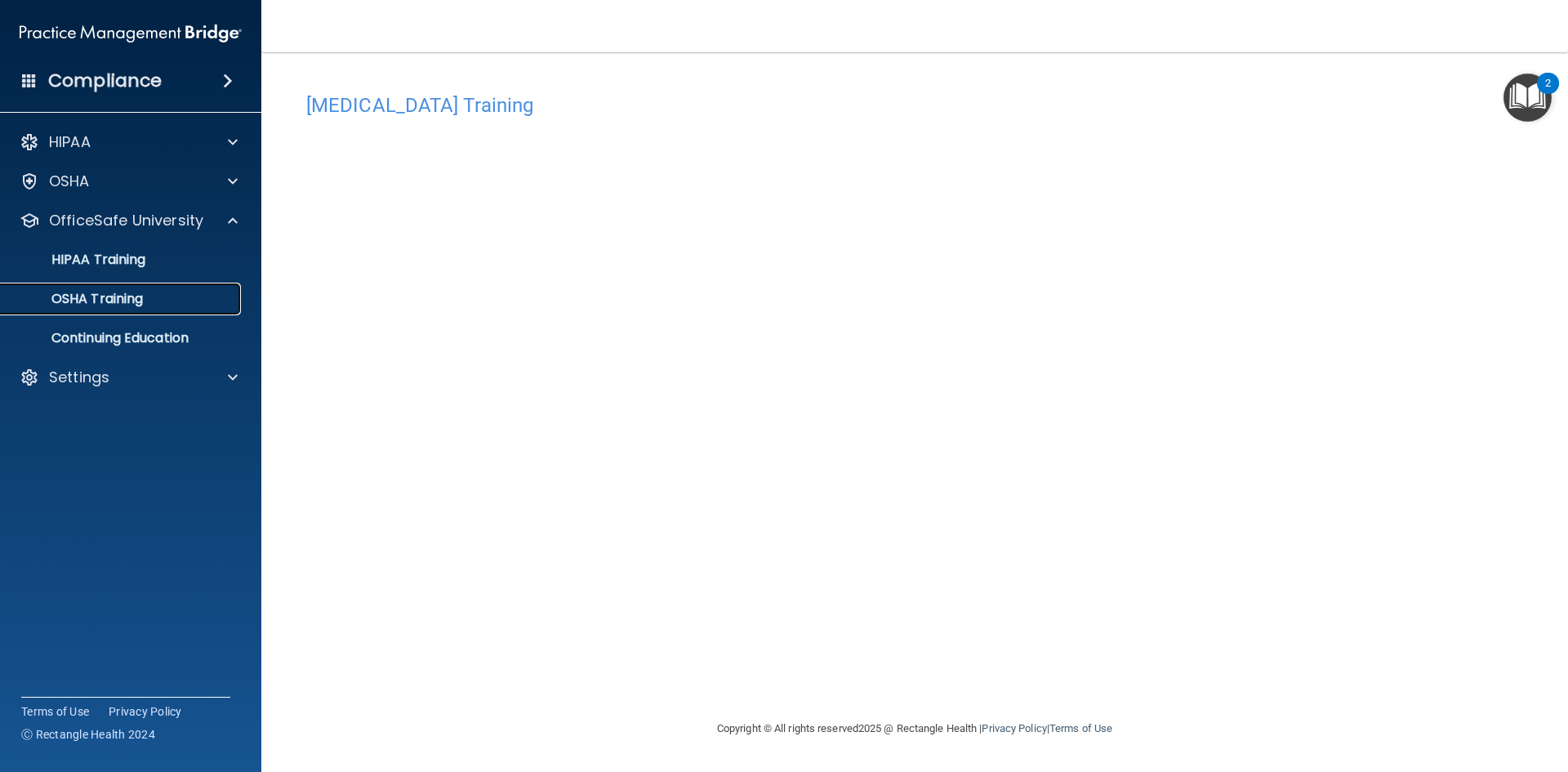
click at [126, 302] on p "OSHA Training" at bounding box center [76, 299] width 132 height 16
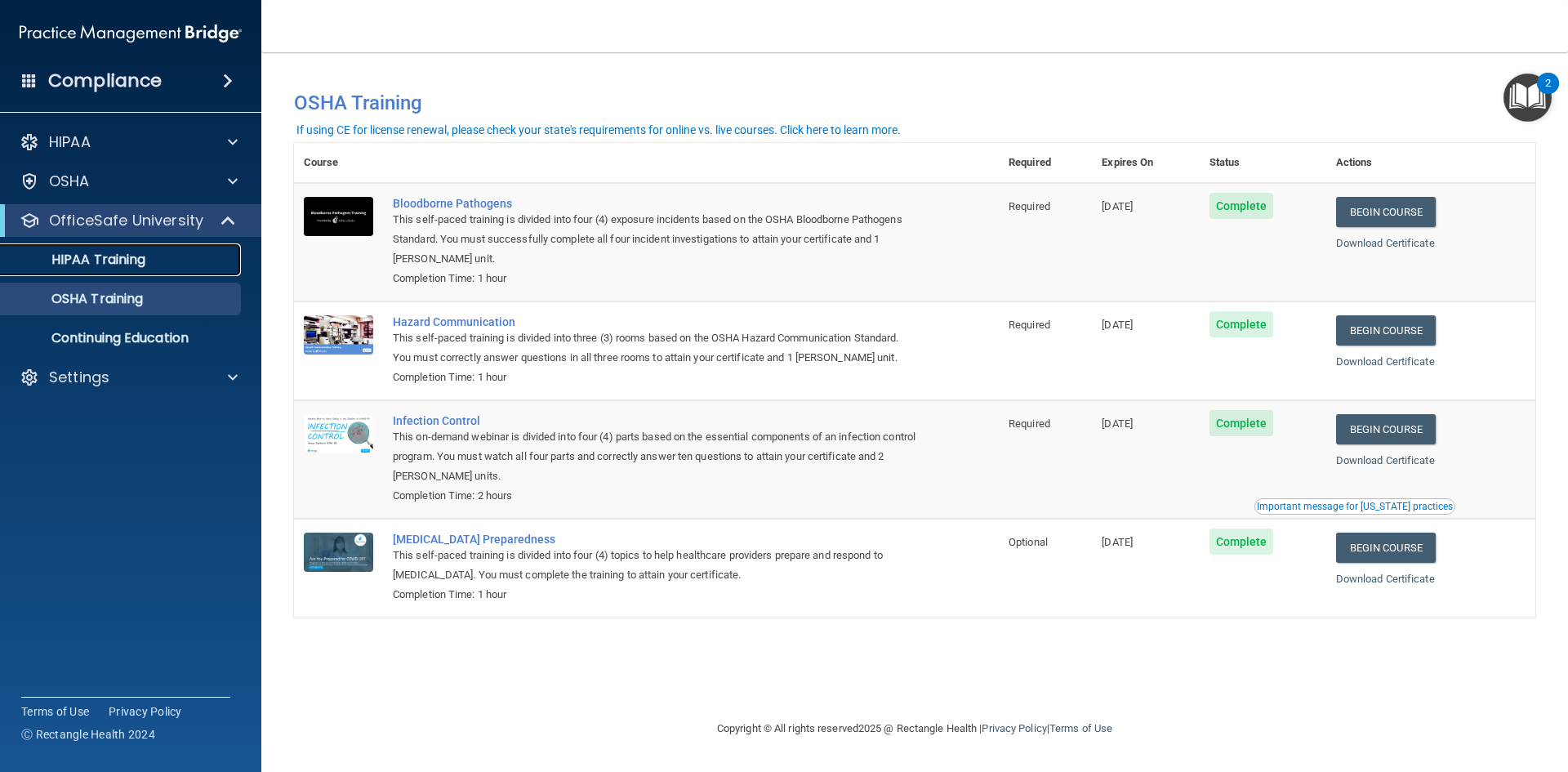
click at [194, 268] on link "HIPAA Training" at bounding box center [112, 259] width 257 height 33
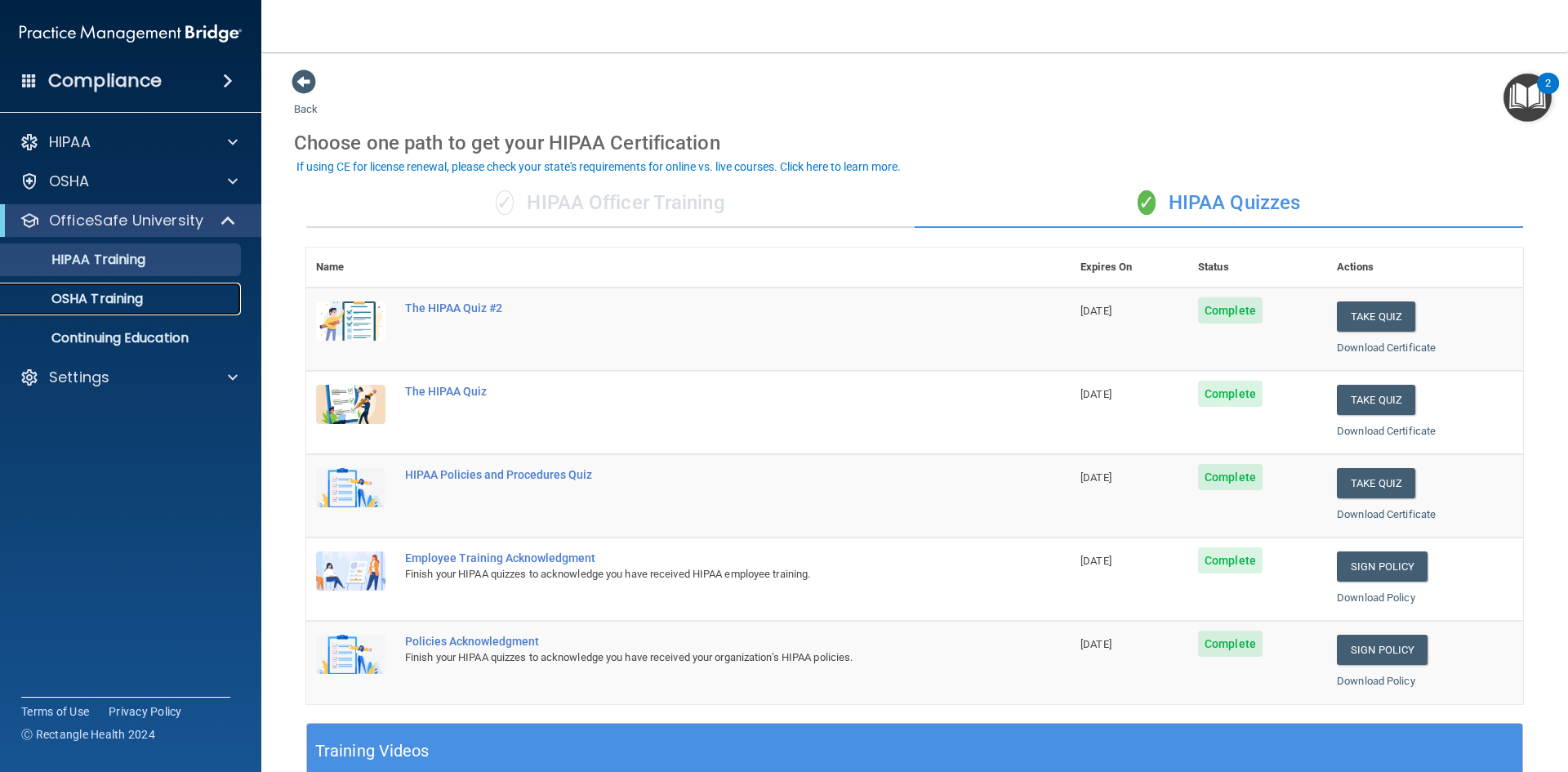
click at [163, 302] on div "OSHA Training" at bounding box center [122, 299] width 222 height 16
